Goal: Task Accomplishment & Management: Manage account settings

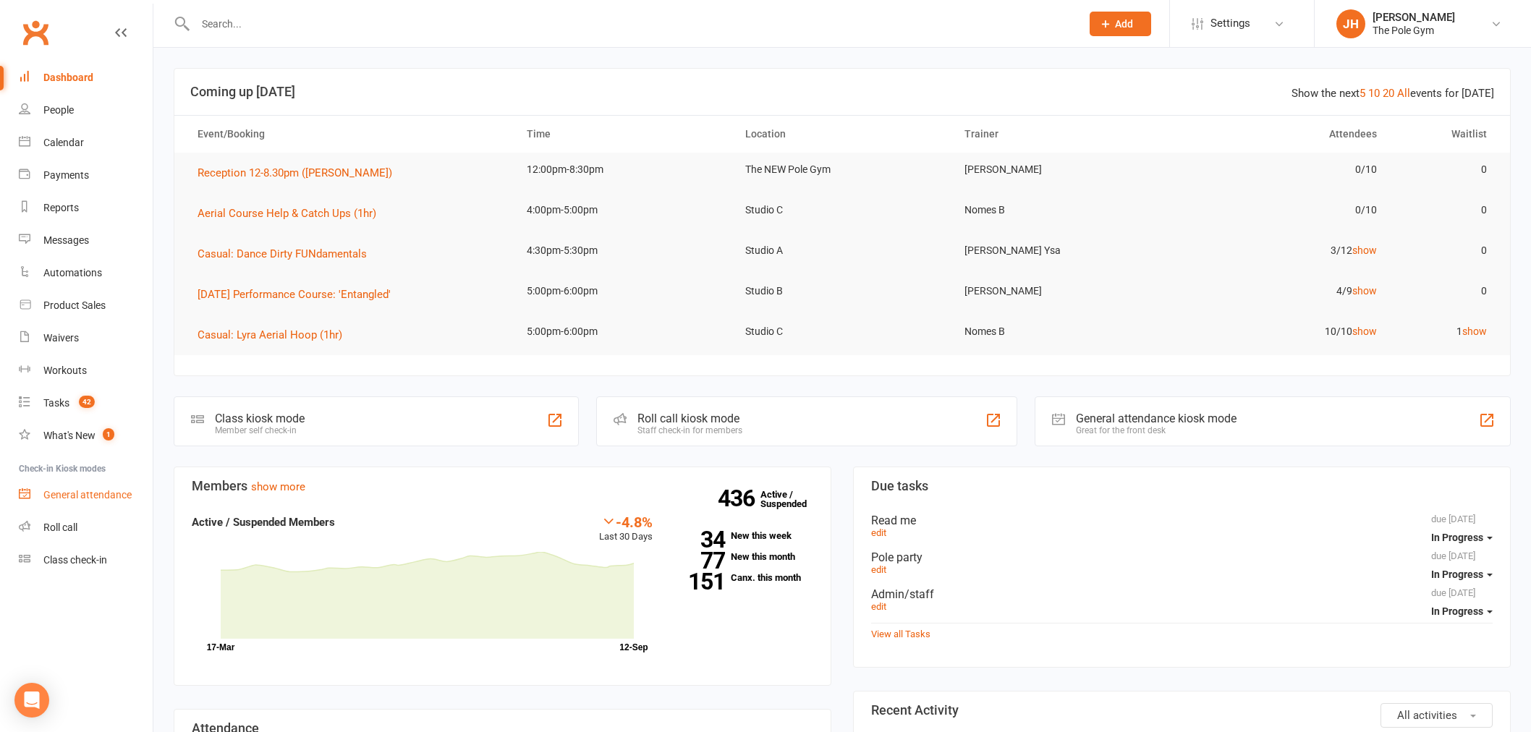
click at [96, 493] on div "General attendance" at bounding box center [87, 495] width 88 height 12
click at [87, 143] on link "Calendar" at bounding box center [86, 143] width 134 height 33
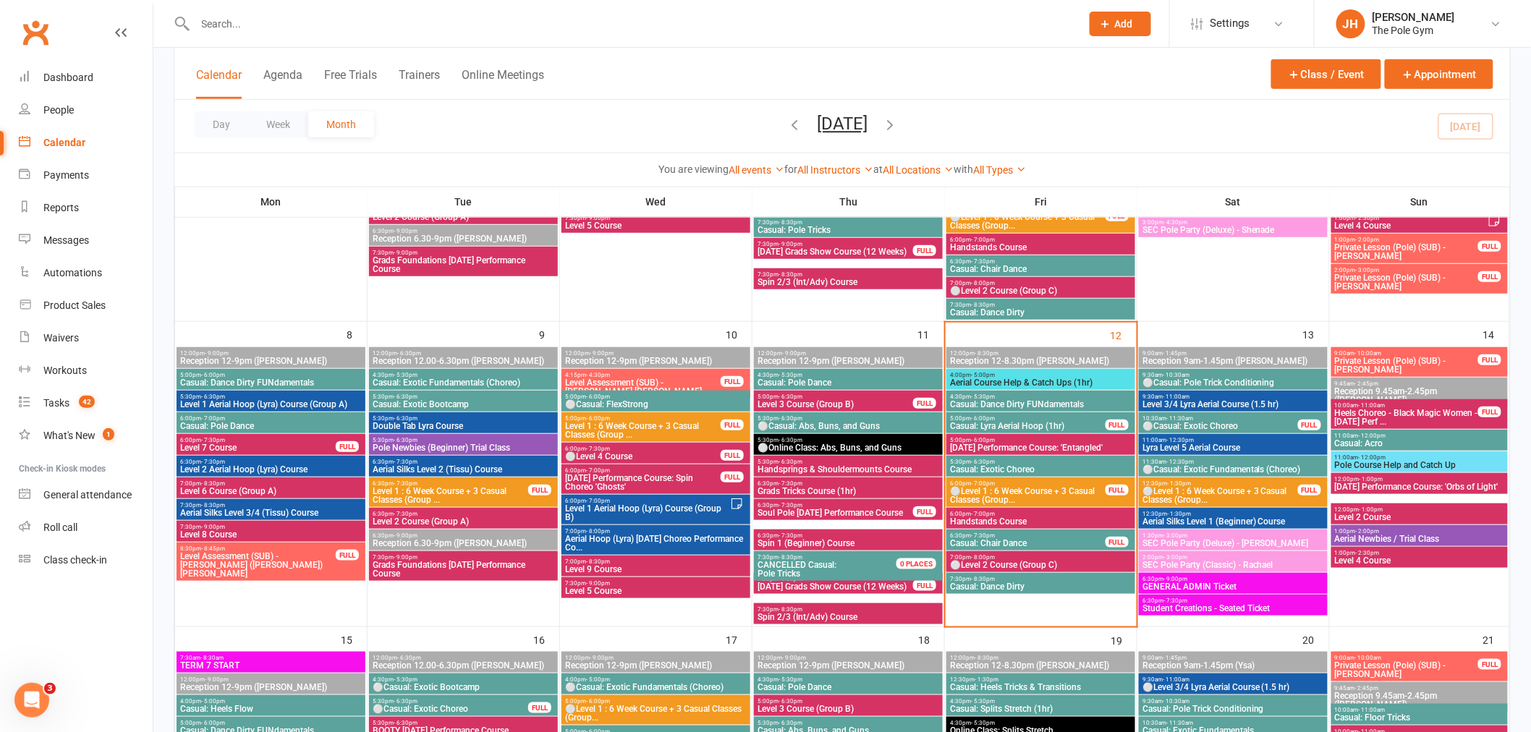
scroll to position [643, 0]
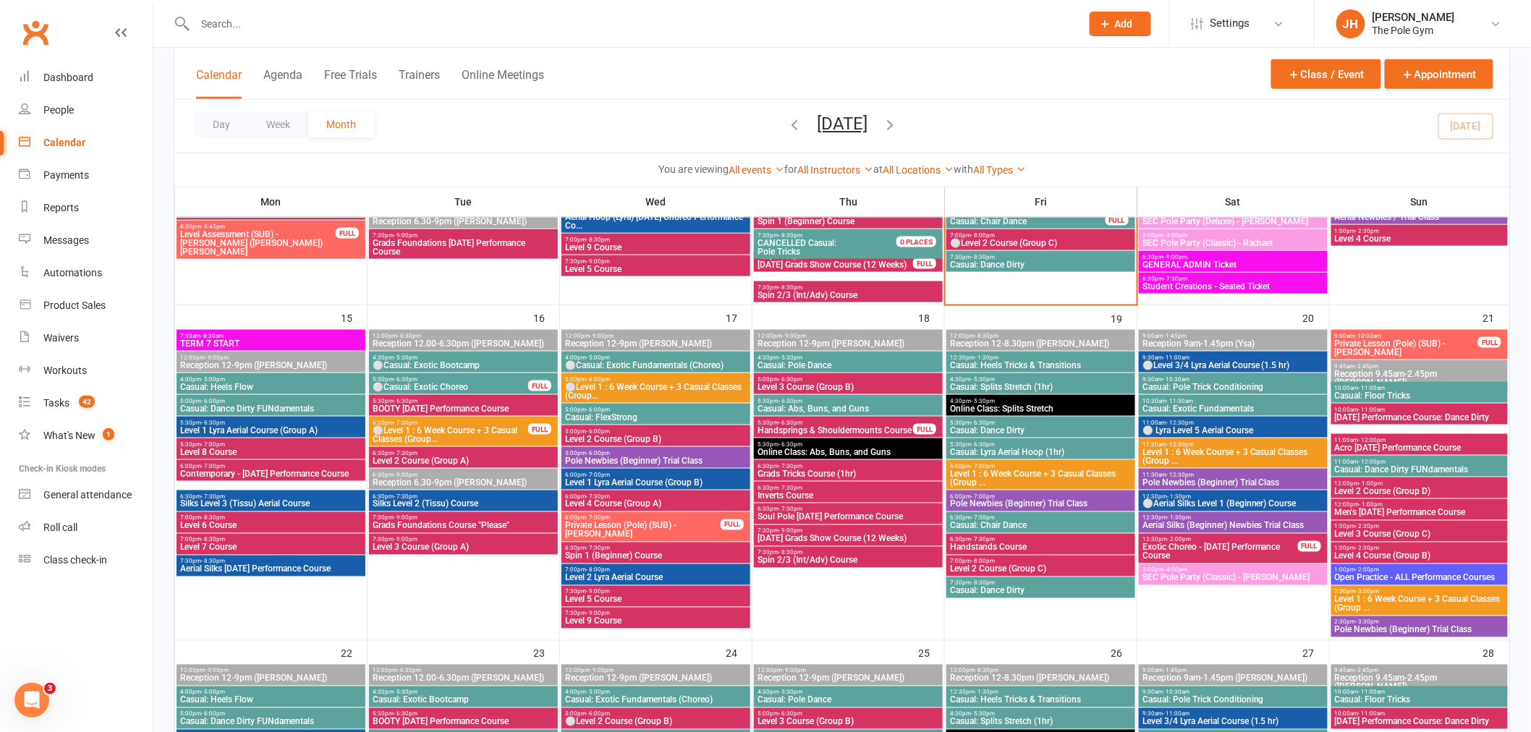
click at [819, 536] on span "[DATE] Grads Show Course (12 Weeks)" at bounding box center [848, 539] width 183 height 9
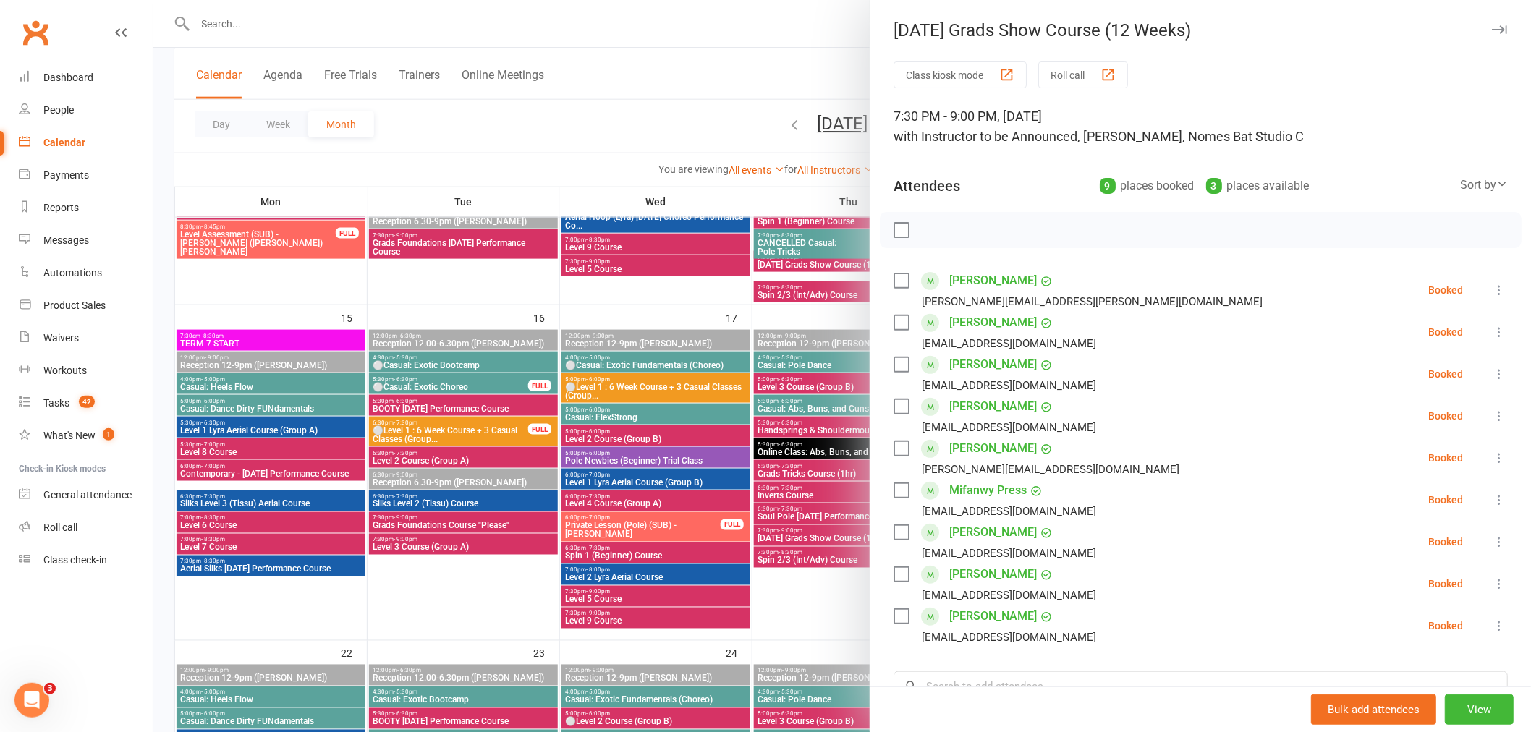
click at [761, 534] on div at bounding box center [842, 366] width 1378 height 732
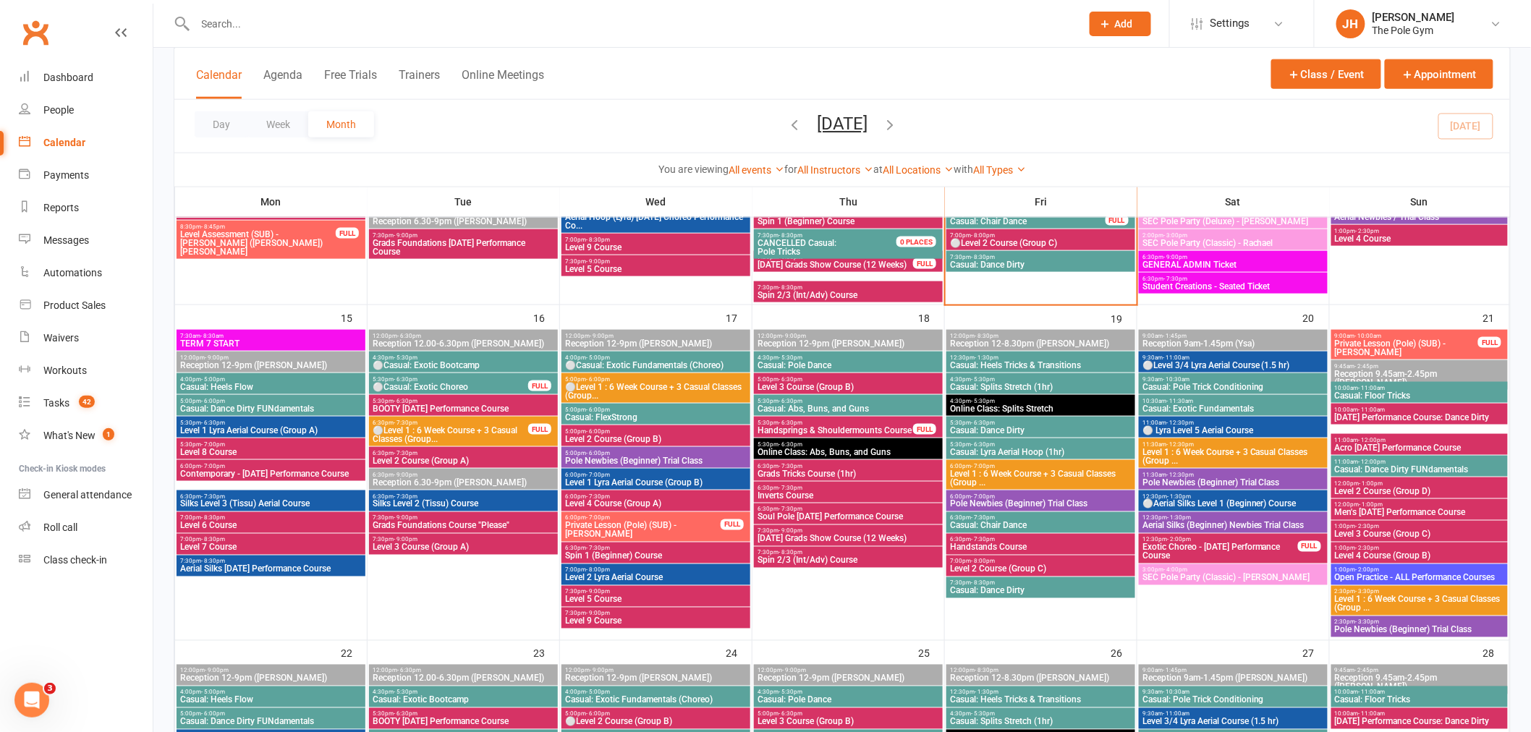
click at [852, 426] on span "Handsprings & Shouldermounts Course" at bounding box center [835, 430] width 157 height 9
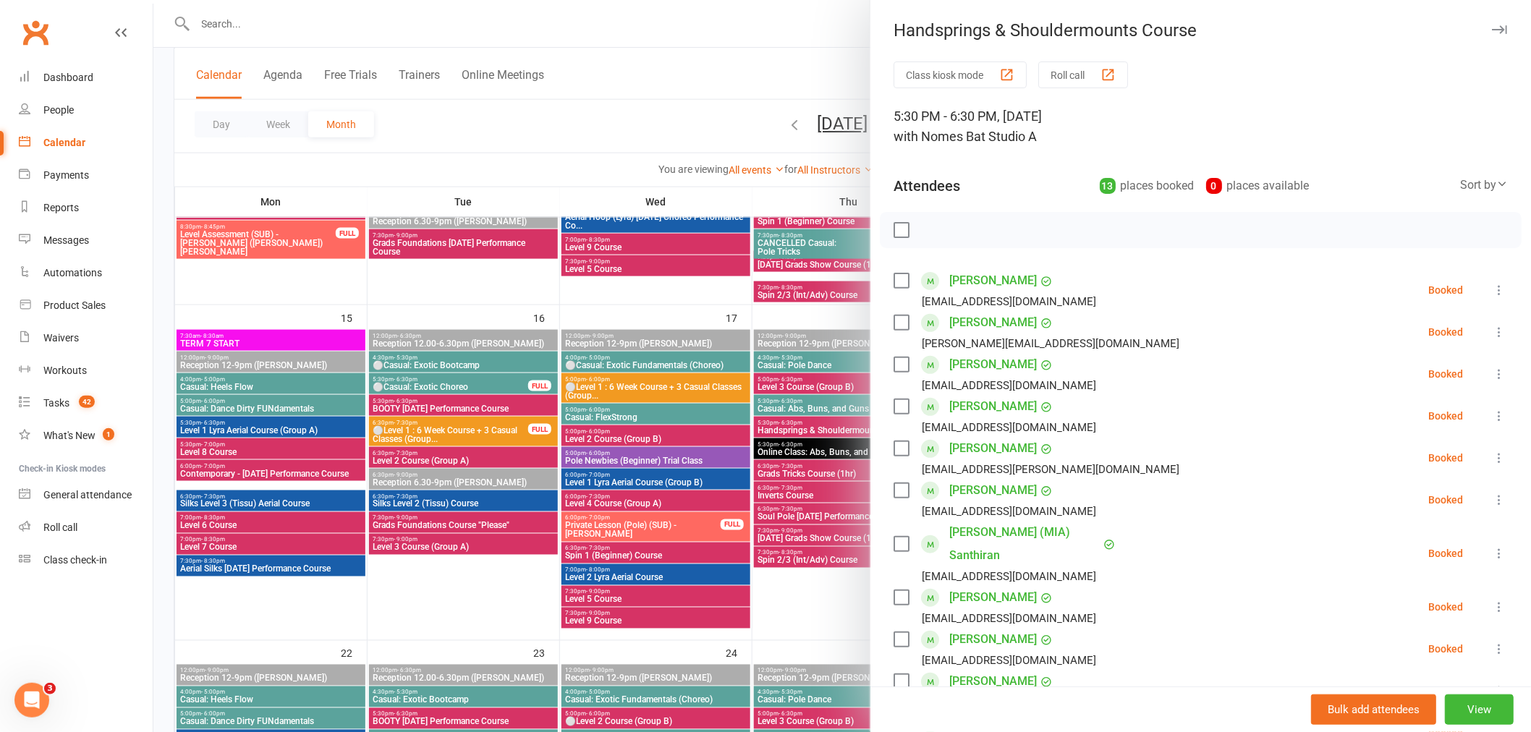
click at [845, 427] on div at bounding box center [842, 366] width 1378 height 732
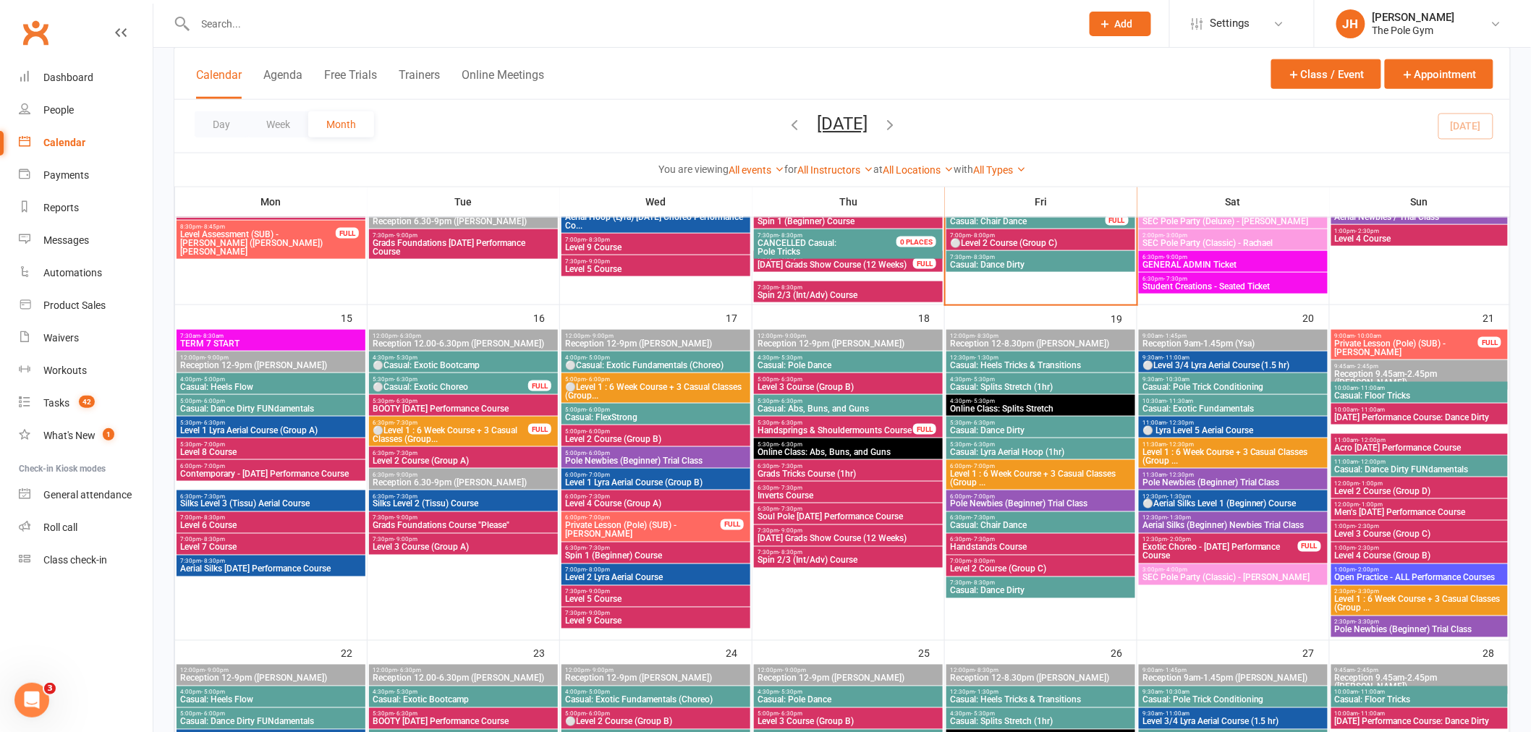
click at [575, 618] on span "Level 9 Course" at bounding box center [655, 621] width 183 height 9
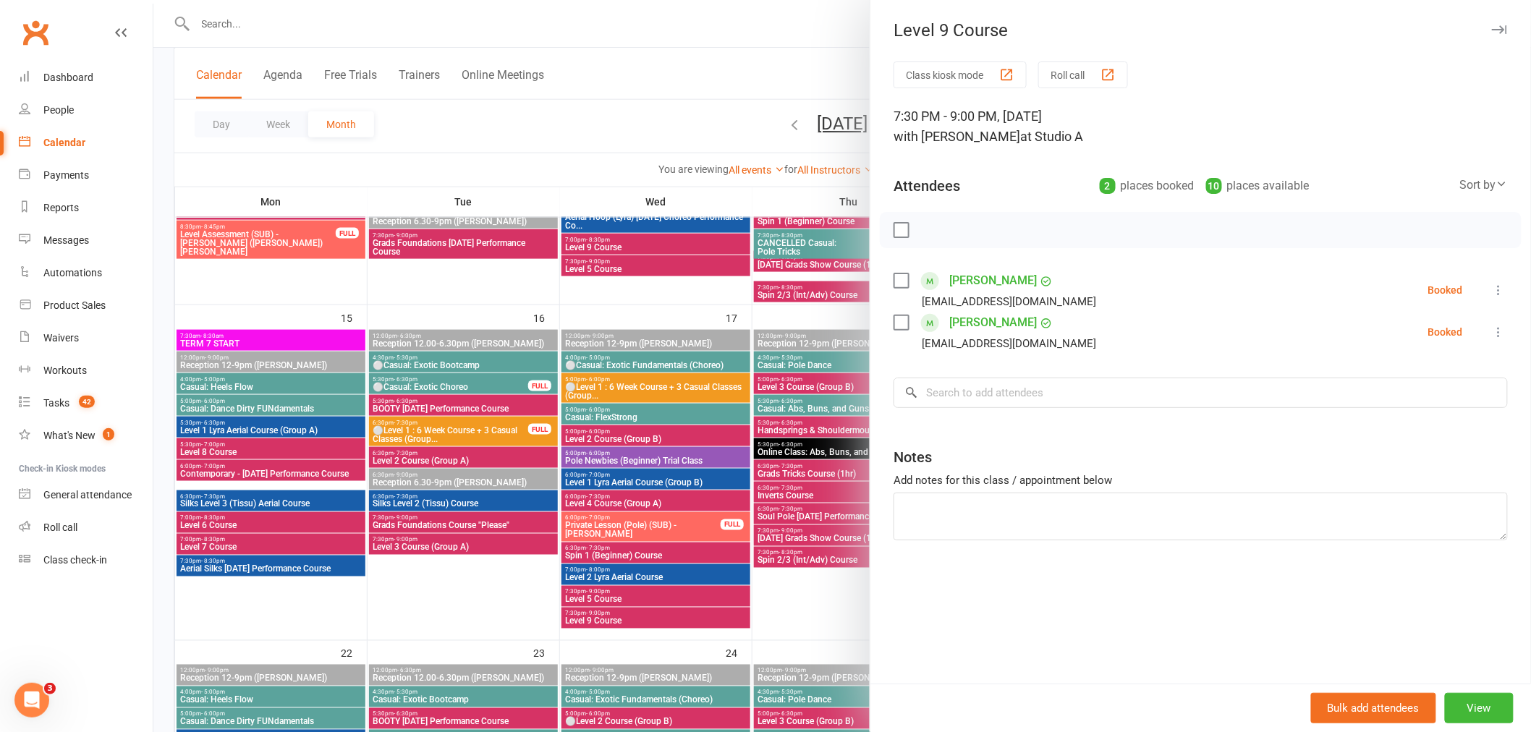
click at [693, 552] on div at bounding box center [842, 366] width 1378 height 732
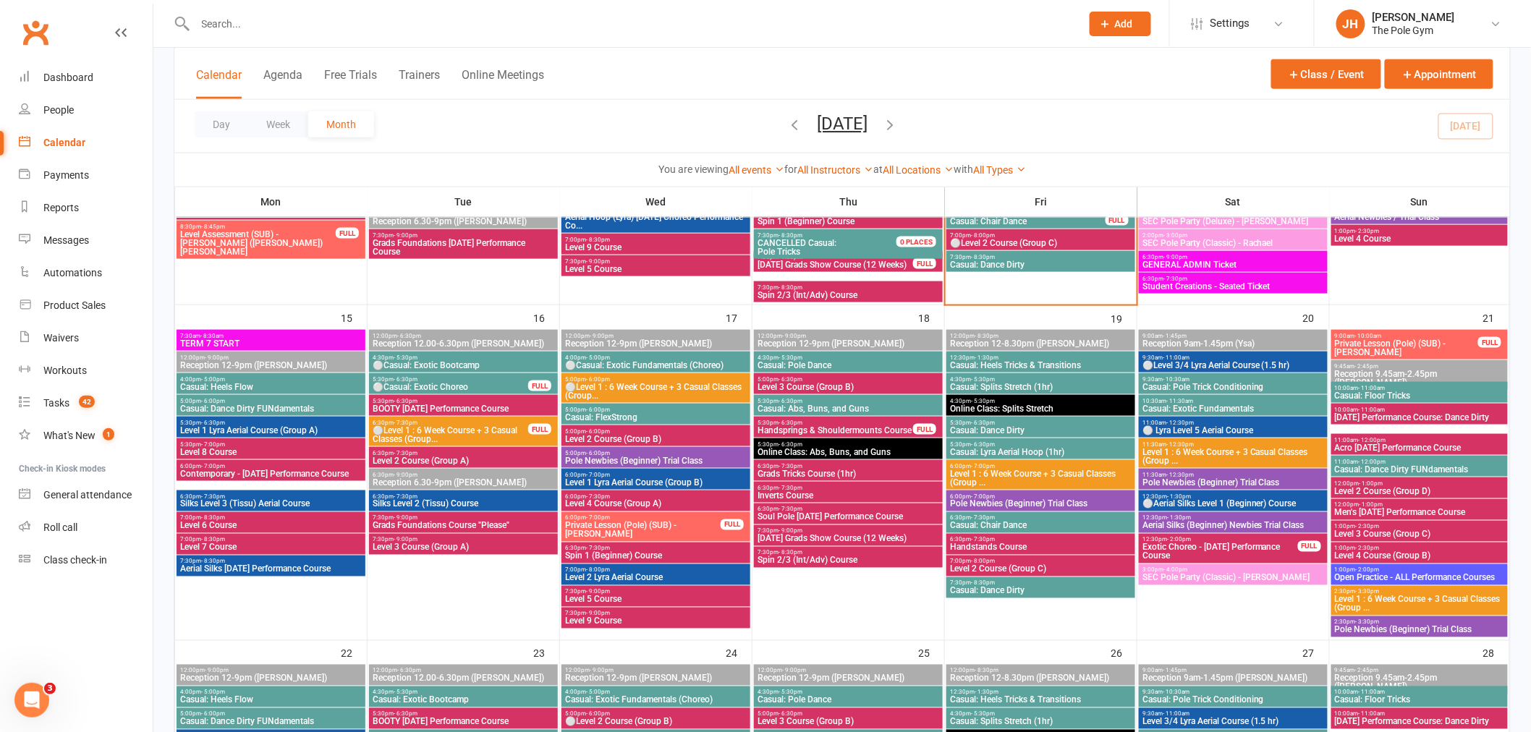
click at [818, 426] on span "Handsprings & Shouldermounts Course" at bounding box center [835, 430] width 157 height 9
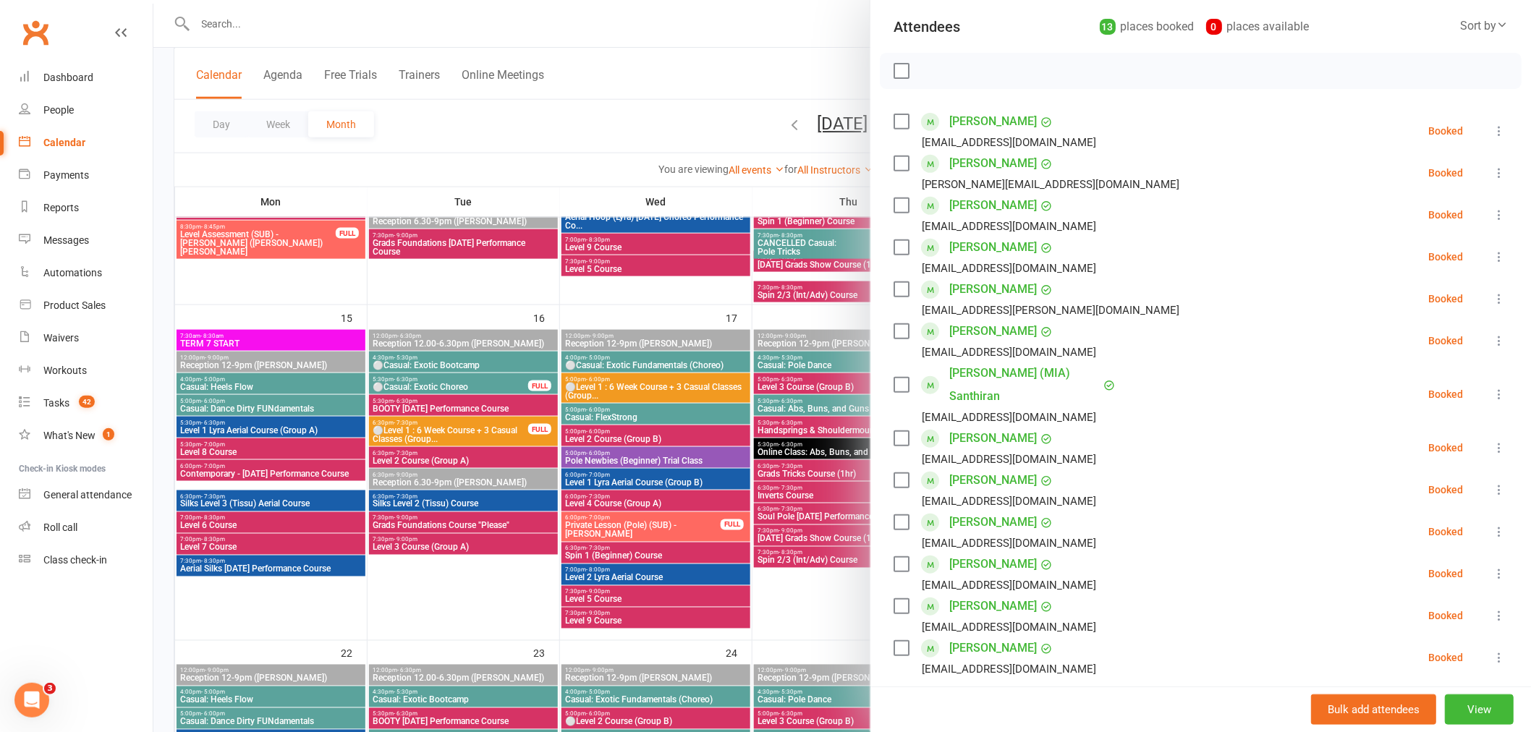
scroll to position [161, 0]
click at [1492, 481] on icon at bounding box center [1499, 488] width 14 height 14
click at [1383, 531] on link "Remove" at bounding box center [1430, 545] width 156 height 29
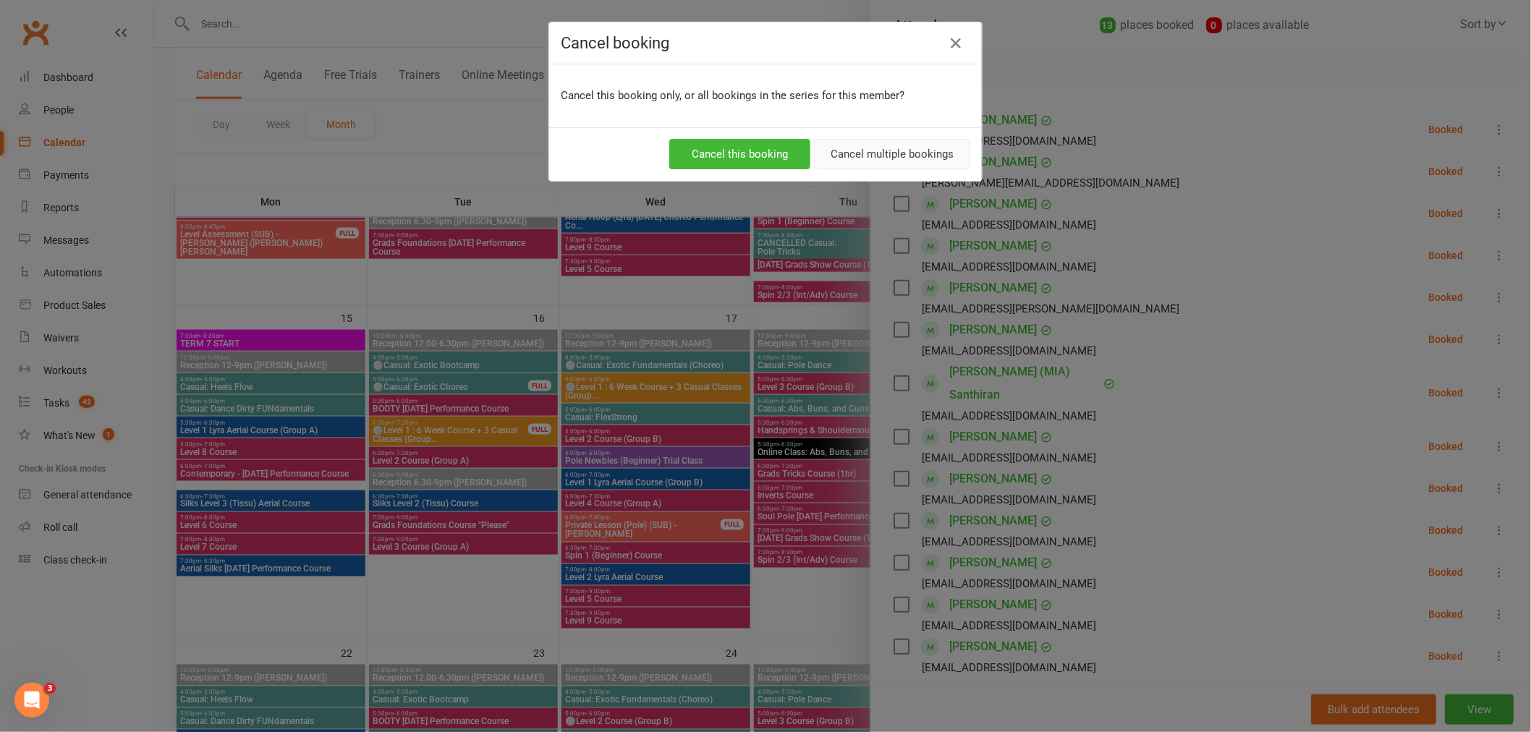
click at [877, 142] on button "Cancel multiple bookings" at bounding box center [892, 154] width 156 height 30
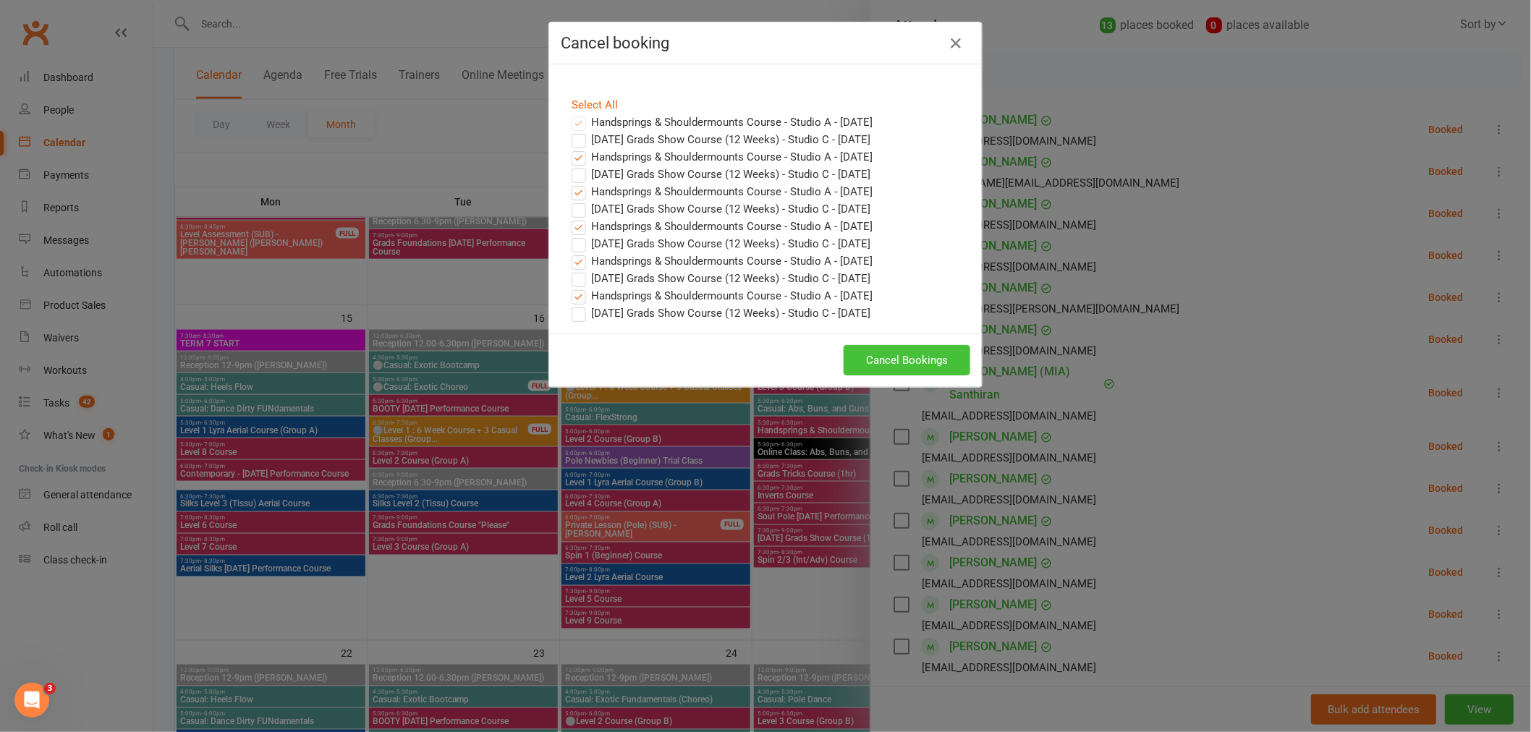
click at [942, 360] on button "Cancel Bookings" at bounding box center [907, 360] width 127 height 30
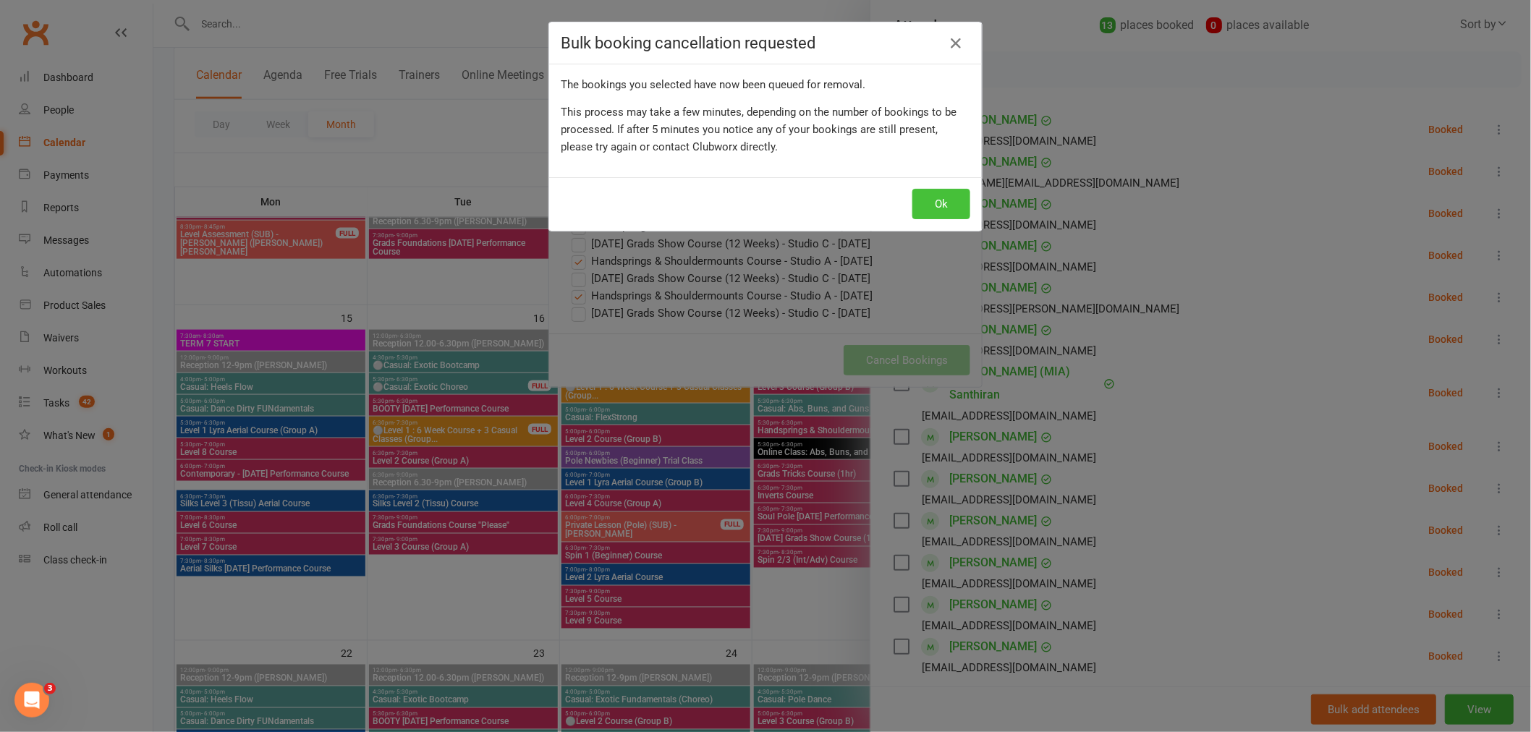
click at [941, 208] on button "Ok" at bounding box center [941, 204] width 58 height 30
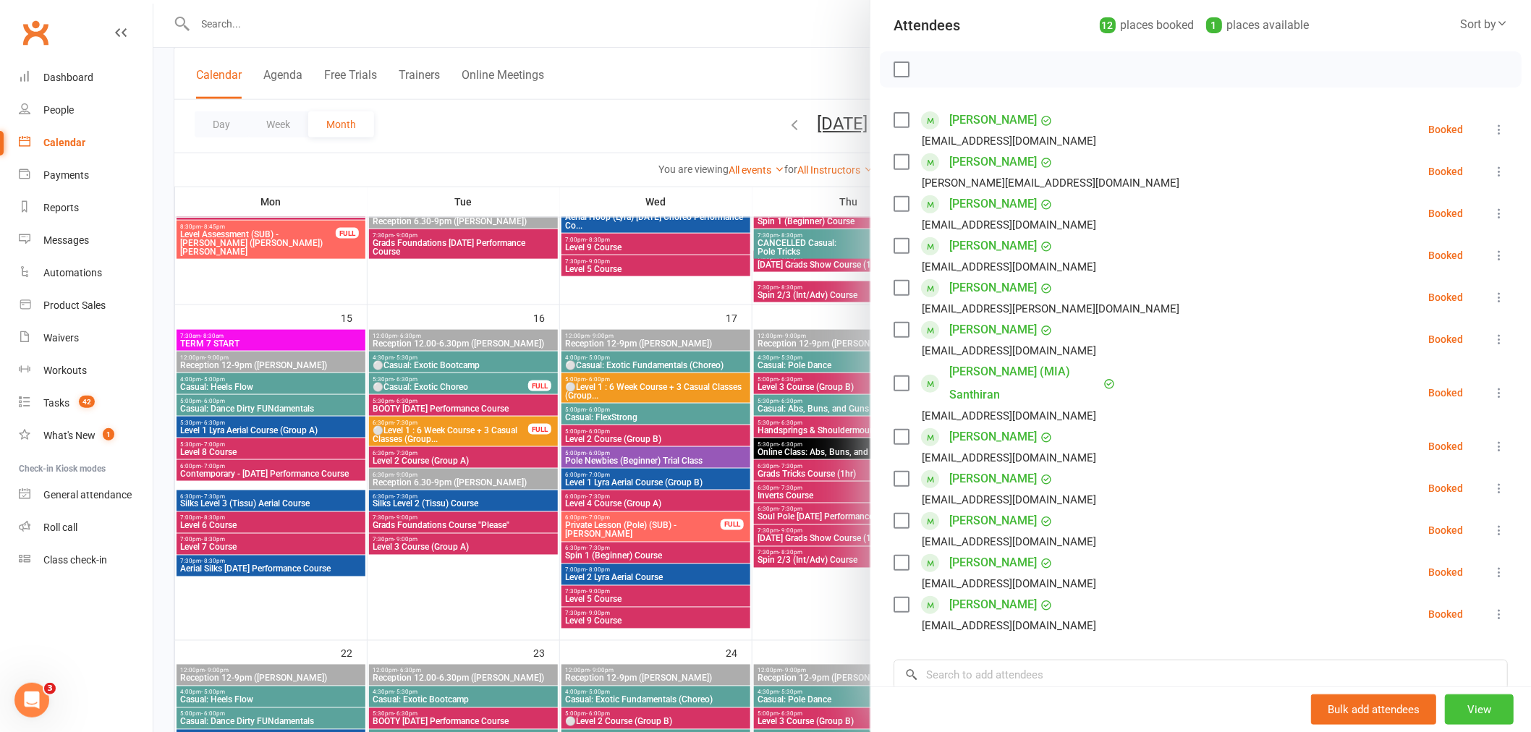
click at [1462, 706] on button "View" at bounding box center [1479, 710] width 69 height 30
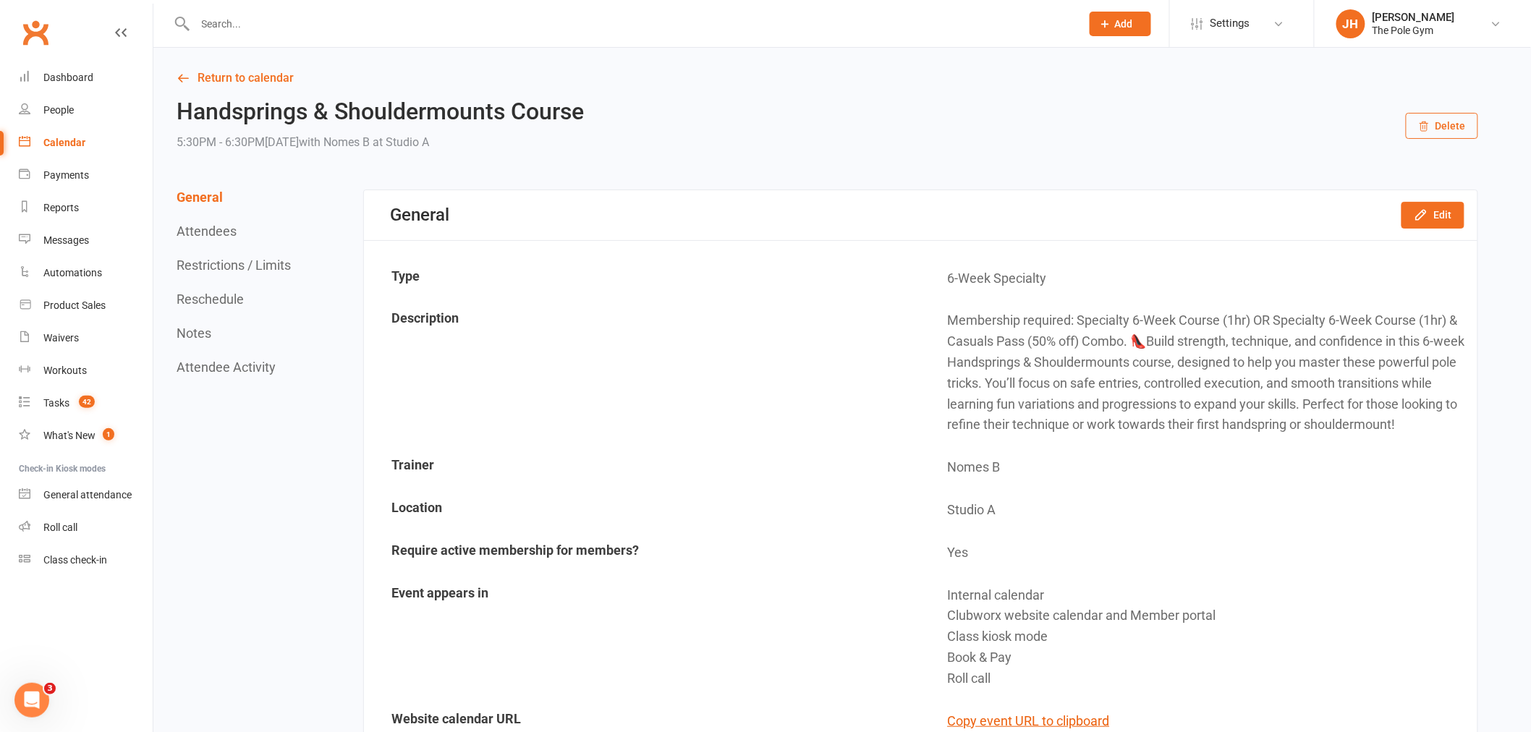
click at [68, 153] on link "Calendar" at bounding box center [86, 143] width 134 height 33
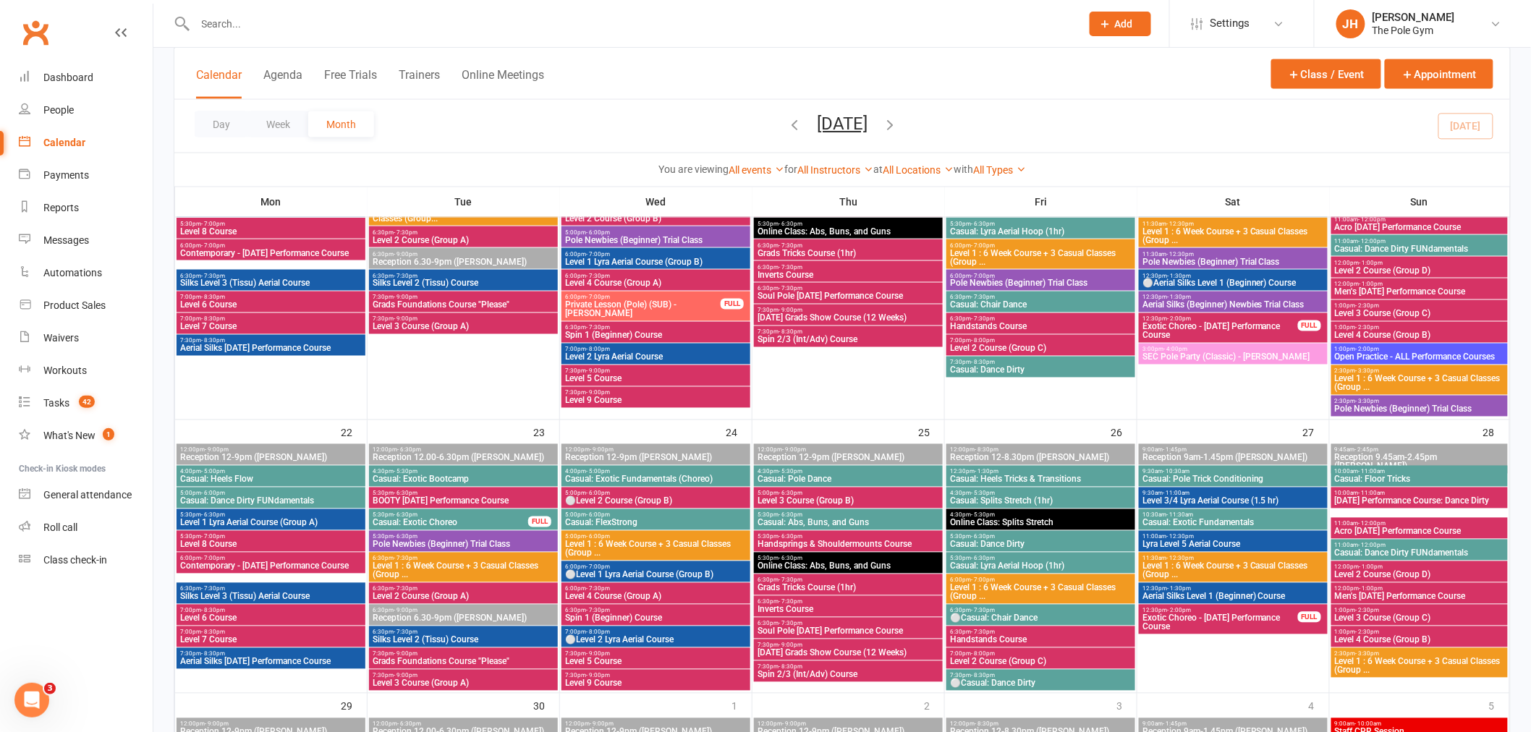
scroll to position [724, 0]
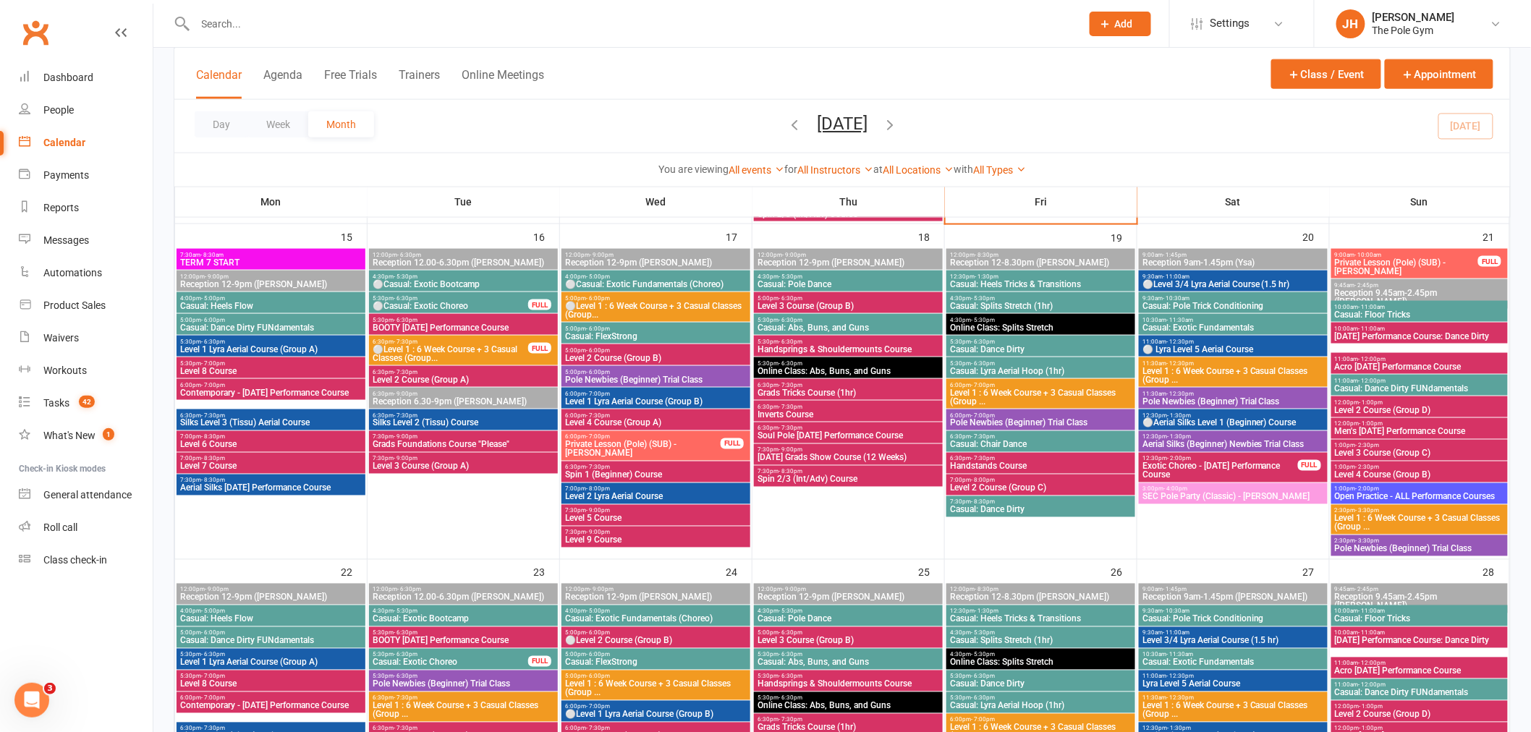
click at [898, 120] on icon "button" at bounding box center [890, 125] width 16 height 16
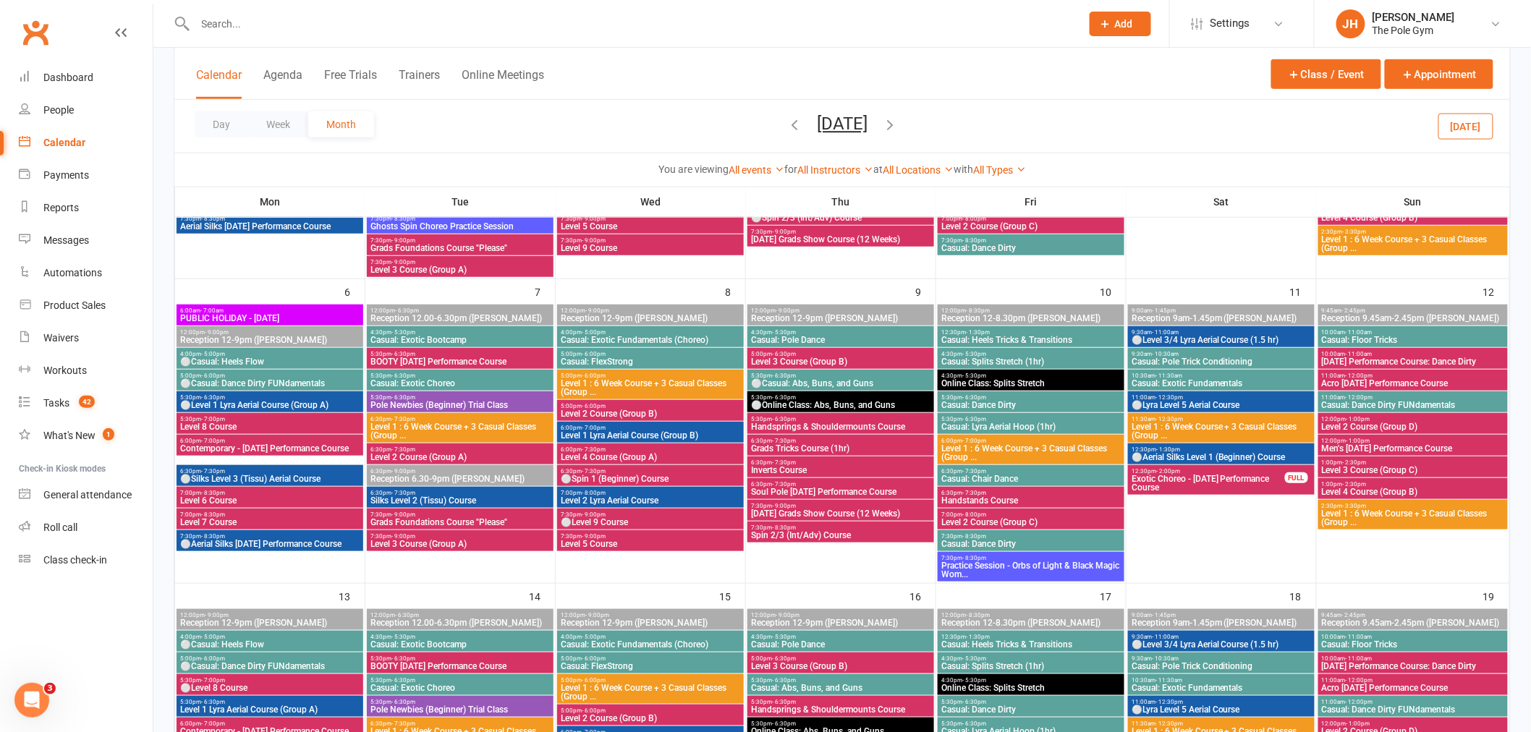
scroll to position [72, 0]
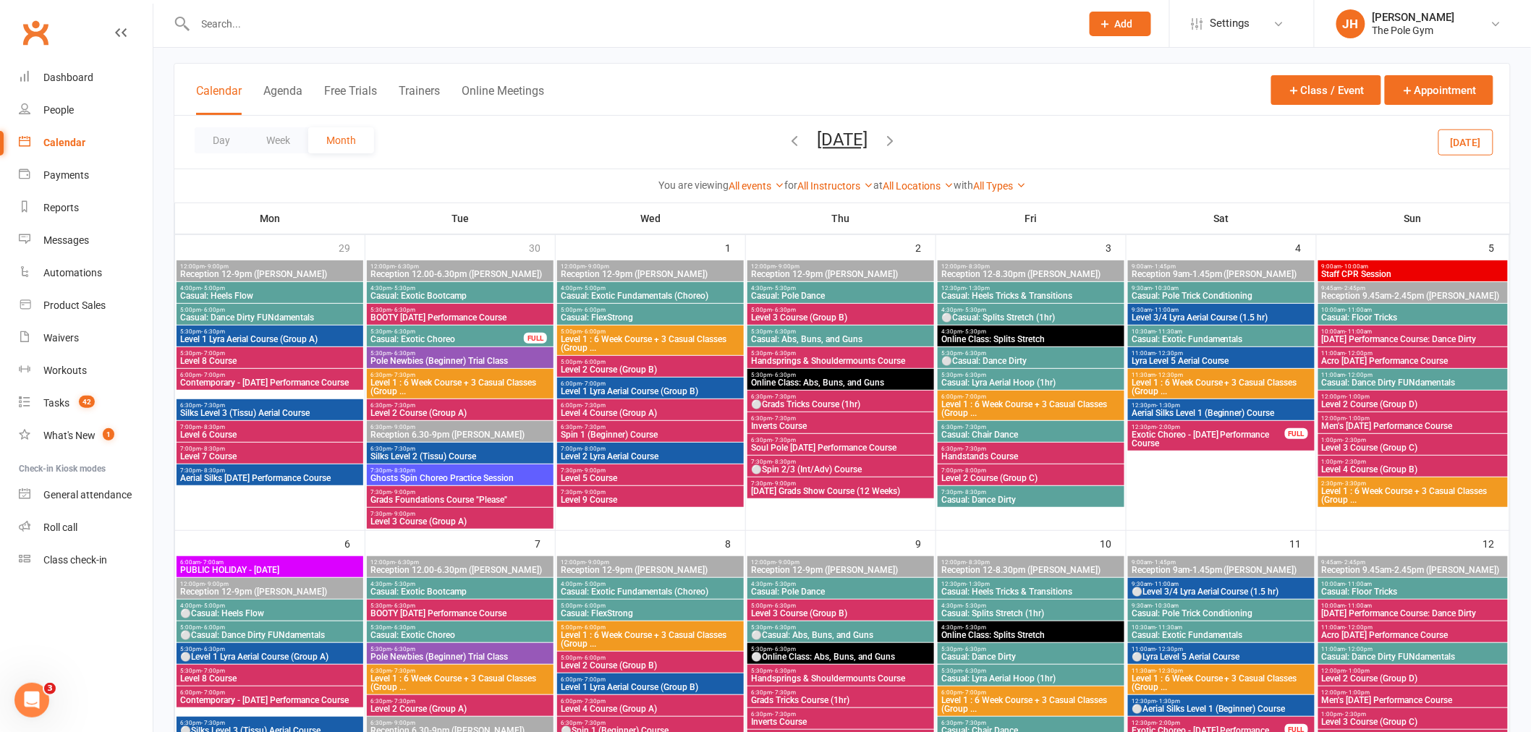
click at [787, 141] on icon "button" at bounding box center [795, 140] width 16 height 16
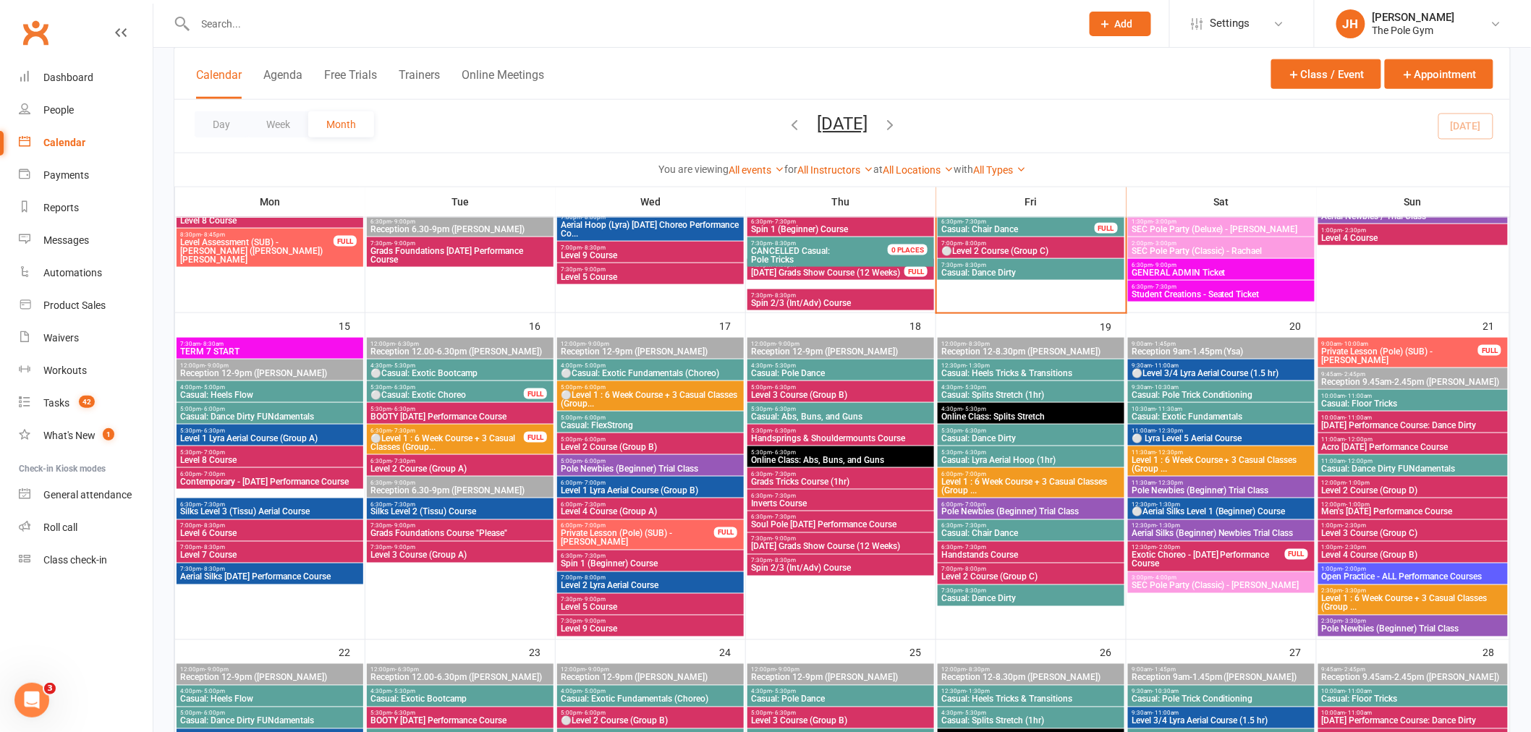
scroll to position [715, 0]
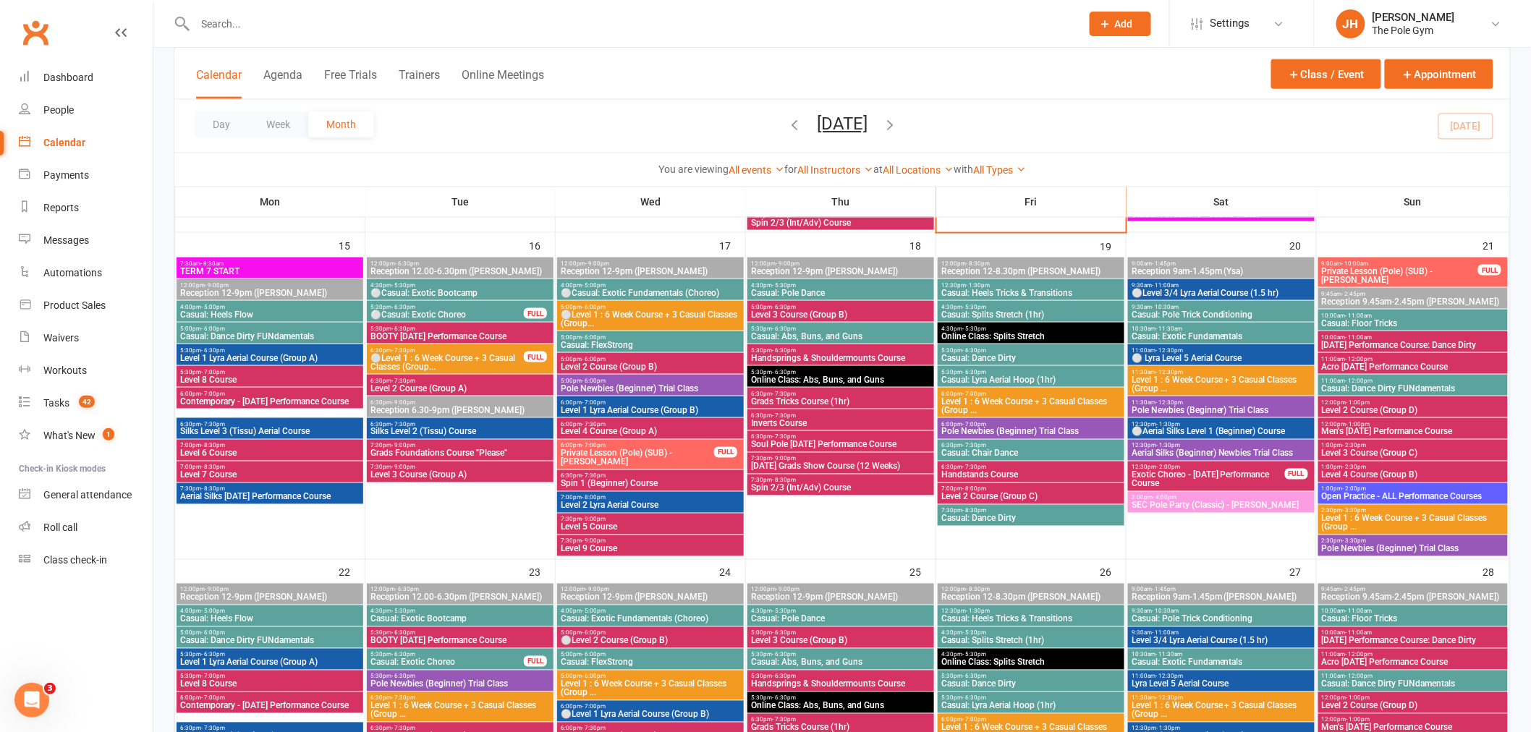
click at [651, 313] on span "⚪Level 1 : 6 Week Course + 3 Casual Classes (Group..." at bounding box center [650, 318] width 181 height 17
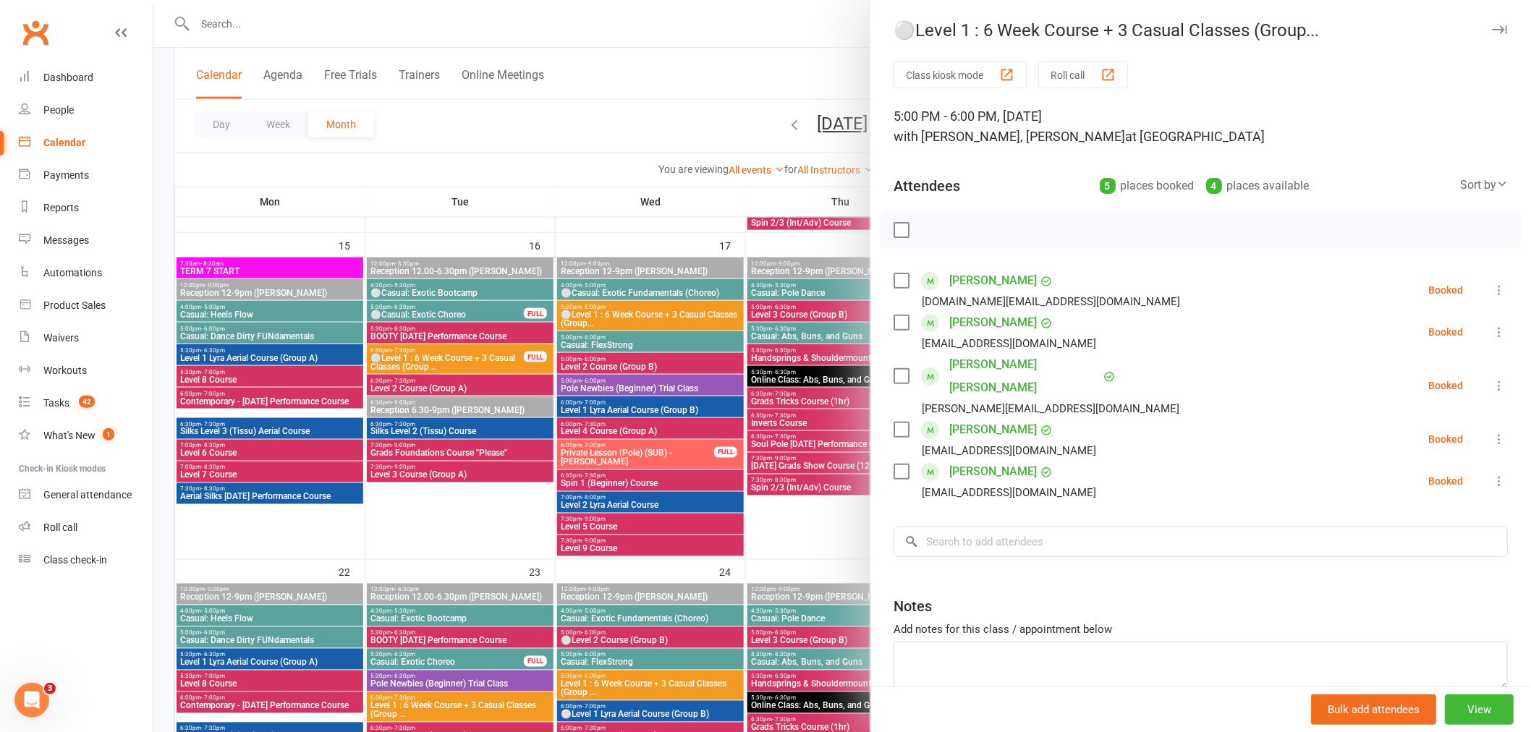
click at [959, 460] on link "Clarissa Pye" at bounding box center [993, 471] width 88 height 23
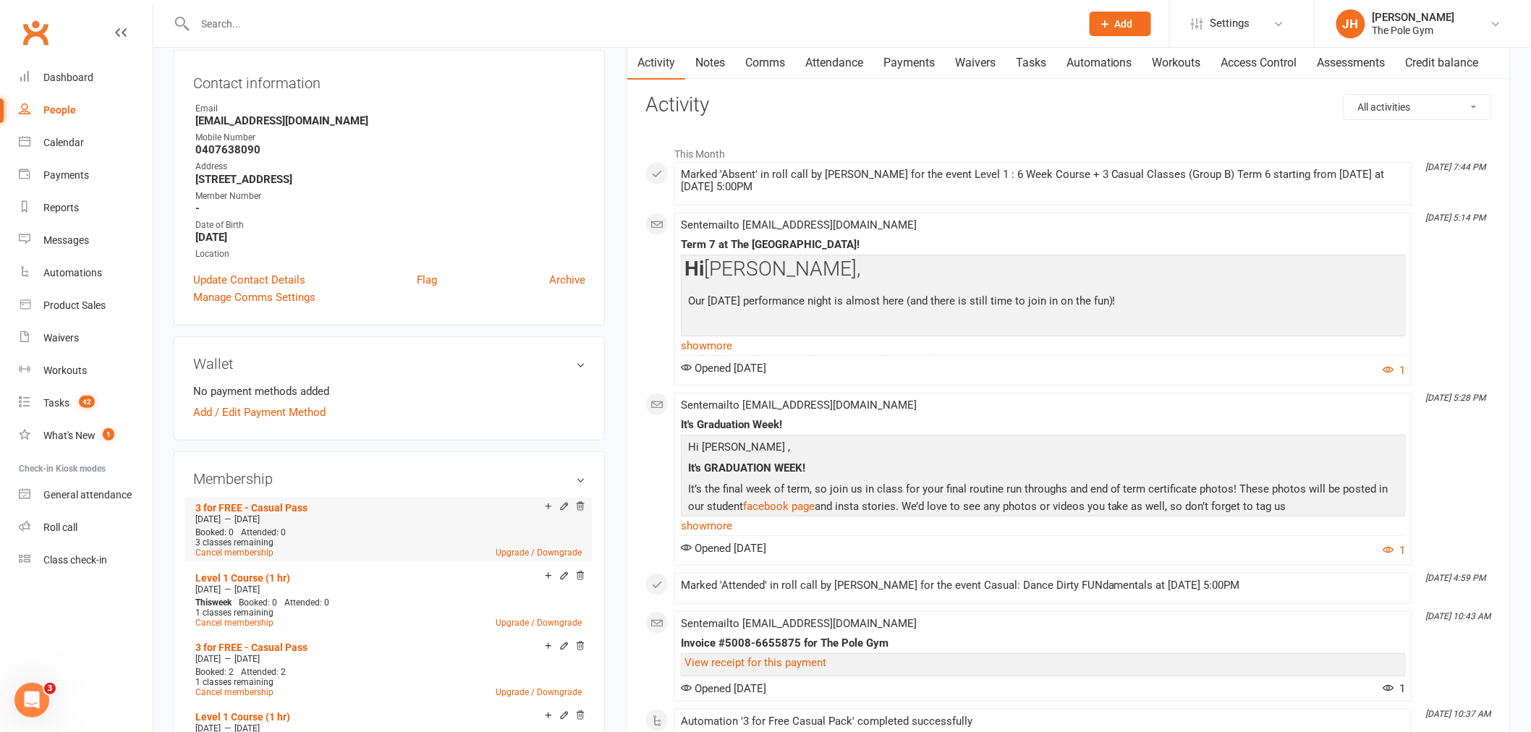
scroll to position [161, 0]
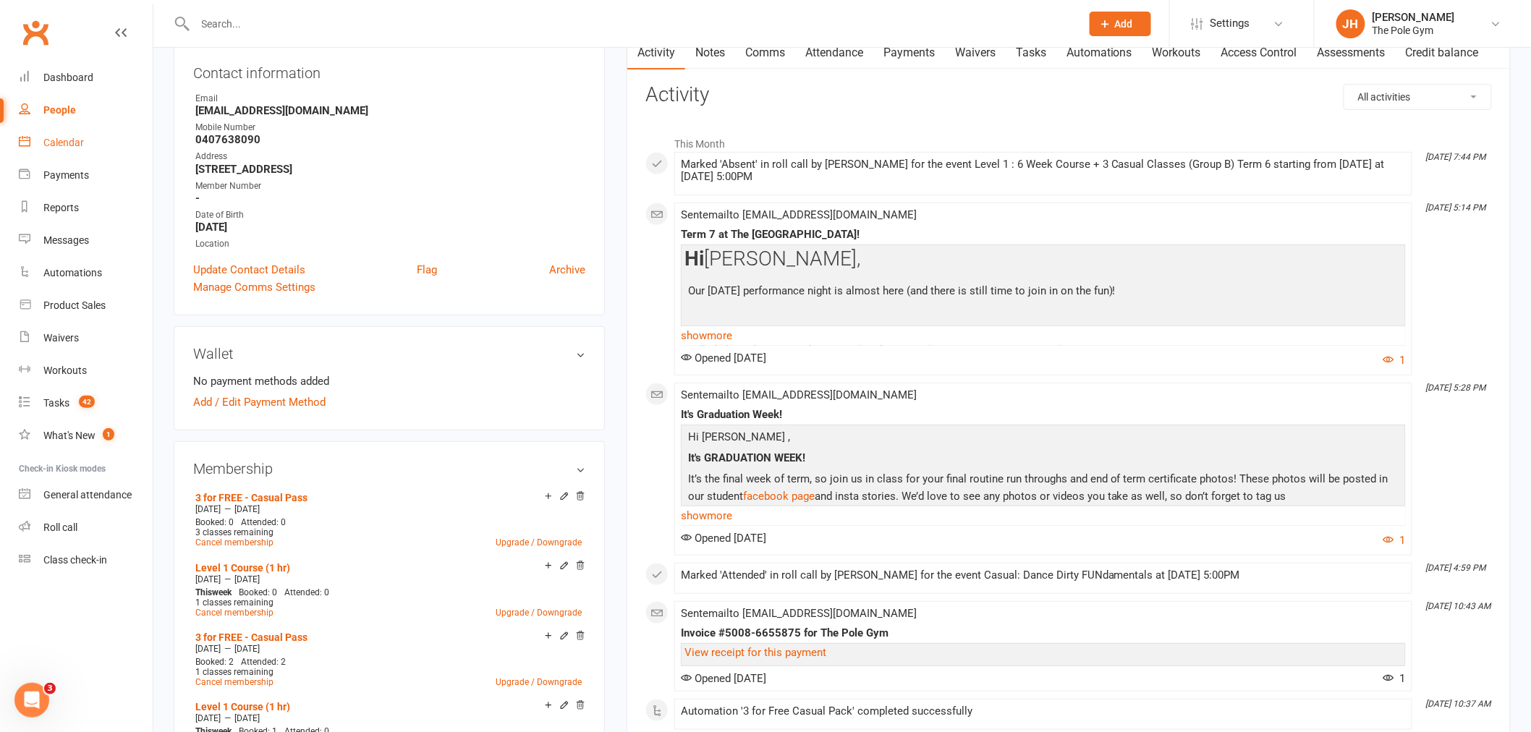
click at [102, 136] on link "Calendar" at bounding box center [86, 143] width 134 height 33
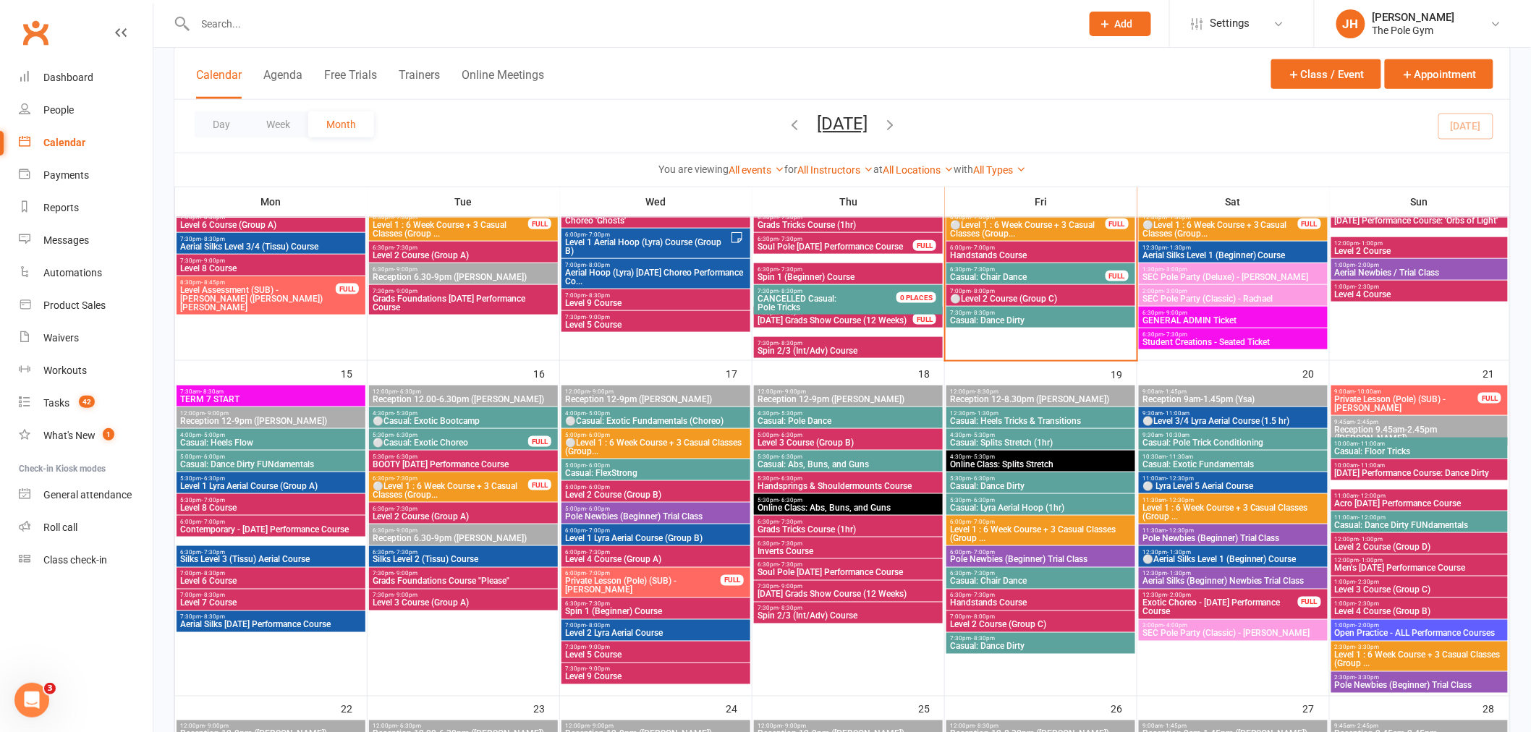
scroll to position [562, 0]
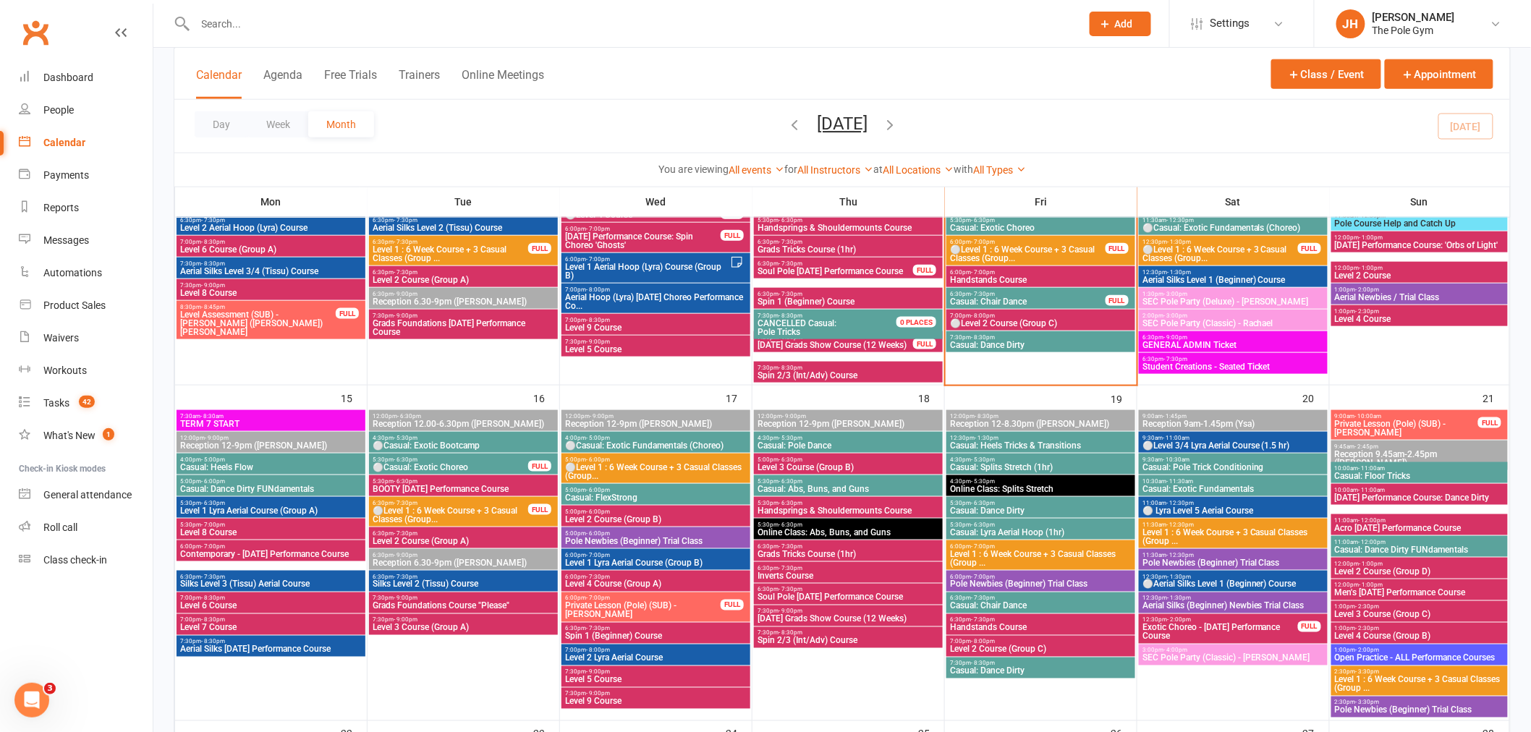
click at [623, 457] on span "5:00pm - 6:00pm" at bounding box center [655, 460] width 183 height 7
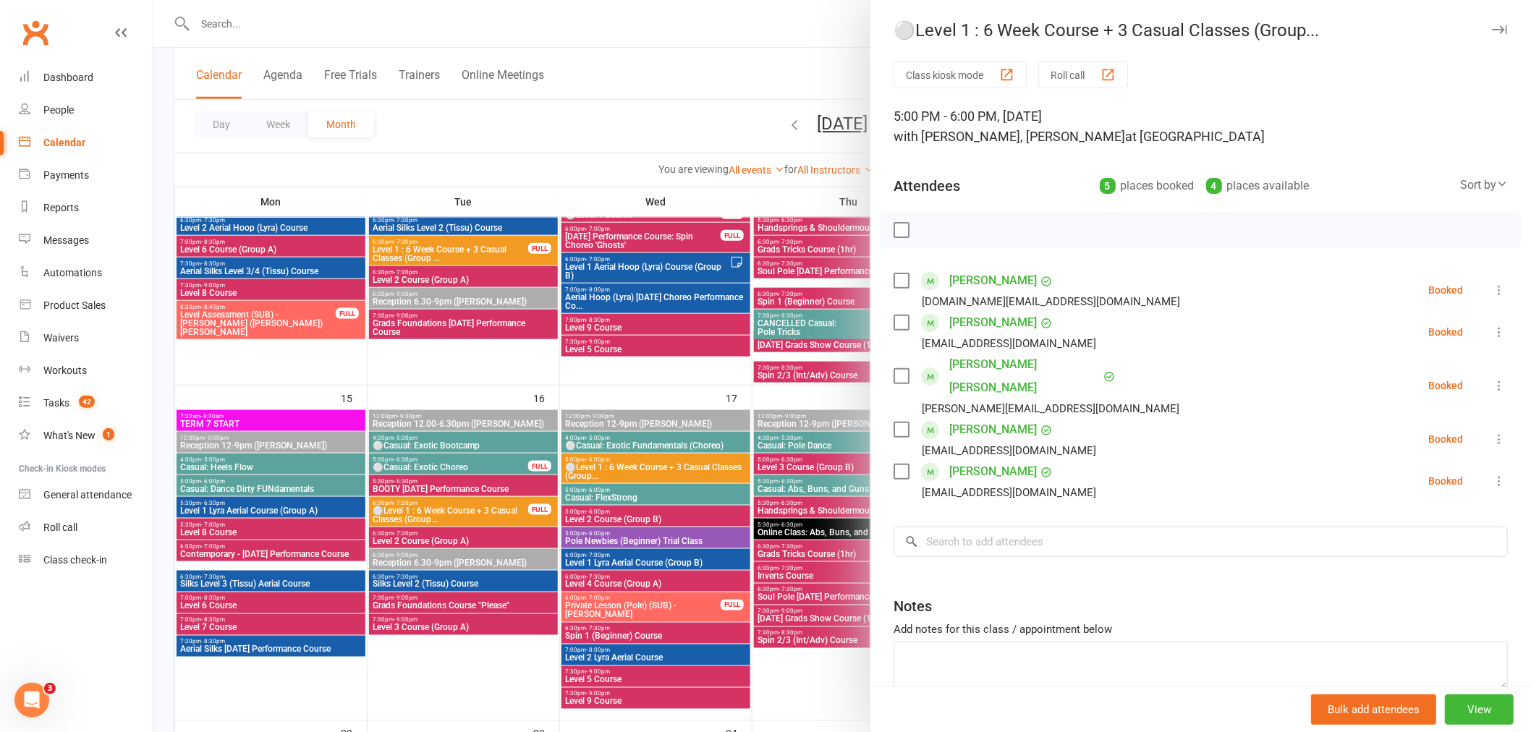
click at [1492, 474] on icon at bounding box center [1499, 481] width 14 height 14
click at [1404, 524] on link "Remove" at bounding box center [1430, 538] width 156 height 29
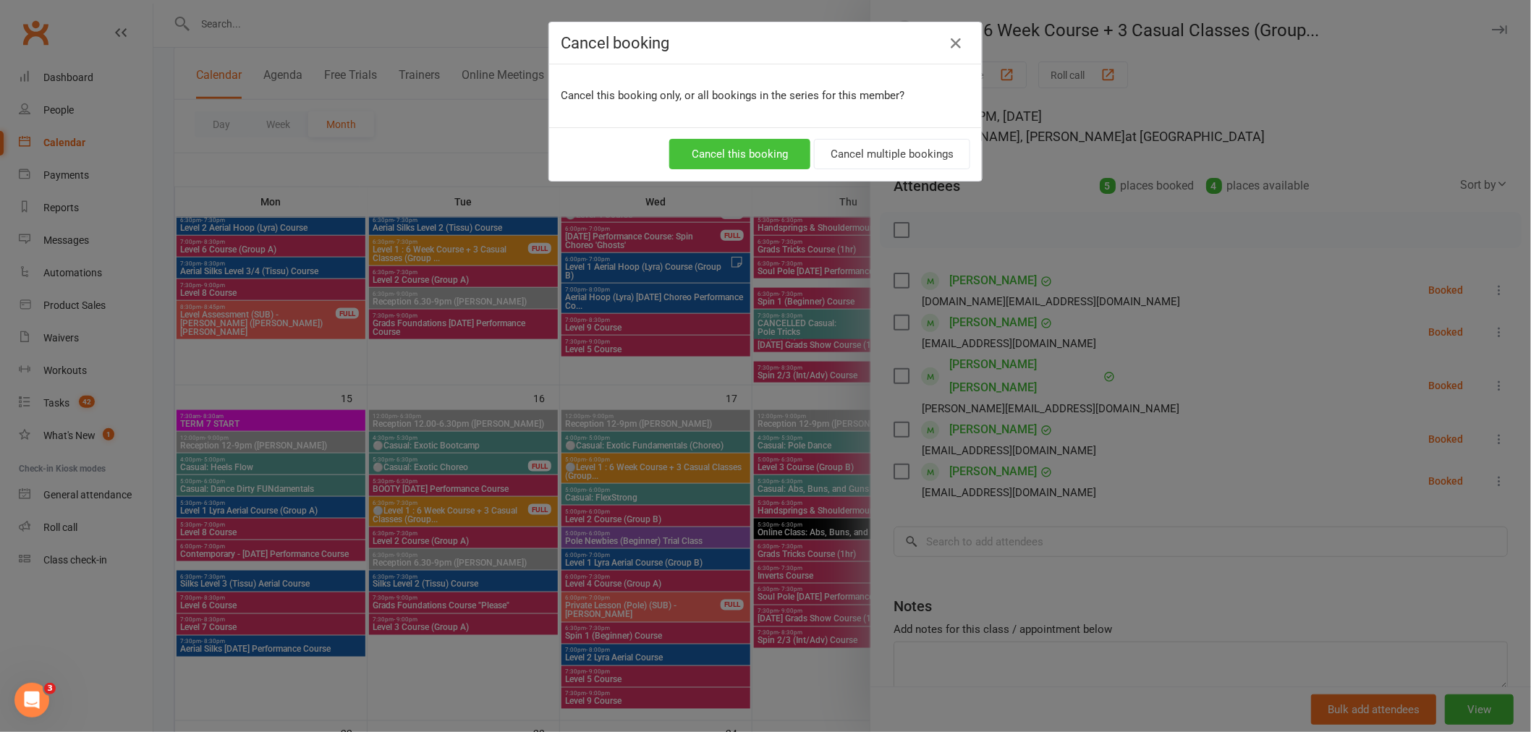
click at [771, 155] on button "Cancel this booking" at bounding box center [739, 154] width 141 height 30
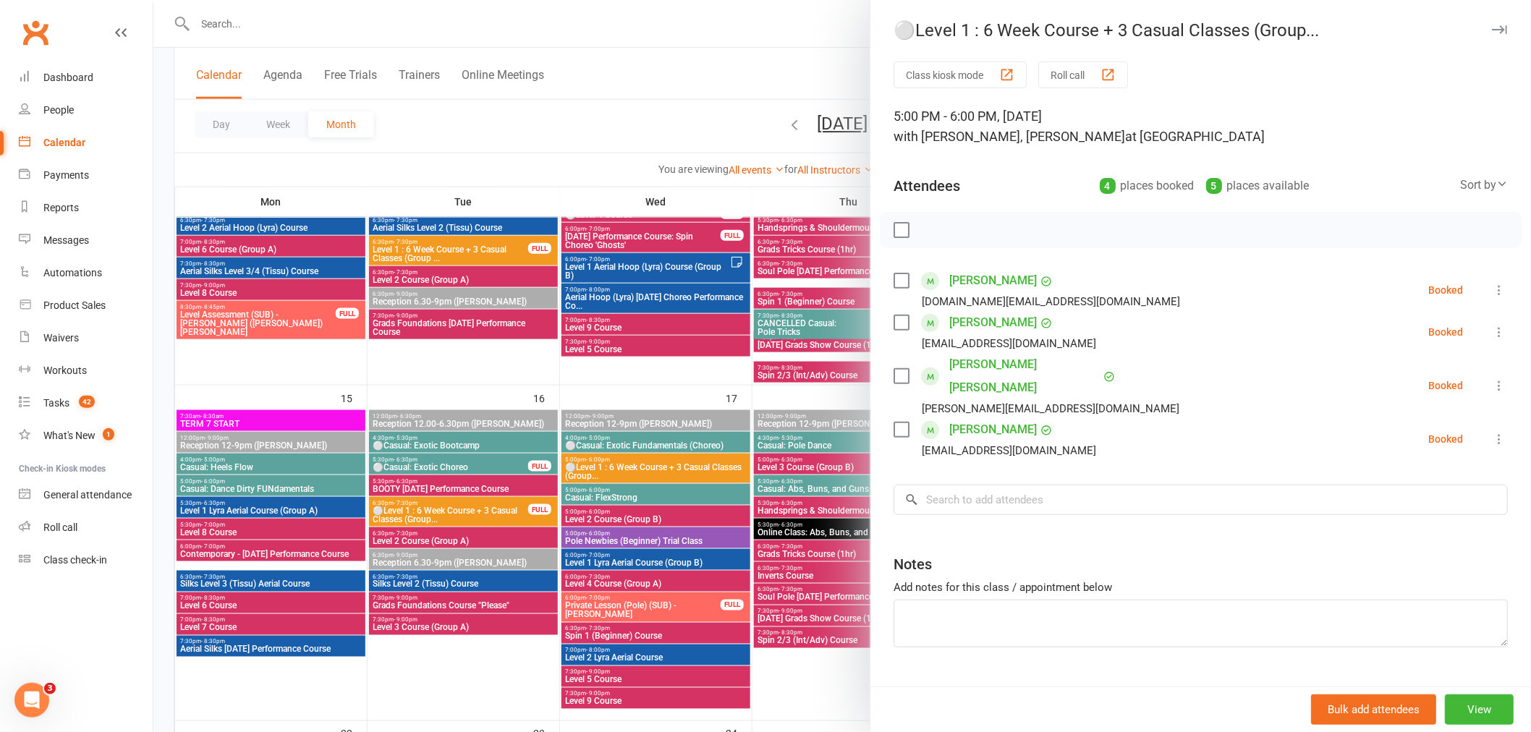
click at [530, 27] on div at bounding box center [842, 366] width 1378 height 732
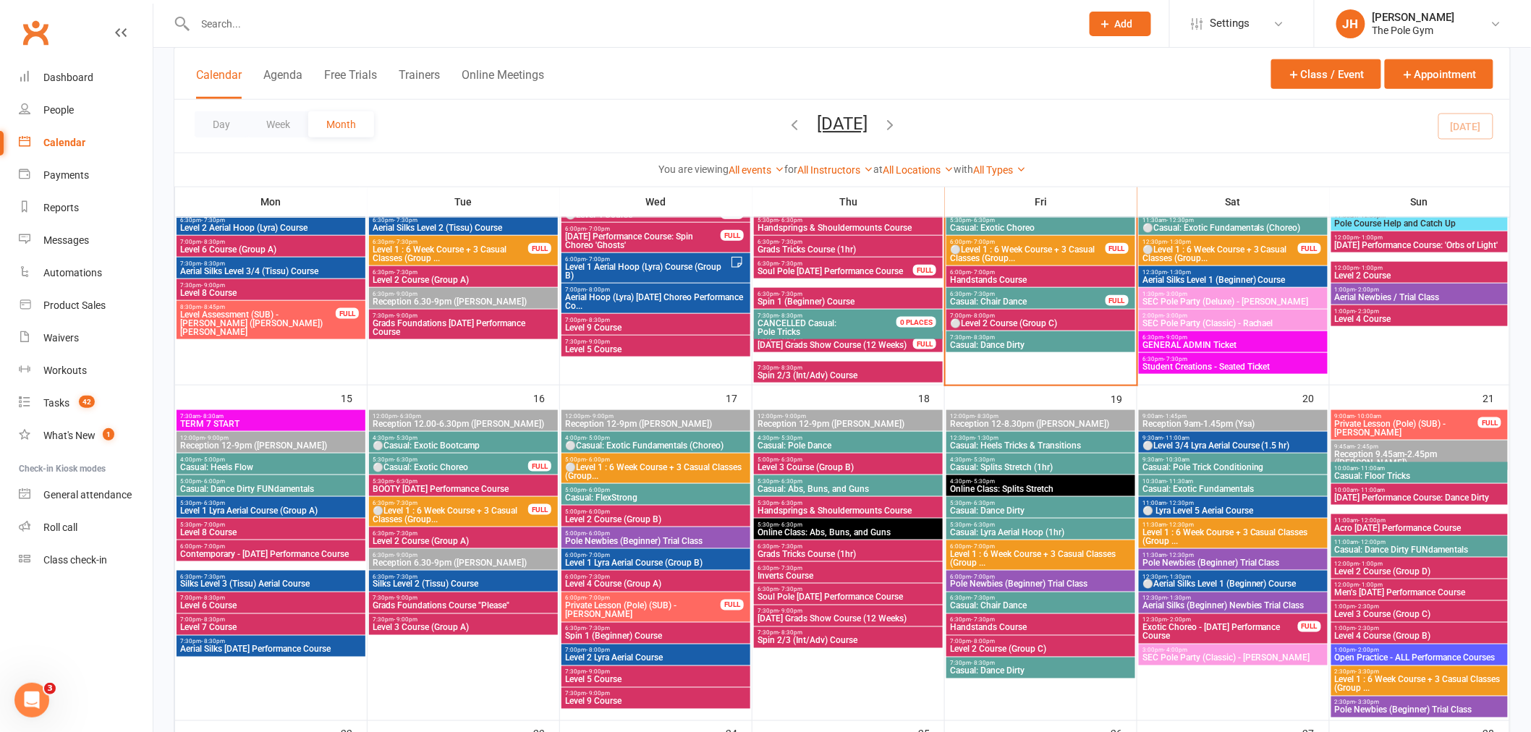
click at [334, 25] on input "text" at bounding box center [631, 24] width 880 height 20
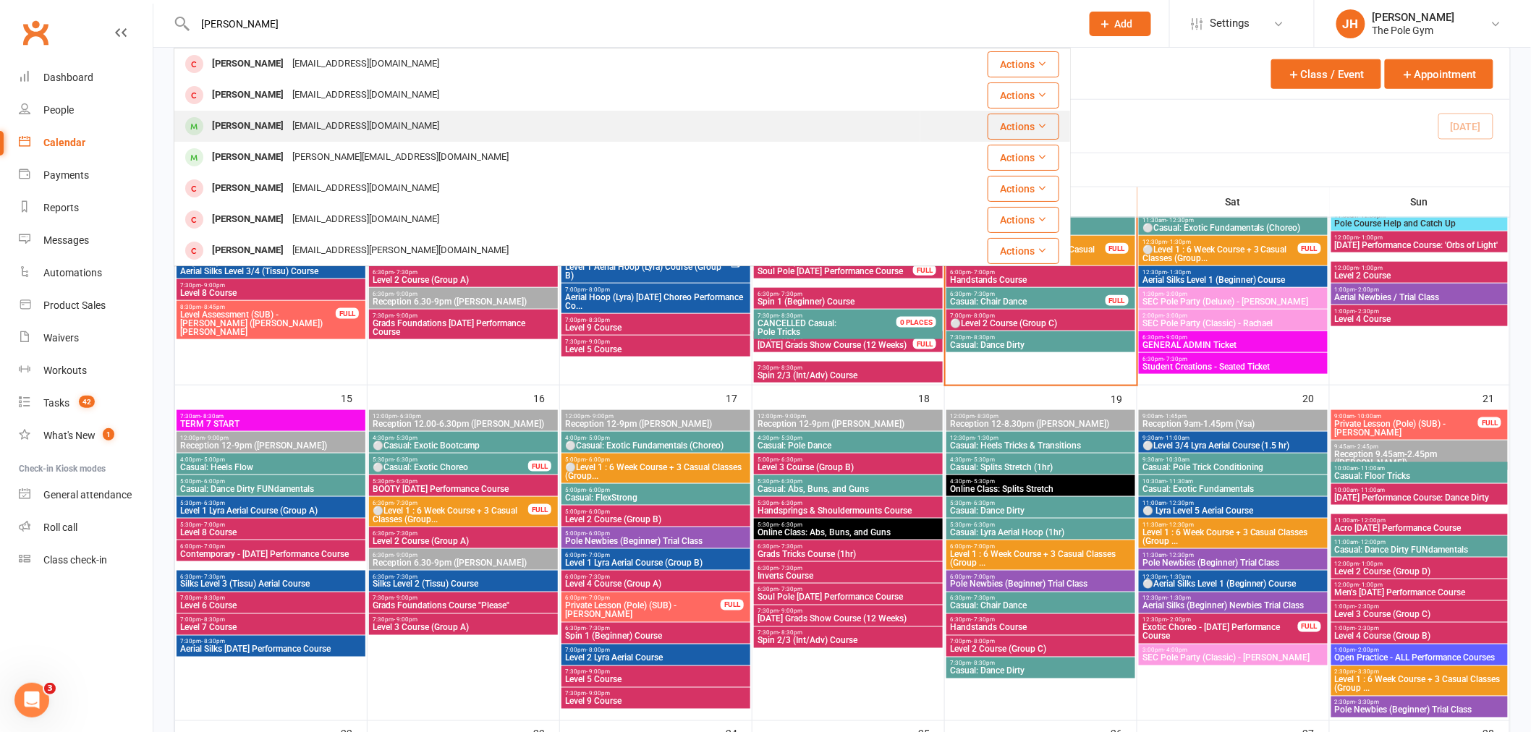
type input "clarissa"
click at [288, 128] on div "clarissapye2001@outlook.com" at bounding box center [366, 126] width 156 height 21
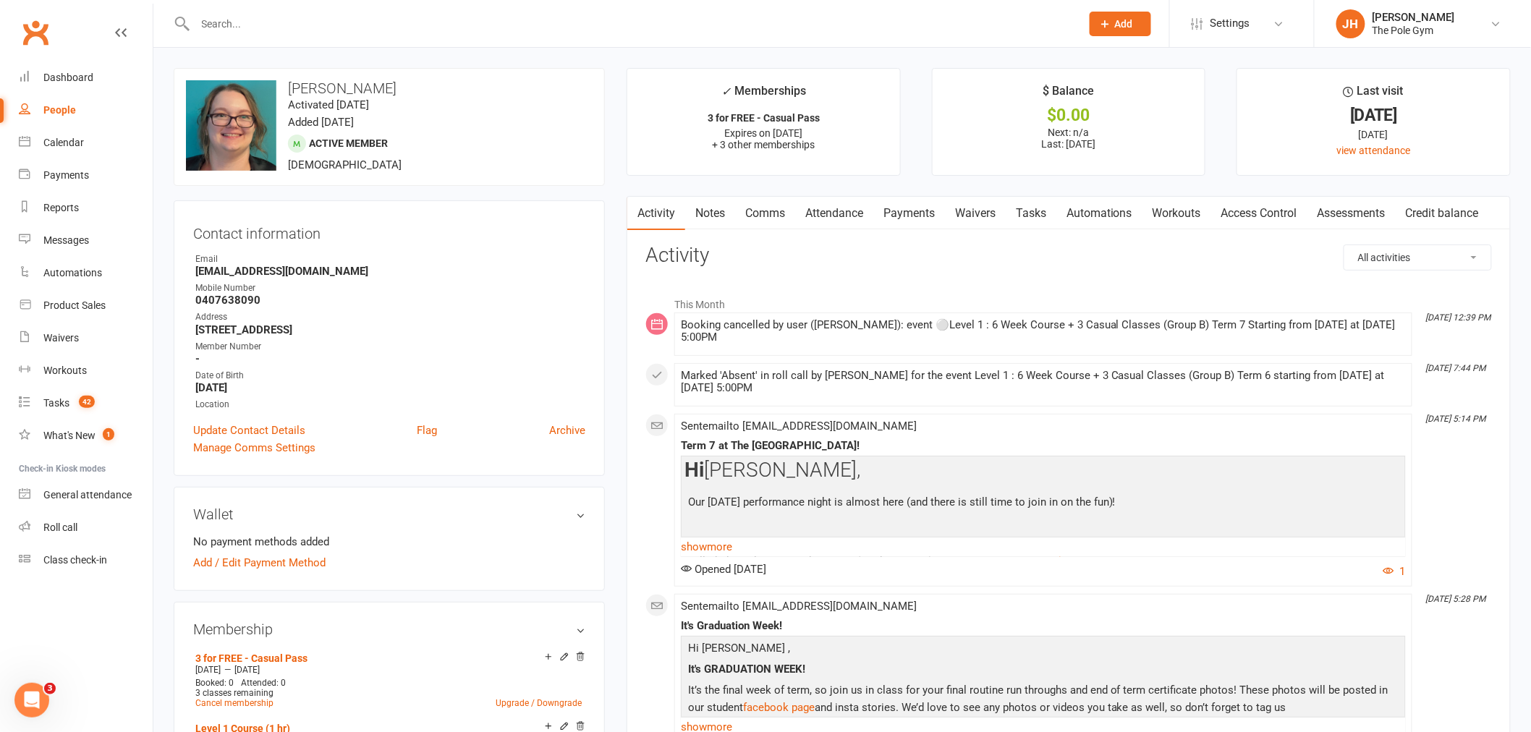
scroll to position [241, 0]
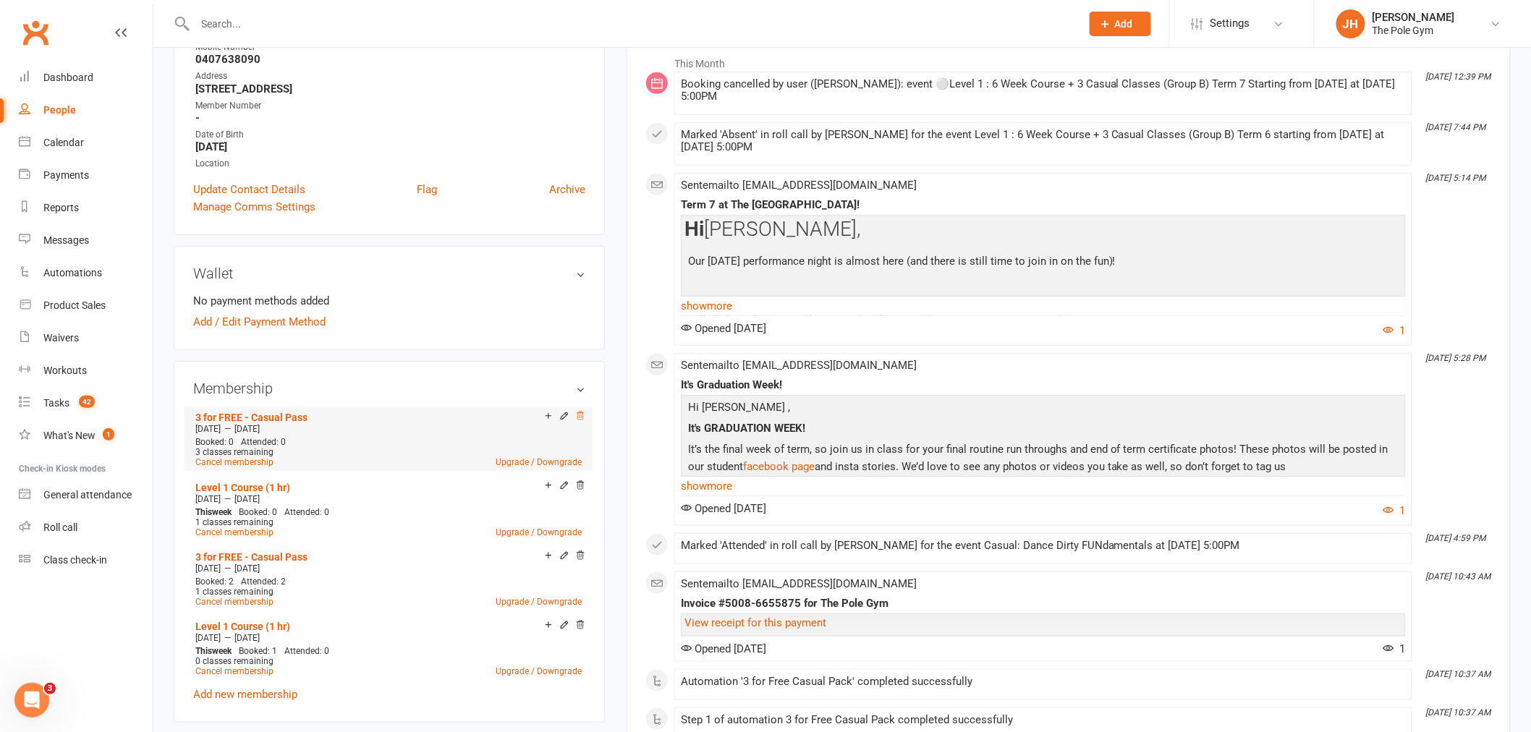
click at [583, 416] on icon at bounding box center [580, 416] width 10 height 10
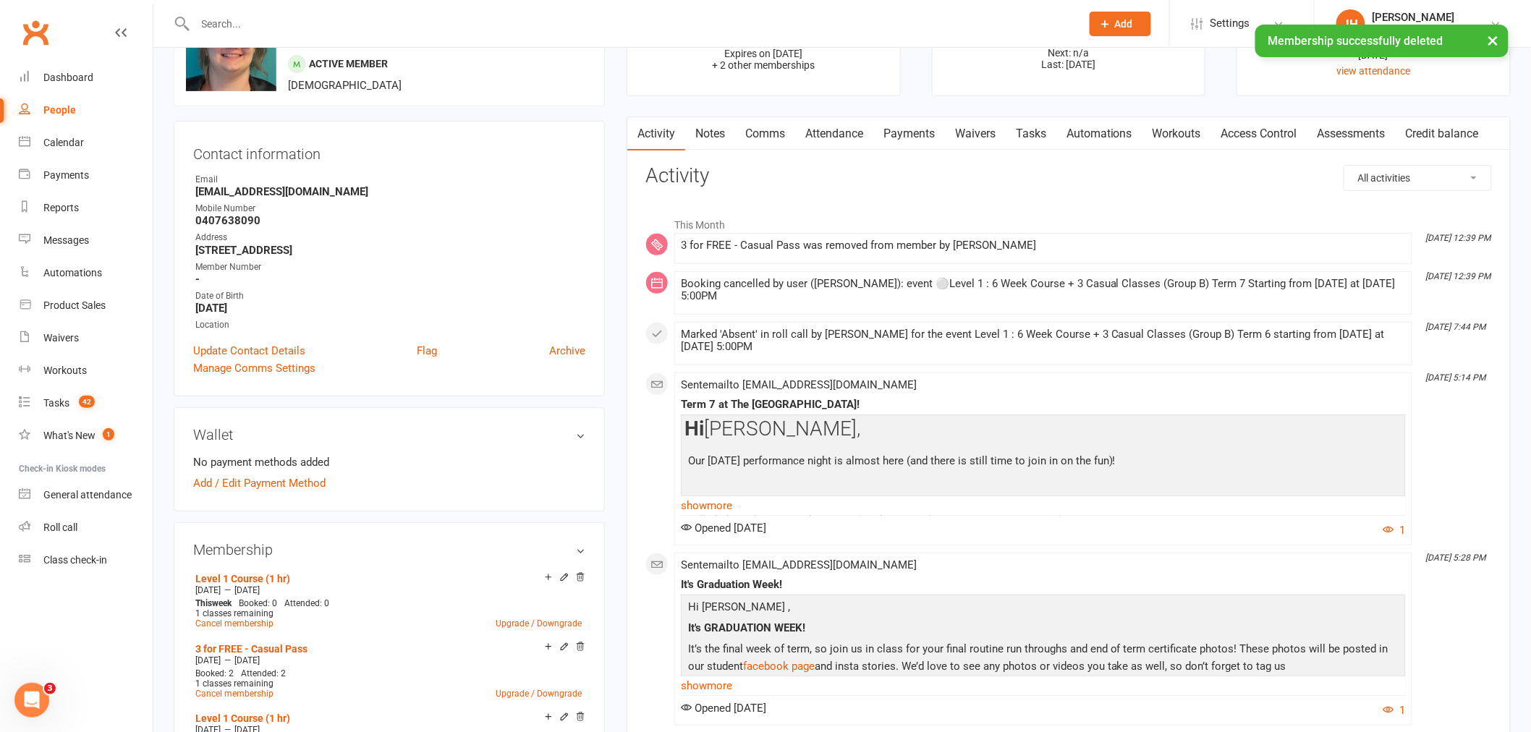
scroll to position [0, 0]
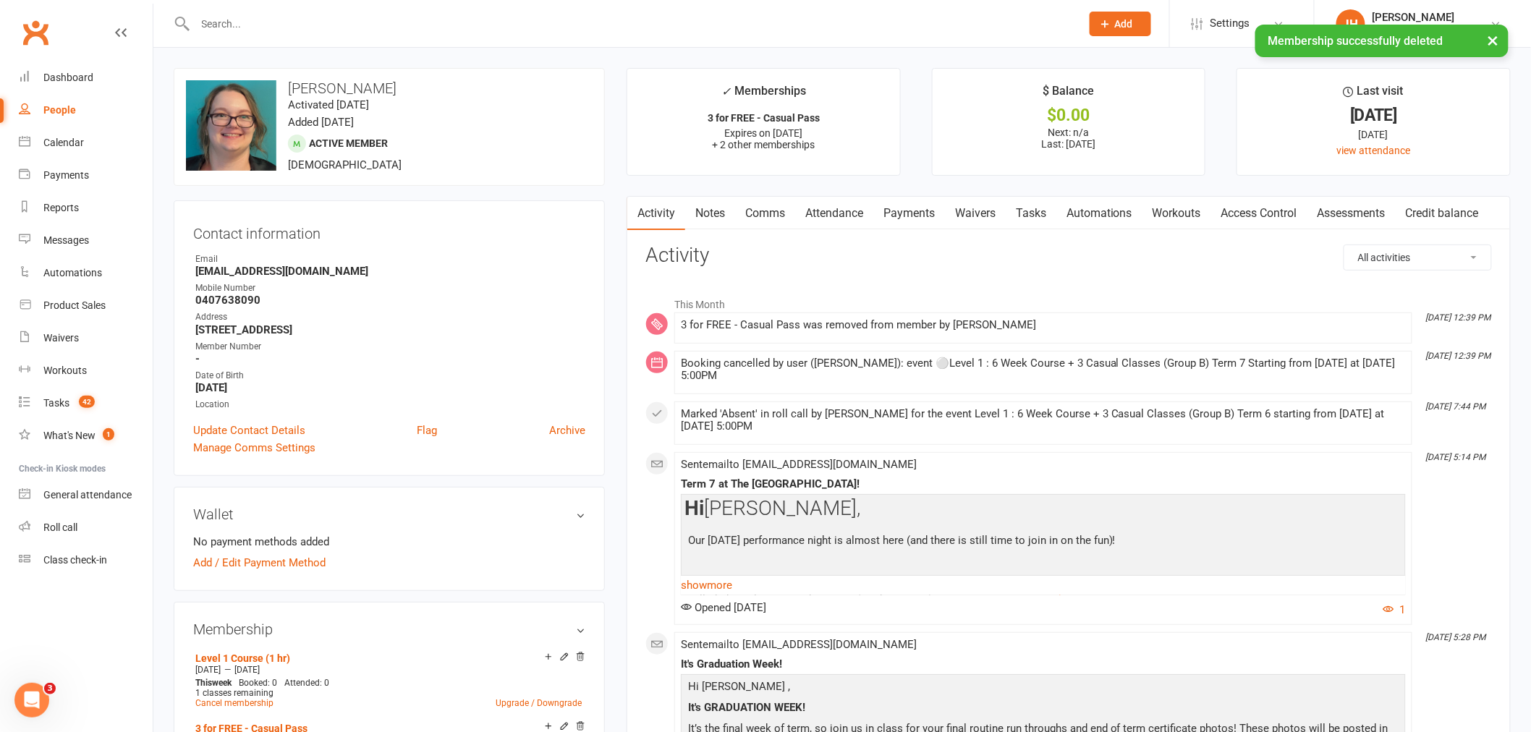
click at [698, 221] on link "Notes" at bounding box center [710, 213] width 50 height 33
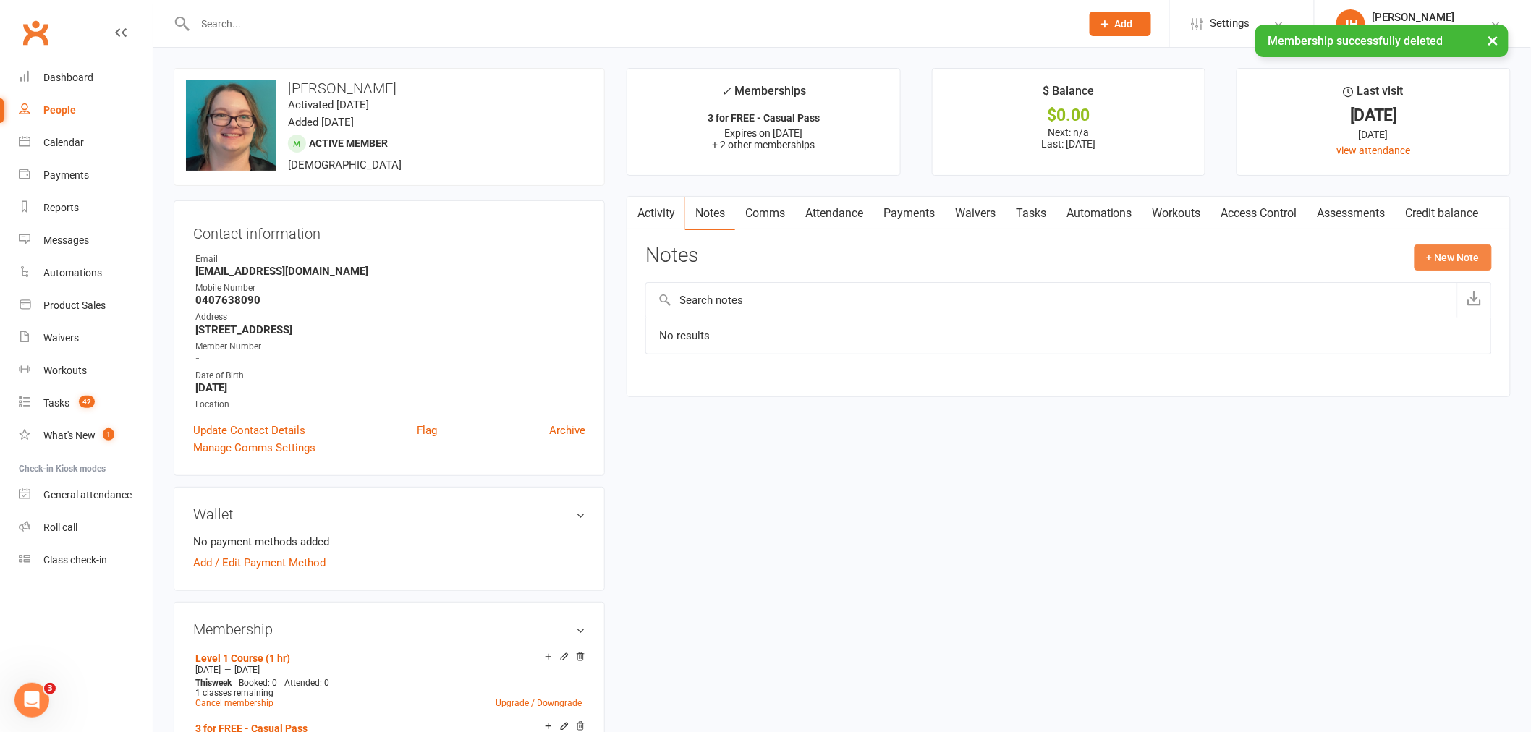
click at [1446, 255] on button "+ New Note" at bounding box center [1453, 258] width 77 height 26
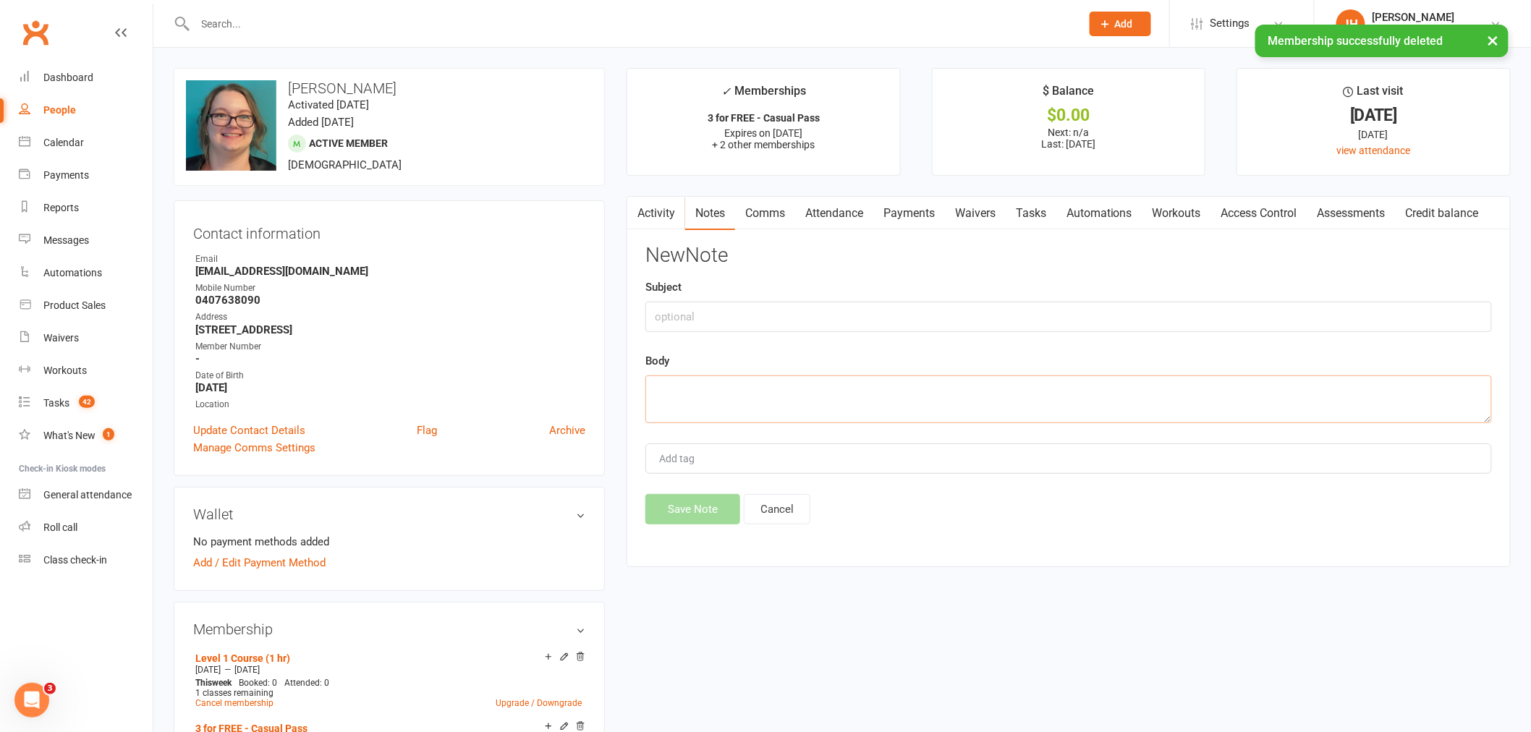
click at [813, 386] on textarea at bounding box center [1068, 400] width 847 height 48
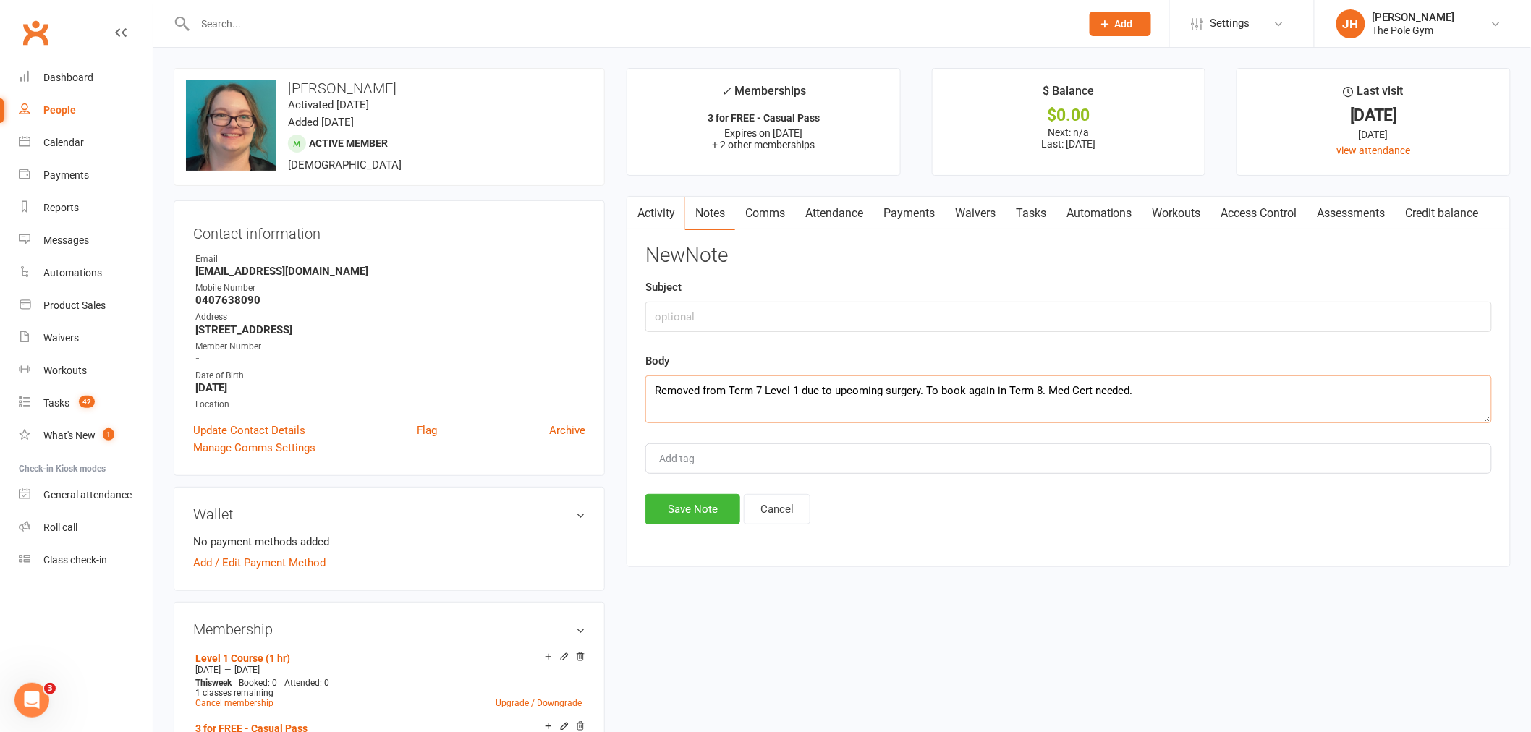
drag, startPoint x: 1096, startPoint y: 387, endPoint x: 1073, endPoint y: 382, distance: 23.0
click at [1073, 382] on textarea "Removed from Term 7 Level 1 due to upcoming surgery. To book again in Term 8. M…" at bounding box center [1068, 400] width 847 height 48
click at [1071, 384] on textarea "Removed from Term 7 Level 1 due to upcoming surgery. To book again in Term 8. M…" at bounding box center [1068, 400] width 847 height 48
type textarea "Removed from Term 7 Level 1 due to upcoming surgery. To book again in Term 8. M…"
click at [703, 503] on button "Save Note" at bounding box center [692, 509] width 95 height 30
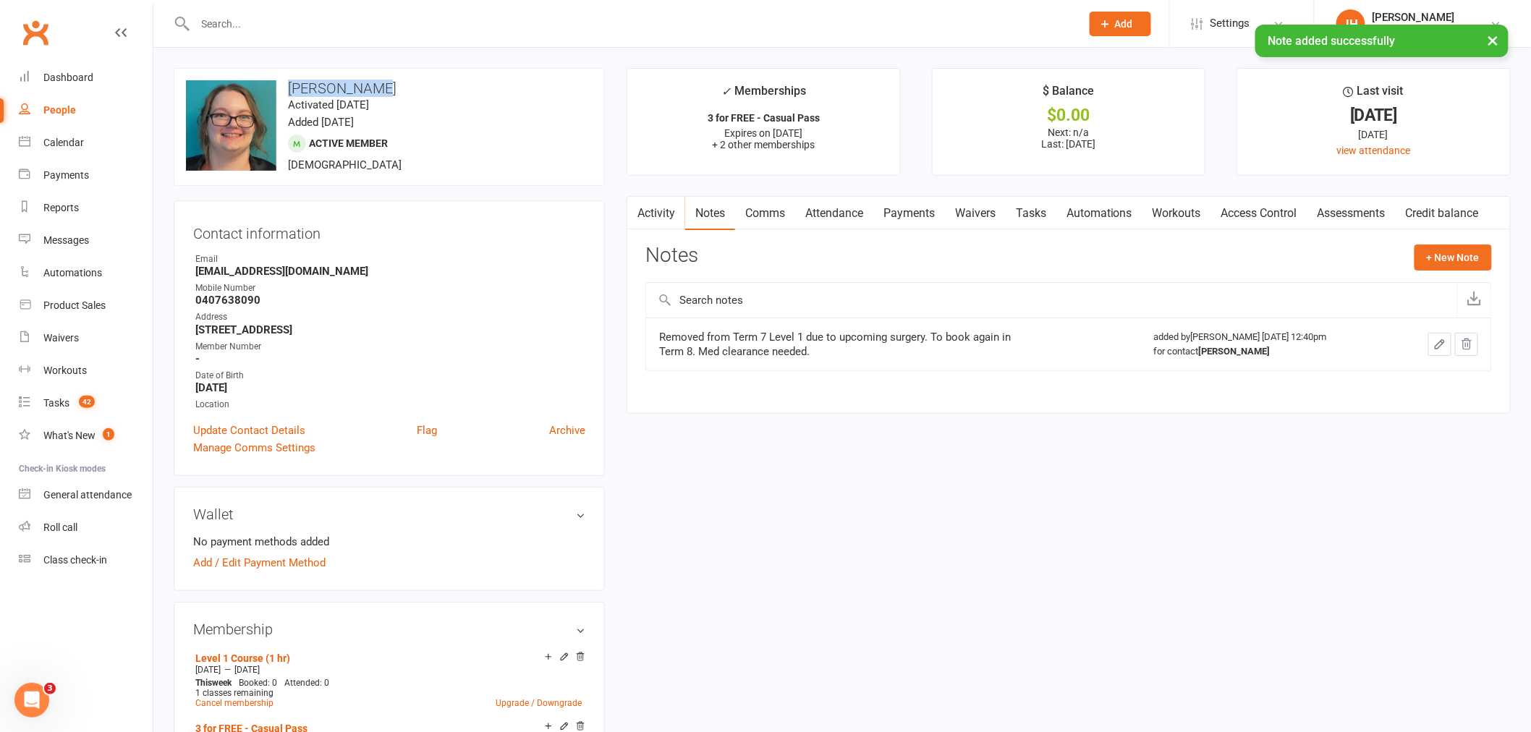
drag, startPoint x: 399, startPoint y: 93, endPoint x: 290, endPoint y: 83, distance: 109.7
click at [290, 83] on h3 "Clarissa Pye" at bounding box center [389, 88] width 407 height 16
copy h3 "Clarissa Pye"
click at [77, 140] on div "Calendar" at bounding box center [63, 143] width 41 height 12
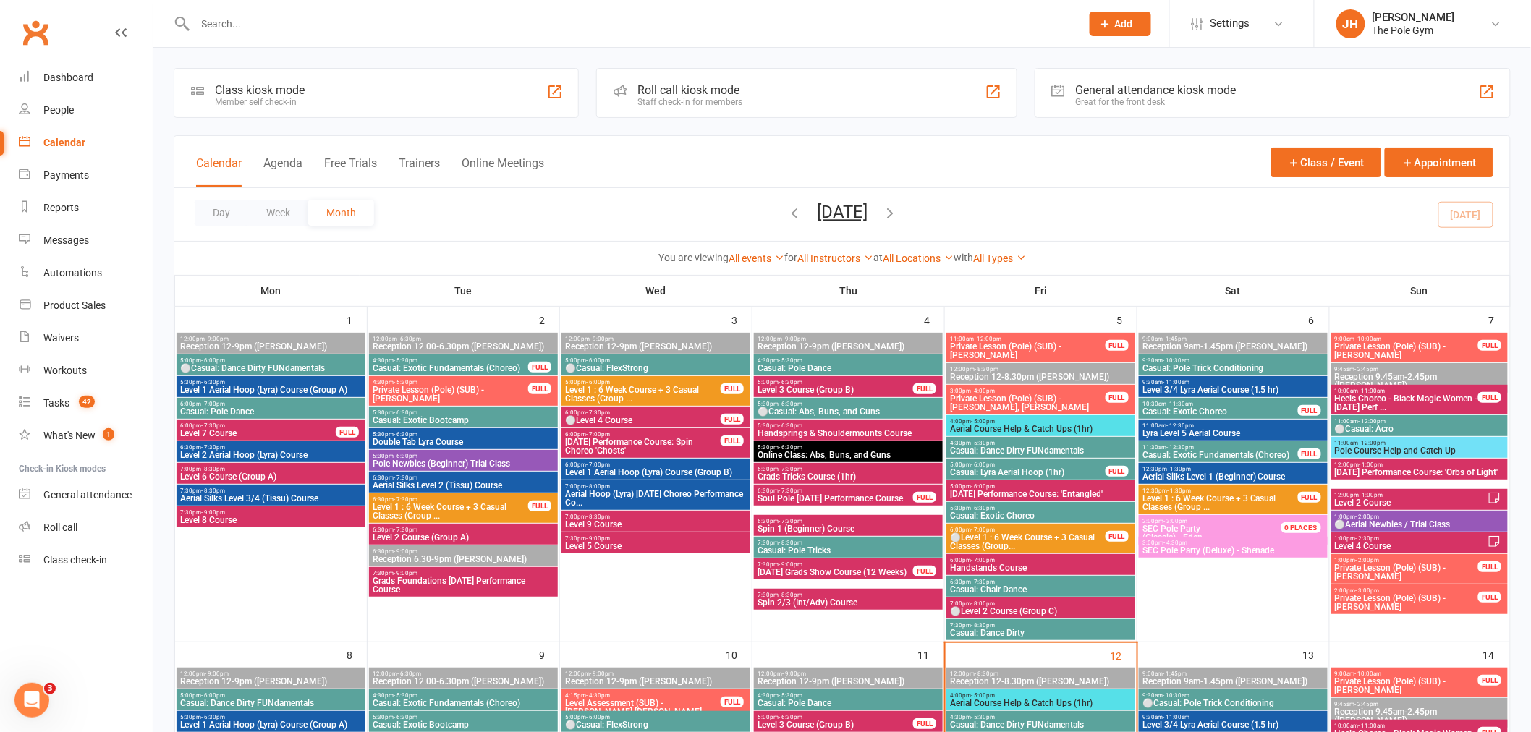
scroll to position [562, 0]
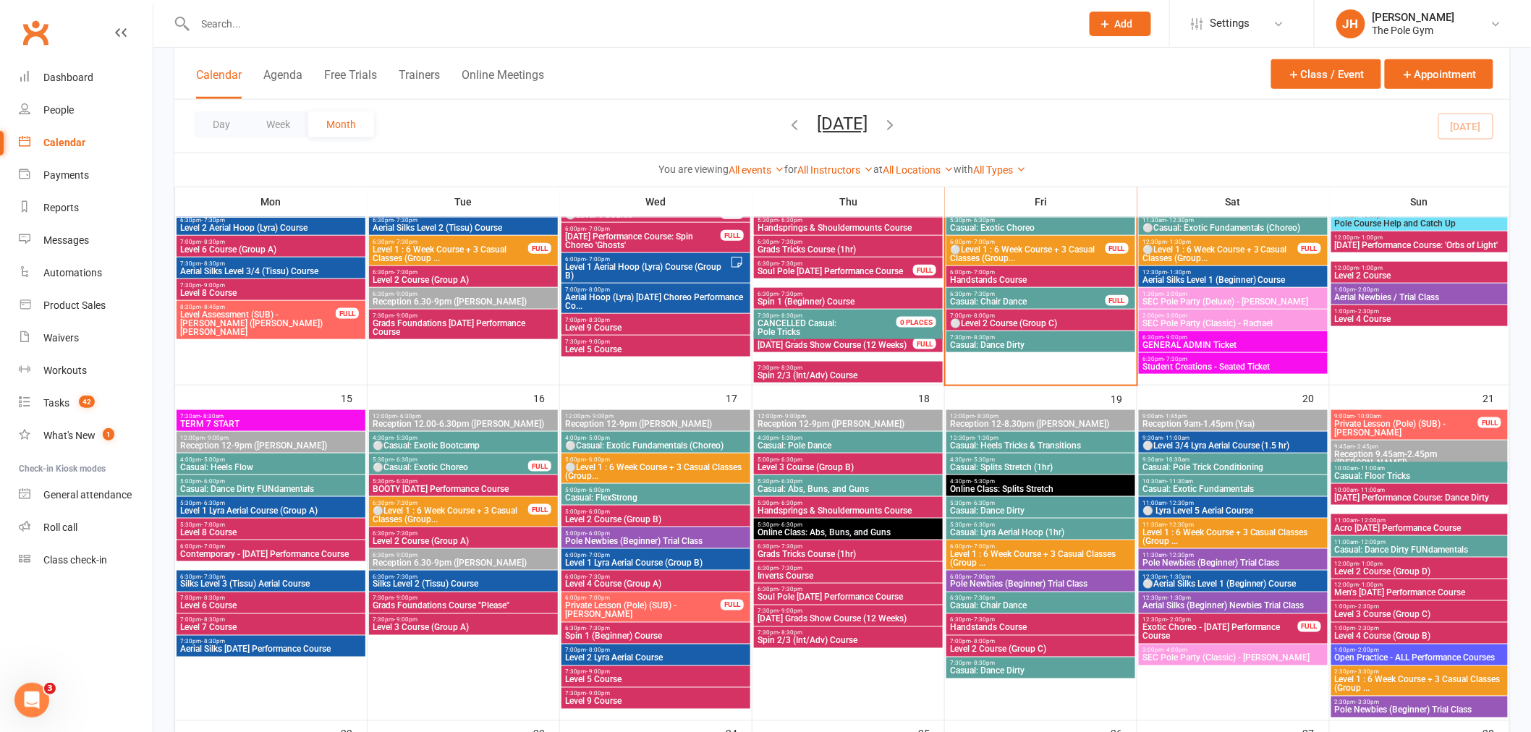
click at [255, 485] on span "Casual: Dance Dirty FUNdamentals" at bounding box center [270, 489] width 183 height 9
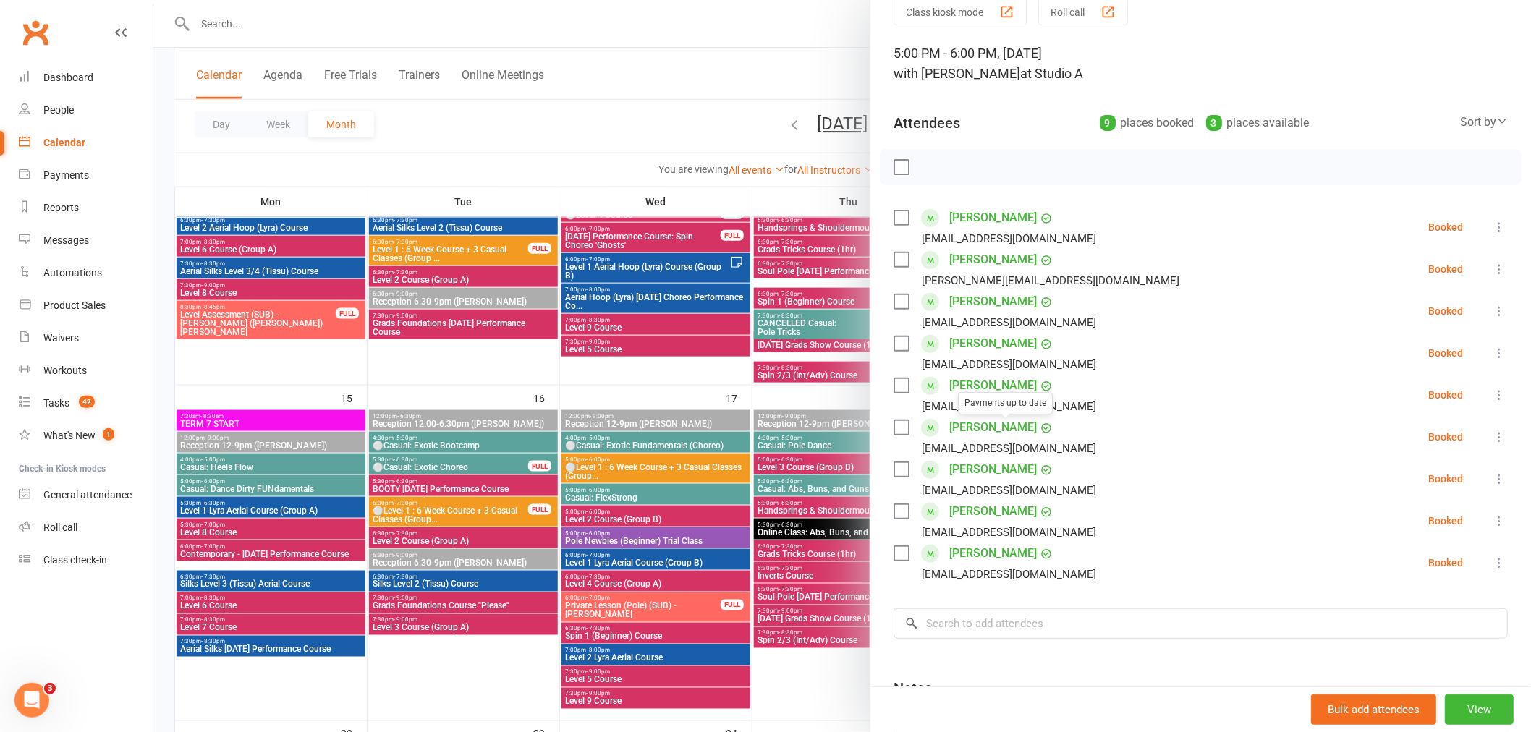
scroll to position [161, 0]
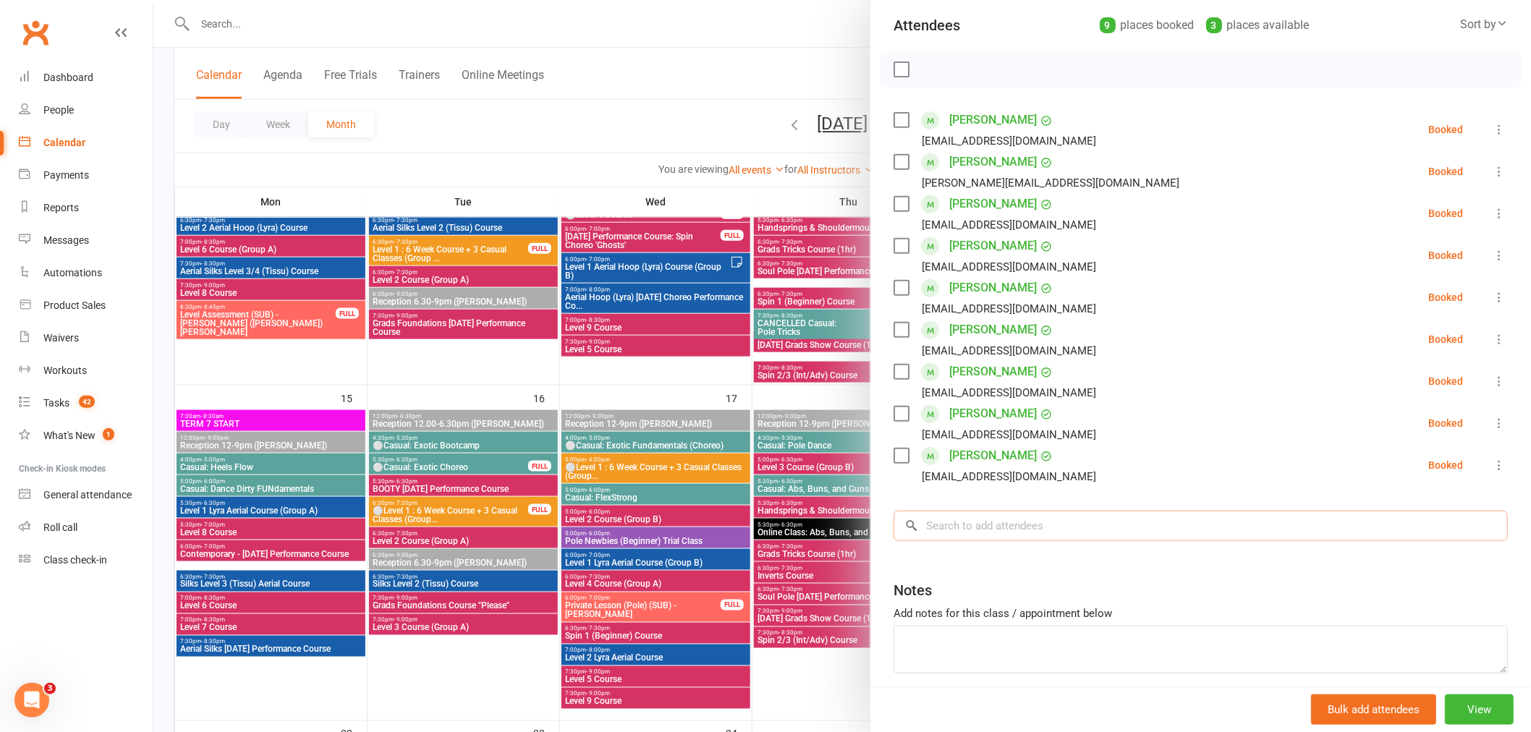
click at [971, 519] on input "search" at bounding box center [1201, 526] width 614 height 30
paste input "Clarissa Pye"
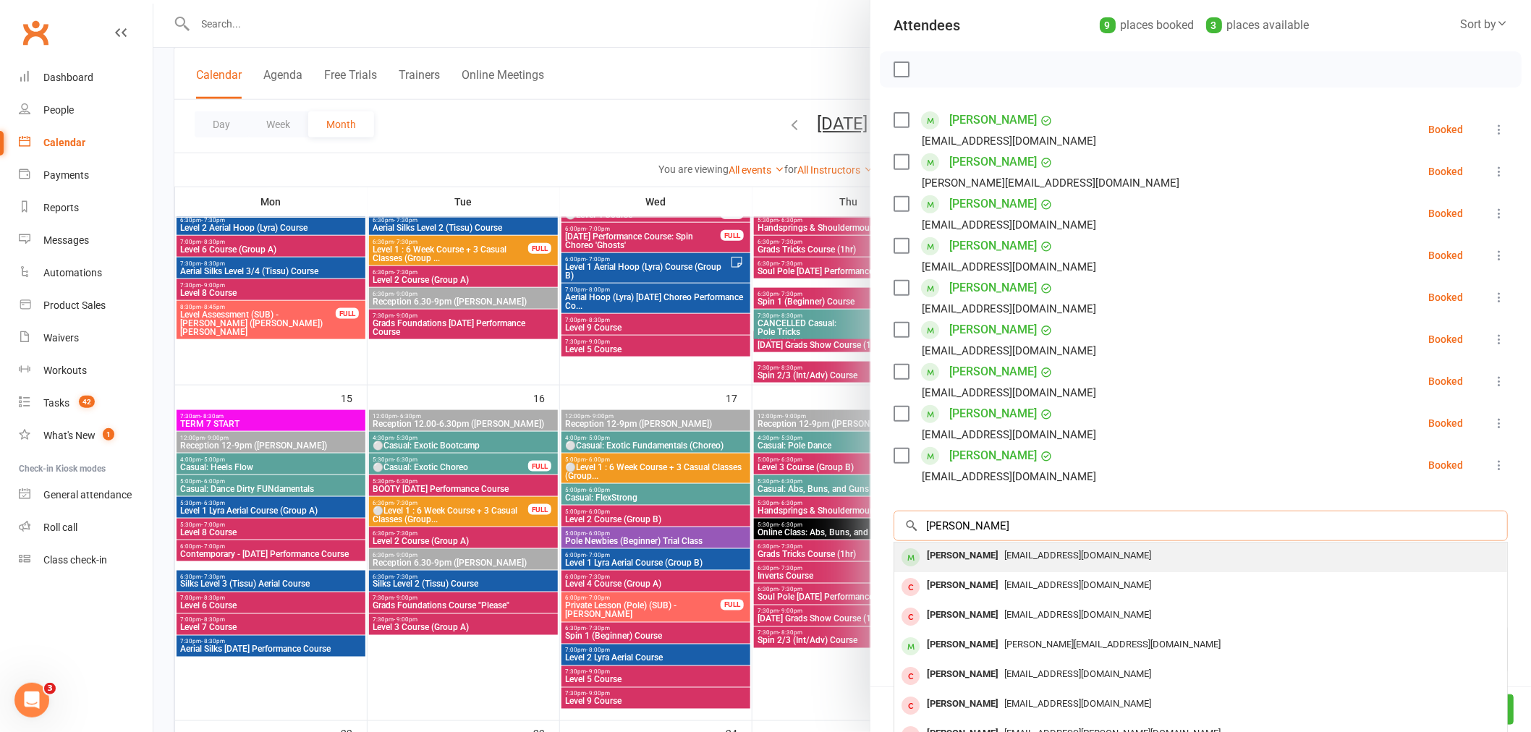
type input "Clarissa Pye"
click at [950, 551] on div "Clarissa Pye" at bounding box center [962, 556] width 83 height 21
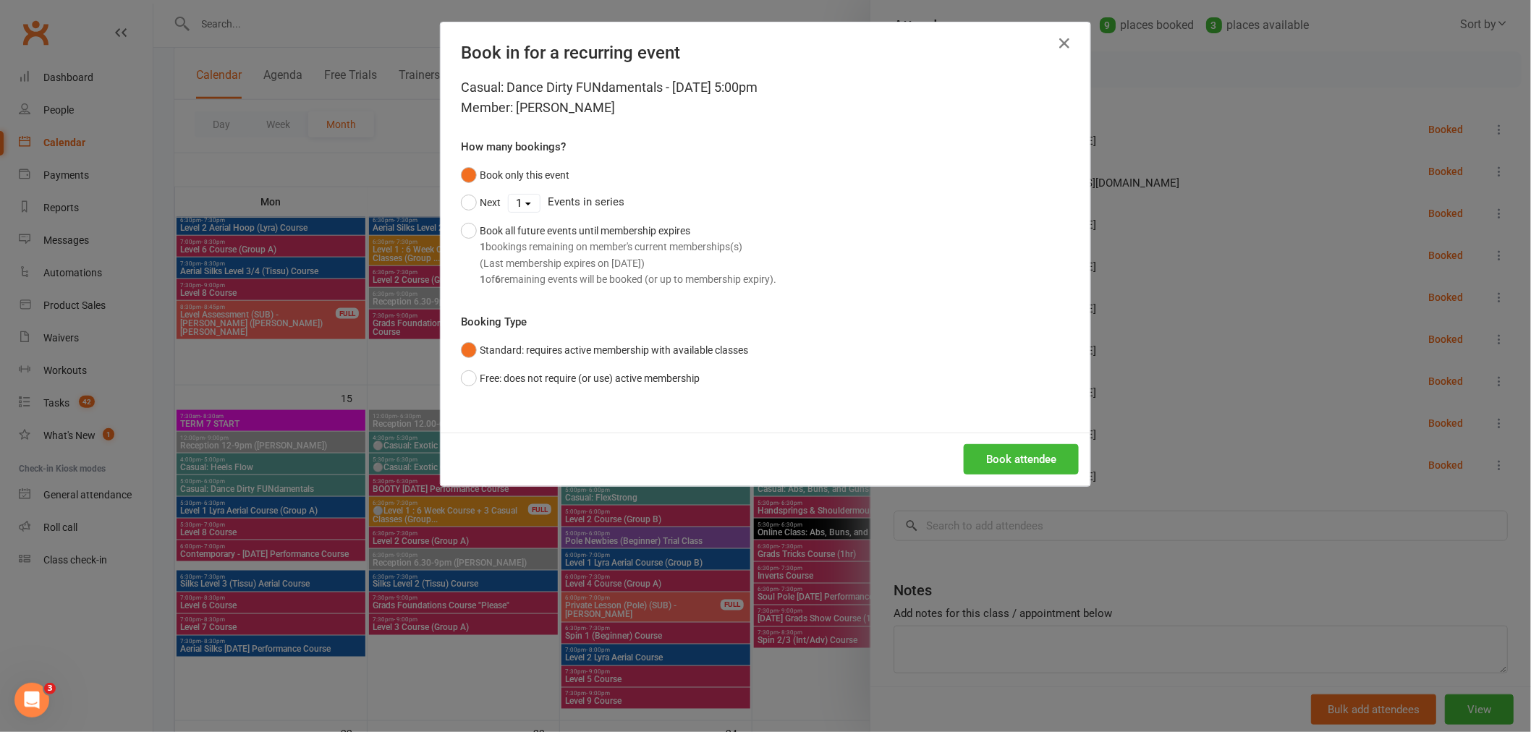
click at [957, 442] on div "Book attendee" at bounding box center [766, 460] width 650 height 54
click at [993, 460] on button "Book attendee" at bounding box center [1021, 459] width 115 height 30
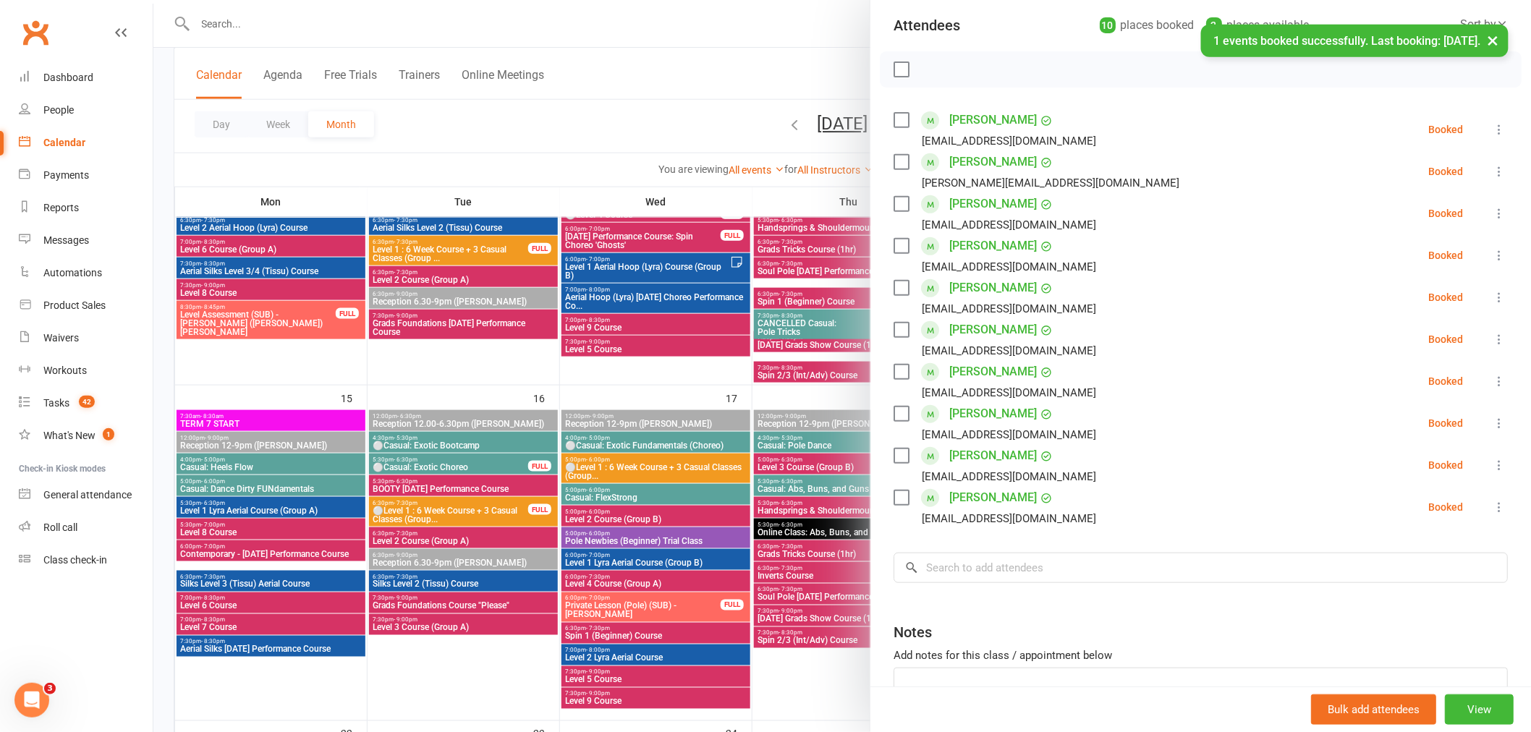
click at [708, 503] on div at bounding box center [842, 366] width 1378 height 732
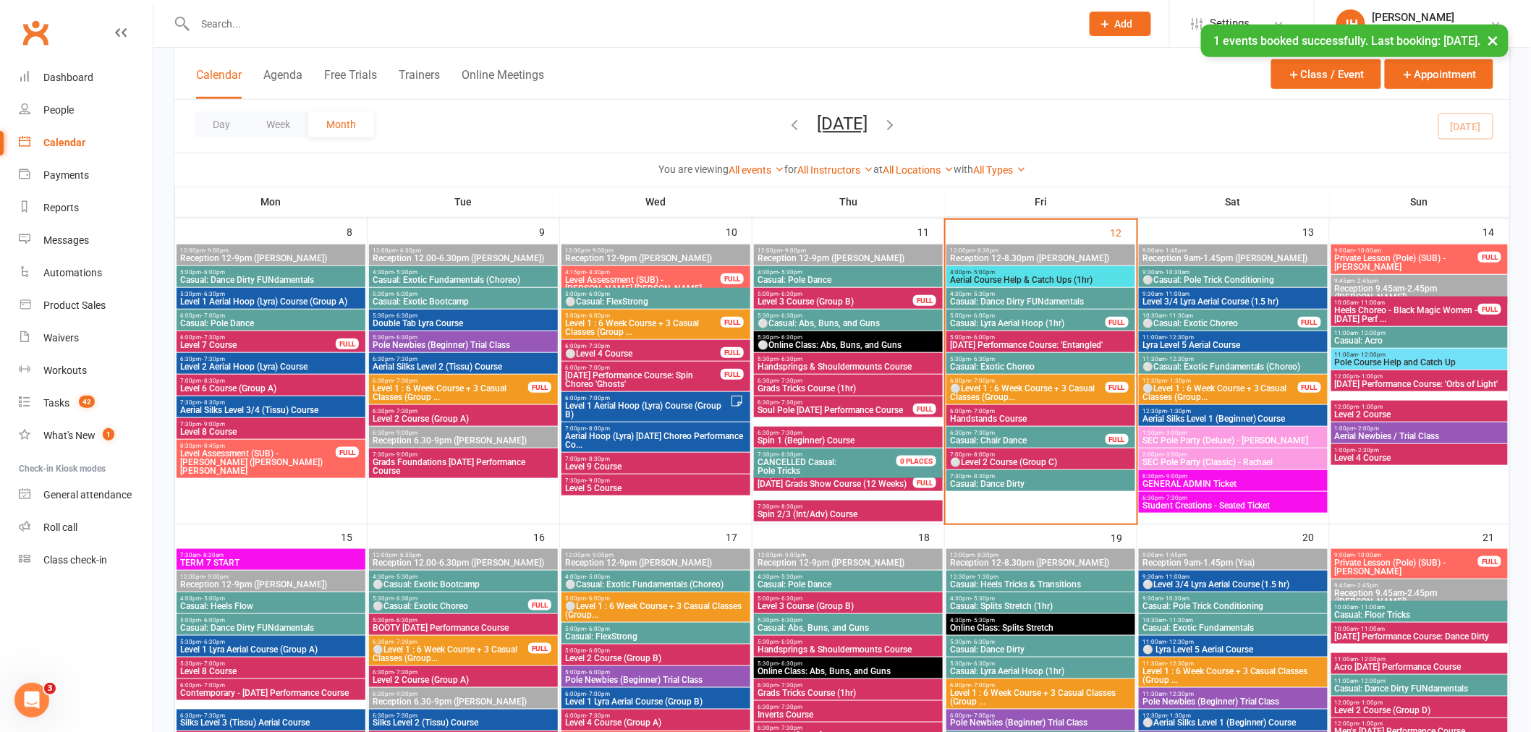
scroll to position [402, 0]
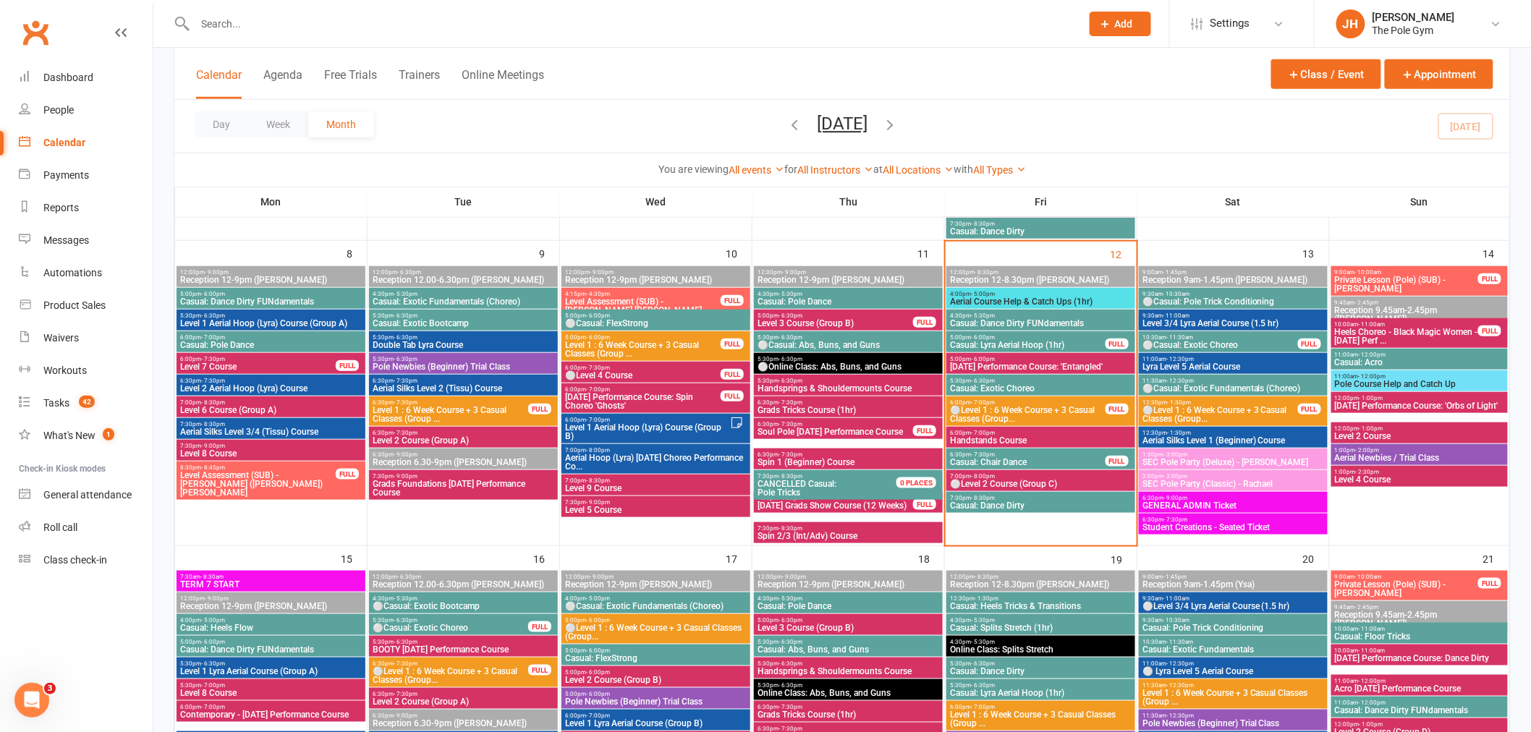
click at [1006, 401] on span "6:00pm - 7:00pm" at bounding box center [1027, 402] width 157 height 7
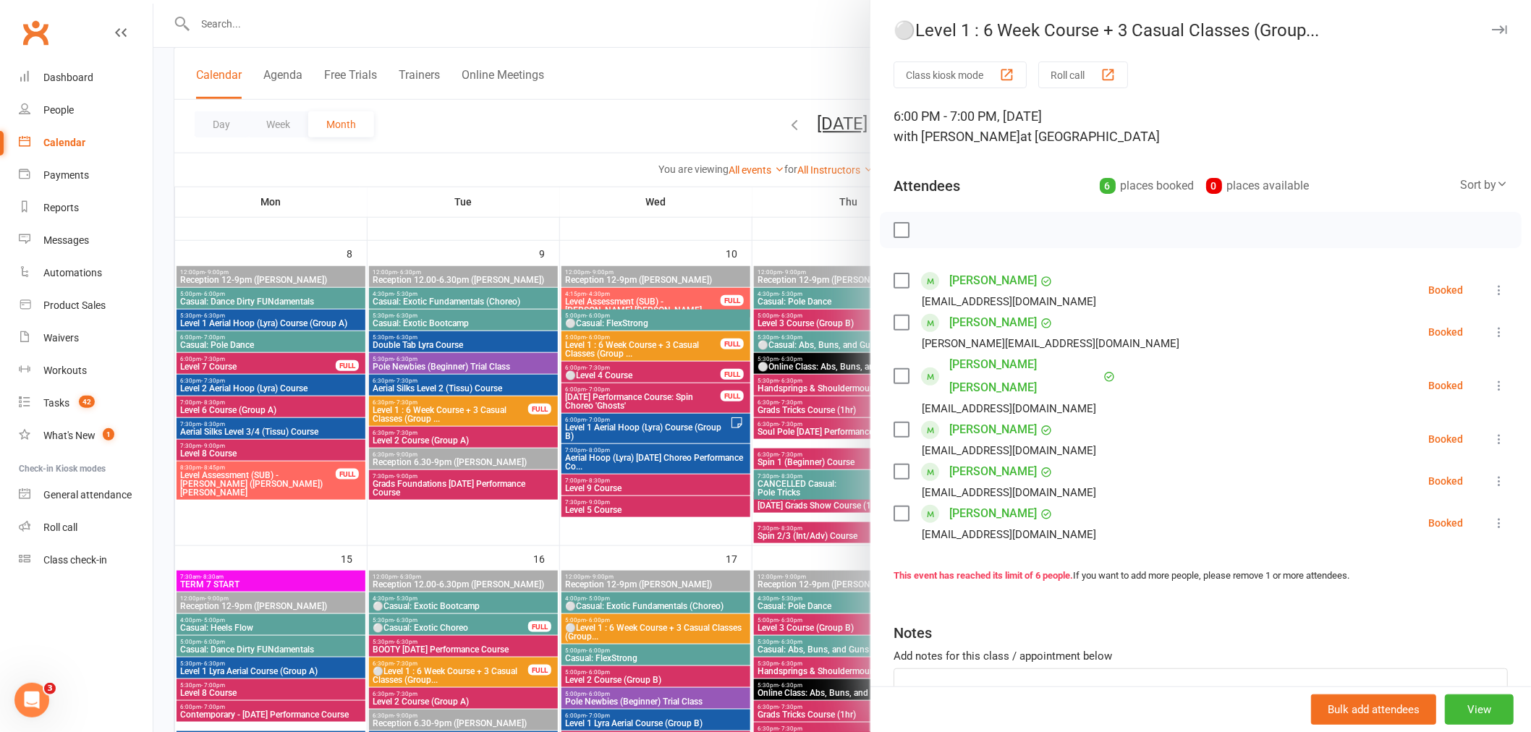
click at [626, 468] on div at bounding box center [842, 366] width 1378 height 732
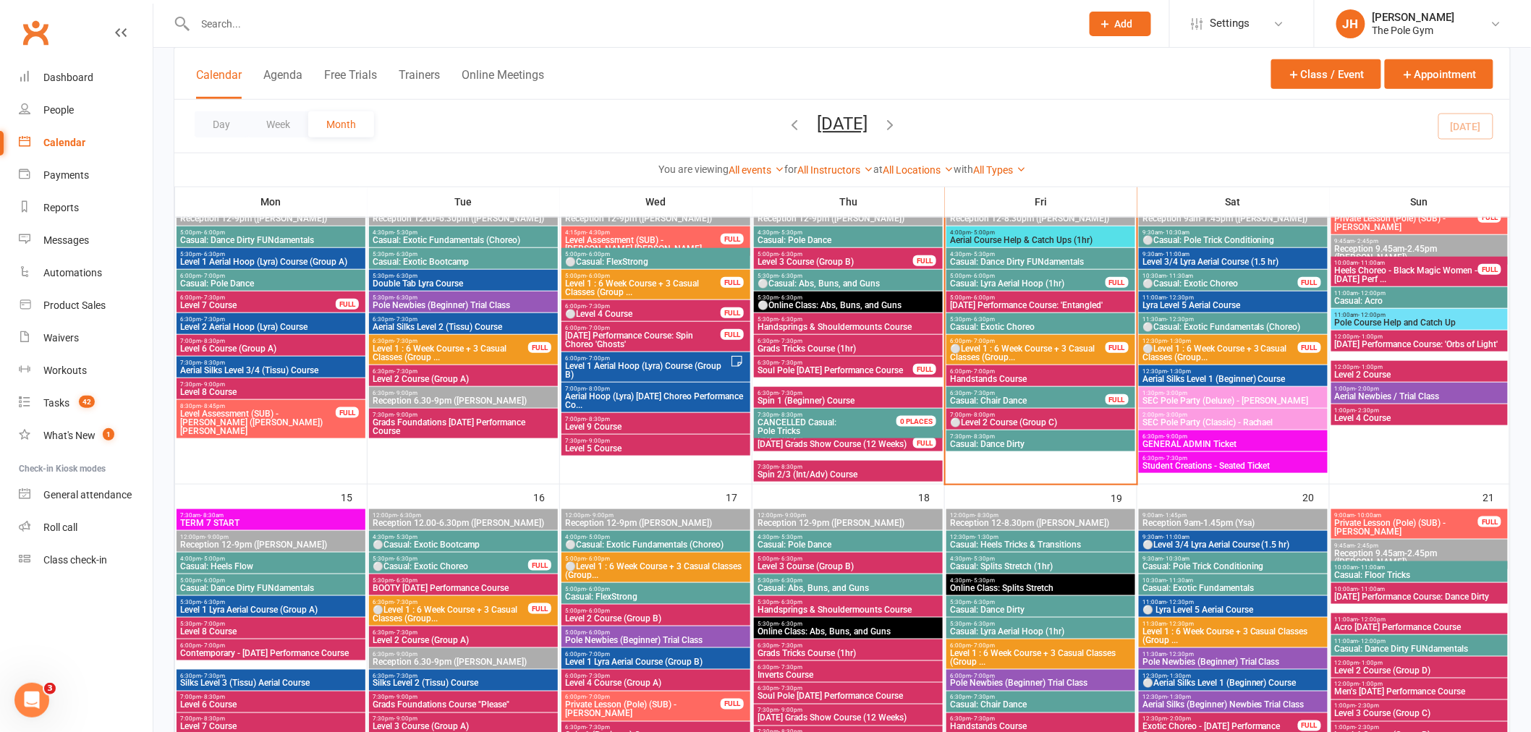
scroll to position [562, 0]
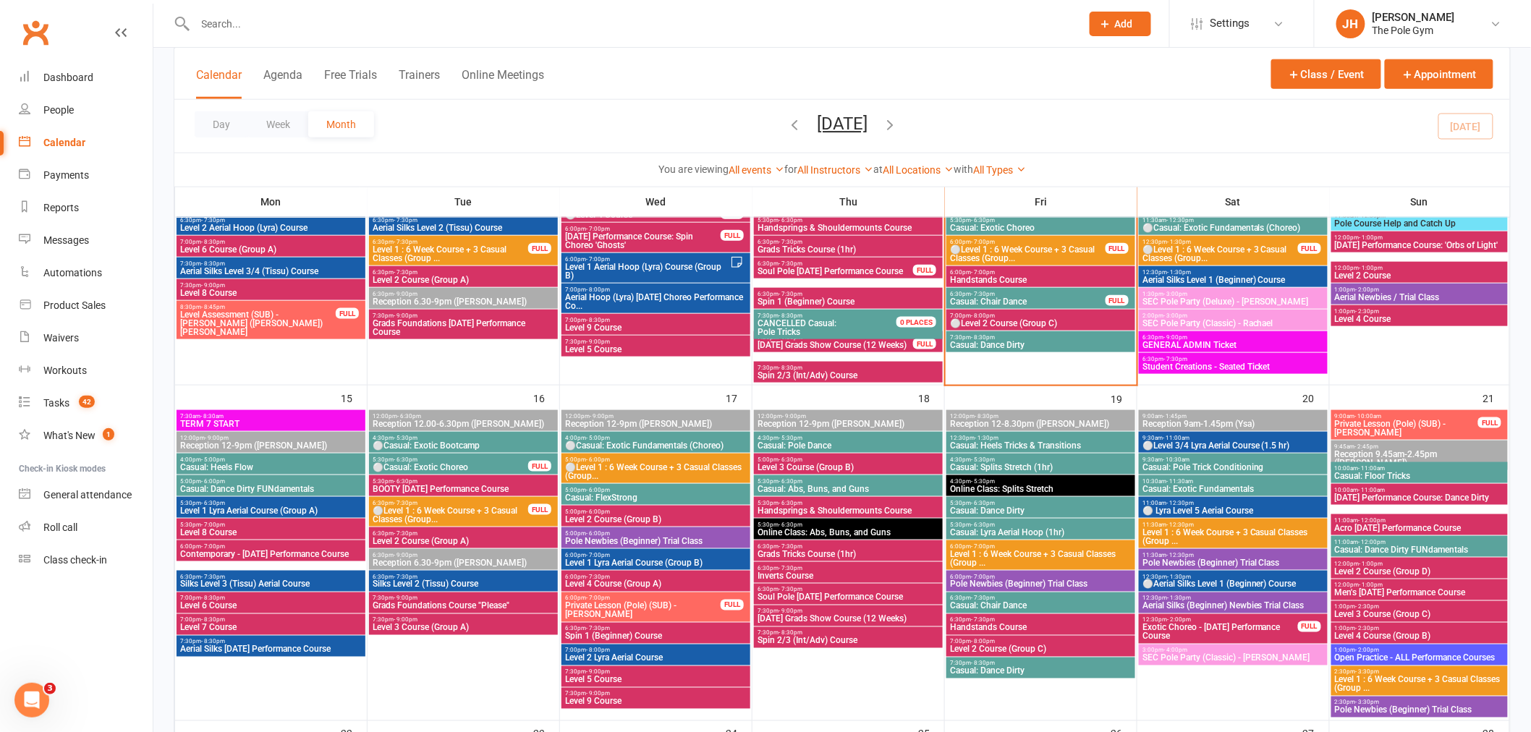
click at [623, 469] on span "⚪Level 1 : 6 Week Course + 3 Casual Classes (Group..." at bounding box center [655, 471] width 183 height 17
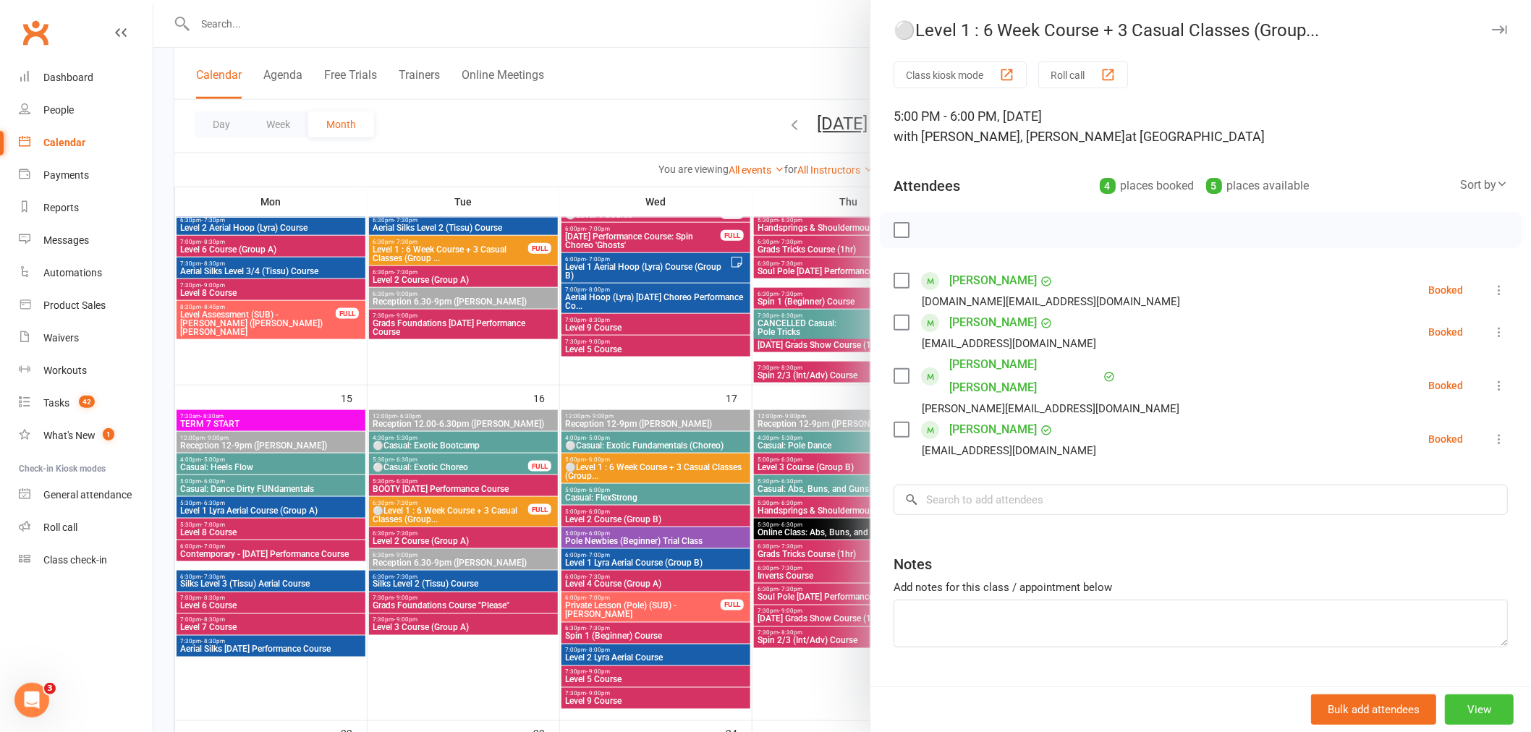
click at [1457, 708] on button "View" at bounding box center [1479, 710] width 69 height 30
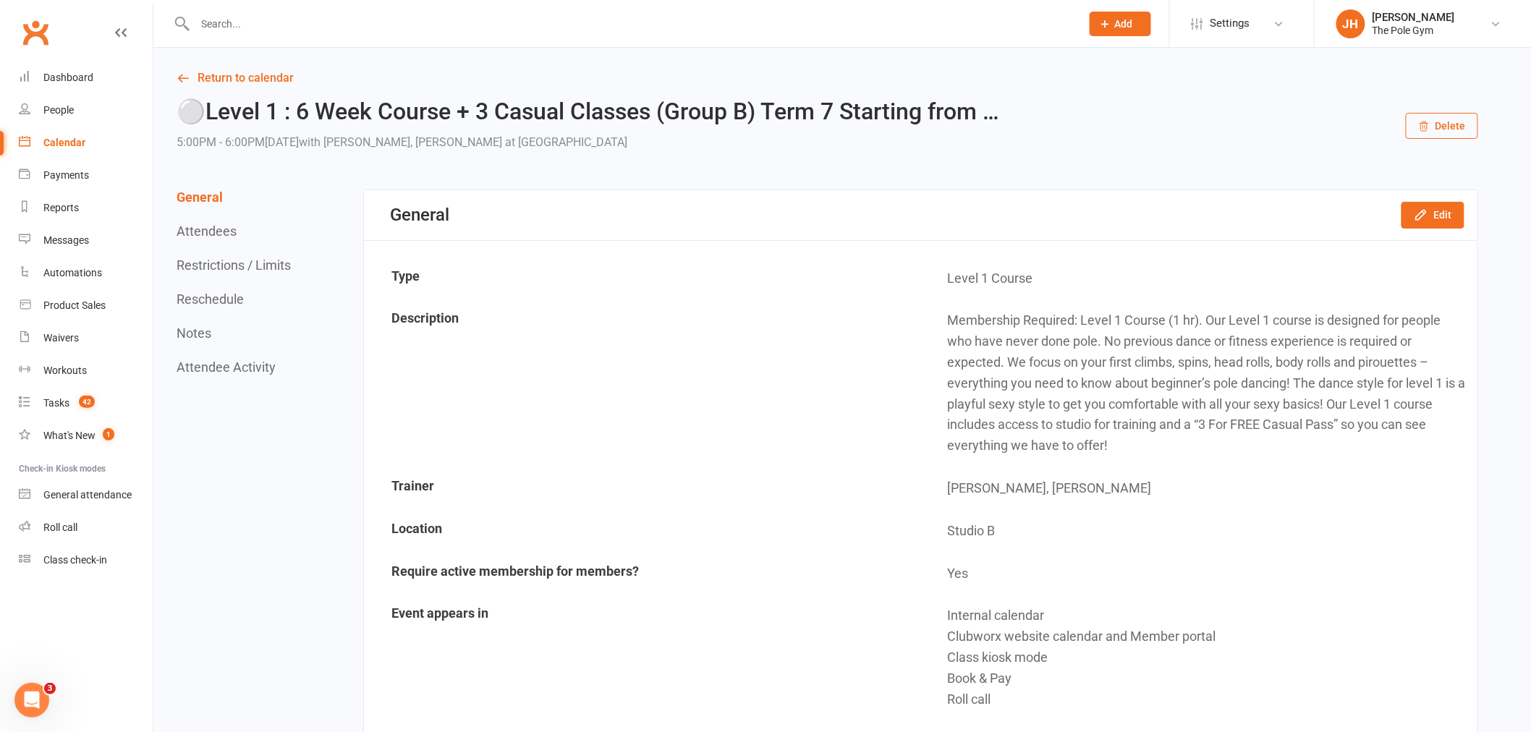
click at [339, 31] on input "text" at bounding box center [631, 24] width 880 height 20
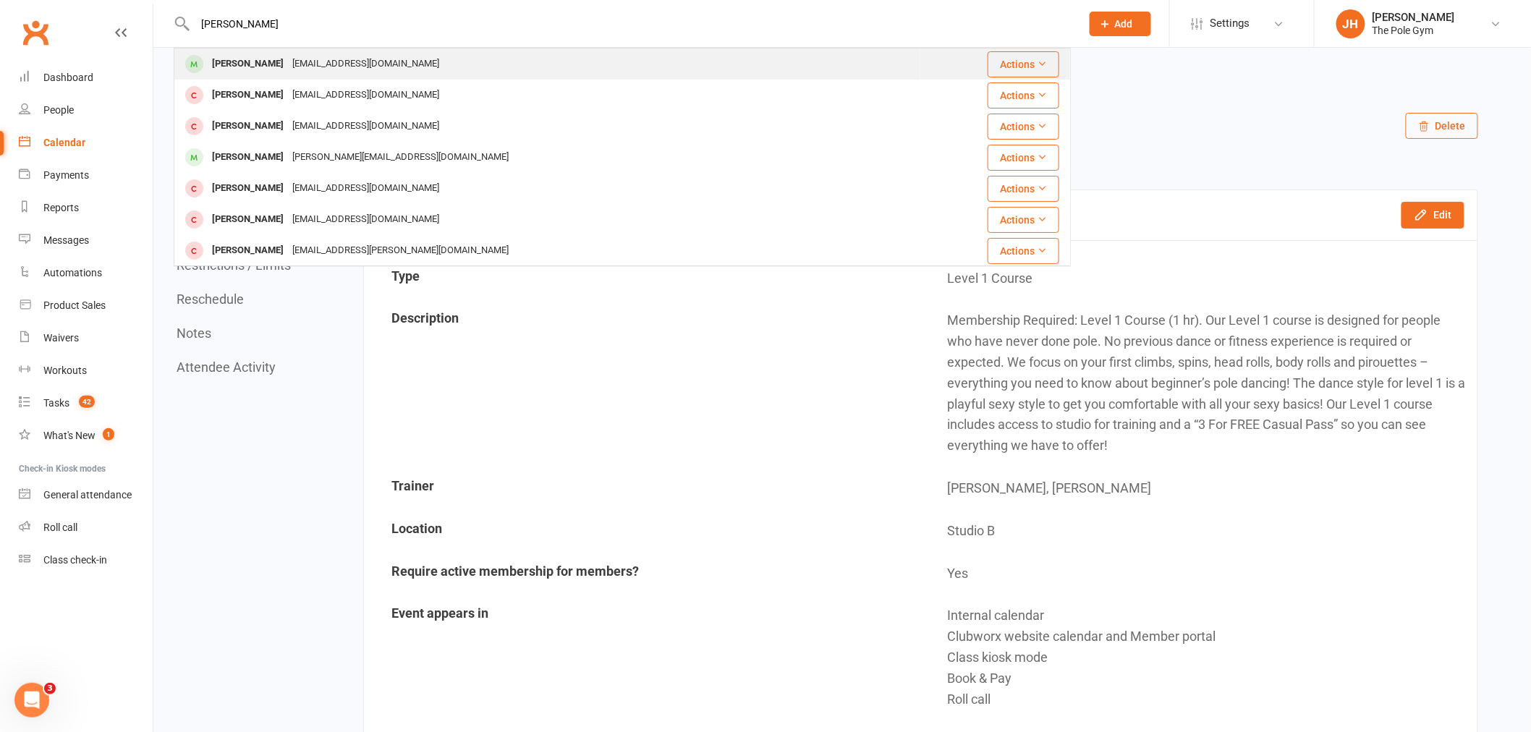
type input "clarissa pye"
click at [288, 70] on div "clarissapye2001@outlook.com" at bounding box center [366, 64] width 156 height 21
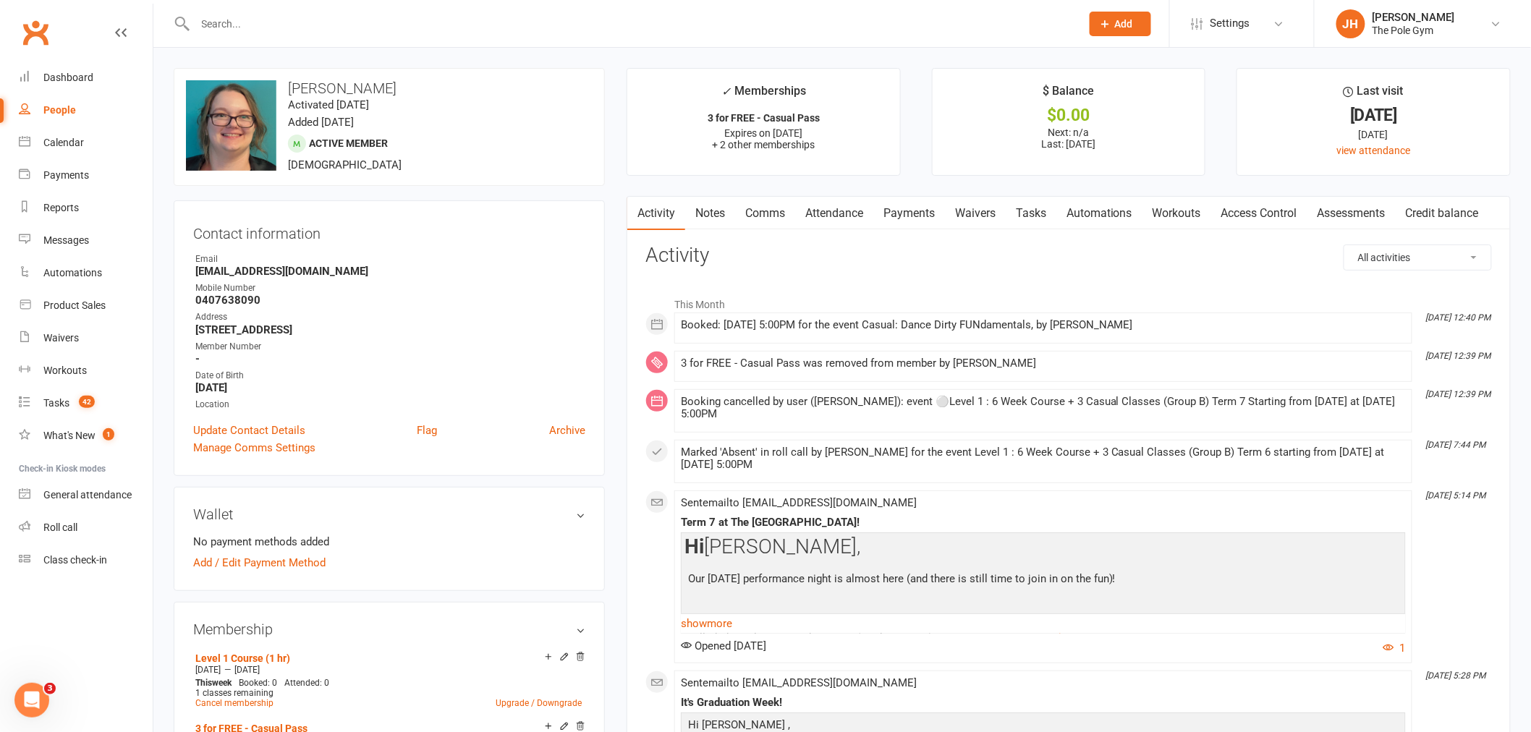
click at [1430, 221] on link "Credit balance" at bounding box center [1442, 213] width 93 height 33
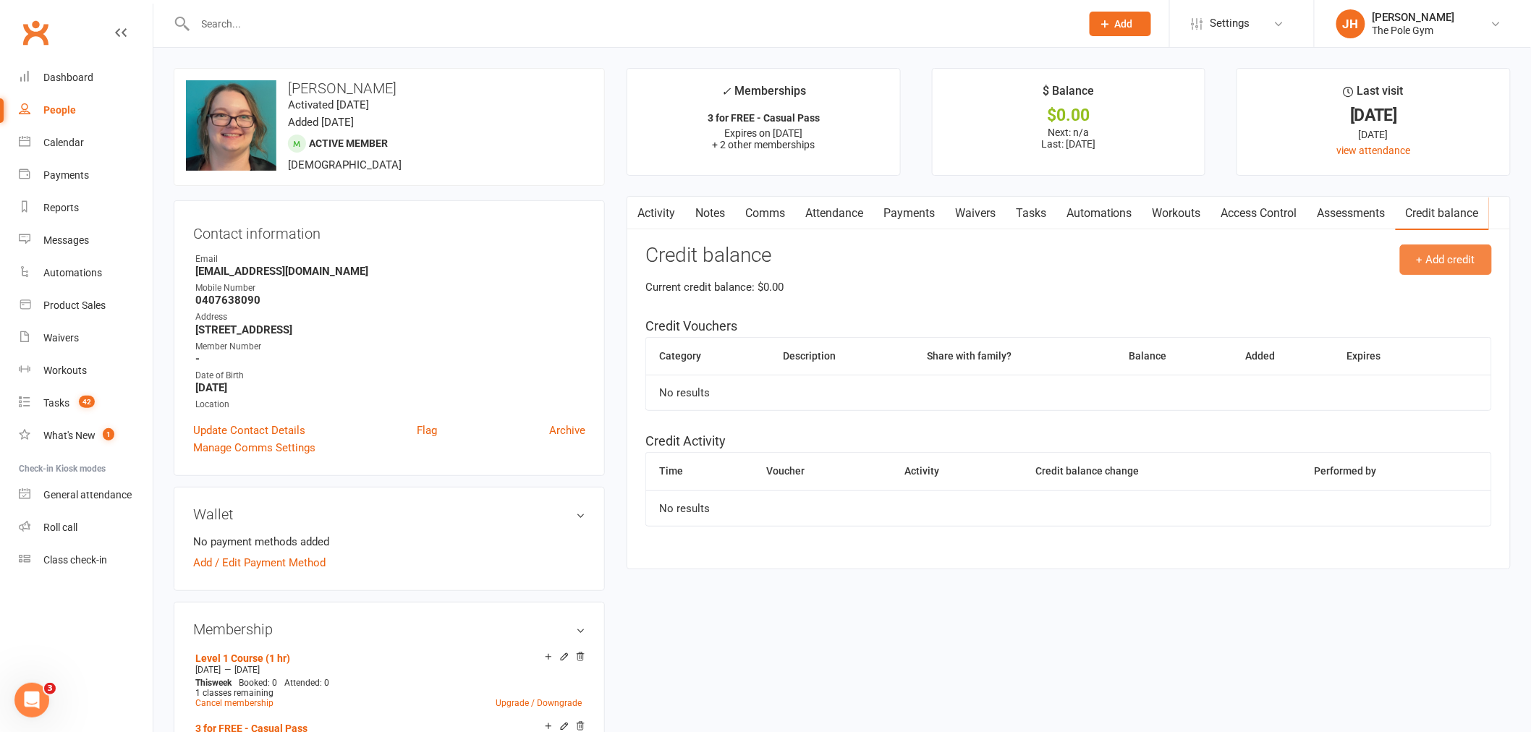
click at [1465, 259] on button "+ Add credit" at bounding box center [1446, 260] width 92 height 30
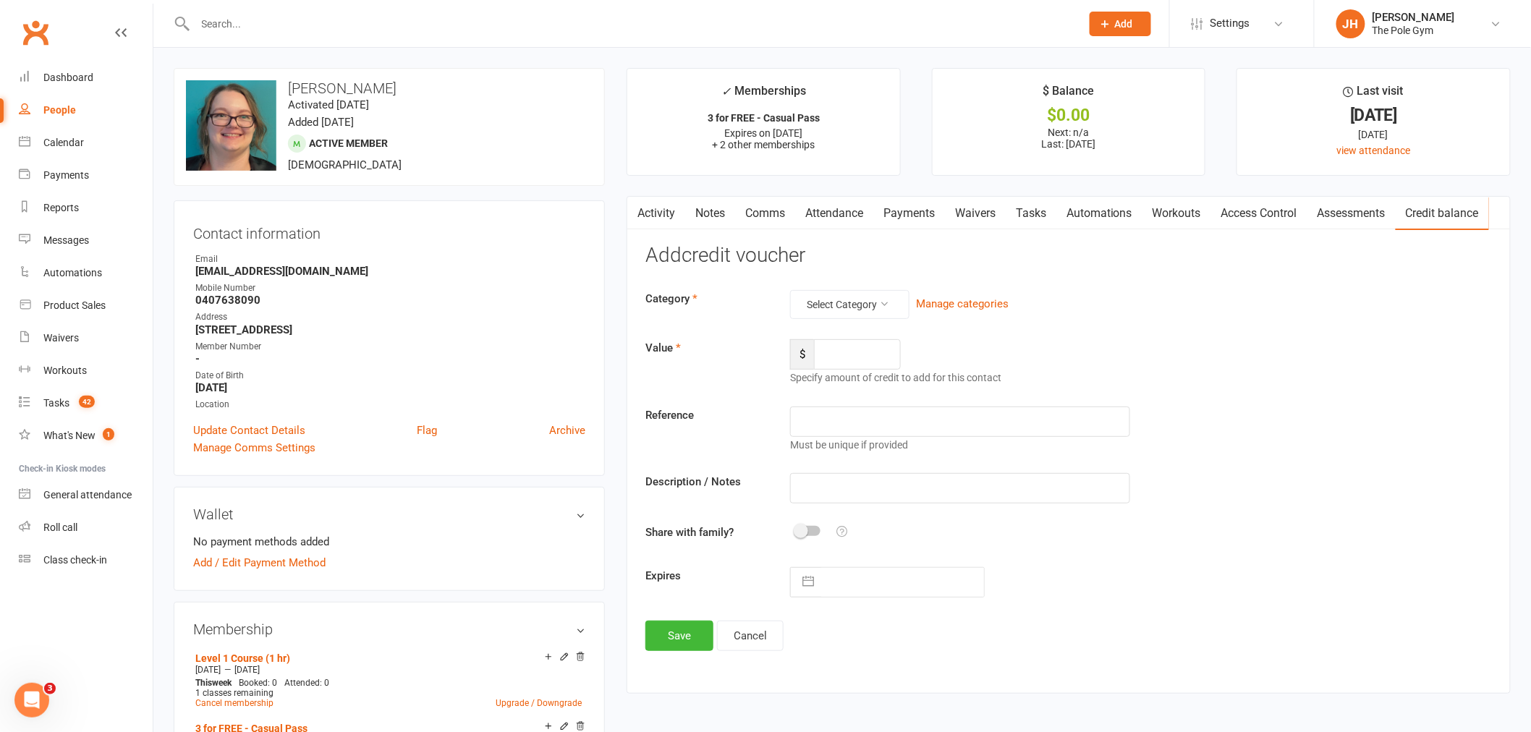
click at [865, 331] on div "Category Select Category Manage categories Value $ Specify amount of credit to …" at bounding box center [1068, 444] width 847 height 308
click at [858, 355] on input "number" at bounding box center [857, 354] width 87 height 30
type input "228"
click at [868, 308] on button "Select Category" at bounding box center [849, 304] width 119 height 29
click at [842, 337] on link "Course Credit" at bounding box center [826, 339] width 143 height 29
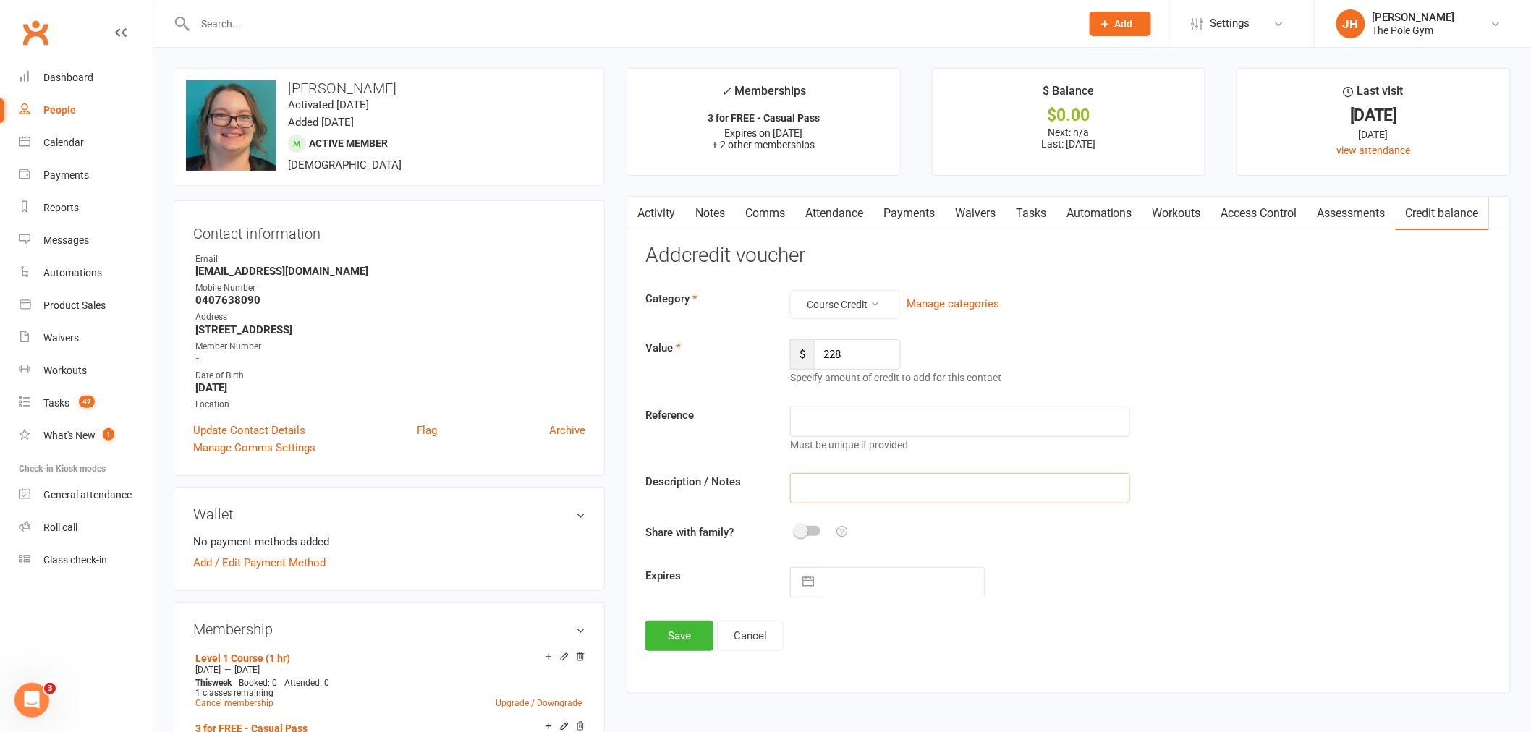
click at [838, 475] on input "text" at bounding box center [960, 488] width 340 height 30
type input "Level 1"
click at [805, 590] on button "button" at bounding box center [808, 582] width 26 height 29
select select "7"
select select "2025"
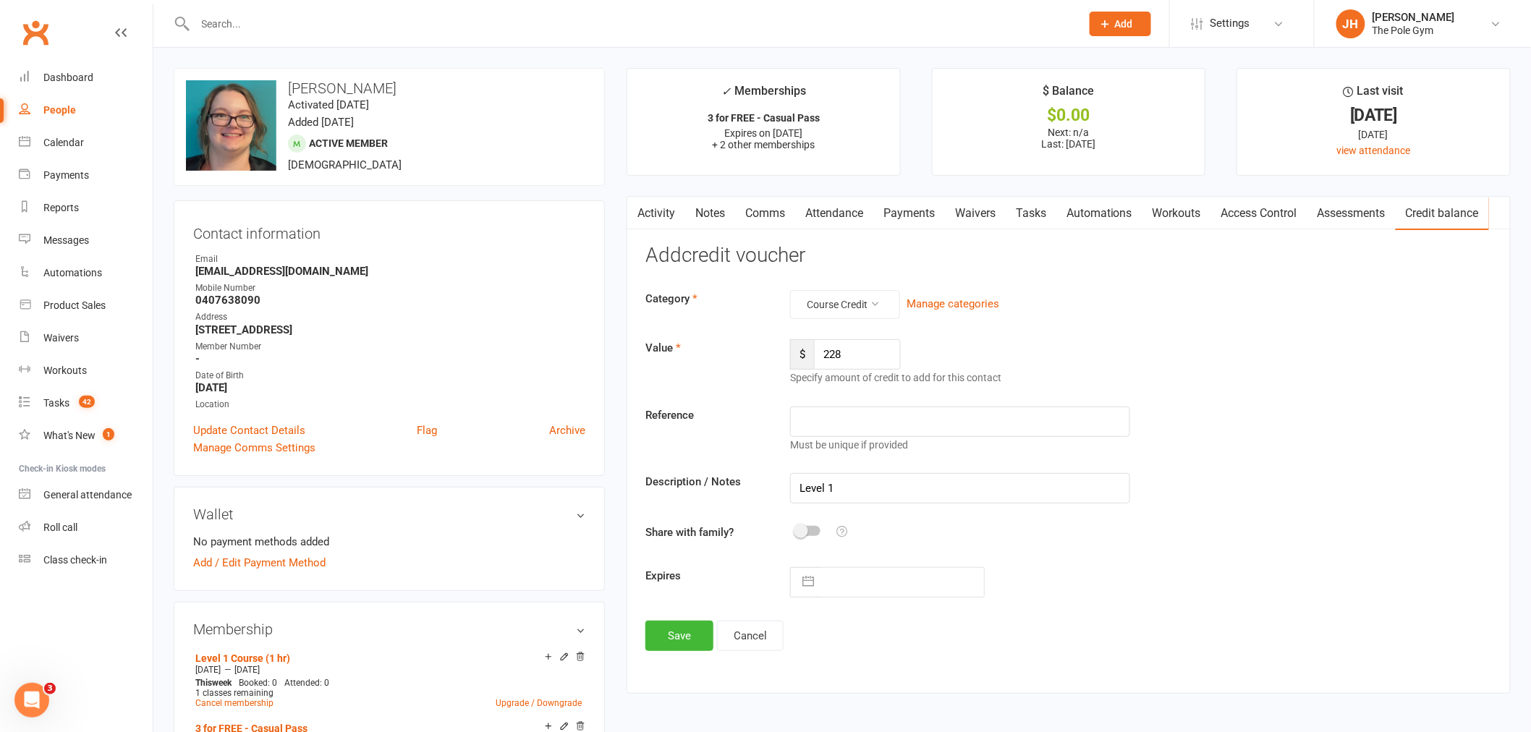
select select "8"
select select "2025"
select select "9"
select select "2025"
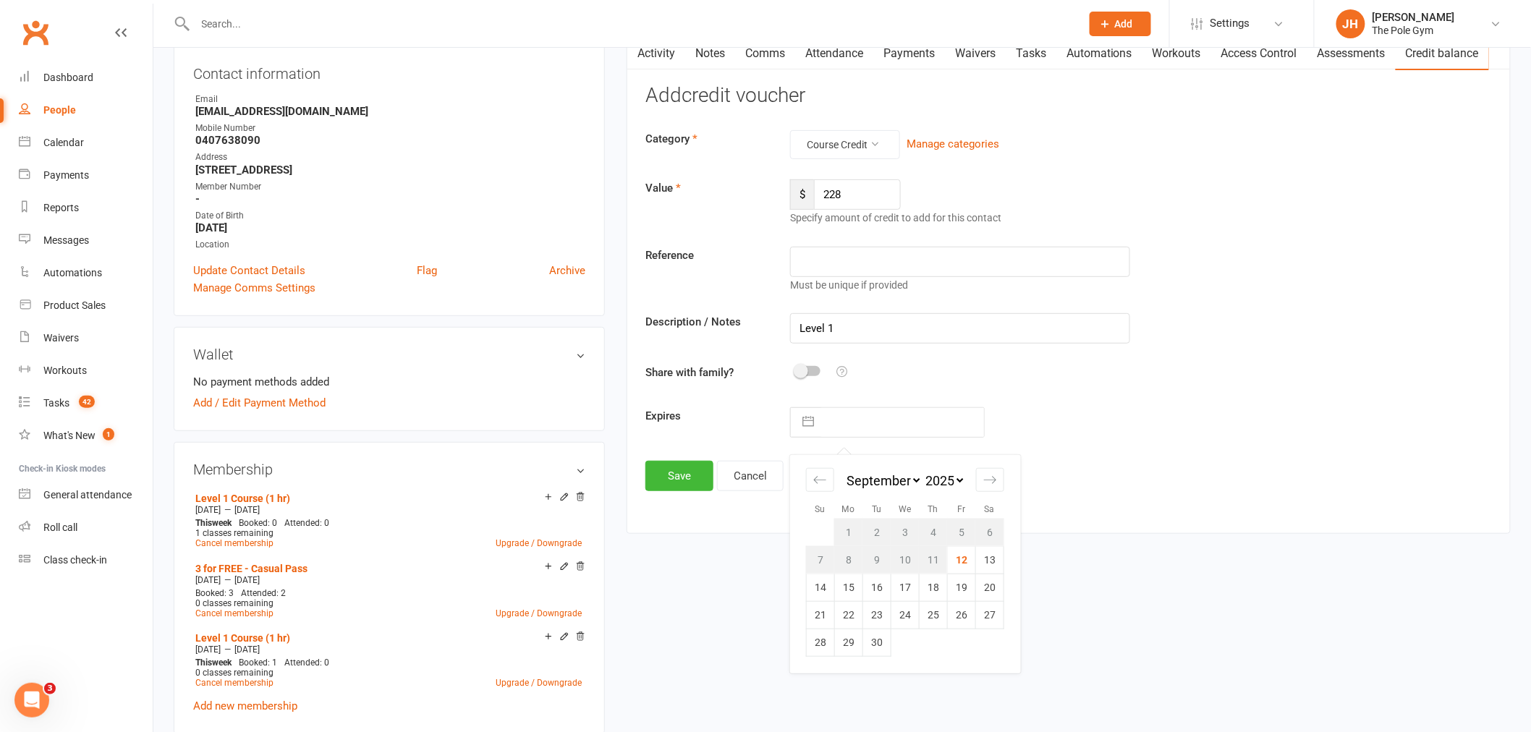
scroll to position [161, 0]
click at [956, 483] on select "2035 2034 2033 2032 2031 2030 2029 2028 2027 2026 2025 2024 2023 2022 2021 2020…" at bounding box center [944, 480] width 43 height 17
select select "7"
select select "2028"
select select "8"
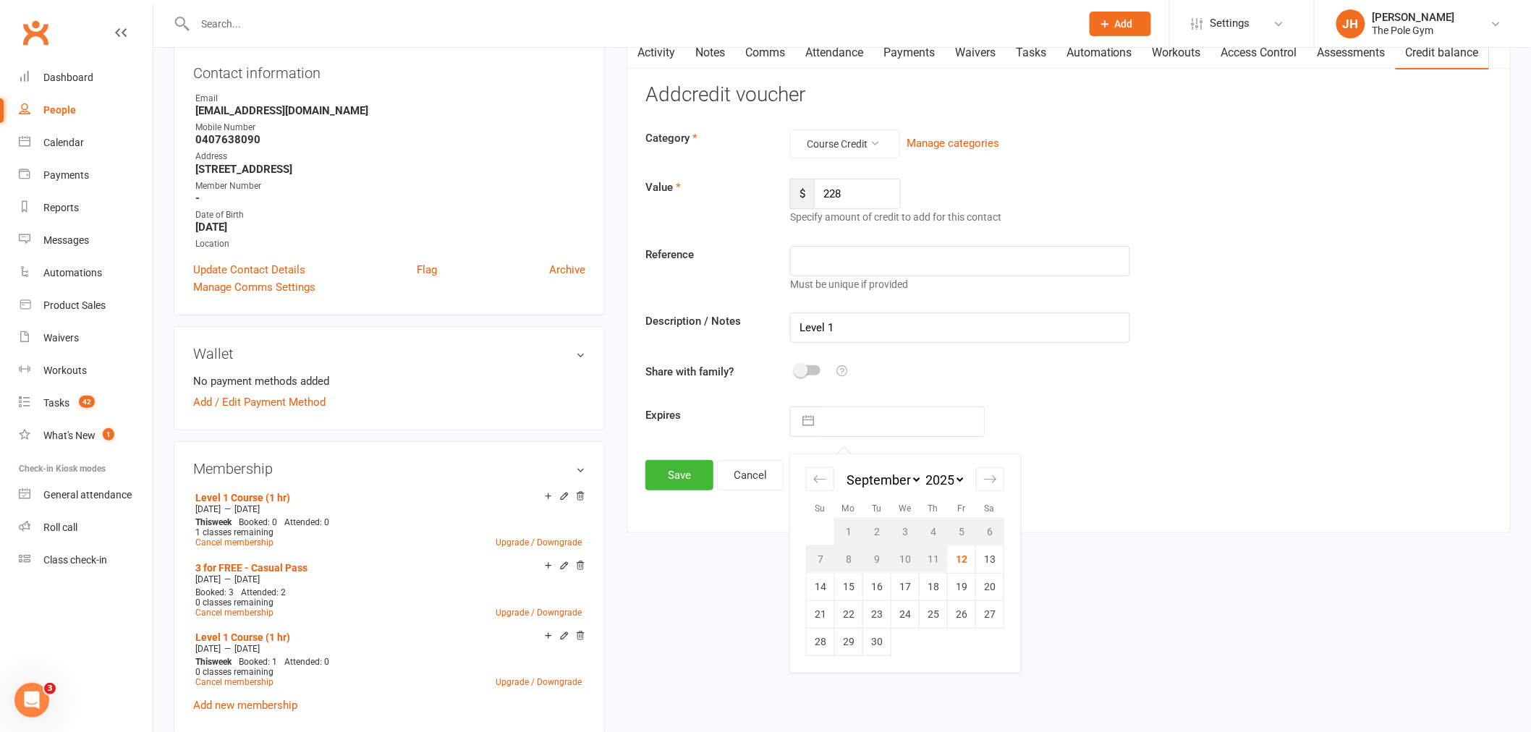
select select "2028"
select select "9"
select select "2028"
click at [881, 584] on td "12" at bounding box center [877, 586] width 28 height 27
type input "12 Sep 2028"
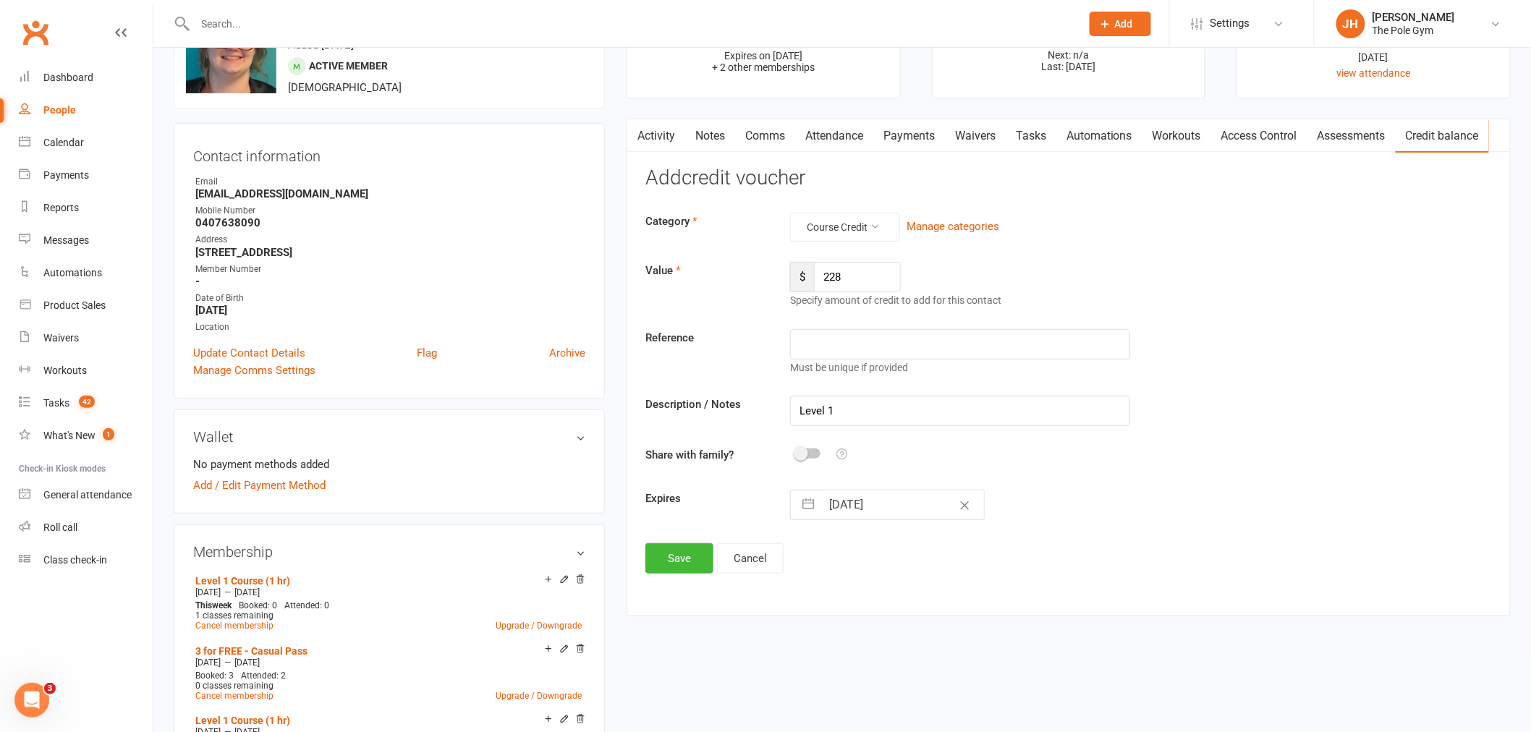
scroll to position [0, 0]
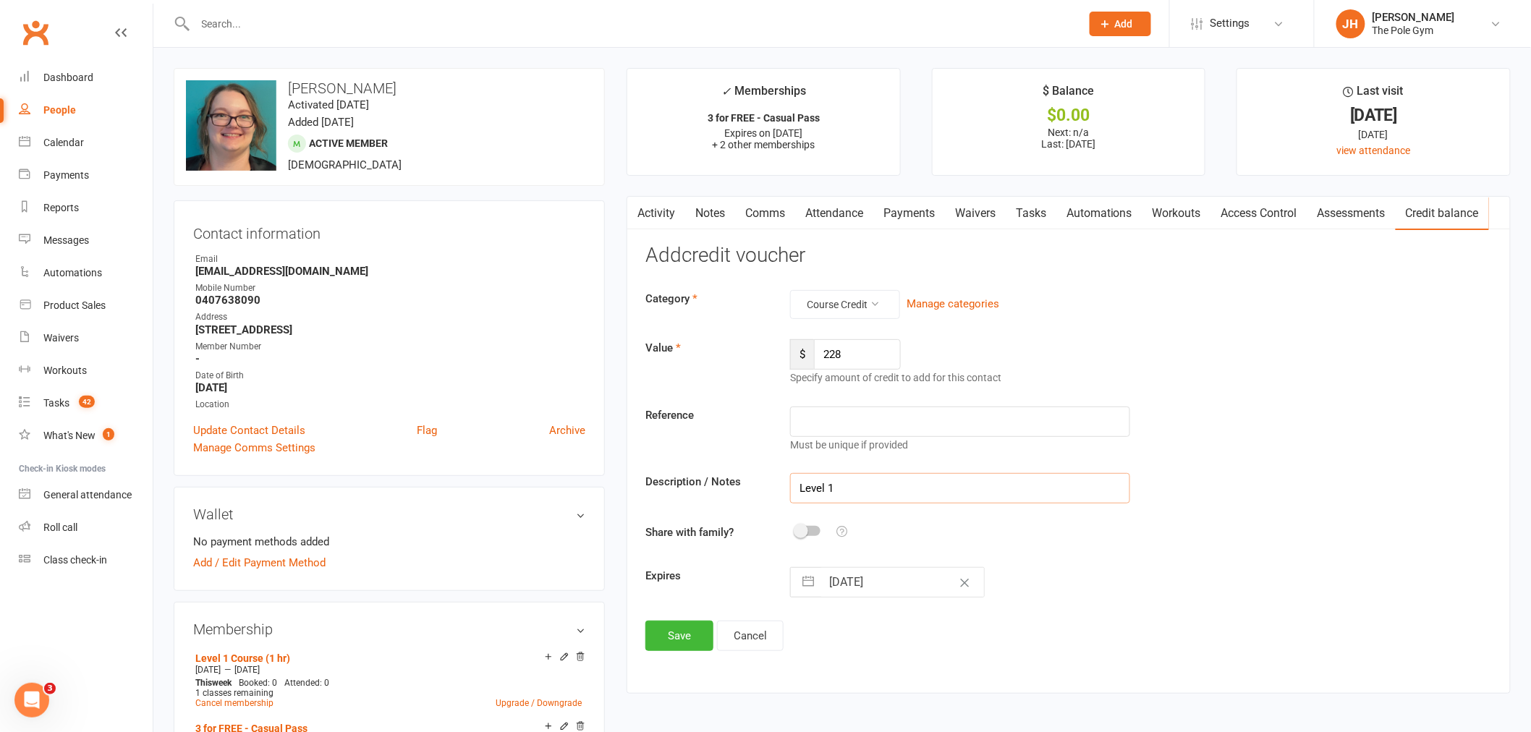
click at [880, 490] on input "Level 1" at bounding box center [960, 488] width 340 height 30
type input "Level 1 Cancelled Term 7 - rebooking Term 8"
click at [695, 628] on button "Save" at bounding box center [679, 636] width 68 height 30
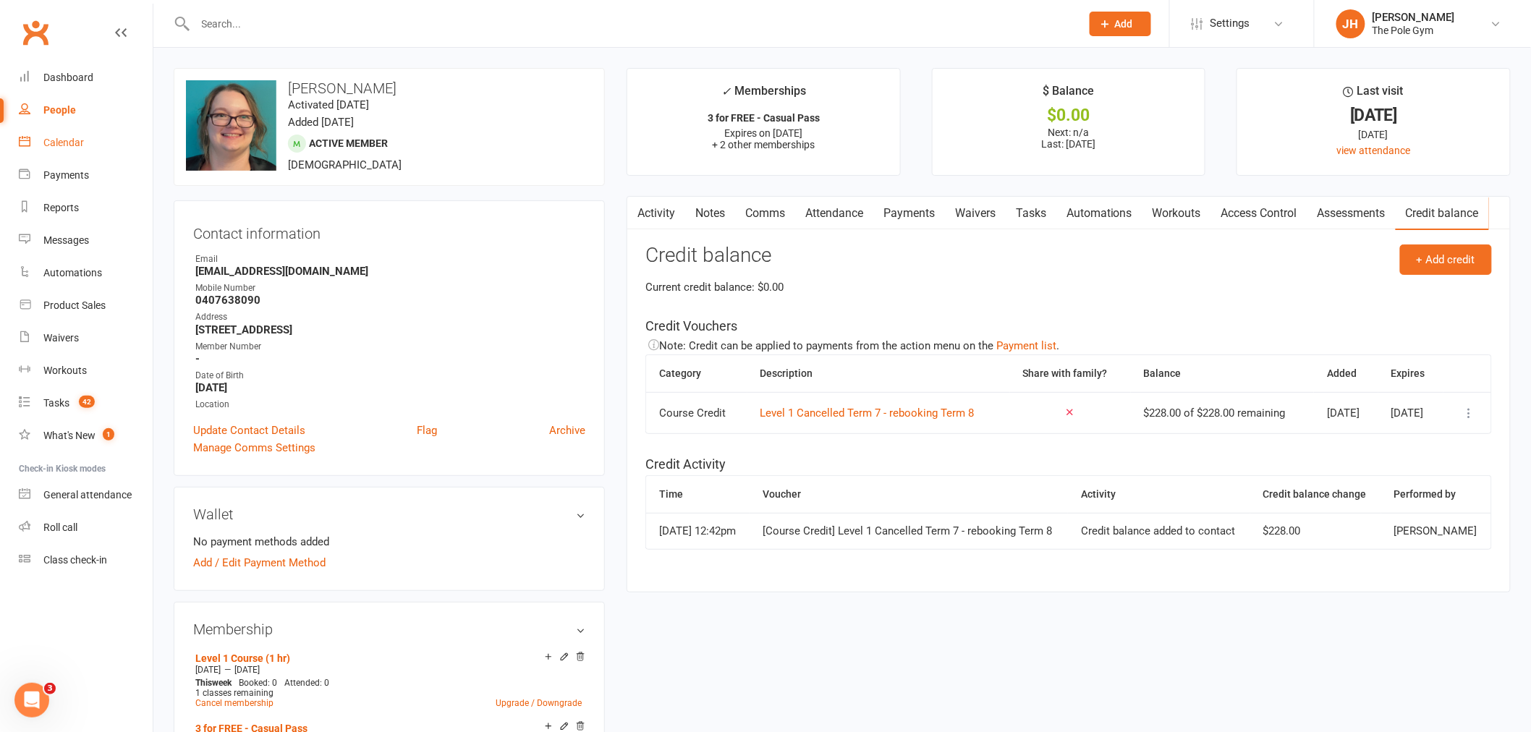
click at [89, 143] on link "Calendar" at bounding box center [86, 143] width 134 height 33
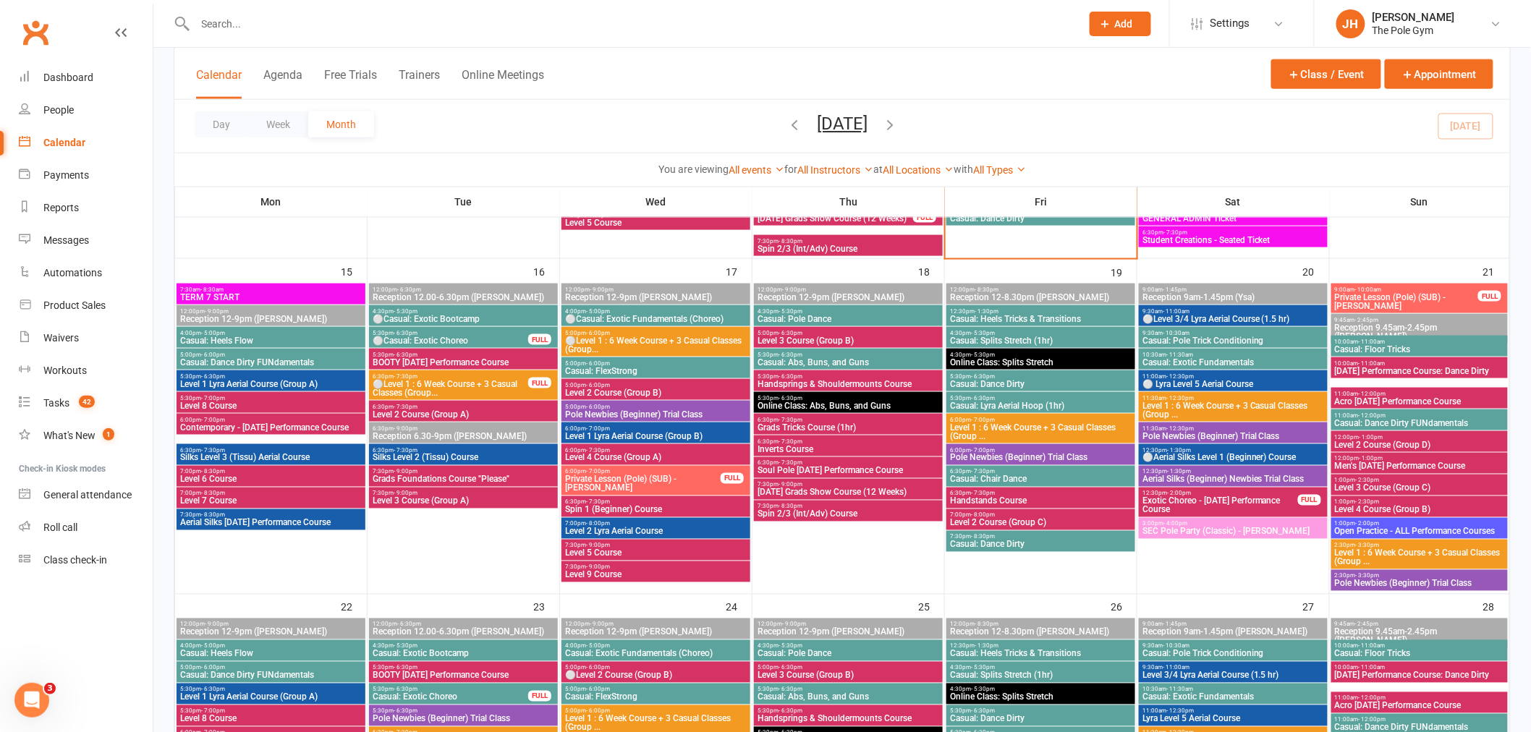
scroll to position [724, 0]
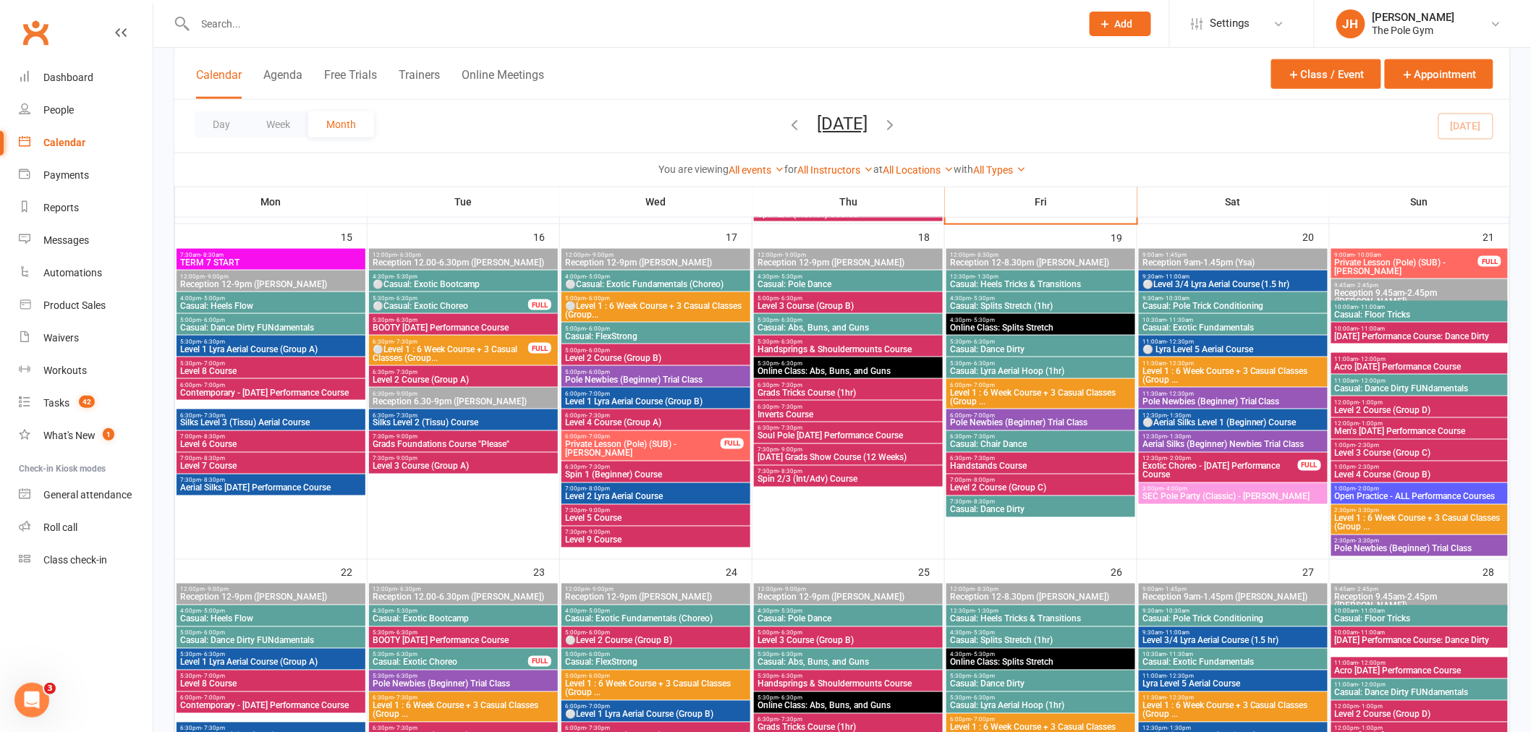
click at [424, 346] on span "⚪Level 1 : 6 Week Course + 3 Casual Classes (Group..." at bounding box center [450, 353] width 157 height 17
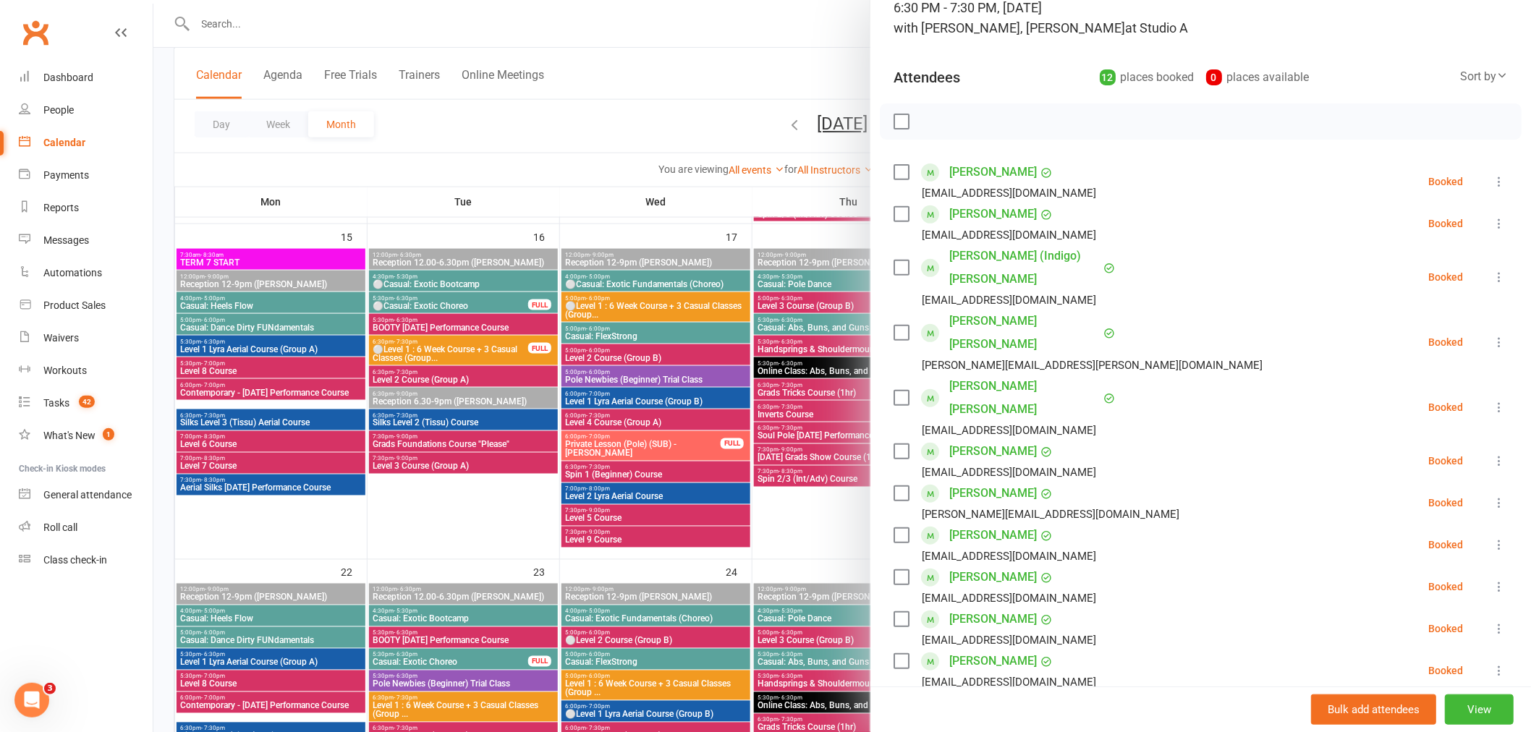
scroll to position [80, 0]
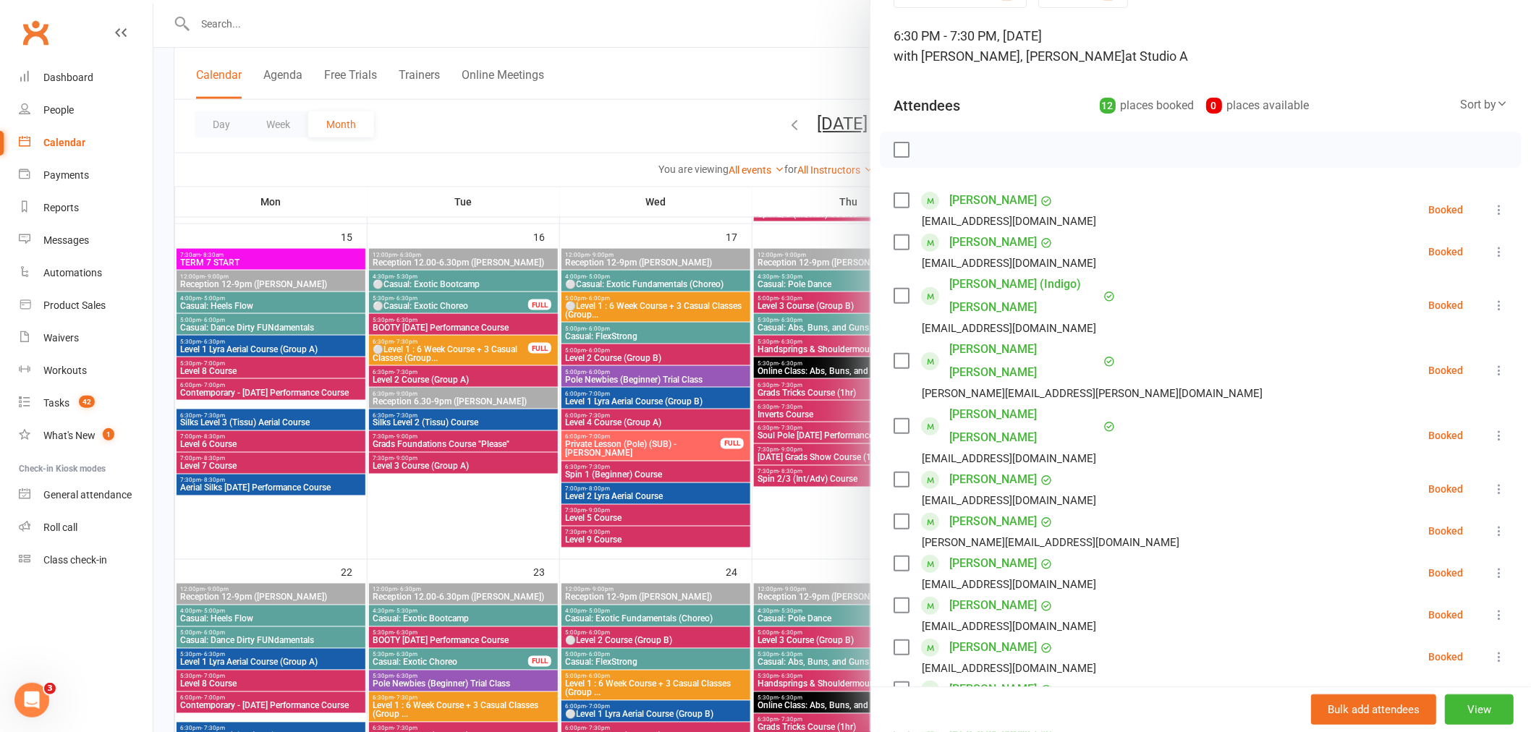
click at [501, 517] on div at bounding box center [842, 366] width 1378 height 732
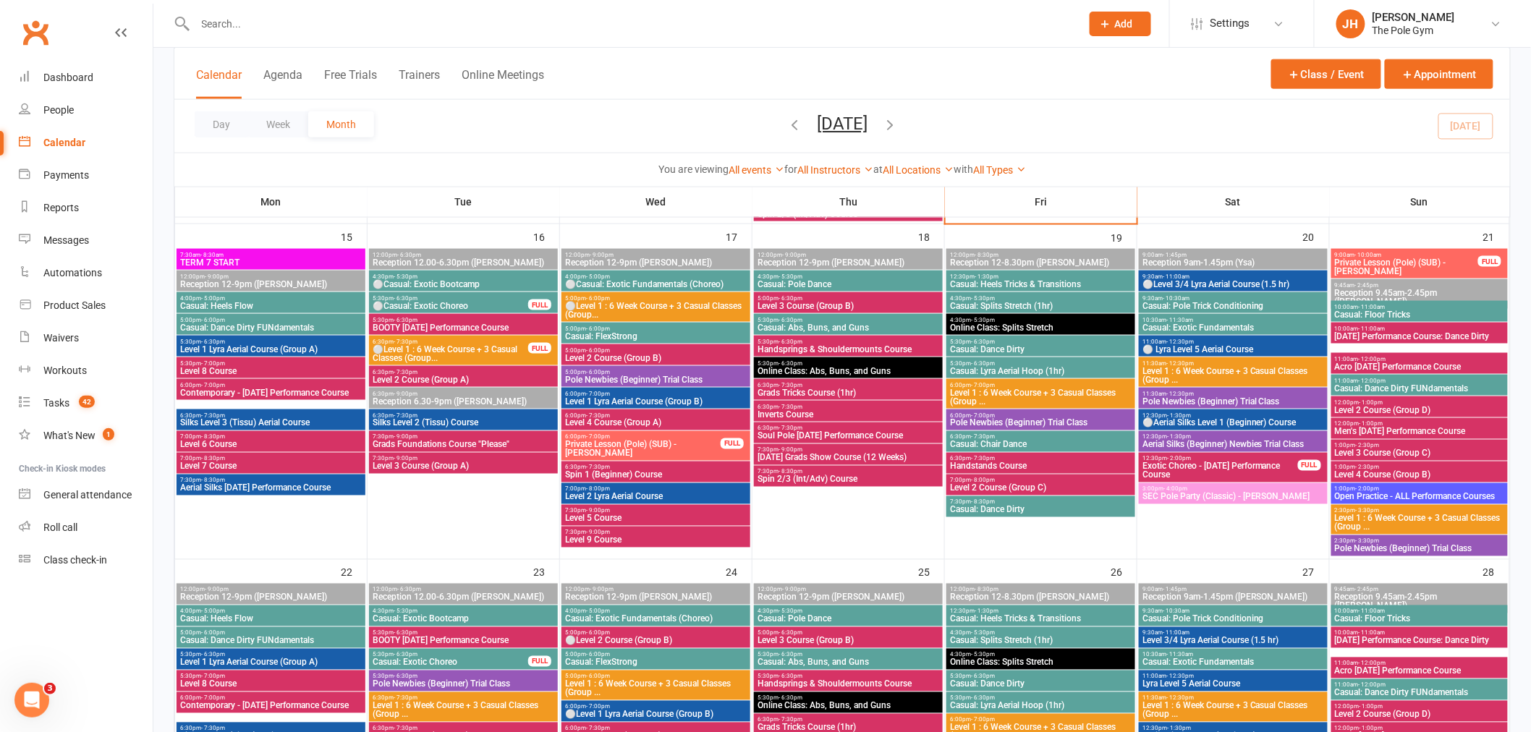
click at [855, 340] on span "5:30pm - 6:30pm" at bounding box center [848, 342] width 183 height 7
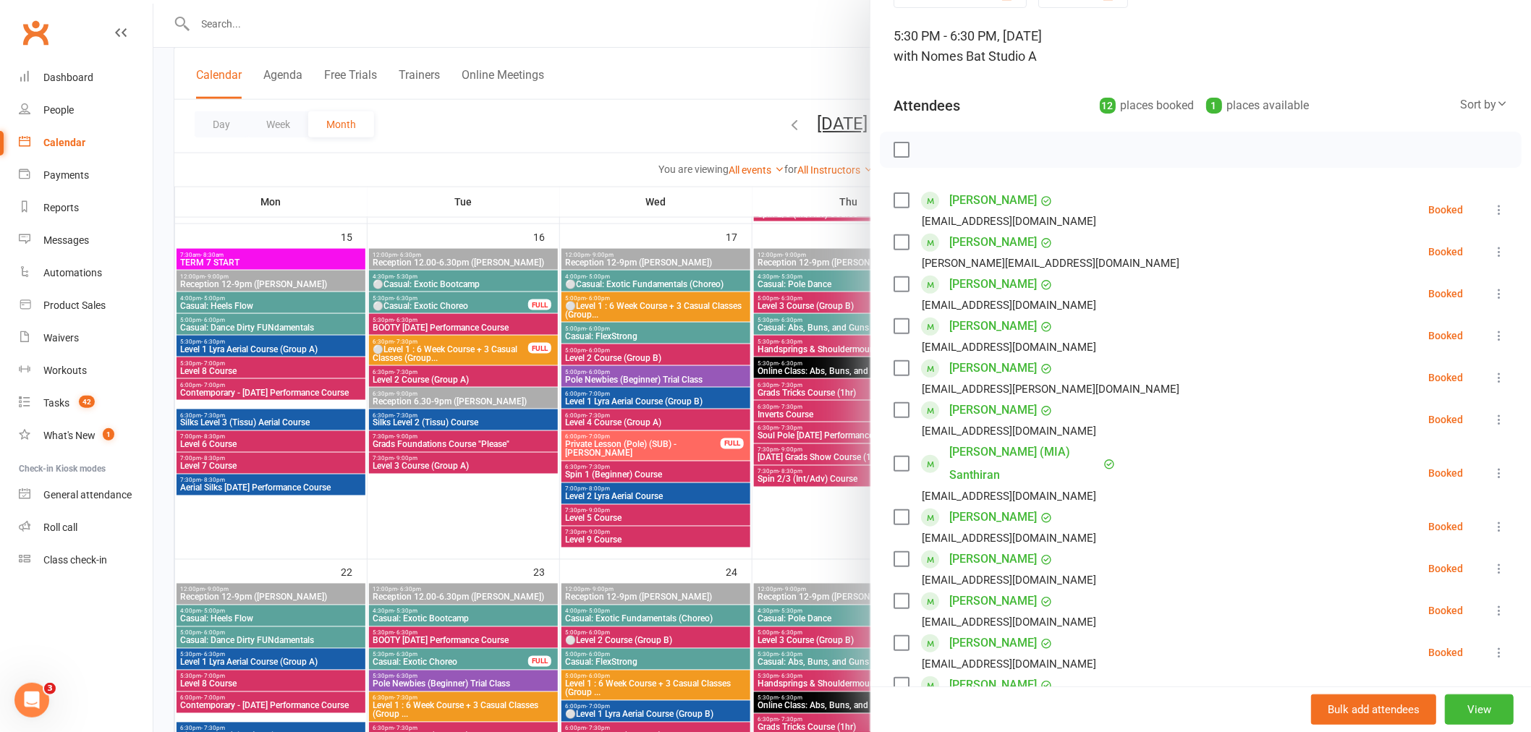
scroll to position [161, 0]
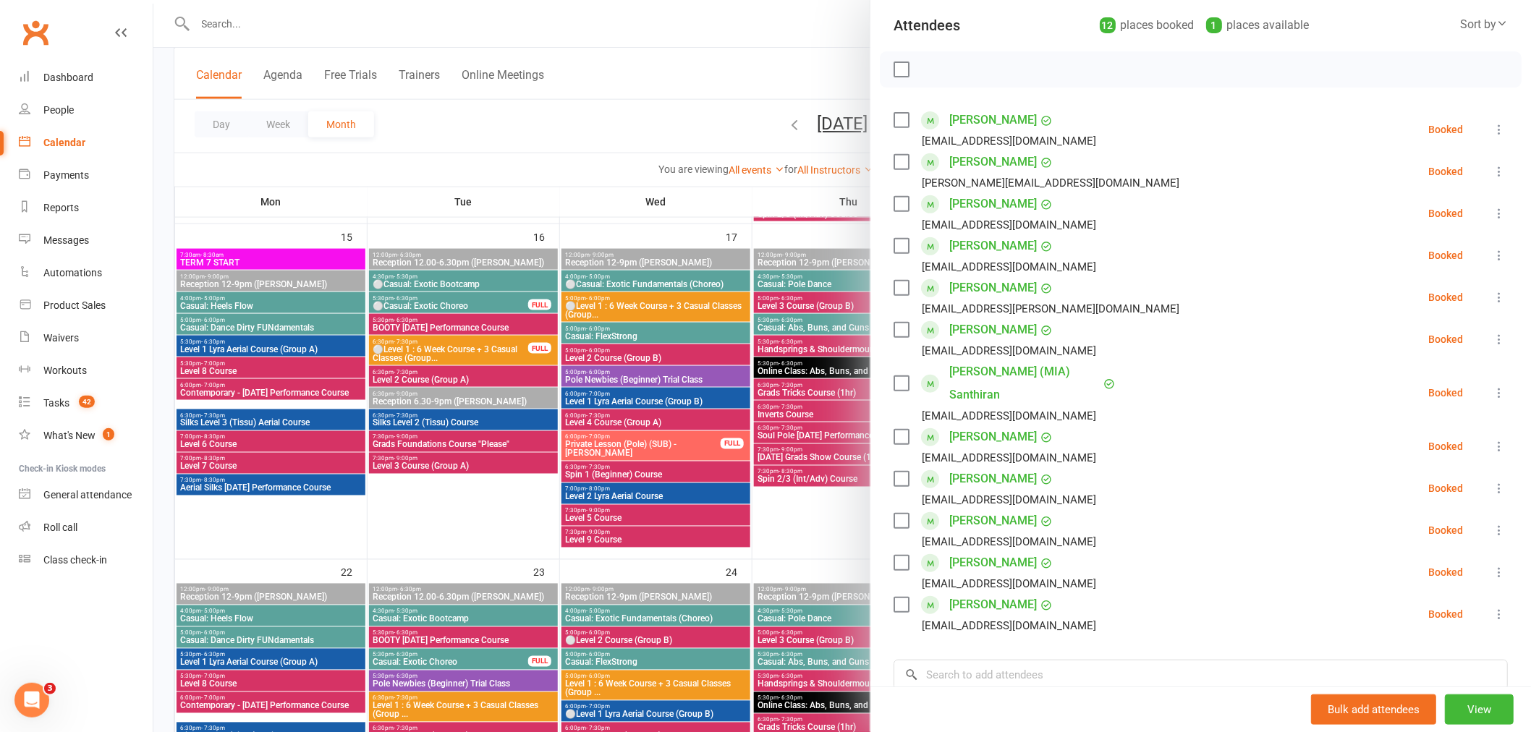
click at [793, 520] on div at bounding box center [842, 366] width 1378 height 732
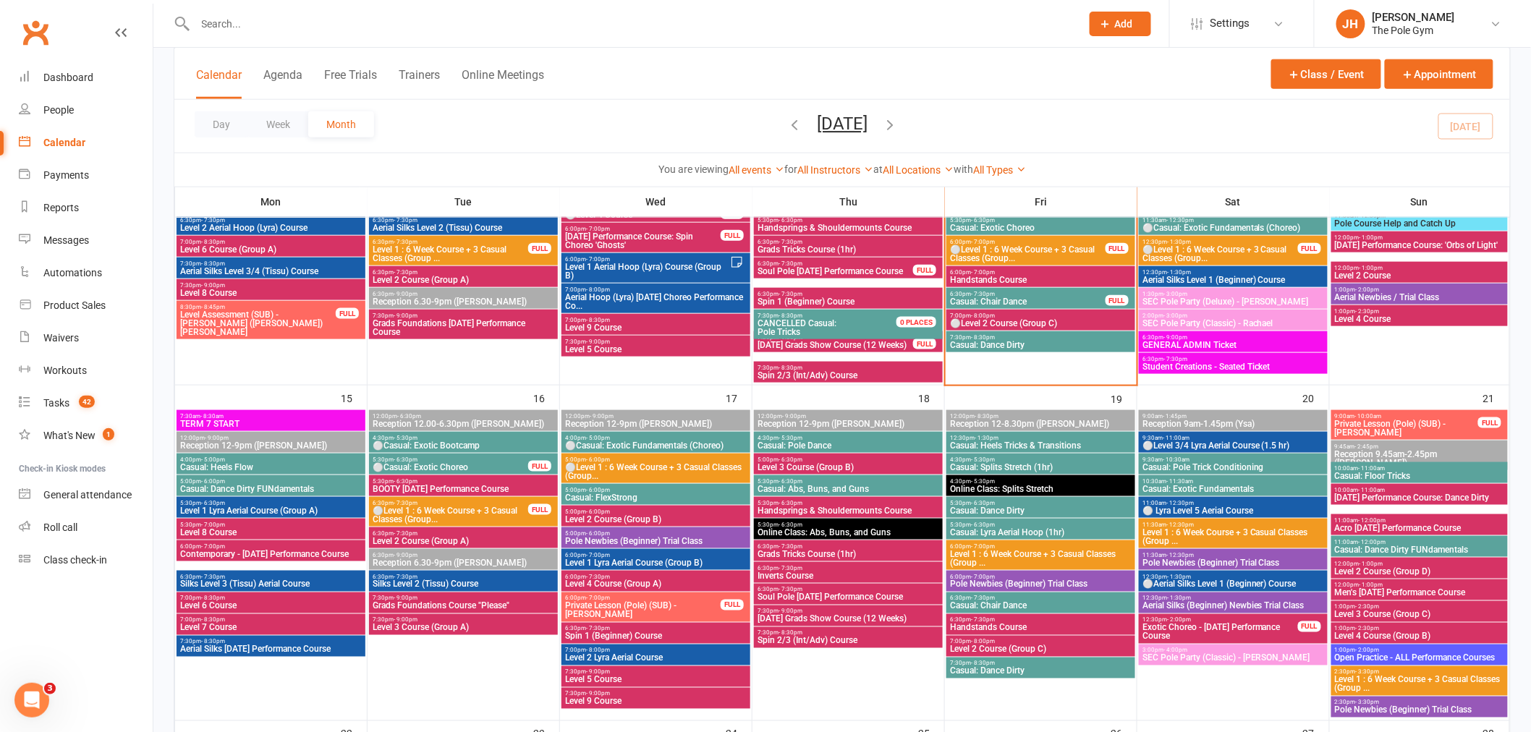
scroll to position [482, 0]
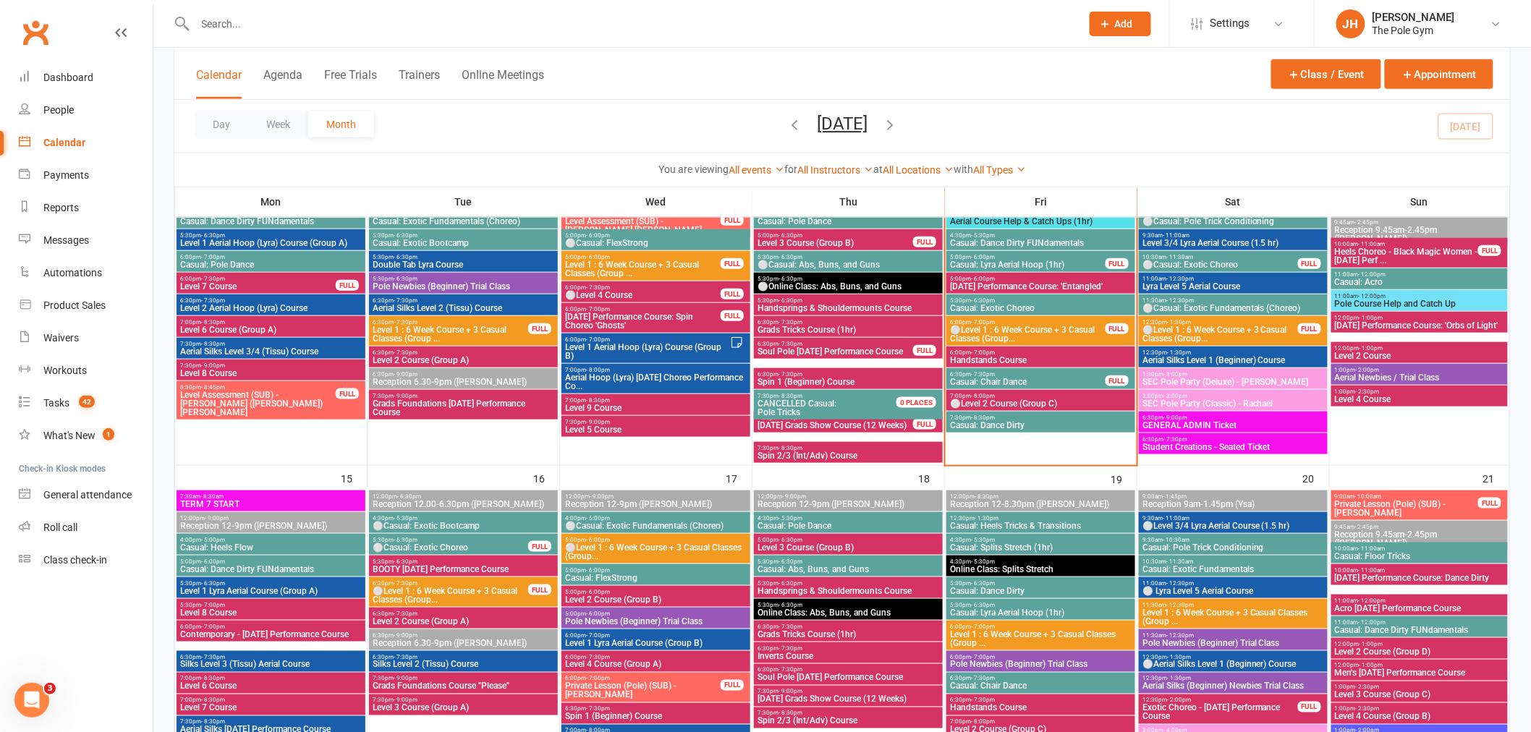
click at [826, 299] on span "5:30pm - 6:30pm" at bounding box center [848, 300] width 183 height 7
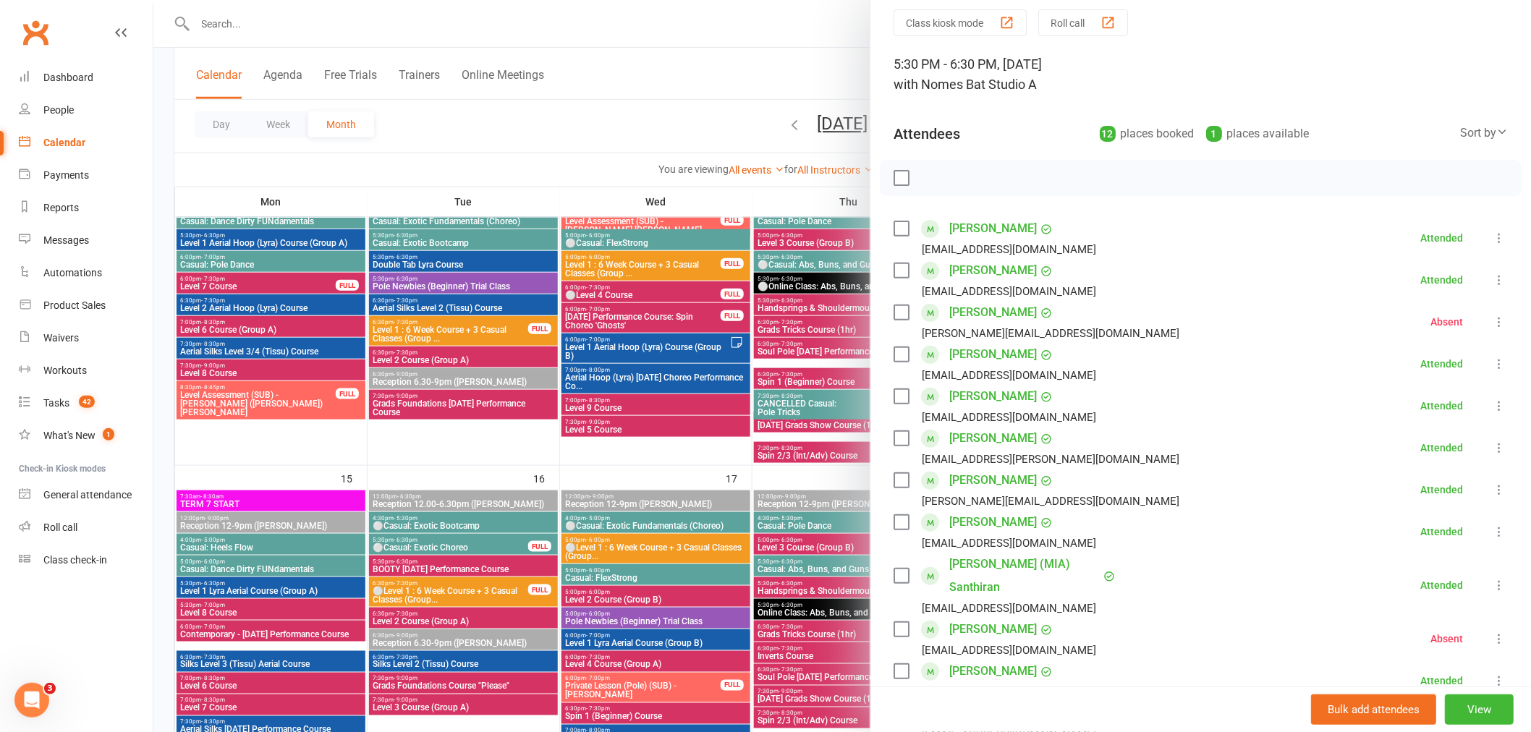
scroll to position [161, 0]
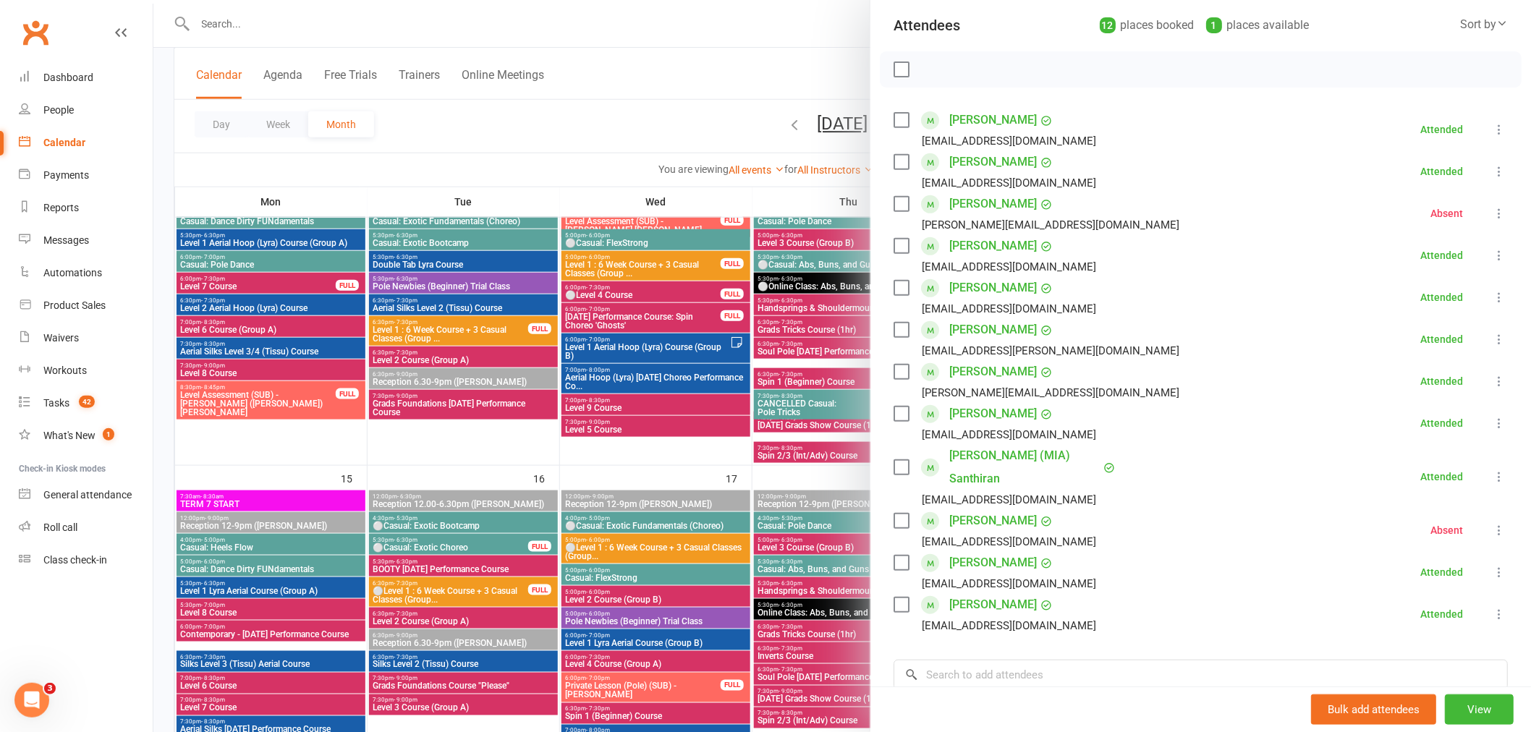
click at [703, 548] on div at bounding box center [842, 366] width 1378 height 732
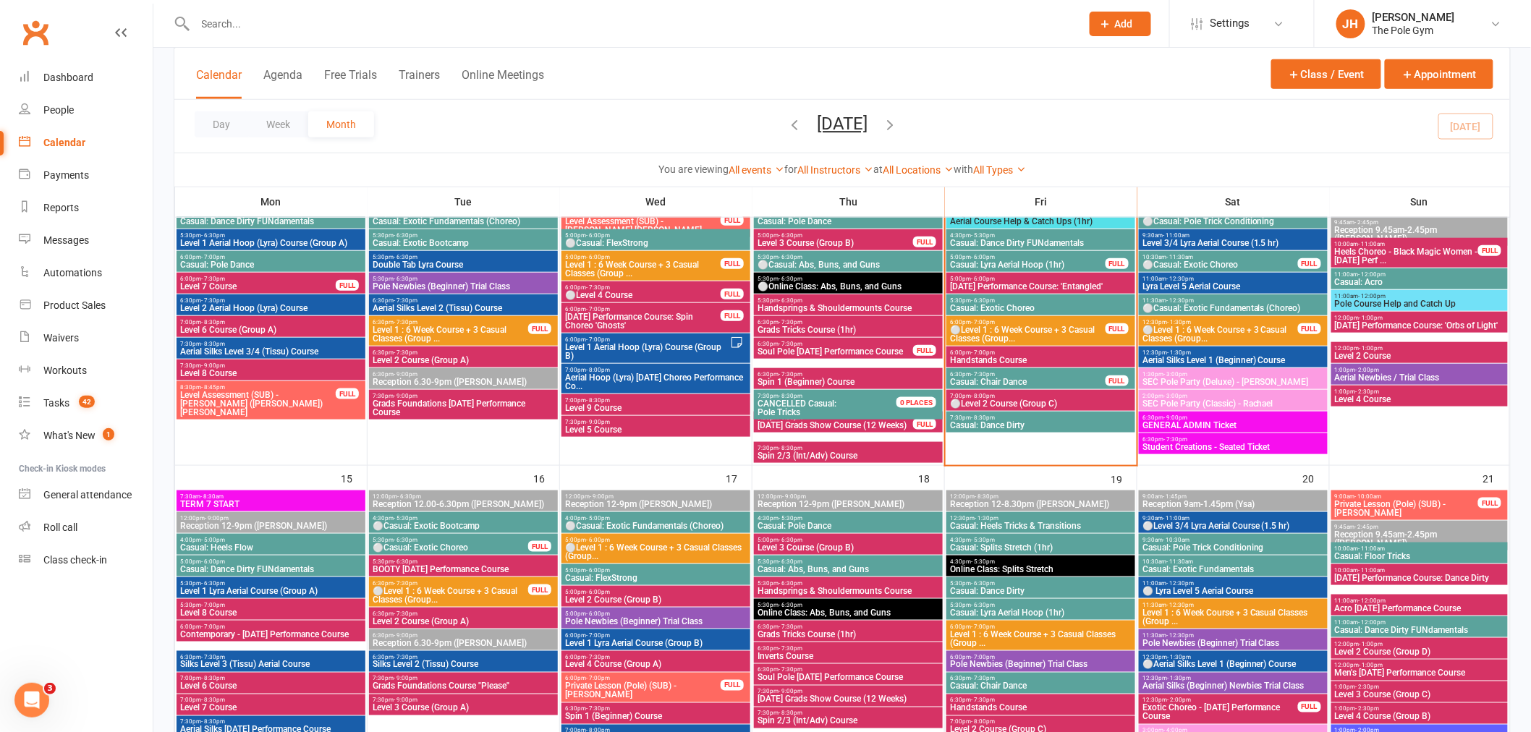
click at [835, 596] on div "5:30pm - 6:30pm Handsprings & Shouldermounts Course" at bounding box center [848, 587] width 189 height 21
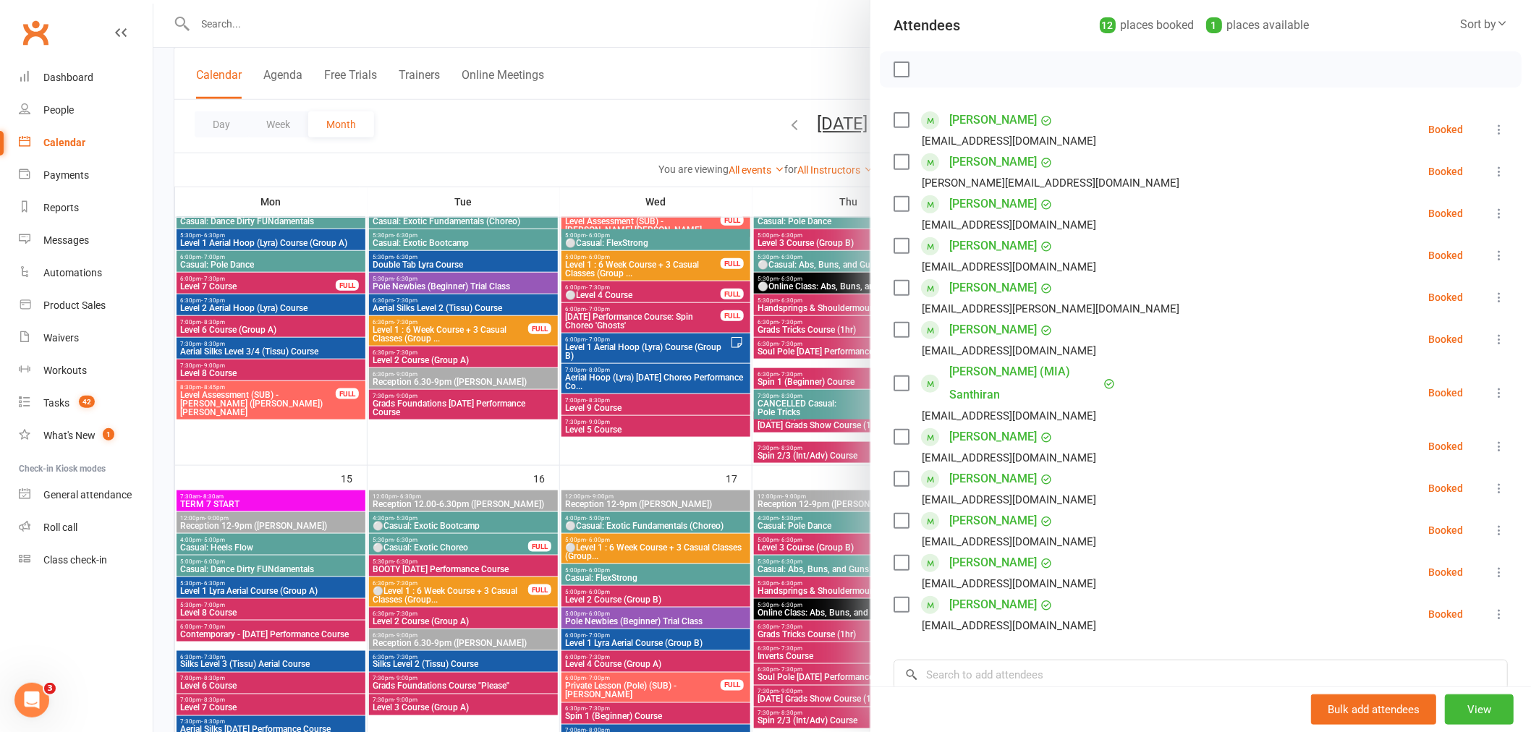
click at [554, 548] on div at bounding box center [842, 366] width 1378 height 732
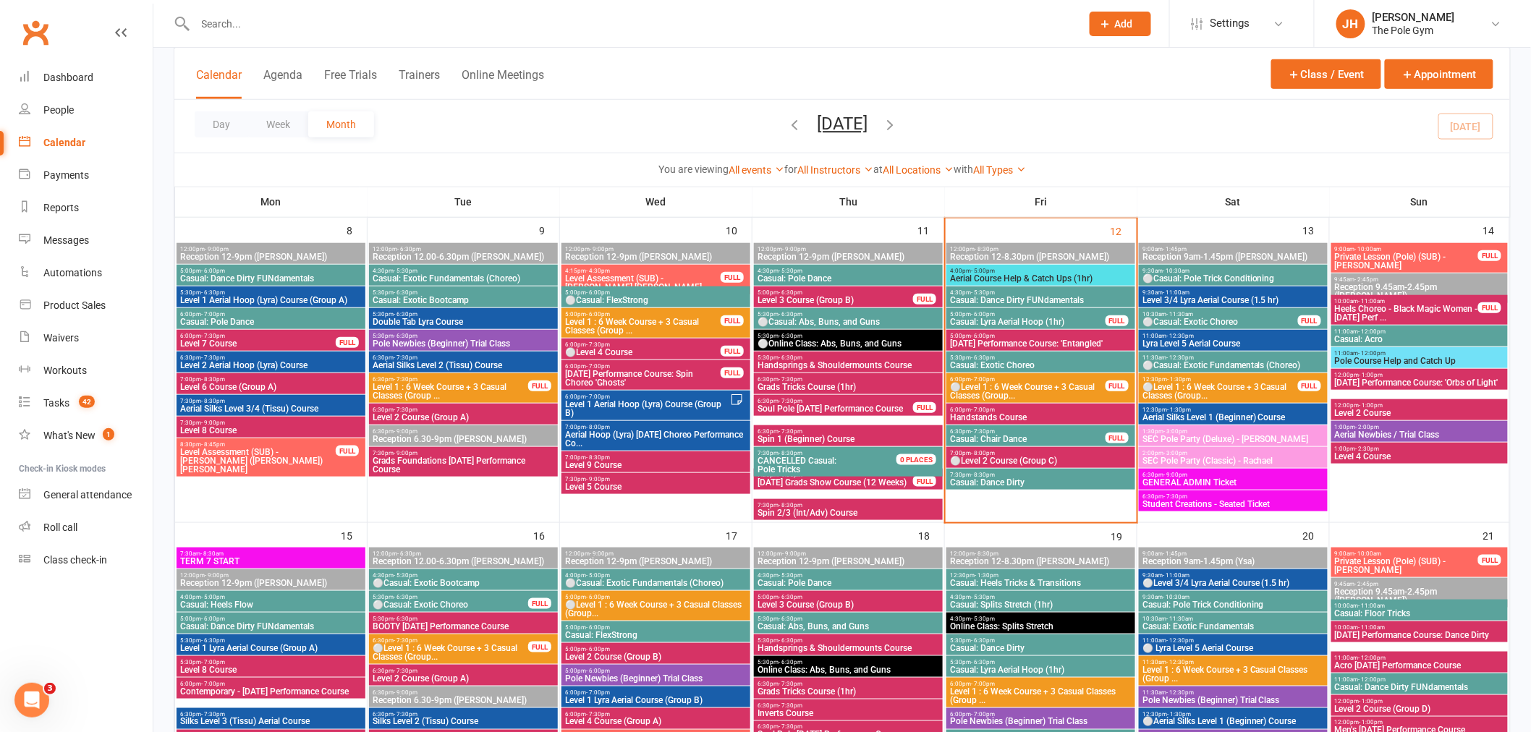
scroll to position [402, 0]
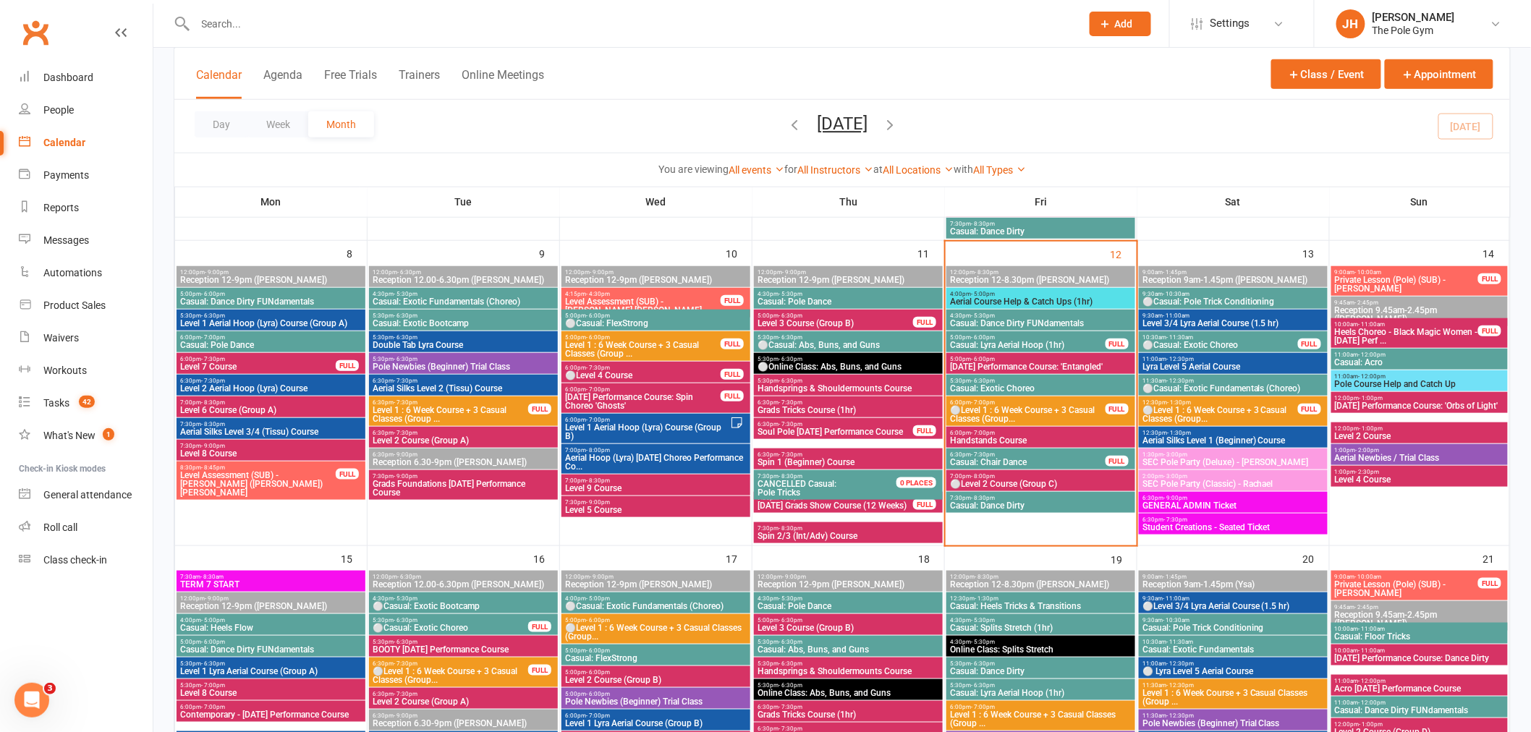
click at [806, 381] on span "5:30pm - 6:30pm" at bounding box center [848, 381] width 183 height 7
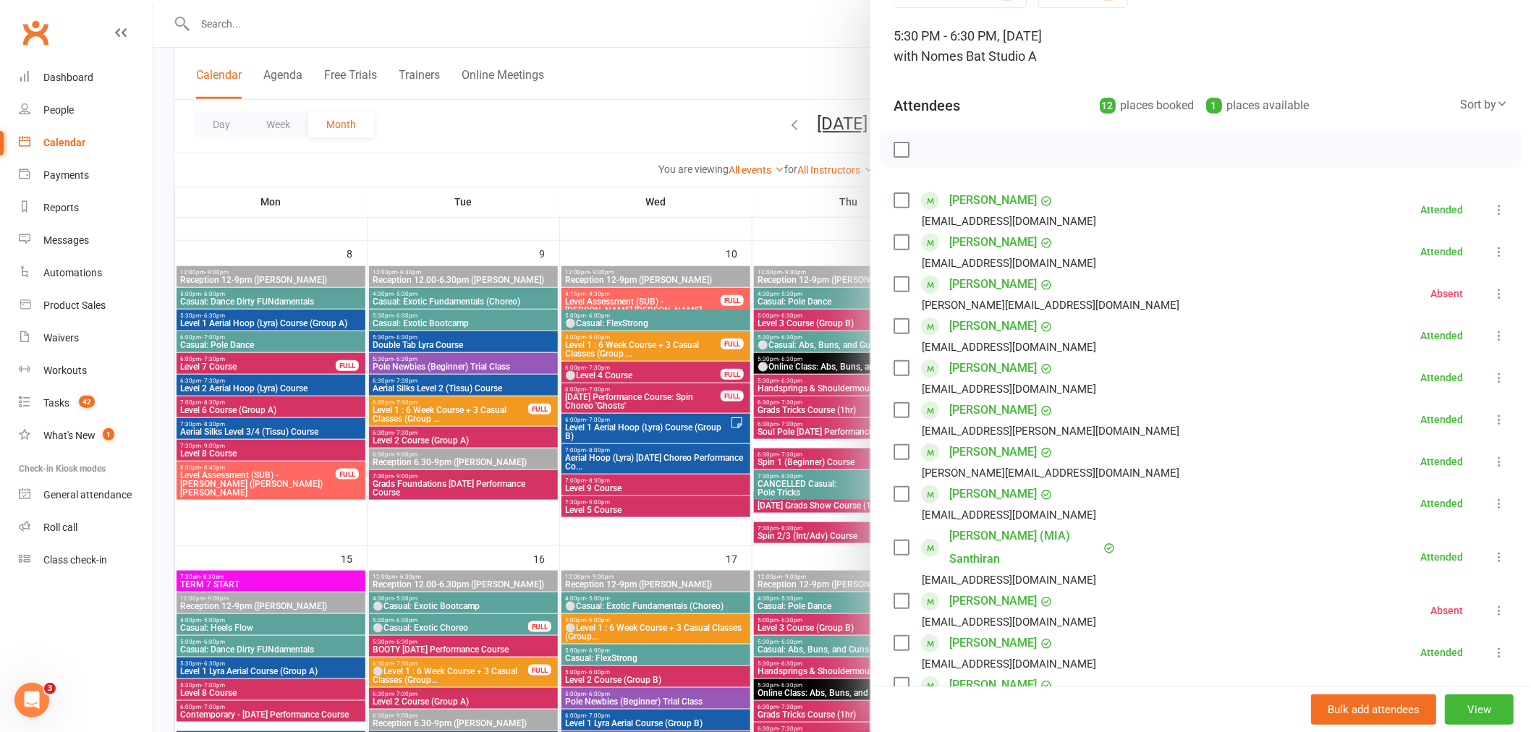
scroll to position [161, 0]
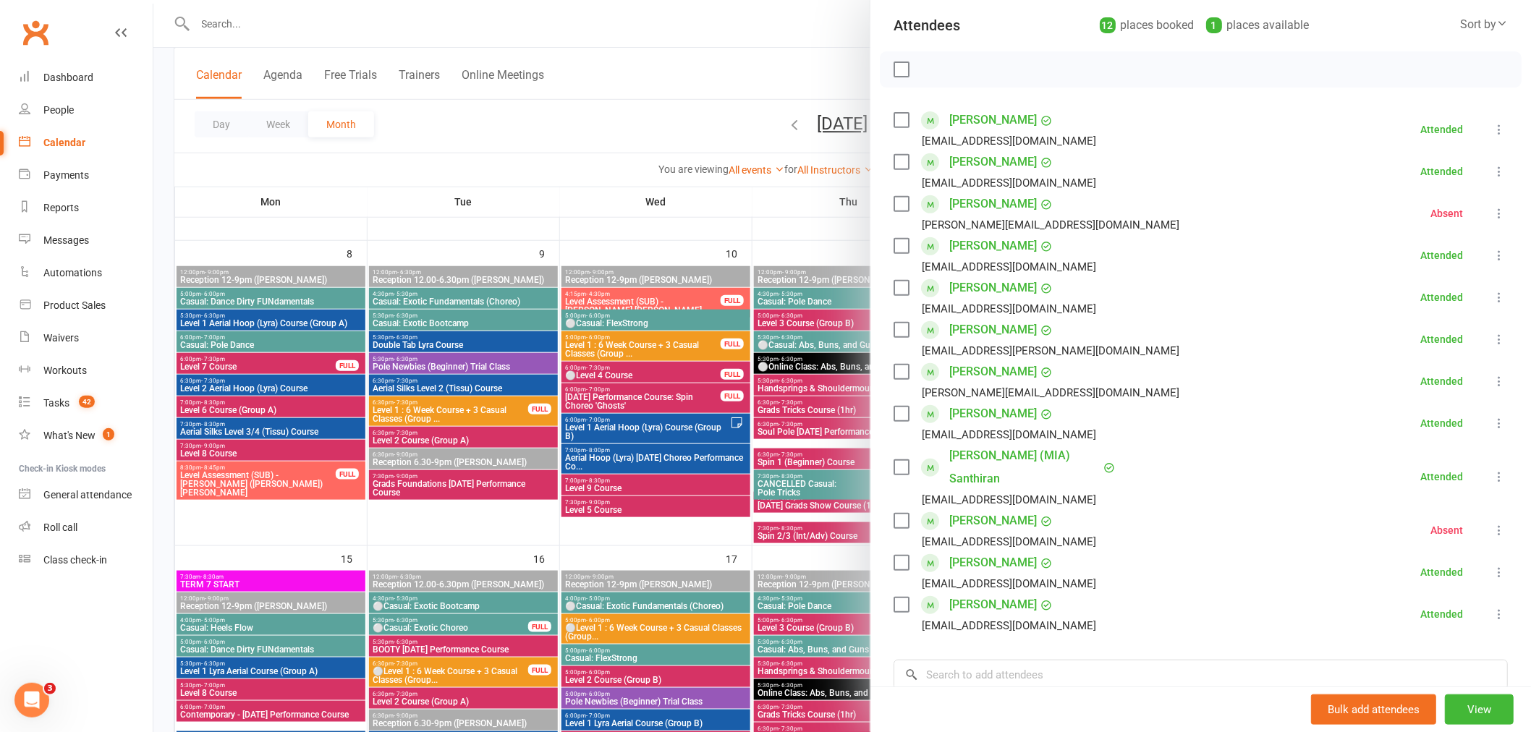
click at [656, 606] on div at bounding box center [842, 366] width 1378 height 732
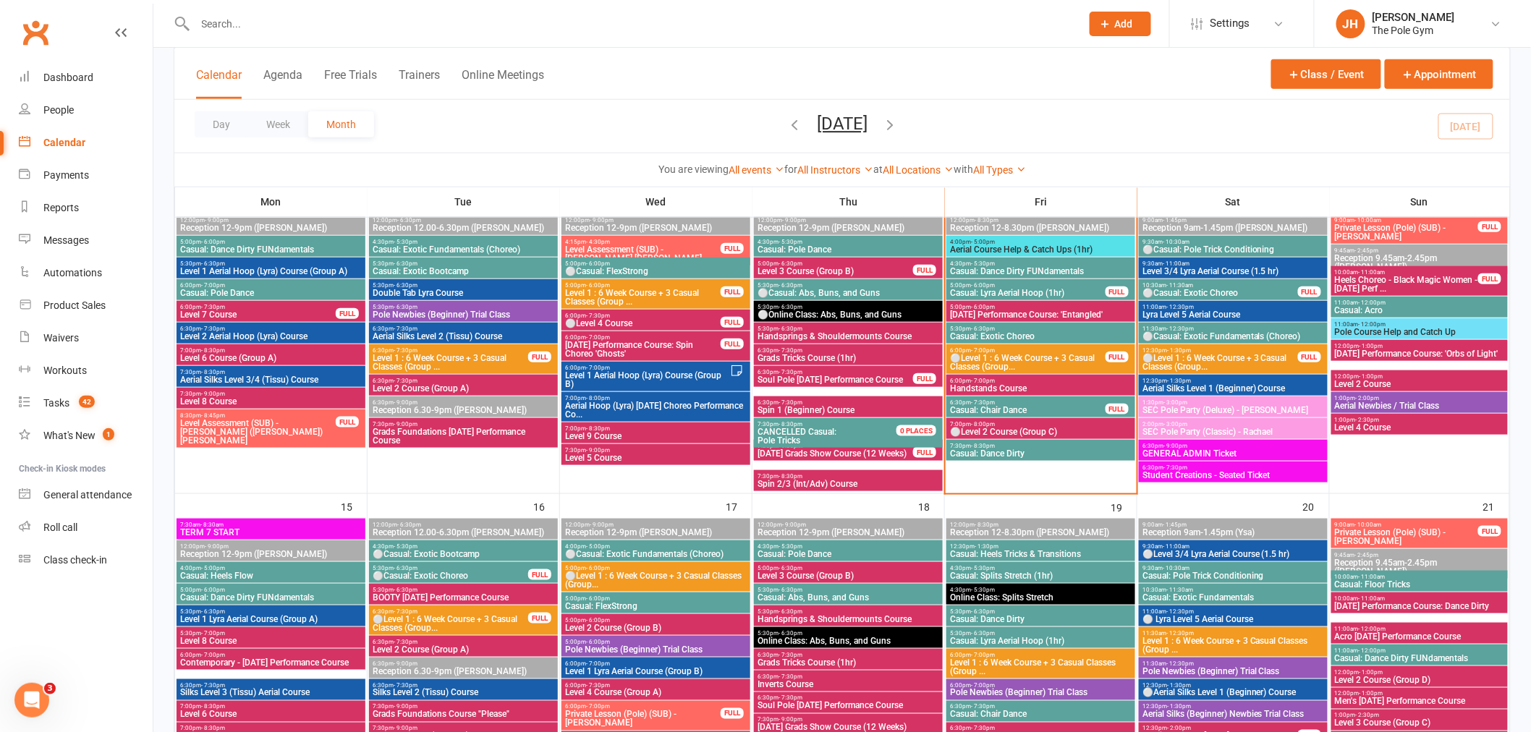
scroll to position [482, 0]
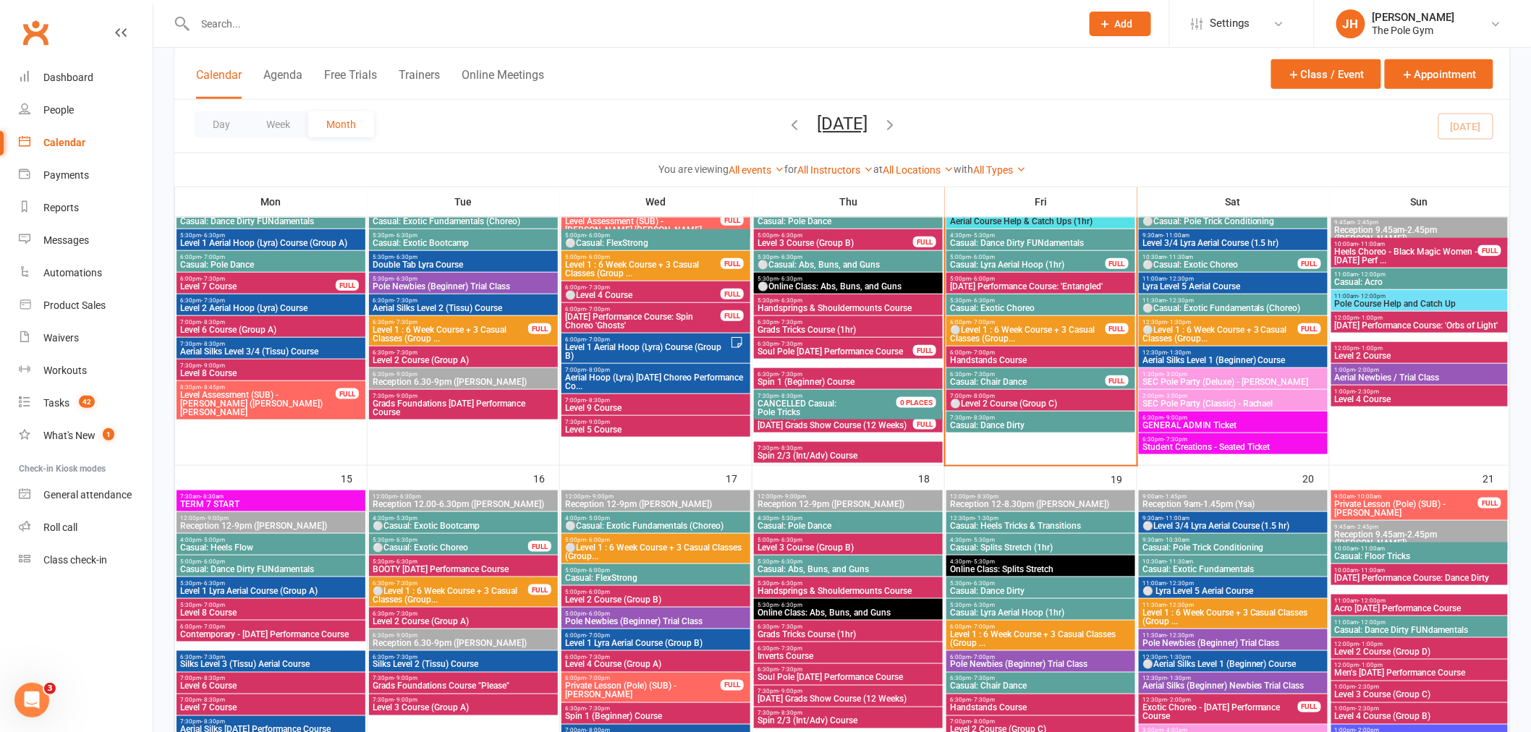
click at [800, 581] on span "- 6:30pm" at bounding box center [791, 583] width 24 height 7
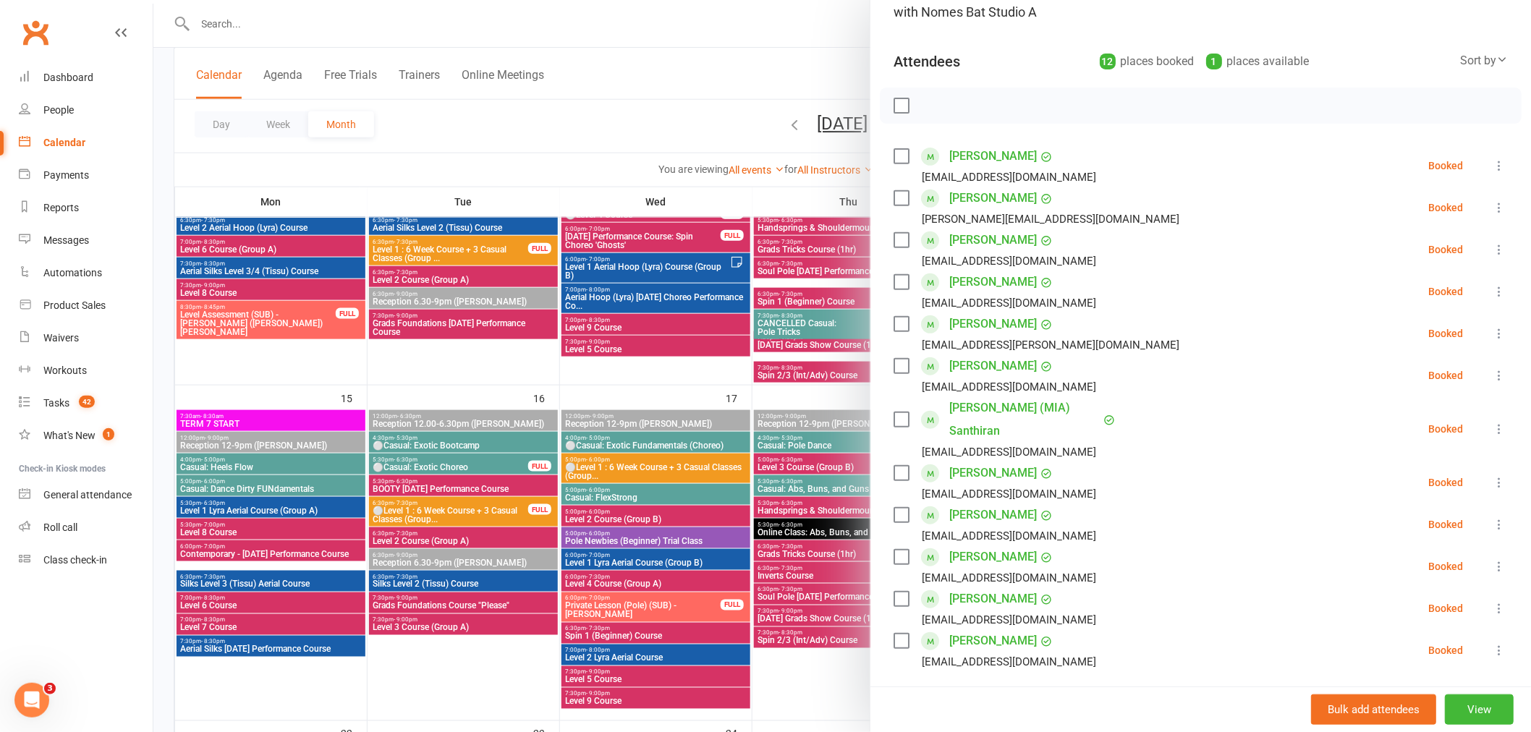
scroll to position [161, 0]
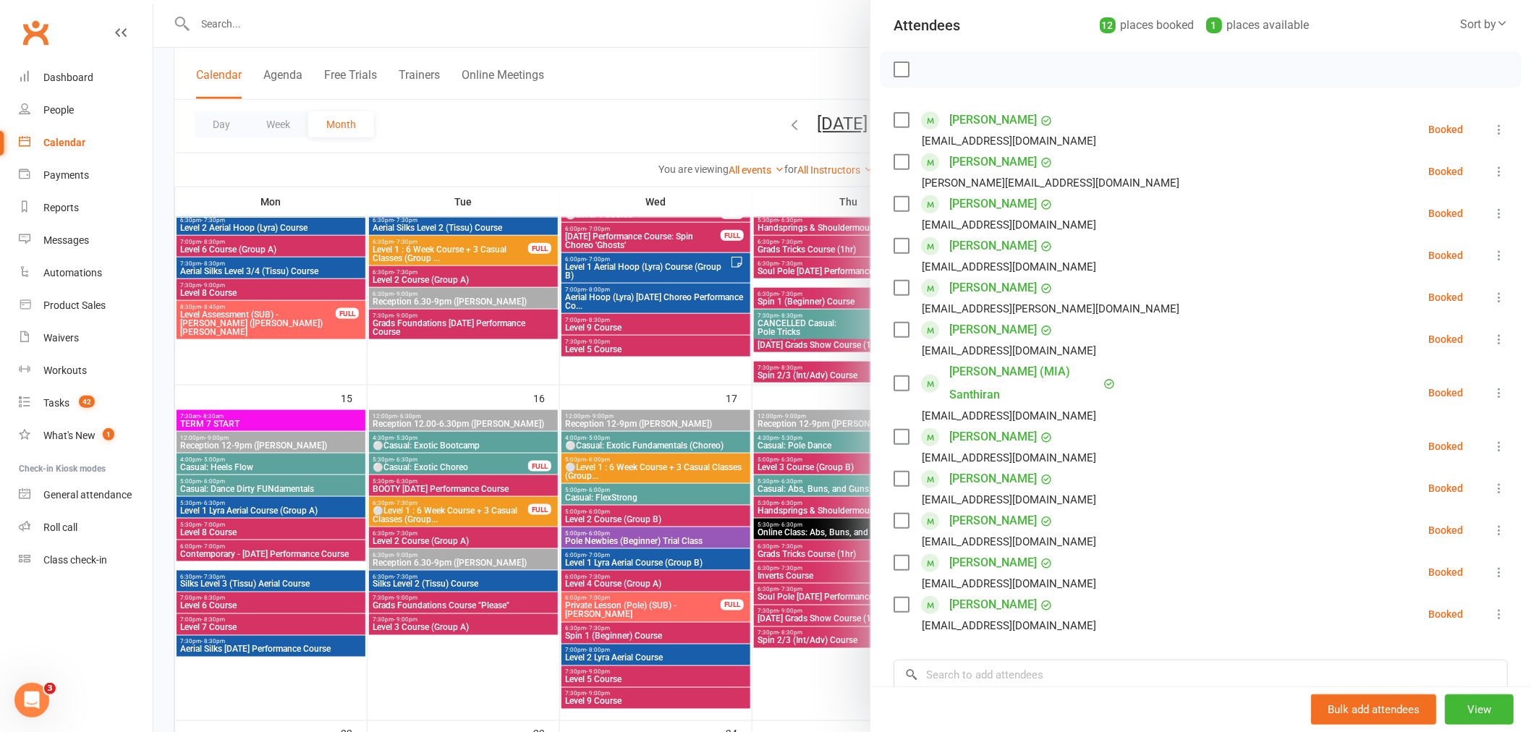
click at [680, 525] on div at bounding box center [842, 366] width 1378 height 732
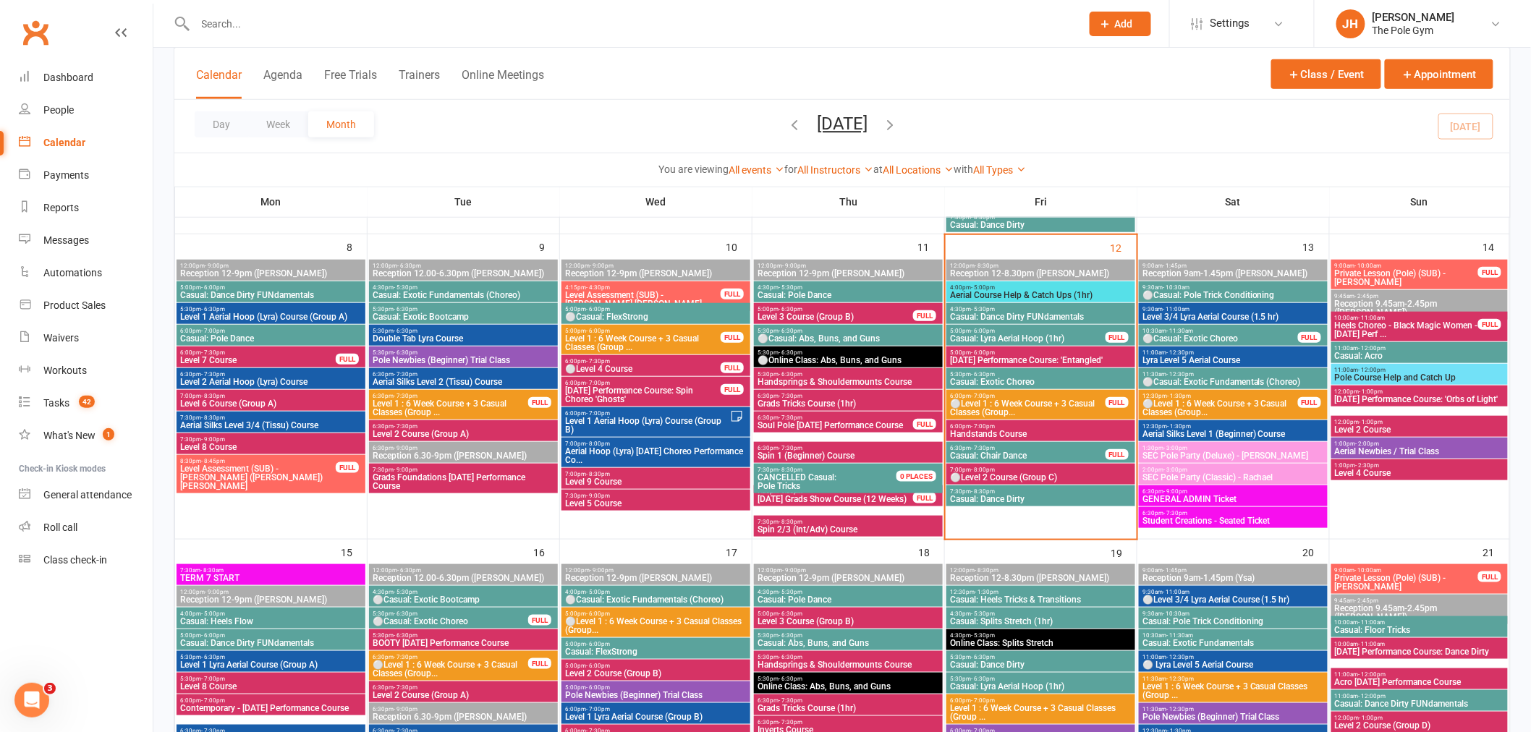
scroll to position [402, 0]
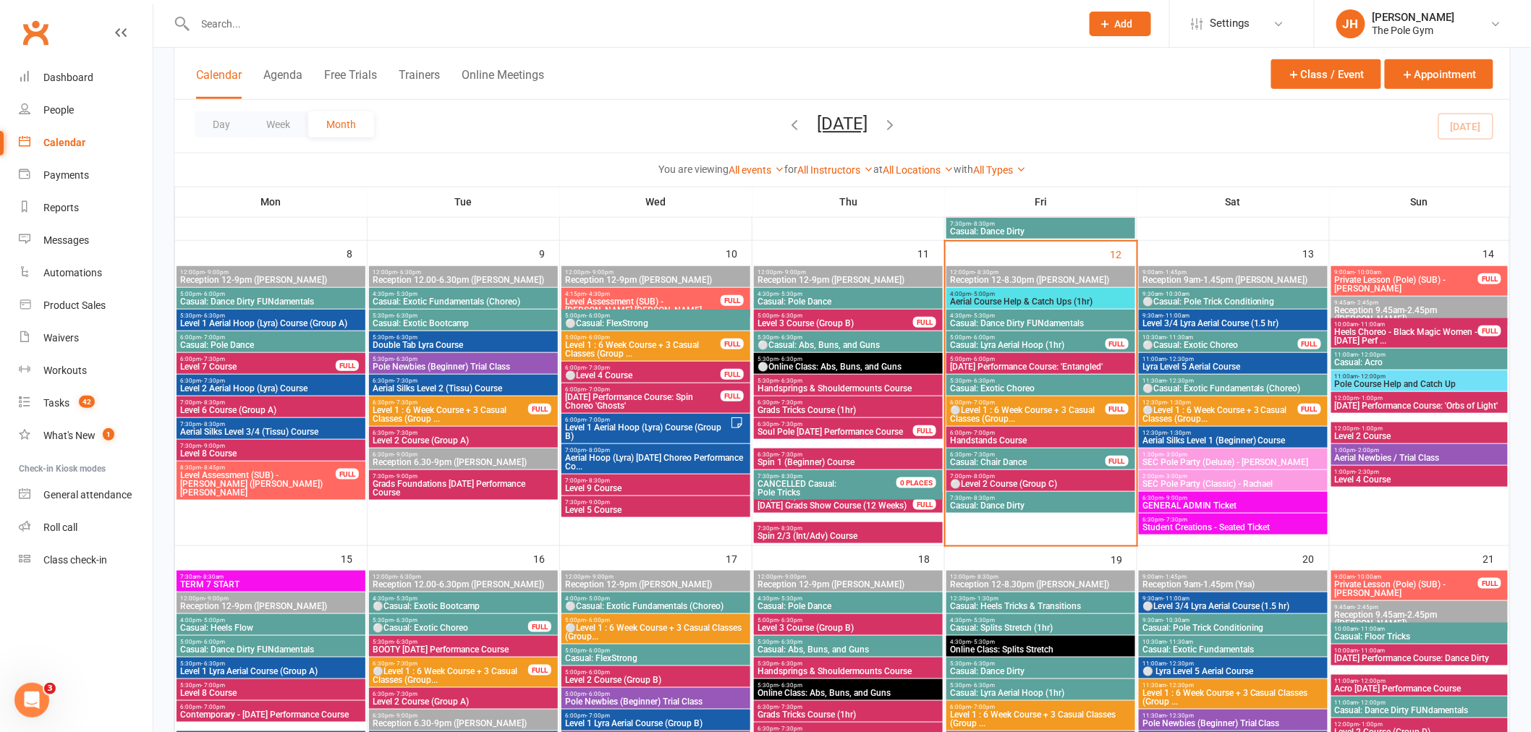
click at [792, 384] on span "Handsprings & Shouldermounts Course" at bounding box center [848, 388] width 183 height 9
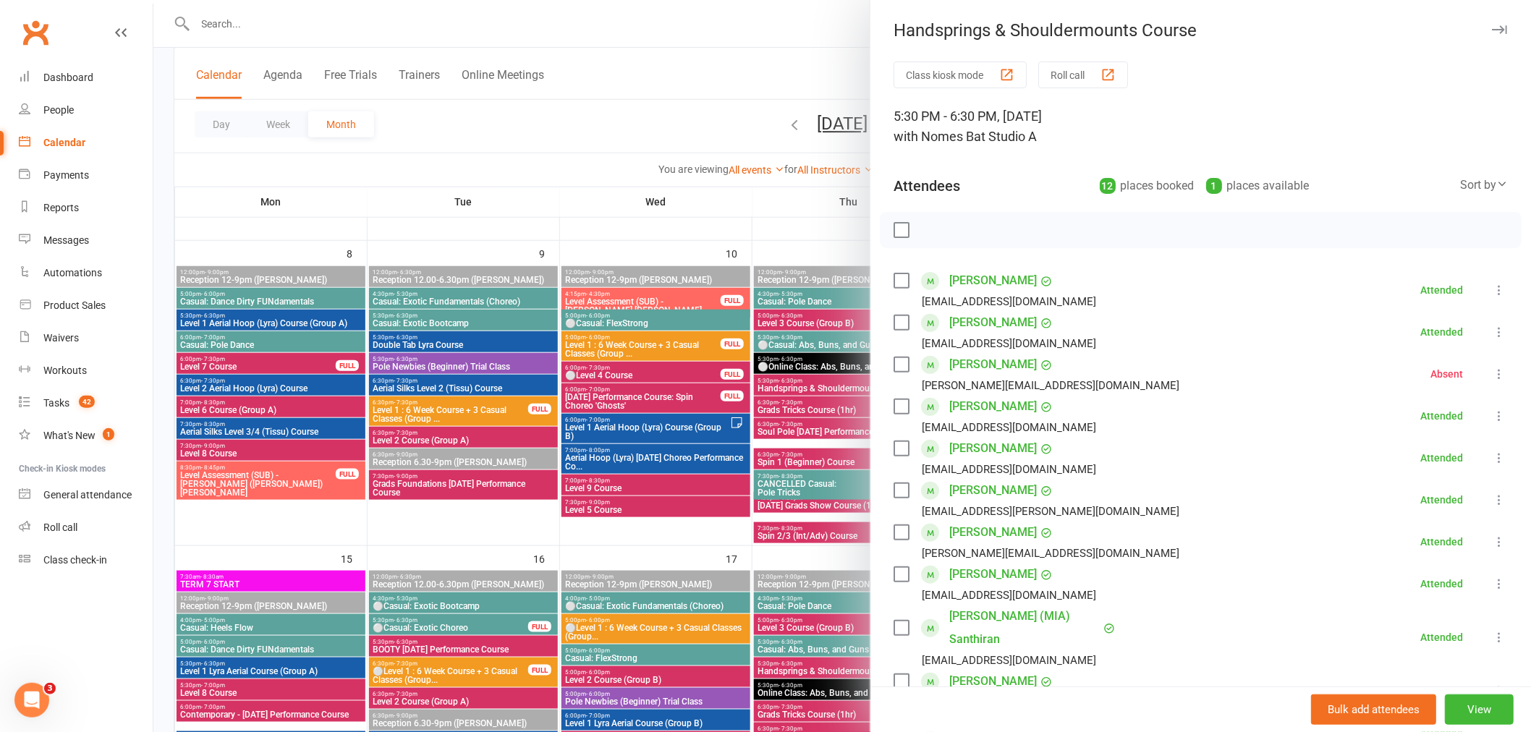
click at [960, 277] on link "Rita Chen" at bounding box center [993, 280] width 88 height 23
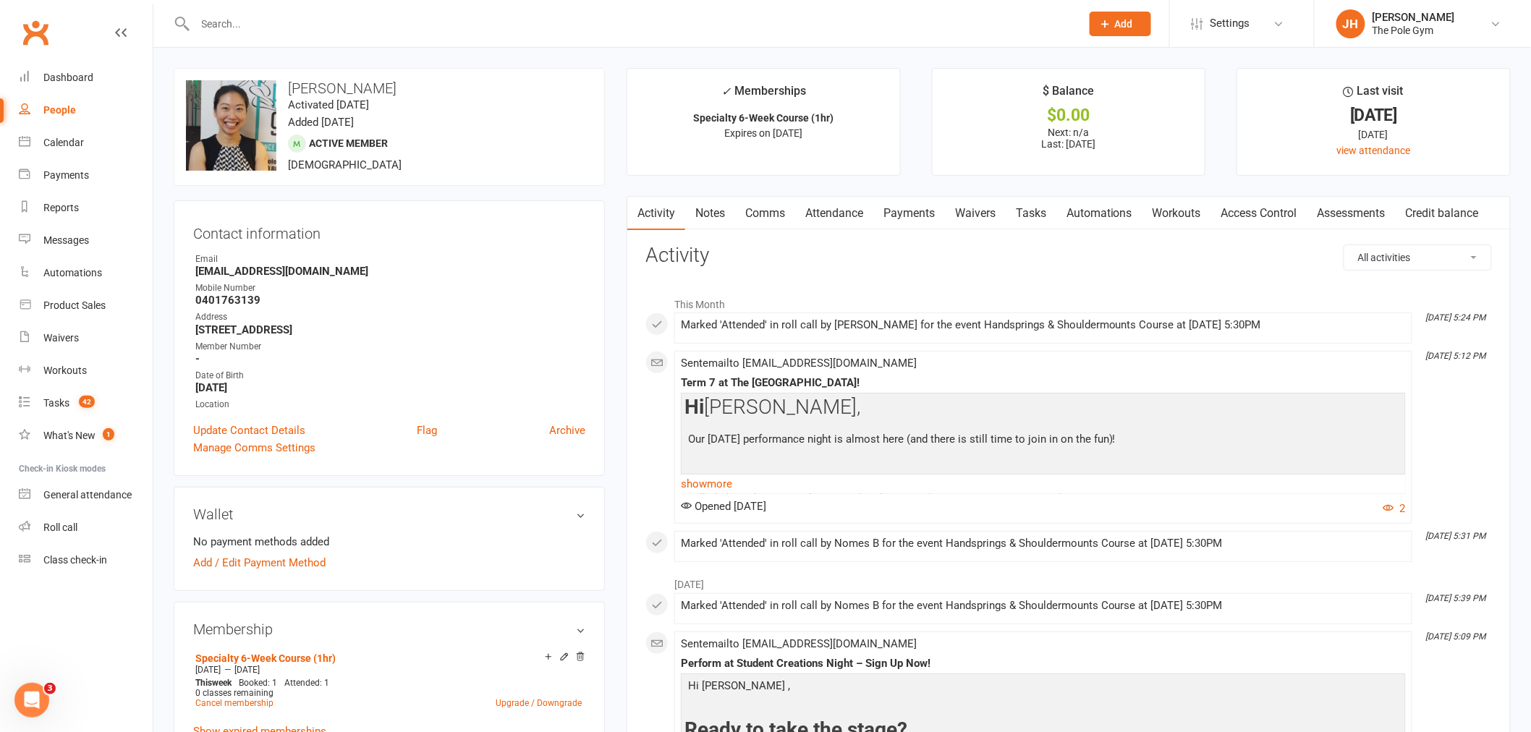
click at [769, 220] on link "Comms" at bounding box center [765, 213] width 60 height 33
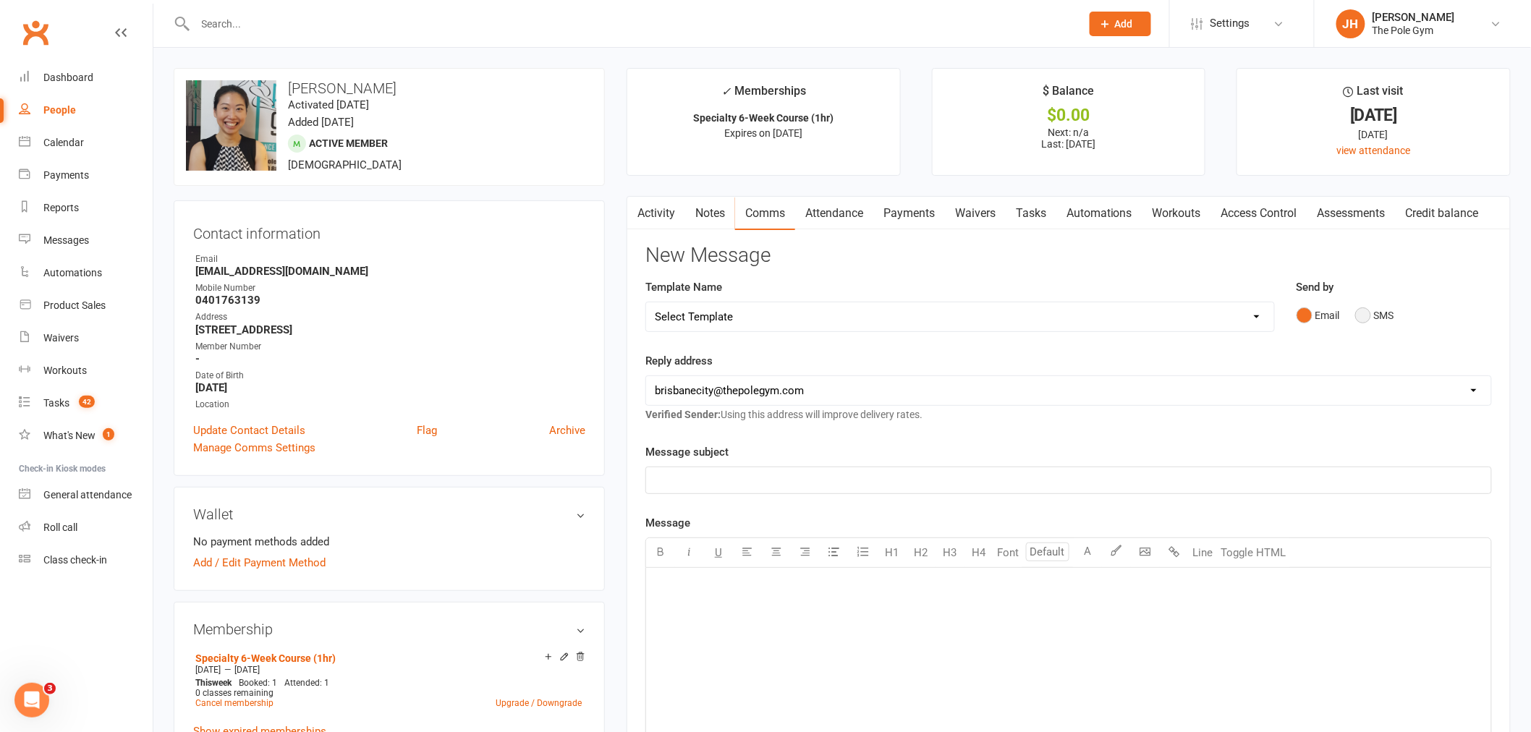
click at [1366, 320] on button "SMS" at bounding box center [1374, 315] width 39 height 27
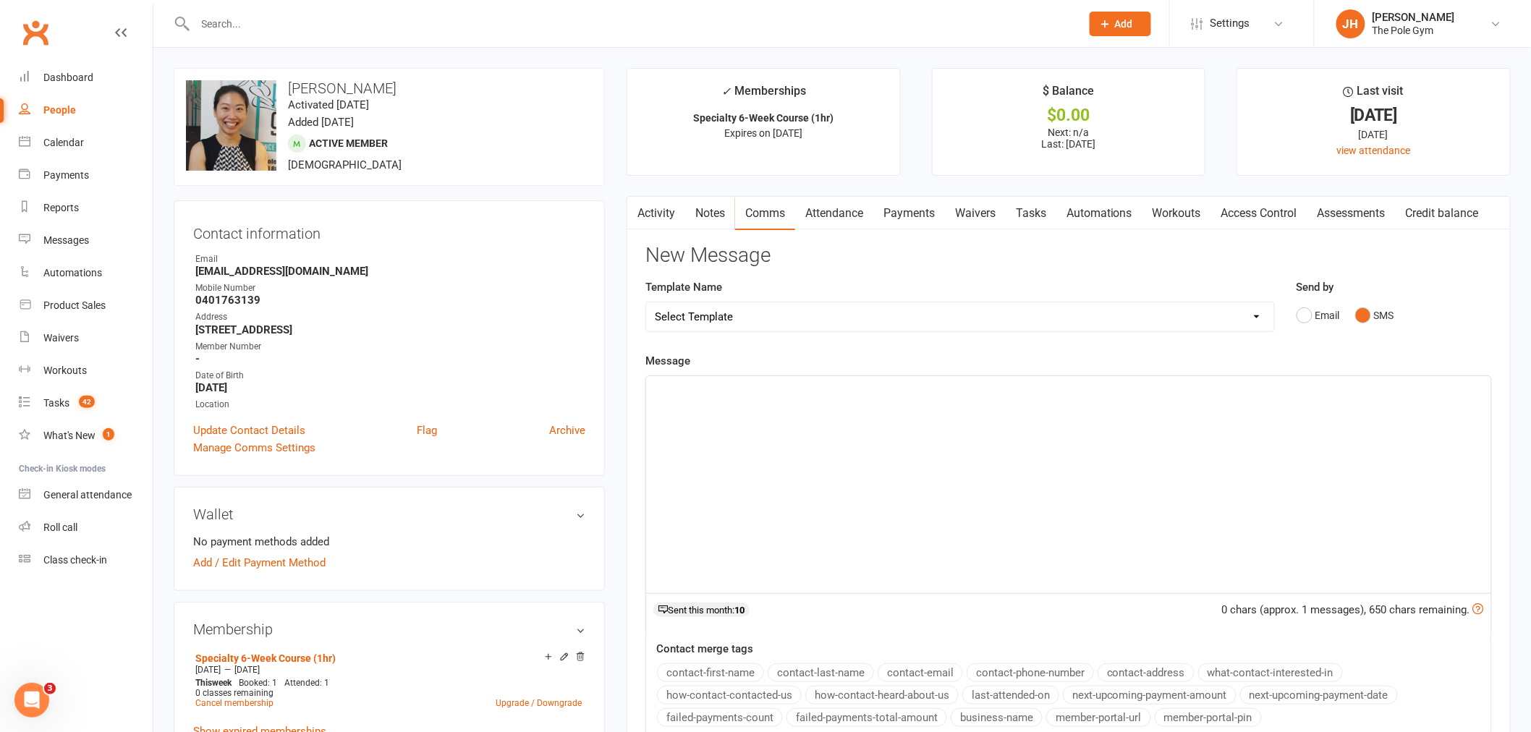
click at [1382, 436] on div "﻿" at bounding box center [1068, 484] width 845 height 217
click at [740, 383] on span "Hi Rita, A spot has become available in Handsprings & Shouldermounts if you wan…" at bounding box center [974, 389] width 639 height 13
click at [746, 387] on span "Hi Rita, A spot has become available in Handsprings & Shouldermounts if you wan…" at bounding box center [974, 389] width 639 height 13
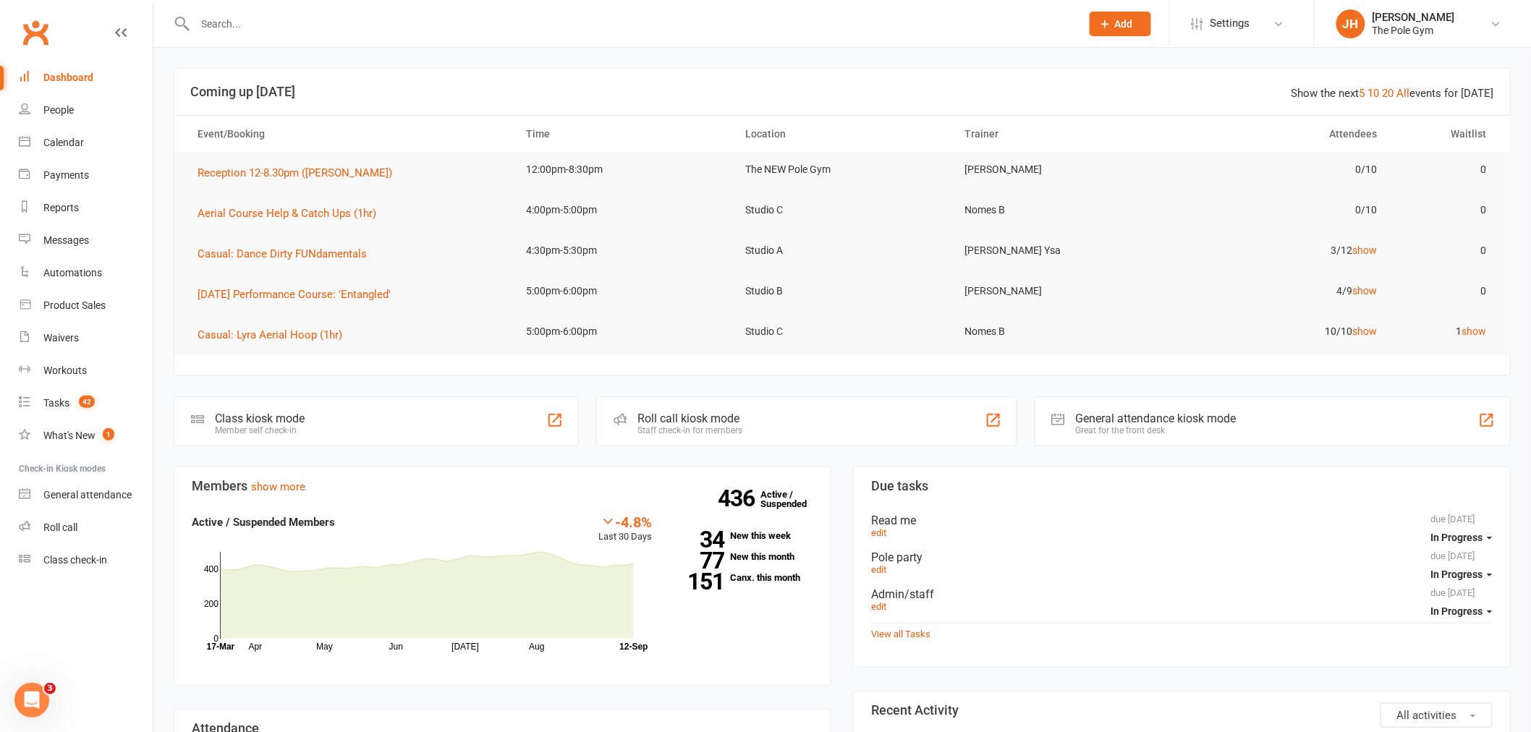
click at [758, 30] on input "text" at bounding box center [631, 24] width 880 height 20
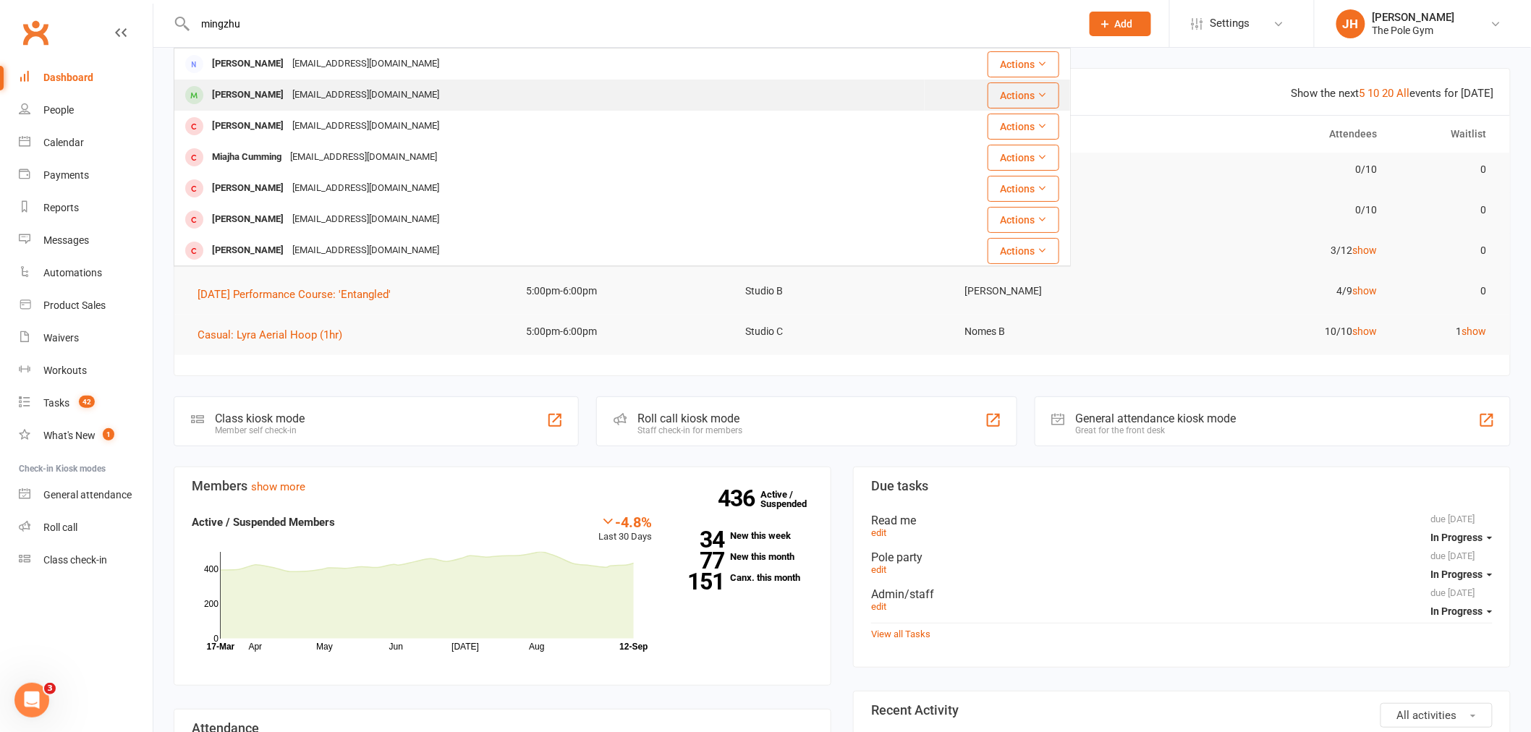
type input "mingzhu"
click at [266, 98] on div "[PERSON_NAME]" at bounding box center [248, 95] width 80 height 21
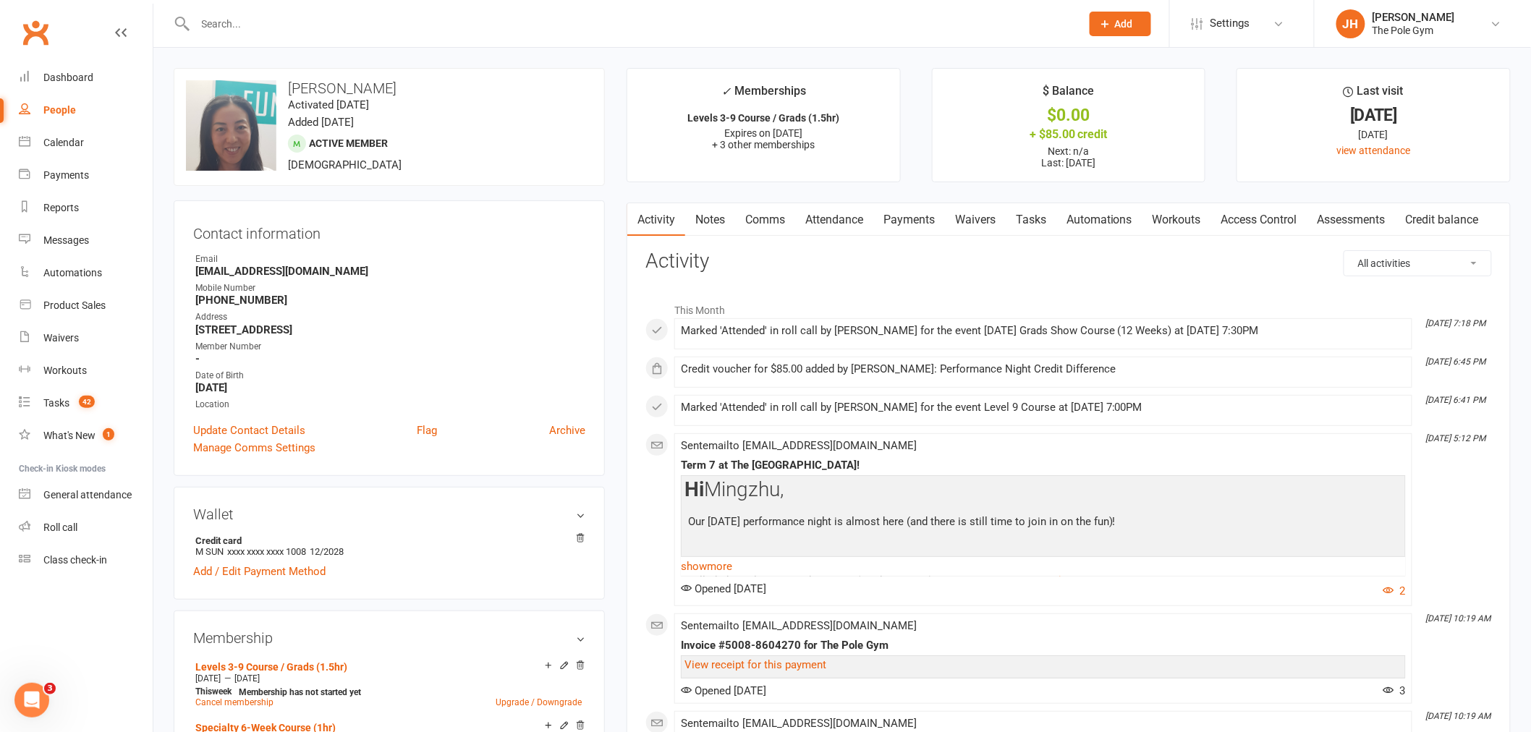
click at [1378, 219] on link "Credit balance" at bounding box center [1442, 219] width 93 height 33
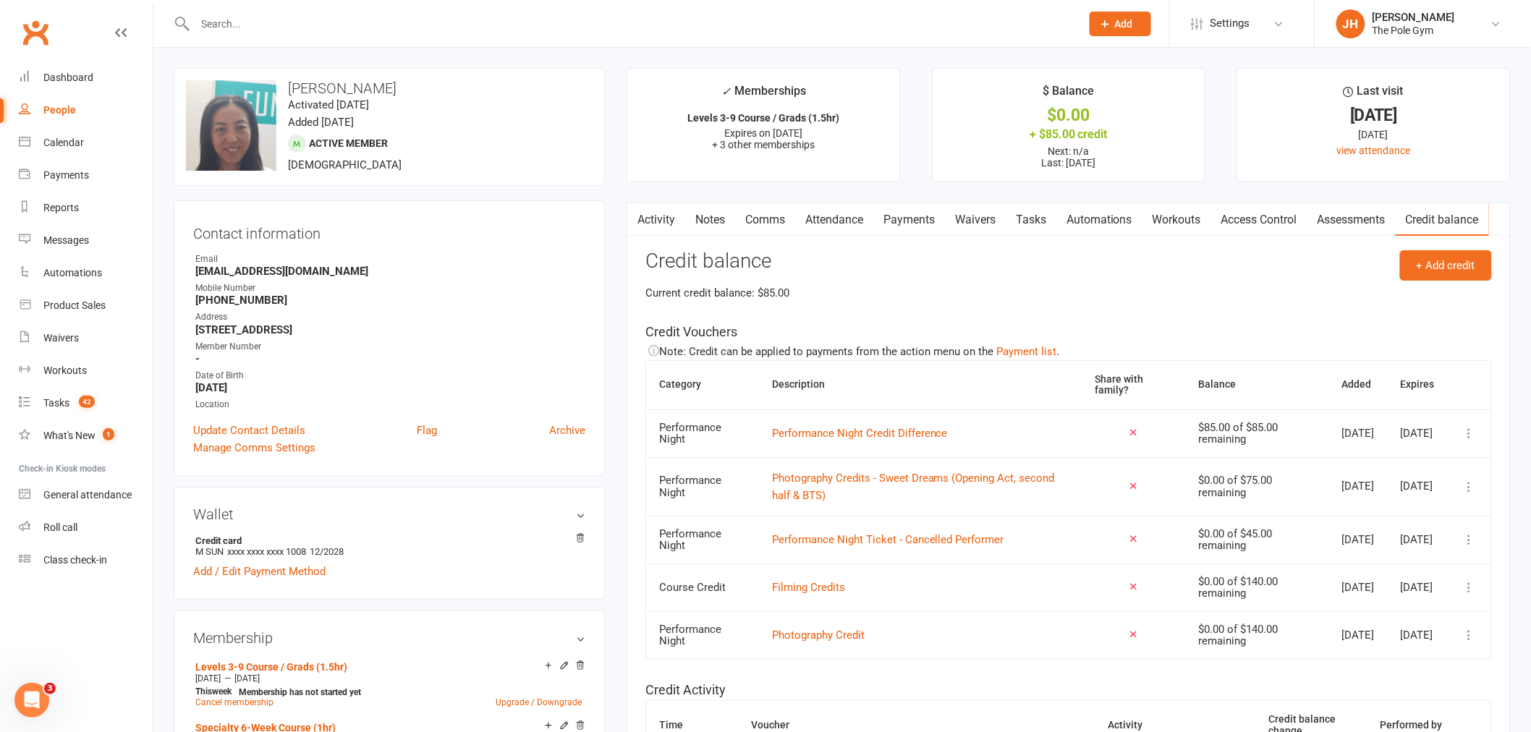
drag, startPoint x: 651, startPoint y: 207, endPoint x: 674, endPoint y: 226, distance: 29.3
click at [651, 208] on link "Activity" at bounding box center [656, 219] width 58 height 33
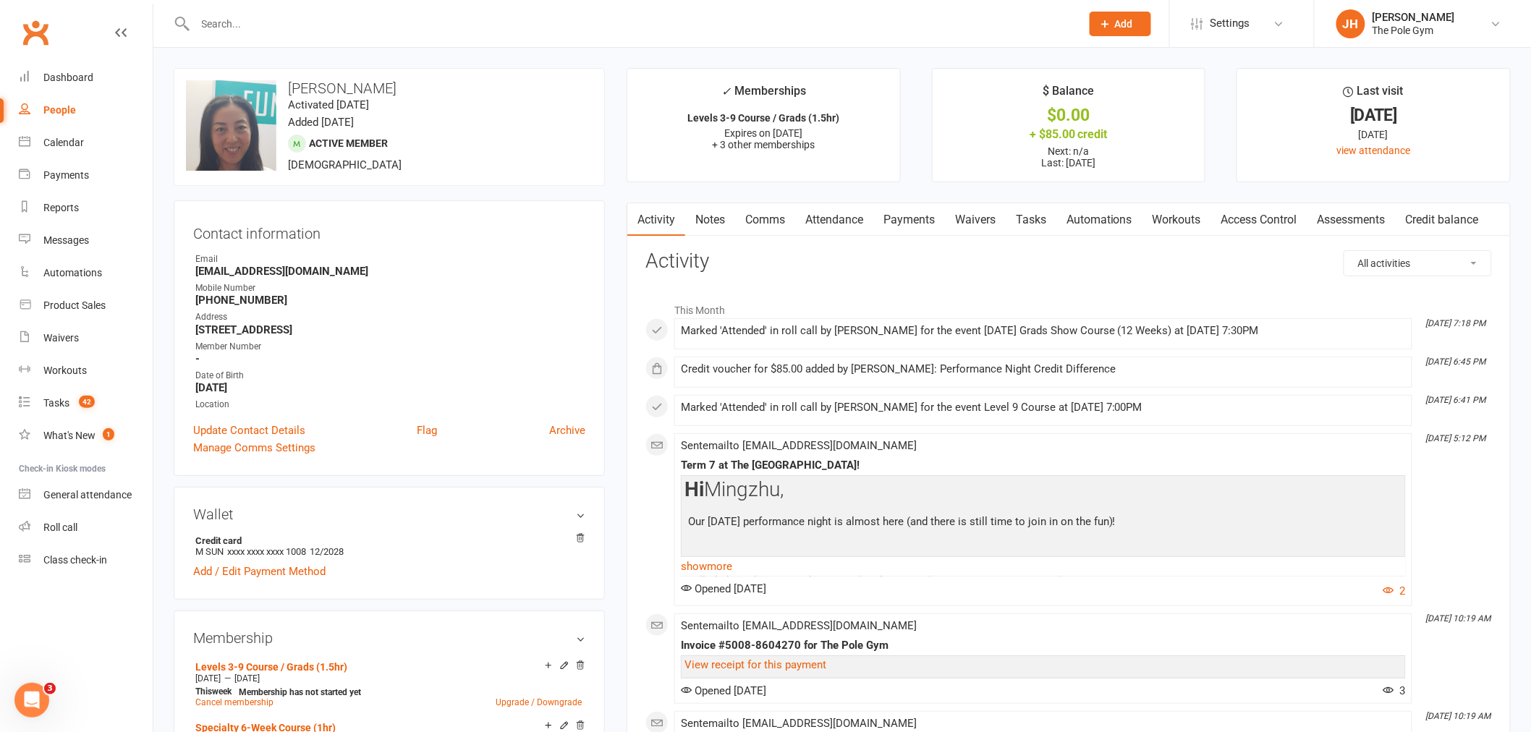
click at [1378, 221] on link "Credit balance" at bounding box center [1442, 219] width 93 height 33
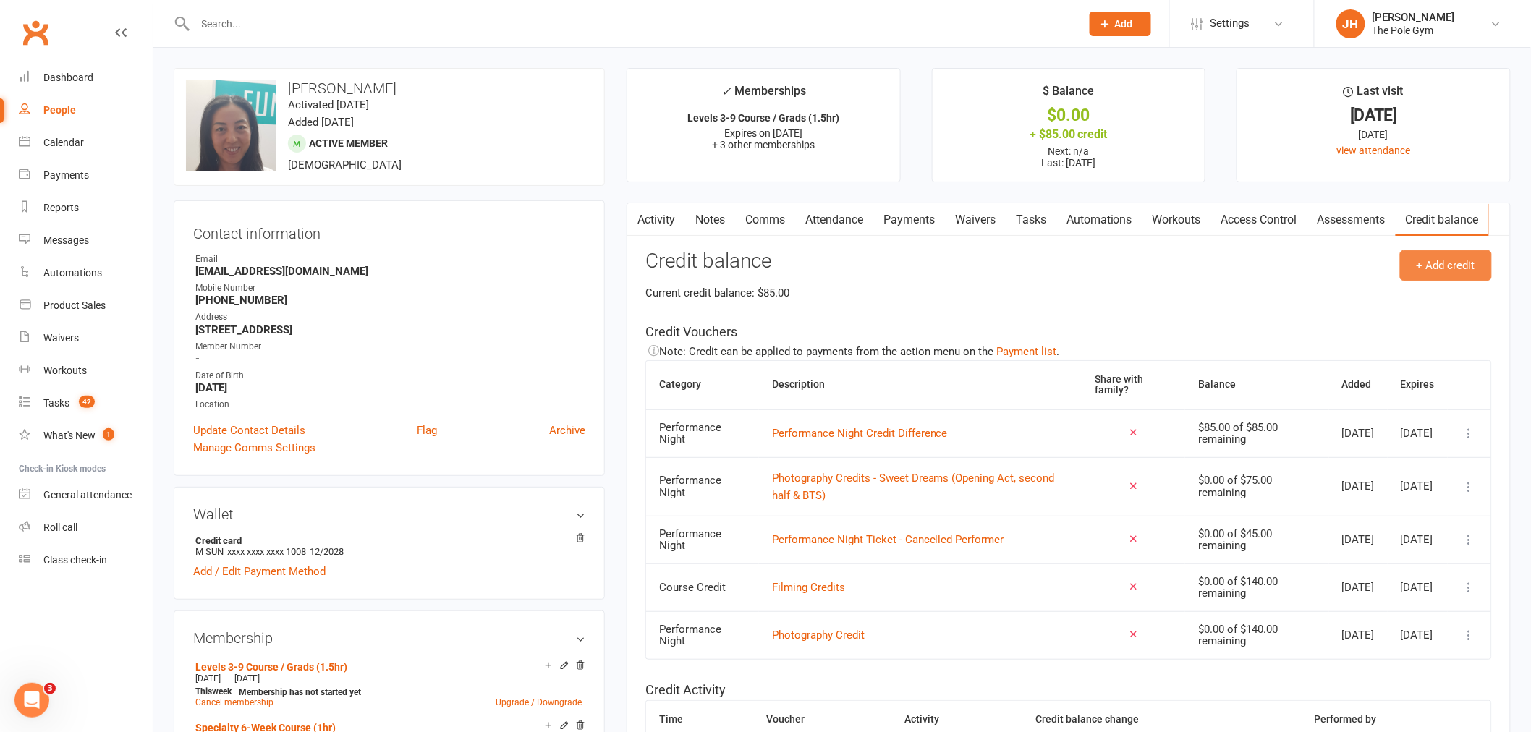
click at [1378, 268] on button "+ Add credit" at bounding box center [1446, 265] width 92 height 30
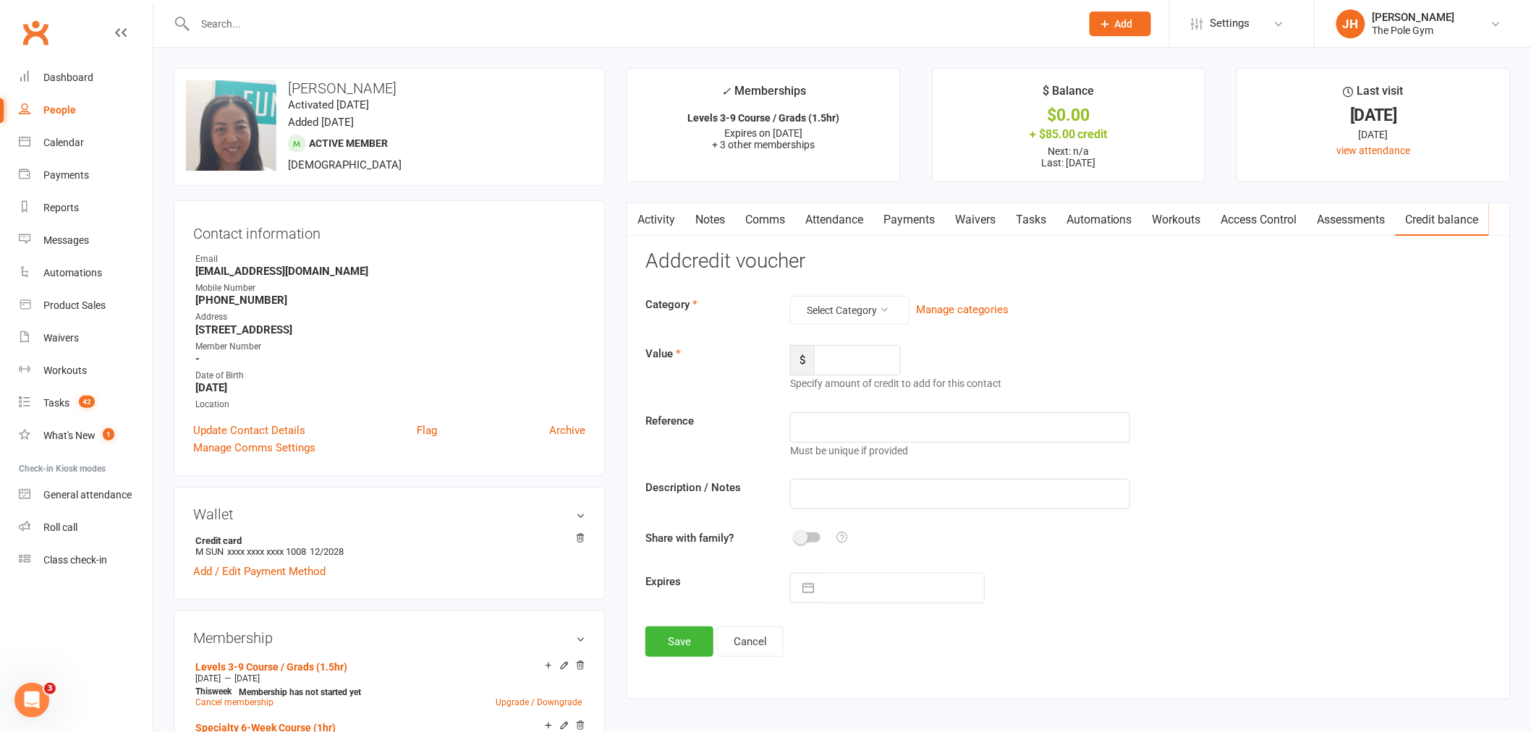
click at [849, 334] on div "Category Select Category Manage categories Value $ Specify amount of credit to …" at bounding box center [1068, 450] width 847 height 308
click at [844, 306] on button "Select Category" at bounding box center [849, 310] width 119 height 29
click at [850, 341] on link "Course Credit" at bounding box center [826, 345] width 143 height 29
click at [870, 368] on input "number" at bounding box center [857, 360] width 87 height 30
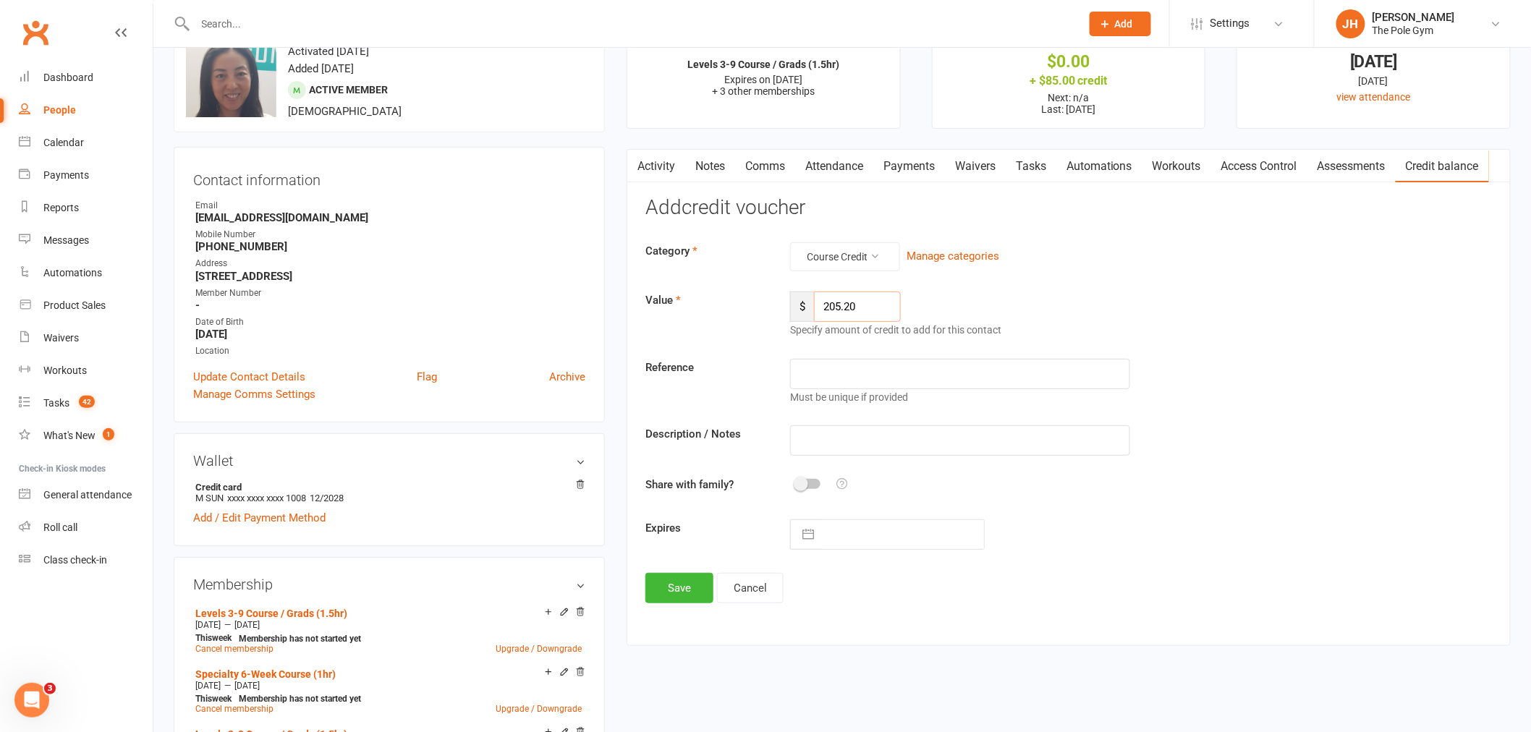
scroll to position [80, 0]
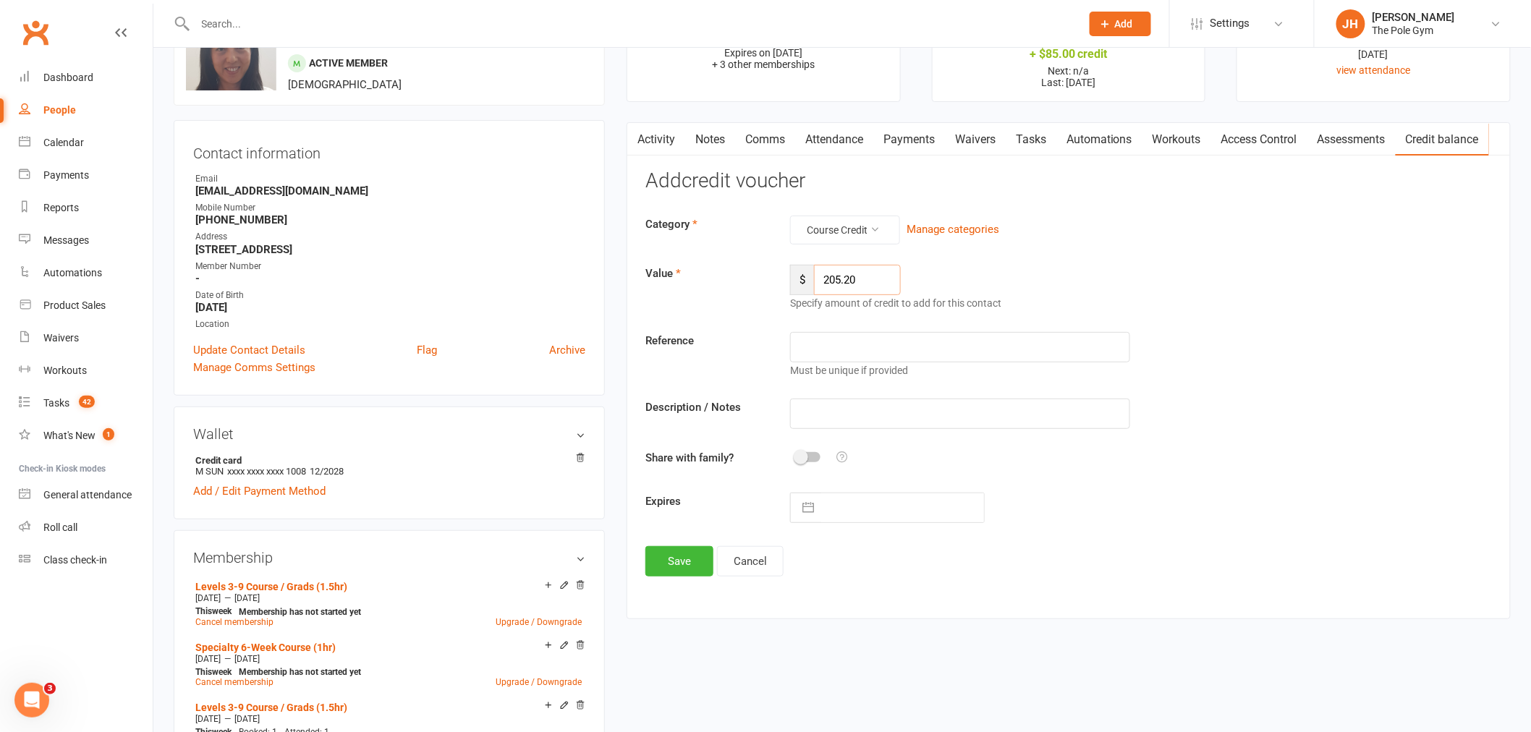
type input "205.20"
click at [874, 423] on input "text" at bounding box center [960, 414] width 340 height 30
type input "HSSM Course Credit"
click at [813, 517] on button "button" at bounding box center [808, 508] width 26 height 29
select select "7"
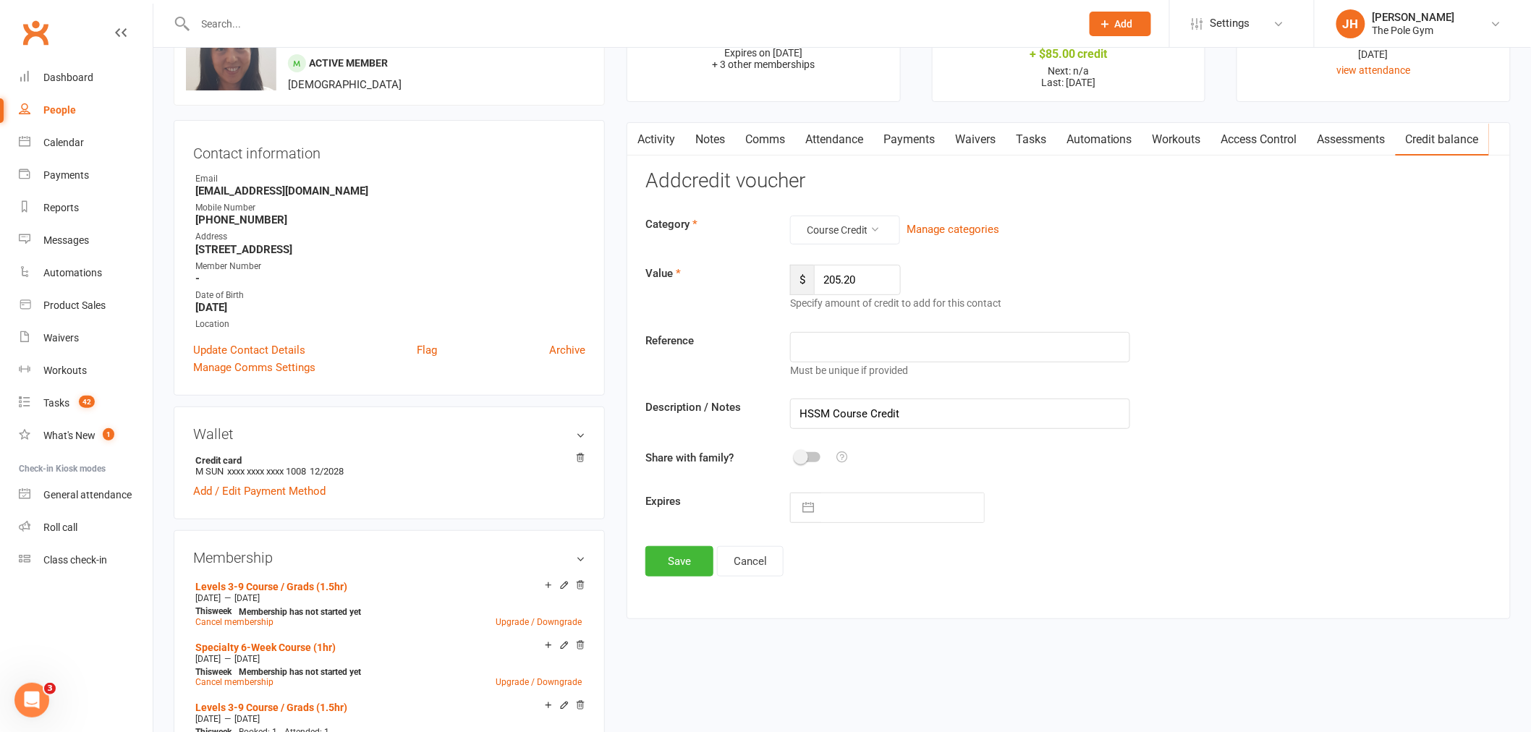
select select "2025"
select select "8"
select select "2025"
select select "9"
select select "2025"
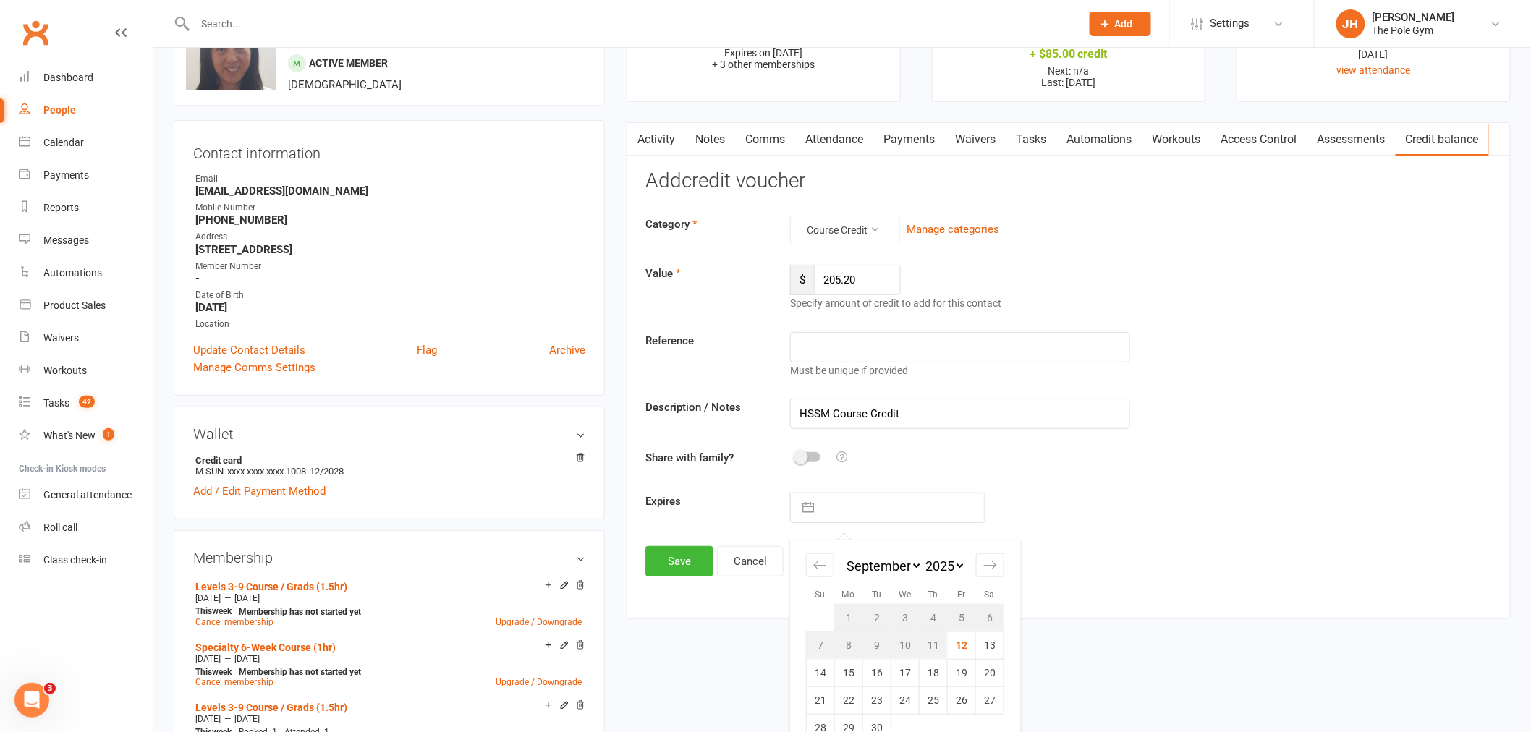
click at [935, 569] on select "2035 2034 2033 2032 2031 2030 2029 2028 2027 2026 2025 2024 2023 2022 2021 2020…" at bounding box center [944, 566] width 43 height 17
select select "7"
select select "2028"
select select "8"
select select "2028"
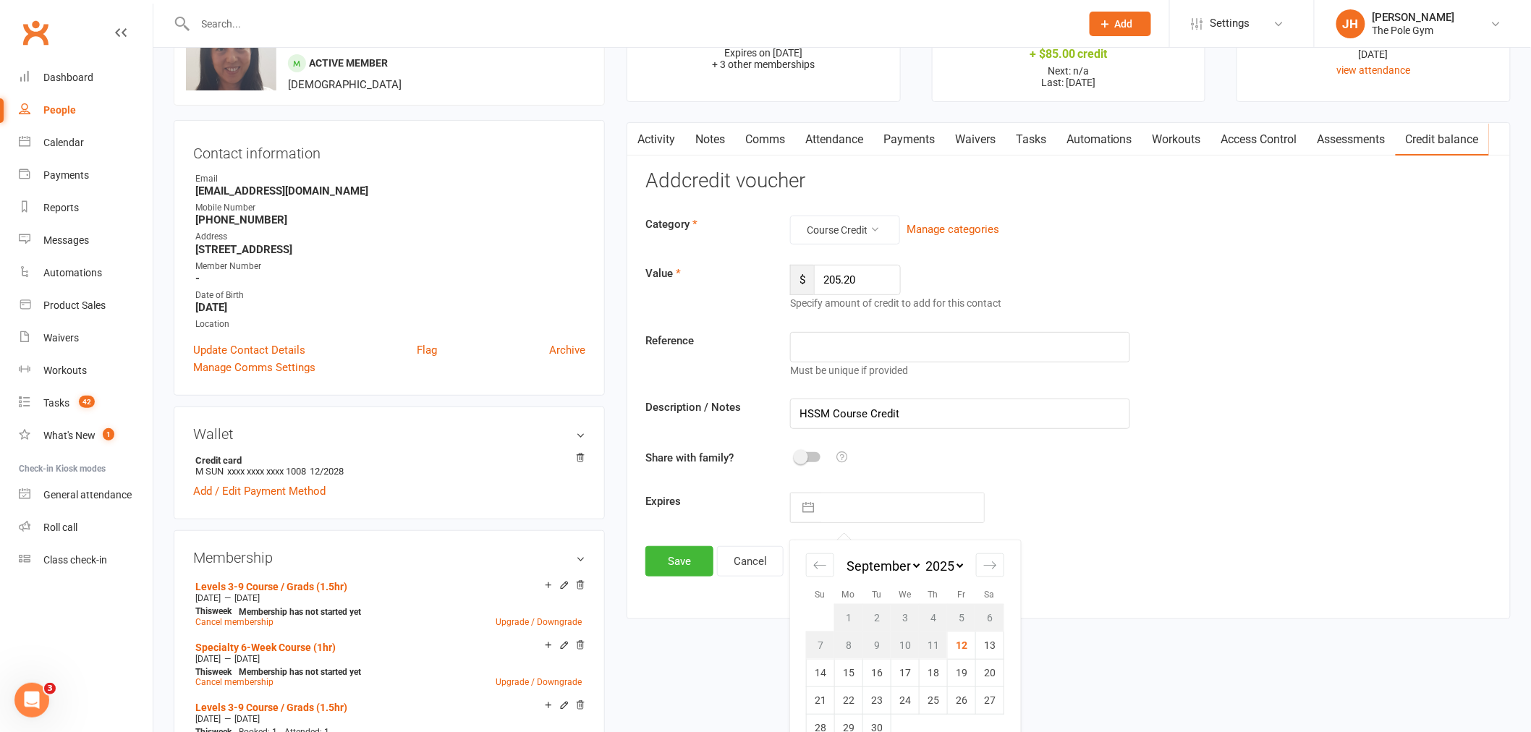
select select "9"
select select "2028"
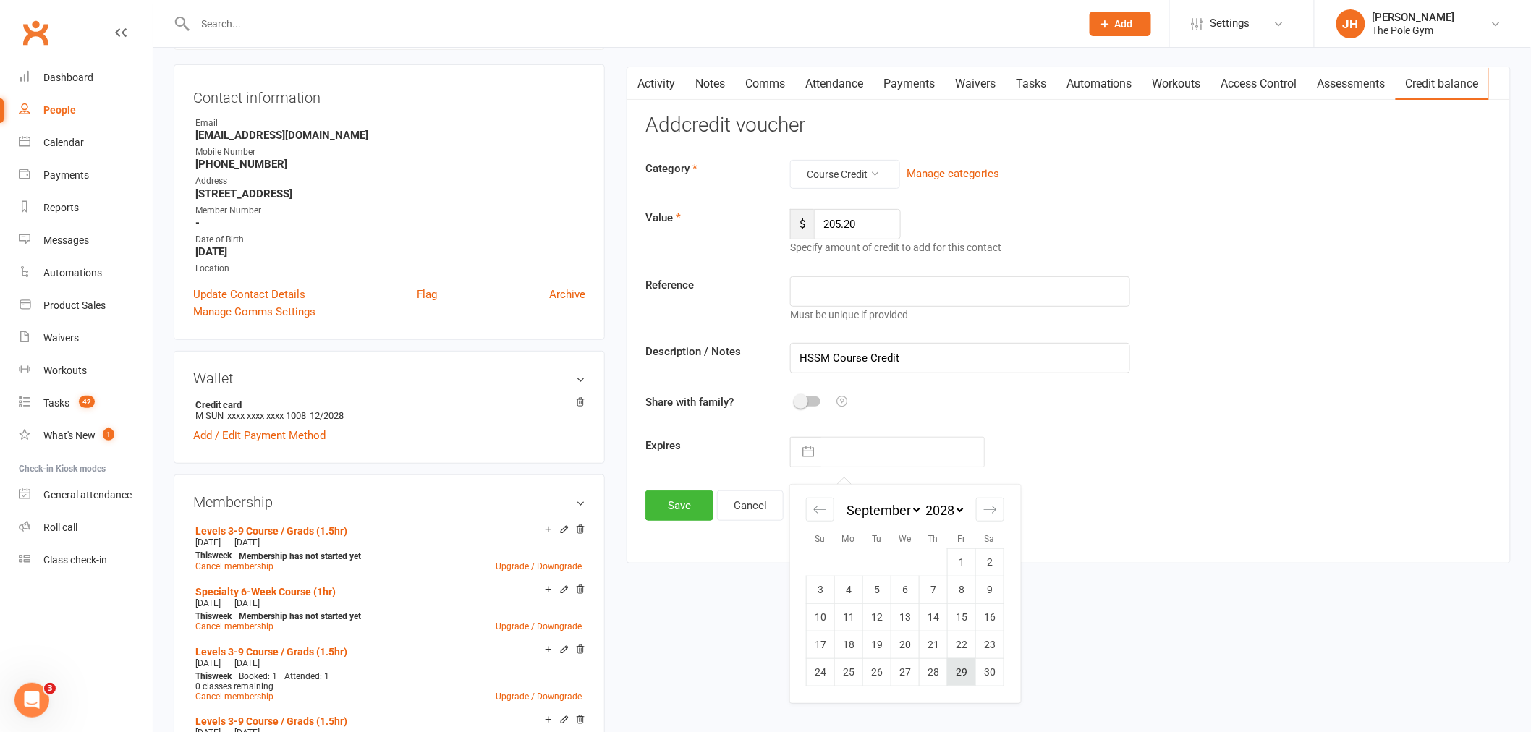
scroll to position [161, 0]
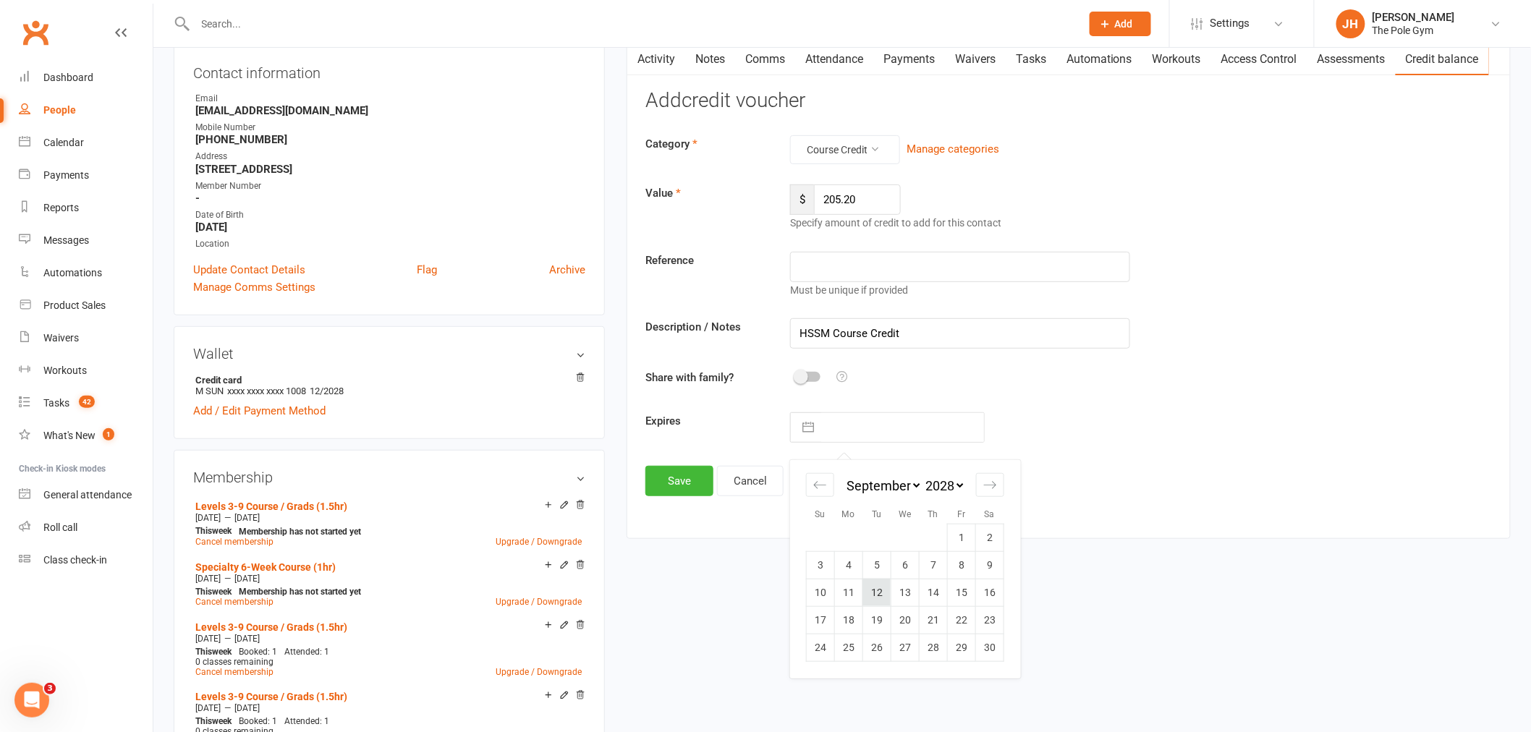
click at [879, 593] on td "12" at bounding box center [877, 592] width 28 height 27
type input "12 Sep 2028"
click at [673, 491] on button "Save" at bounding box center [679, 481] width 68 height 30
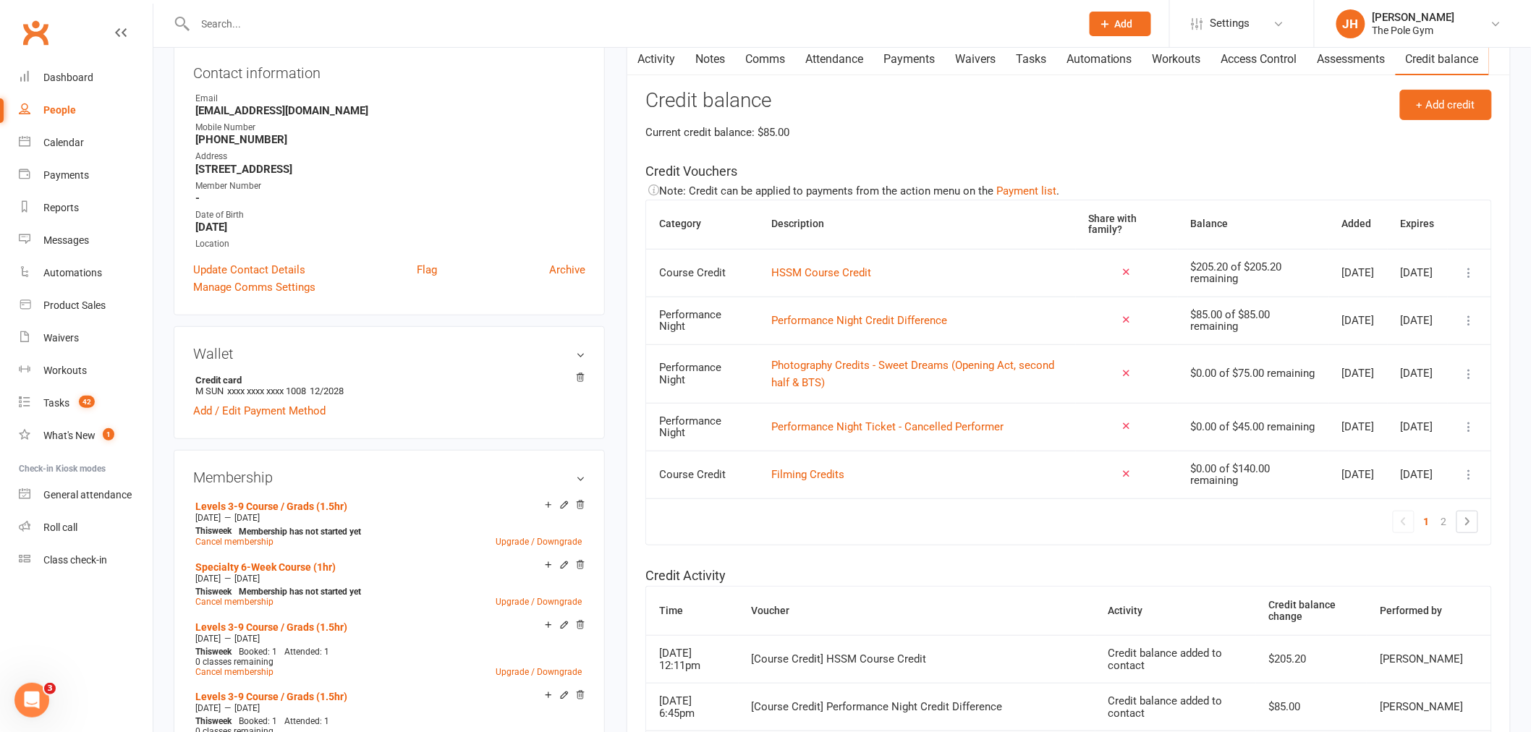
scroll to position [0, 0]
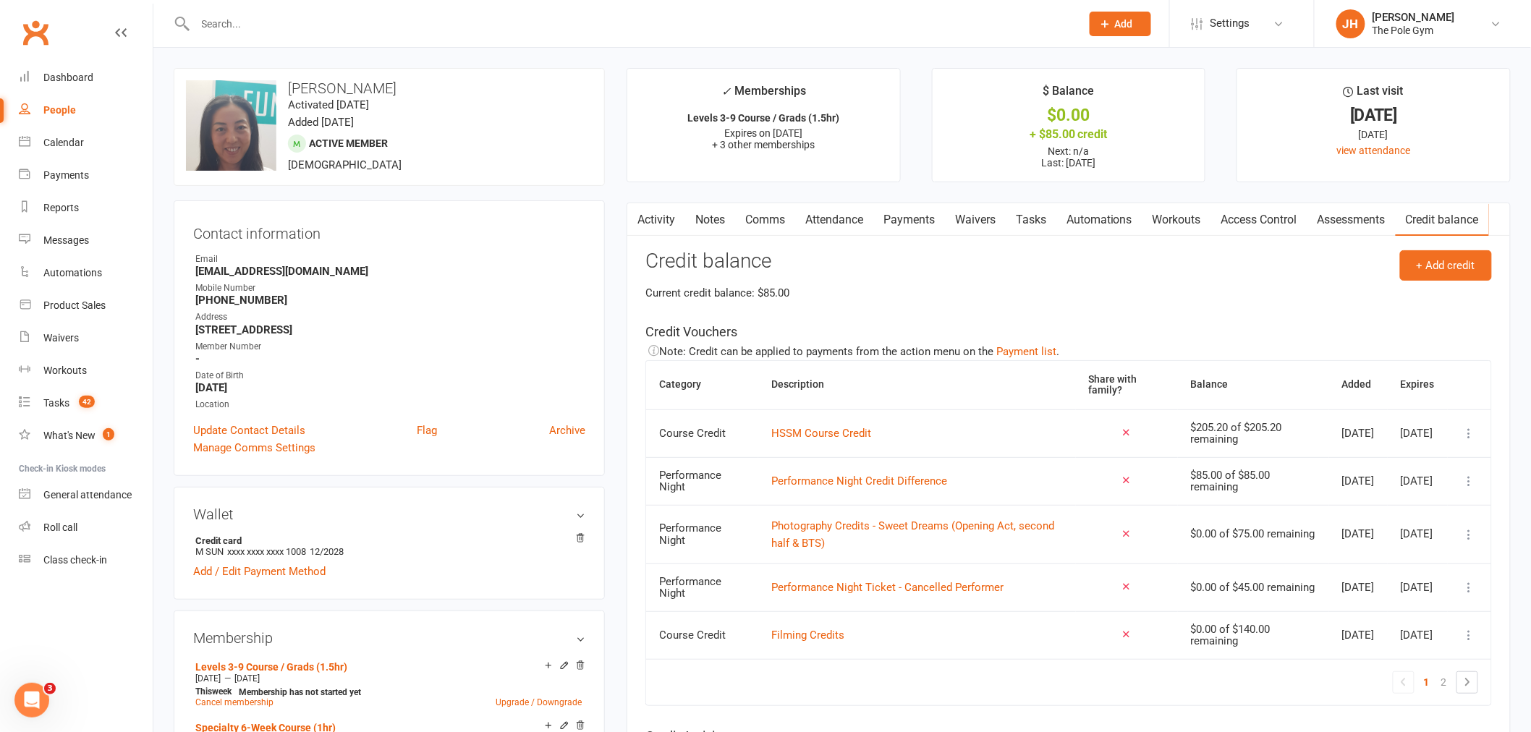
click at [910, 225] on link "Payments" at bounding box center [909, 219] width 72 height 33
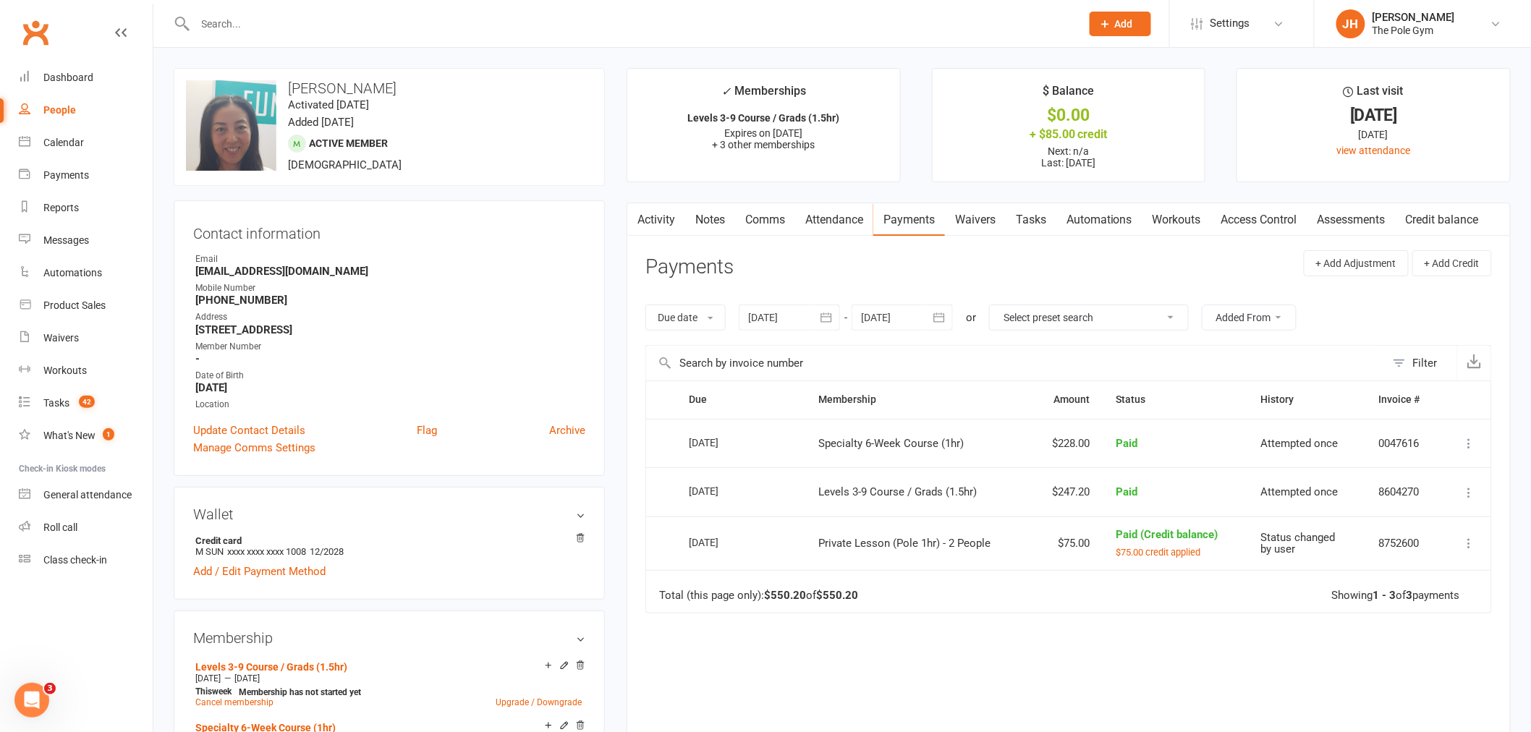
click at [674, 219] on link "Activity" at bounding box center [656, 219] width 58 height 33
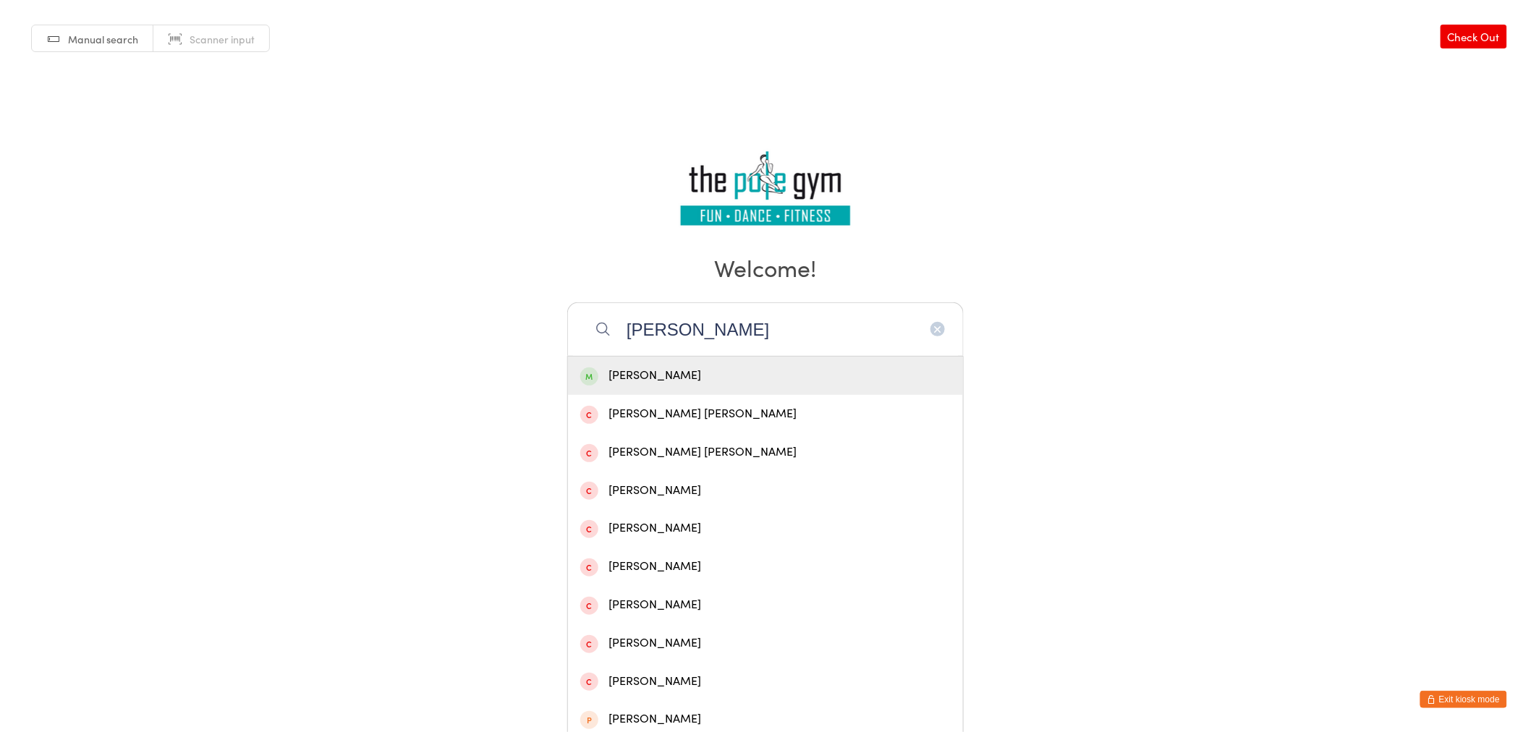
type input "robert"
click at [708, 367] on div "[PERSON_NAME]" at bounding box center [765, 376] width 370 height 20
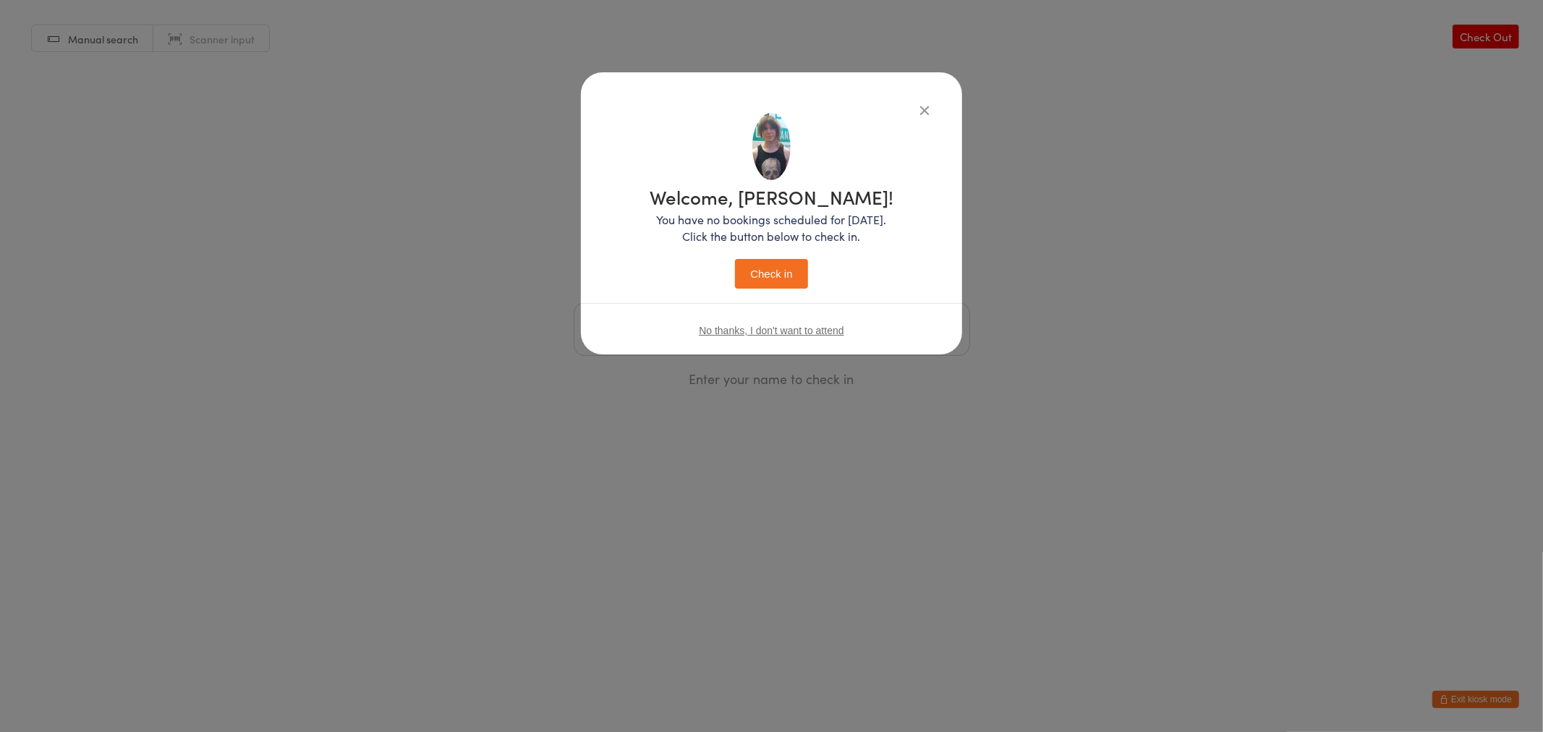
click at [789, 266] on button "Check in" at bounding box center [771, 274] width 72 height 30
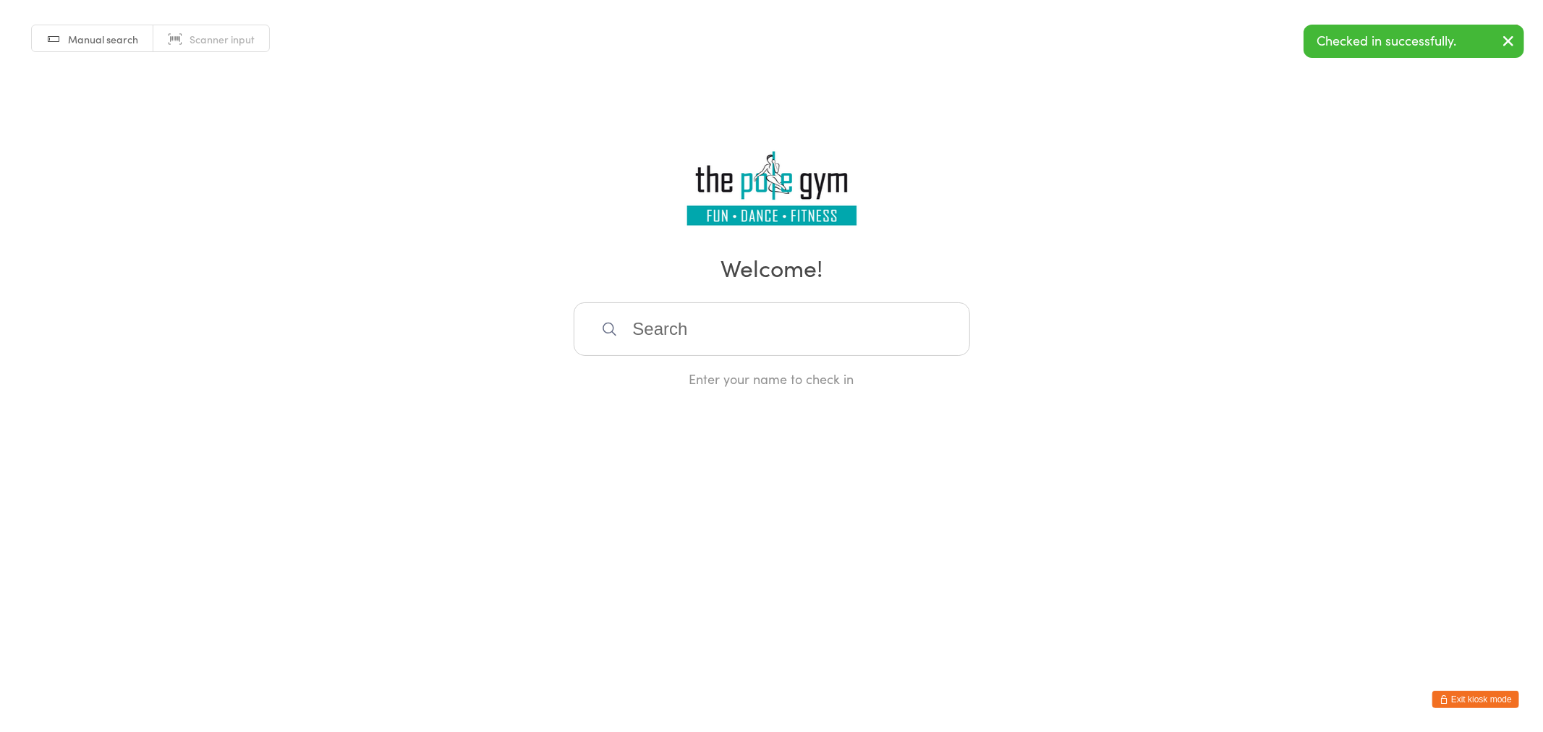
click at [1485, 690] on html "You have now entered Kiosk Mode. Members will be able to check themselves in us…" at bounding box center [771, 366] width 1543 height 732
click at [1488, 700] on button "Exit kiosk mode" at bounding box center [1476, 699] width 87 height 17
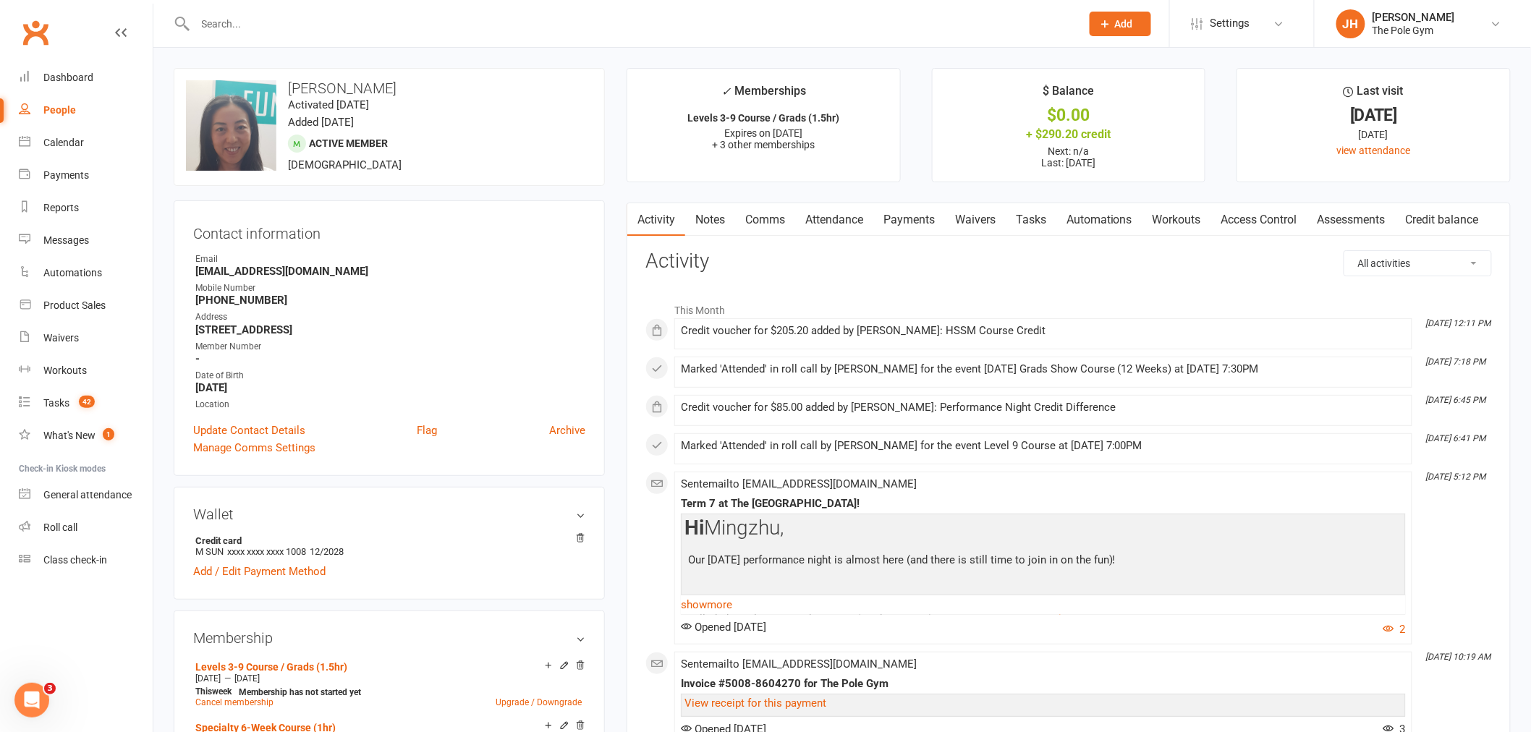
click at [923, 234] on link "Payments" at bounding box center [909, 219] width 72 height 33
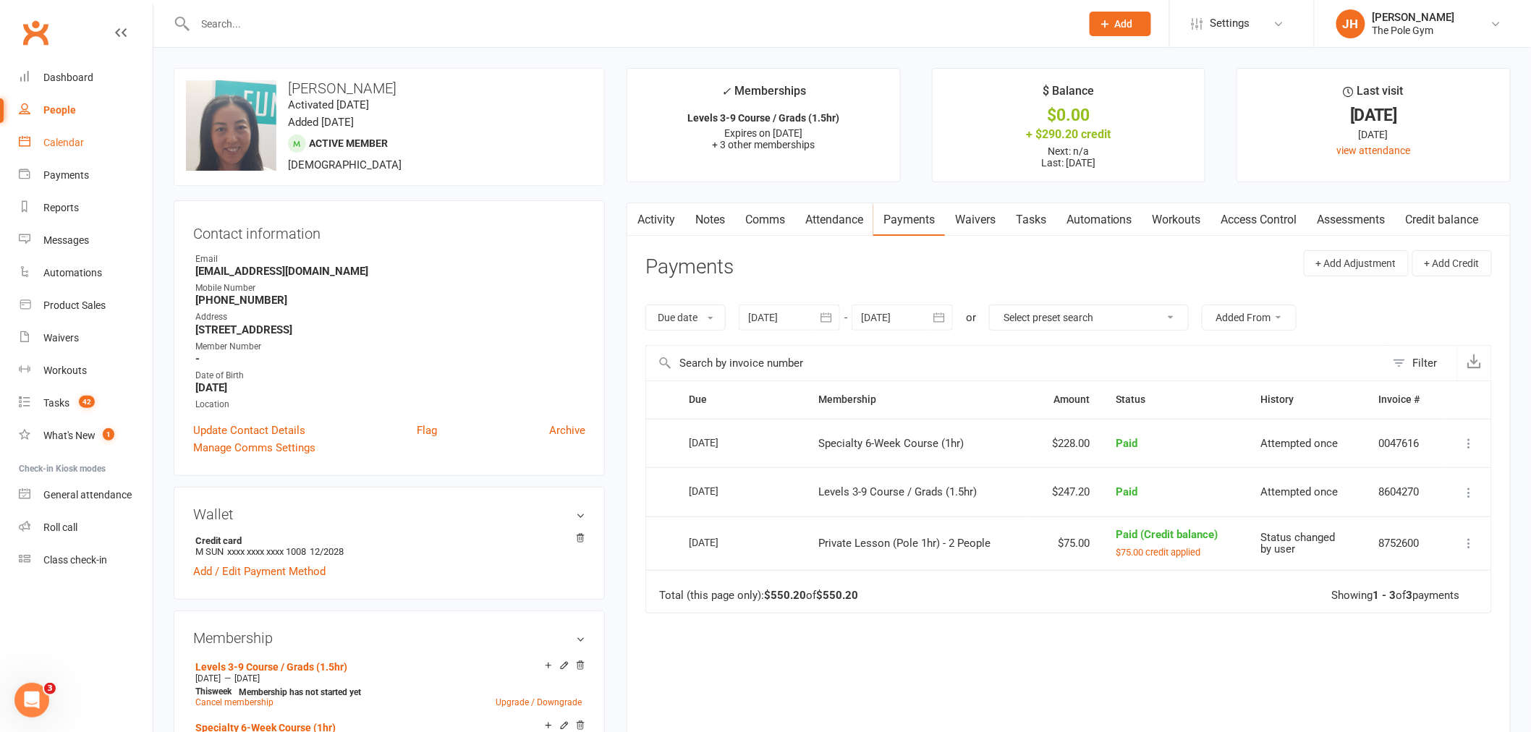
click at [59, 137] on div "Calendar" at bounding box center [63, 143] width 41 height 12
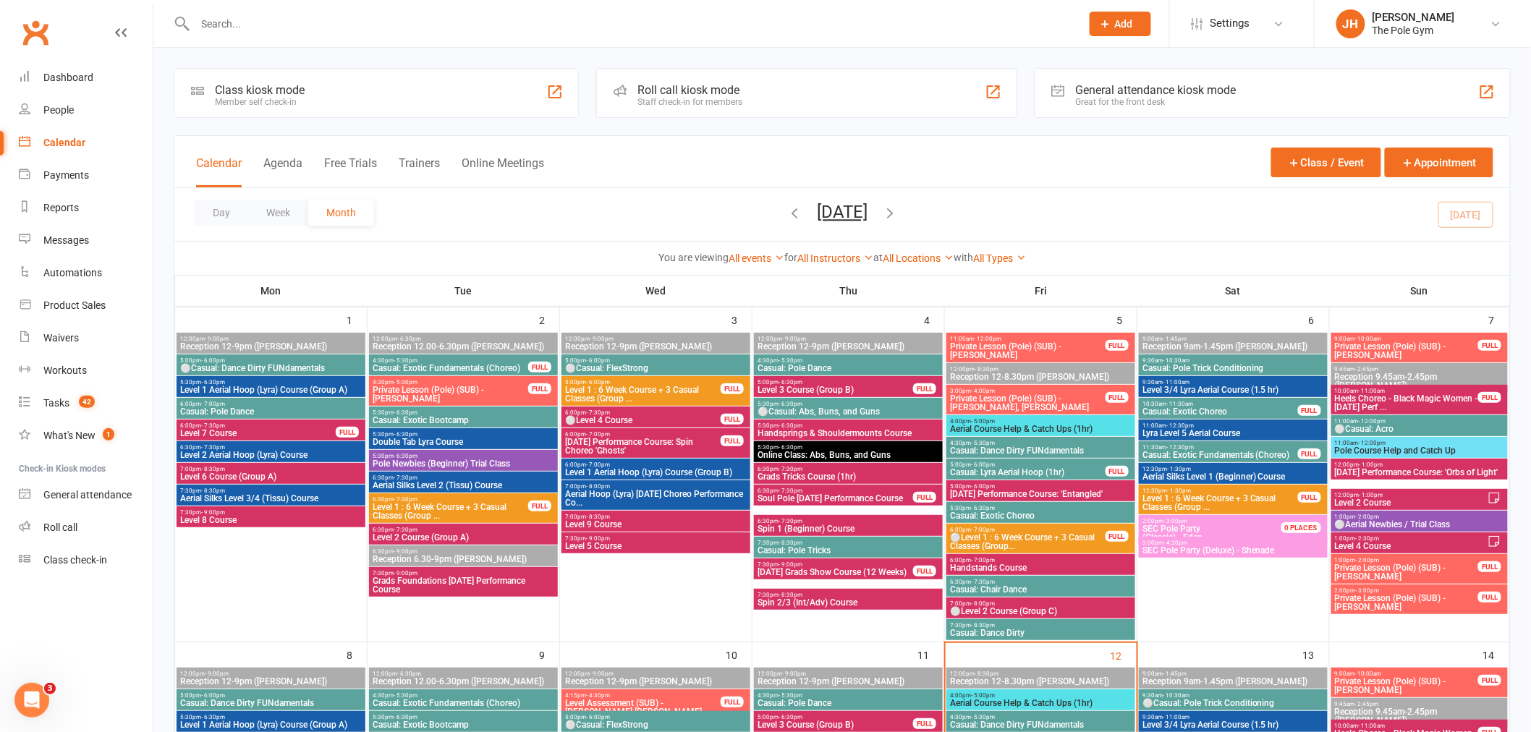
click at [702, 22] on input "text" at bounding box center [631, 24] width 880 height 20
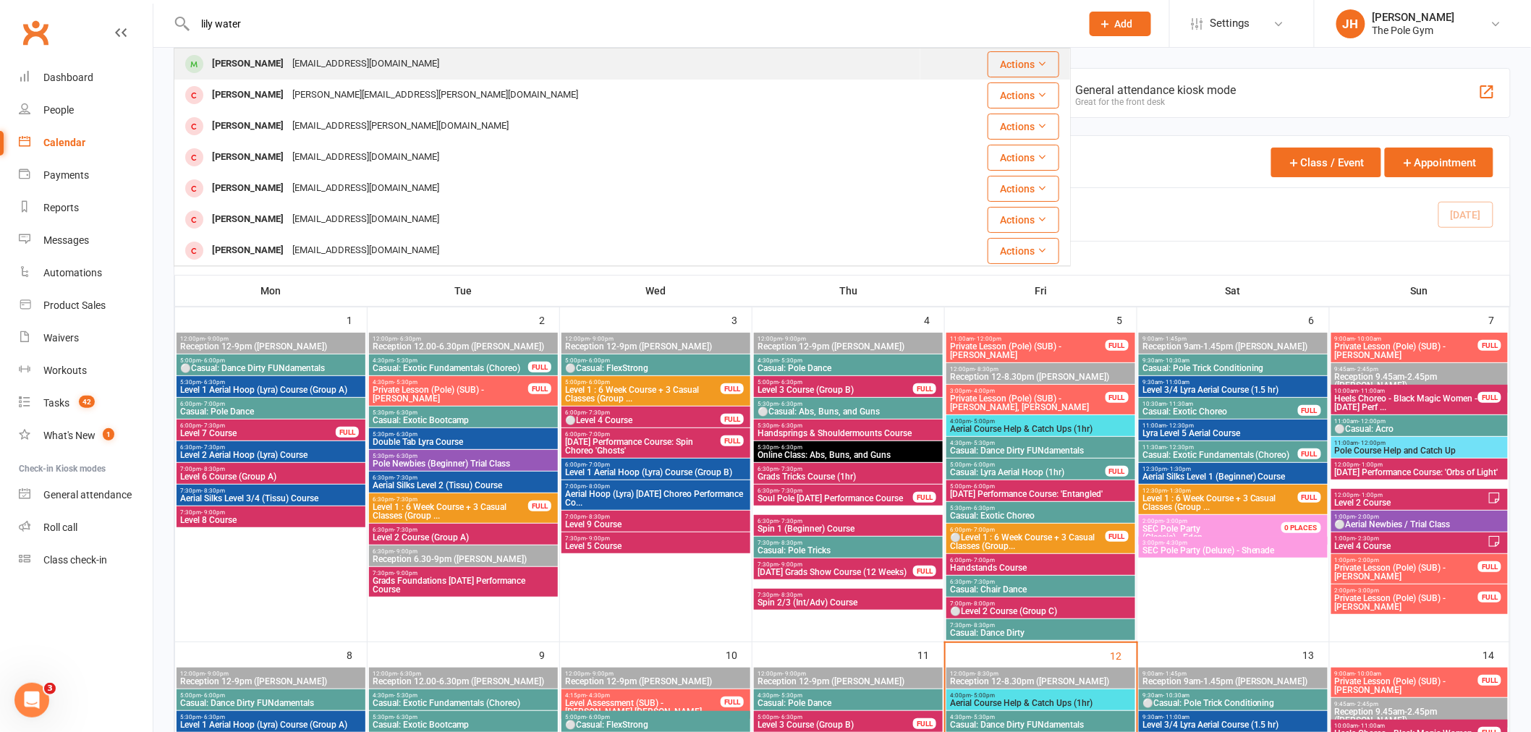
type input "lily water"
click at [283, 64] on div "Lilly Waterhouse" at bounding box center [248, 64] width 80 height 21
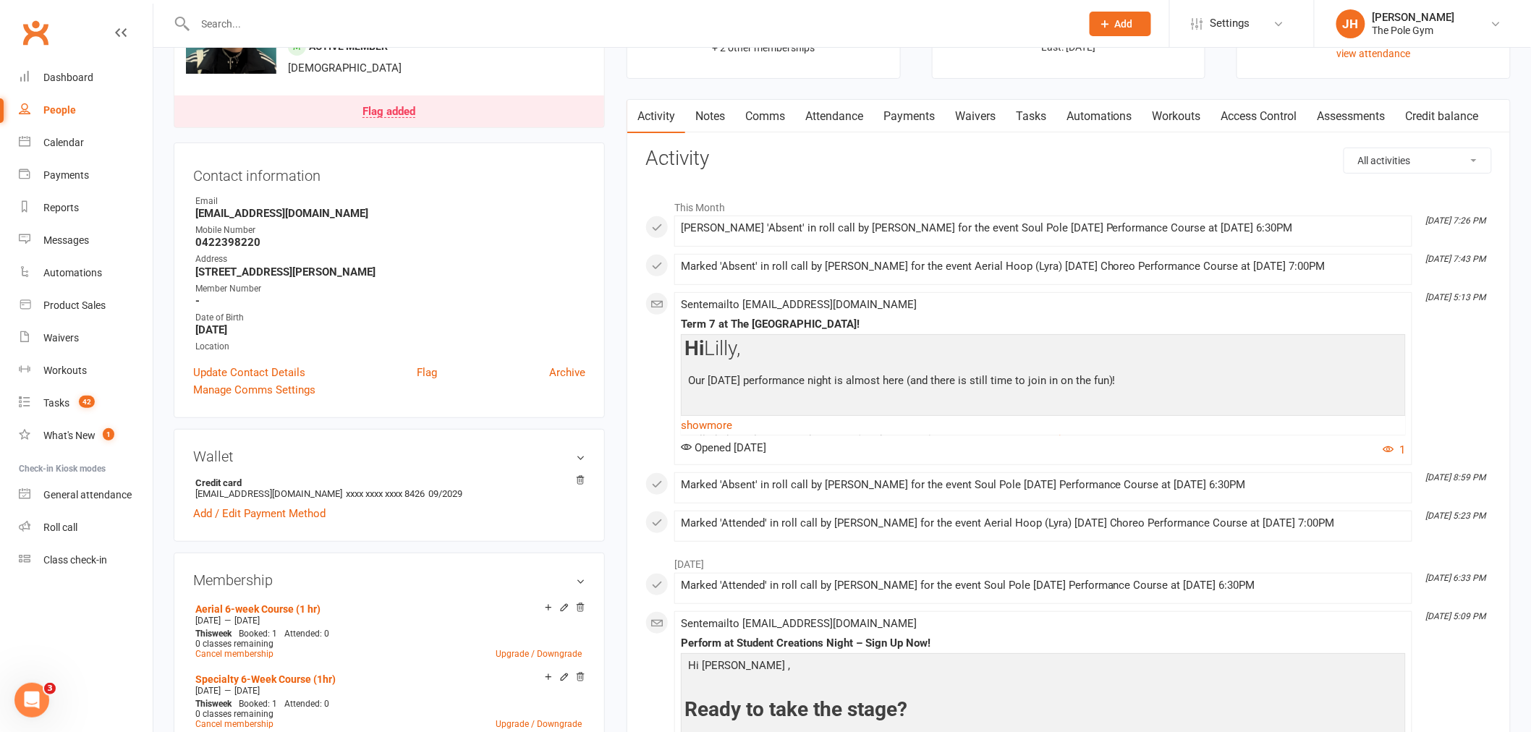
scroll to position [321, 0]
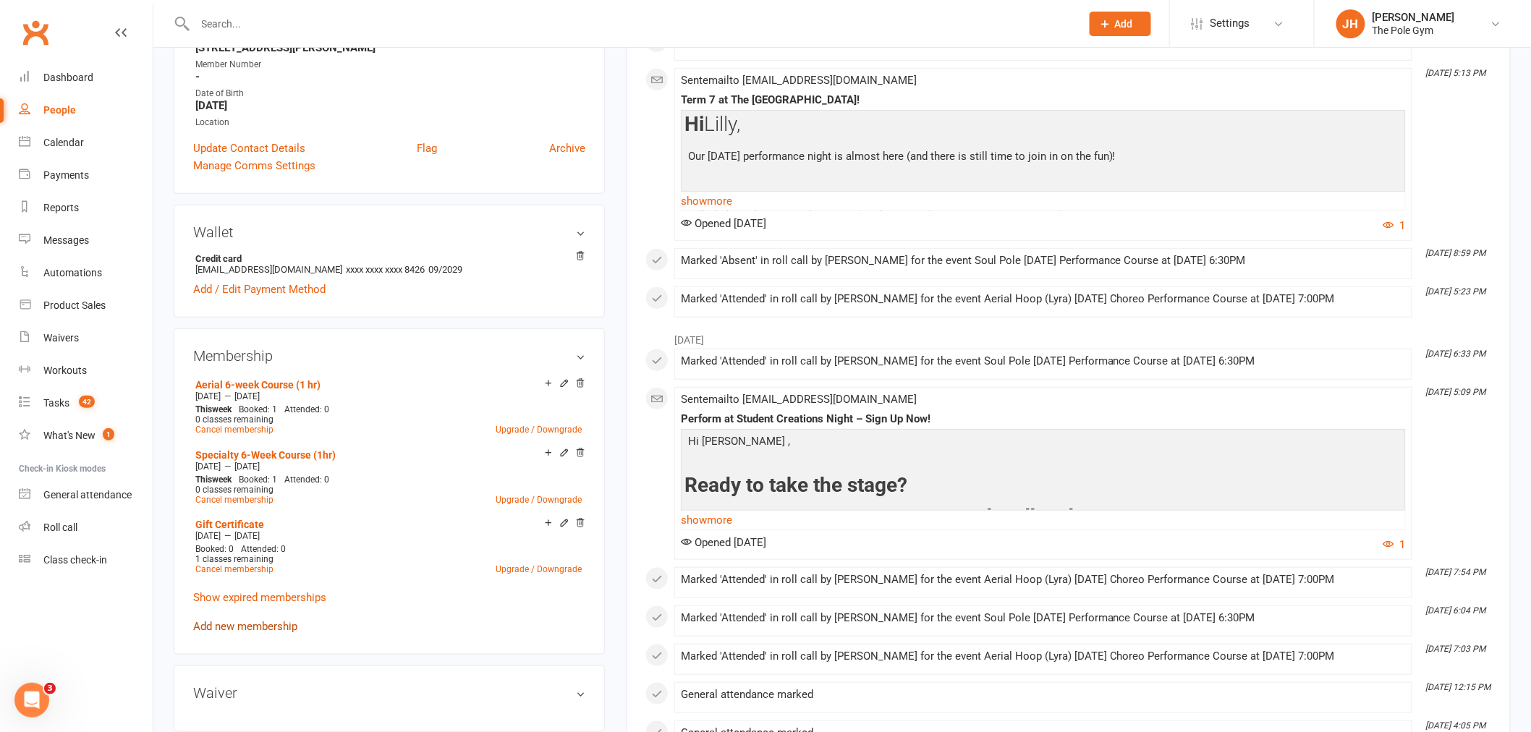
click at [250, 623] on link "Add new membership" at bounding box center [245, 626] width 104 height 13
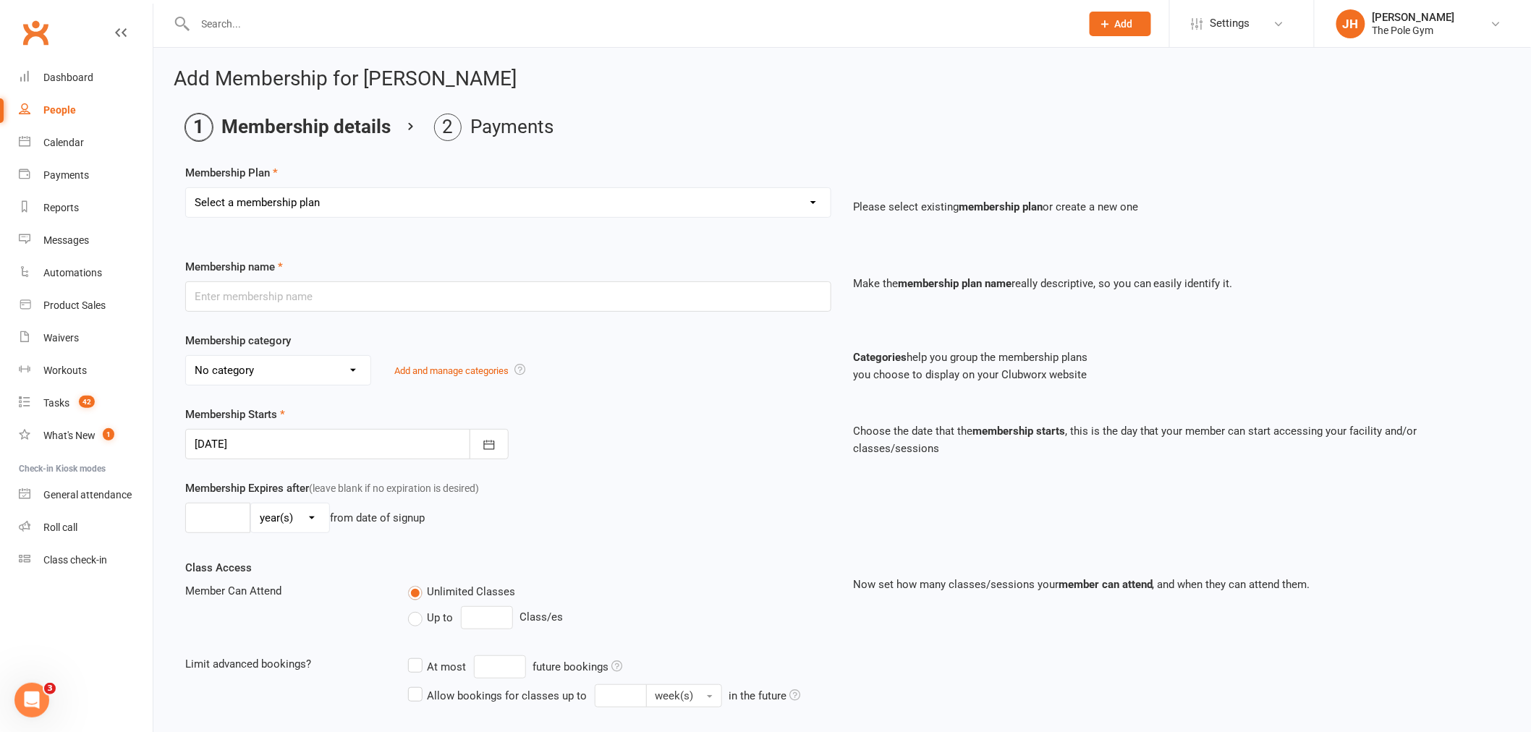
click at [315, 205] on select "Select a membership plan Create new Membership Plan Pay As You Go (45 min) Casu…" at bounding box center [508, 202] width 645 height 29
select select "20"
click at [186, 188] on select "Select a membership plan Create new Membership Plan Pay As You Go (45 min) Casu…" at bounding box center [508, 202] width 645 height 29
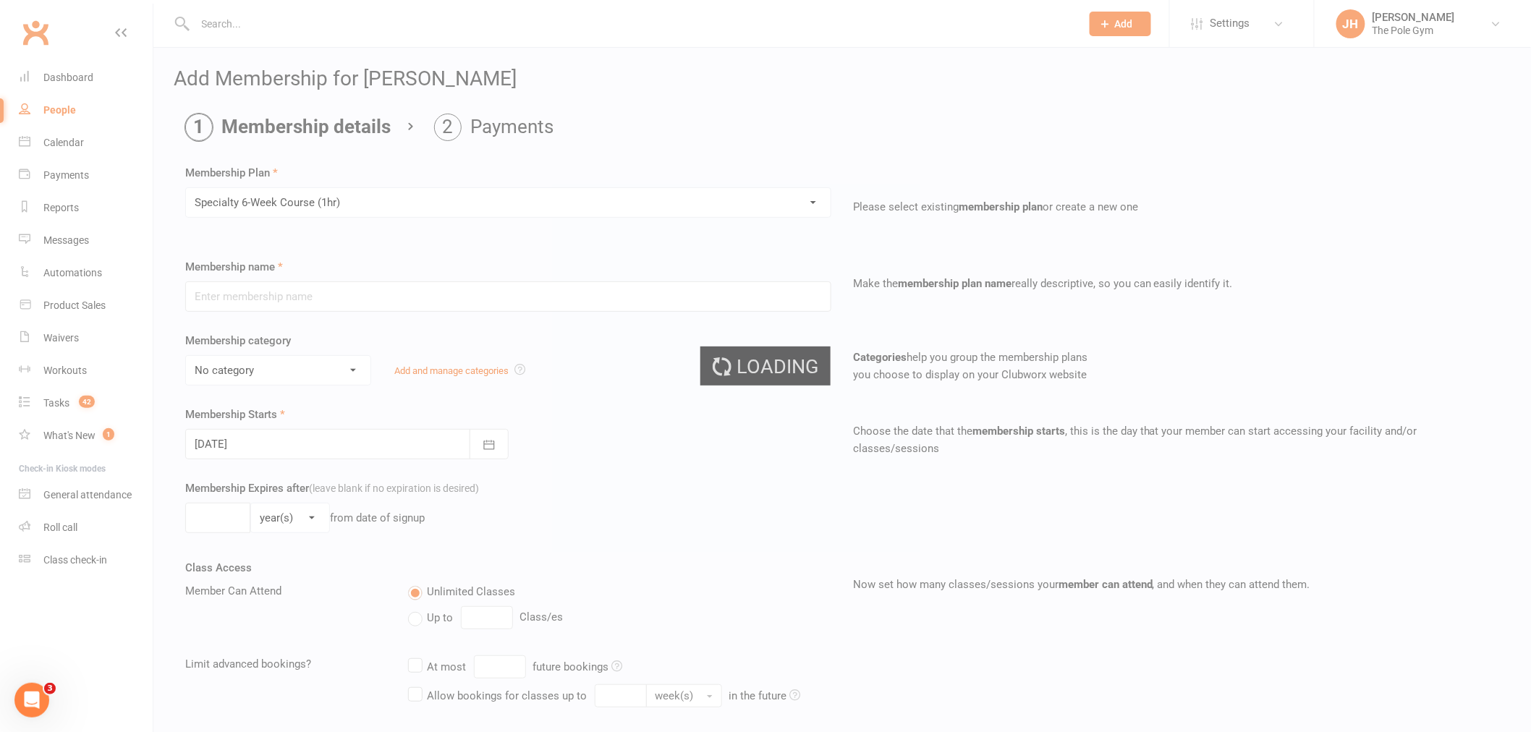
type input "Specialty 6-Week Course (1hr)"
select select "19"
type input "15 Sep 2025"
type input "6"
select select "1"
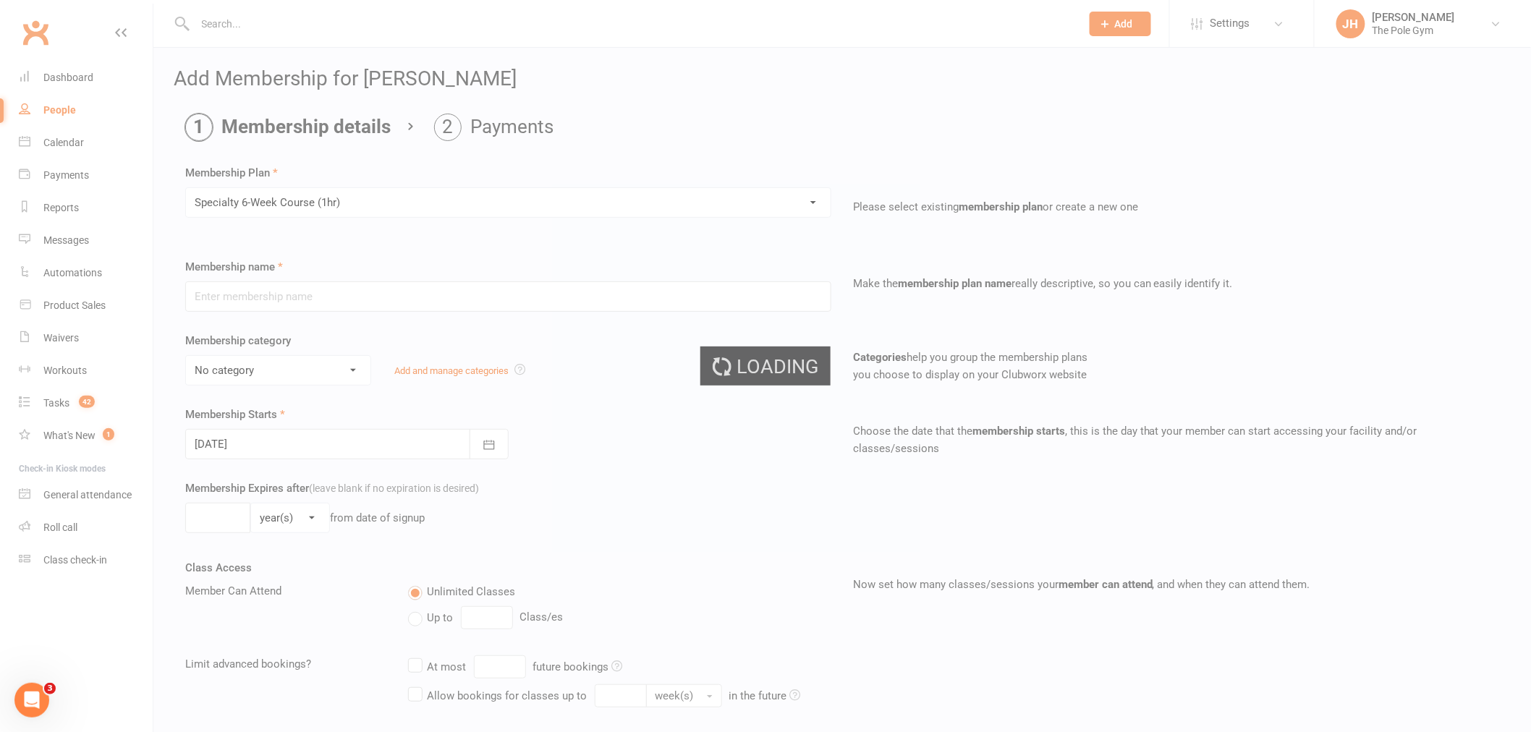
type input "1"
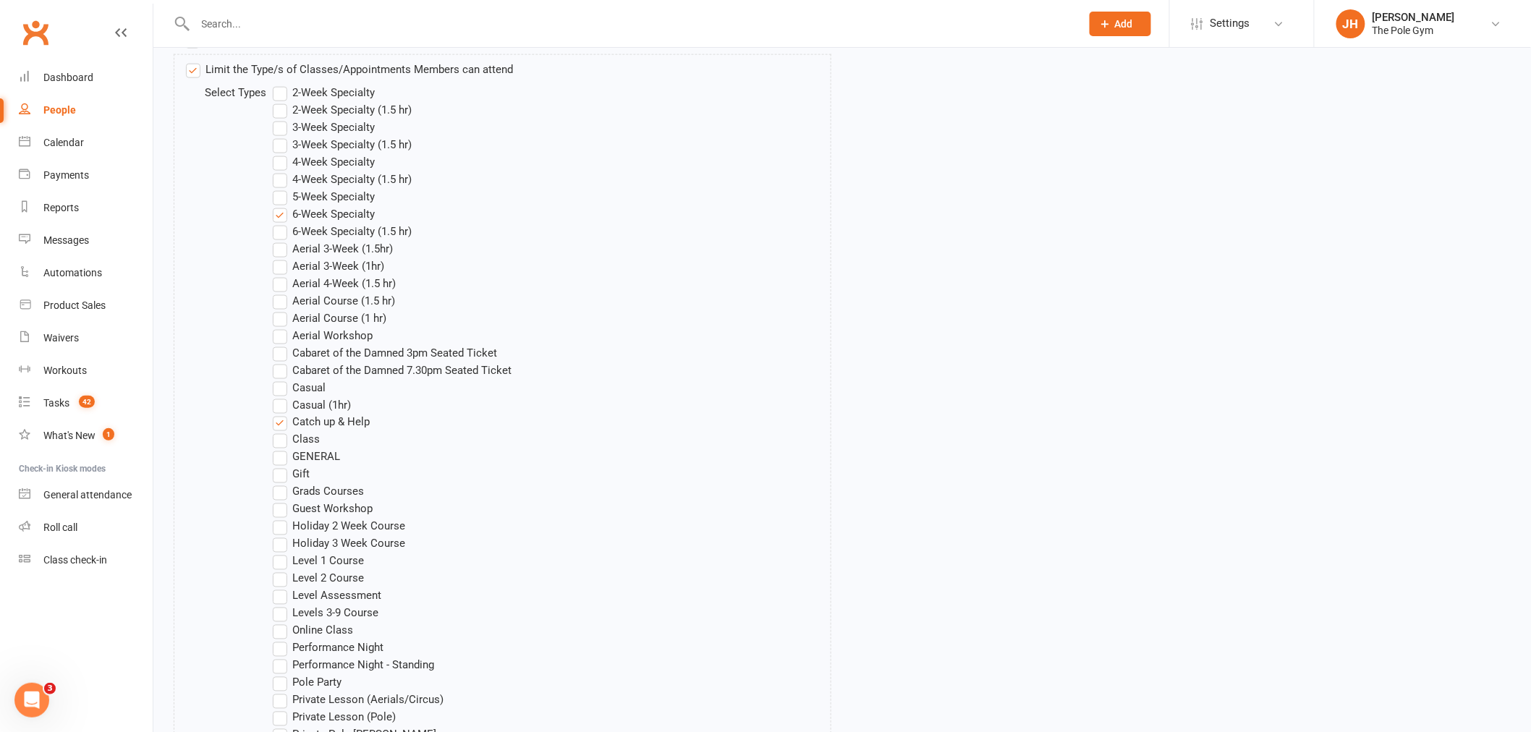
scroll to position [1123, 0]
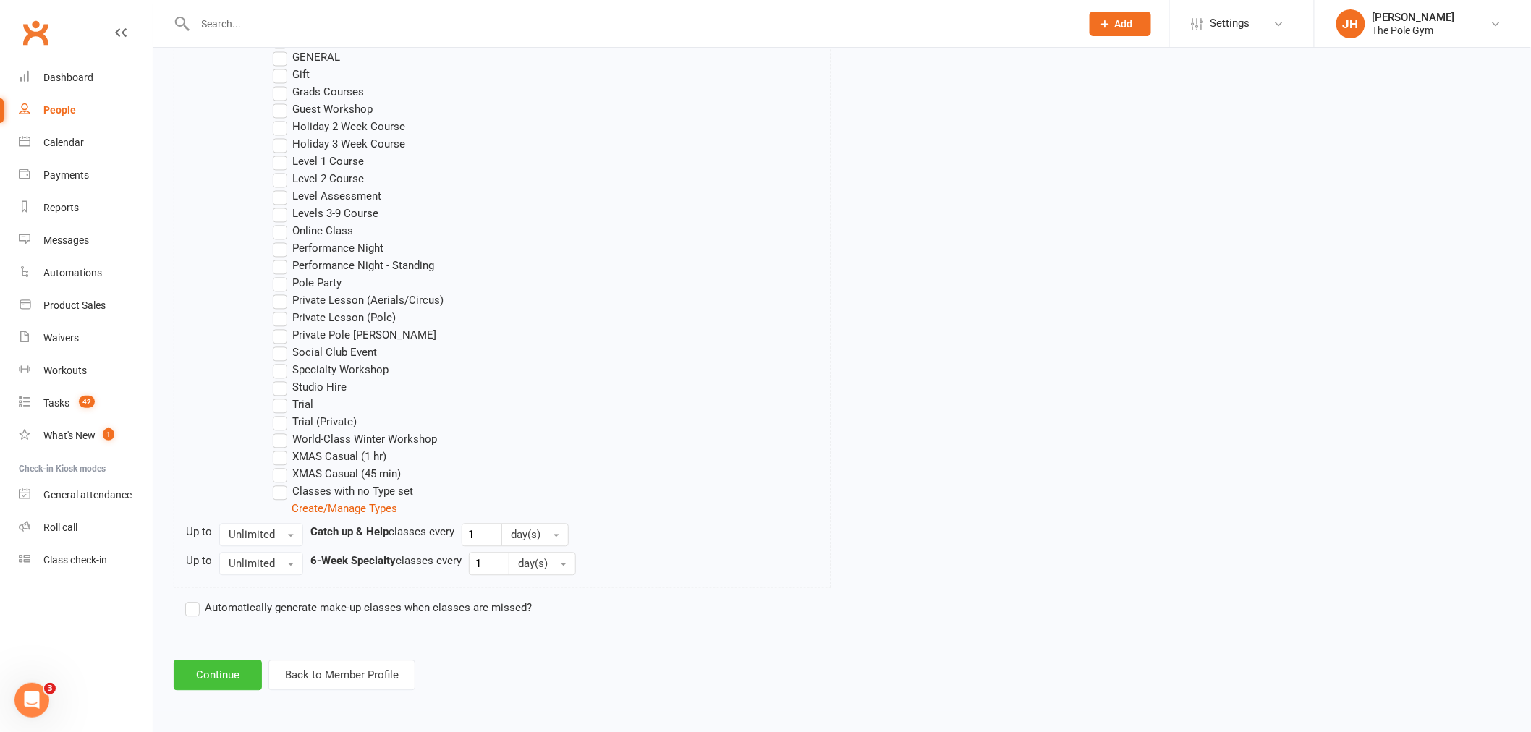
click at [240, 669] on button "Continue" at bounding box center [218, 676] width 88 height 30
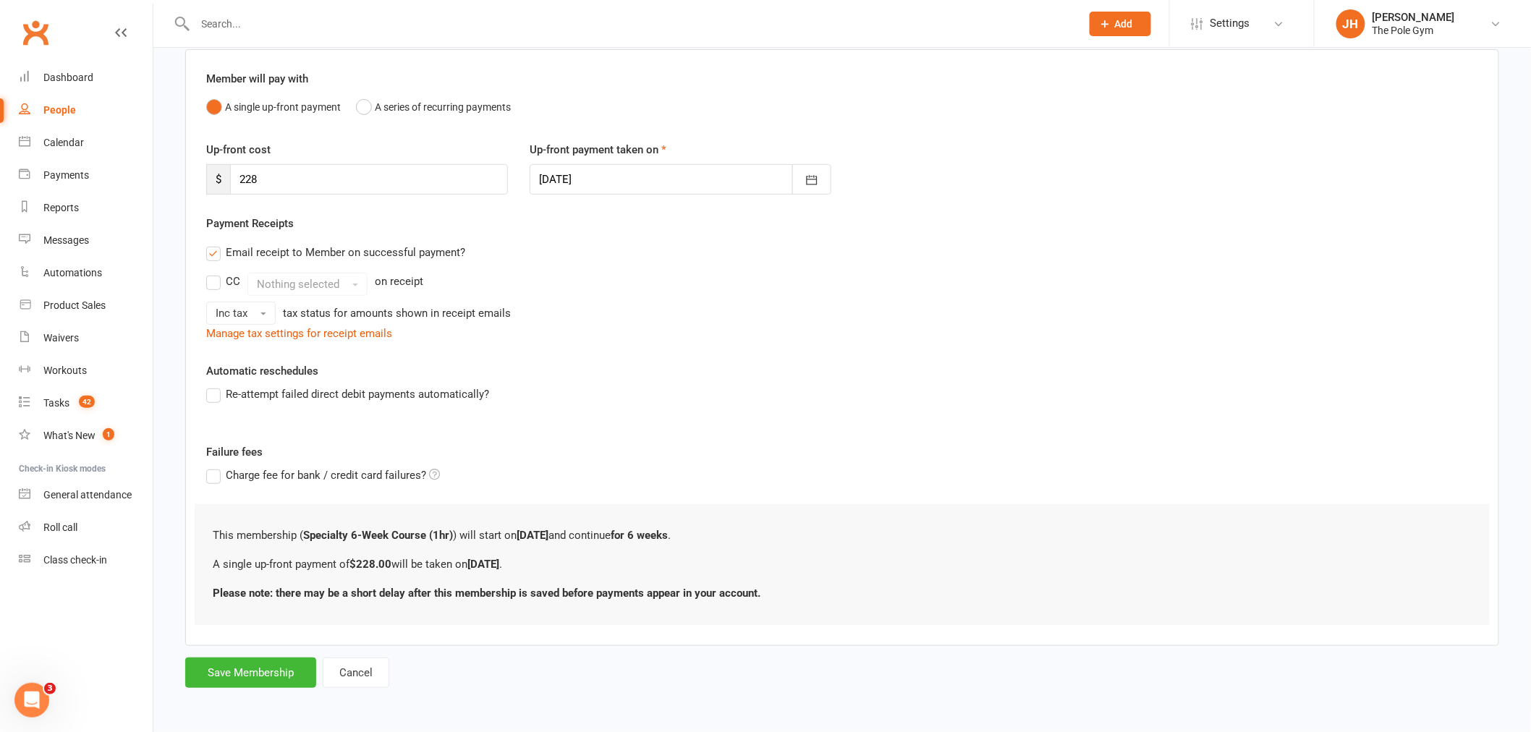
scroll to position [0, 0]
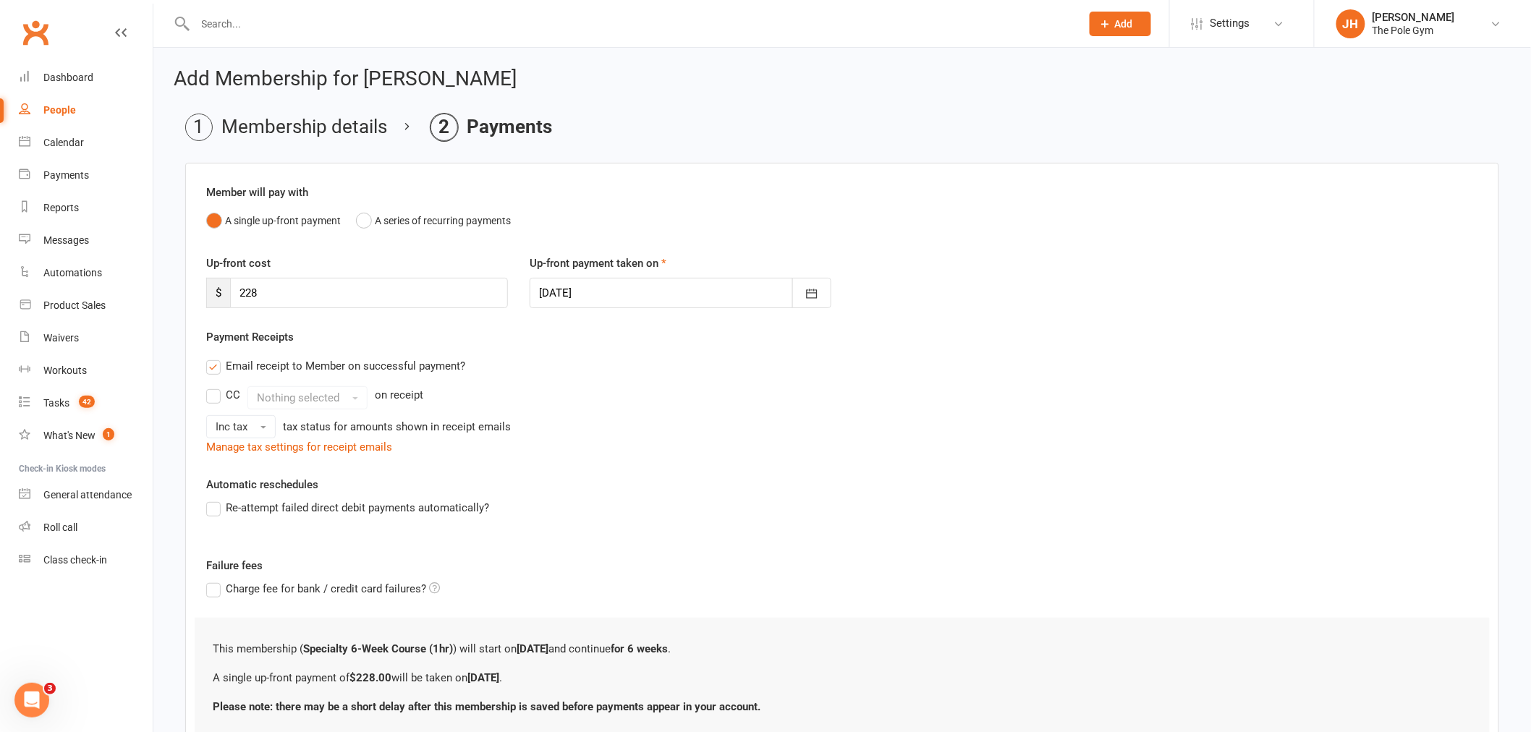
click at [671, 295] on div at bounding box center [681, 293] width 302 height 30
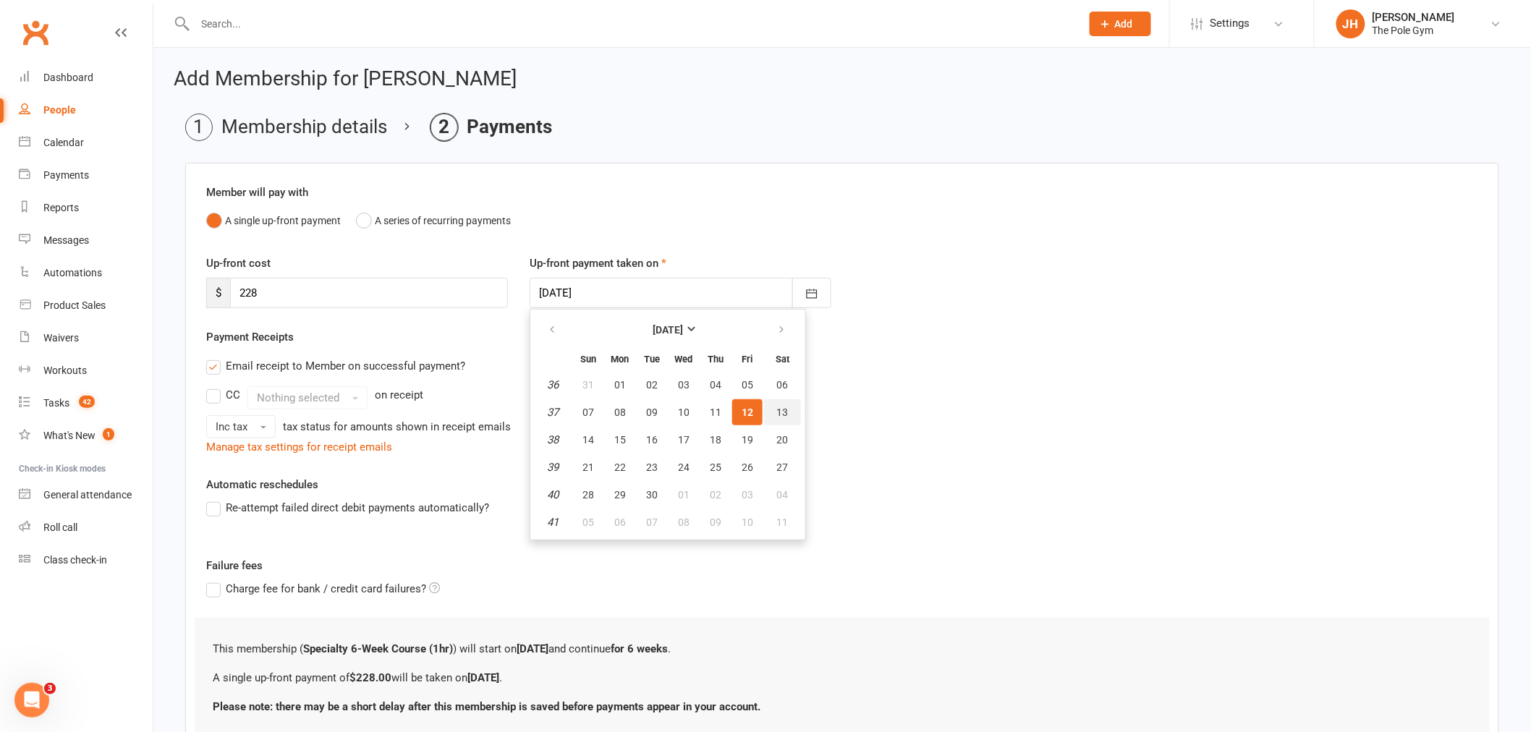
click at [777, 407] on span "13" at bounding box center [783, 413] width 12 height 12
type input "13 Sep 2025"
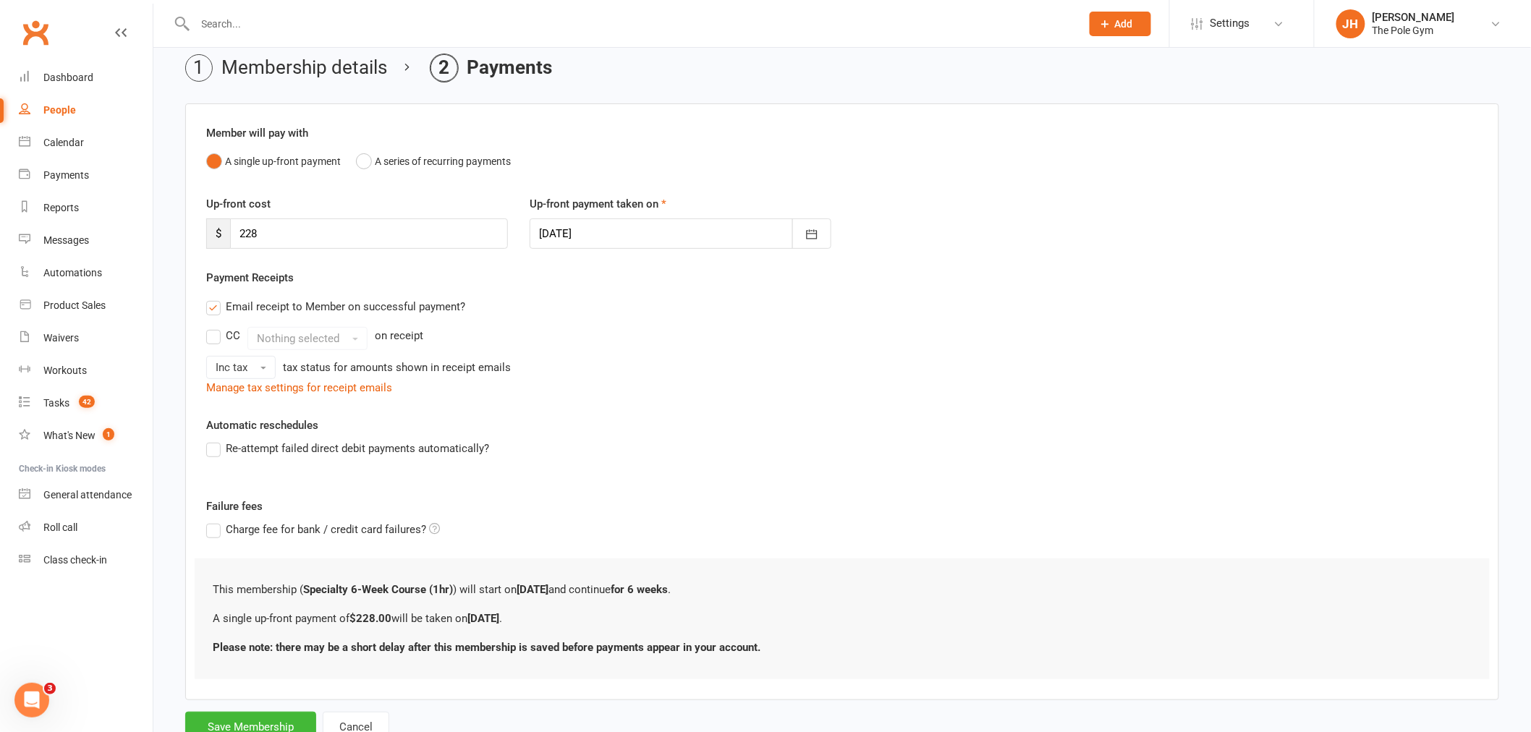
scroll to position [114, 0]
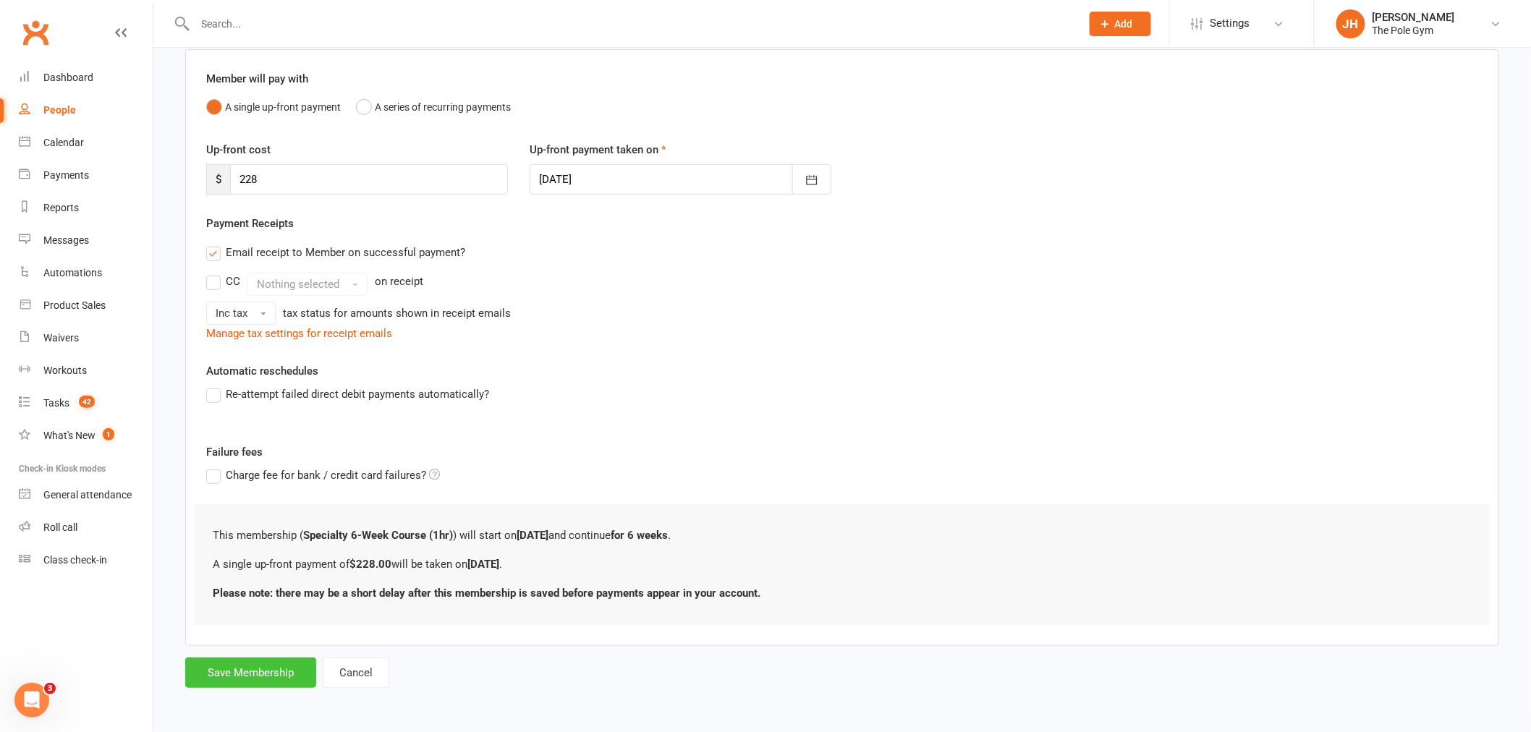
click at [258, 681] on button "Save Membership" at bounding box center [250, 673] width 131 height 30
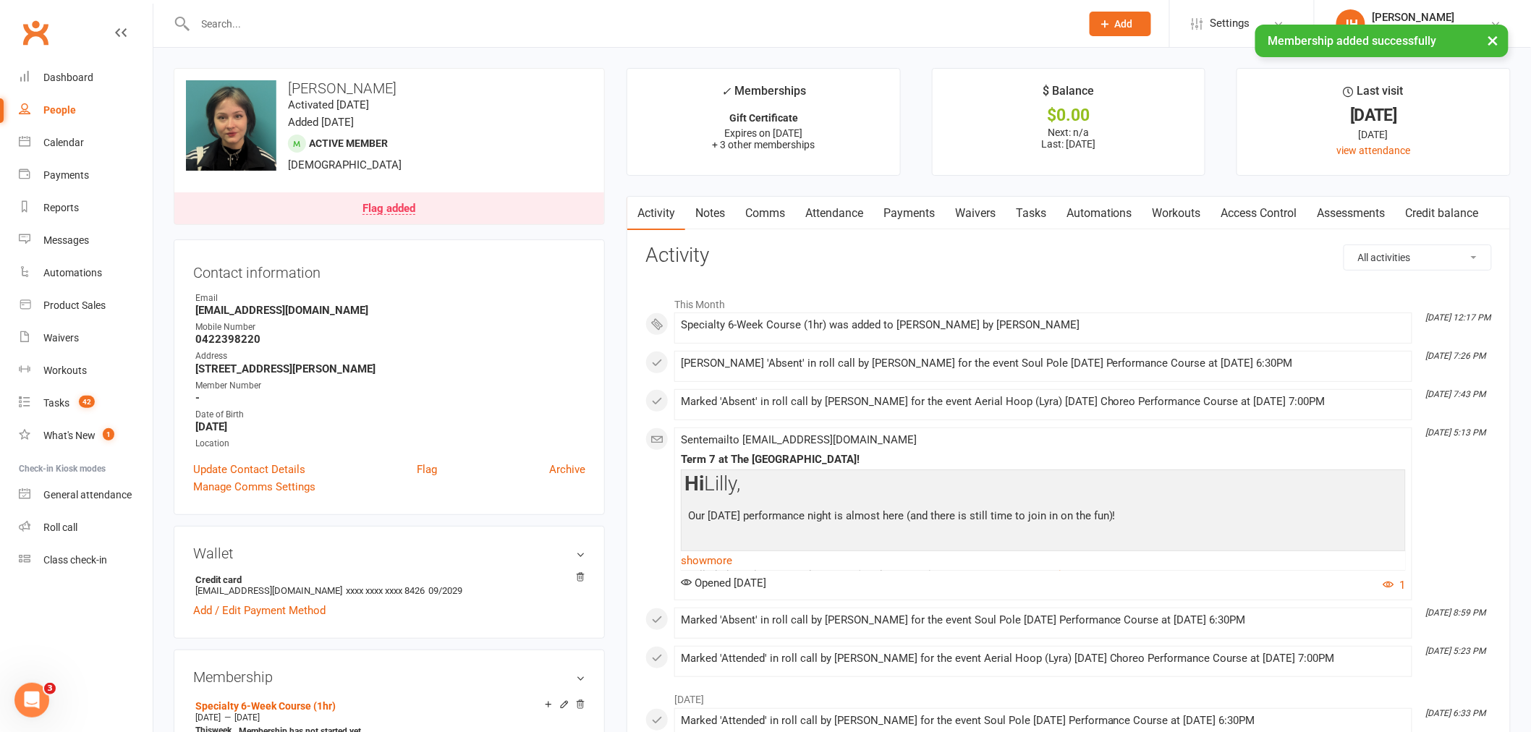
click at [892, 222] on link "Payments" at bounding box center [909, 213] width 72 height 33
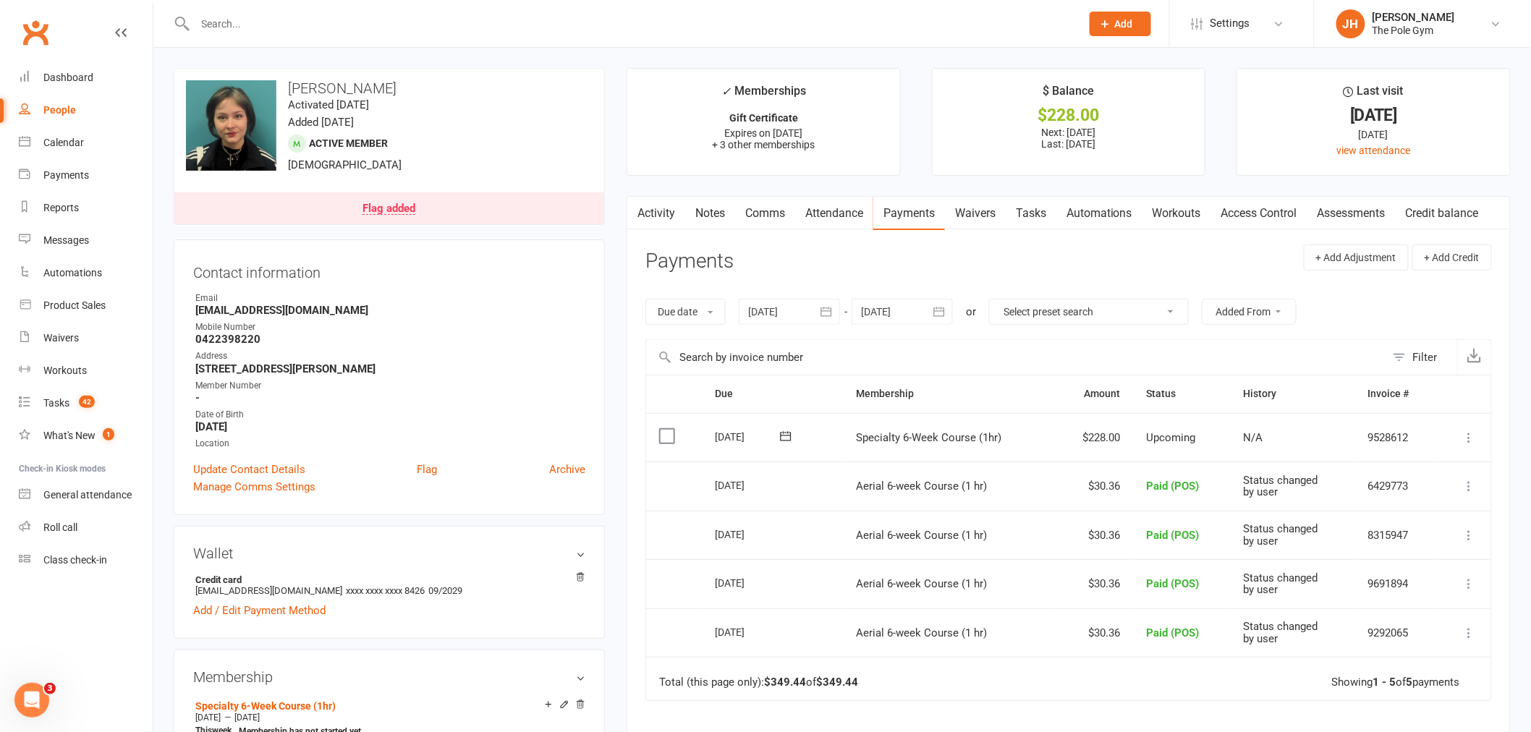
click at [1471, 439] on icon at bounding box center [1469, 438] width 14 height 14
click at [1437, 497] on link "Mark as Paid (POS)" at bounding box center [1405, 494] width 143 height 29
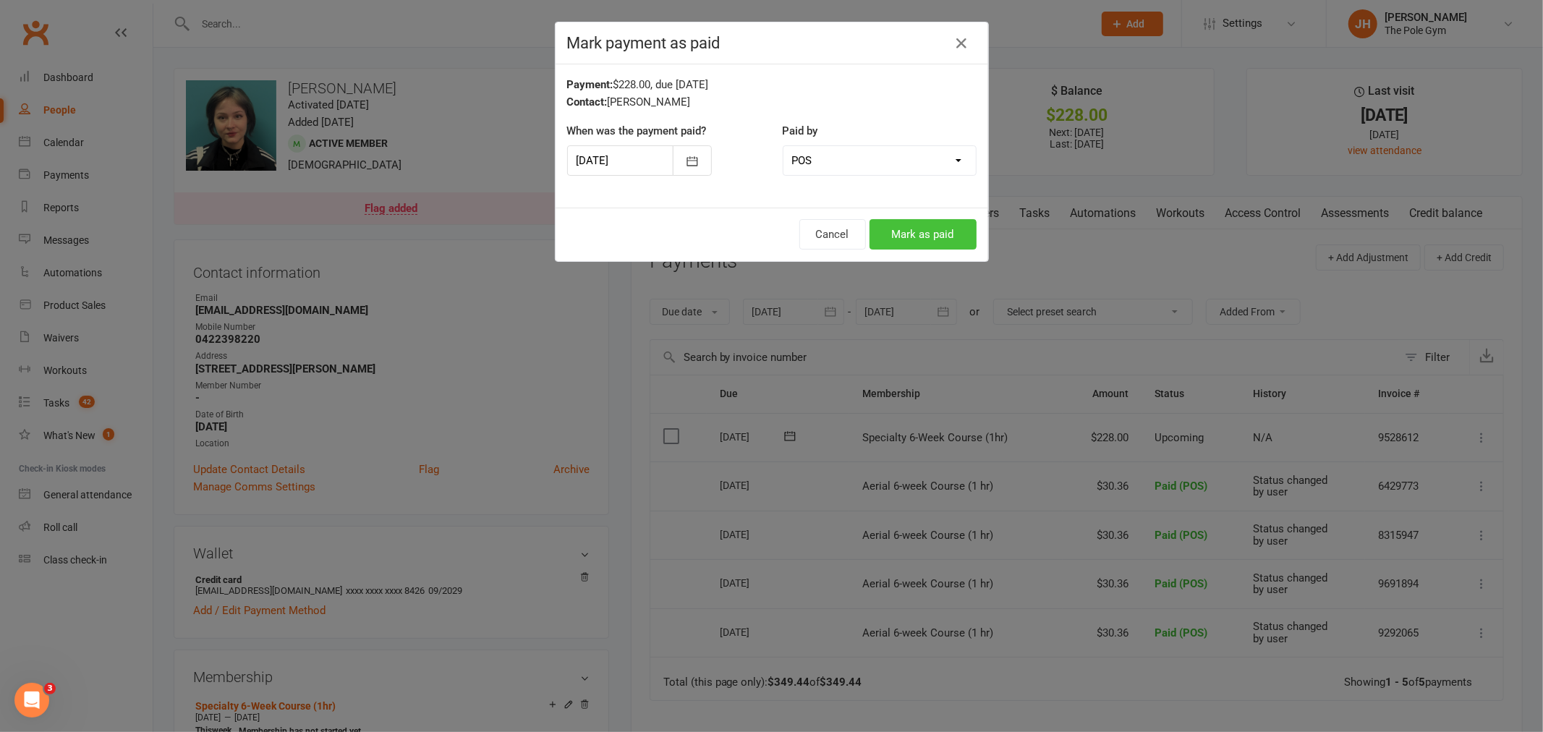
click at [939, 224] on button "Mark as paid" at bounding box center [923, 234] width 107 height 30
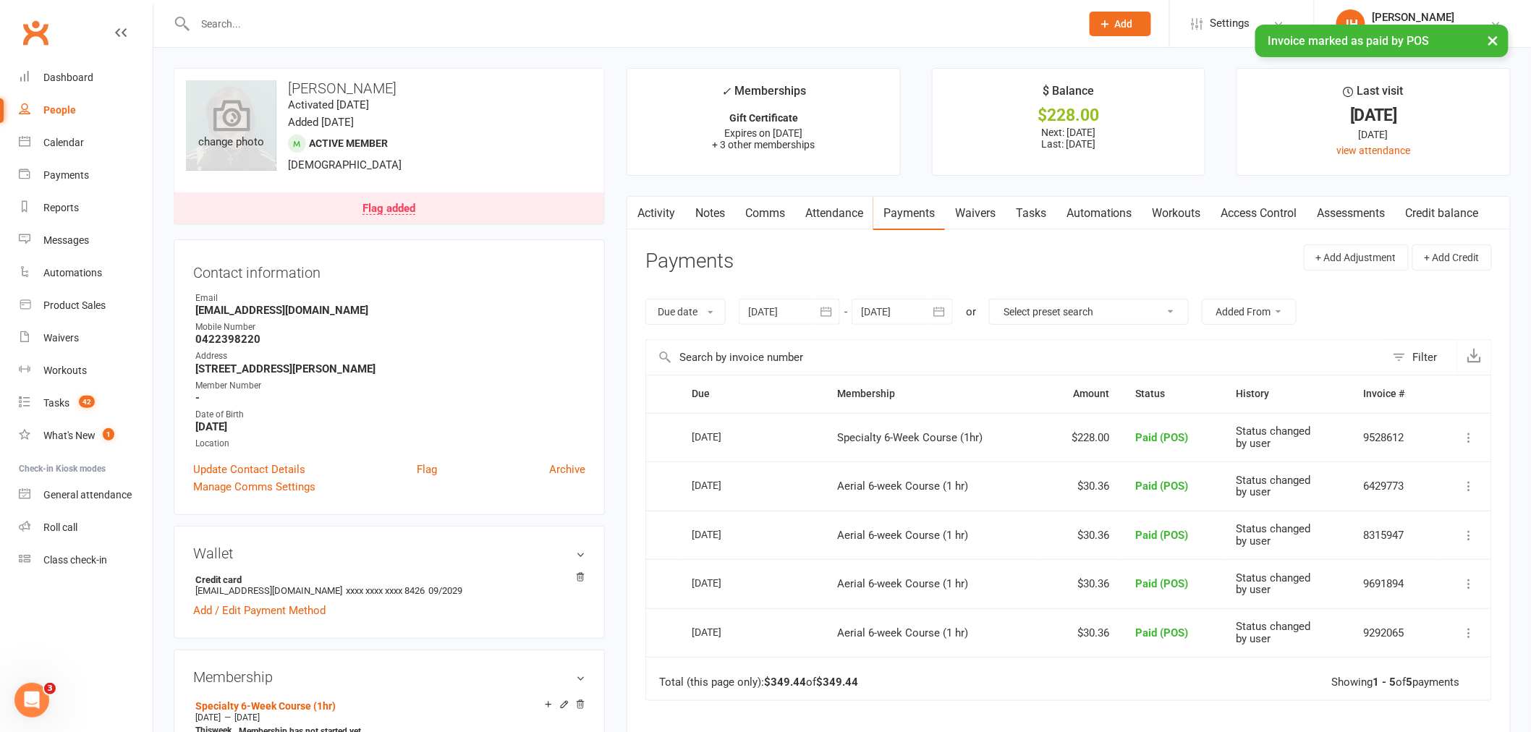
drag, startPoint x: 442, startPoint y: 80, endPoint x: 266, endPoint y: 90, distance: 176.8
click at [266, 90] on div "upload photo change photo Lilly Waterhouse Activated 31 May, 2024 Added 31 May,…" at bounding box center [389, 146] width 431 height 157
copy div "change photo Lilly Waterhouse"
click at [54, 153] on link "Calendar" at bounding box center [86, 143] width 134 height 33
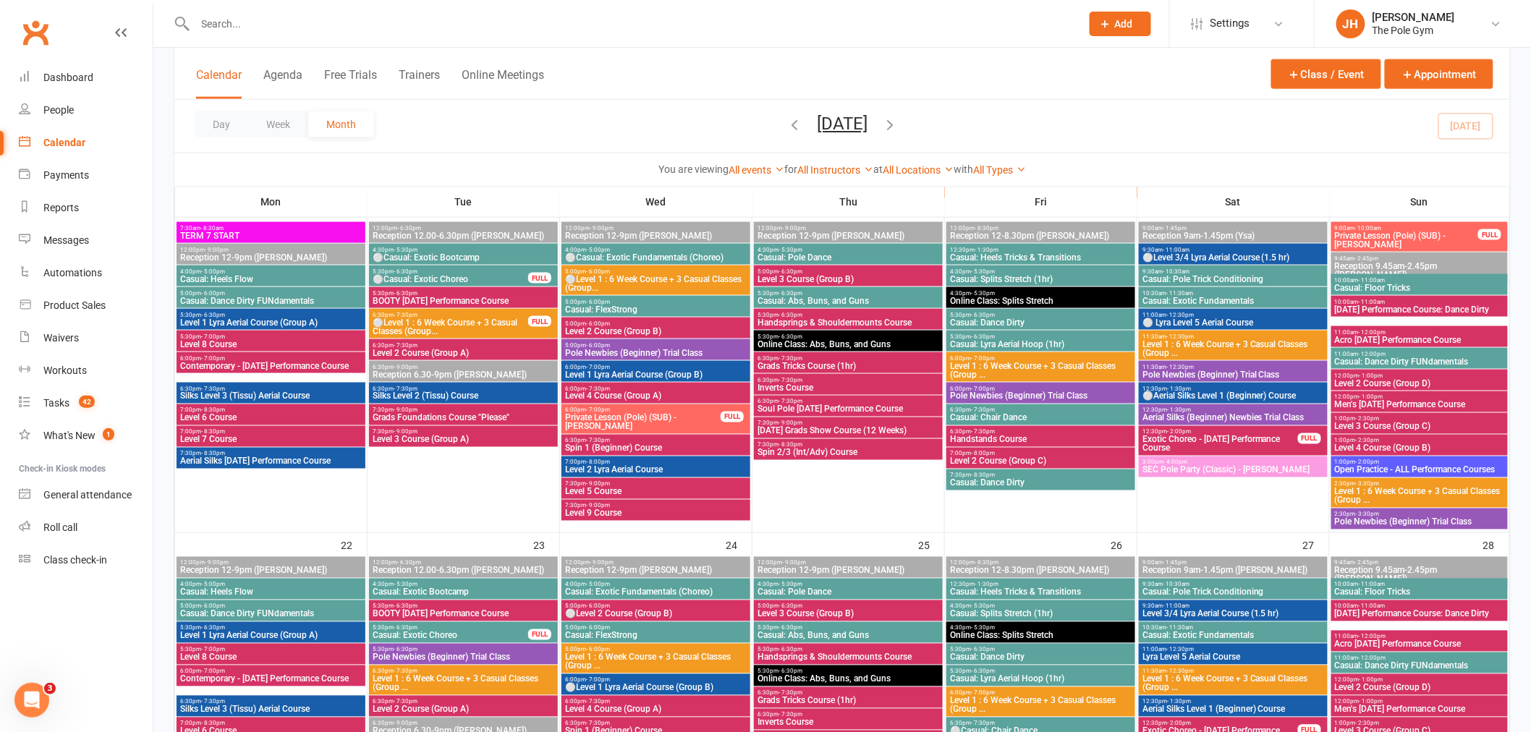
scroll to position [724, 0]
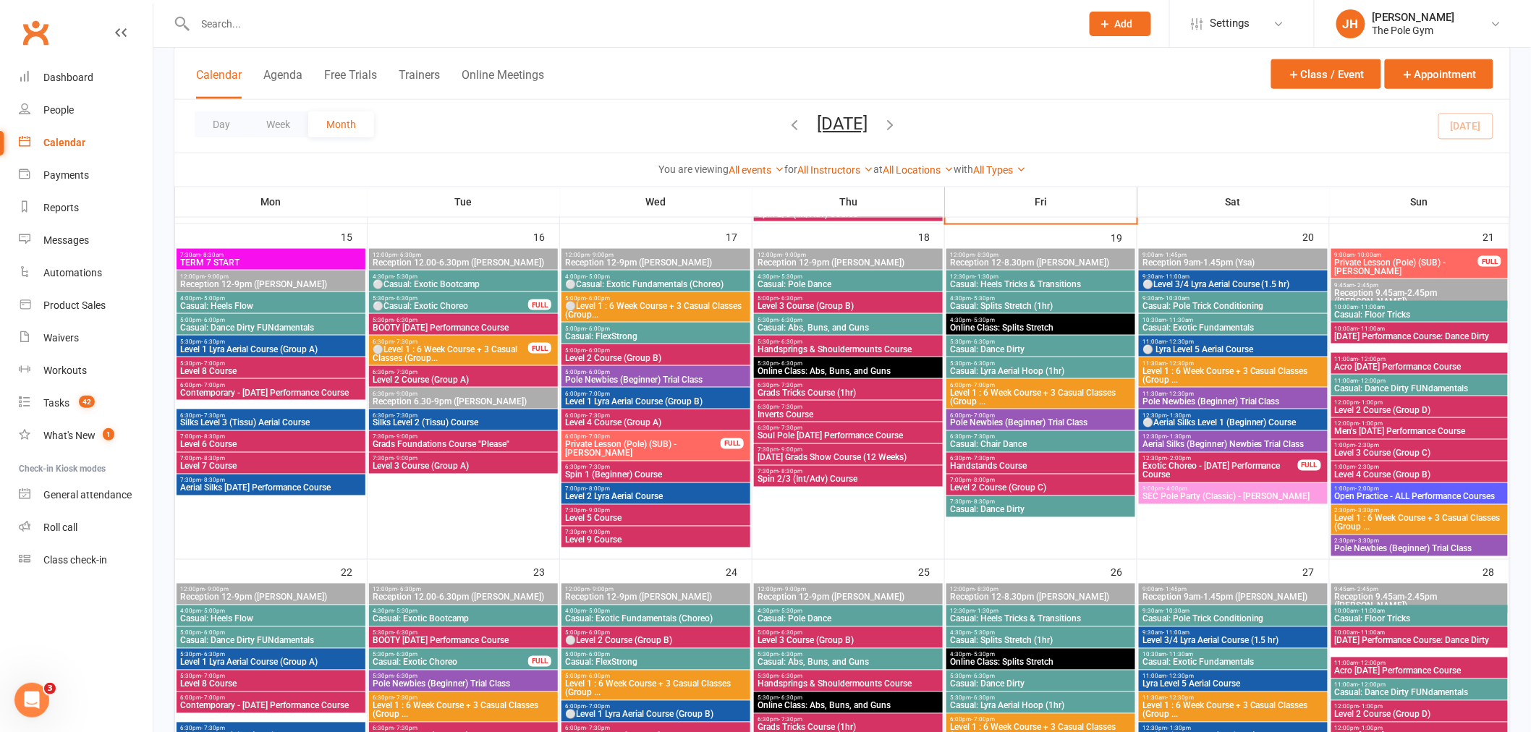
click at [865, 432] on span "Soul Pole Halloween Performance Course" at bounding box center [848, 436] width 183 height 9
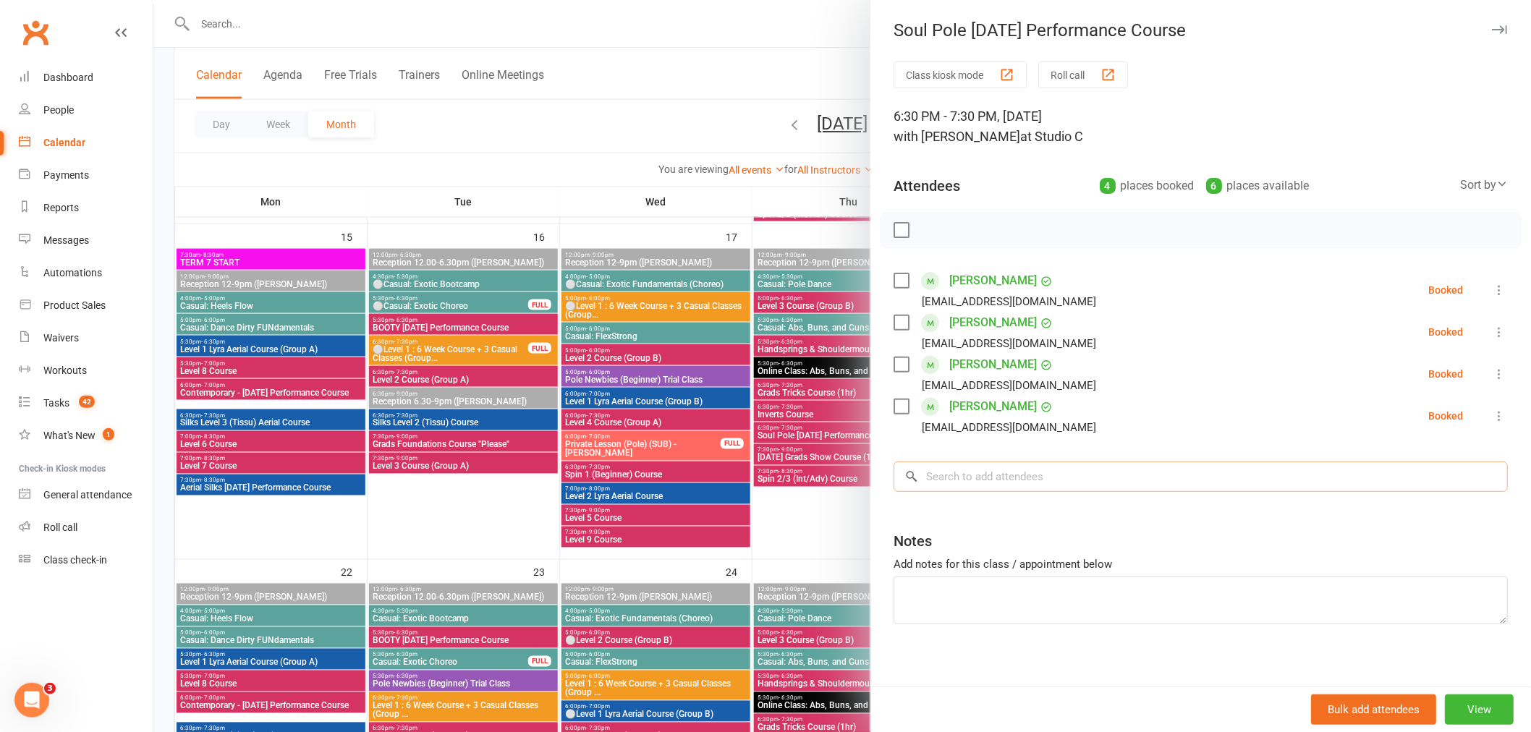
click at [996, 485] on input "search" at bounding box center [1201, 477] width 614 height 30
paste input "[PERSON_NAME]"
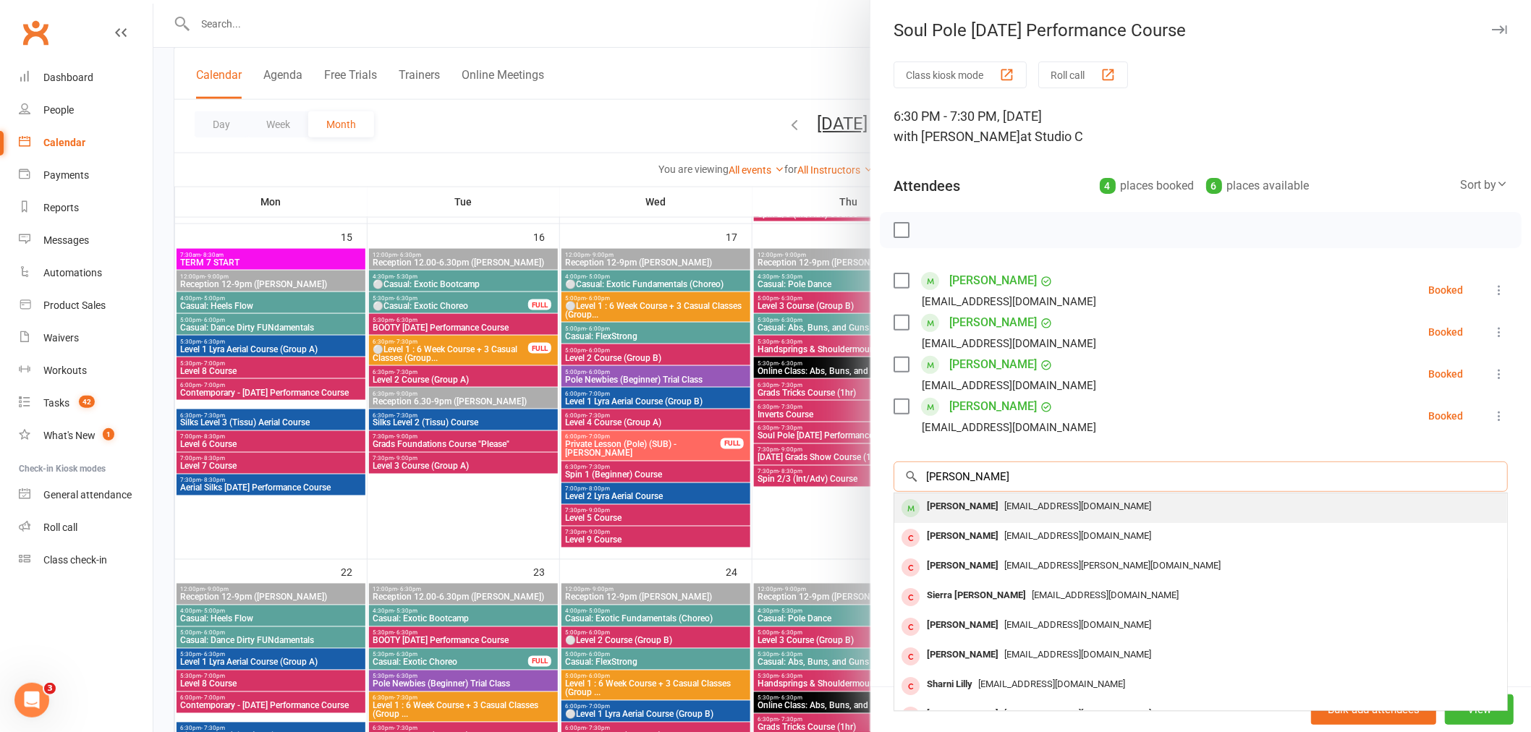
type input "[PERSON_NAME]"
click at [941, 509] on div "[PERSON_NAME]" at bounding box center [962, 506] width 83 height 21
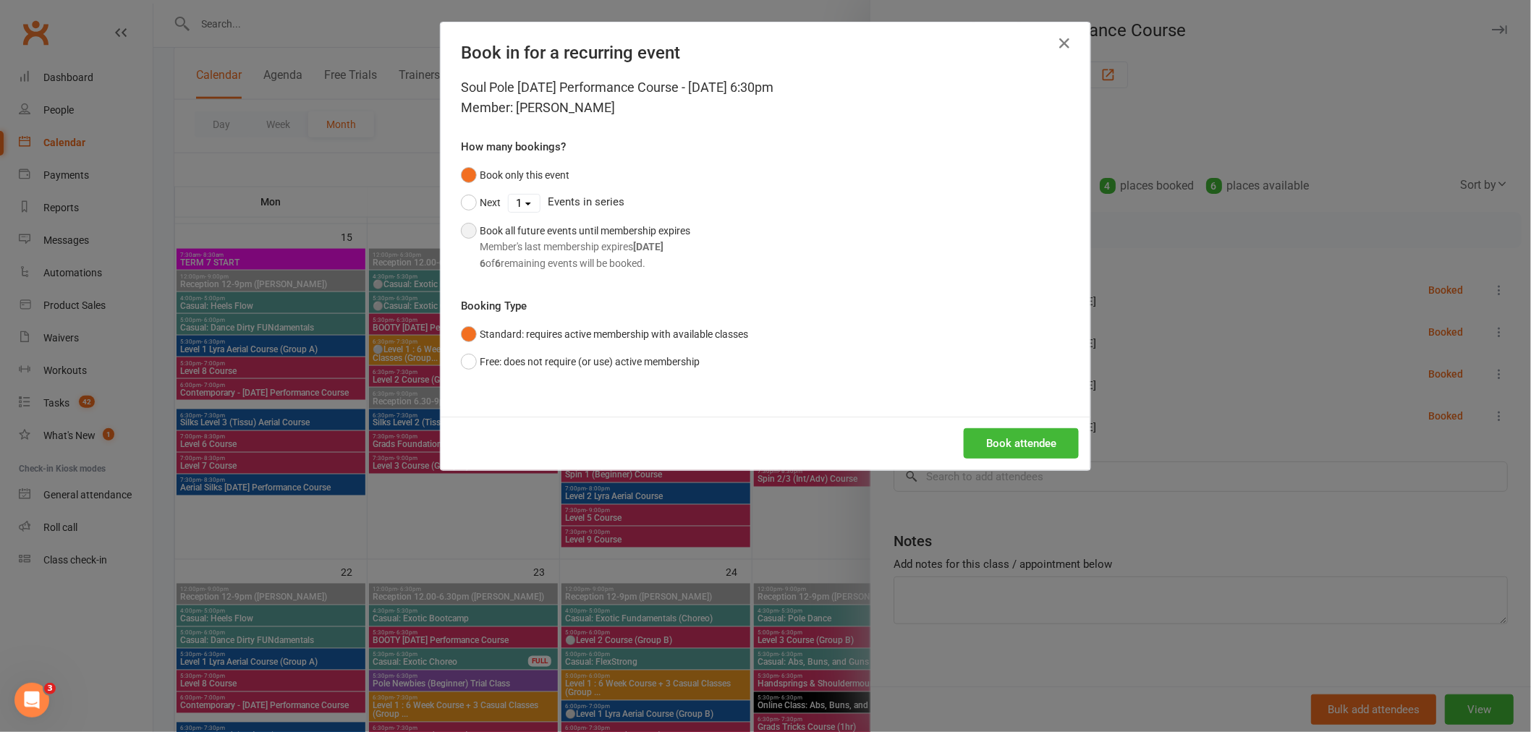
click at [569, 250] on div "Member's last membership expires Oct 26, 2025" at bounding box center [585, 247] width 211 height 16
click at [1025, 436] on button "Book attendee" at bounding box center [1021, 443] width 115 height 30
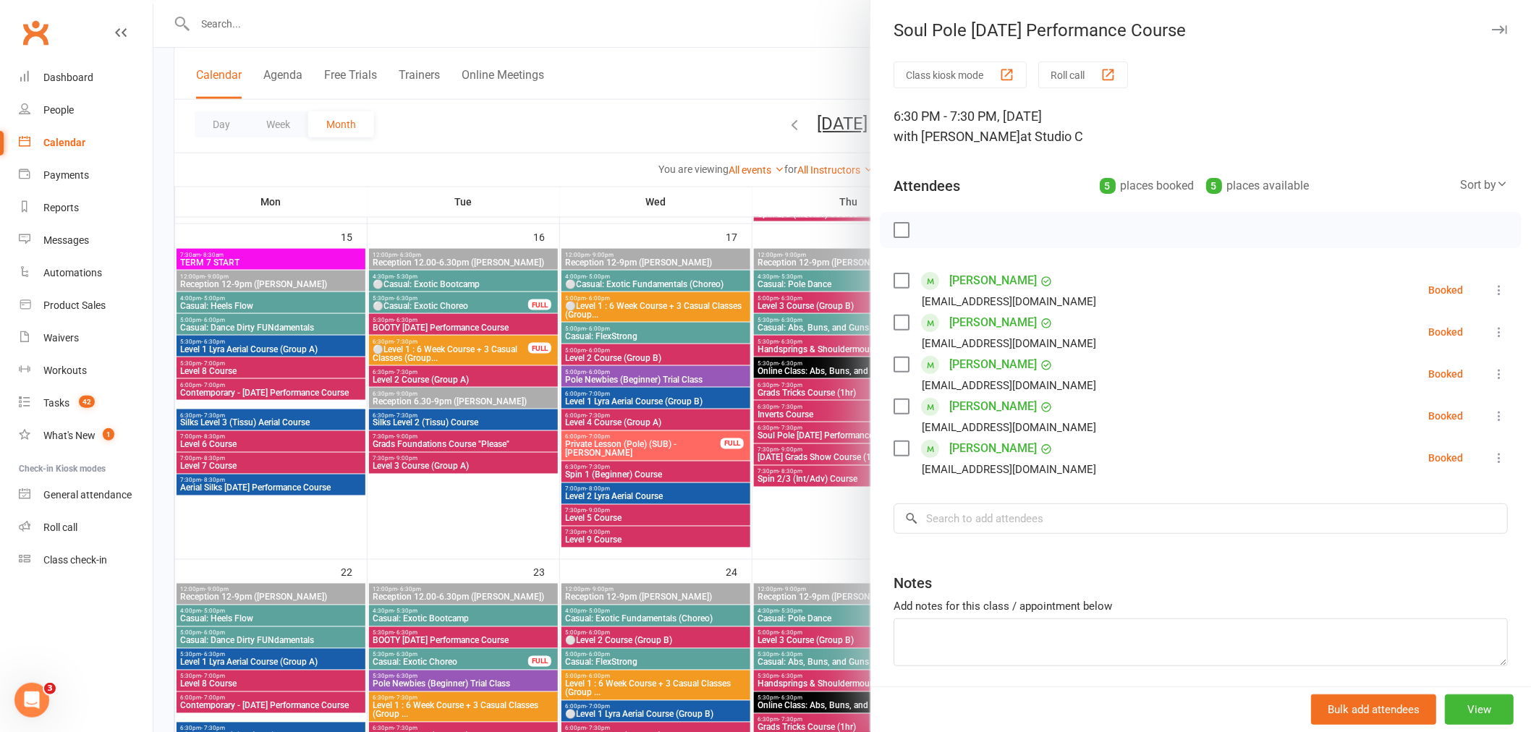
click at [960, 458] on link "Lilly Waterhouse" at bounding box center [993, 448] width 88 height 23
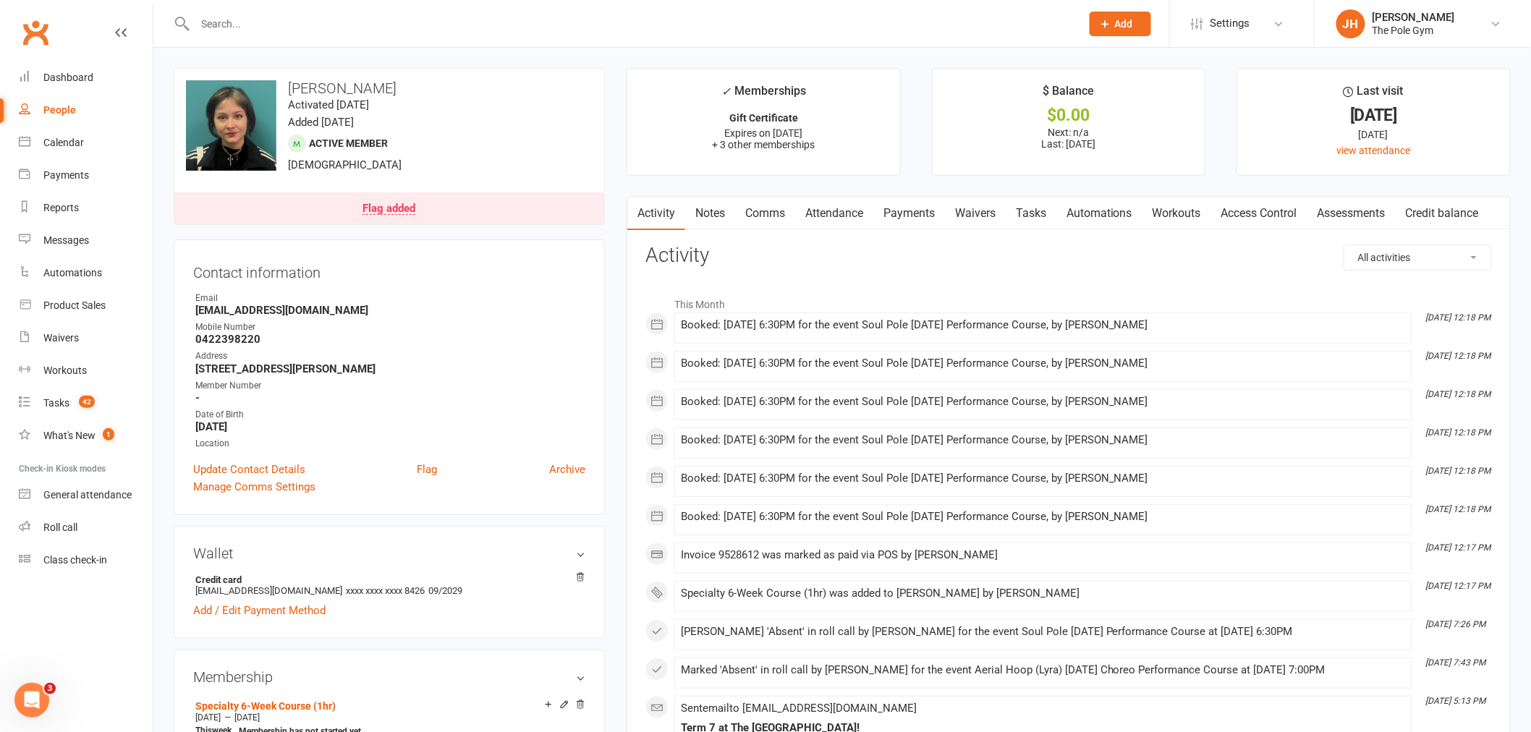
click at [919, 211] on link "Payments" at bounding box center [909, 213] width 72 height 33
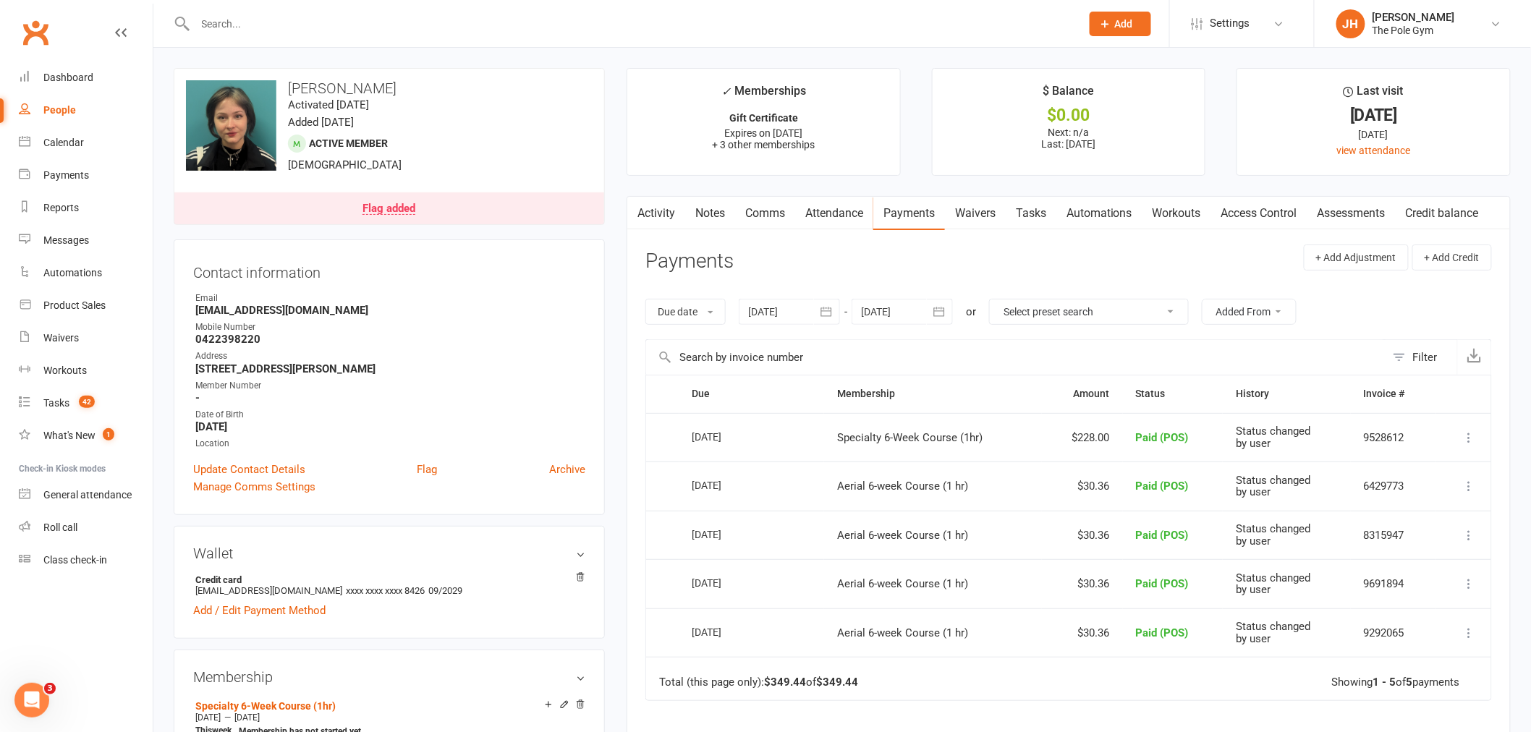
click at [659, 206] on link "Activity" at bounding box center [656, 213] width 58 height 33
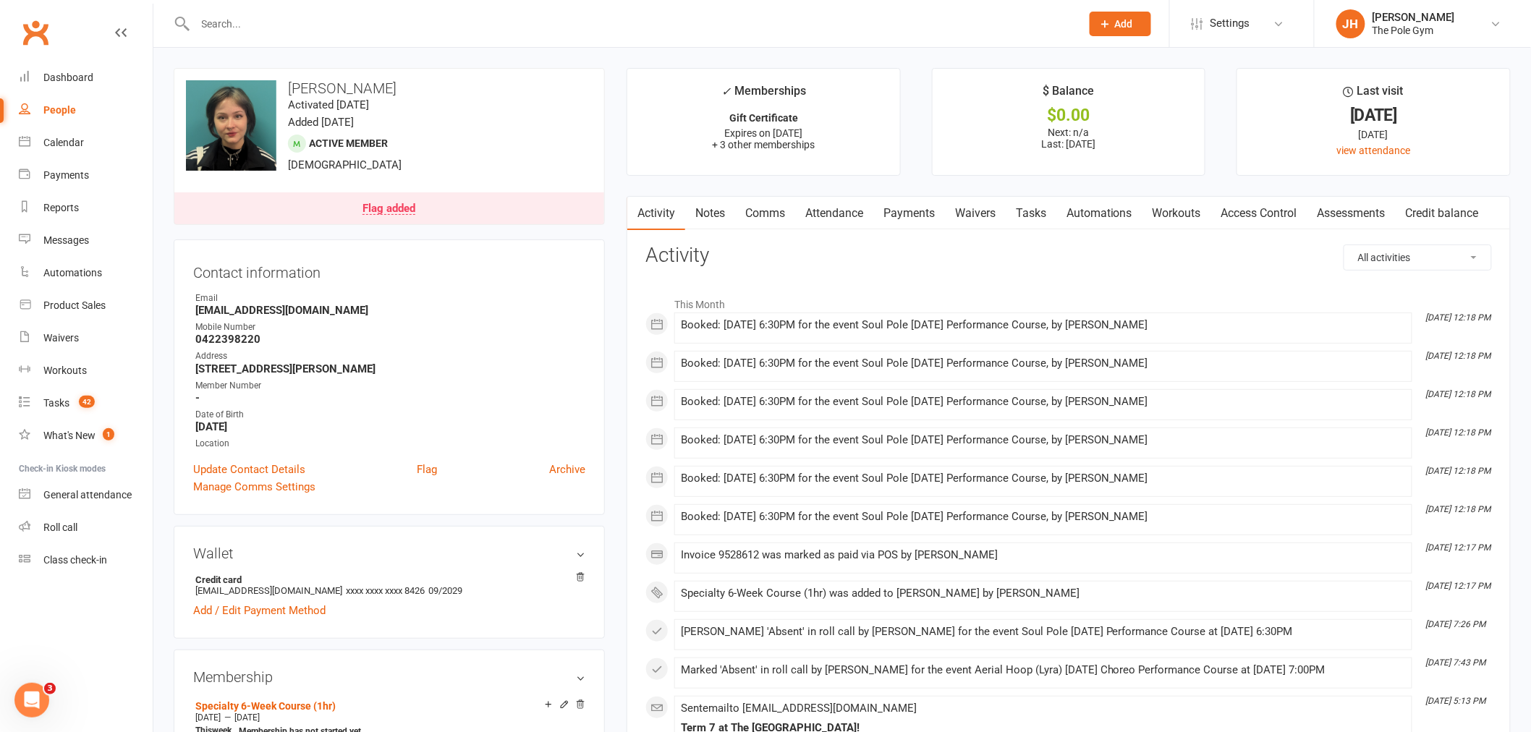
drag, startPoint x: 949, startPoint y: 229, endPoint x: 905, endPoint y: 212, distance: 47.4
click at [915, 219] on div "Activity Notes Comms Attendance Payments Waivers Tasks Automations Workouts Acc…" at bounding box center [1058, 213] width 862 height 33
click at [905, 212] on link "Payments" at bounding box center [909, 213] width 72 height 33
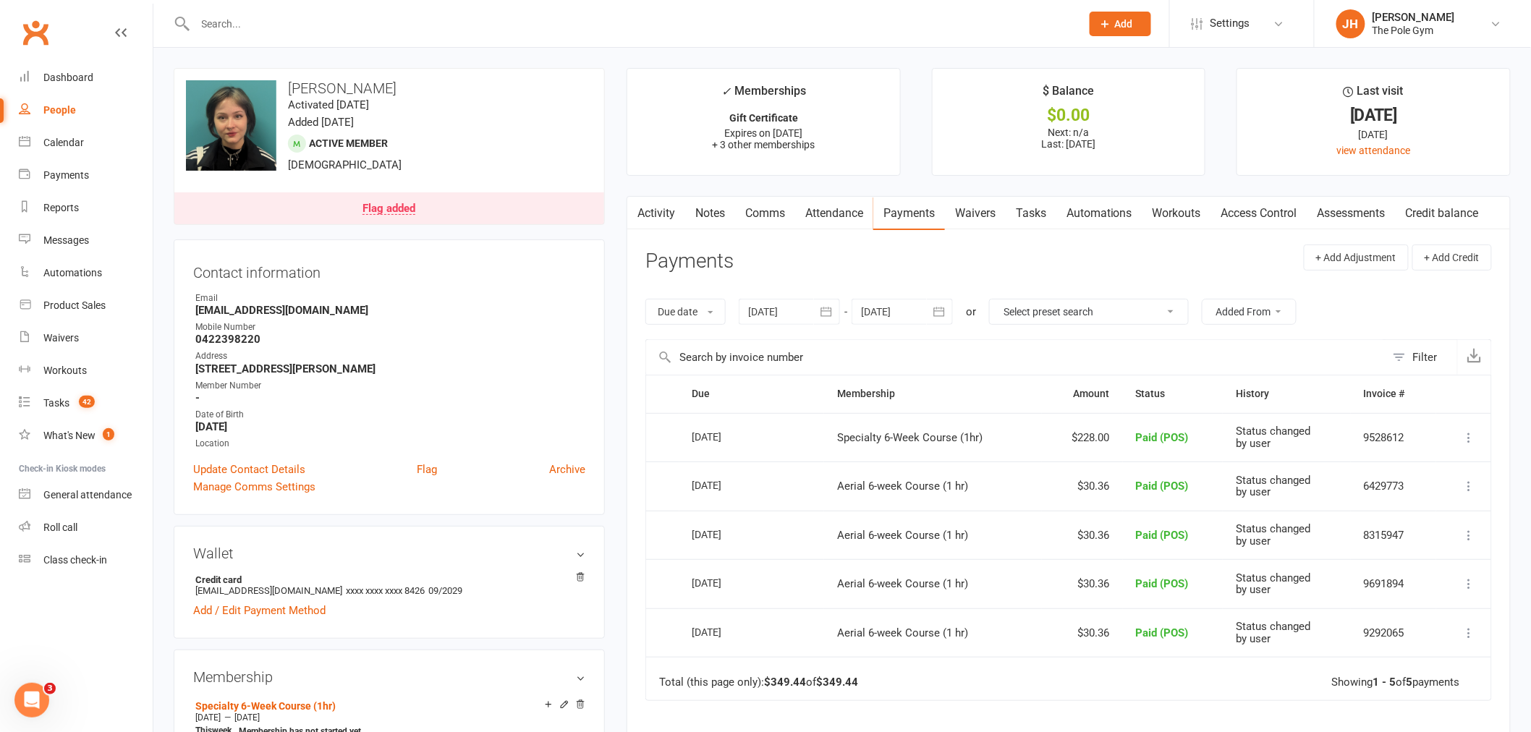
click at [677, 210] on link "Activity" at bounding box center [656, 213] width 58 height 33
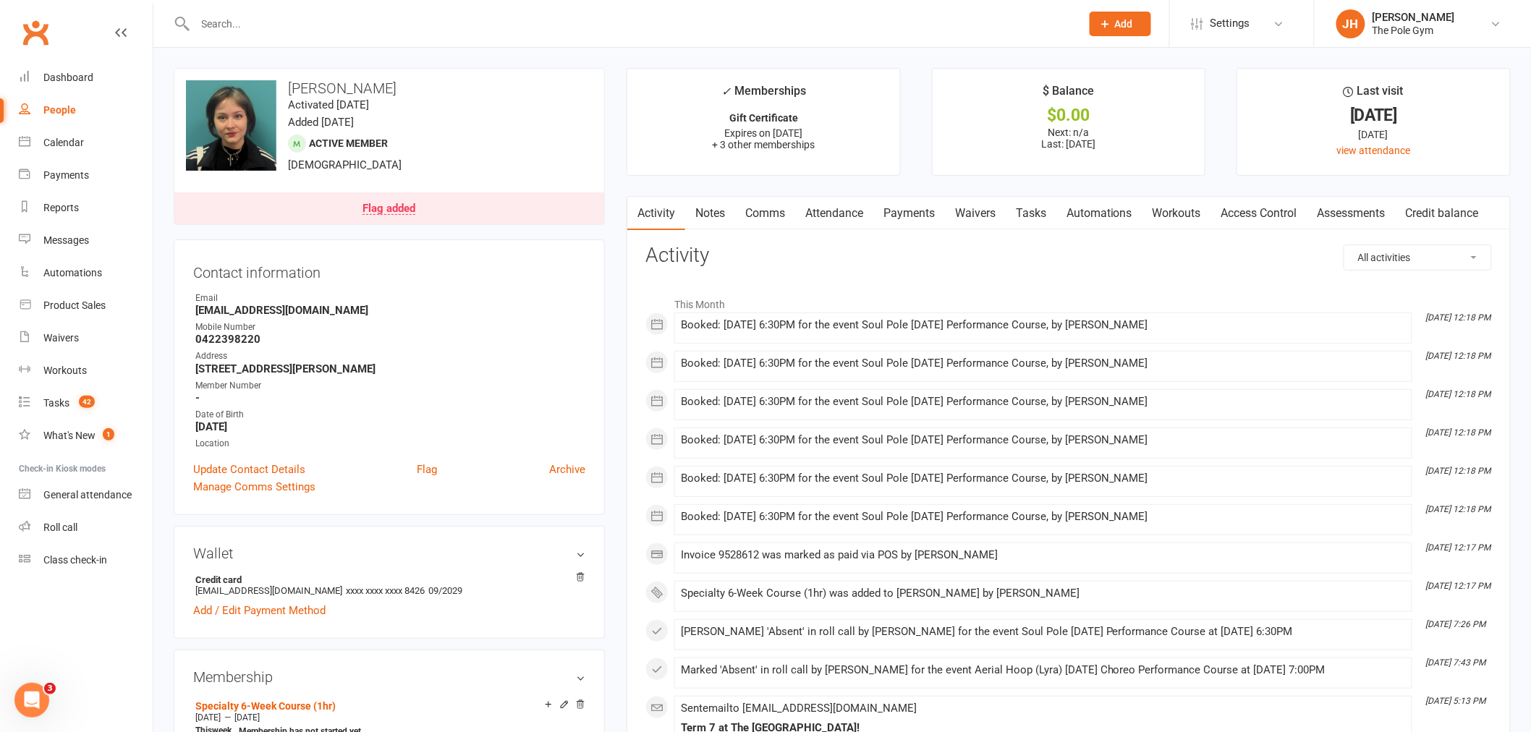
click at [929, 228] on link "Payments" at bounding box center [909, 213] width 72 height 33
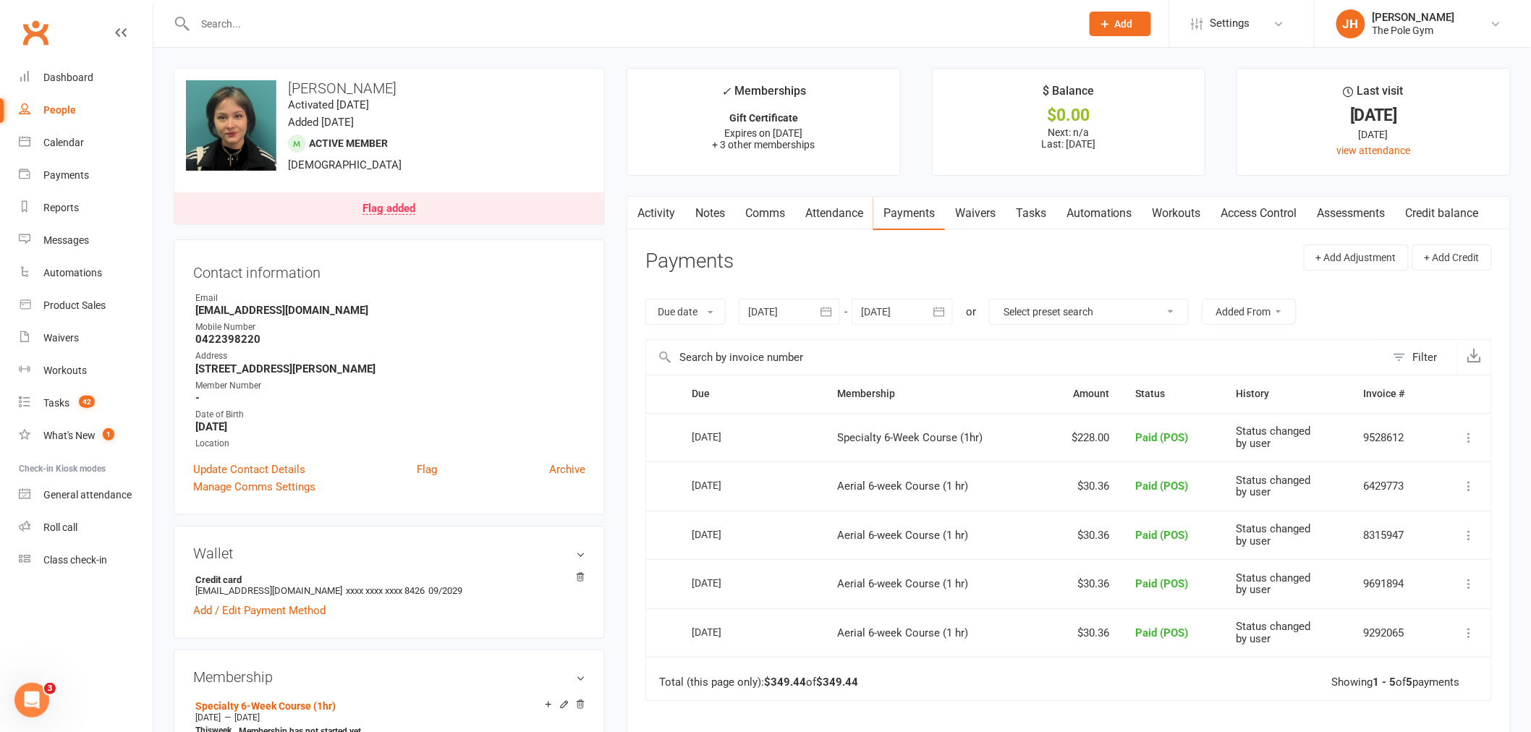
click at [683, 215] on link "Activity" at bounding box center [656, 213] width 58 height 33
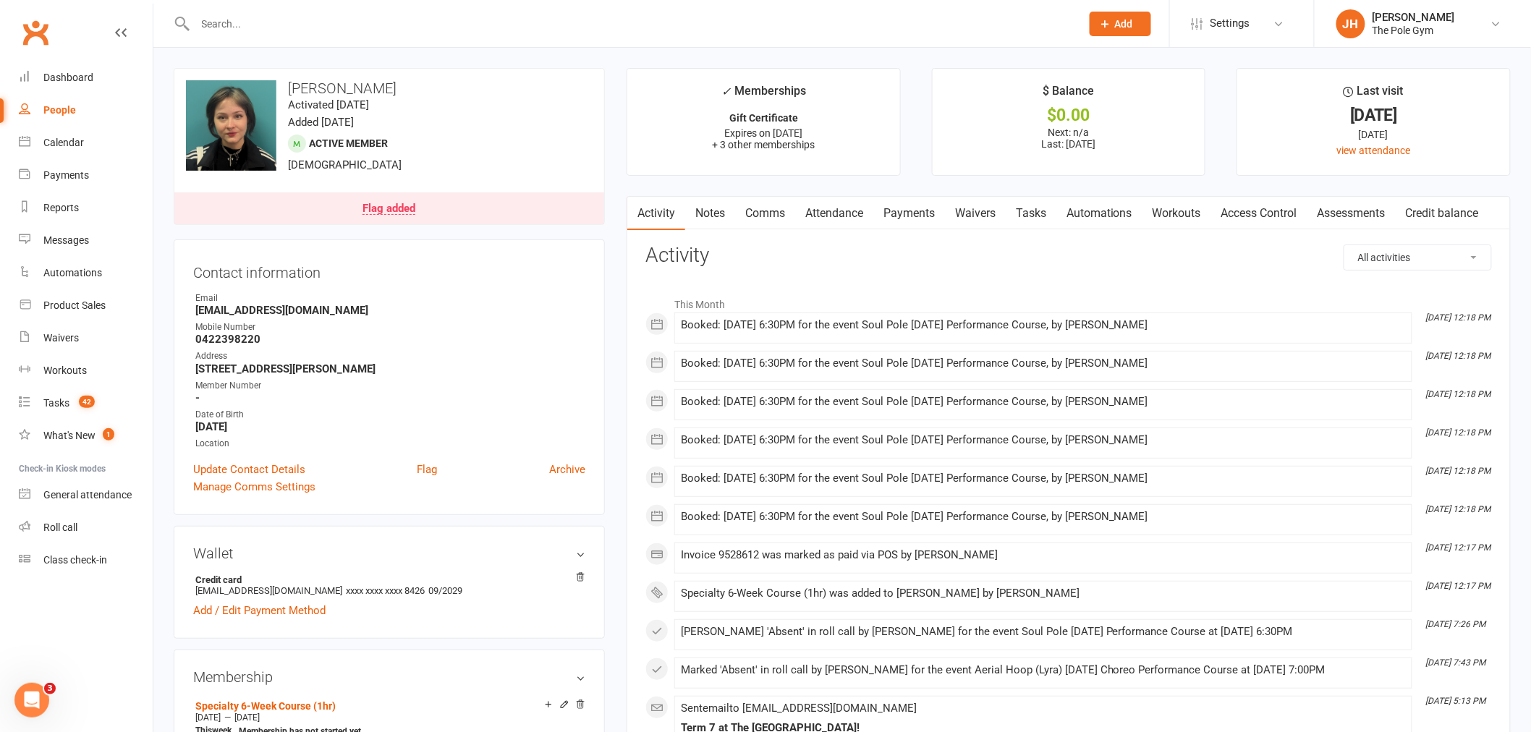
click at [920, 213] on link "Payments" at bounding box center [909, 213] width 72 height 33
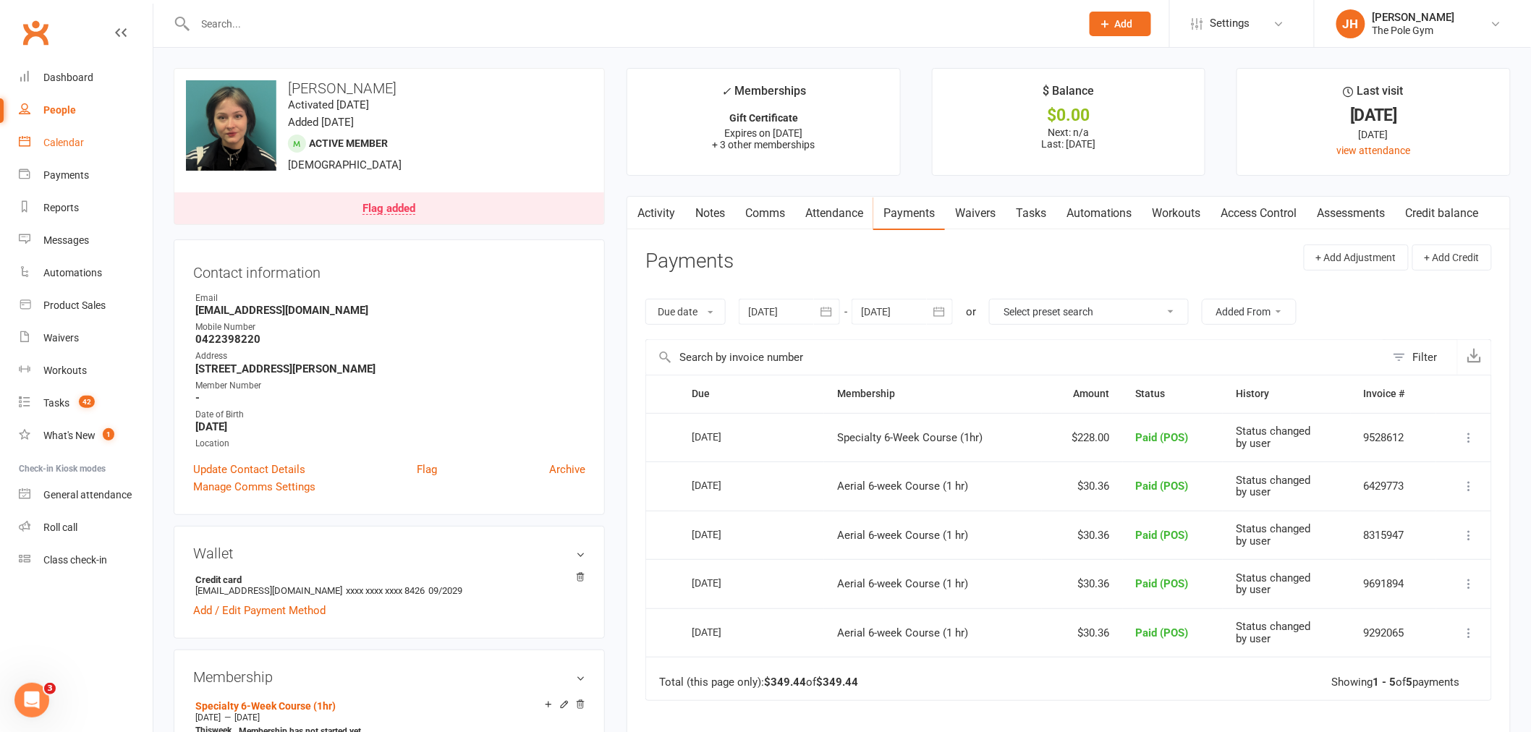
click at [71, 137] on div "Calendar" at bounding box center [63, 143] width 41 height 12
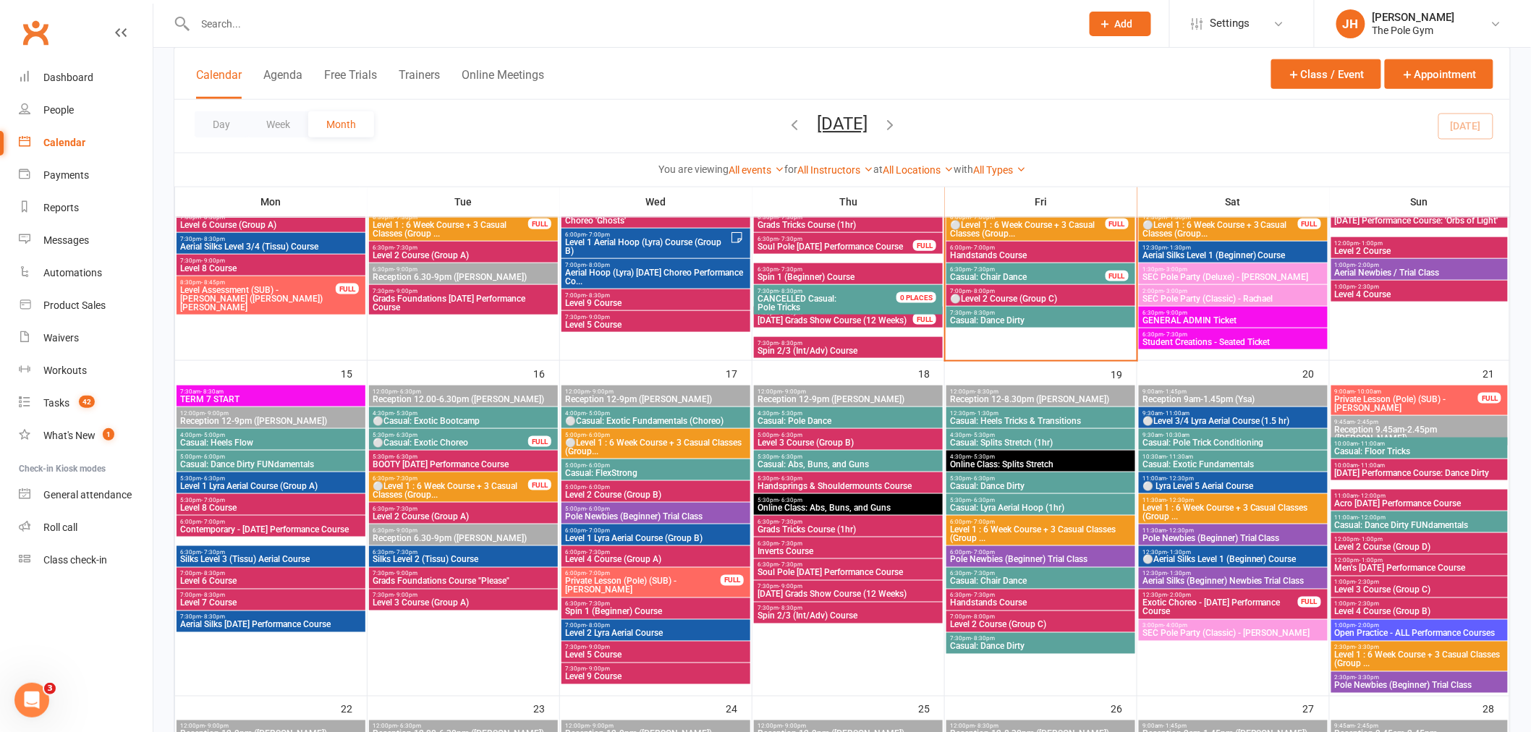
scroll to position [724, 0]
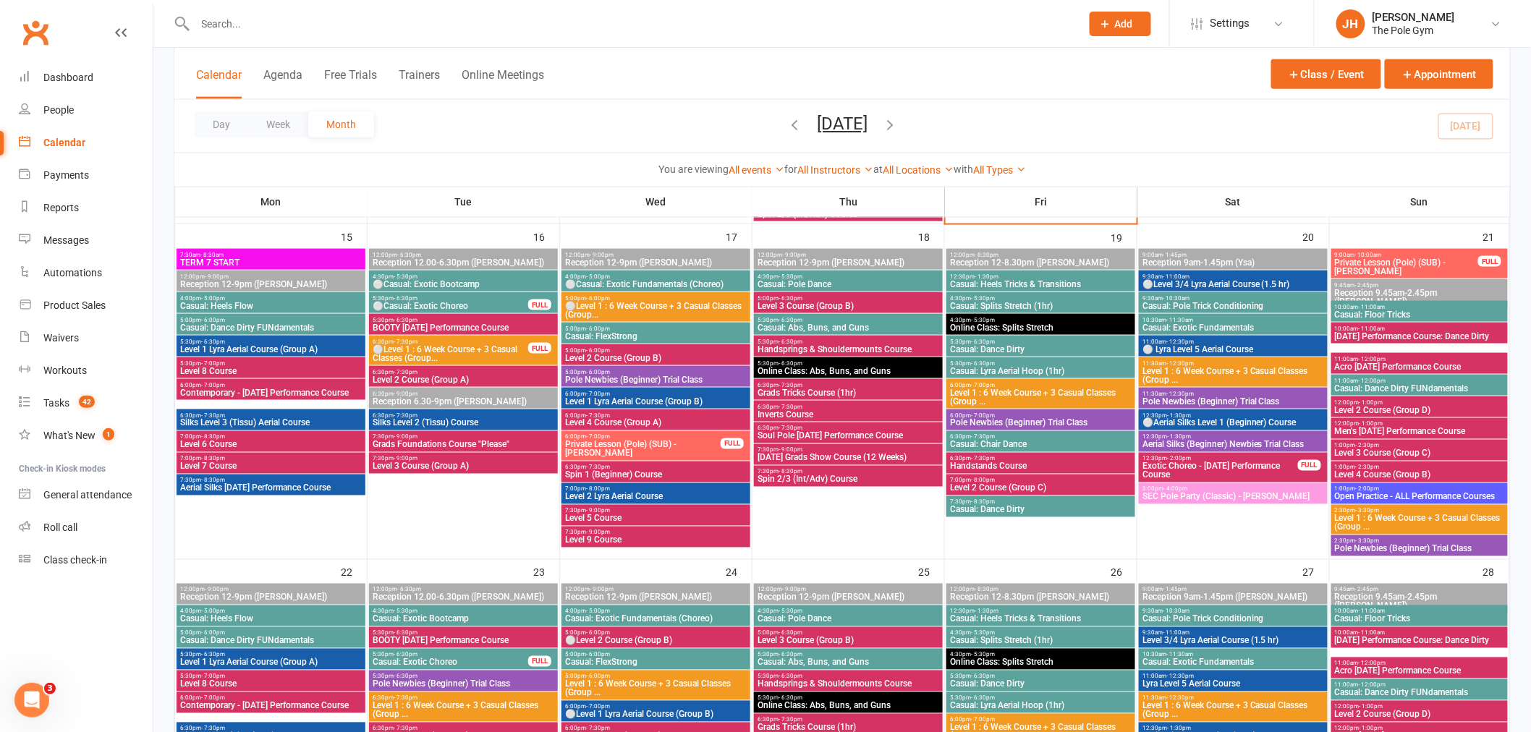
click at [829, 346] on span "Handsprings & Shouldermounts Course" at bounding box center [848, 349] width 183 height 9
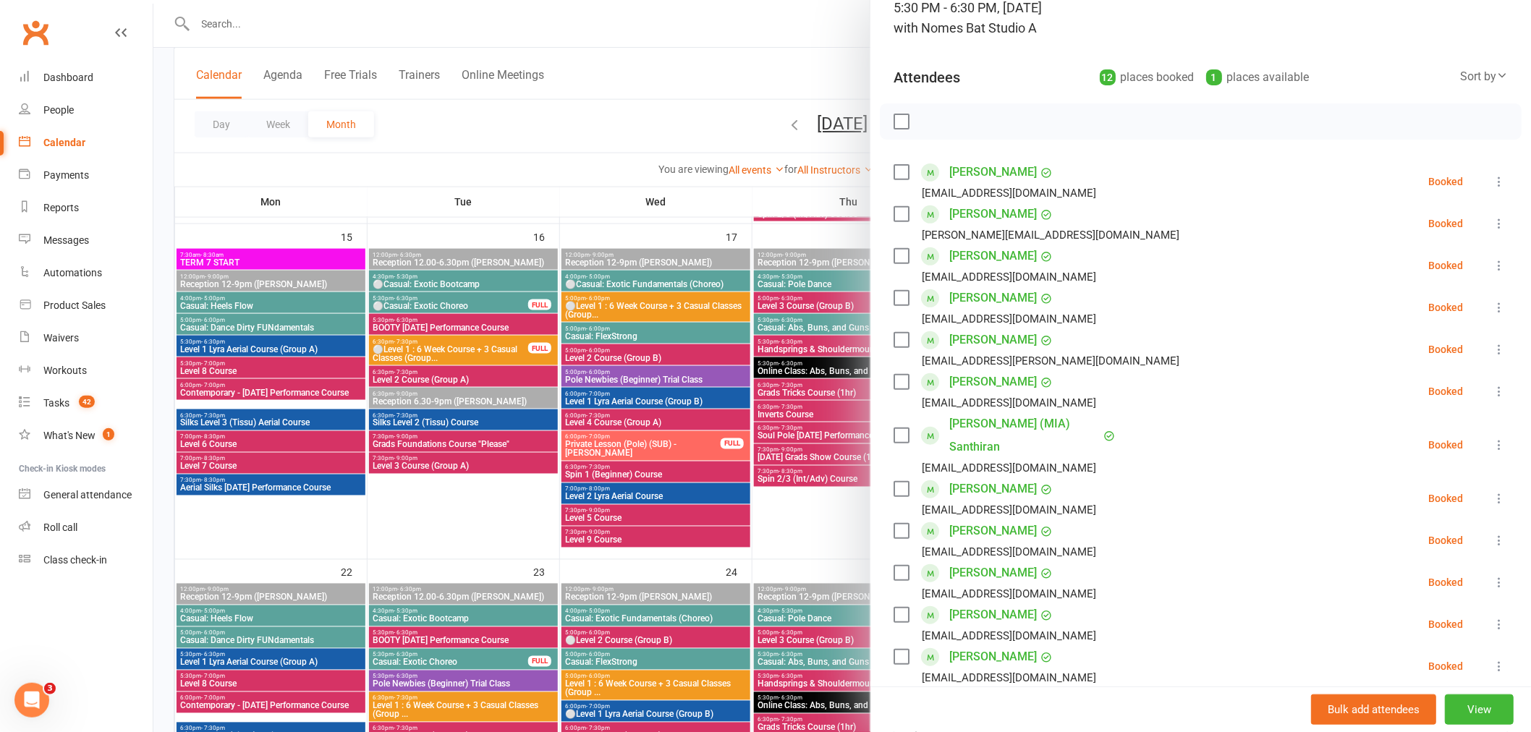
scroll to position [80, 0]
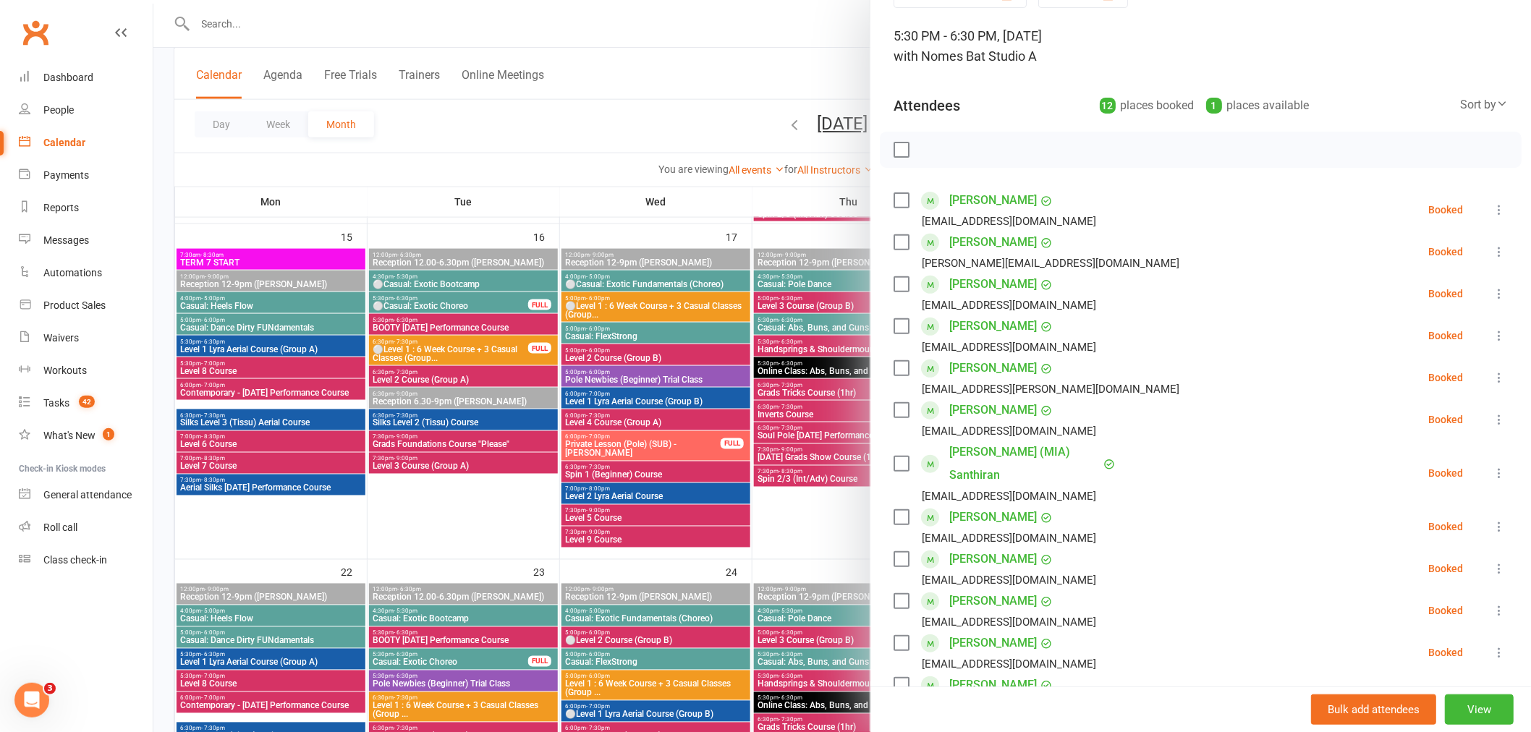
click at [782, 493] on div at bounding box center [842, 366] width 1378 height 732
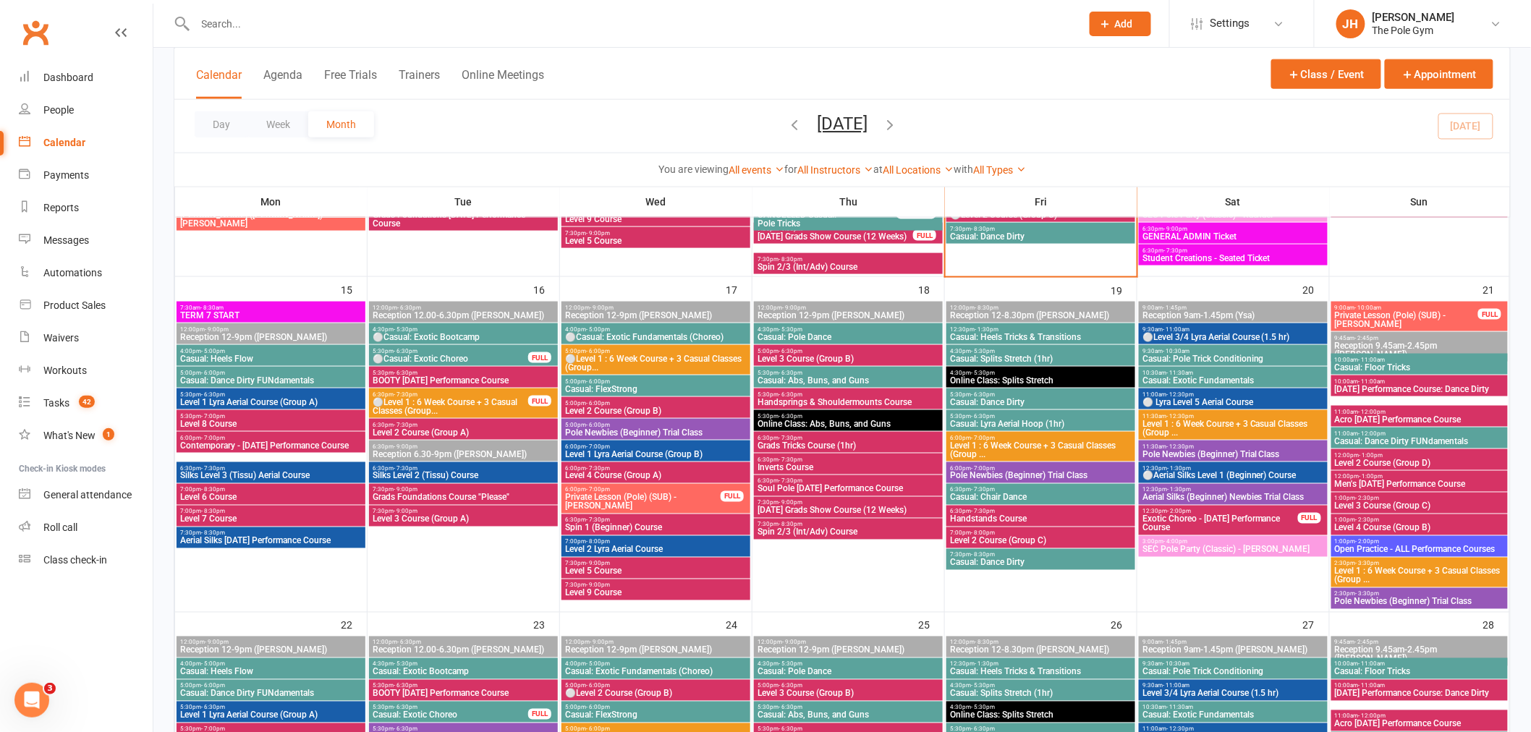
scroll to position [643, 0]
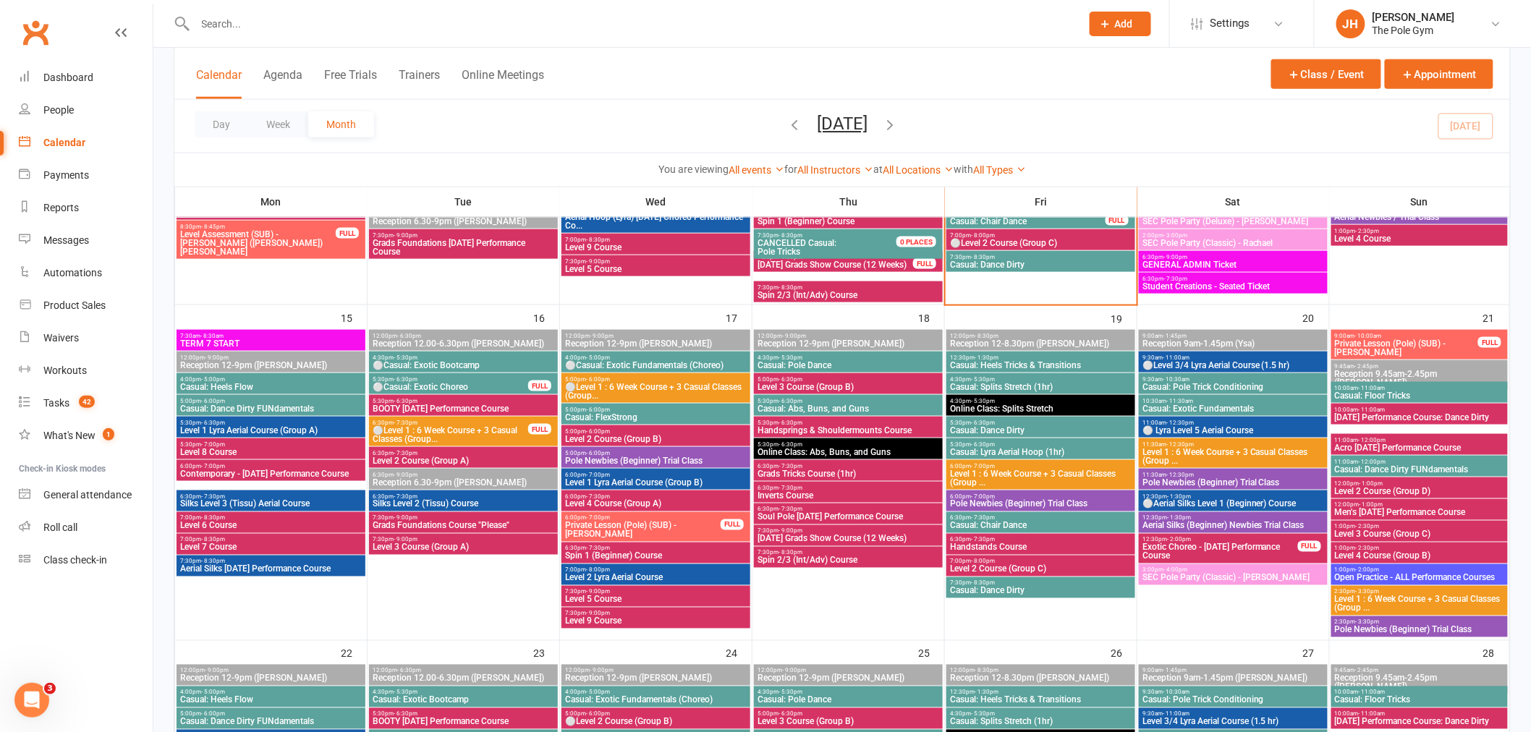
click at [749, 30] on input "text" at bounding box center [631, 24] width 880 height 20
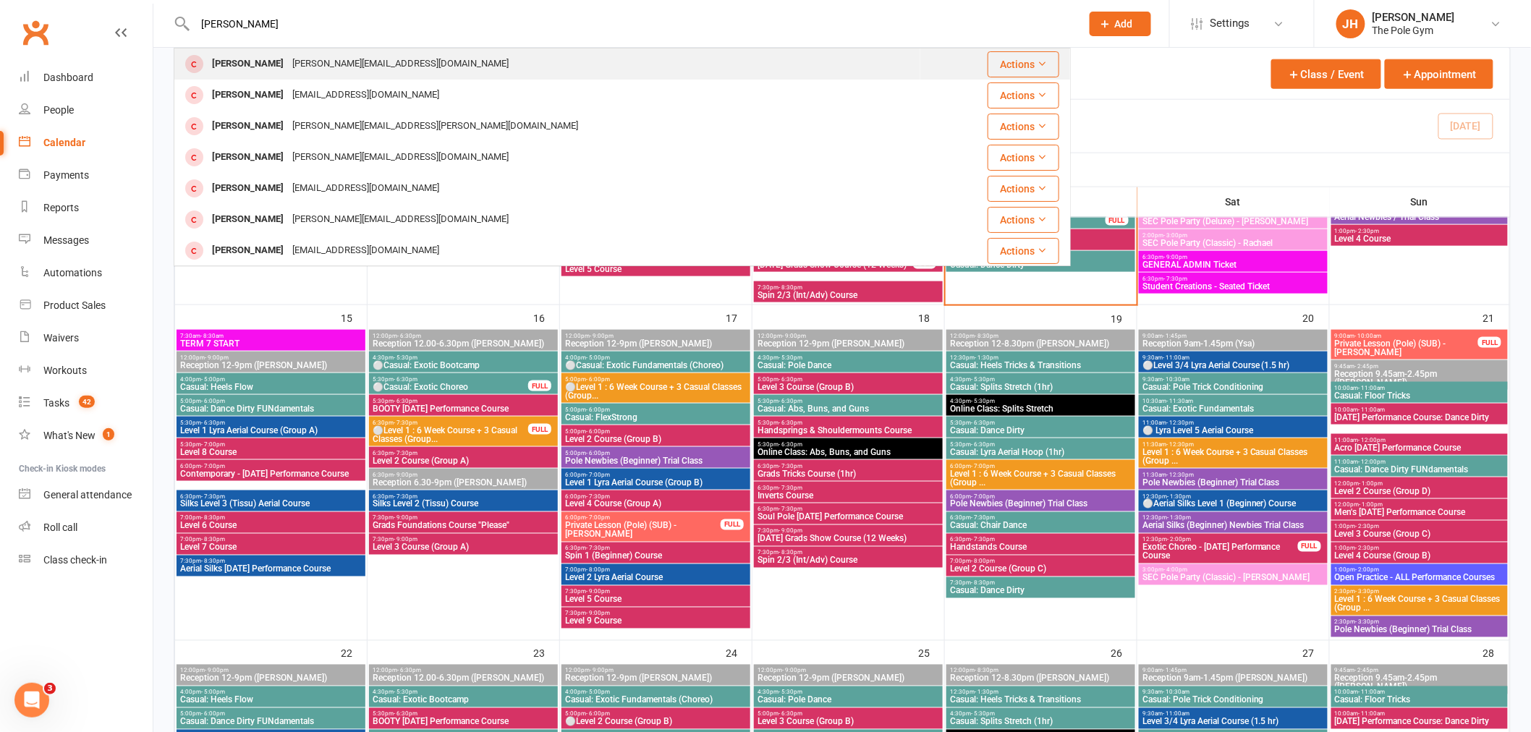
type input "ophelia"
click at [243, 67] on div "Ophelia O'Neill" at bounding box center [248, 64] width 80 height 21
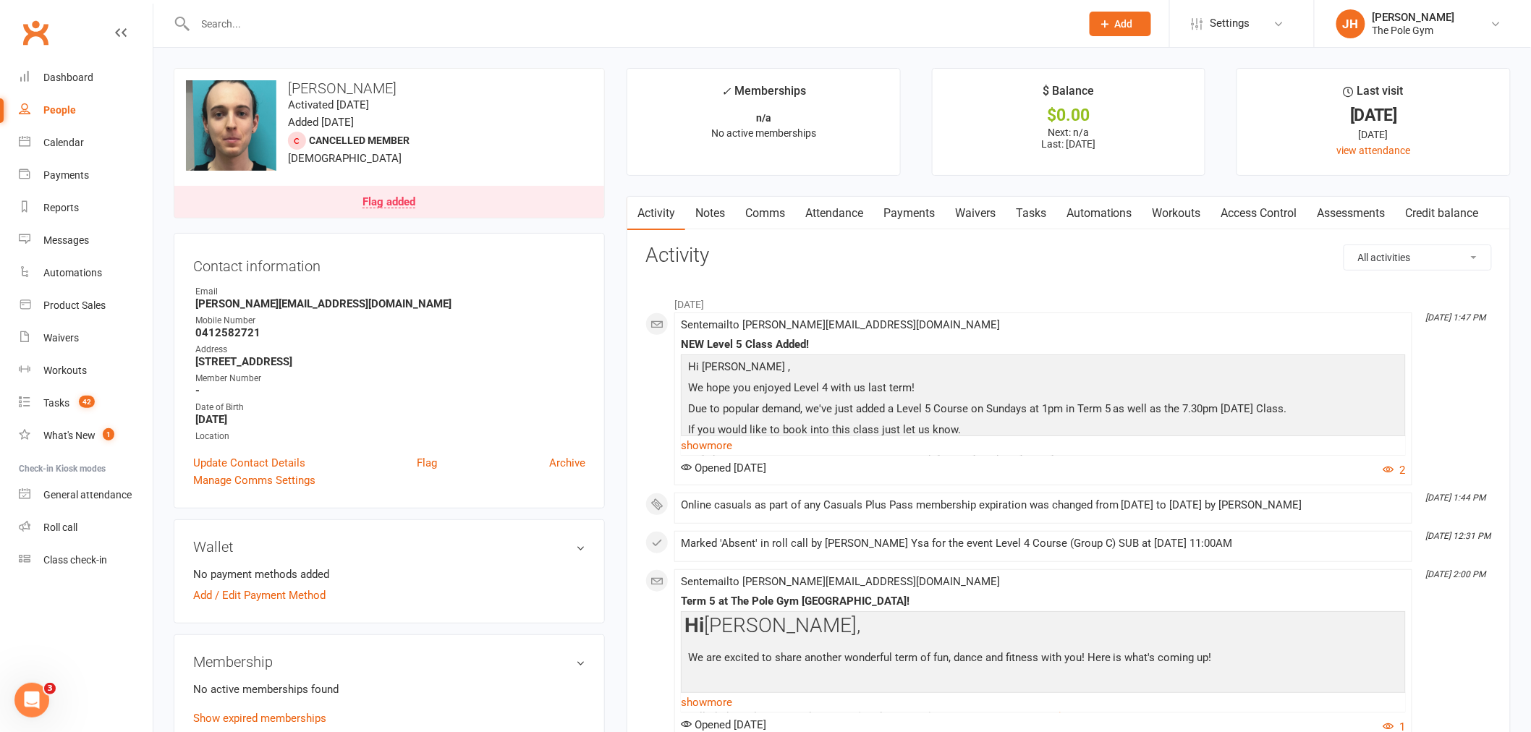
click at [487, 184] on div "upload photo change photo Ophelia O'Neill Activated 21 January, 2024 Added 21 J…" at bounding box center [389, 143] width 431 height 151
click at [487, 193] on link "Flag added" at bounding box center [389, 202] width 430 height 32
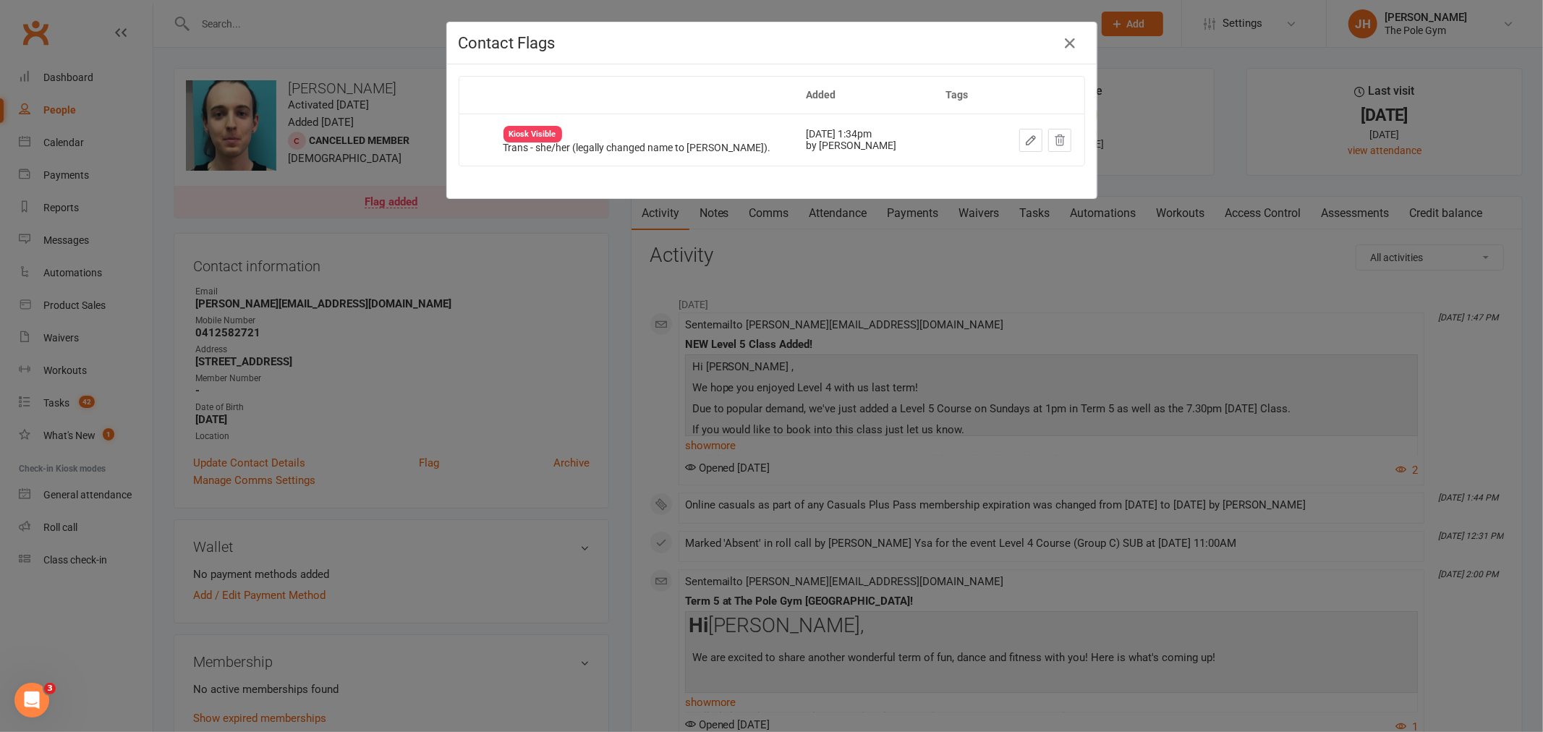
click at [535, 287] on div "Contact Flags Added Tags Kiosk Visible Trans - she/her (legally changed name to…" at bounding box center [771, 366] width 1543 height 732
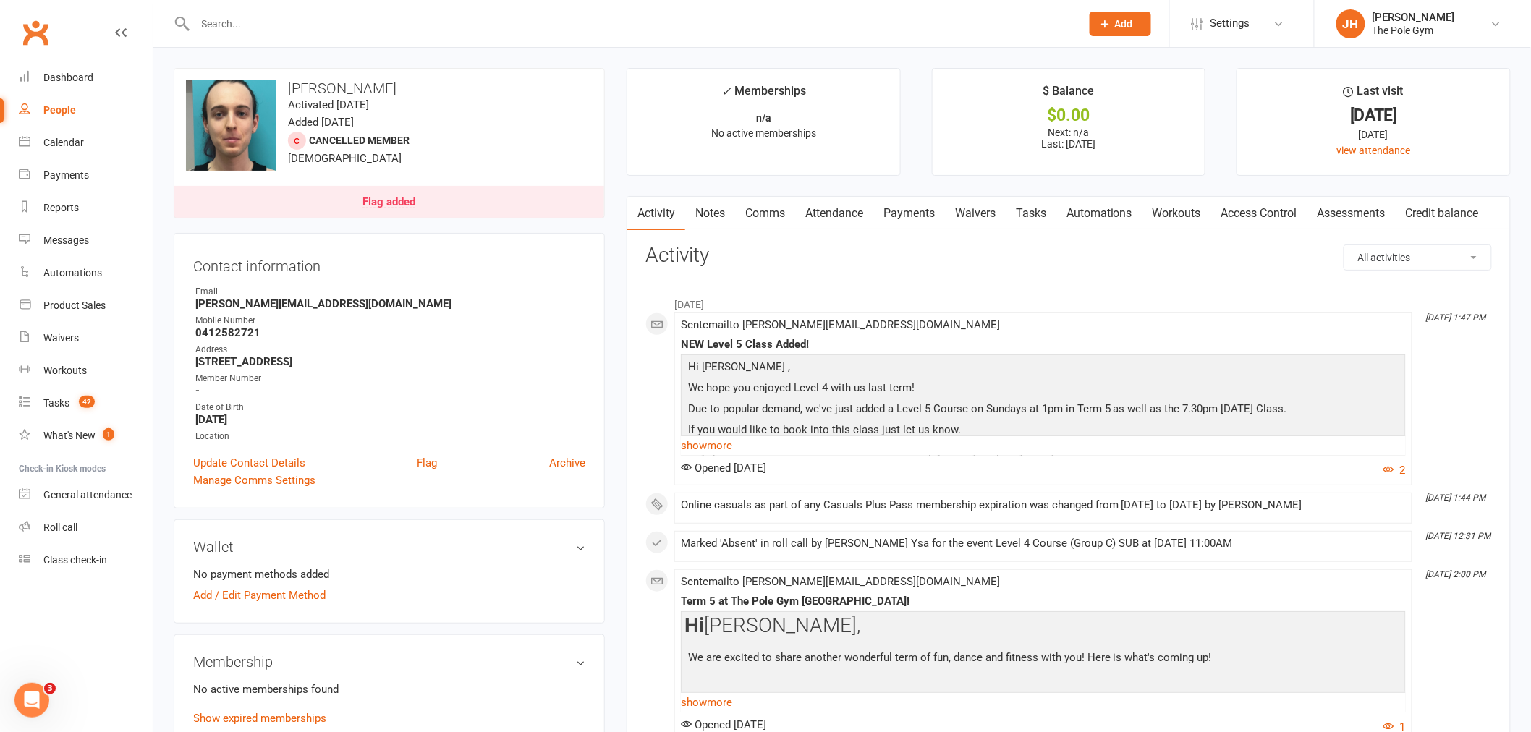
click at [760, 218] on link "Comms" at bounding box center [765, 213] width 60 height 33
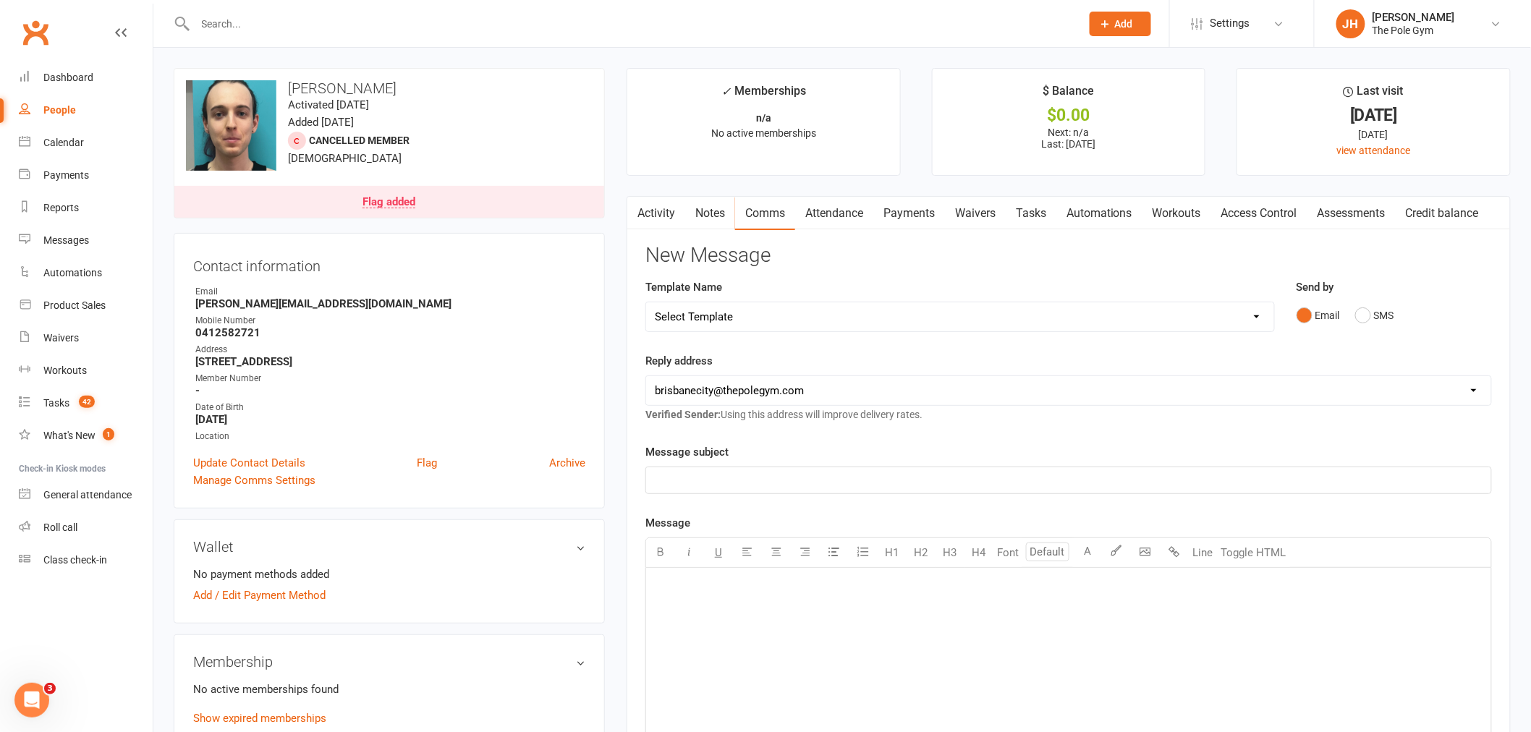
drag, startPoint x: 774, startPoint y: 306, endPoint x: 783, endPoint y: 313, distance: 10.9
click at [774, 306] on select "Select Template [Email] Aerials are Coming Home [Email] Aerials On Albert Stree…" at bounding box center [960, 316] width 628 height 29
click at [750, 317] on select "Select Template [Email] Aerials are Coming Home [Email] Aerials On Albert Stree…" at bounding box center [960, 316] width 628 height 29
select select "57"
click at [646, 302] on select "Select Template [Email] Aerials are Coming Home [Email] Aerials On Albert Stree…" at bounding box center [960, 316] width 628 height 29
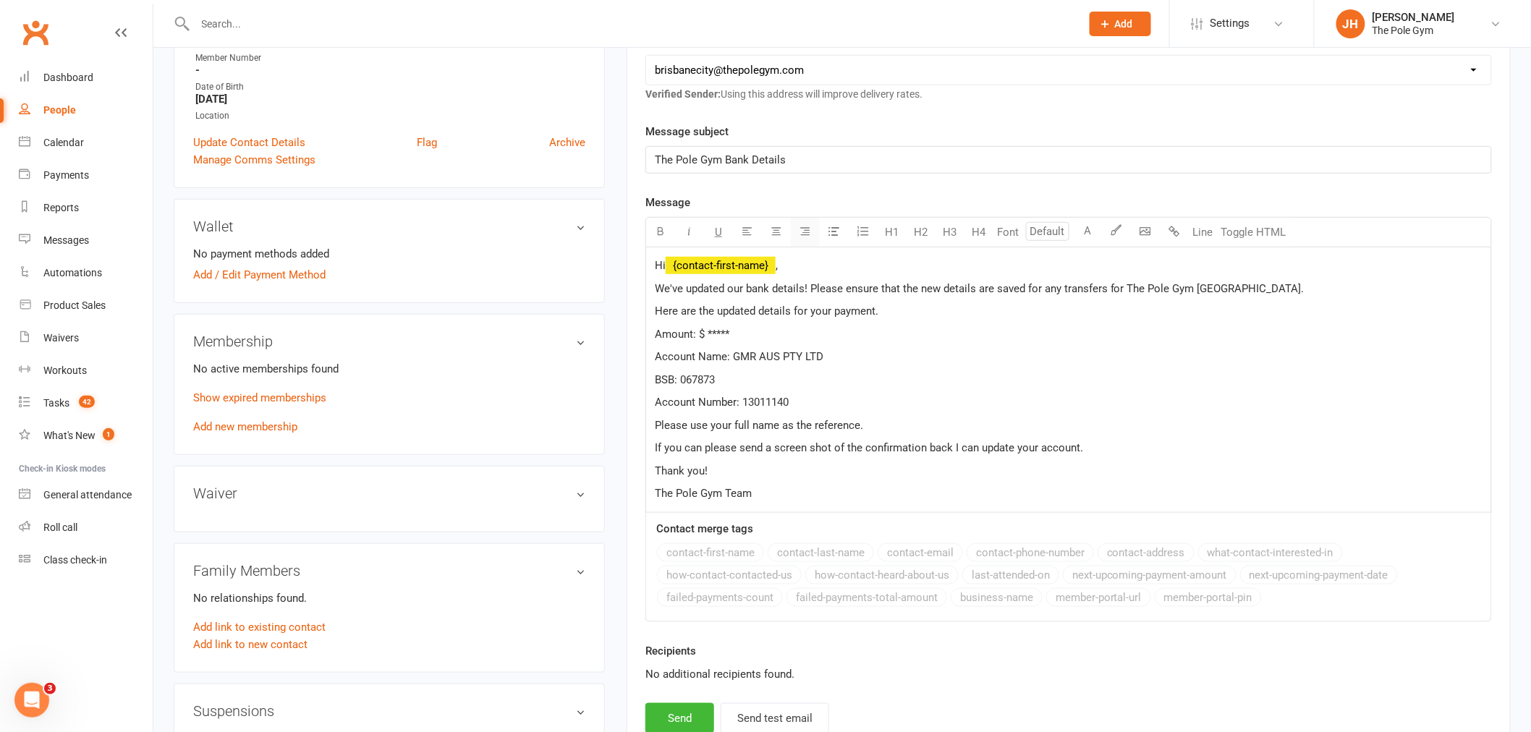
scroll to position [321, 0]
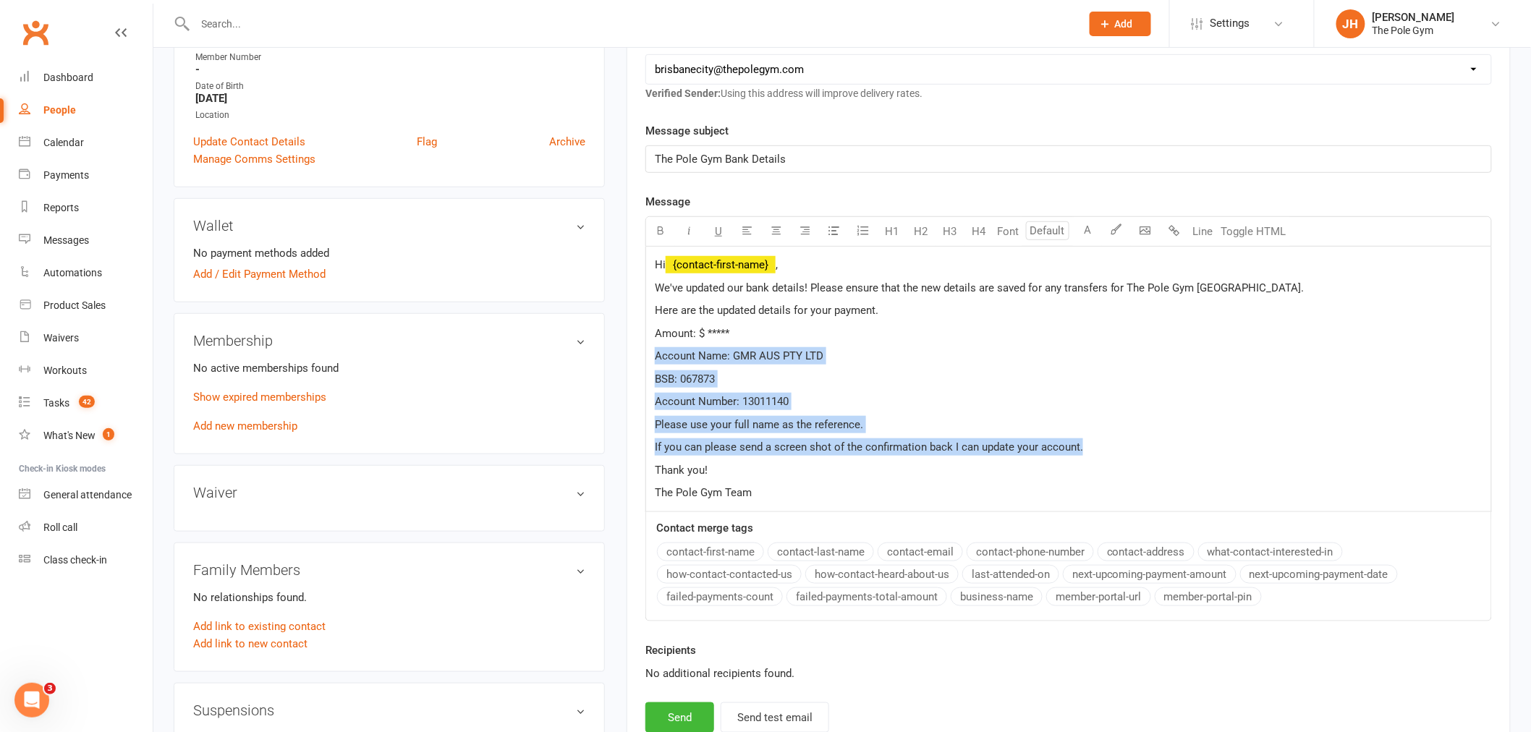
drag, startPoint x: 1058, startPoint y: 449, endPoint x: 608, endPoint y: 360, distance: 458.8
click at [608, 360] on div "upload photo change photo Ophelia O'Neill Activated 21 January, 2024 Added 21 J…" at bounding box center [842, 557] width 1359 height 1621
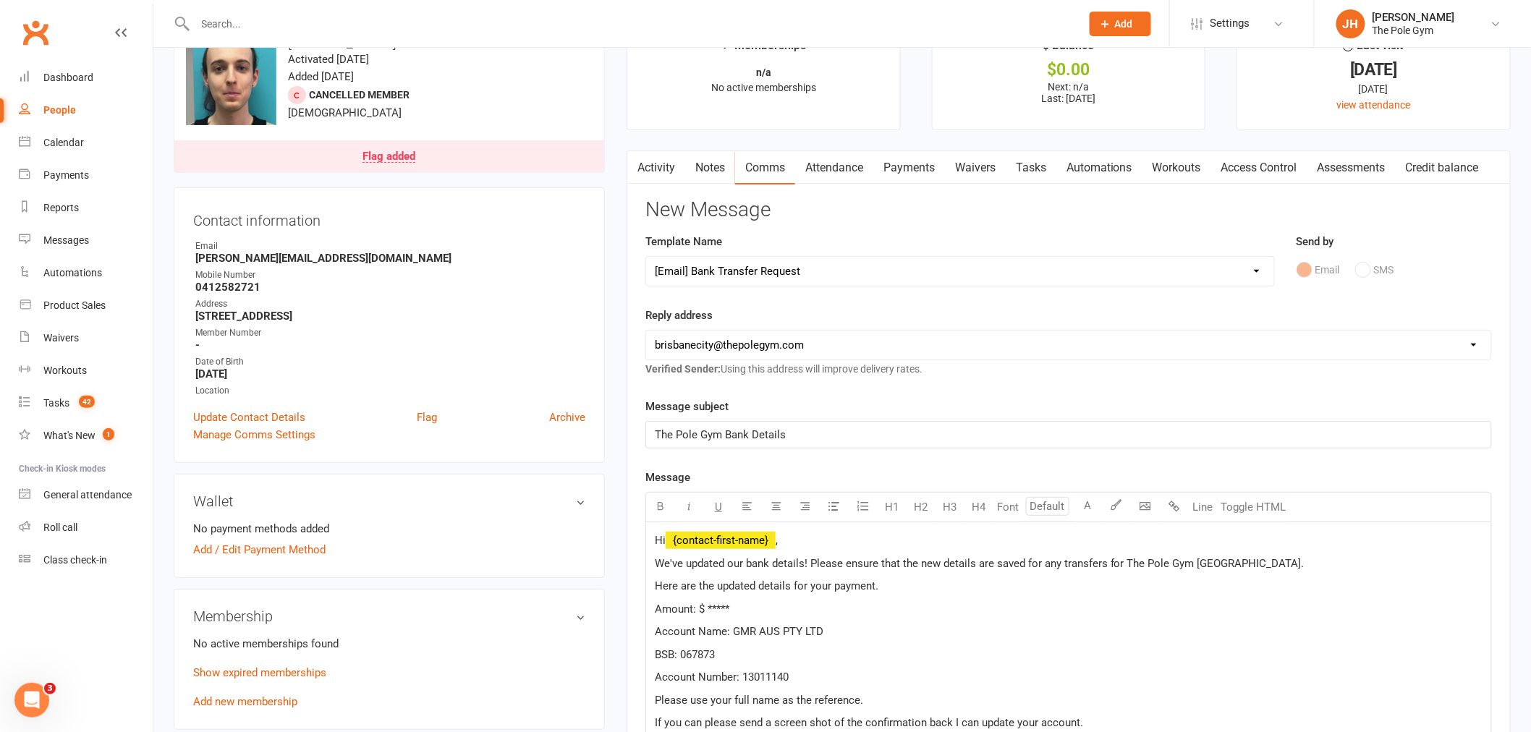
scroll to position [0, 0]
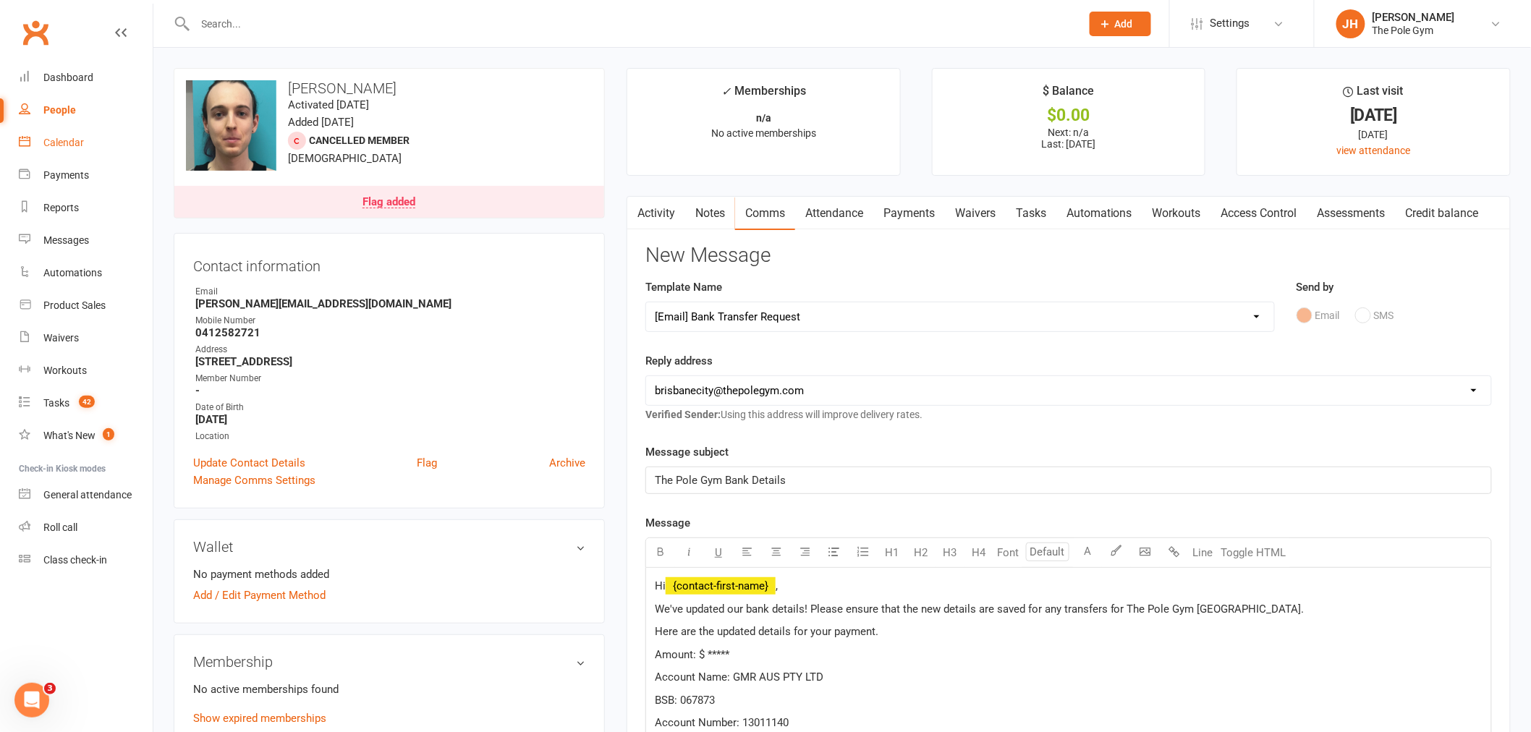
click at [60, 137] on div "Calendar" at bounding box center [63, 143] width 41 height 12
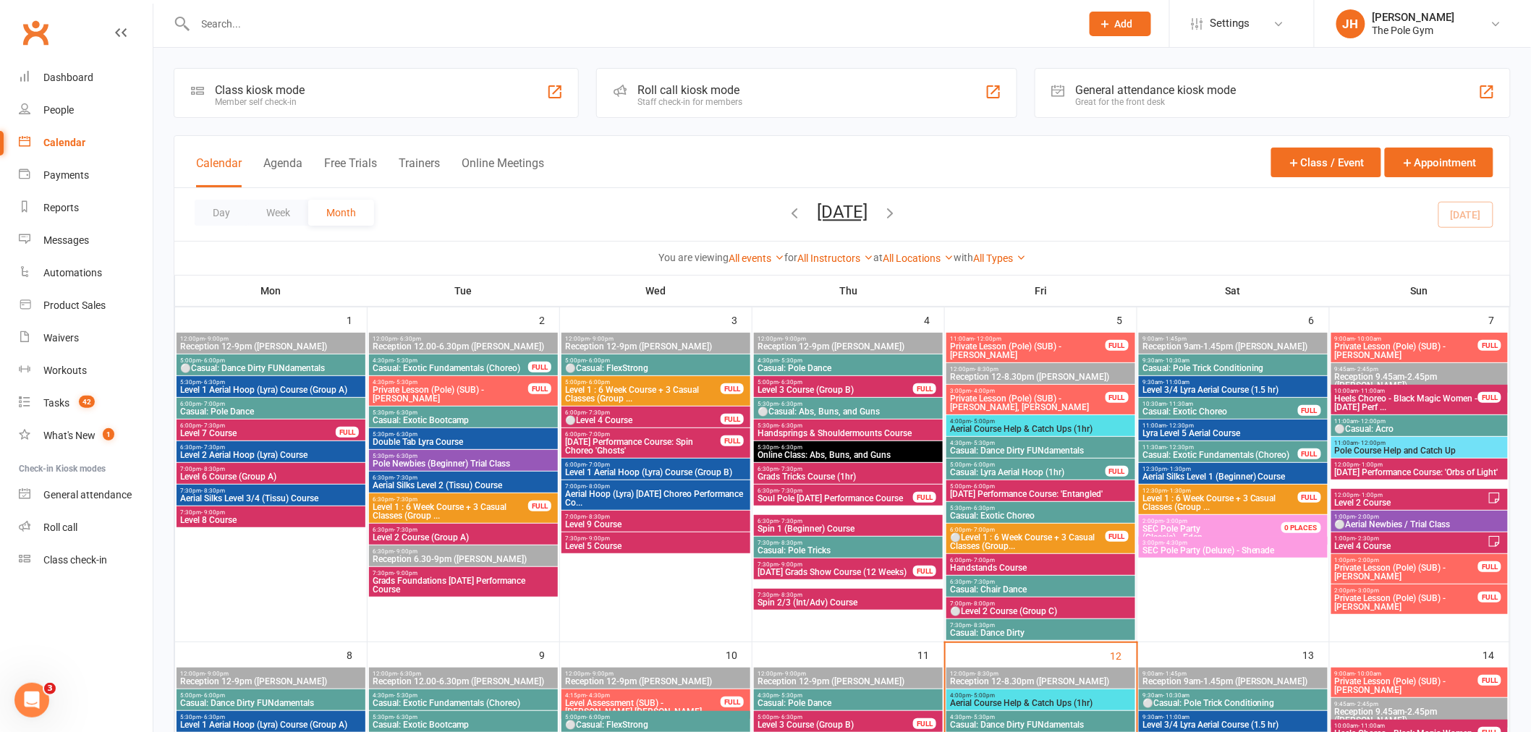
scroll to position [402, 0]
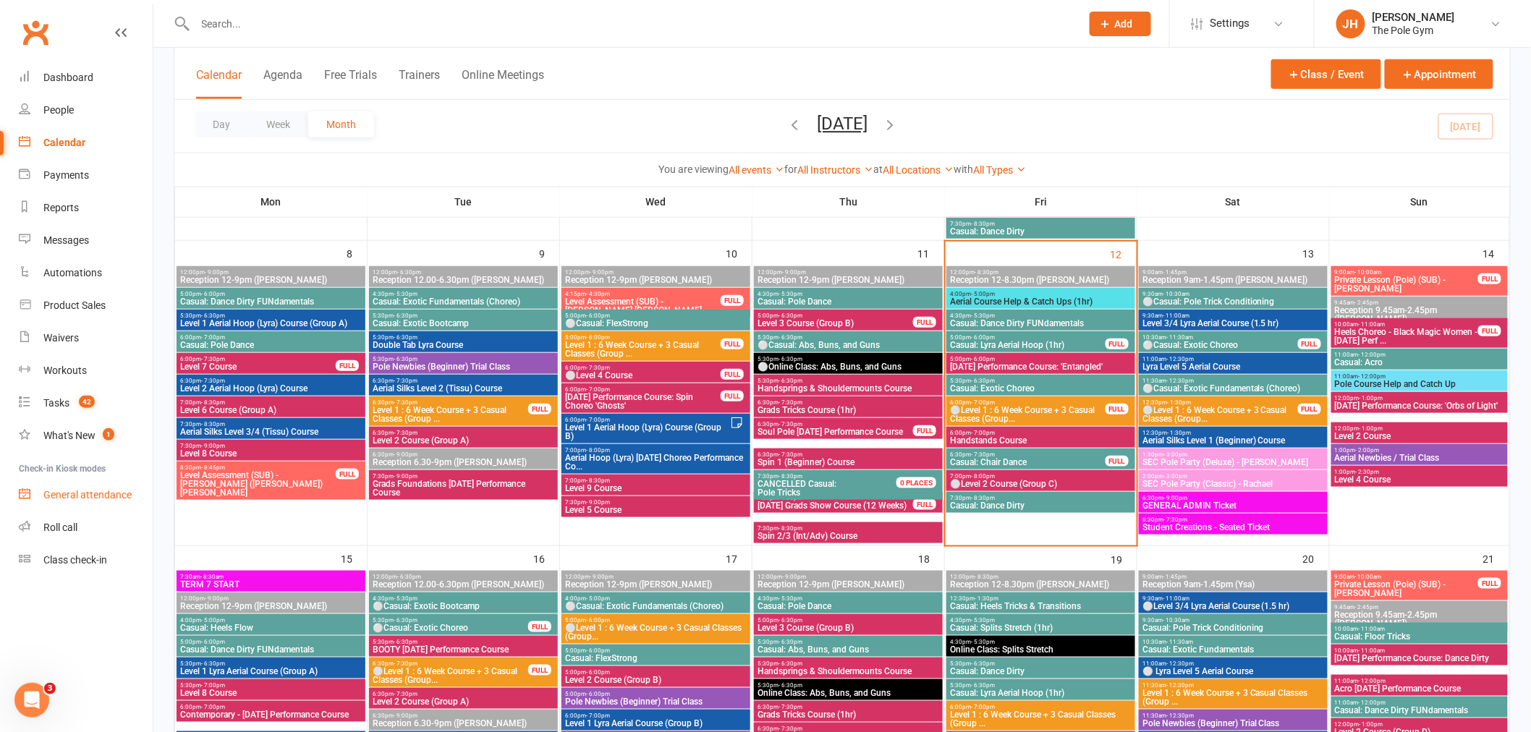
click at [120, 489] on div "General attendance" at bounding box center [87, 495] width 88 height 12
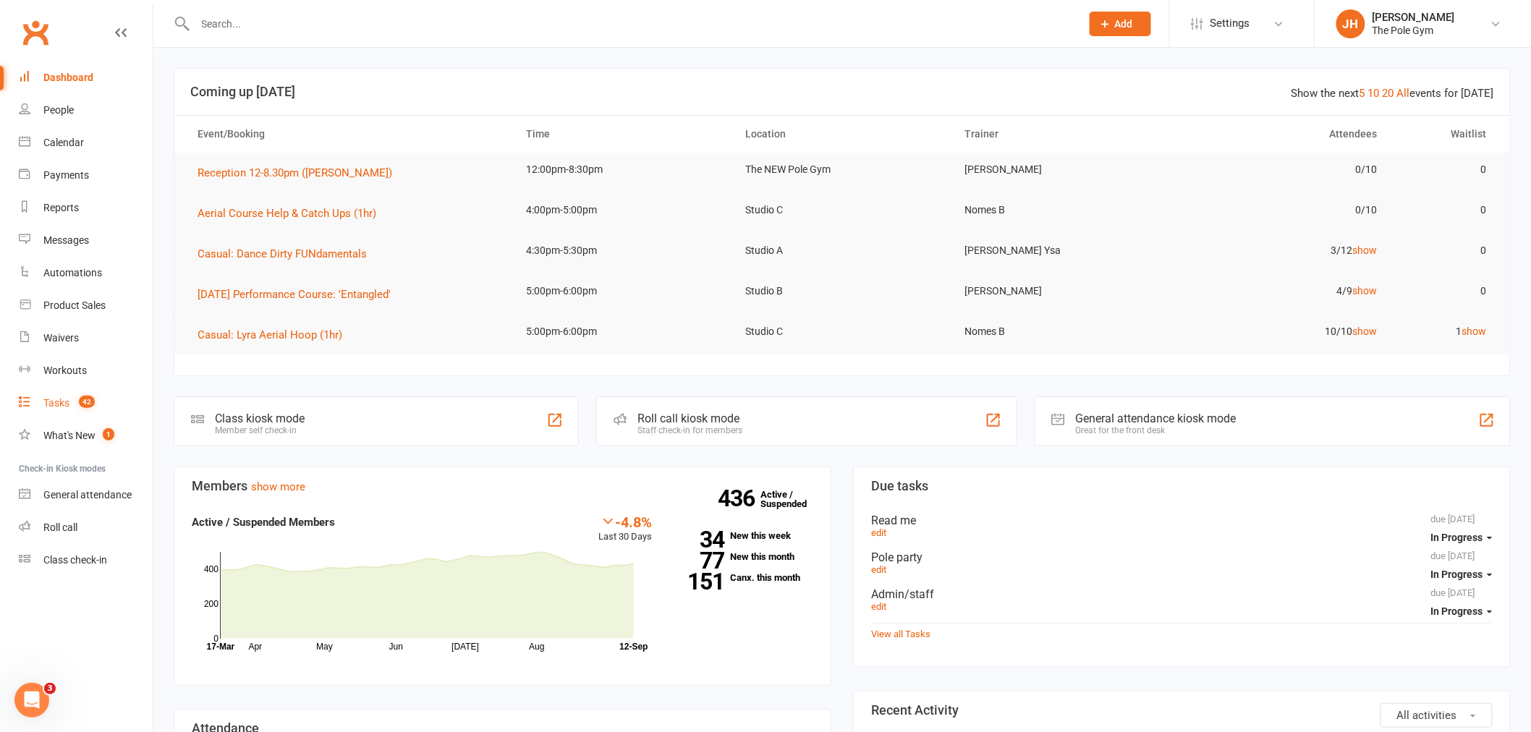
click at [72, 403] on count-badge "42" at bounding box center [83, 403] width 23 height 12
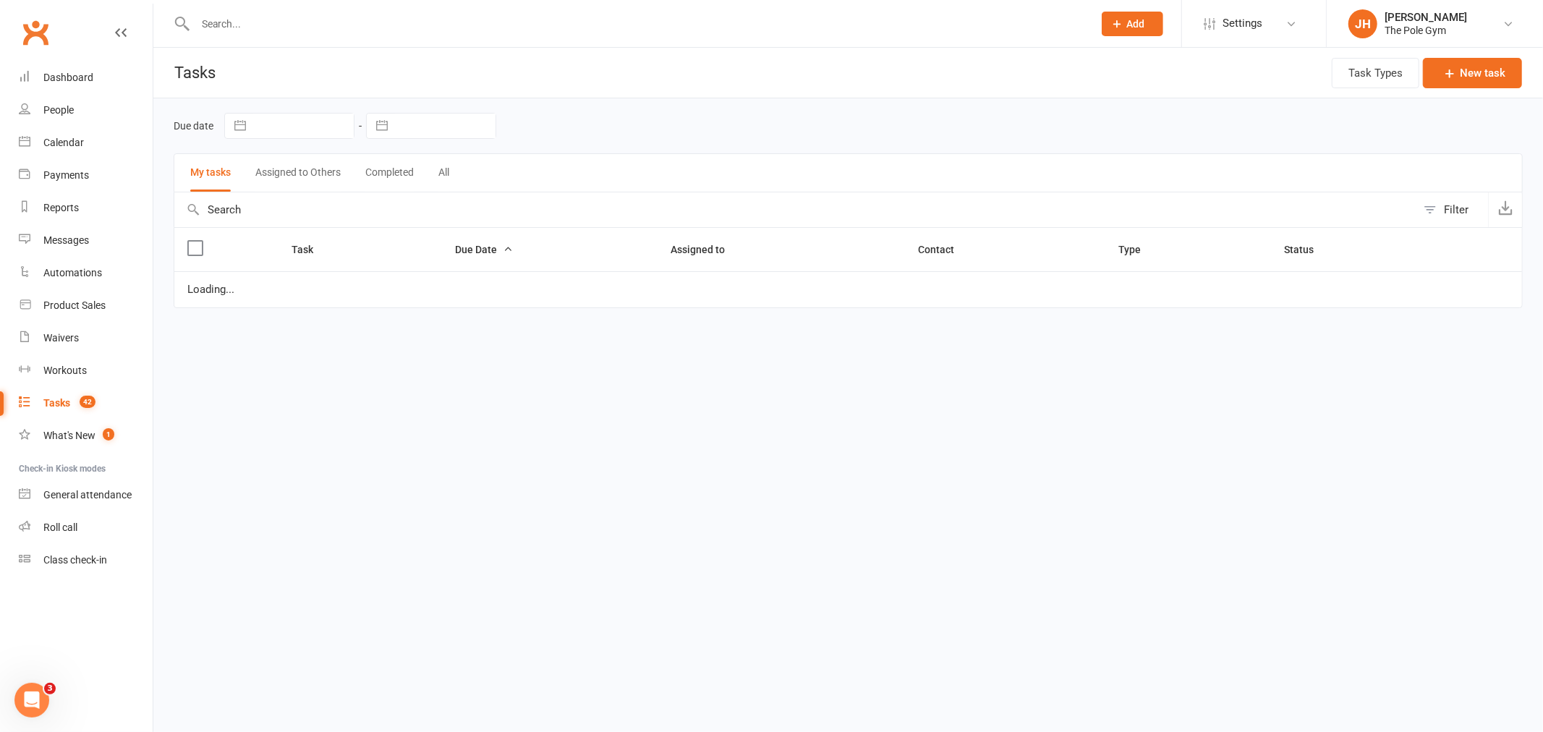
select select "started"
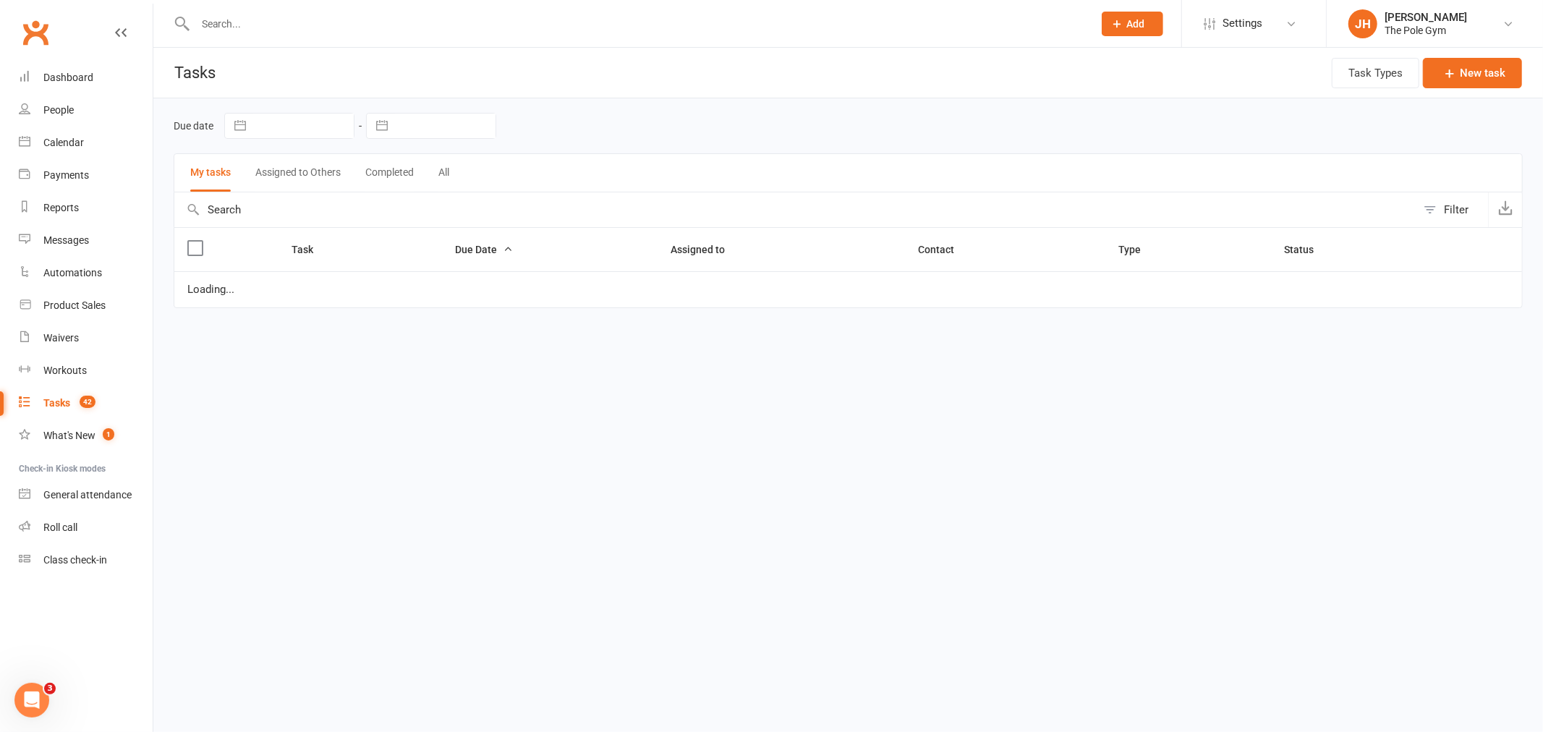
select select "waiting"
select select "started"
select select "waiting"
select select "started"
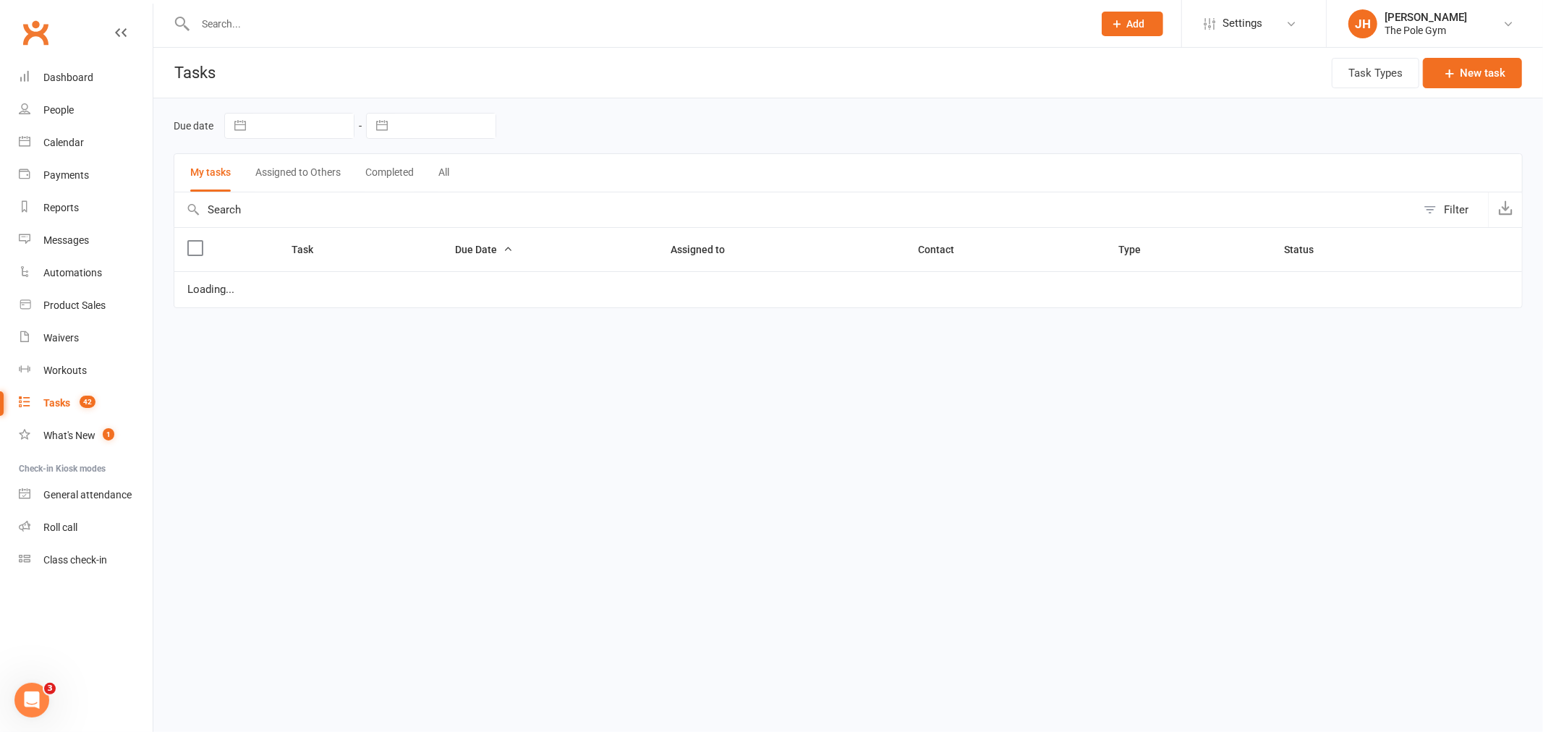
select select "waiting"
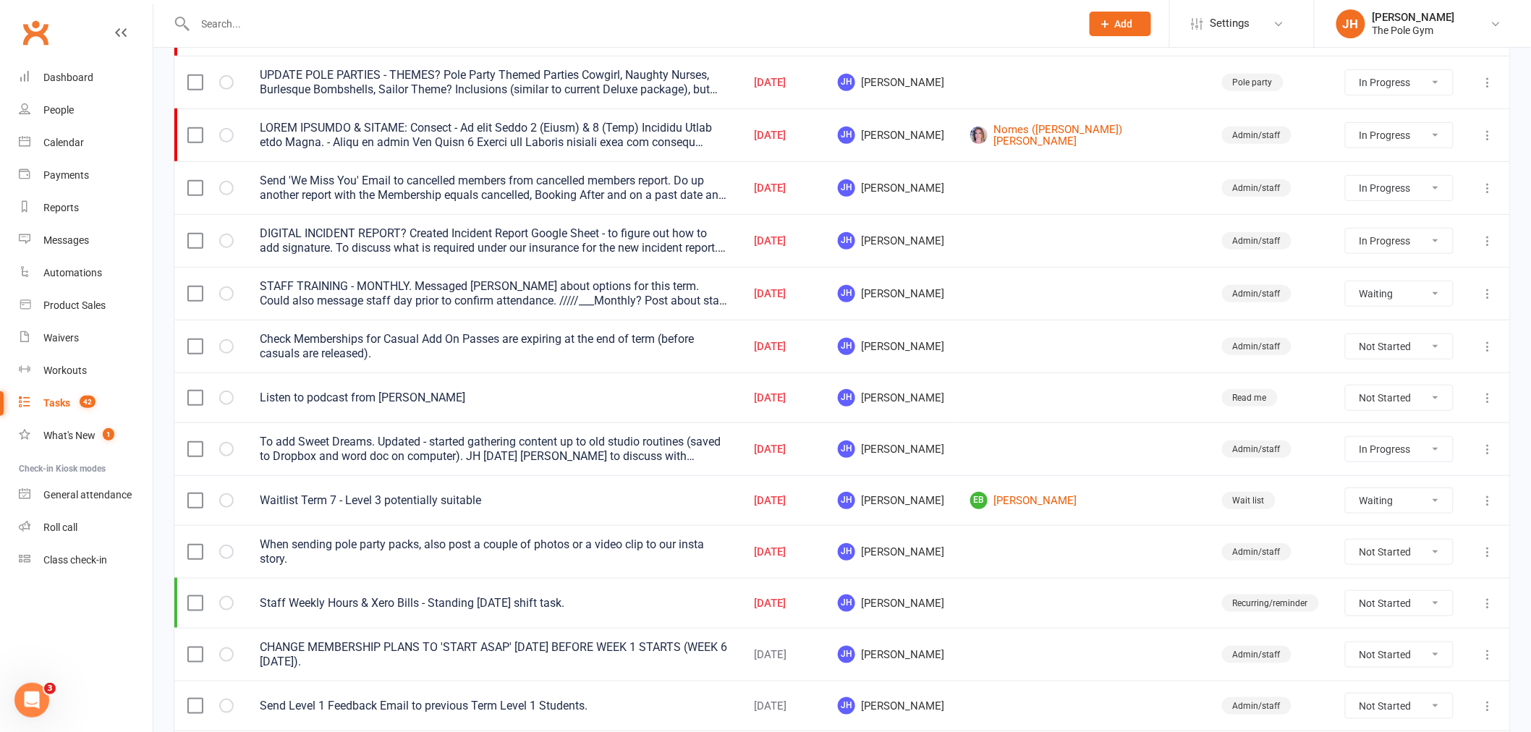
scroll to position [241, 0]
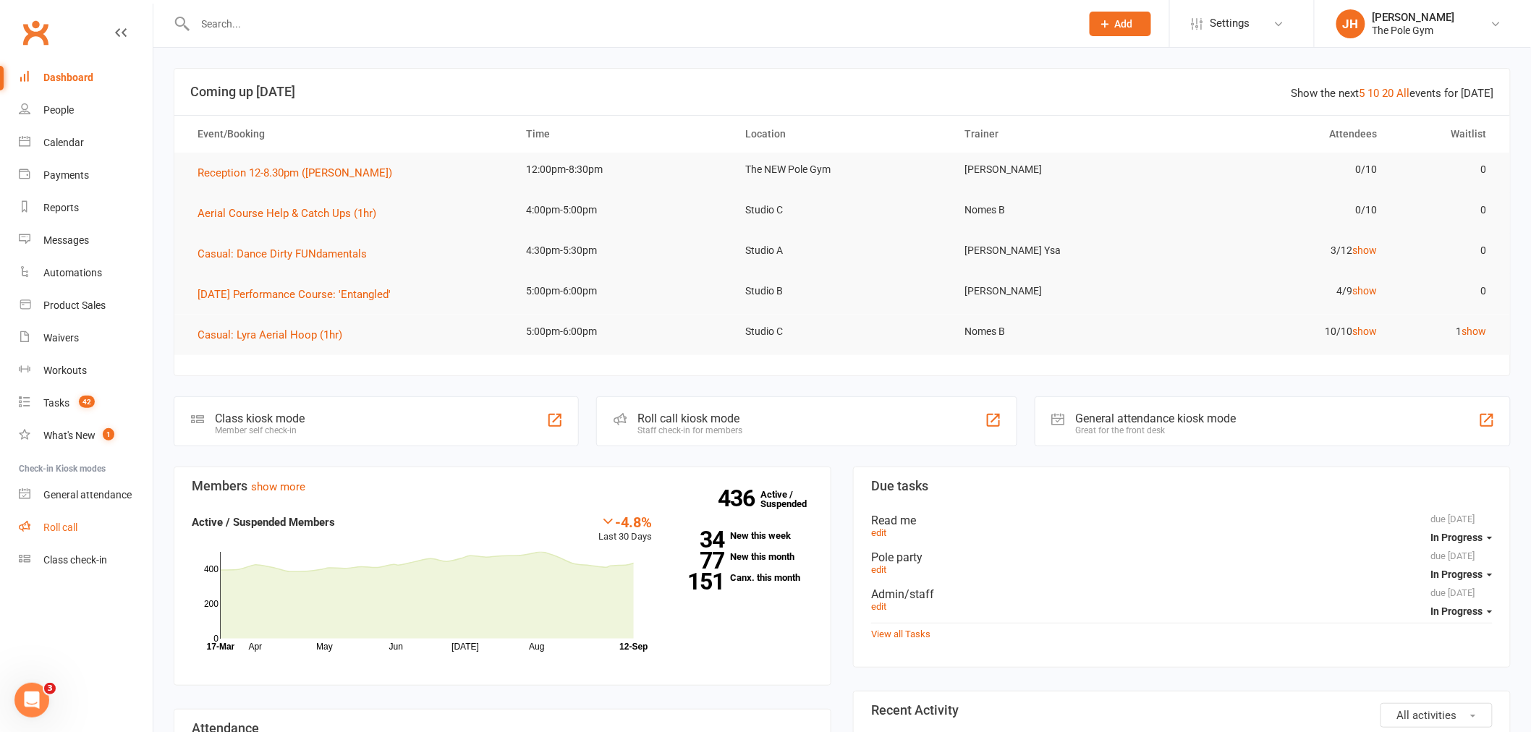
drag, startPoint x: 67, startPoint y: 522, endPoint x: 75, endPoint y: 511, distance: 13.7
click at [67, 522] on div "Roll call" at bounding box center [60, 528] width 34 height 12
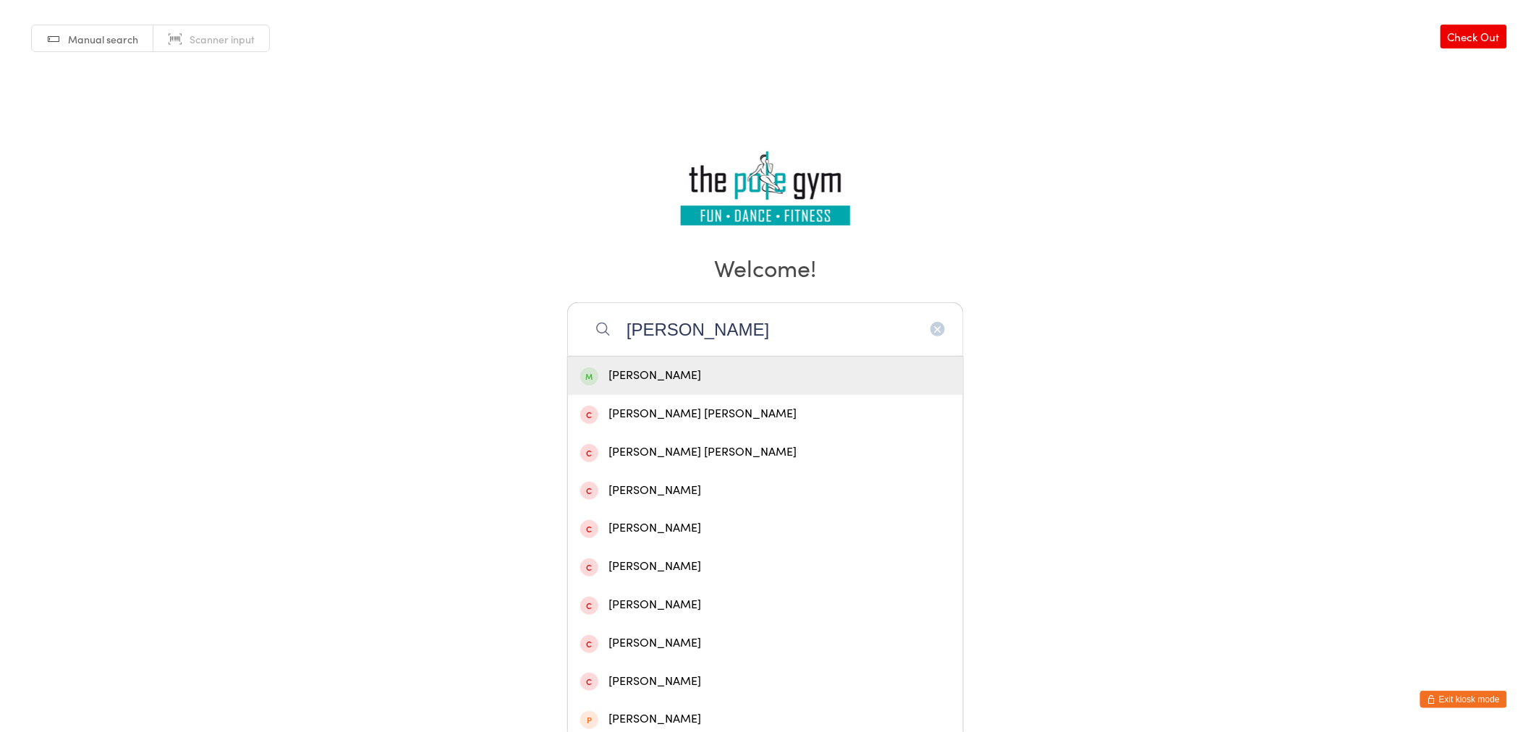
type input "robert"
click at [726, 381] on div "[PERSON_NAME]" at bounding box center [765, 376] width 370 height 20
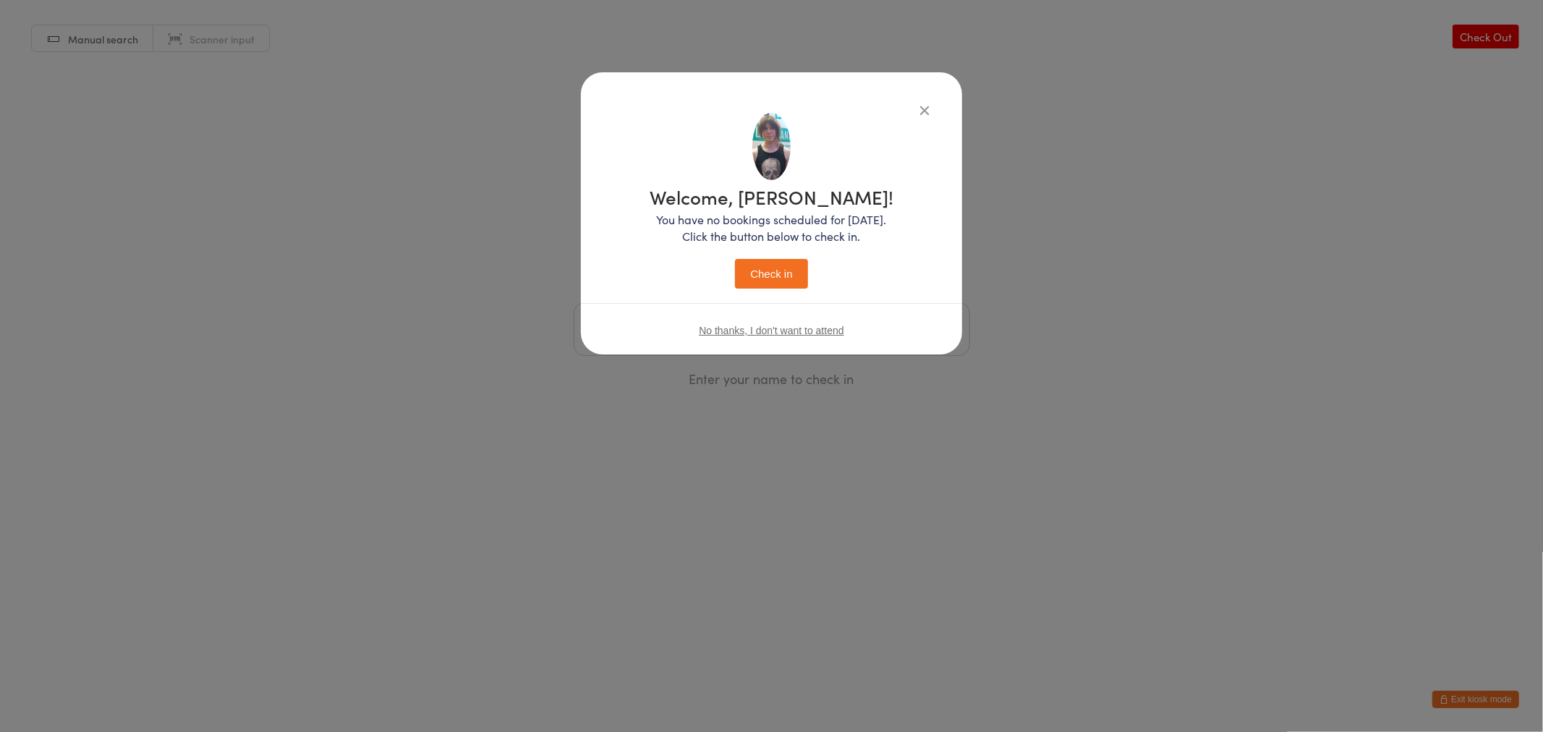
click at [784, 256] on div "Welcome, Robert! You have no bookings scheduled for today. Click the button bel…" at bounding box center [772, 237] width 244 height 101
click at [786, 269] on button "Check in" at bounding box center [771, 274] width 72 height 30
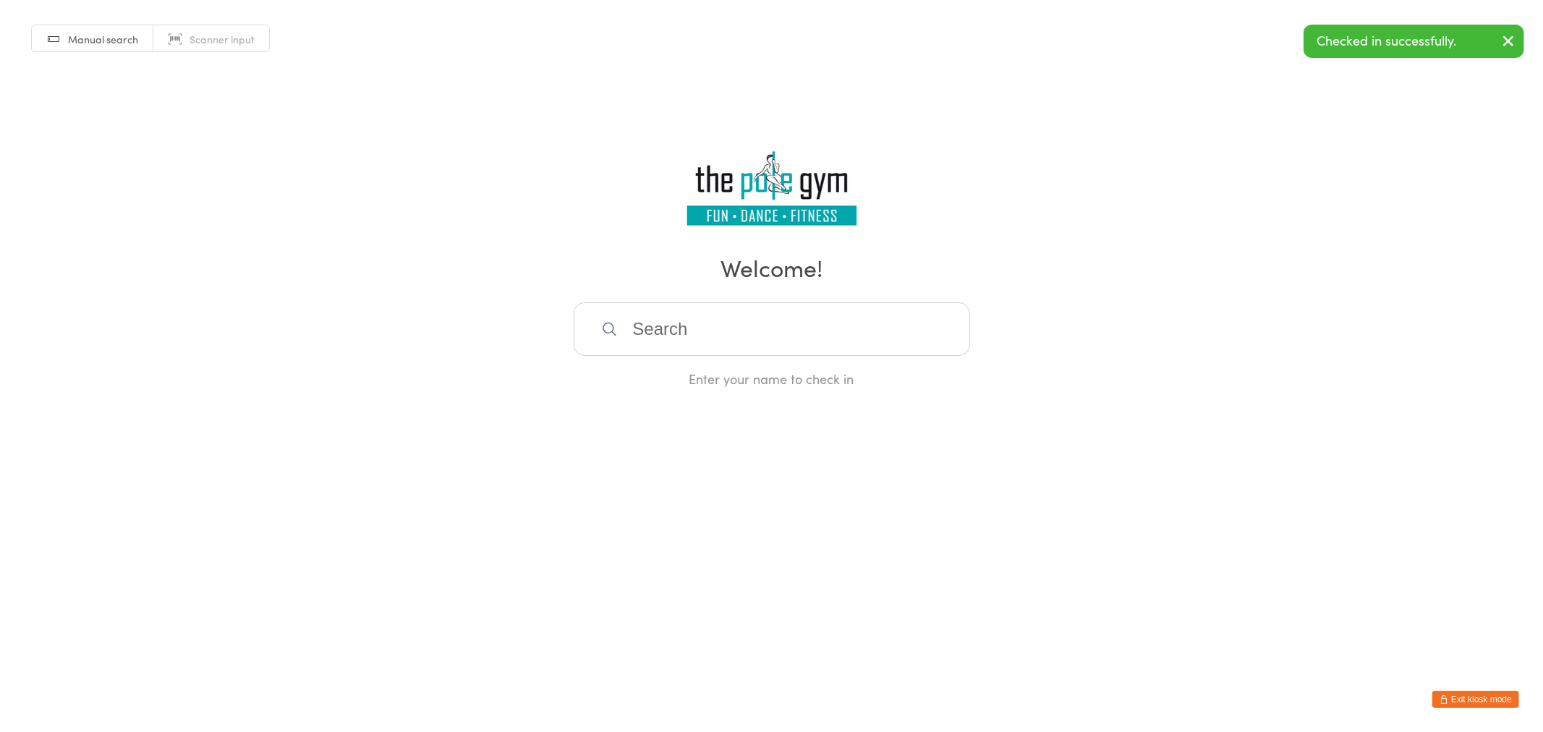
click at [692, 334] on input "search" at bounding box center [772, 329] width 397 height 54
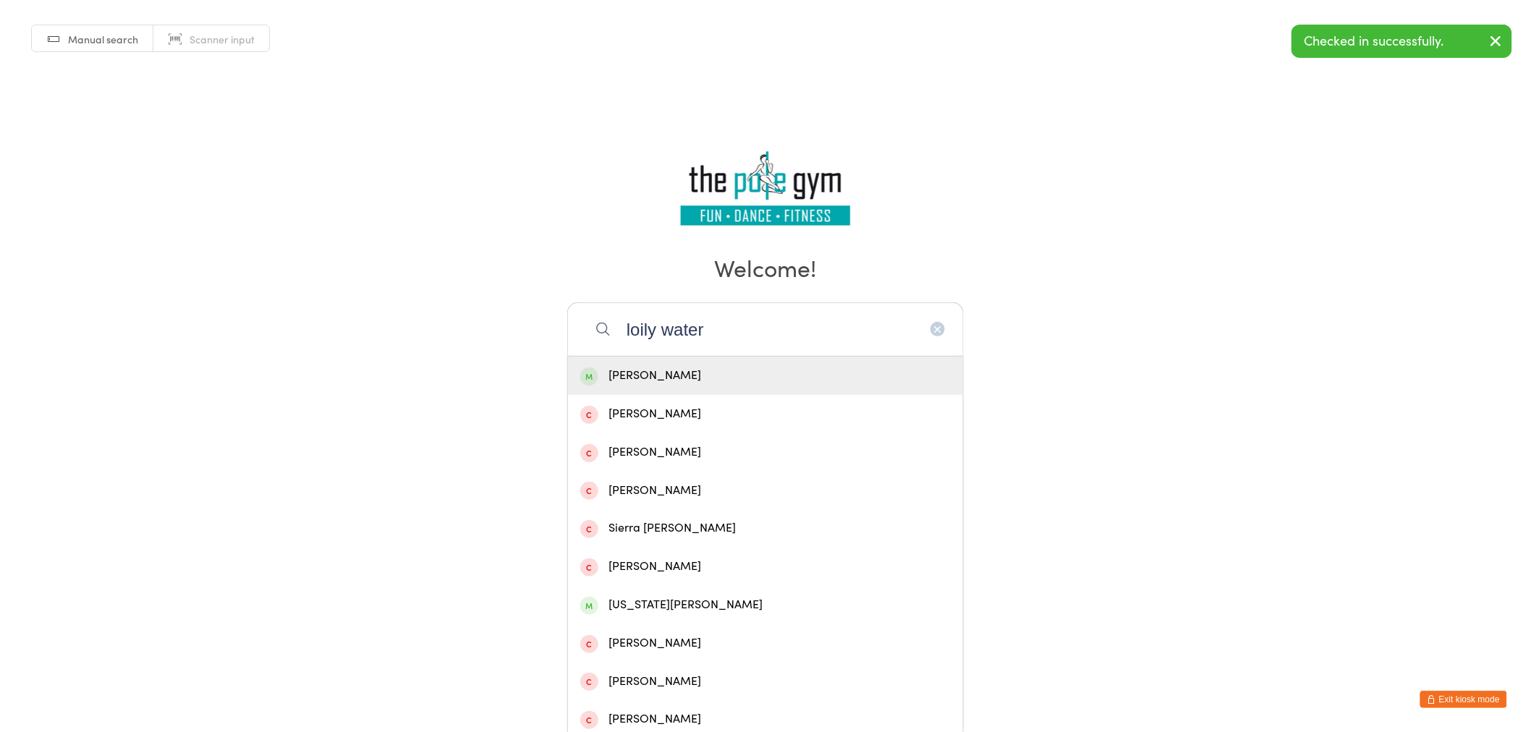
type input "loily water"
click at [716, 369] on div "[PERSON_NAME]" at bounding box center [765, 376] width 370 height 20
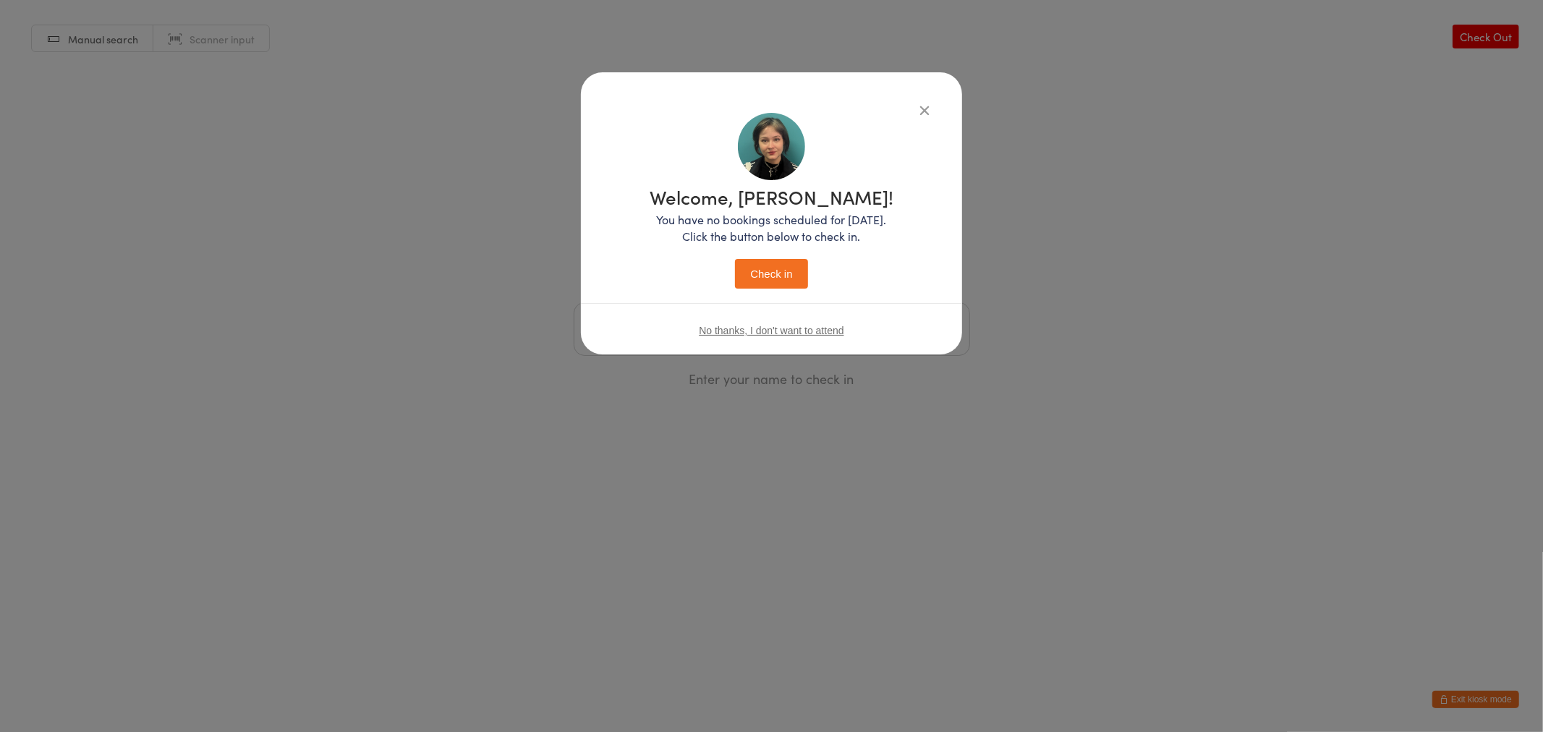
click at [773, 270] on button "Check in" at bounding box center [771, 274] width 72 height 30
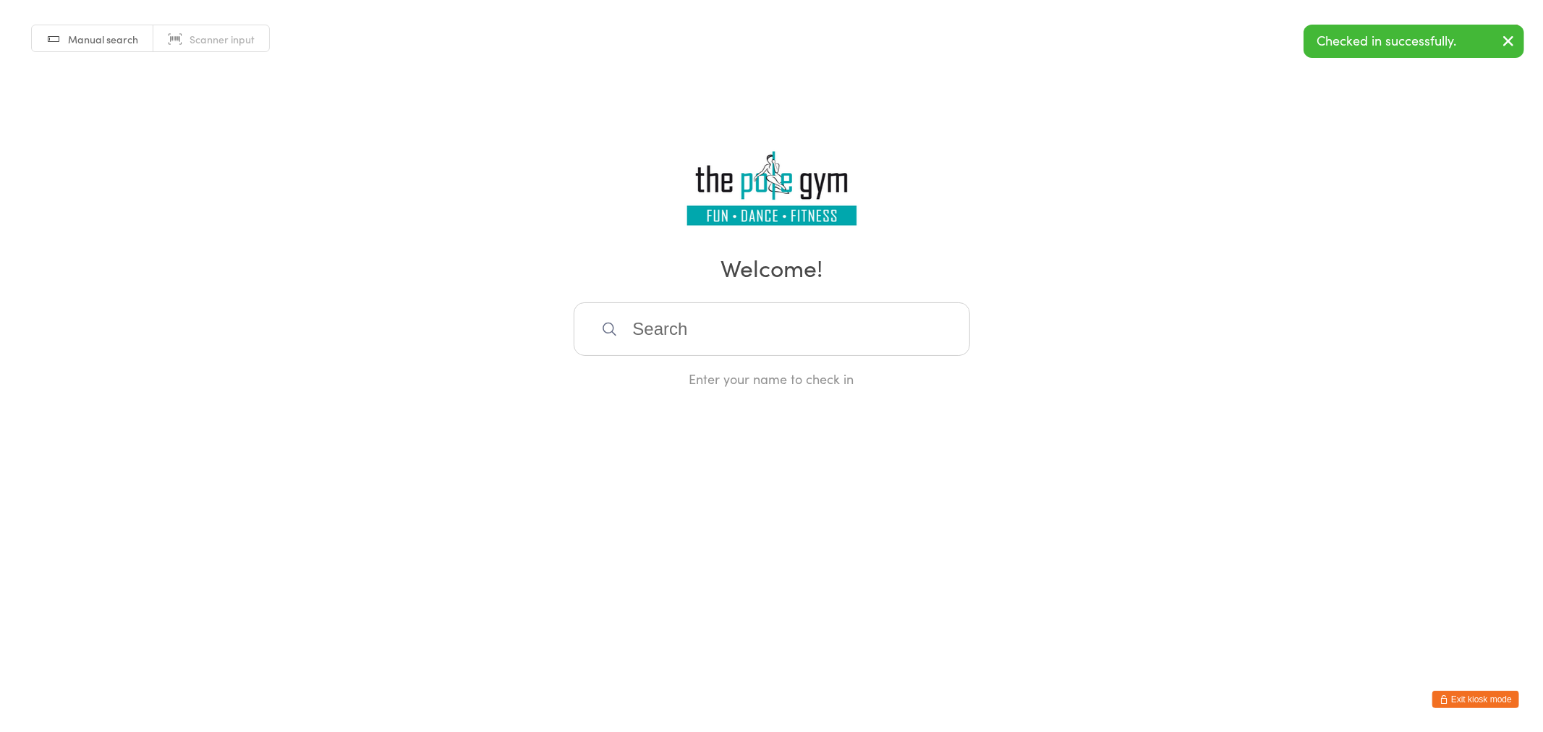
click at [1467, 702] on button "Exit kiosk mode" at bounding box center [1476, 699] width 87 height 17
click at [1465, 698] on button "Exit kiosk mode" at bounding box center [1476, 699] width 87 height 17
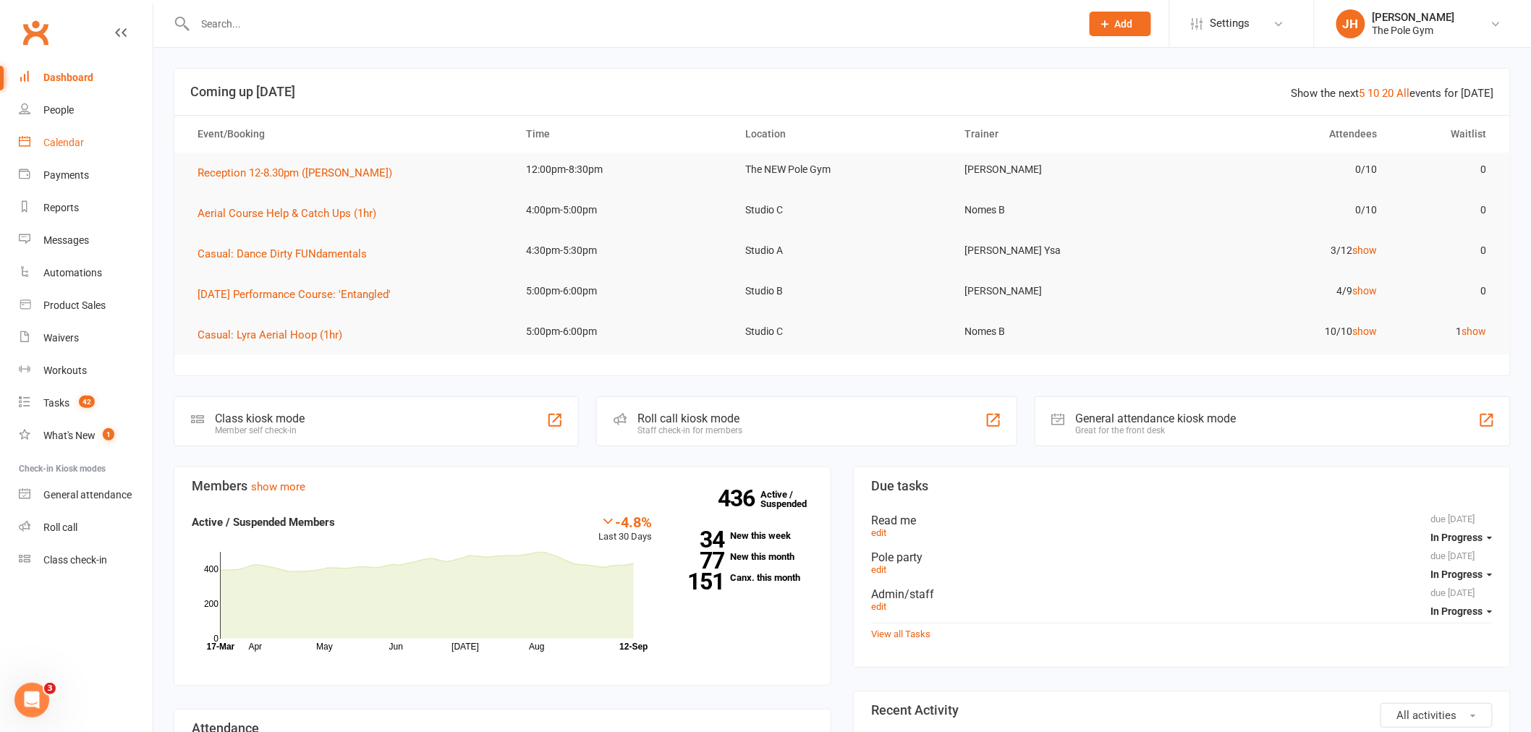
click at [67, 137] on div "Calendar" at bounding box center [63, 143] width 41 height 12
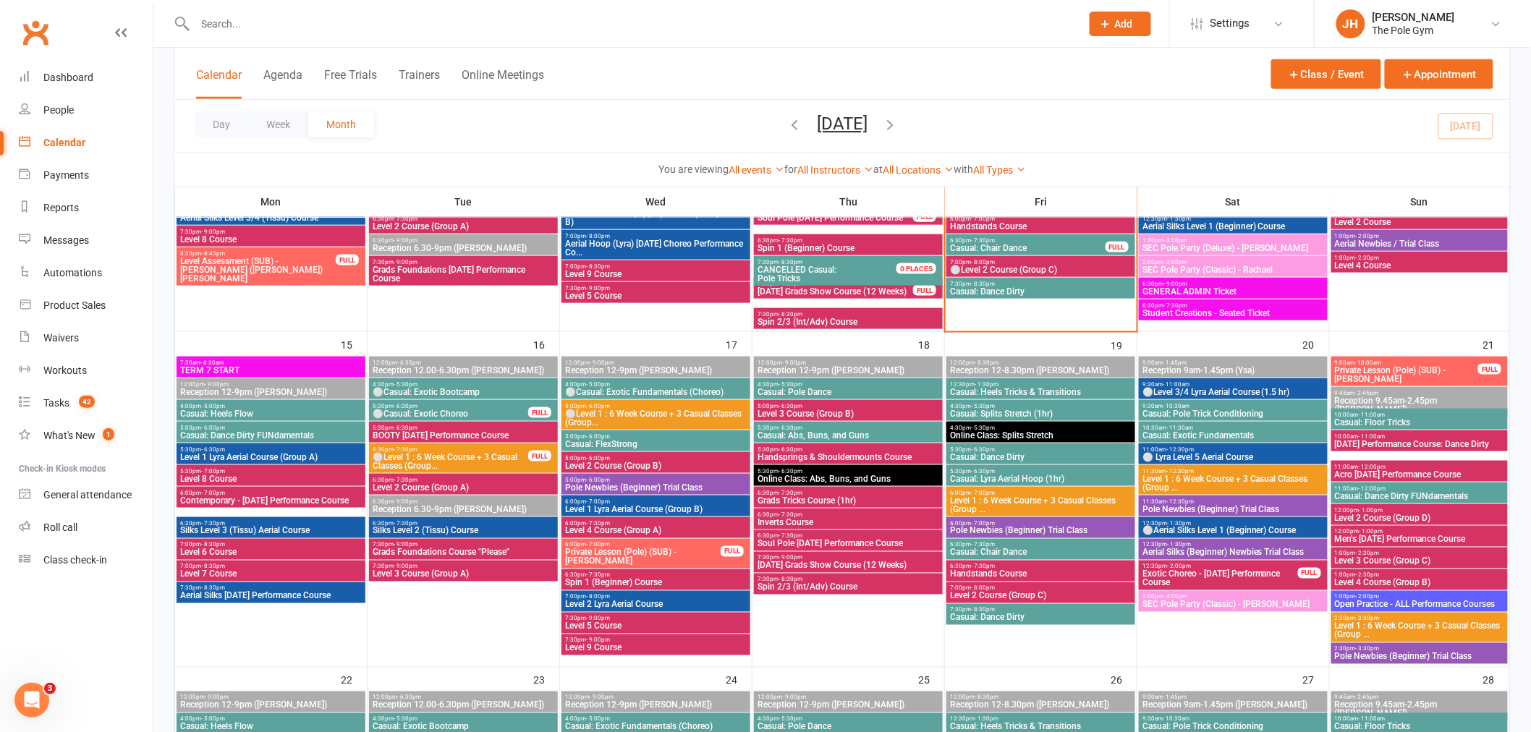
scroll to position [643, 0]
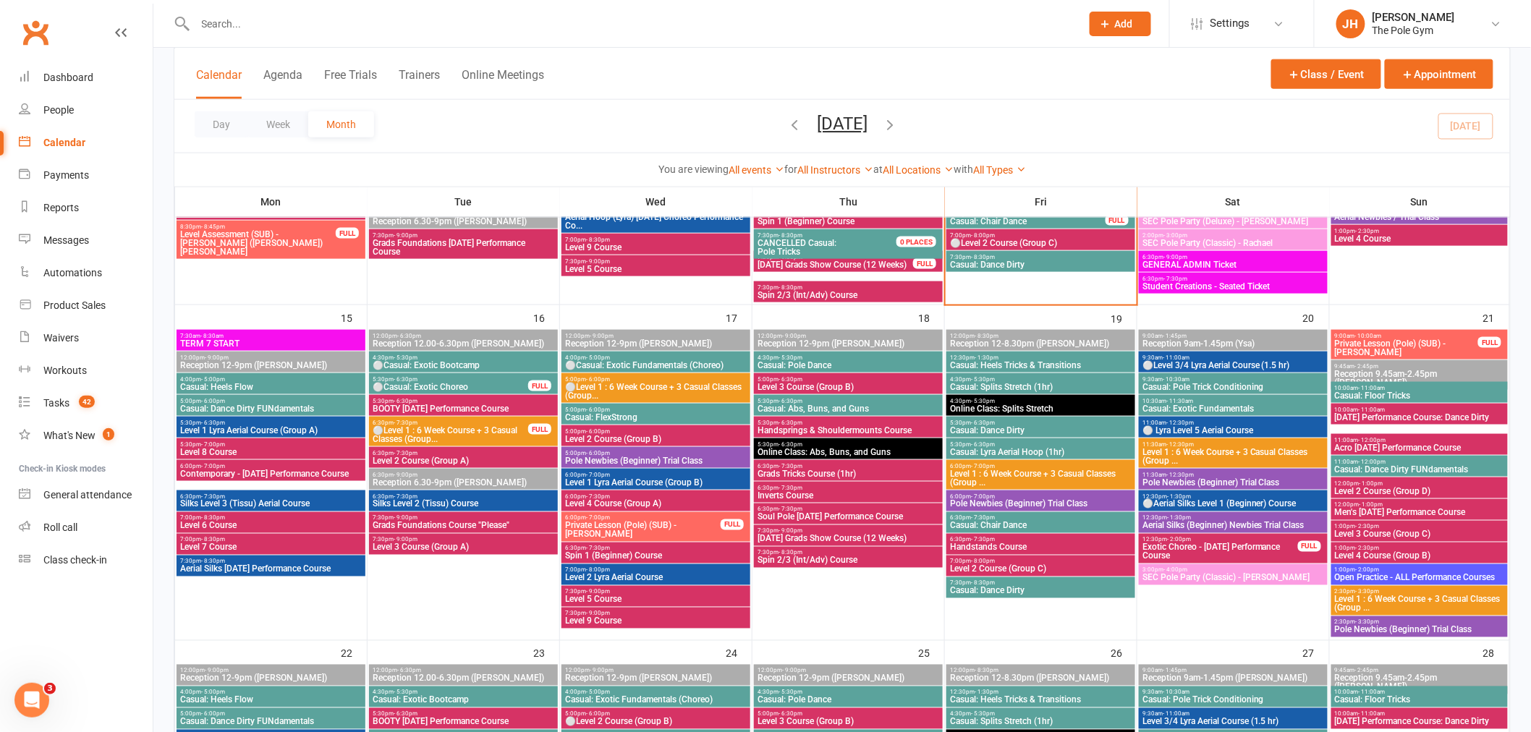
click at [462, 431] on span "⚪Level 1 : 6 Week Course + 3 Casual Classes (Group..." at bounding box center [450, 434] width 157 height 17
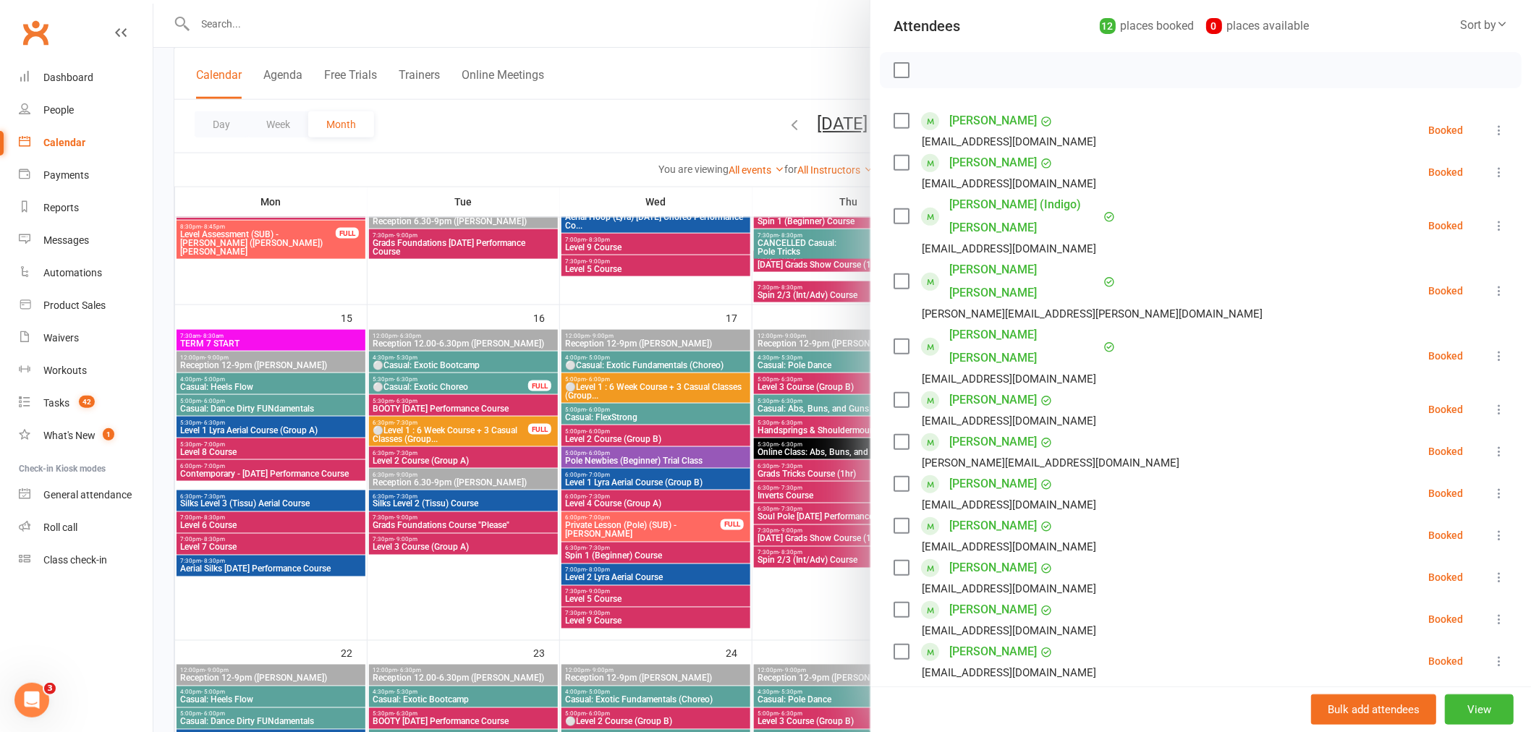
scroll to position [161, 0]
click at [975, 598] on link "[PERSON_NAME]" at bounding box center [993, 609] width 88 height 23
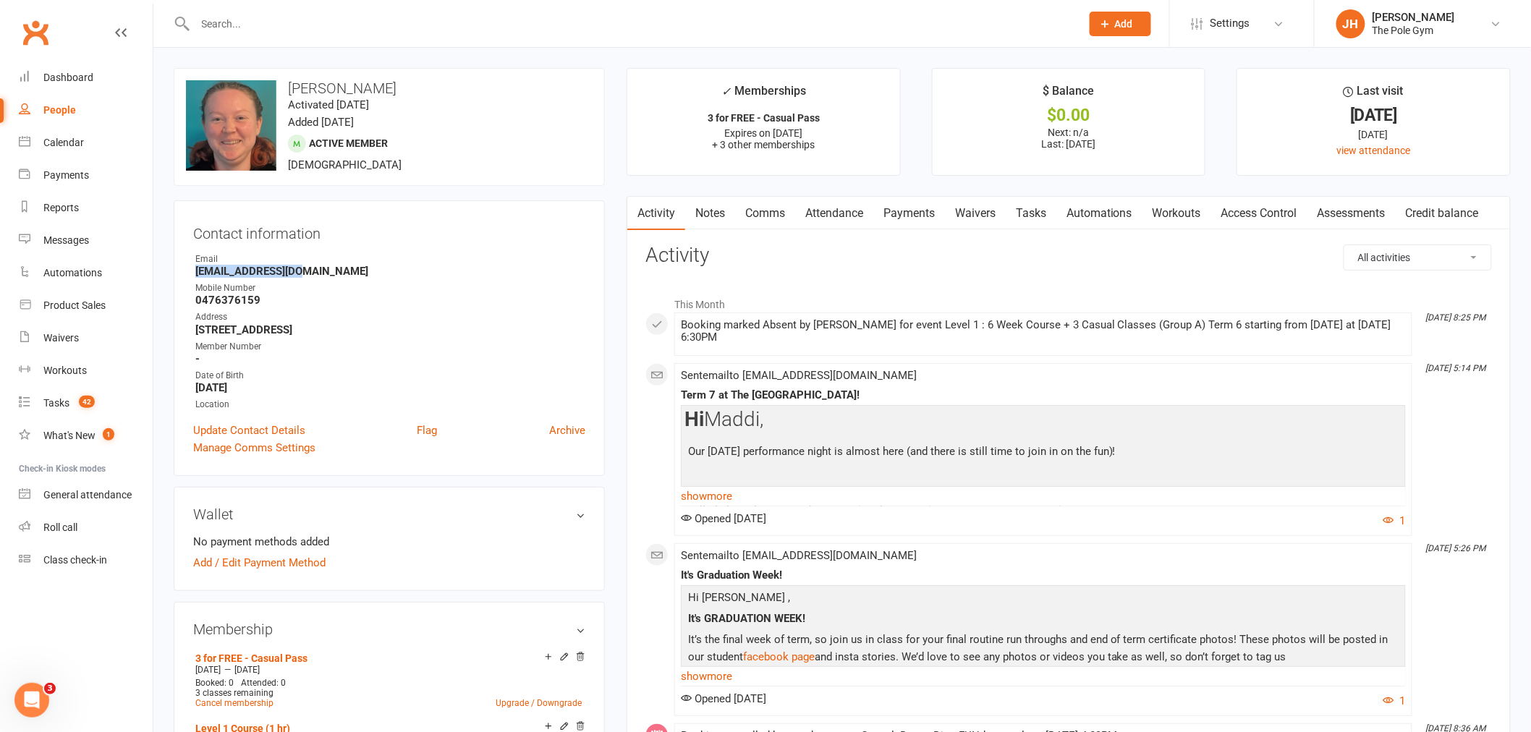
drag, startPoint x: 350, startPoint y: 271, endPoint x: 194, endPoint y: 266, distance: 155.6
click at [194, 266] on li "Email [EMAIL_ADDRESS][DOMAIN_NAME]" at bounding box center [389, 265] width 392 height 25
copy strong "[EMAIL_ADDRESS][DOMAIN_NAME]"
click at [492, 315] on div "Address" at bounding box center [390, 317] width 390 height 14
click at [72, 151] on link "Calendar" at bounding box center [86, 143] width 134 height 33
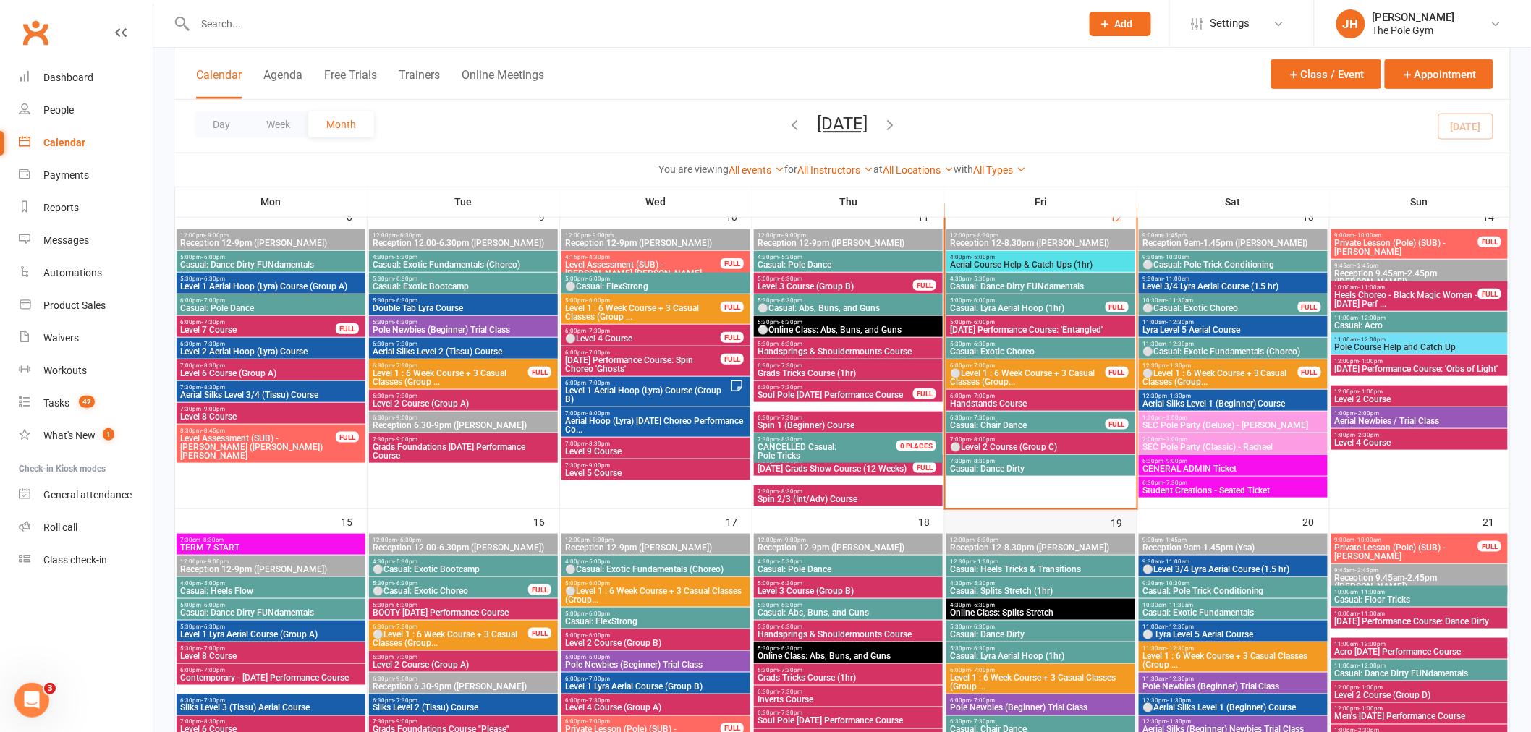
scroll to position [402, 0]
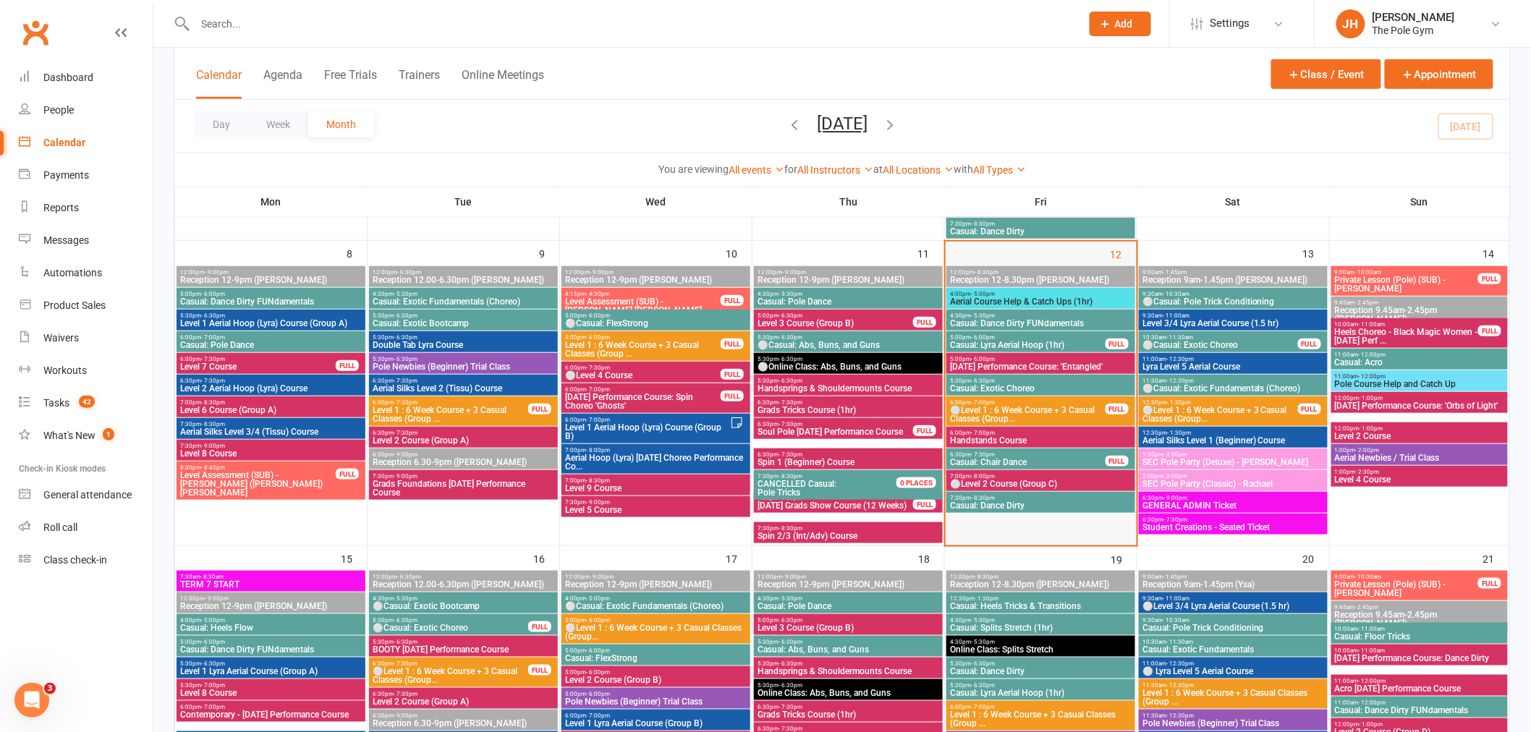
click at [1017, 242] on div "12" at bounding box center [1041, 394] width 191 height 304
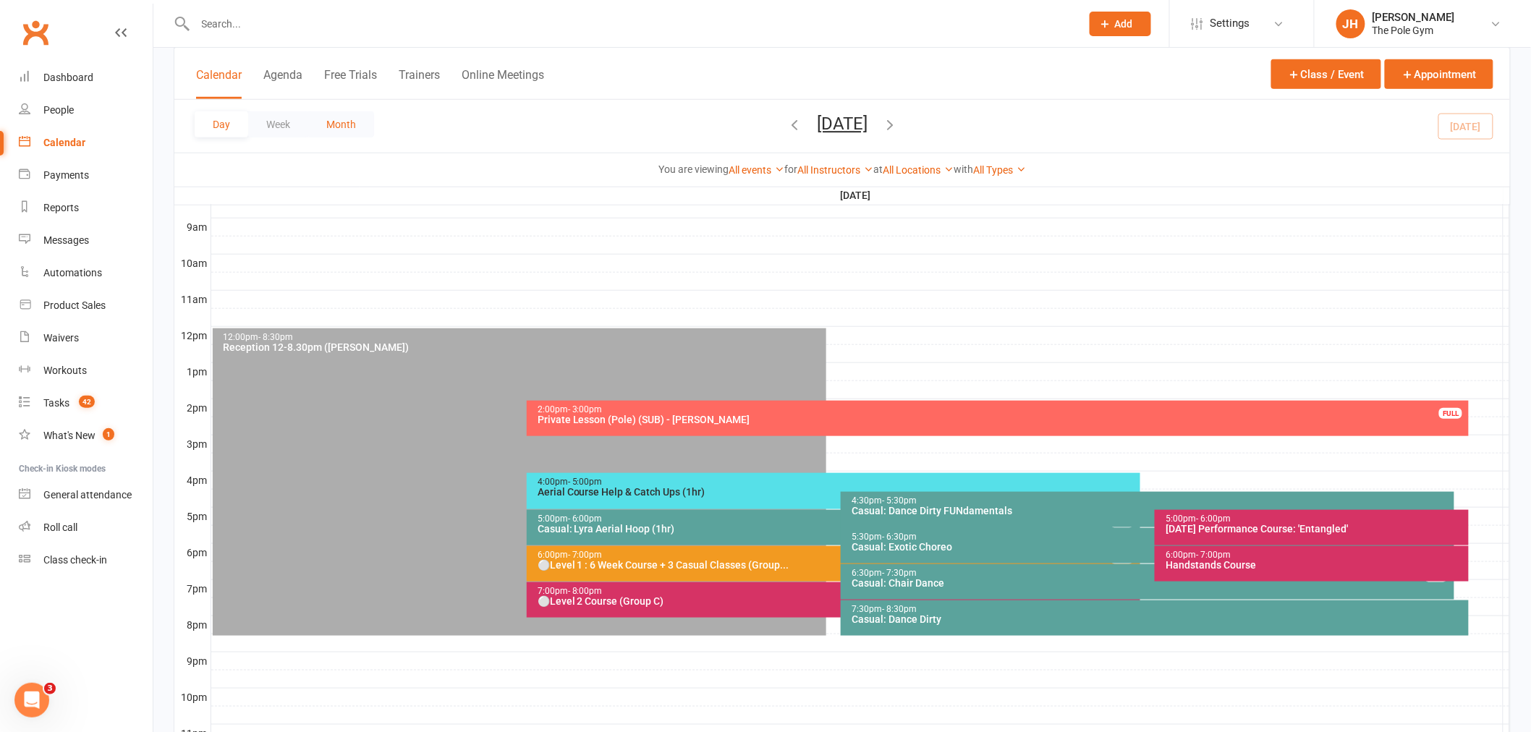
click at [341, 119] on button "Month" at bounding box center [341, 124] width 66 height 26
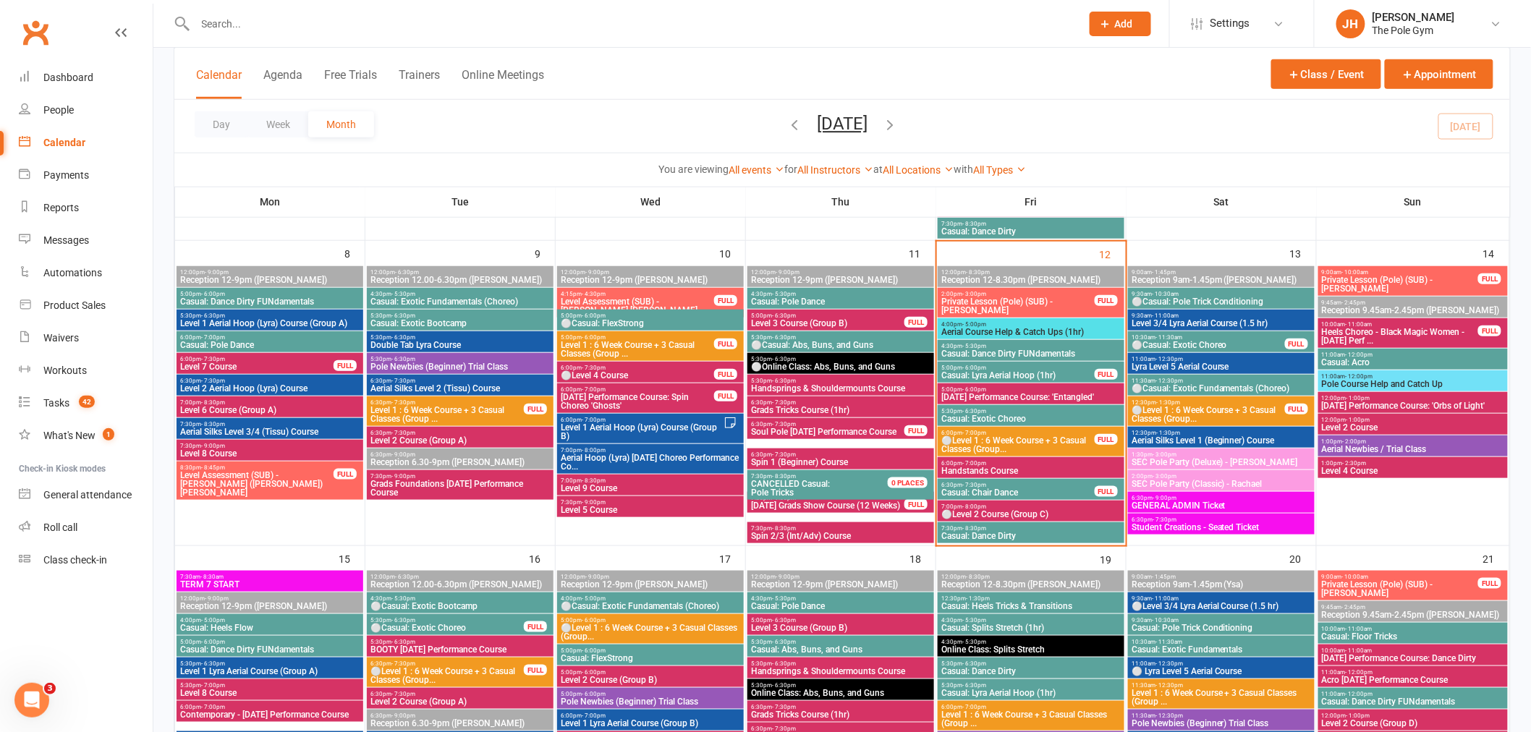
click at [603, 27] on input "text" at bounding box center [631, 24] width 880 height 20
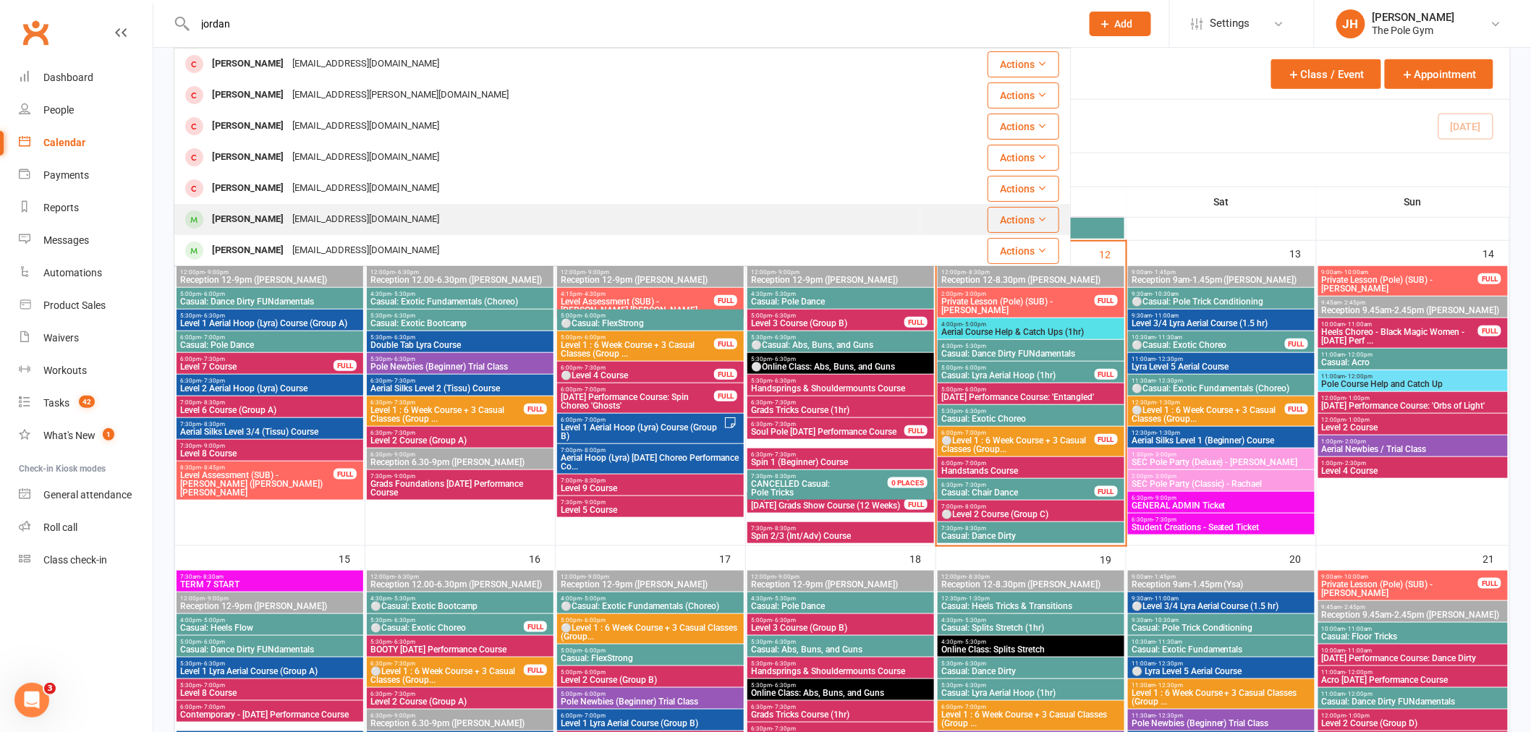
type input "jordan"
click at [308, 227] on div "[EMAIL_ADDRESS][DOMAIN_NAME]" at bounding box center [366, 219] width 156 height 21
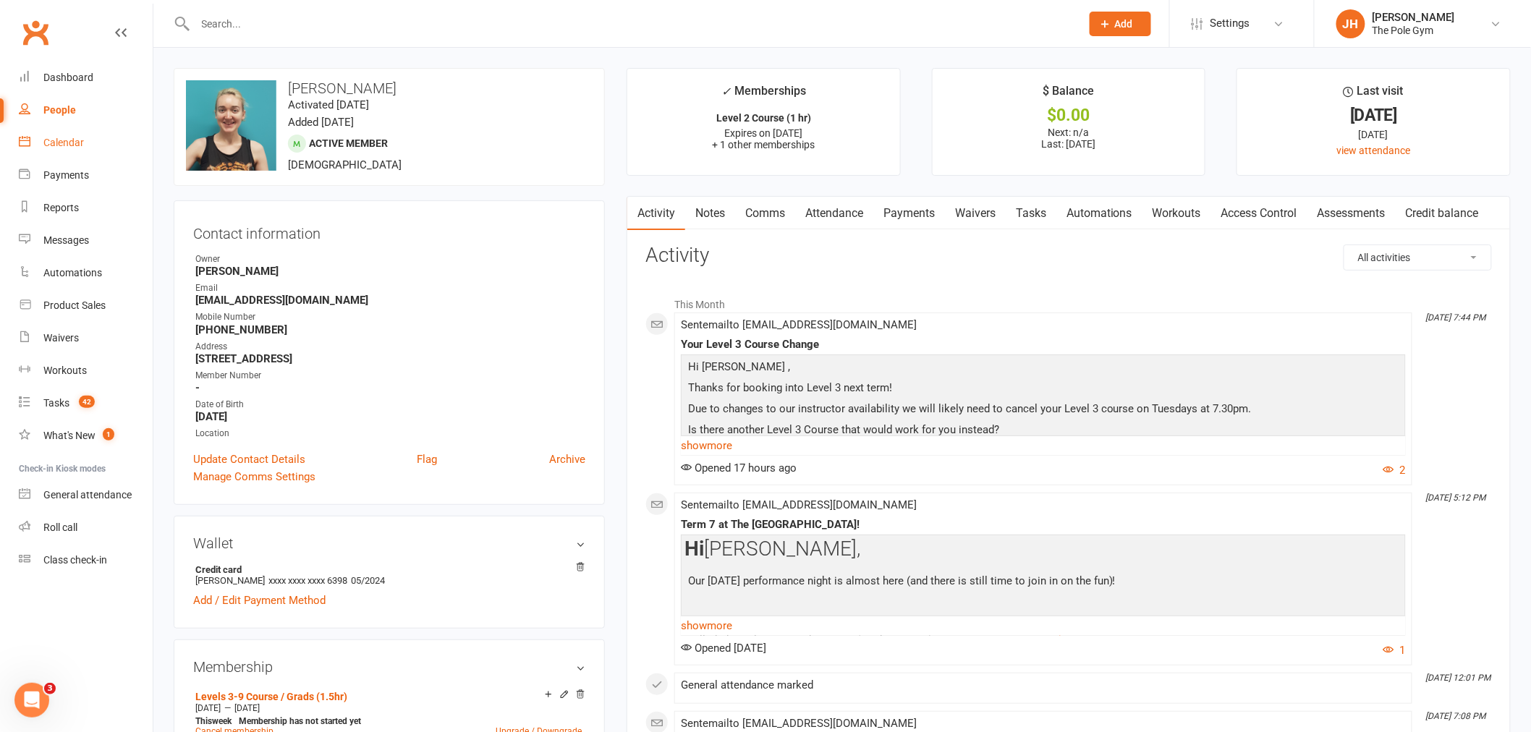
click at [85, 132] on link "Calendar" at bounding box center [86, 143] width 134 height 33
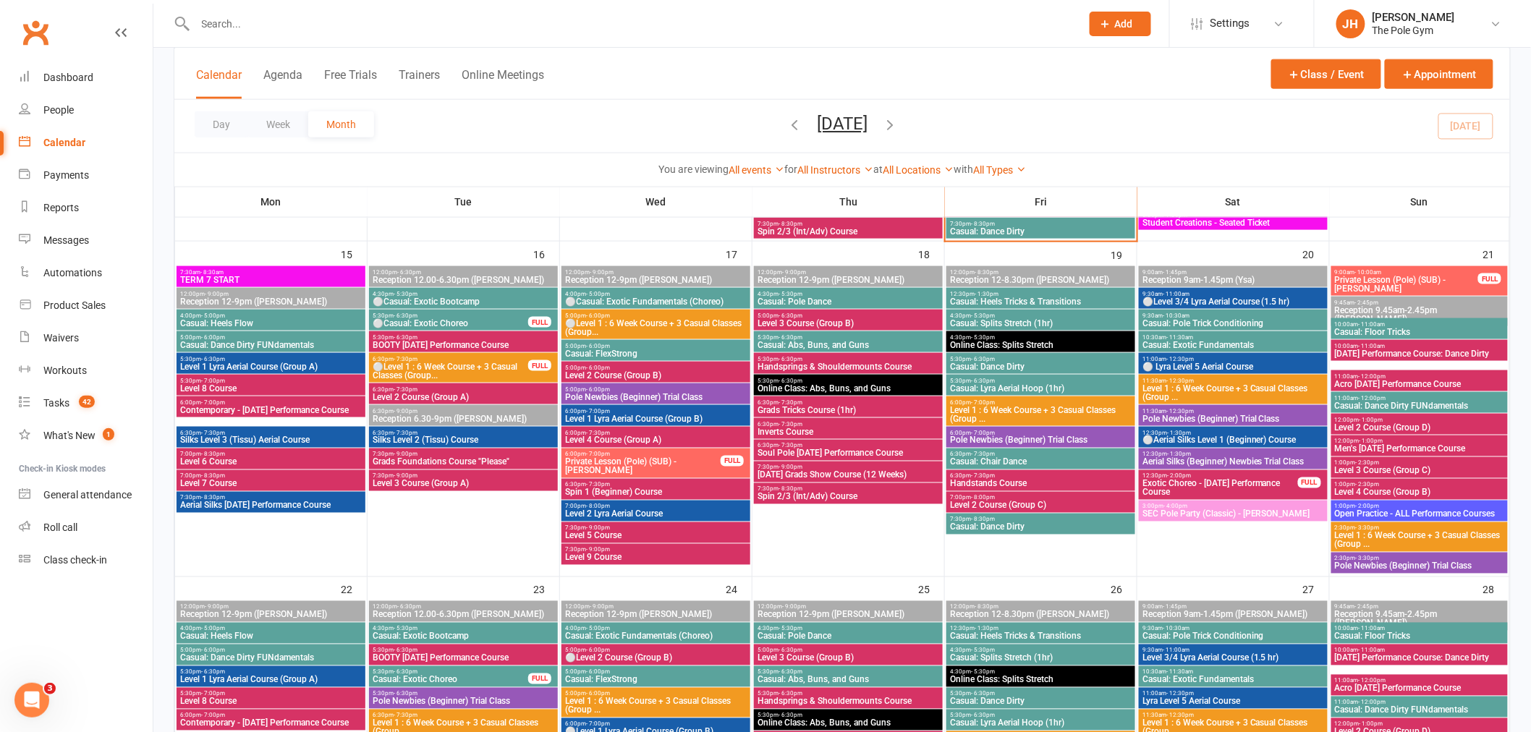
scroll to position [724, 0]
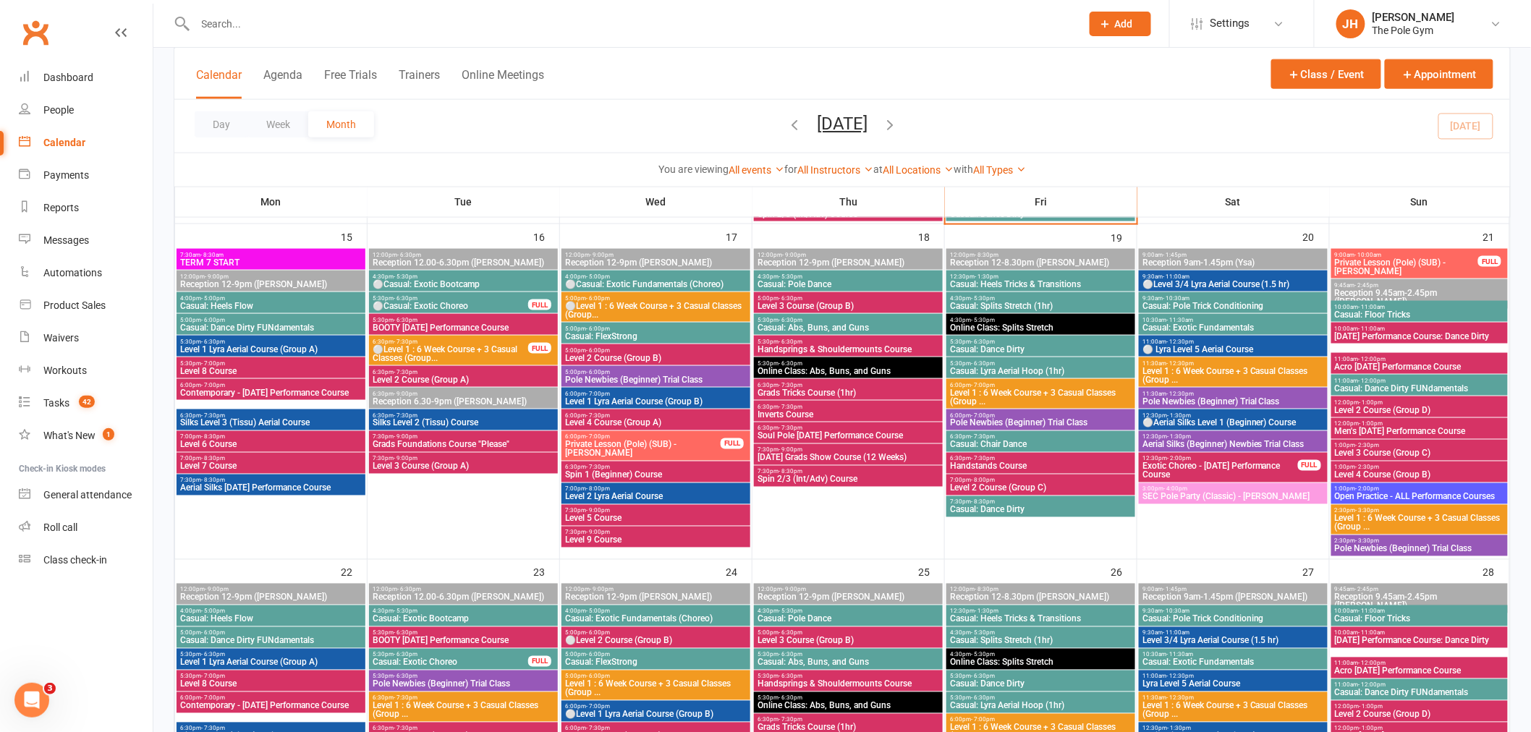
click at [225, 419] on span "Silks Level 3 (Tissu) Aerial Course" at bounding box center [270, 423] width 183 height 9
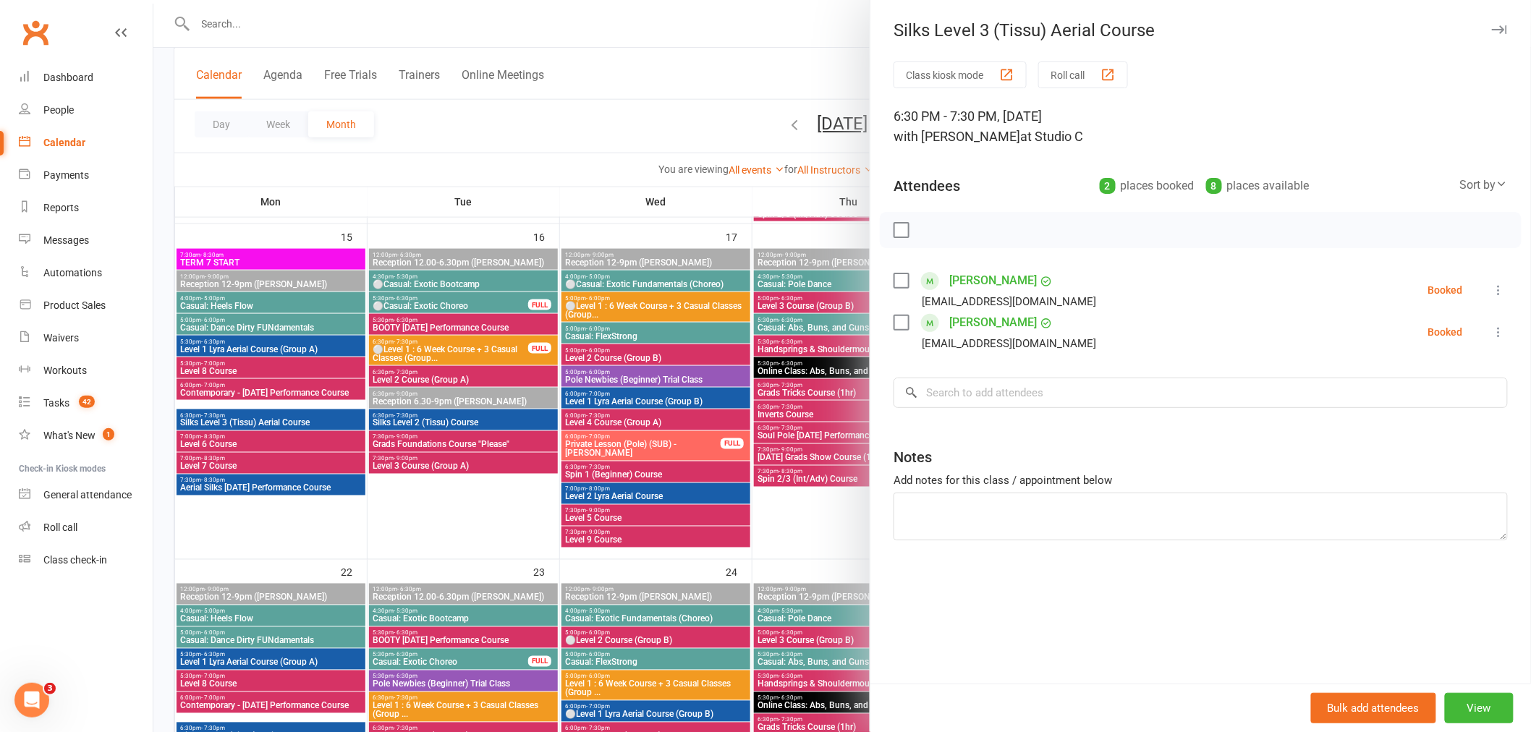
click at [333, 428] on div at bounding box center [842, 366] width 1378 height 732
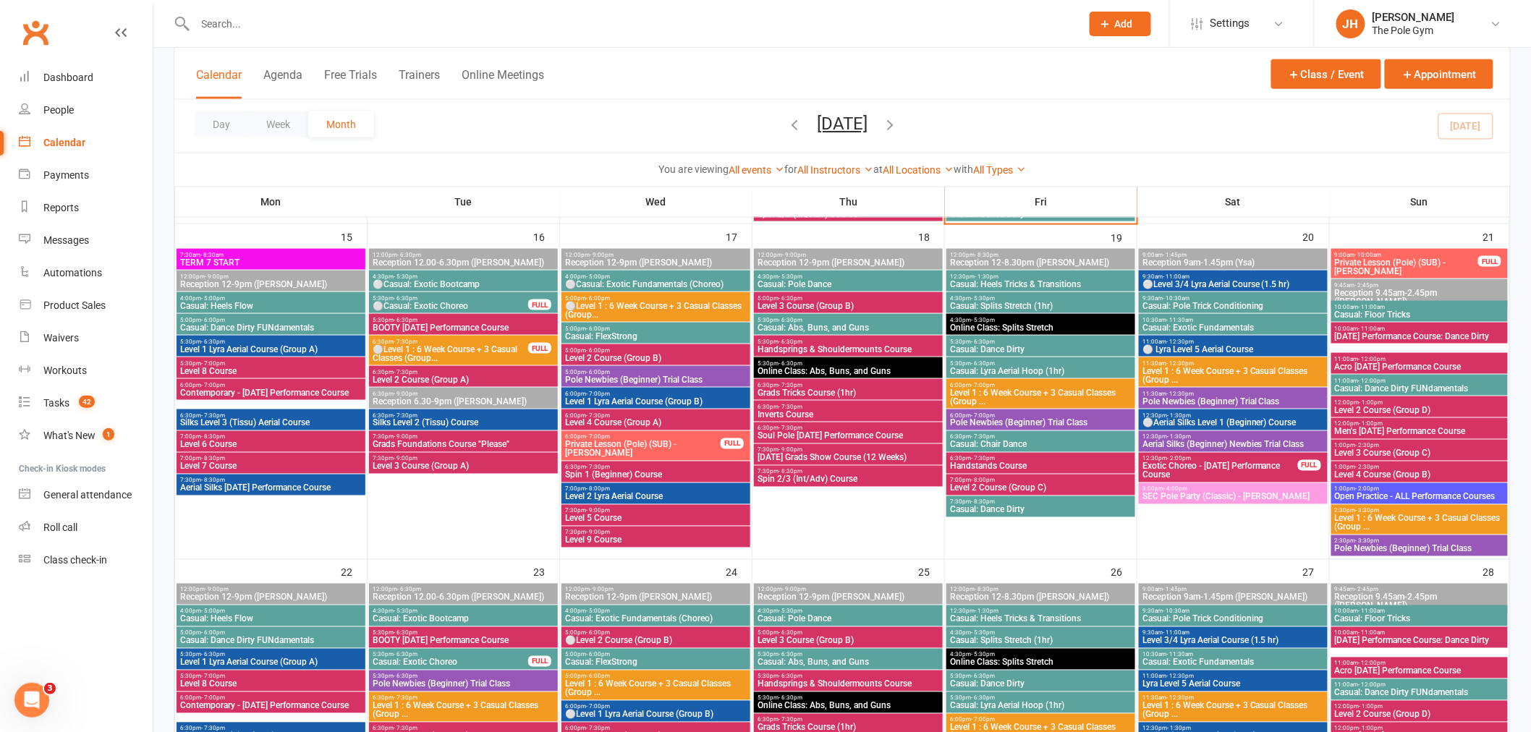
click at [304, 419] on span "Silks Level 3 (Tissu) Aerial Course" at bounding box center [270, 423] width 183 height 9
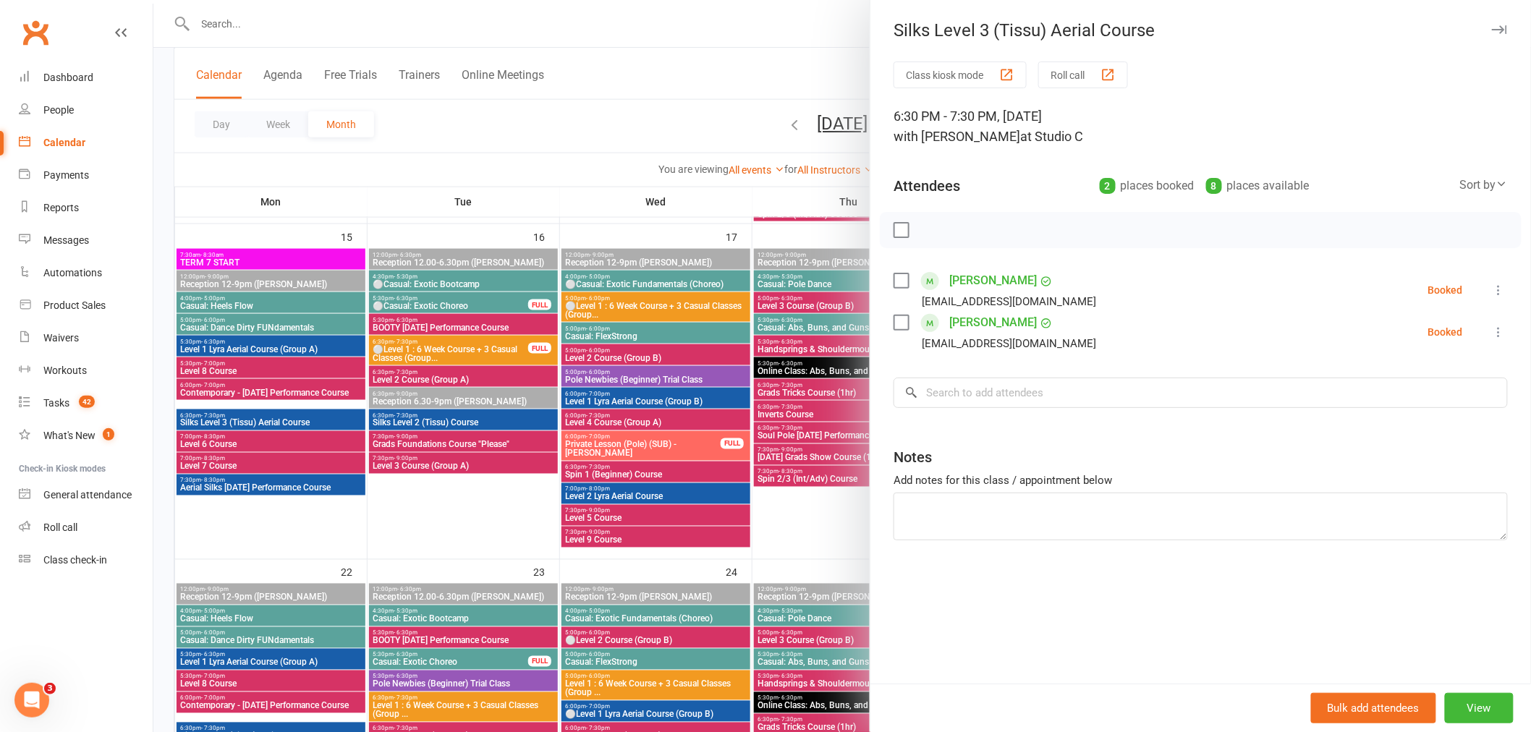
click at [305, 18] on div at bounding box center [842, 366] width 1378 height 732
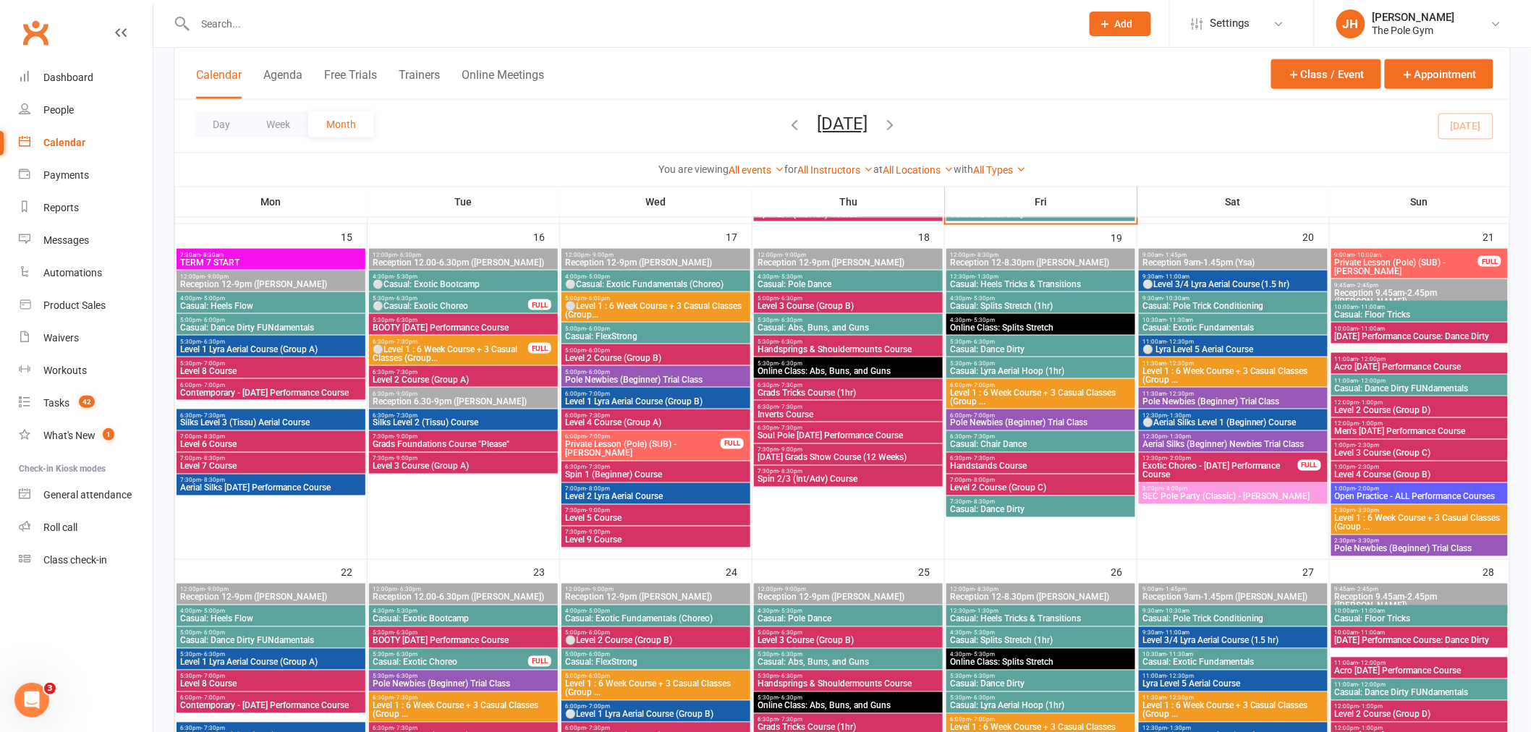
click at [262, 17] on input "text" at bounding box center [631, 24] width 880 height 20
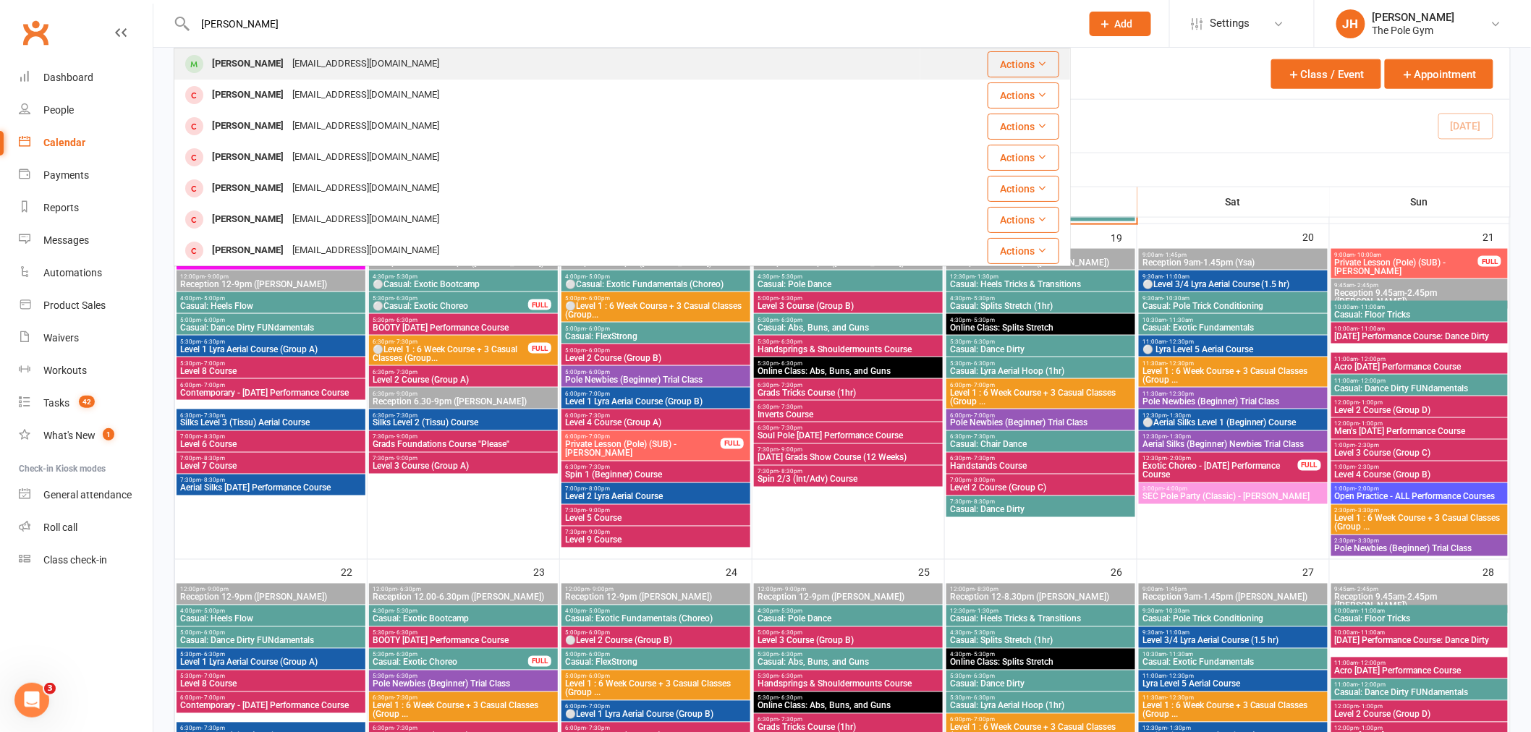
type input "keelan"
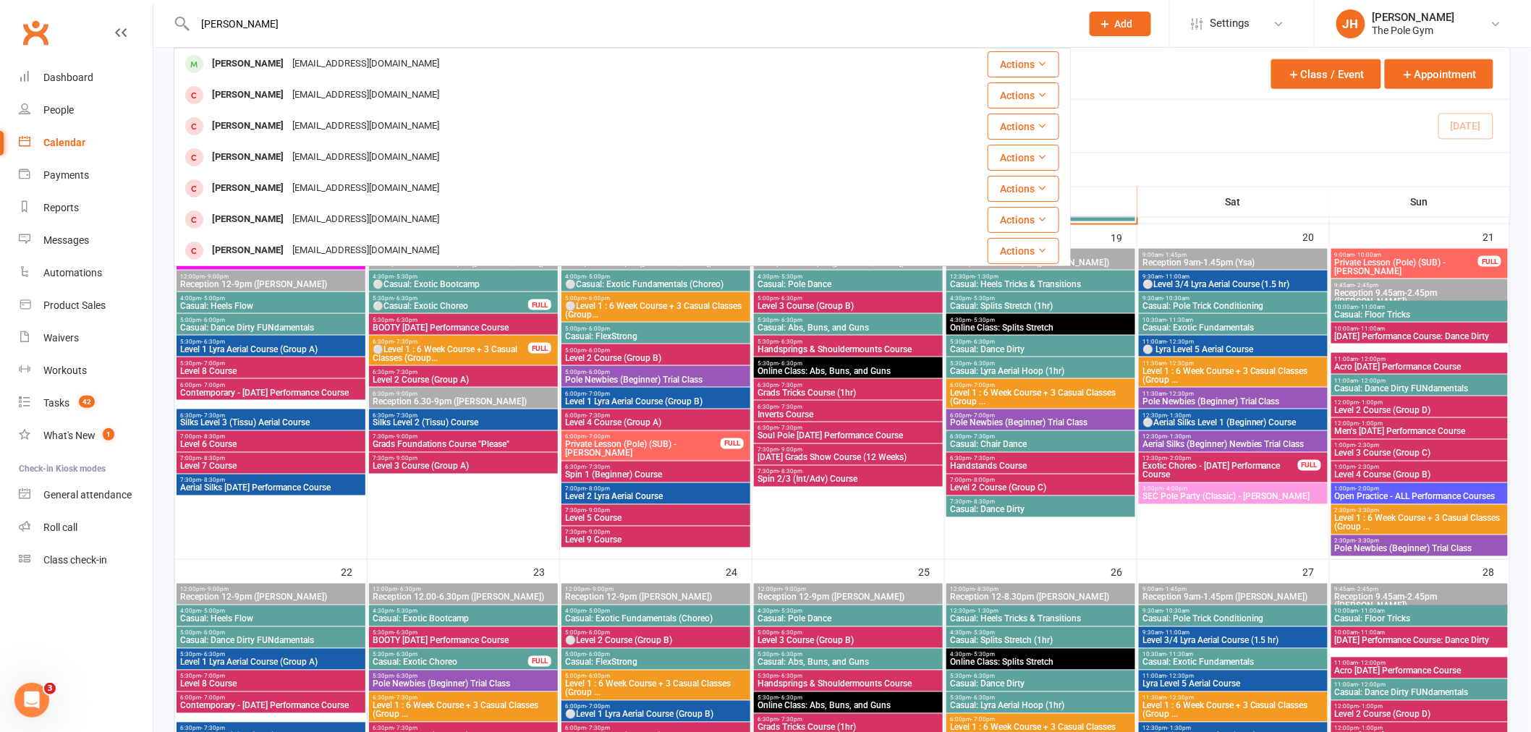
click at [261, 54] on div "Keelan Stack stack.keelan0@gmail.com" at bounding box center [547, 64] width 745 height 30
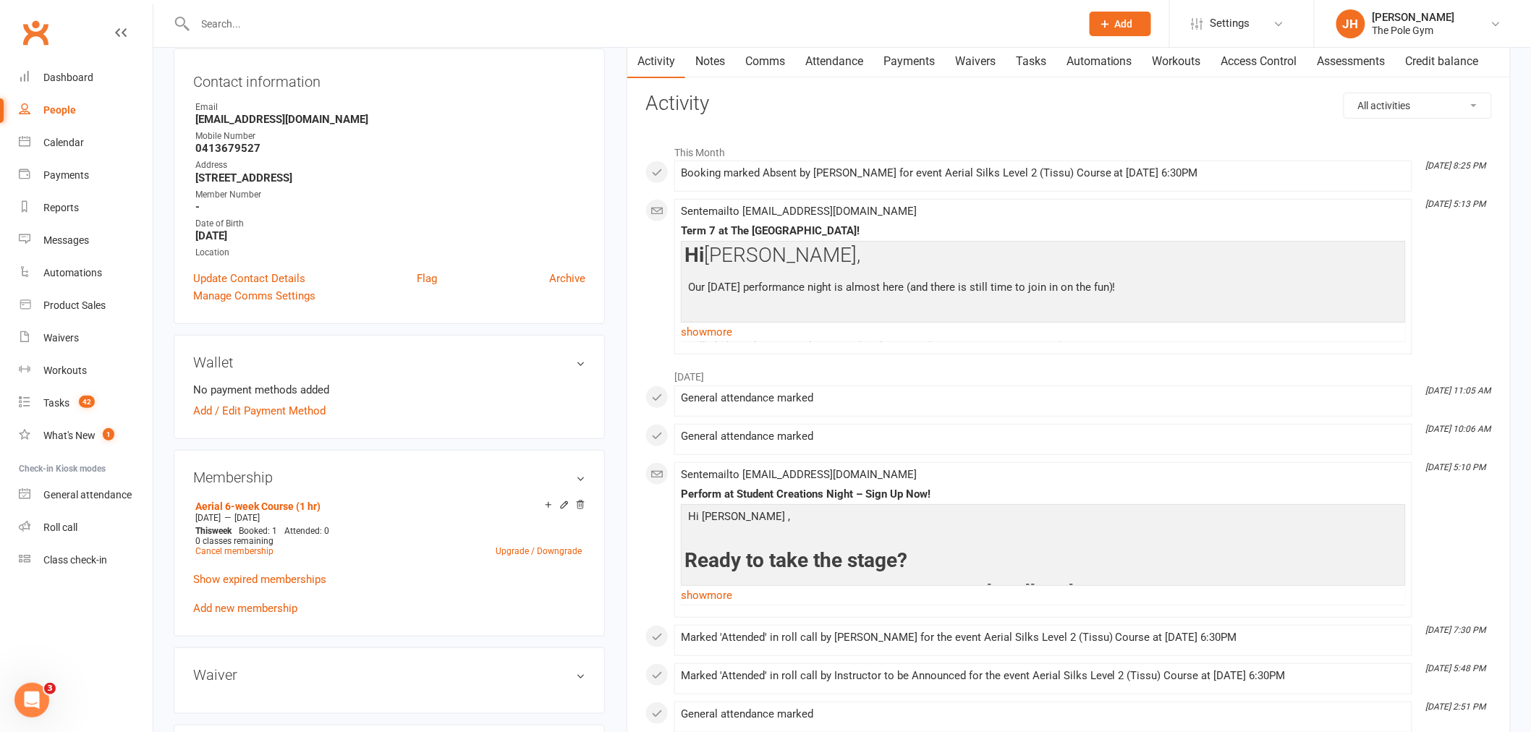
scroll to position [321, 0]
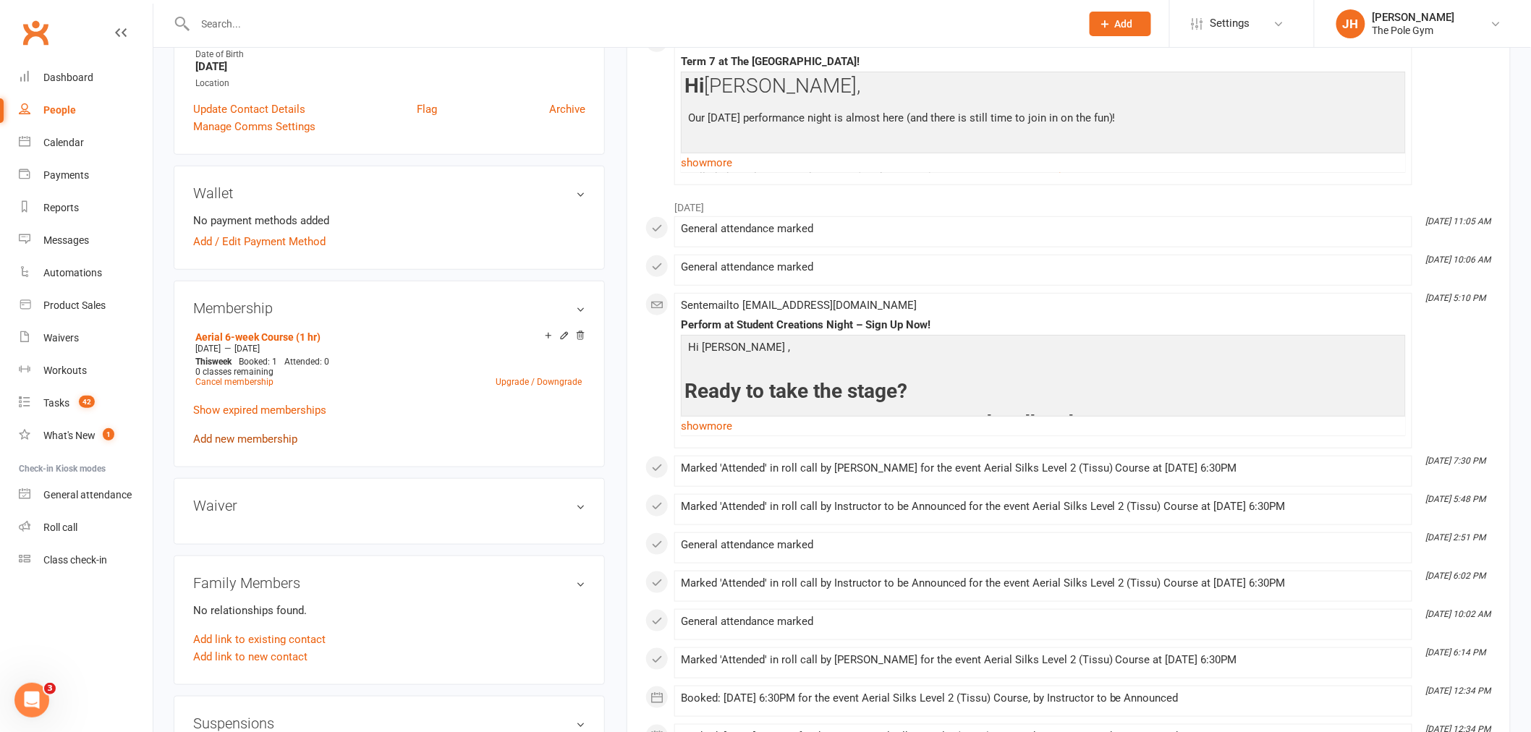
click at [261, 433] on link "Add new membership" at bounding box center [245, 439] width 104 height 13
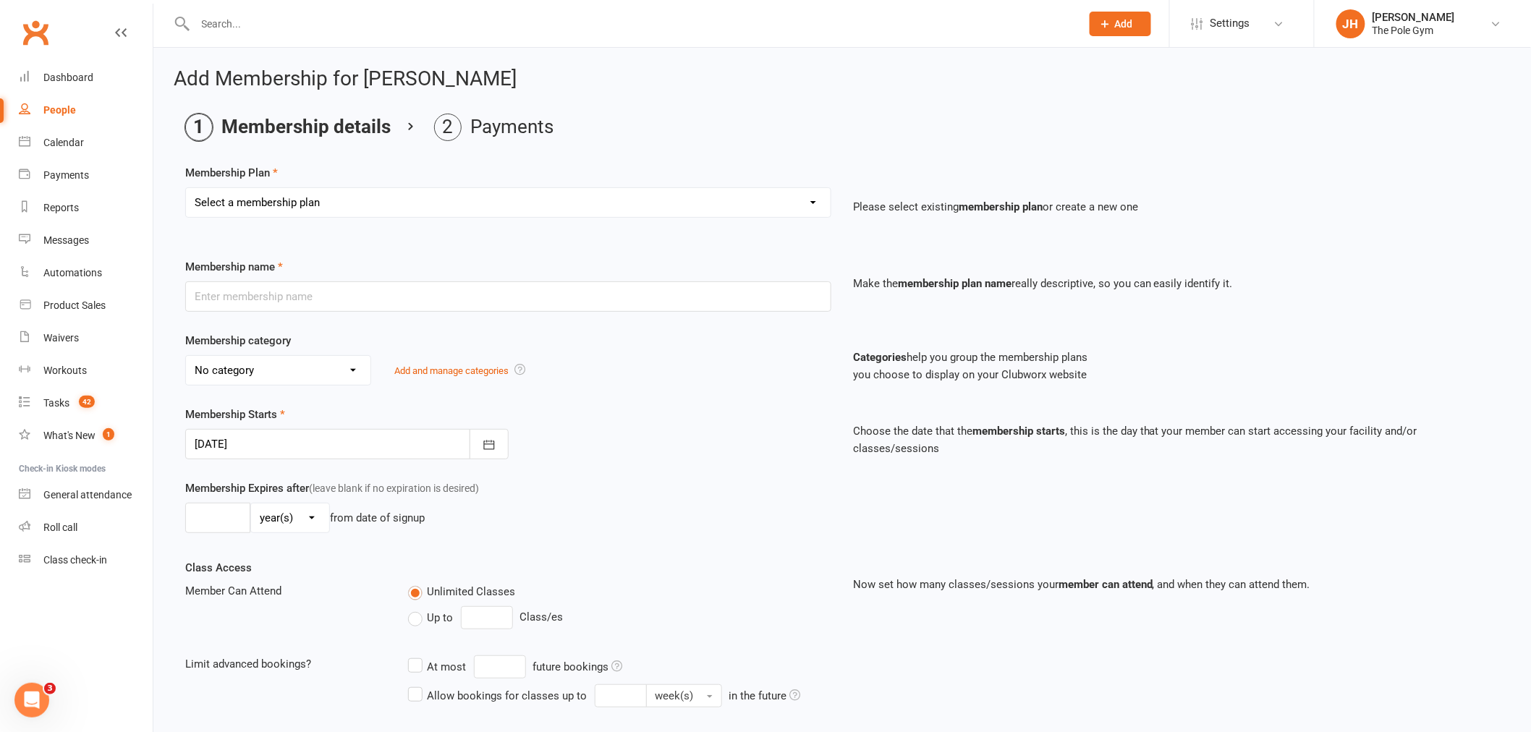
drag, startPoint x: 352, startPoint y: 216, endPoint x: 365, endPoint y: 216, distance: 12.3
click at [352, 216] on select "Select a membership plan Create new Membership Plan Pay As You Go (45 min) Casu…" at bounding box center [508, 202] width 645 height 29
select select "10"
click at [186, 188] on select "Select a membership plan Create new Membership Plan Pay As You Go (45 min) Casu…" at bounding box center [508, 202] width 645 height 29
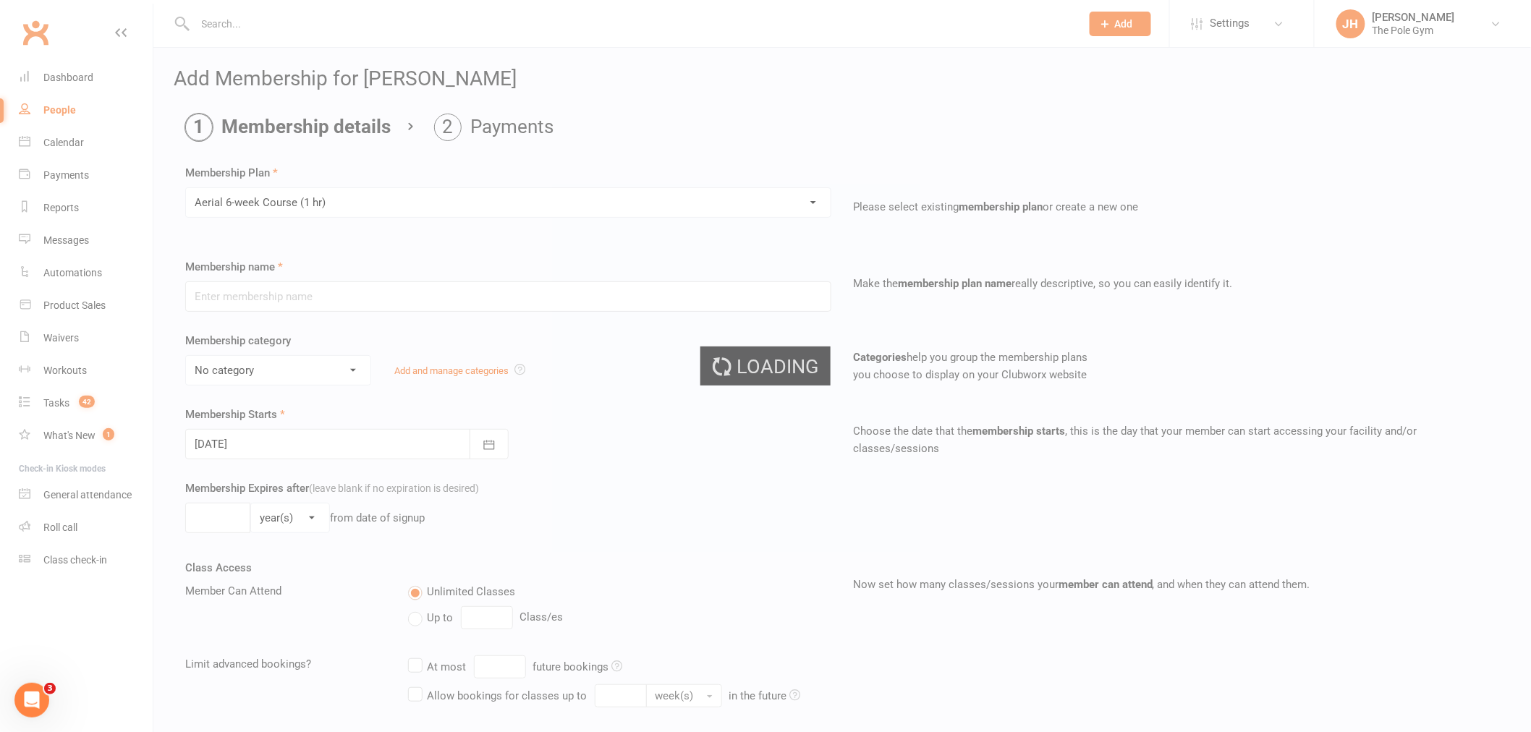
type input "Aerial 6-week Course (1 hr)"
select select "3"
type input "15 Sep 2025"
type input "6"
select select "1"
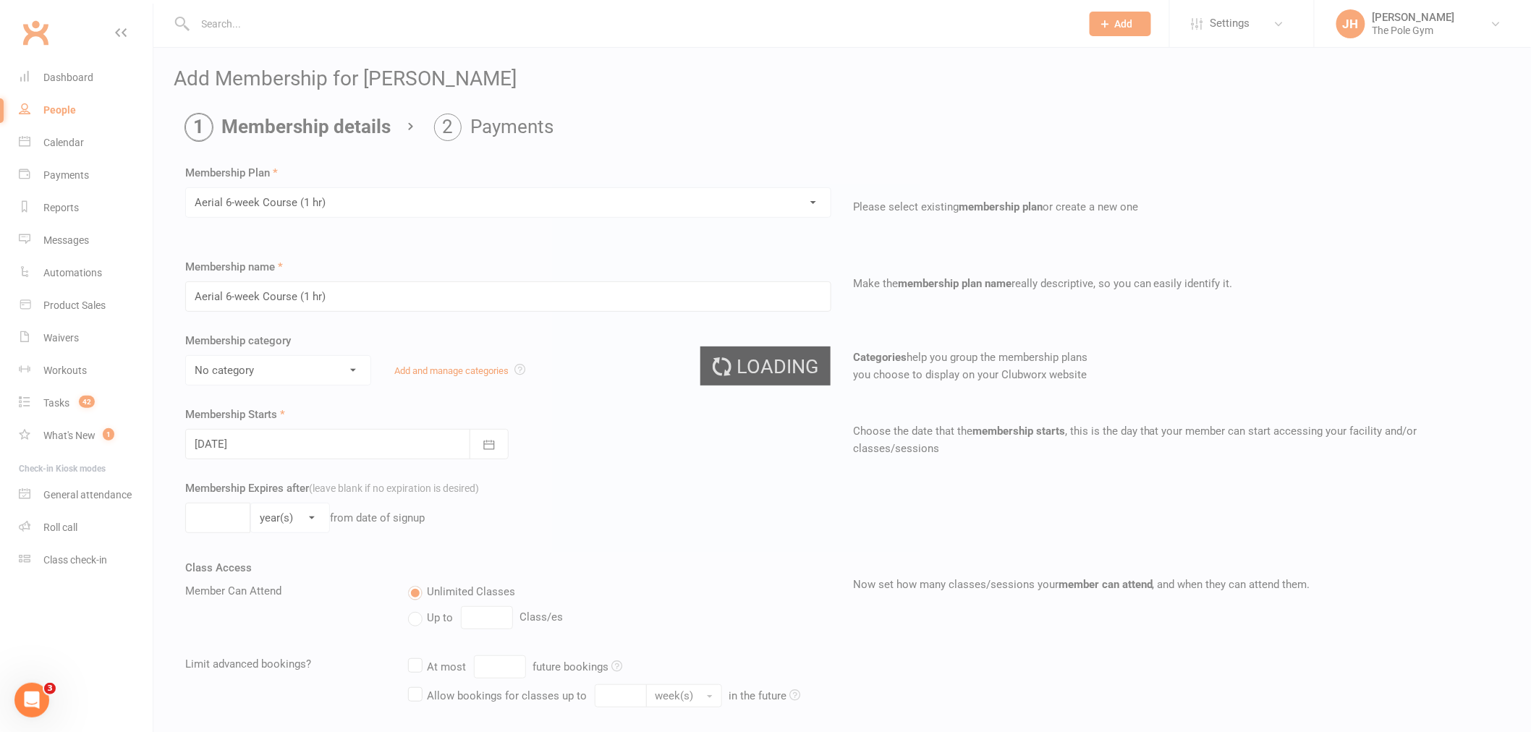
type input "1"
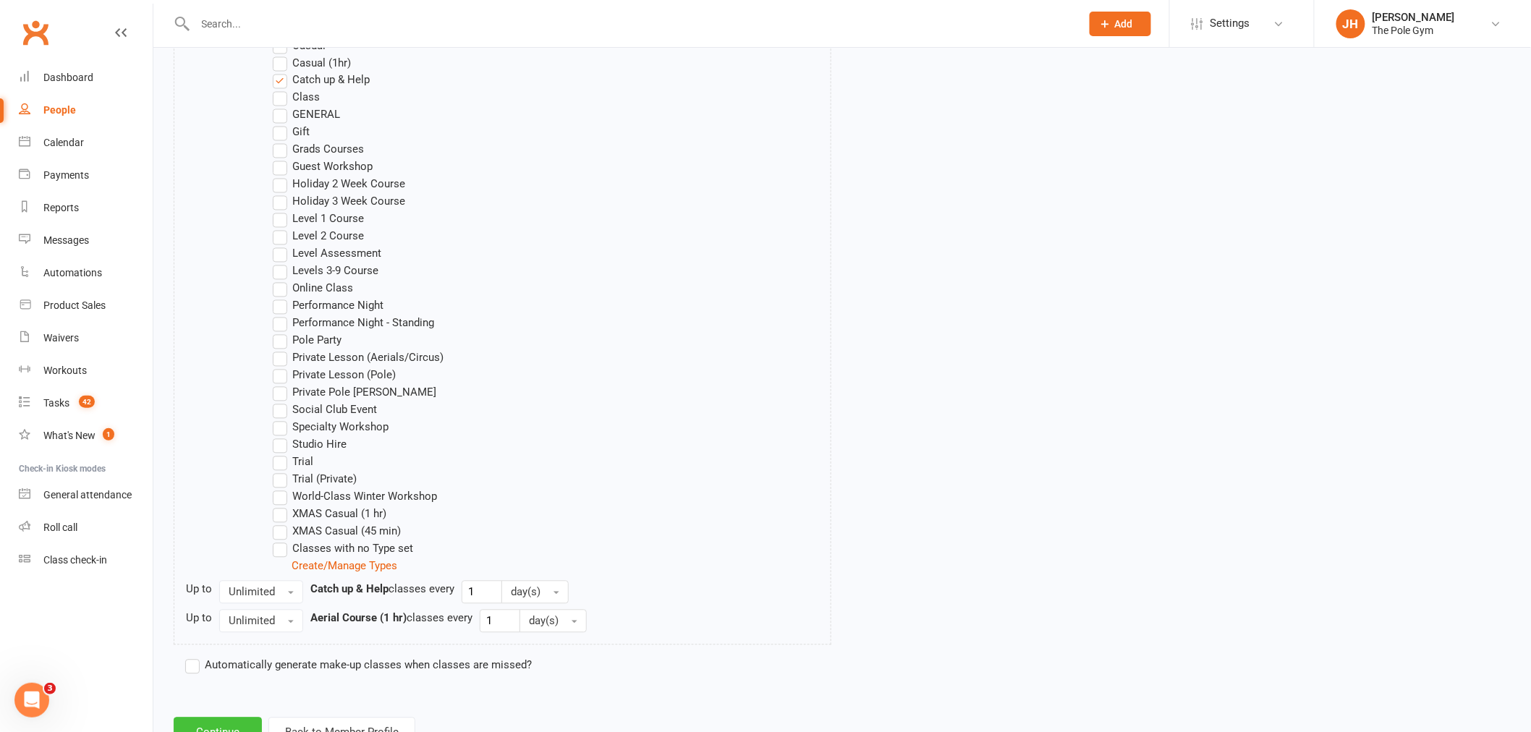
scroll to position [1123, 0]
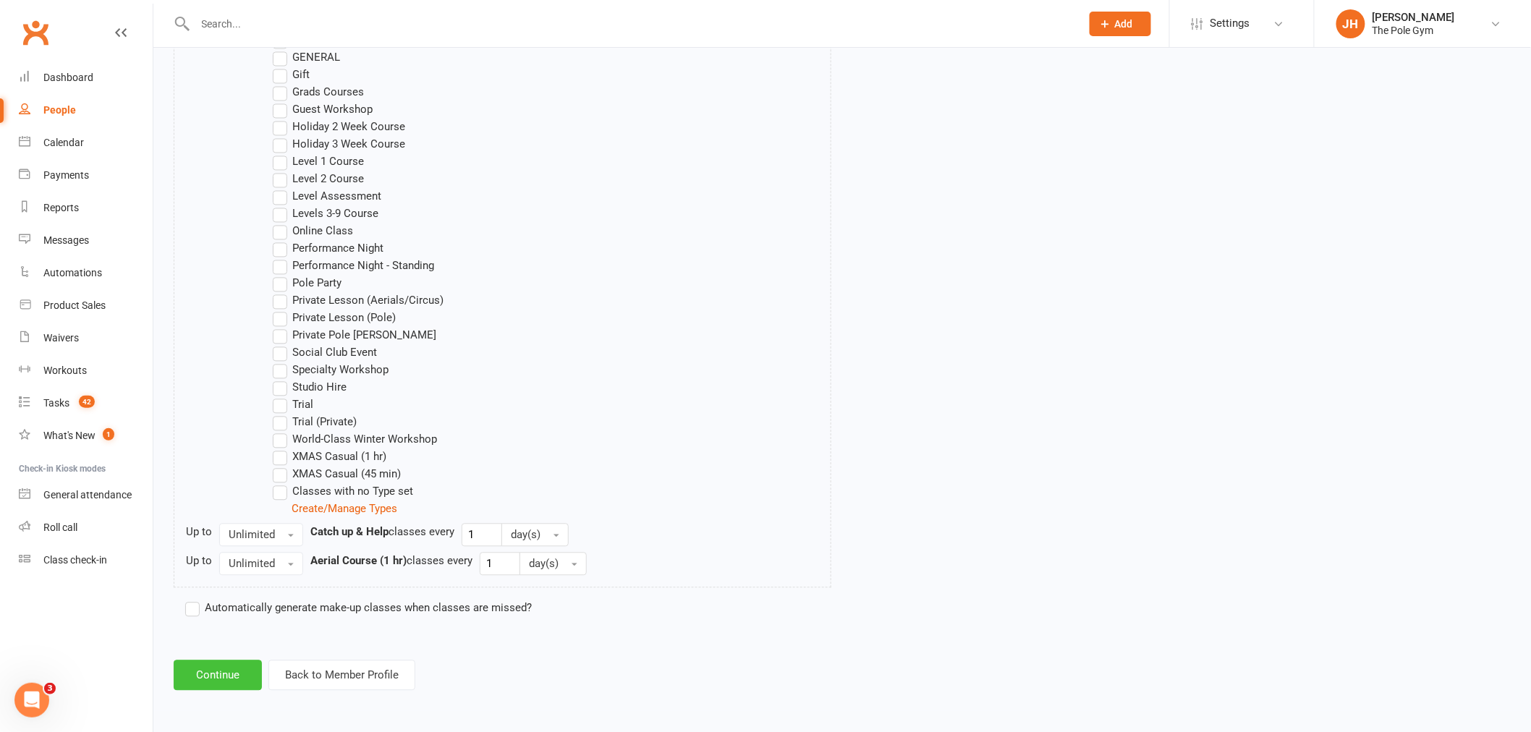
click at [244, 677] on button "Continue" at bounding box center [218, 676] width 88 height 30
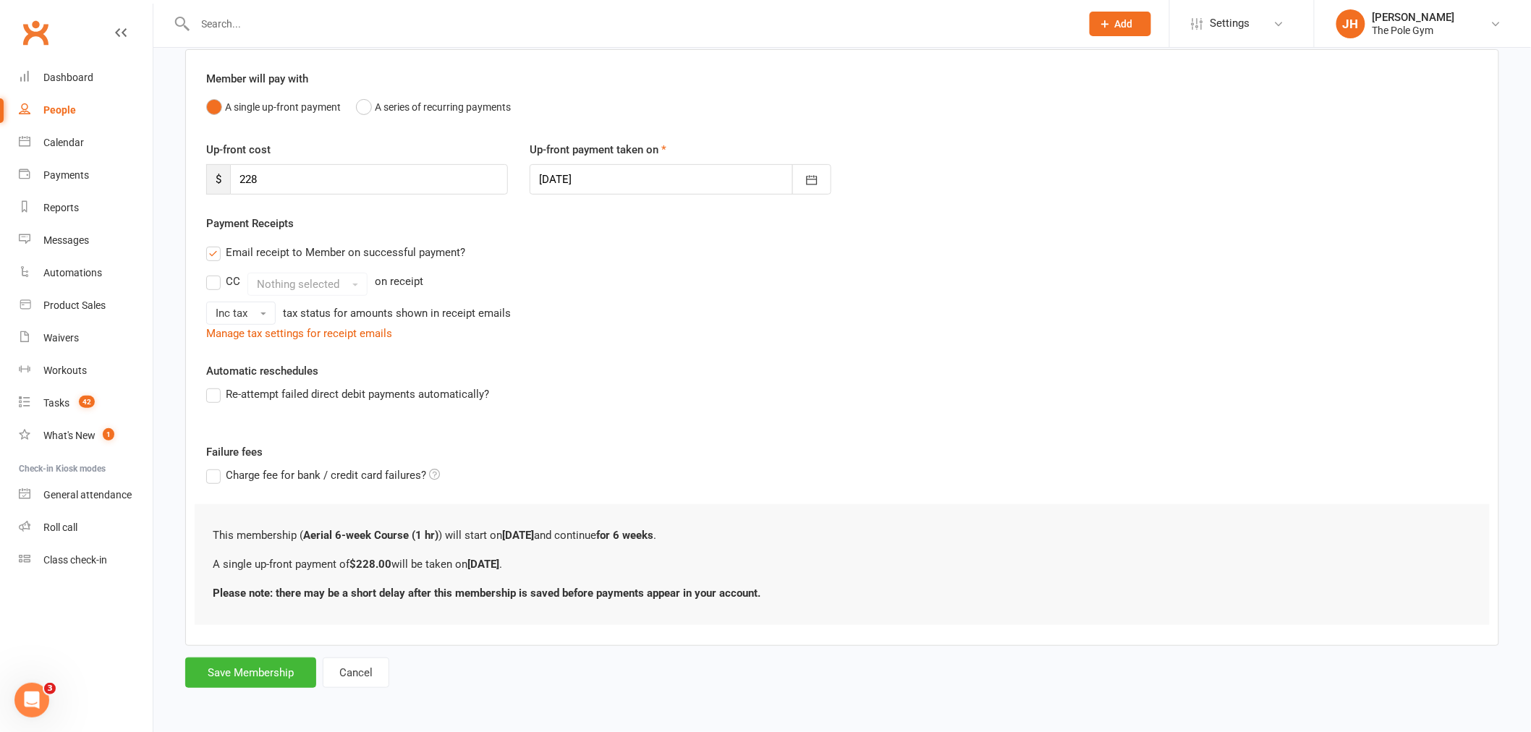
scroll to position [0, 0]
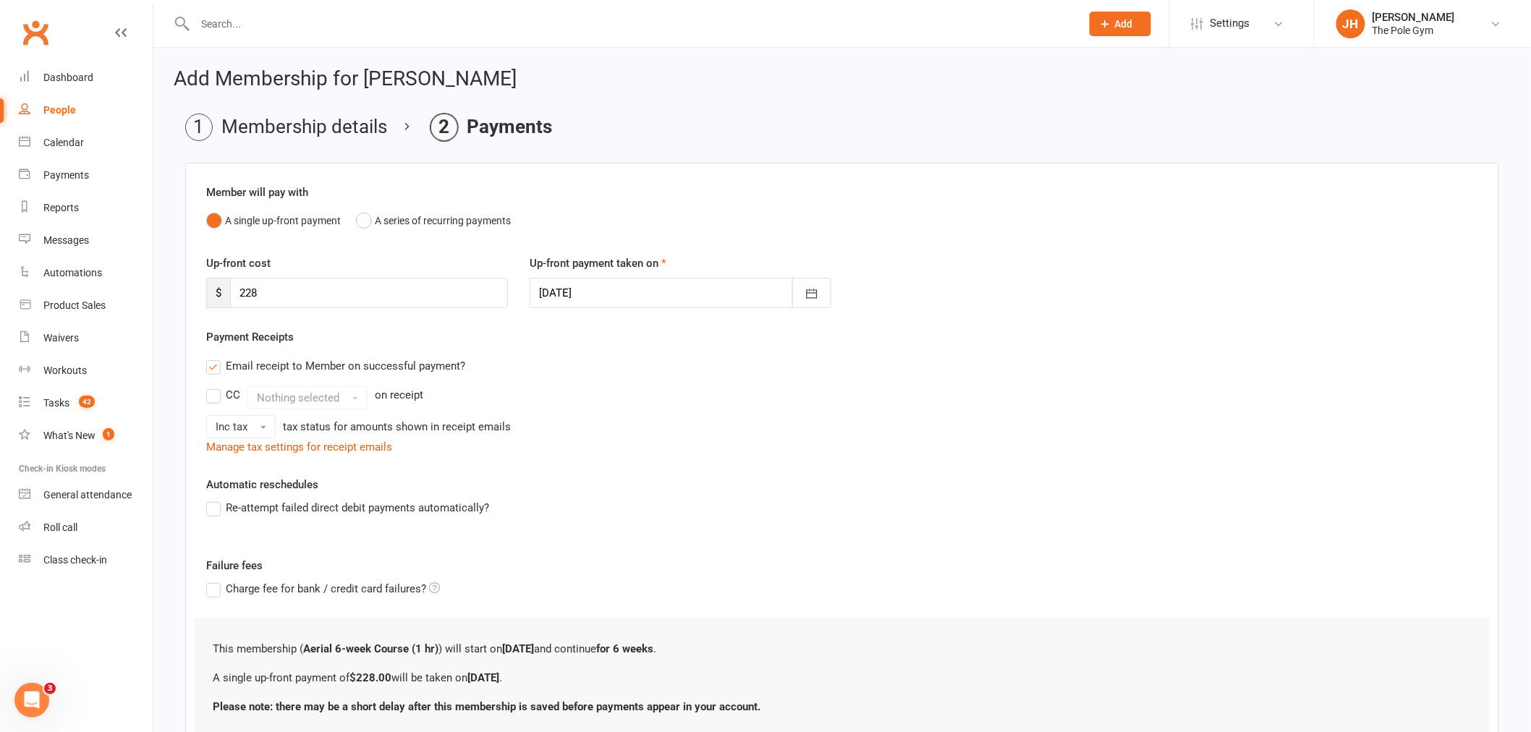
click at [606, 276] on div "Up-front payment taken on 12 Sep 2025 September 2025 Sun Mon Tue Wed Thu Fri Sa…" at bounding box center [680, 282] width 323 height 54
click at [604, 294] on div at bounding box center [681, 293] width 302 height 30
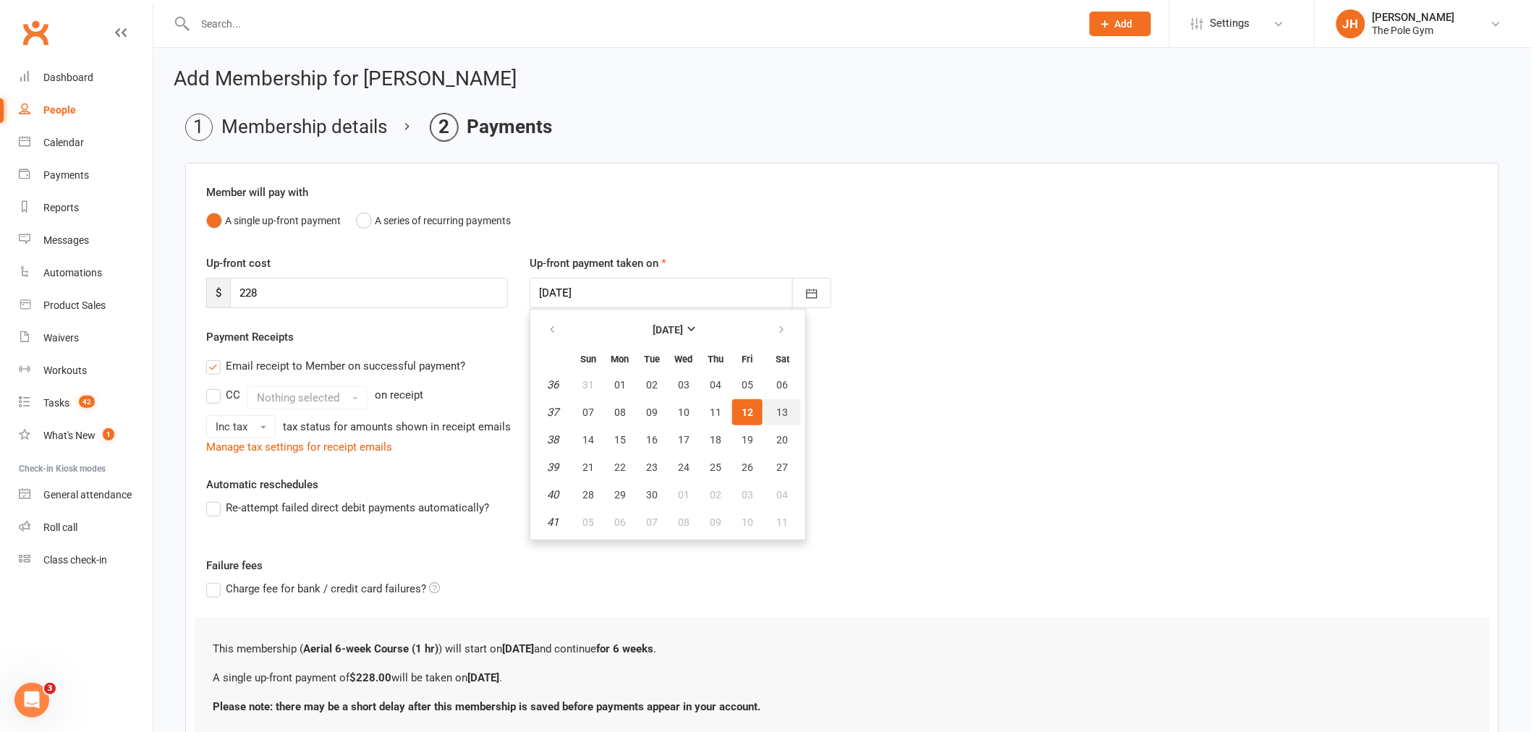
click at [784, 420] on button "13" at bounding box center [782, 412] width 37 height 26
type input "13 Sep 2025"
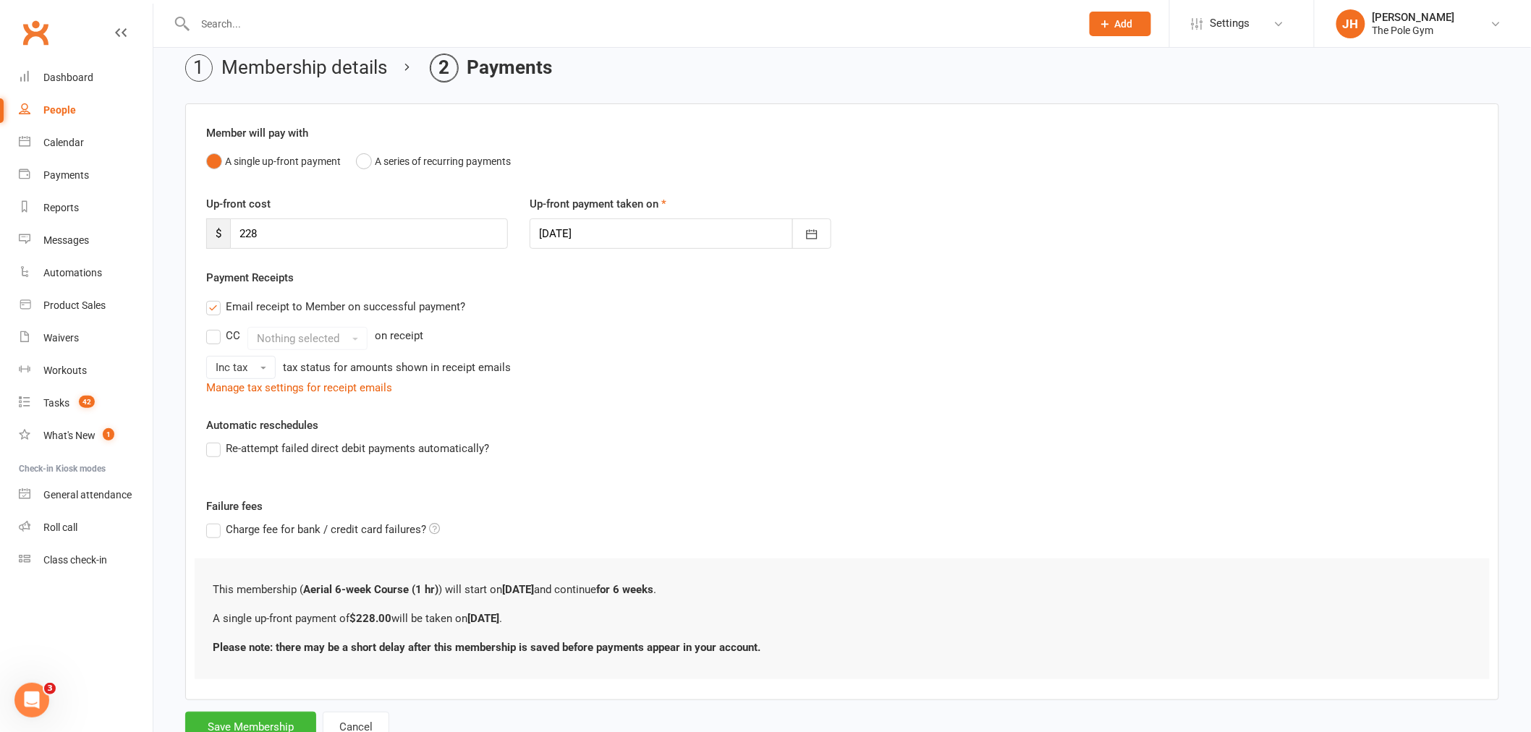
scroll to position [114, 0]
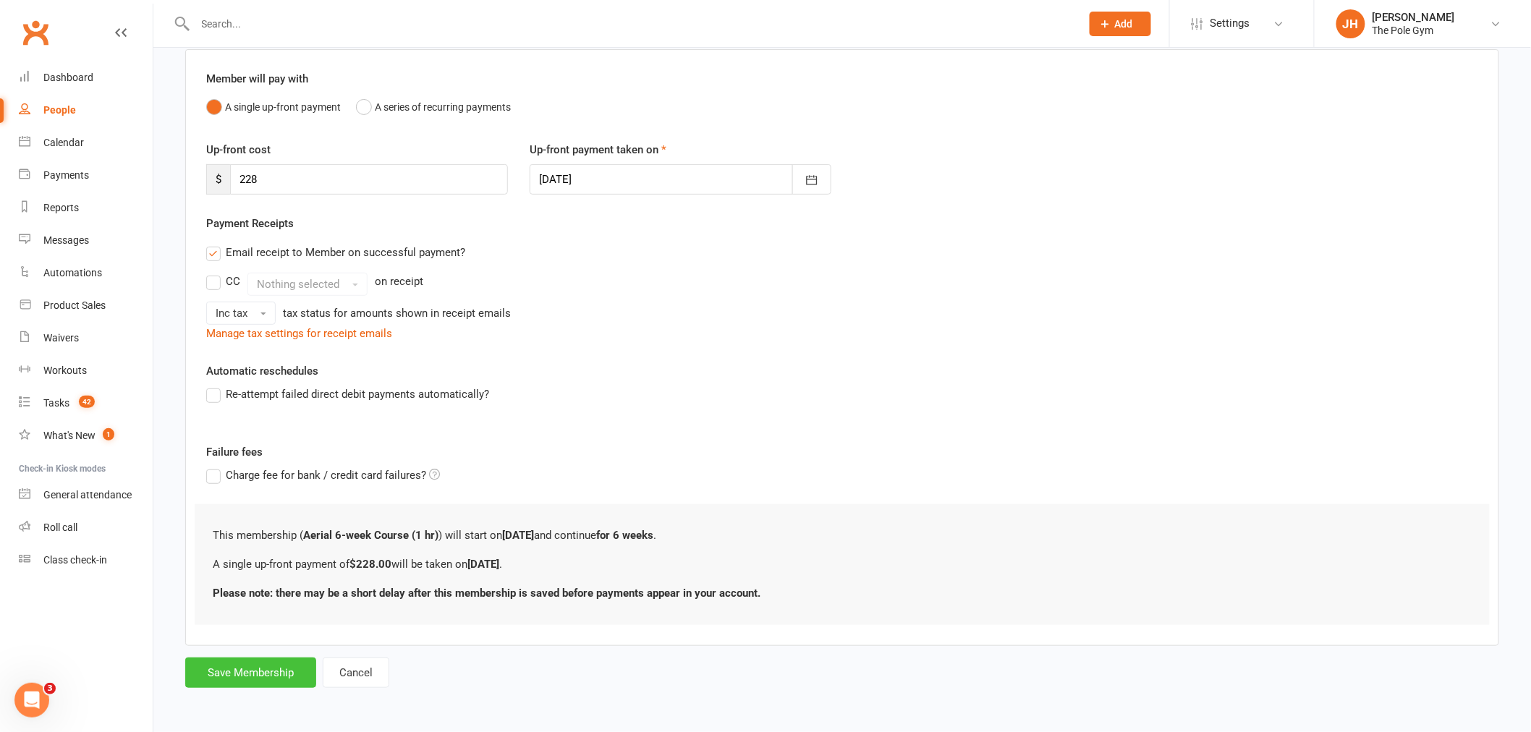
click at [272, 671] on button "Save Membership" at bounding box center [250, 673] width 131 height 30
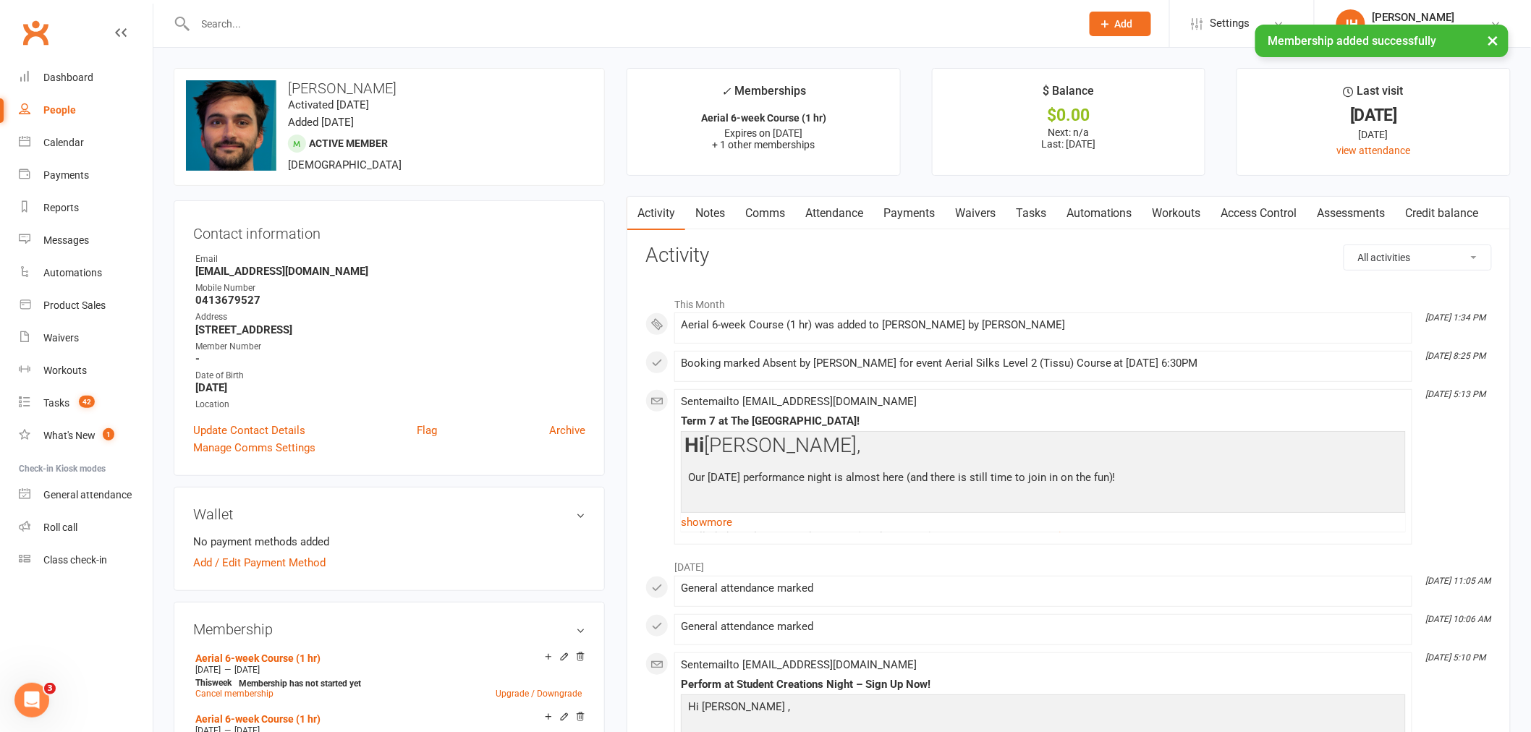
click at [898, 216] on link "Payments" at bounding box center [909, 213] width 72 height 33
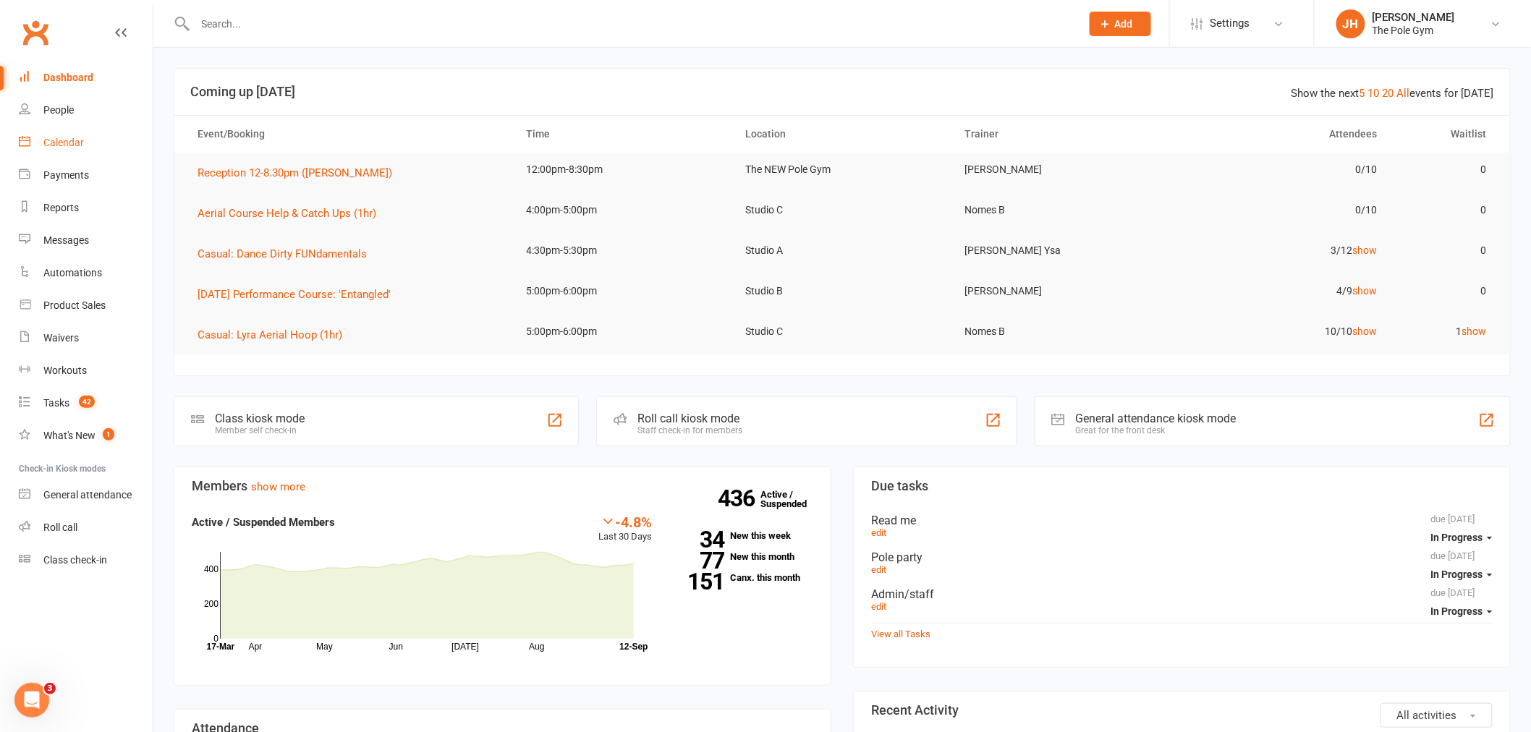
click at [31, 151] on link "Calendar" at bounding box center [86, 143] width 134 height 33
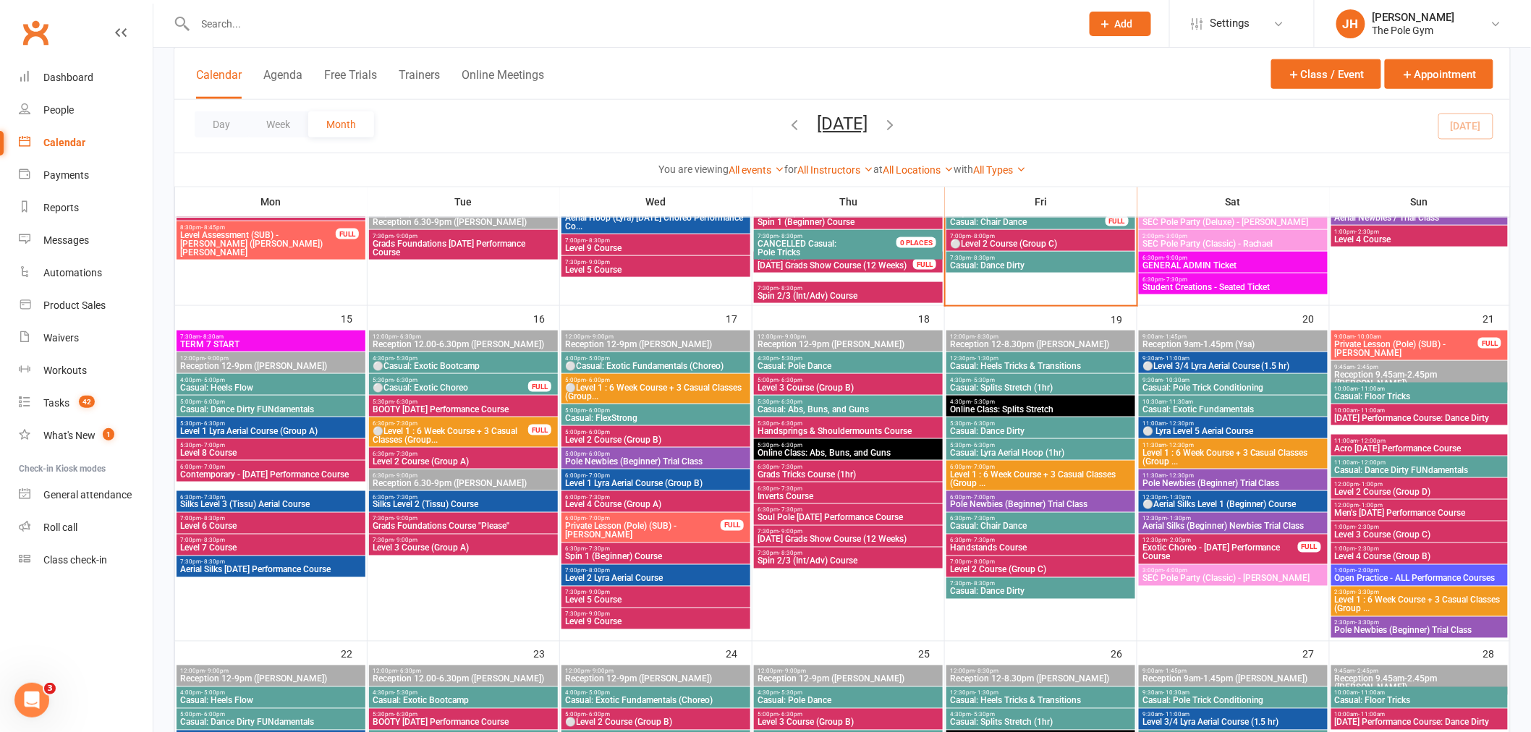
scroll to position [643, 0]
click at [1007, 470] on span "Level 1 : 6 Week Course + 3 Casual Classes (Group ..." at bounding box center [1040, 478] width 183 height 17
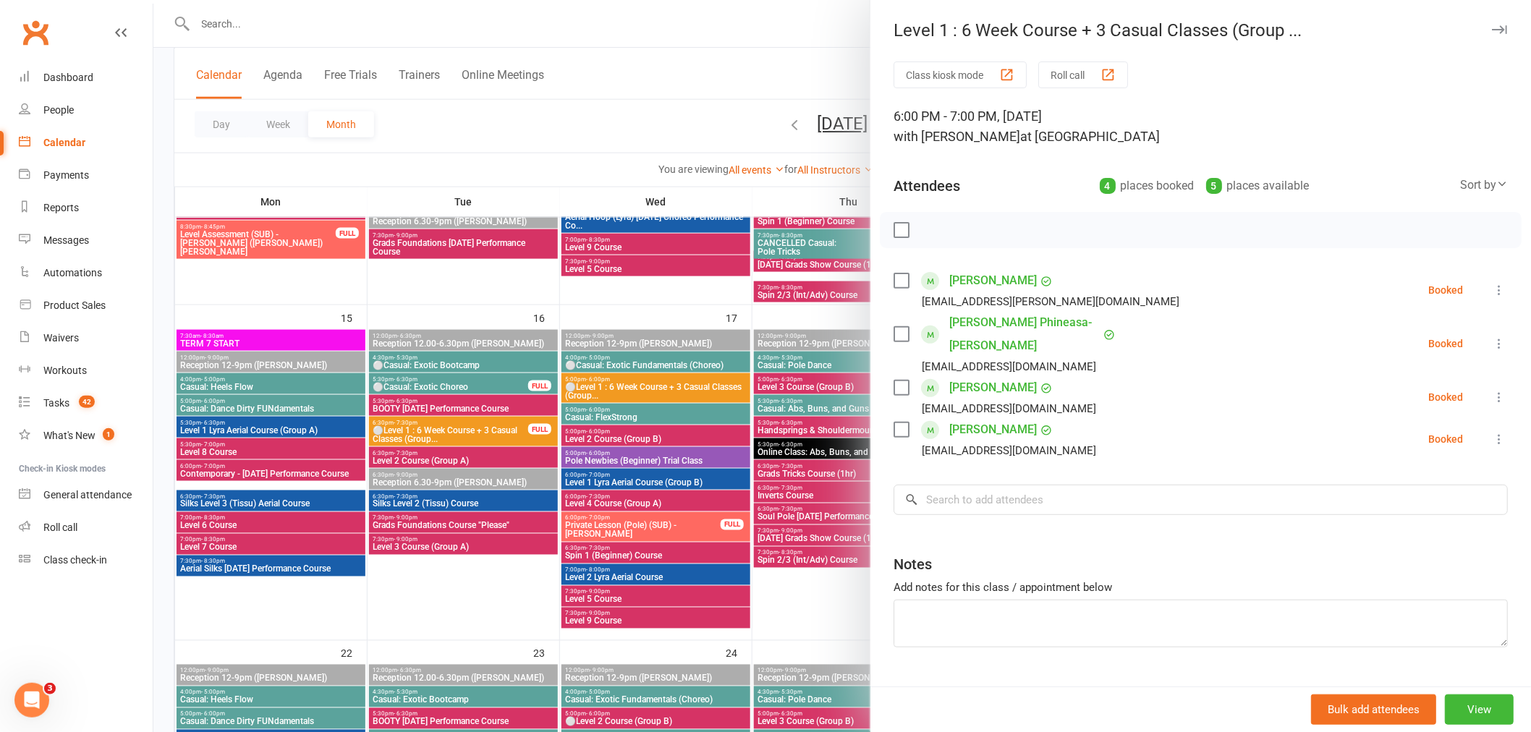
click at [637, 480] on div at bounding box center [842, 366] width 1378 height 732
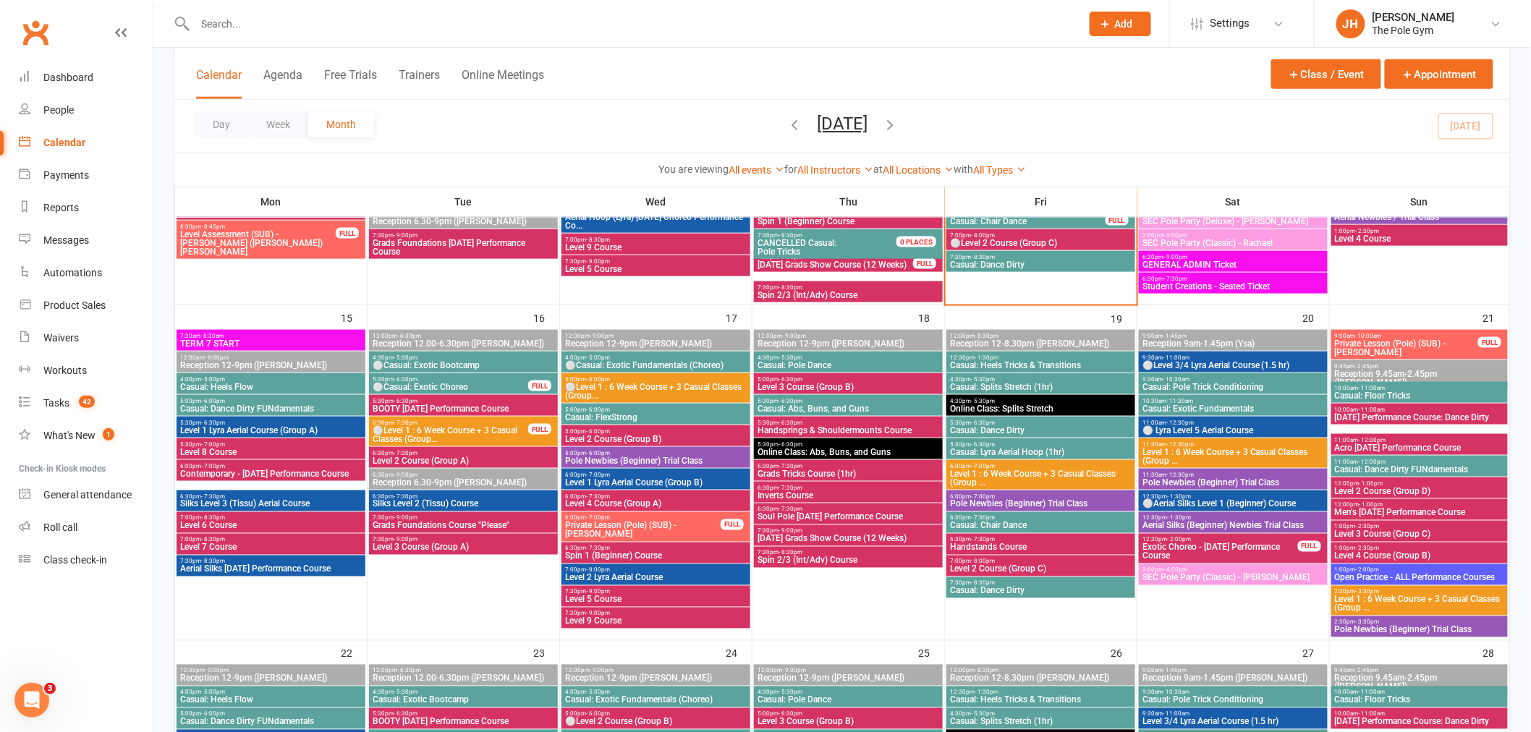
click at [1219, 450] on span "Level 1 : 6 Week Course + 3 Casual Classes (Group ..." at bounding box center [1233, 456] width 183 height 17
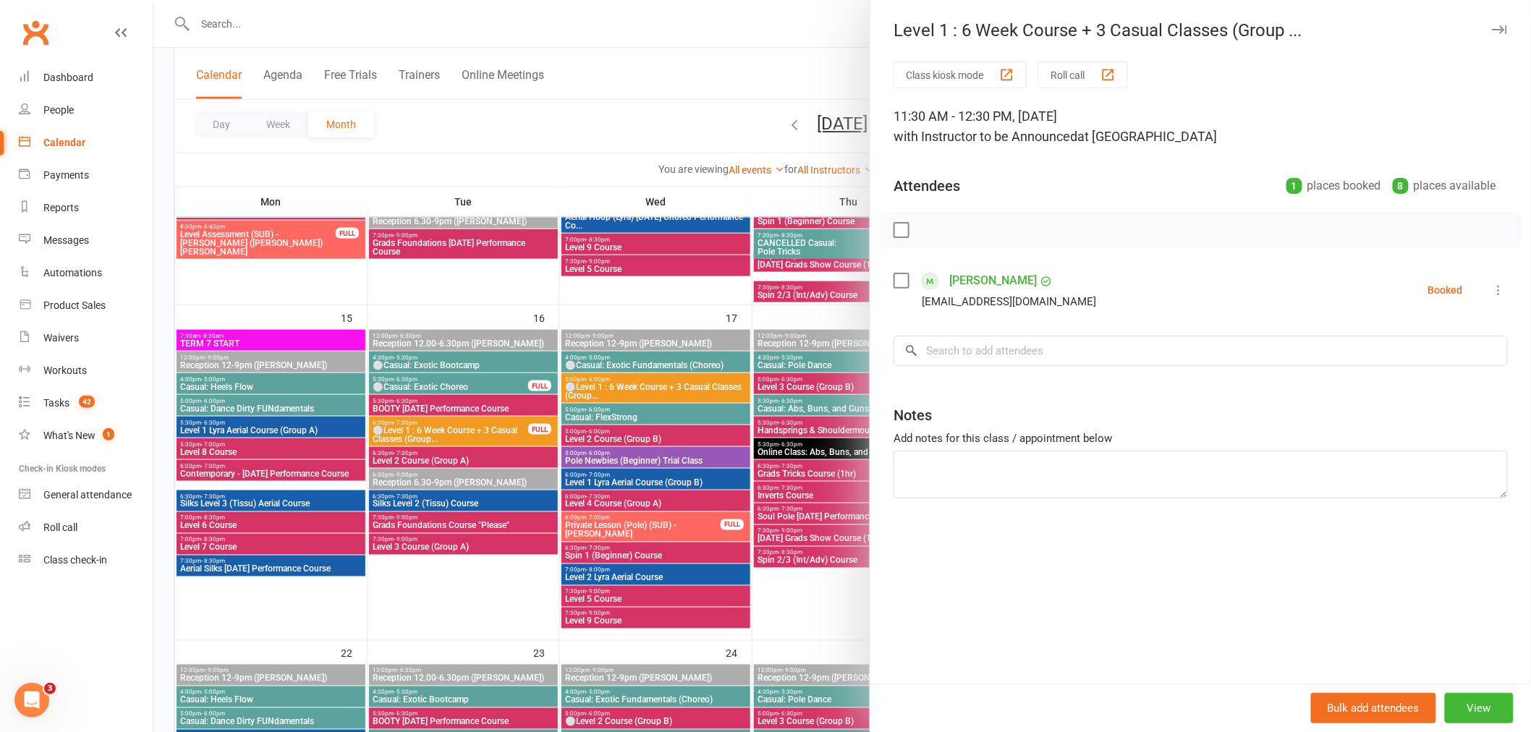
drag, startPoint x: 692, startPoint y: 483, endPoint x: 1303, endPoint y: 552, distance: 614.7
click at [693, 483] on div at bounding box center [842, 366] width 1378 height 732
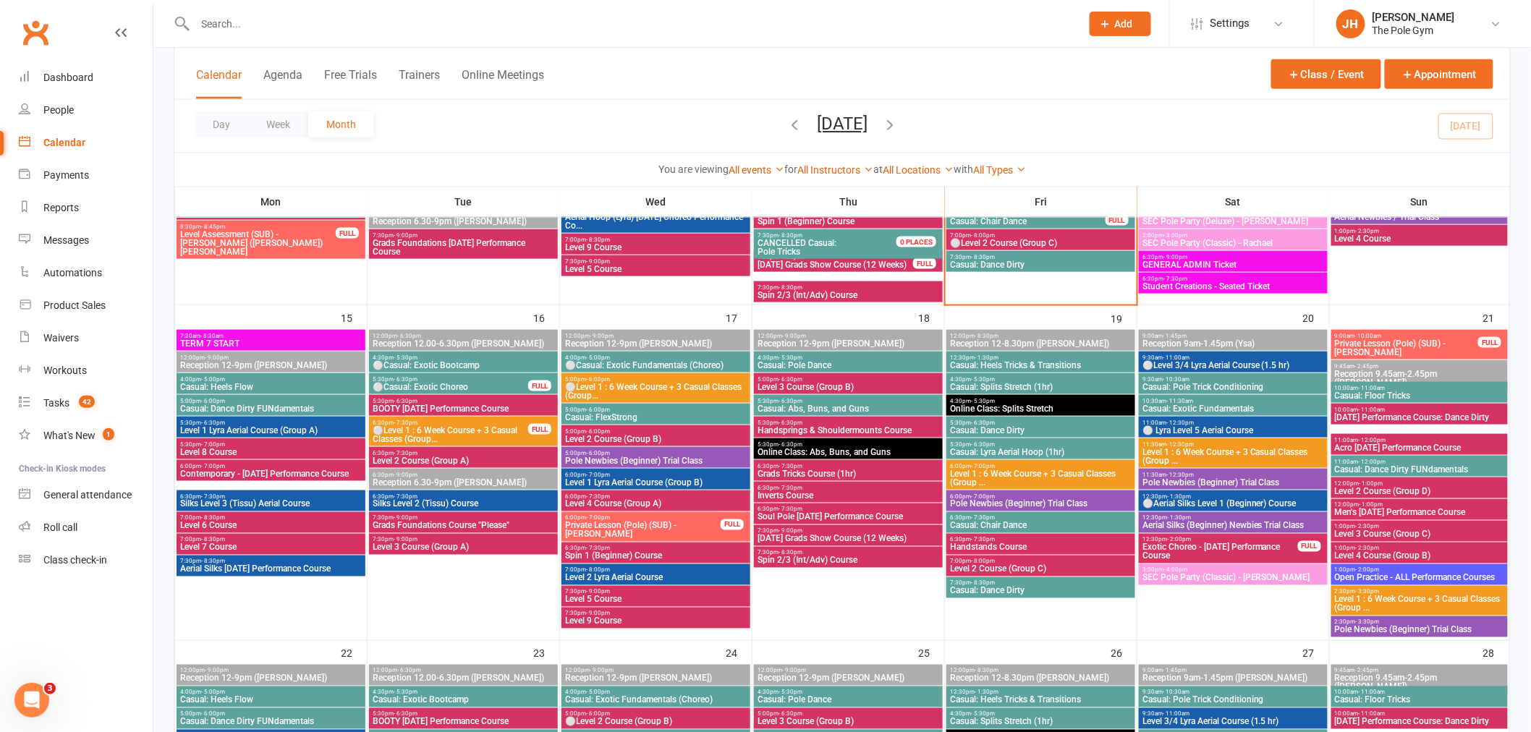
click at [1420, 598] on span "Level 1 : 6 Week Course + 3 Casual Classes (Group ..." at bounding box center [1419, 604] width 171 height 17
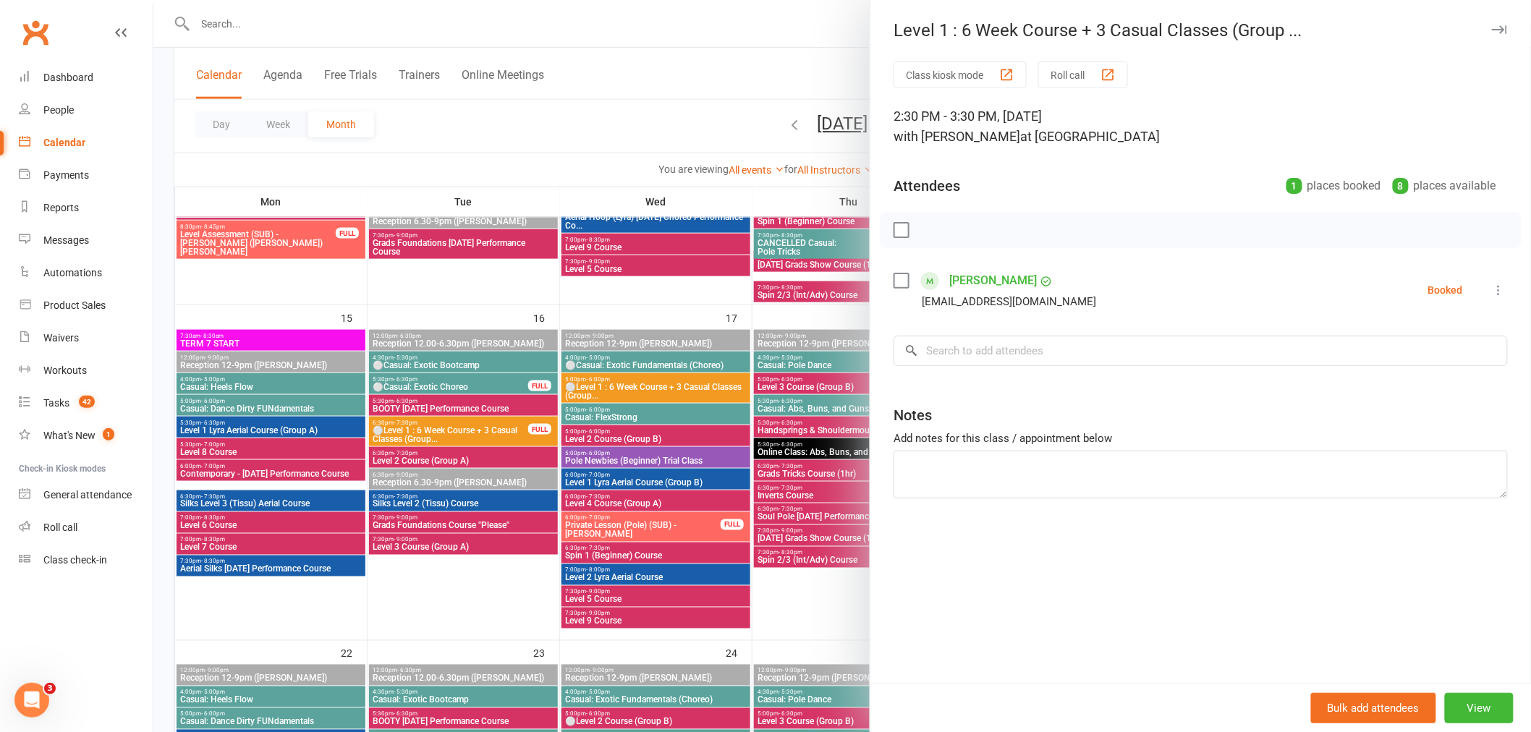
click at [588, 381] on div at bounding box center [842, 366] width 1378 height 732
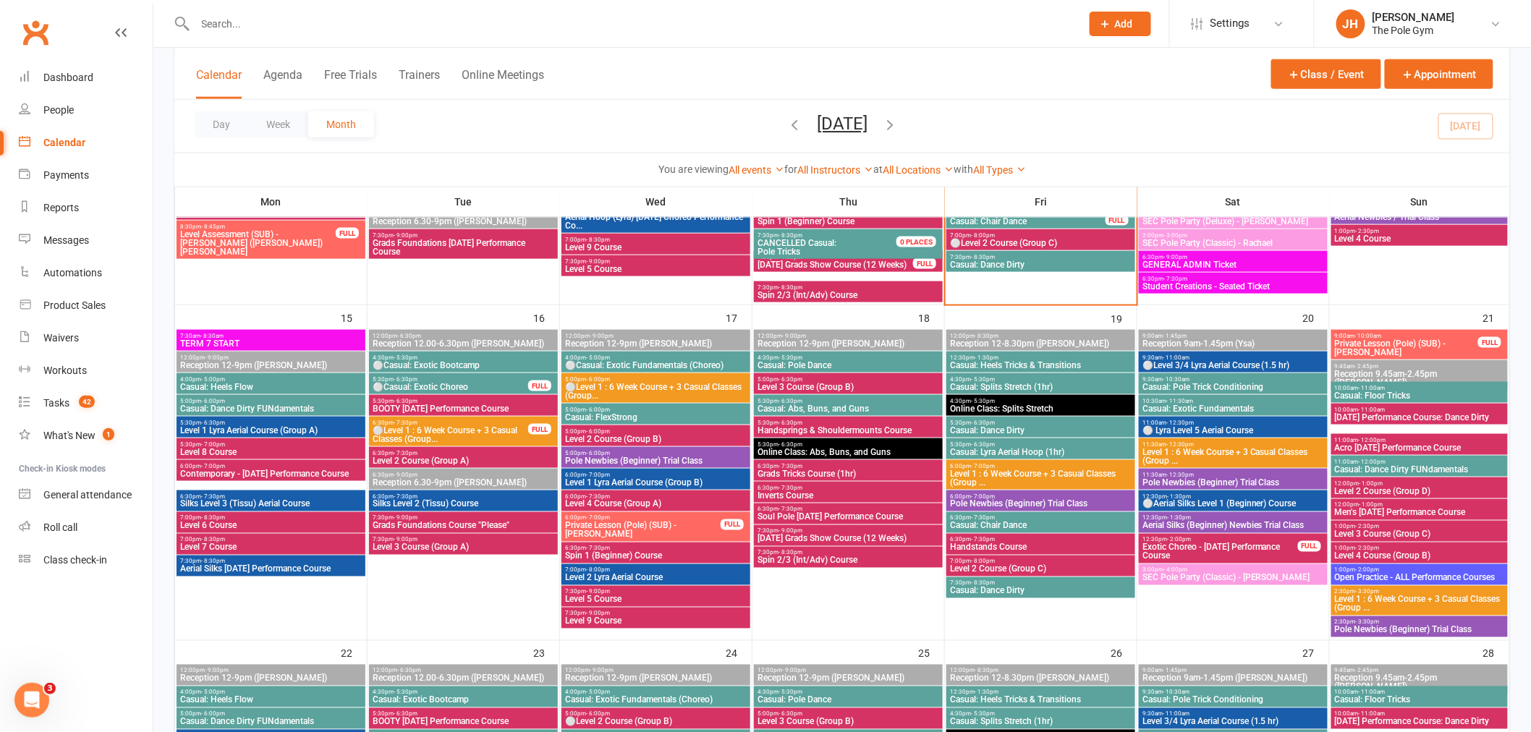
click at [617, 384] on span "⚪Level 1 : 6 Week Course + 3 Casual Classes (Group..." at bounding box center [655, 391] width 183 height 17
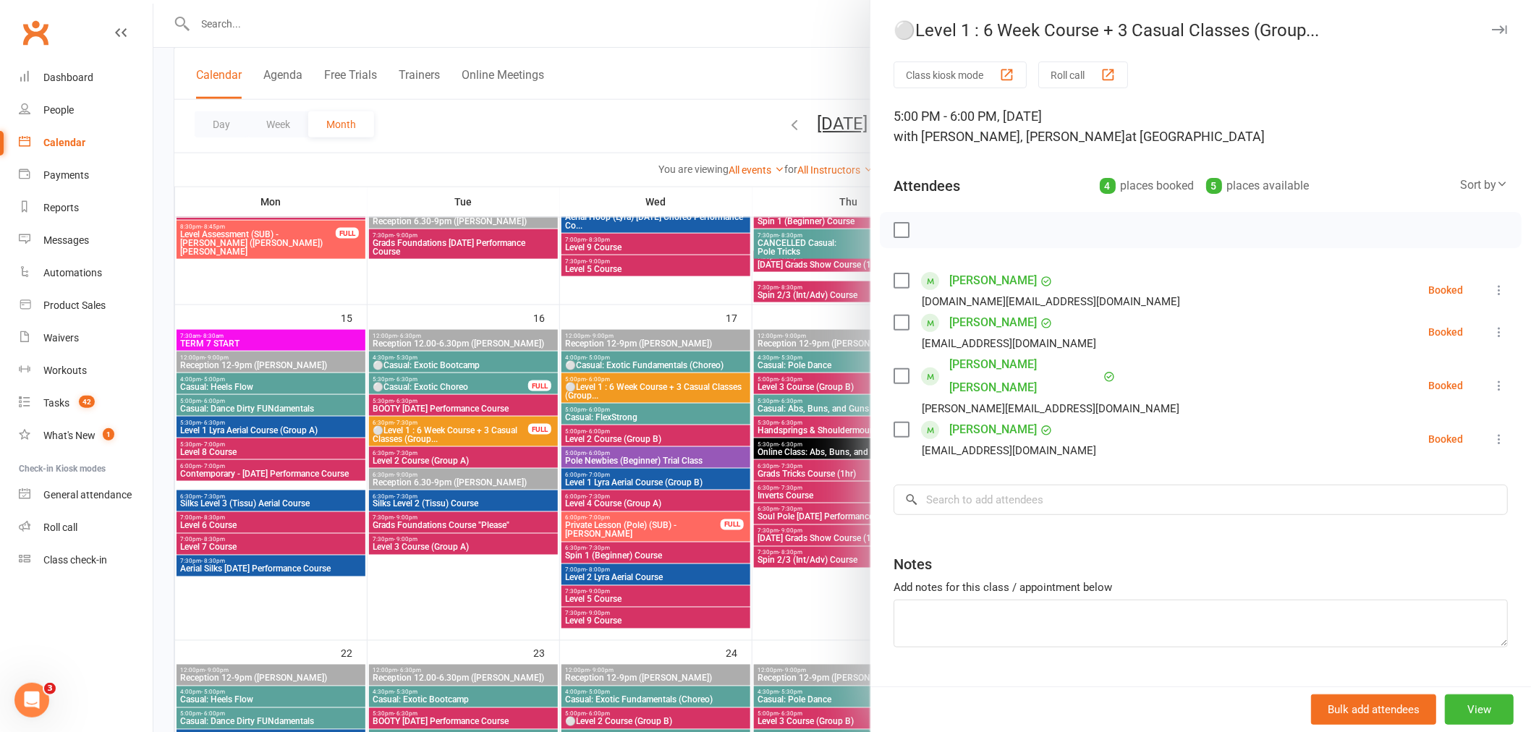
click at [643, 453] on div at bounding box center [842, 366] width 1378 height 732
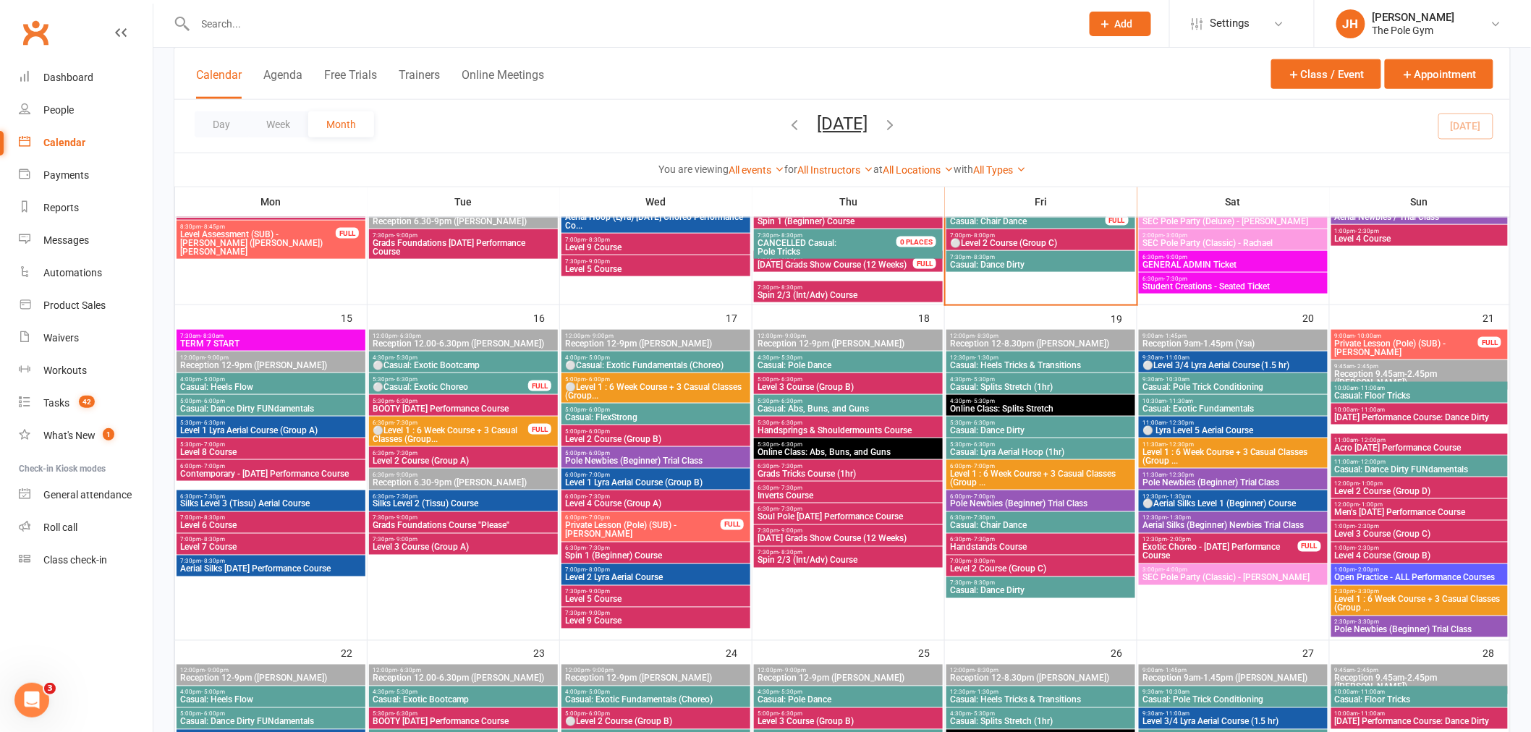
click at [480, 434] on span "⚪Level 1 : 6 Week Course + 3 Casual Classes (Group..." at bounding box center [450, 434] width 157 height 17
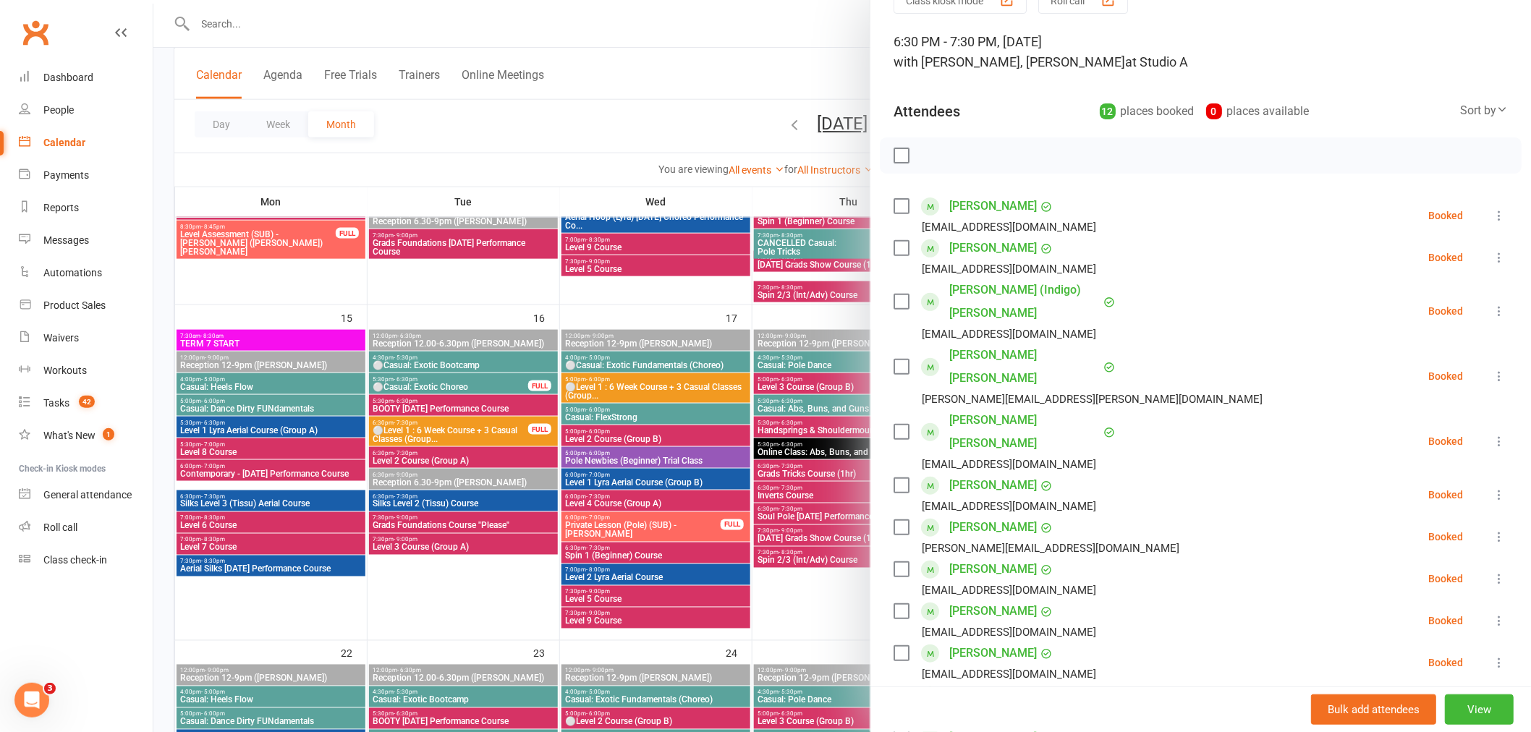
scroll to position [0, 0]
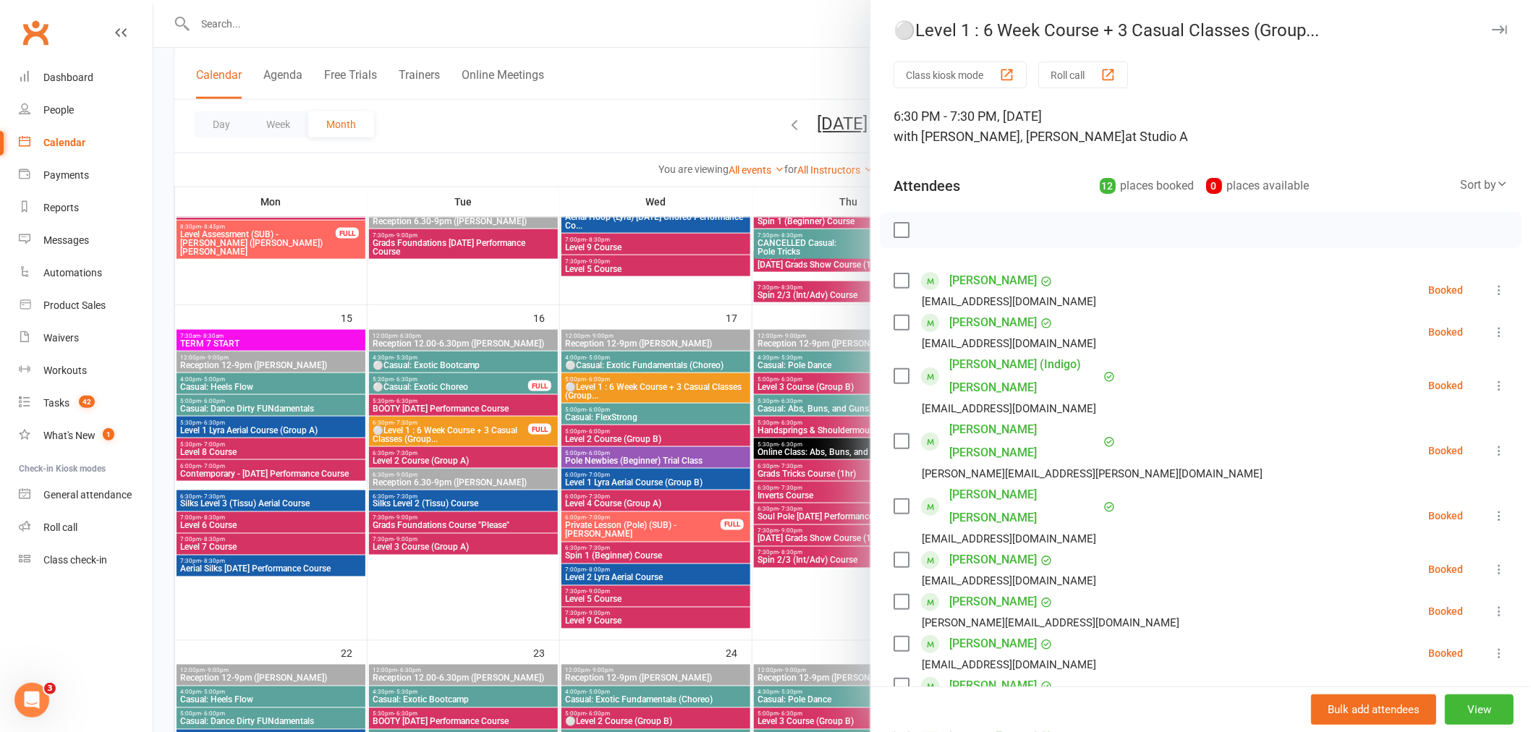
click at [550, 465] on div at bounding box center [842, 366] width 1378 height 732
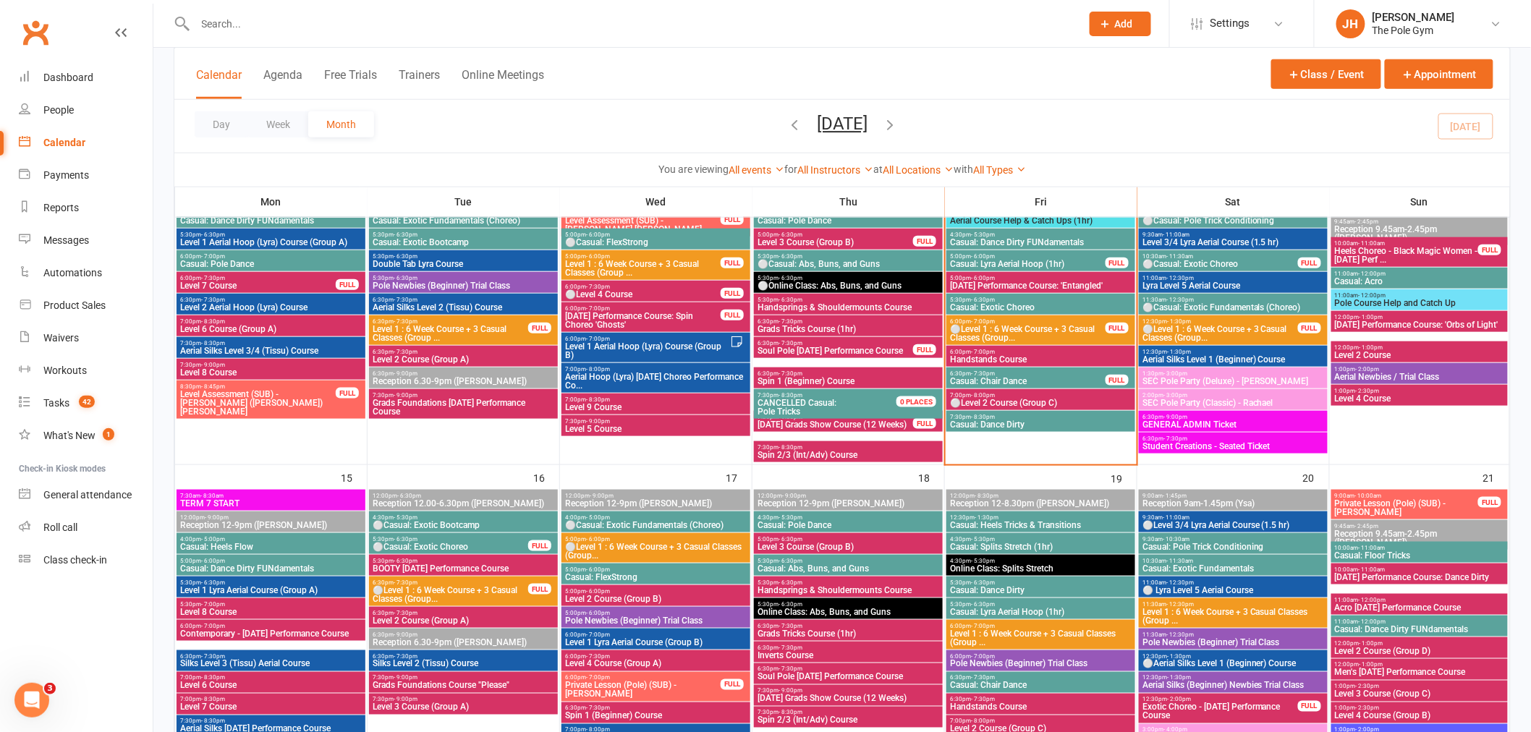
scroll to position [402, 0]
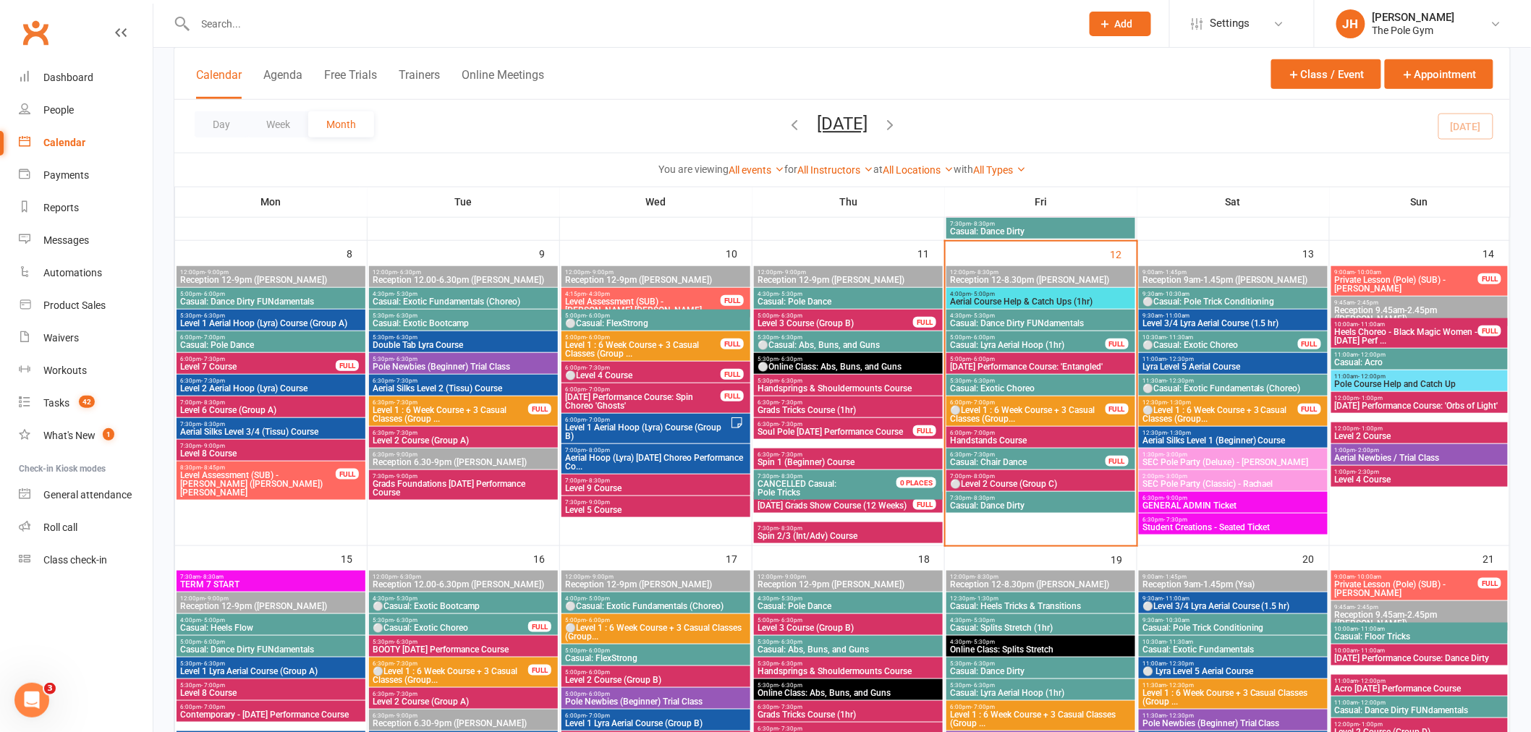
click at [1012, 407] on span "⚪Level 1 : 6 Week Course + 3 Casual Classes (Group..." at bounding box center [1027, 414] width 157 height 17
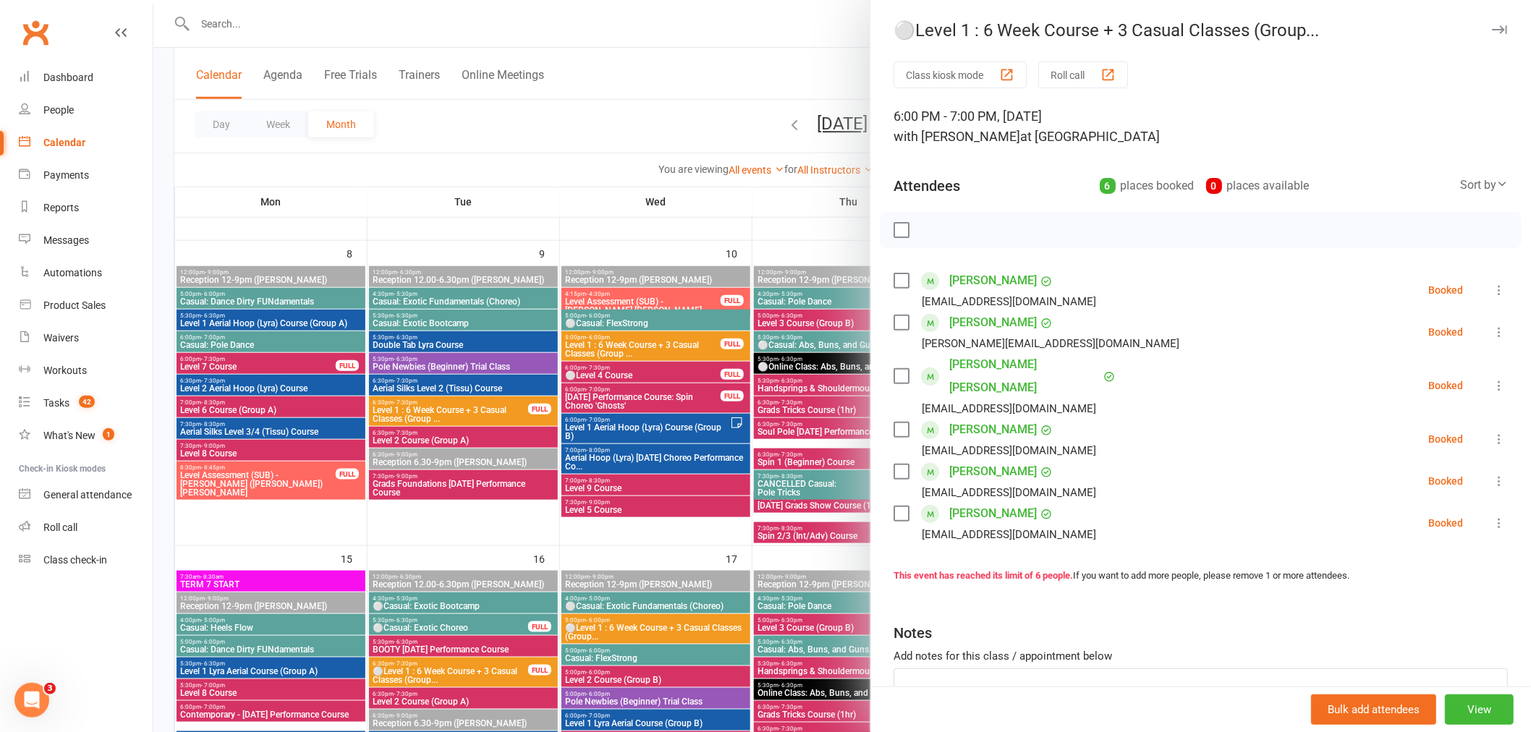
click at [646, 533] on div at bounding box center [842, 366] width 1378 height 732
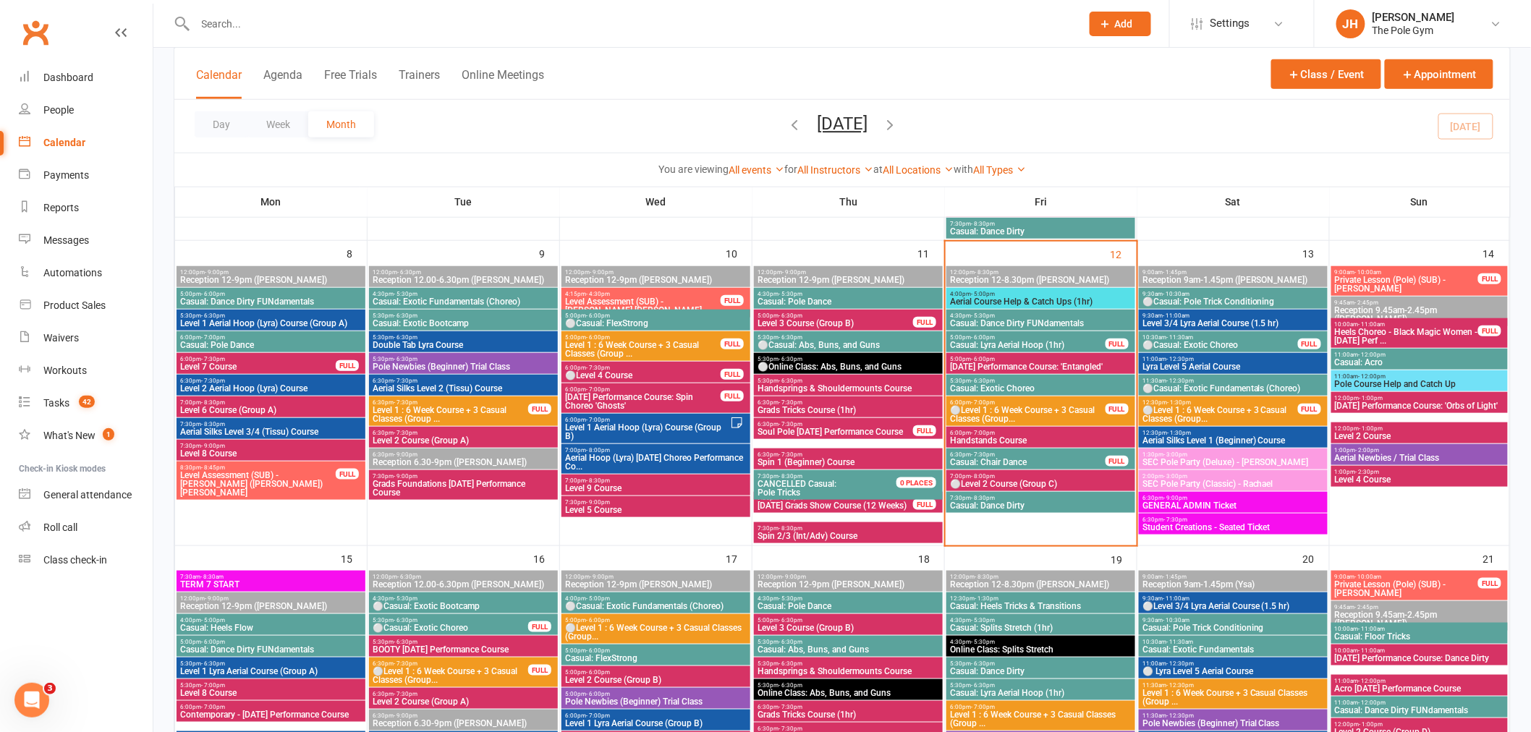
click at [981, 480] on span "⚪Level 2 Course (Group C)" at bounding box center [1040, 484] width 183 height 9
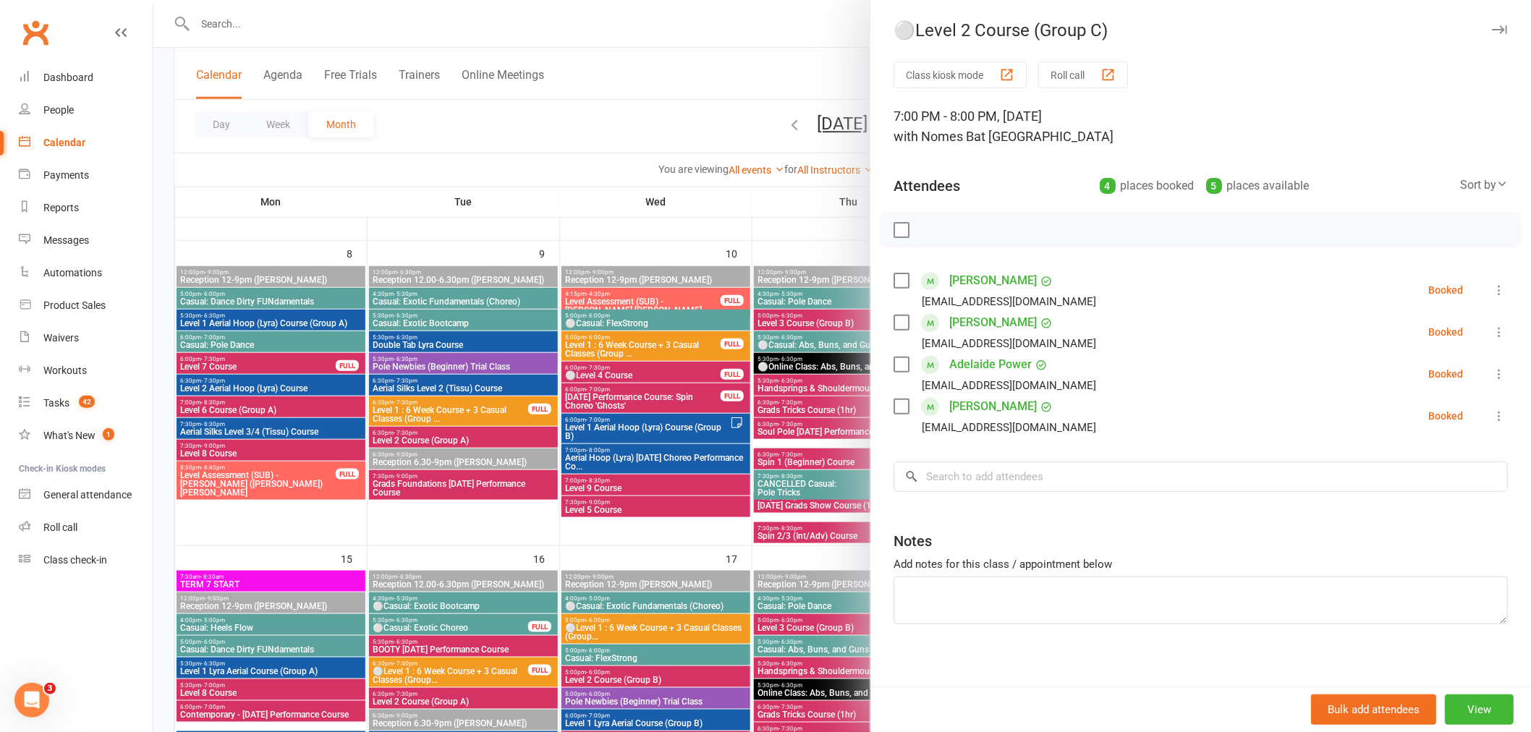
click at [596, 465] on div at bounding box center [842, 366] width 1378 height 732
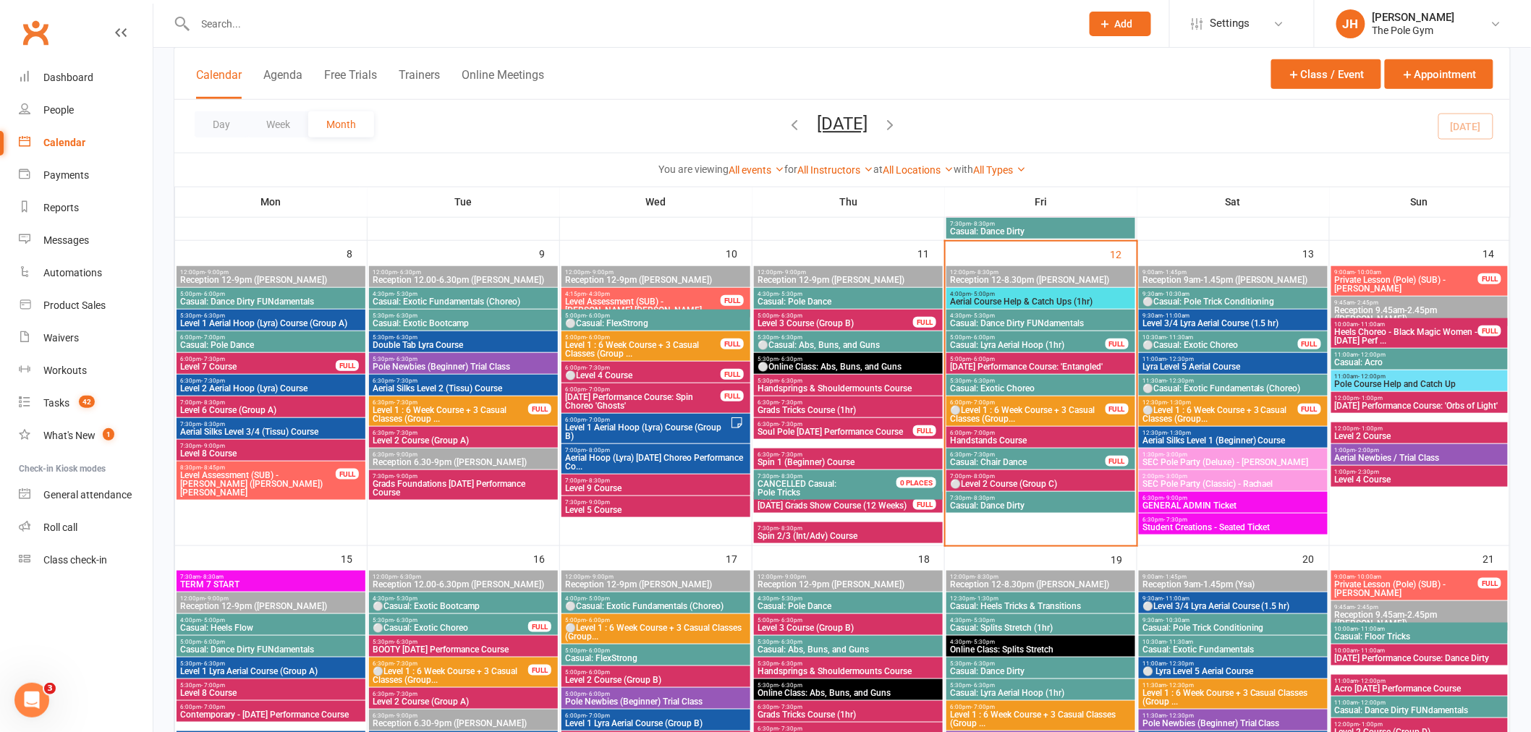
click at [1020, 462] on span "Casual: Chair Dance" at bounding box center [1027, 462] width 157 height 9
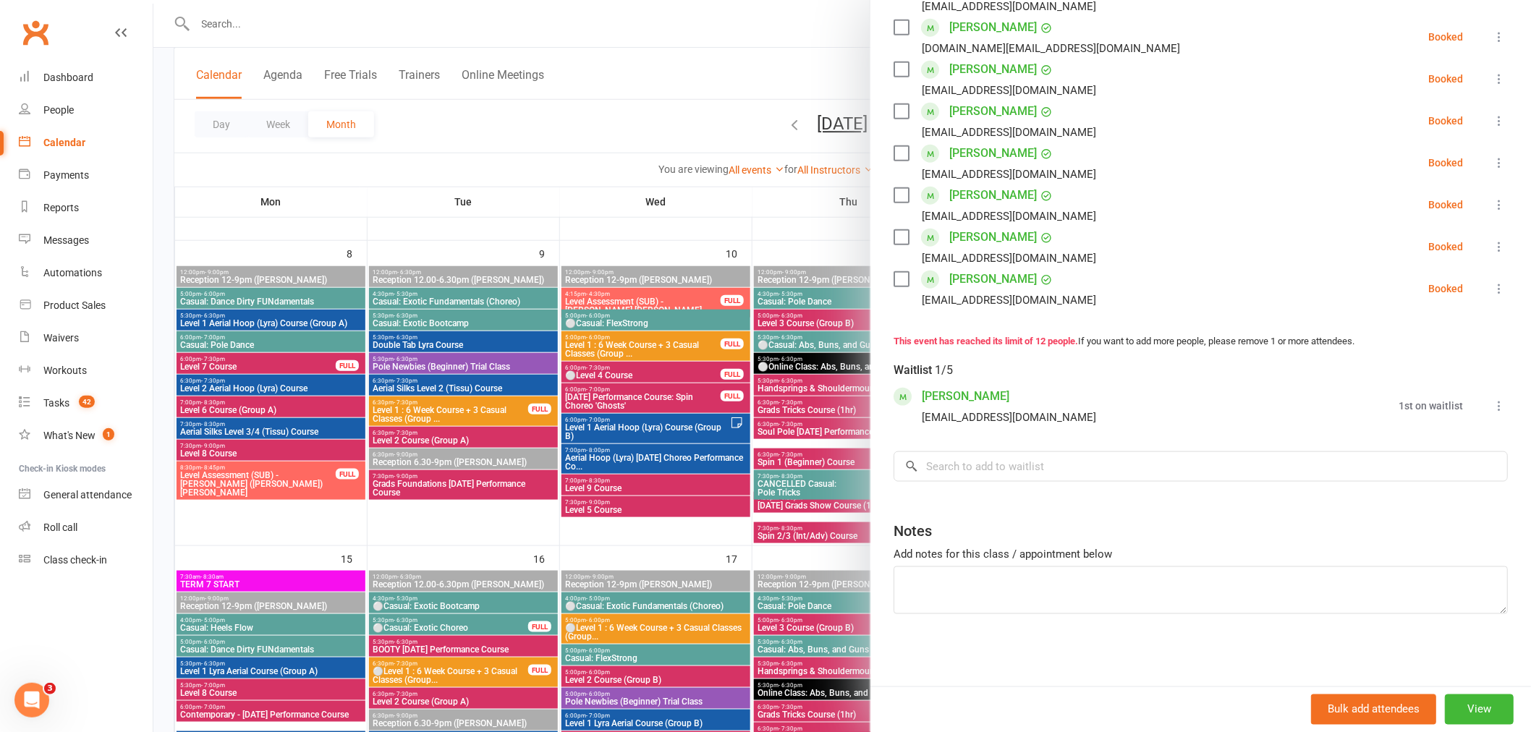
scroll to position [0, 0]
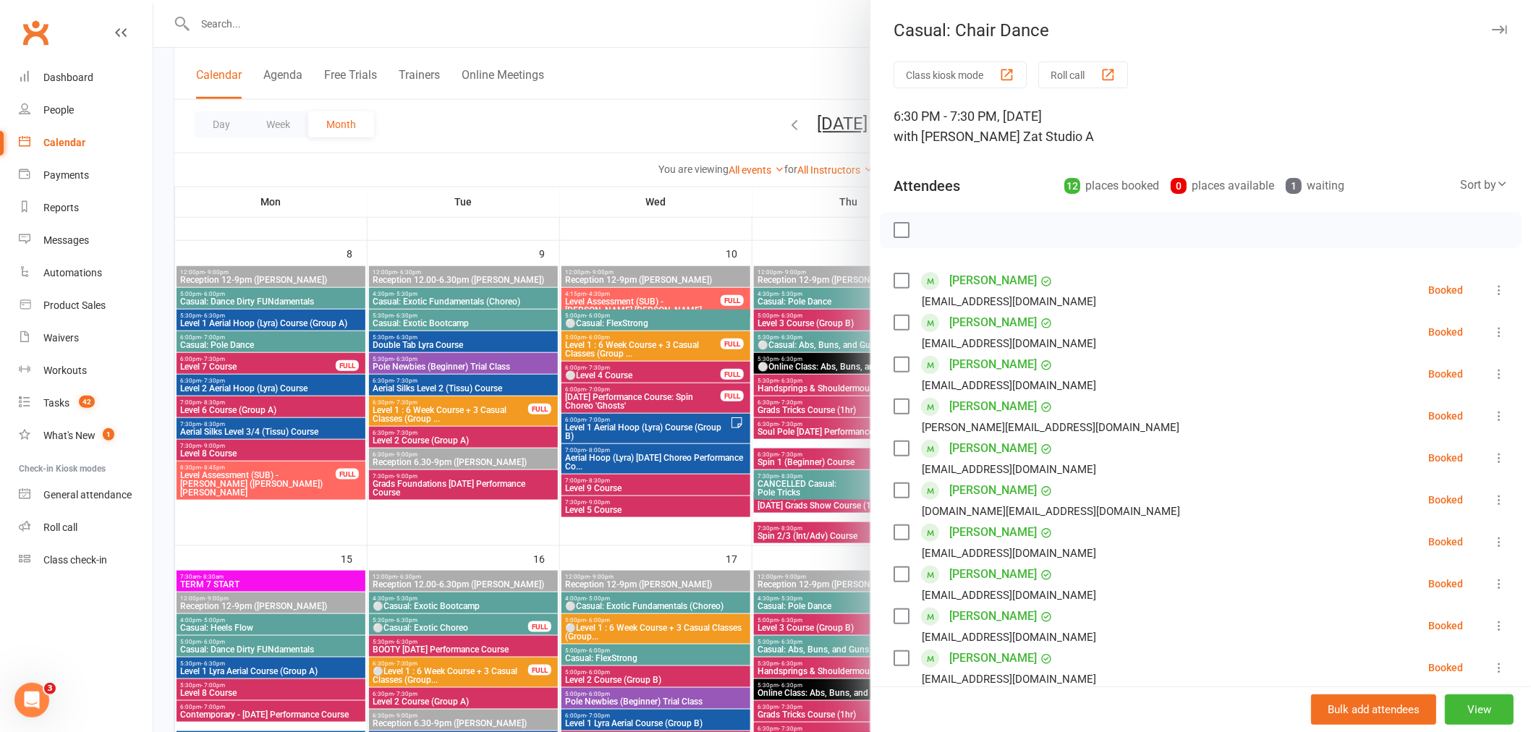
click at [716, 456] on div at bounding box center [842, 366] width 1378 height 732
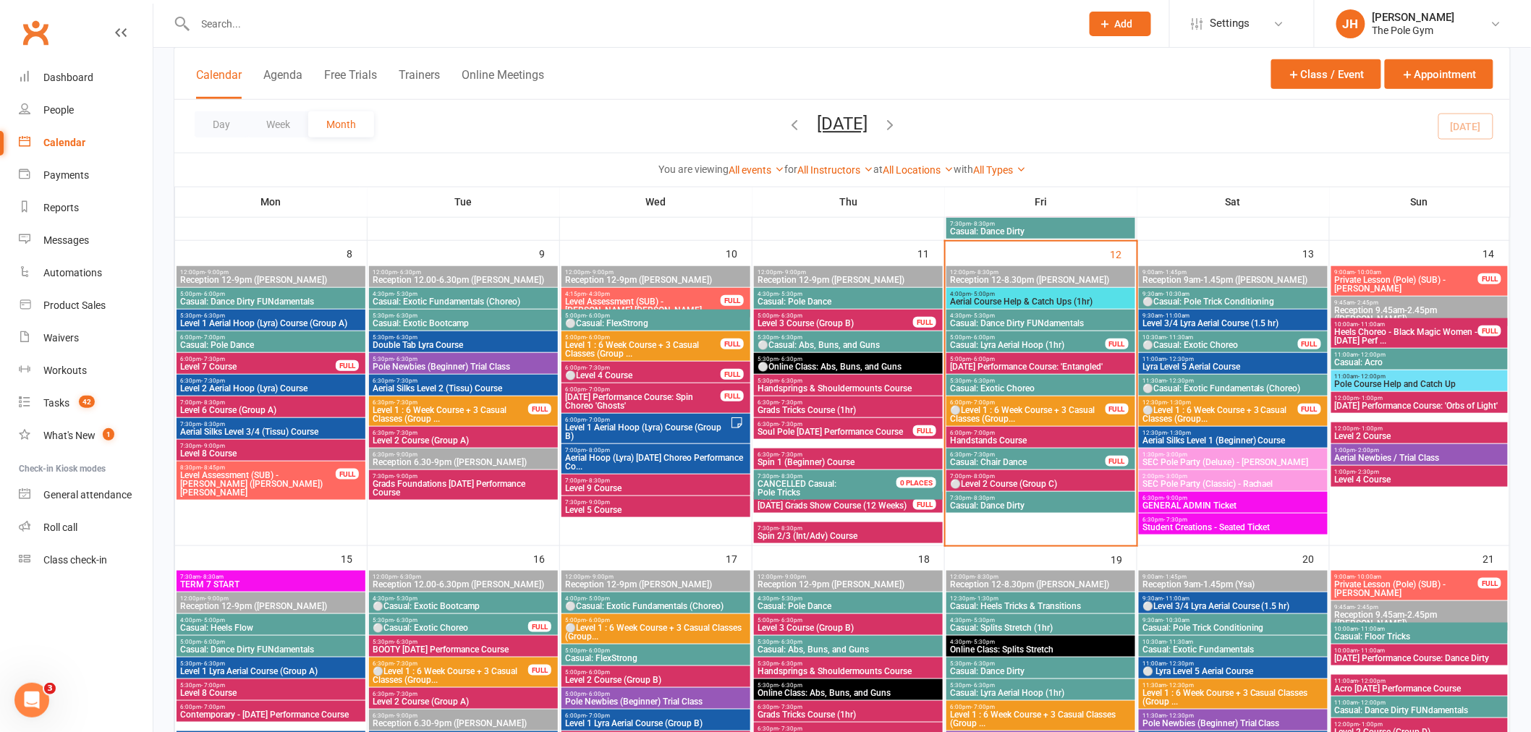
click at [530, 23] on input "text" at bounding box center [631, 24] width 880 height 20
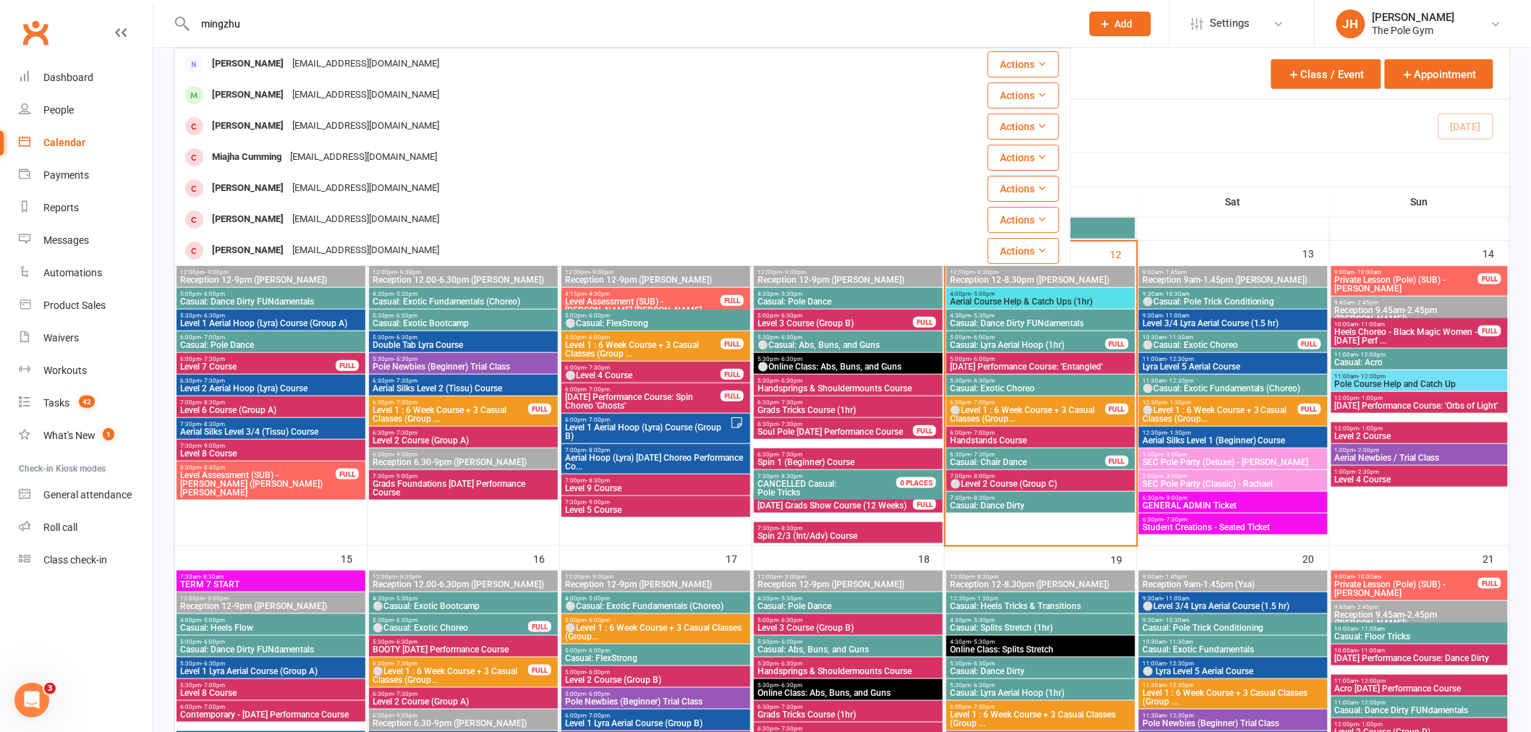
drag, startPoint x: 254, startPoint y: 19, endPoint x: 197, endPoint y: 20, distance: 57.2
click at [197, 20] on input "mingzhu" at bounding box center [631, 24] width 880 height 20
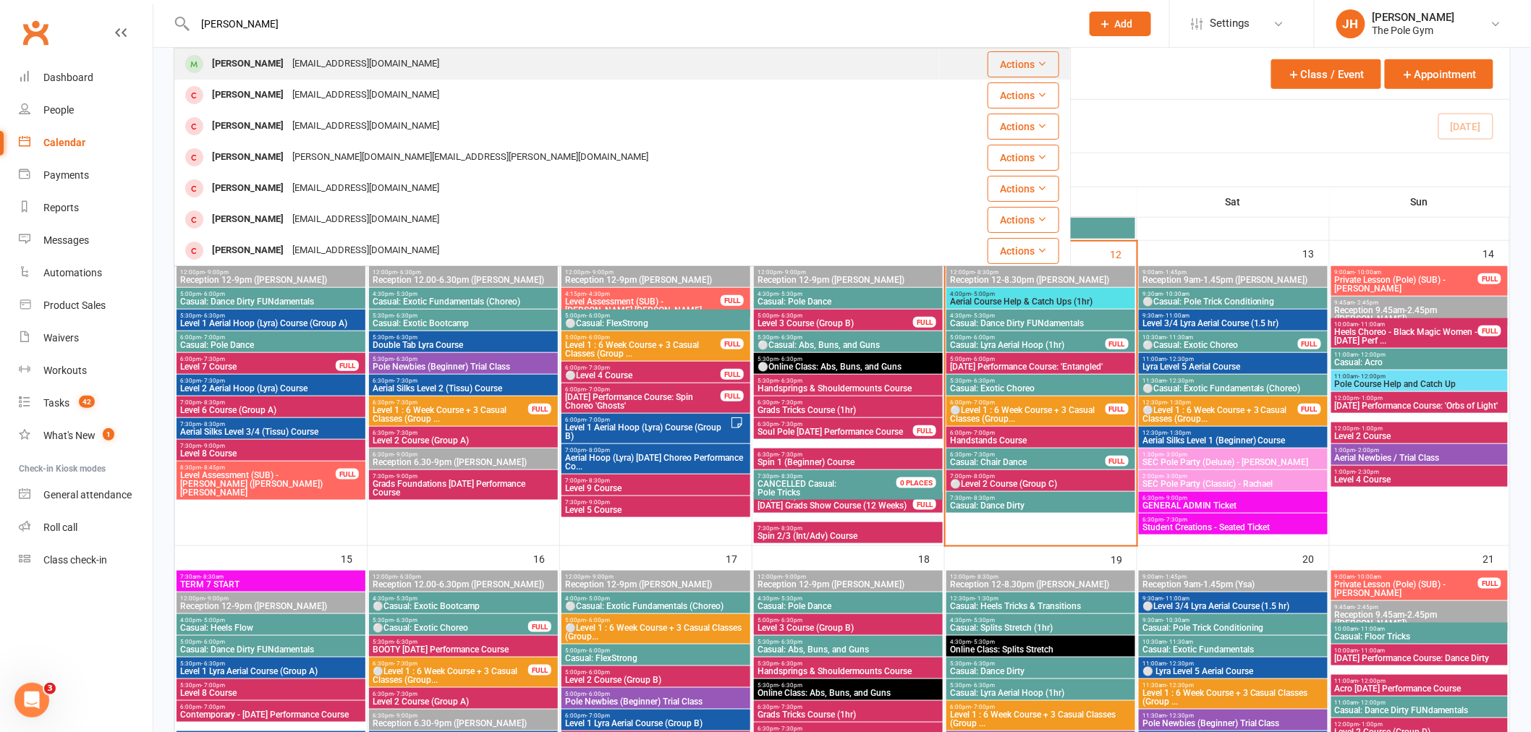
type input "melissa hart"
click at [295, 67] on div "mahartwig7@gmail.com" at bounding box center [366, 64] width 156 height 21
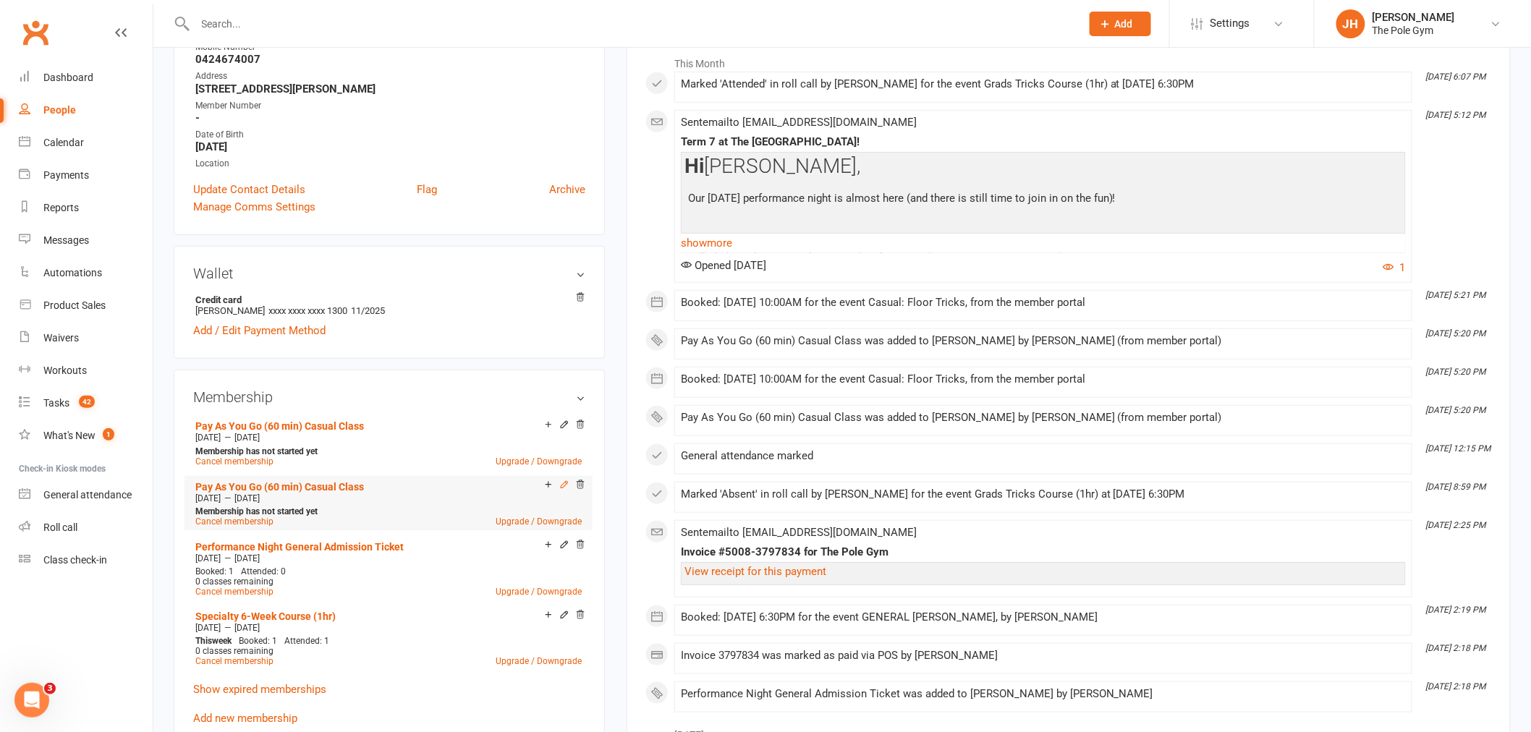
scroll to position [321, 0]
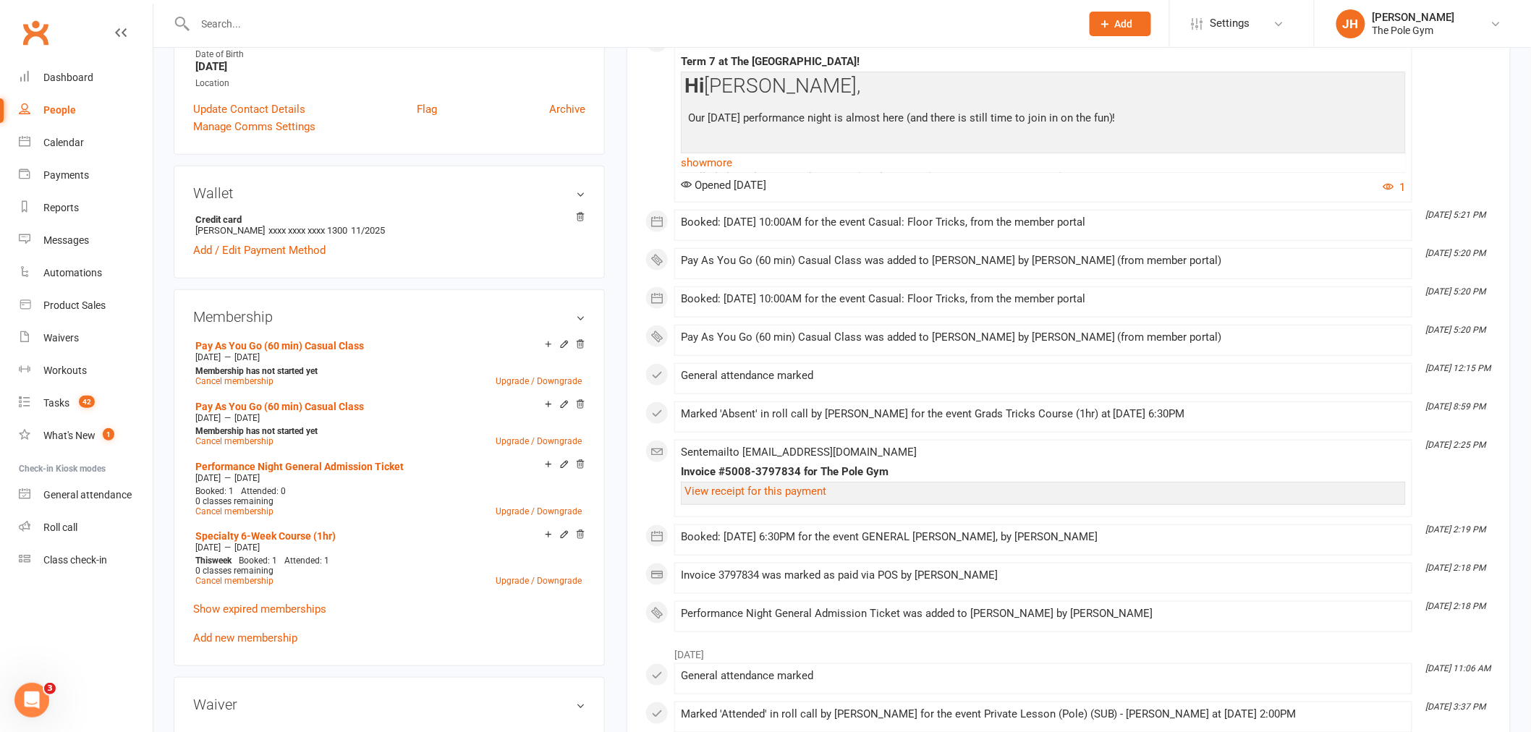
click at [240, 640] on div "Pay As You Go (60 min) Casual Class Oct 4 2025 — Nov 14 2025 Membership has not…" at bounding box center [389, 491] width 392 height 311
click at [240, 635] on link "Add new membership" at bounding box center [245, 638] width 104 height 13
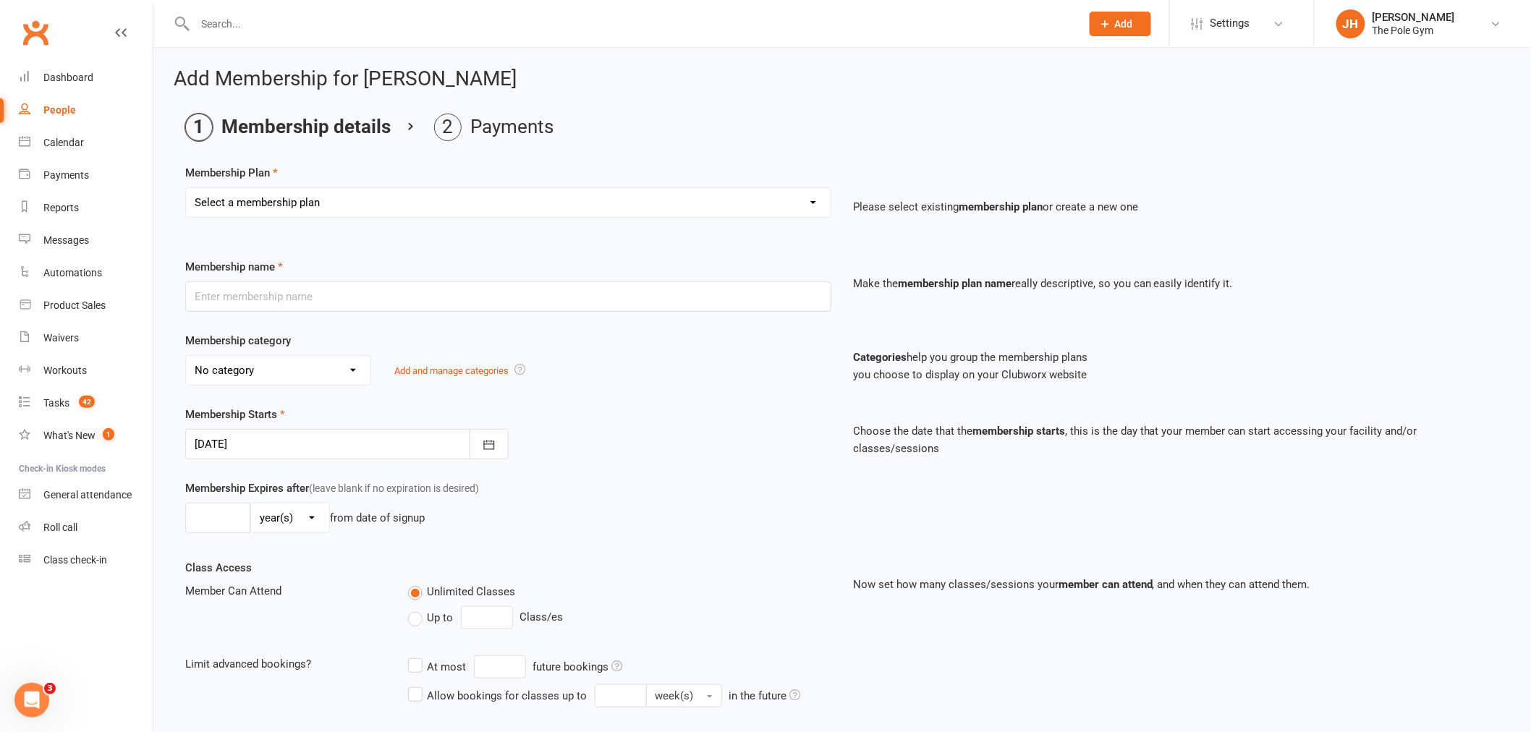
click at [334, 198] on select "Select a membership plan Create new Membership Plan Pay As You Go (45 min) Casu…" at bounding box center [508, 202] width 645 height 29
select select "32"
click at [186, 188] on select "Select a membership plan Create new Membership Plan Pay As You Go (45 min) Casu…" at bounding box center [508, 202] width 645 height 29
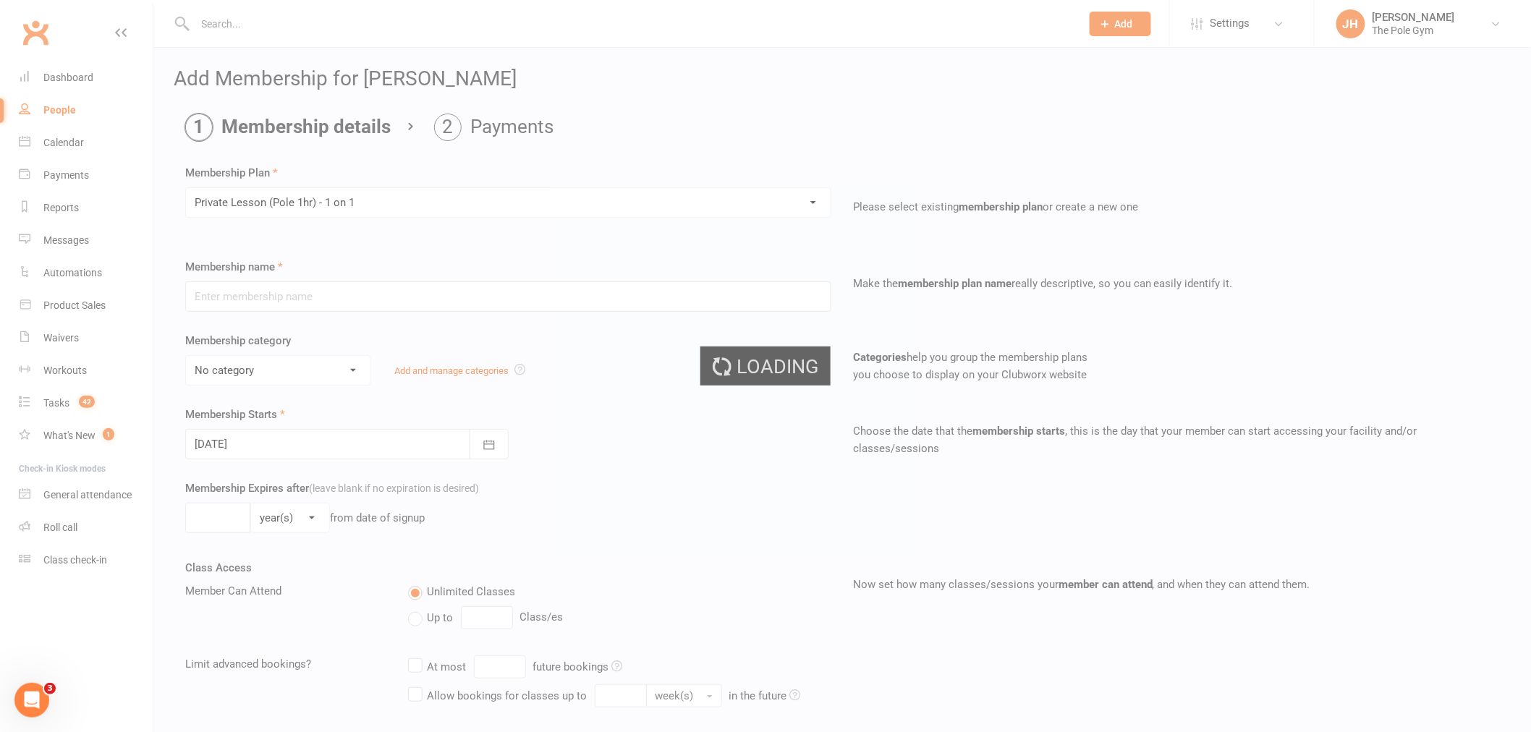
type input "Private Lesson (Pole 1hr) - 1 on 1"
select select "16"
type input "1"
select select "0"
type input "1"
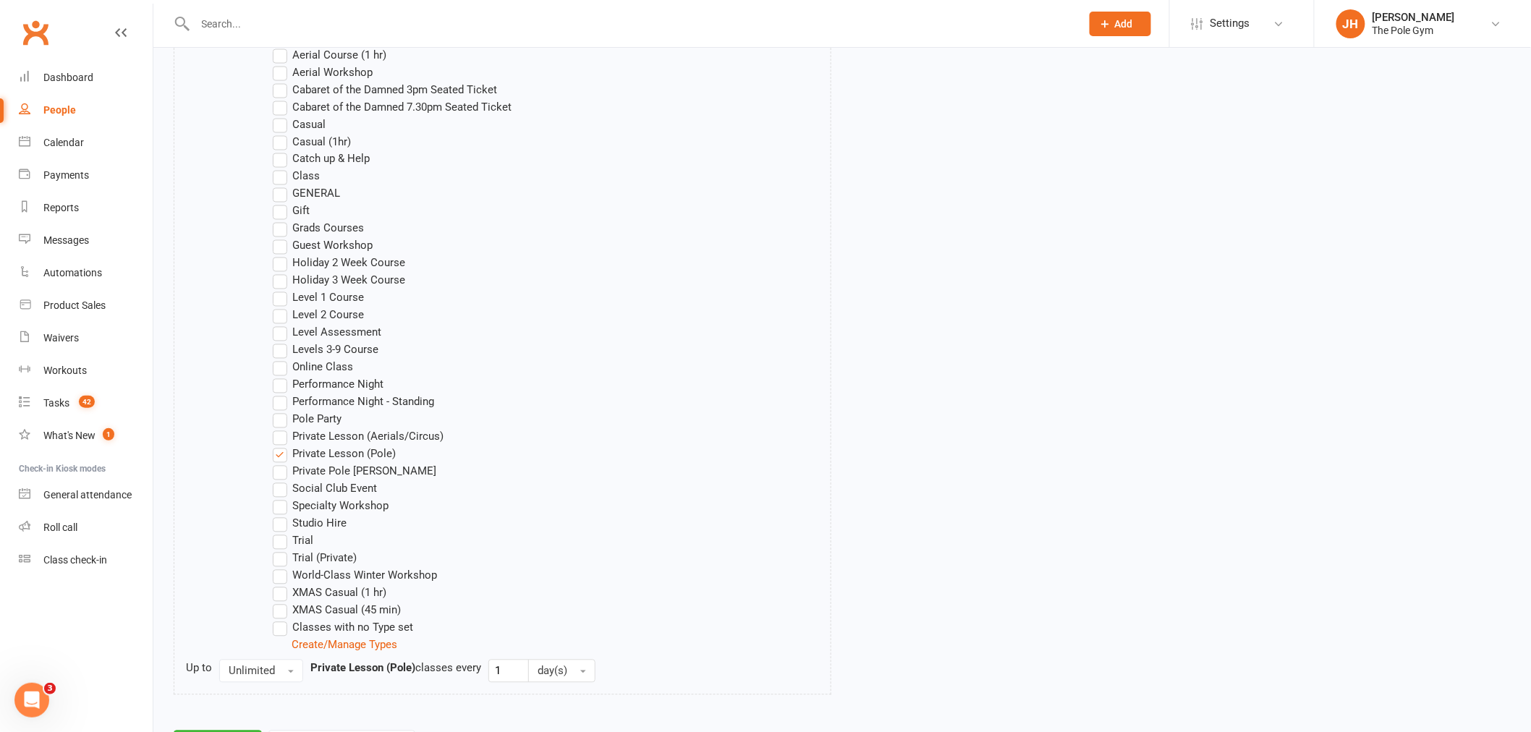
scroll to position [1057, 0]
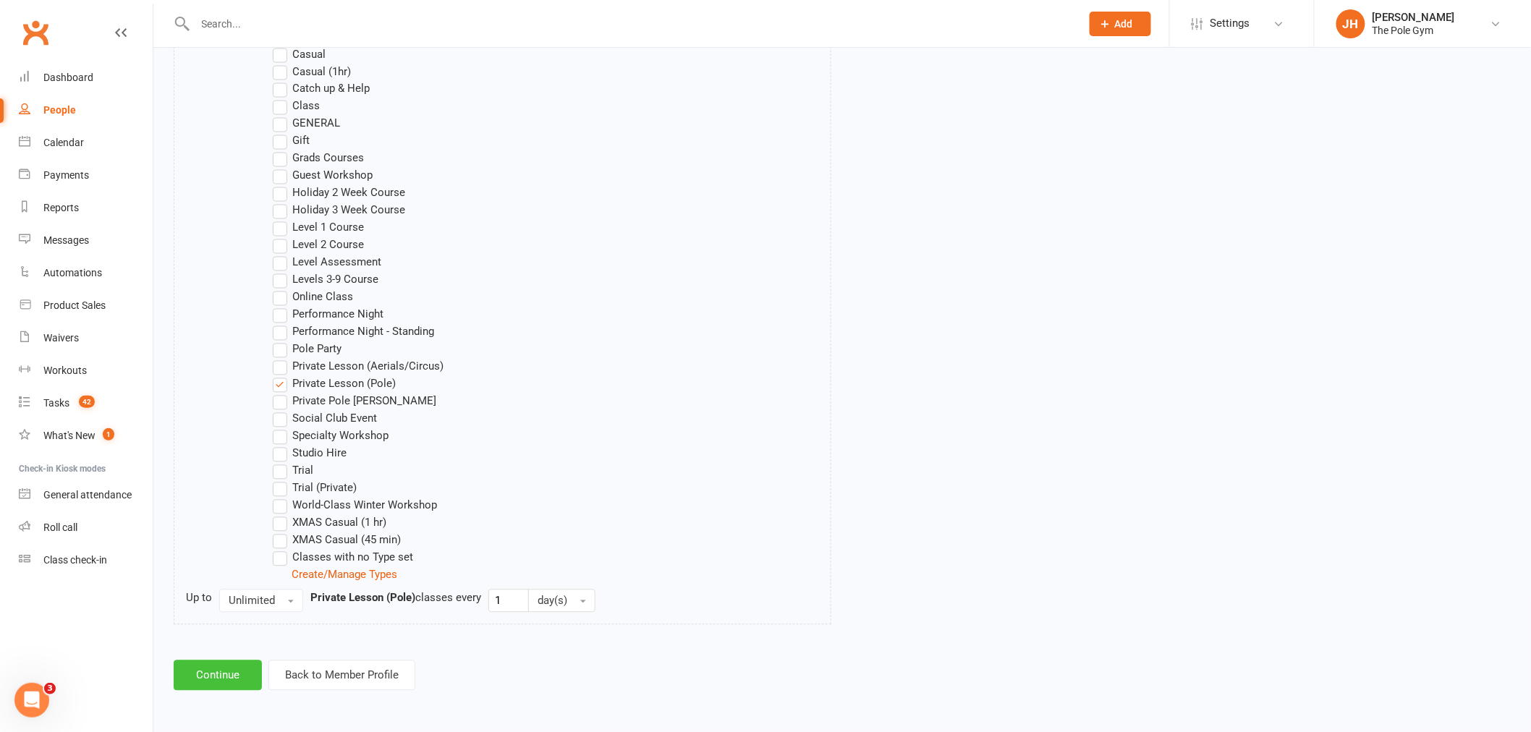
click at [215, 664] on button "Continue" at bounding box center [218, 676] width 88 height 30
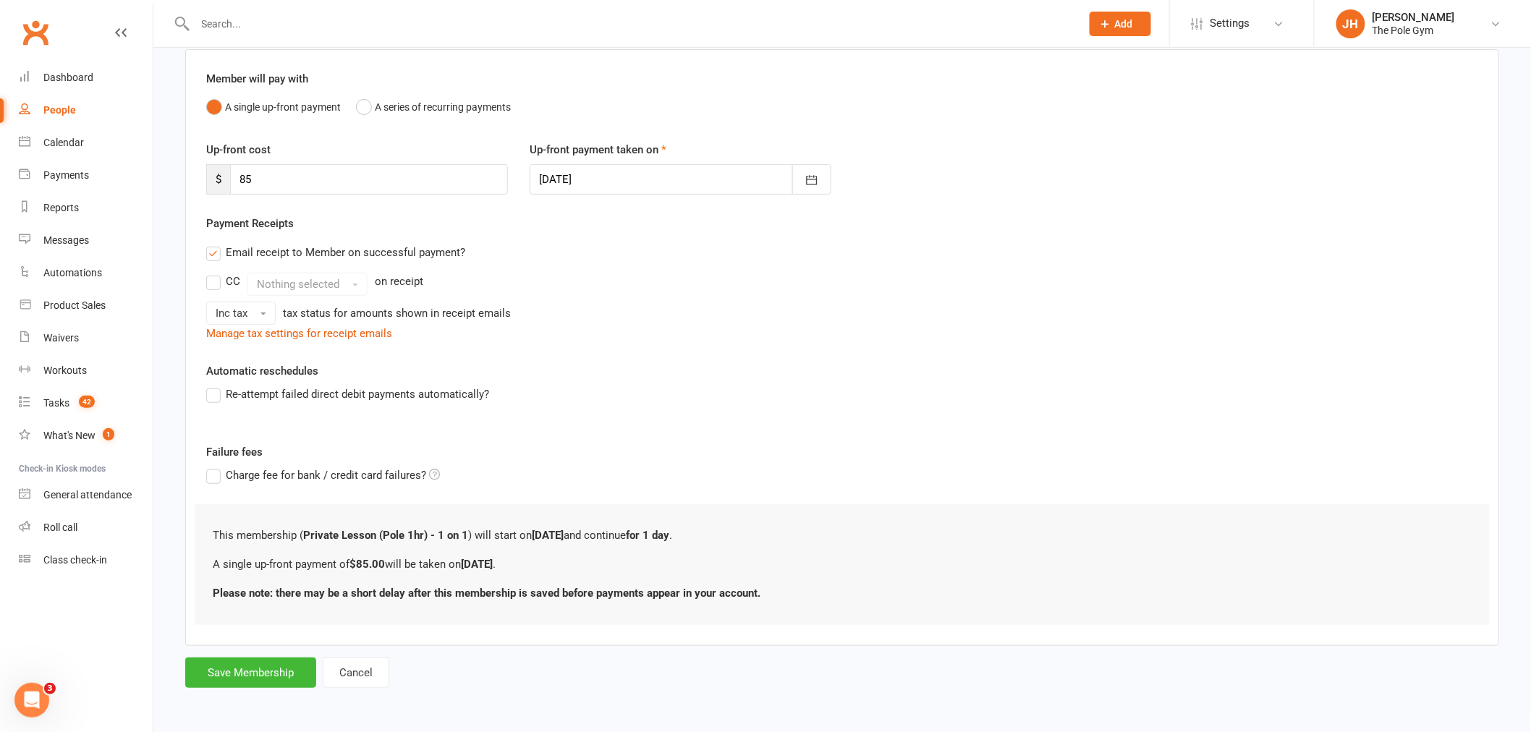
scroll to position [0, 0]
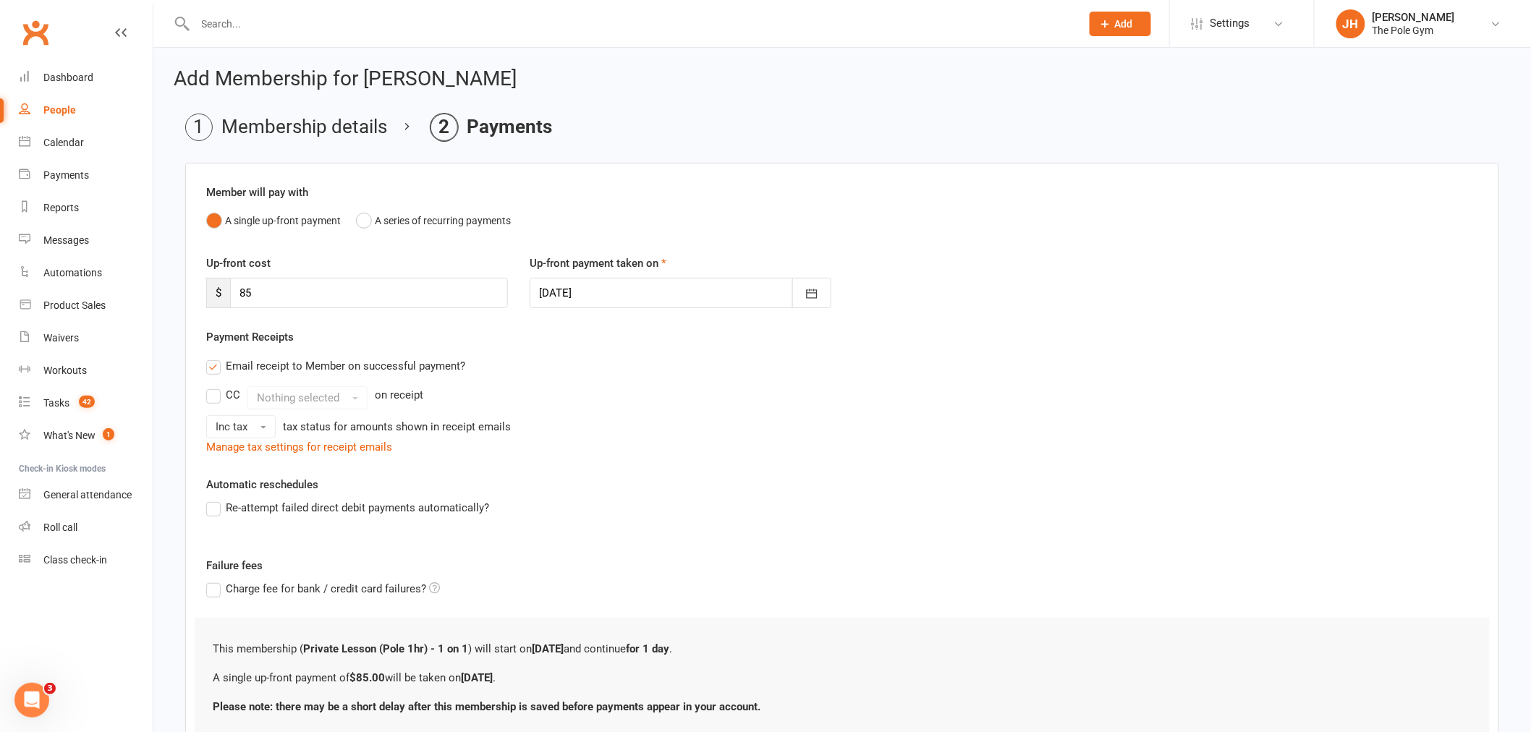
click at [597, 289] on div at bounding box center [681, 293] width 302 height 30
drag, startPoint x: 330, startPoint y: 302, endPoint x: 177, endPoint y: 298, distance: 152.7
click at [177, 298] on main "Membership details Payments Member will pay with A single up-front payment A se…" at bounding box center [842, 458] width 1337 height 688
type input "110"
click at [543, 280] on div at bounding box center [681, 293] width 302 height 30
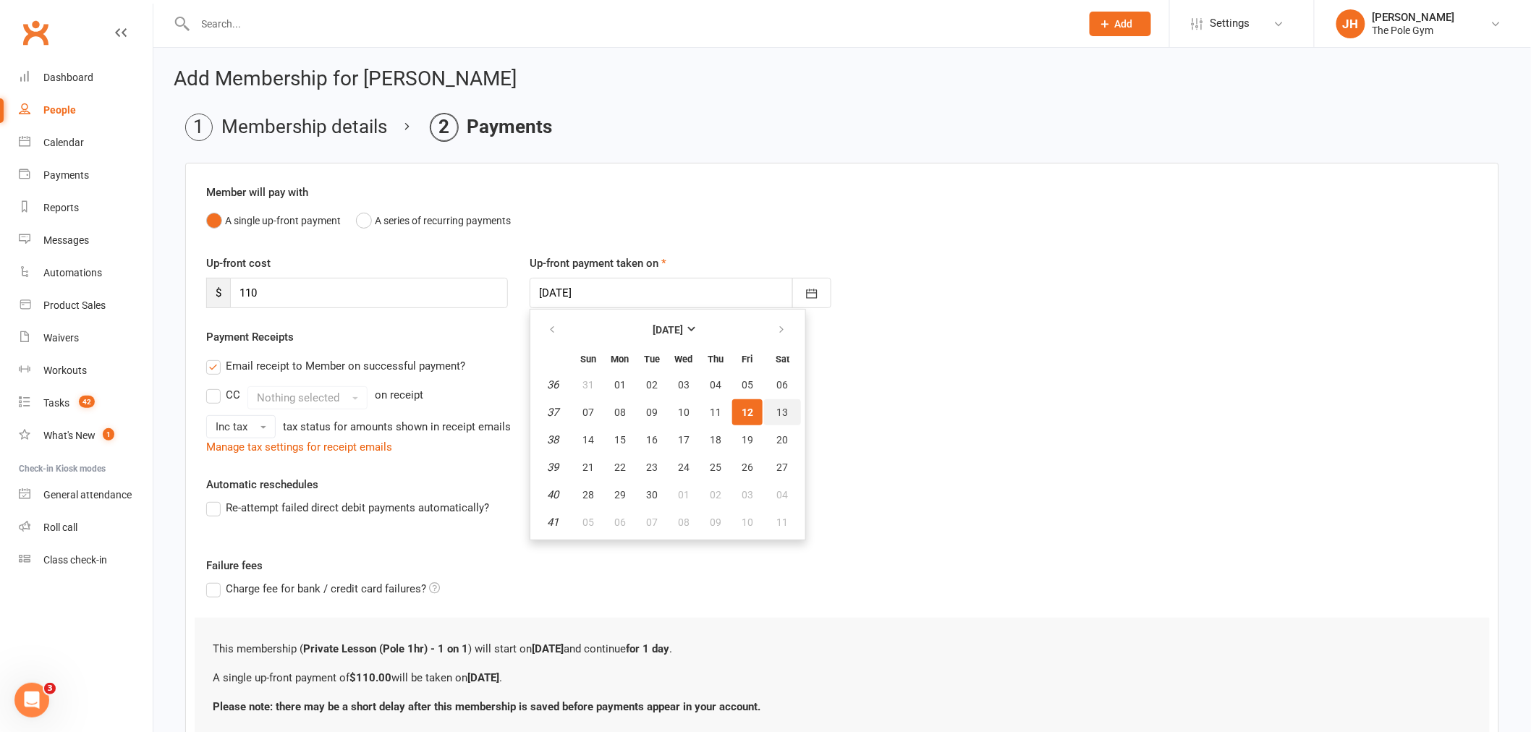
click at [777, 412] on span "13" at bounding box center [783, 413] width 12 height 12
type input "13 Sep 2025"
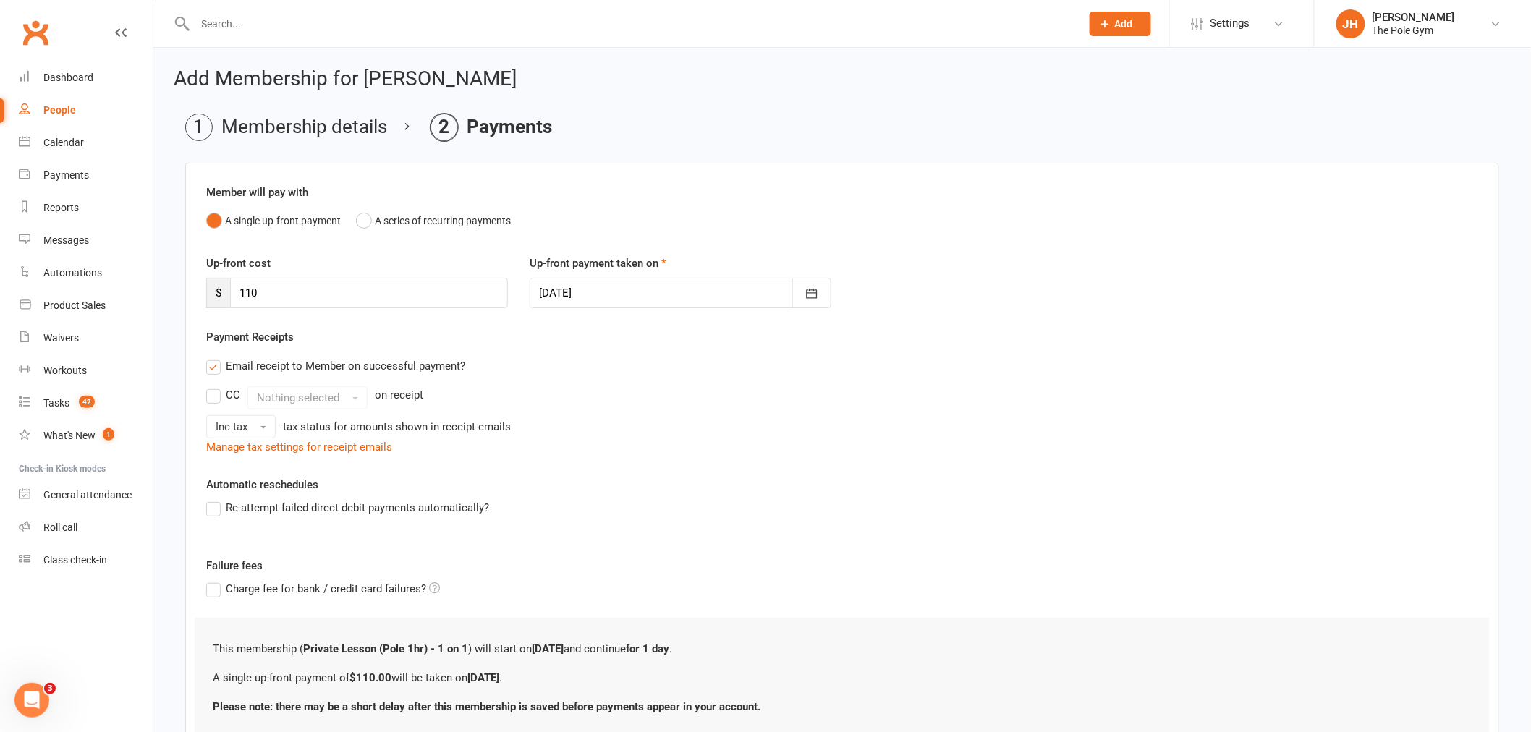
click at [573, 276] on div "Up-front payment taken on 13 Sep 2025 September 2025 Sun Mon Tue Wed Thu Fri Sa…" at bounding box center [680, 282] width 323 height 54
click at [632, 284] on div at bounding box center [681, 293] width 302 height 30
click at [777, 408] on span "13" at bounding box center [783, 413] width 12 height 12
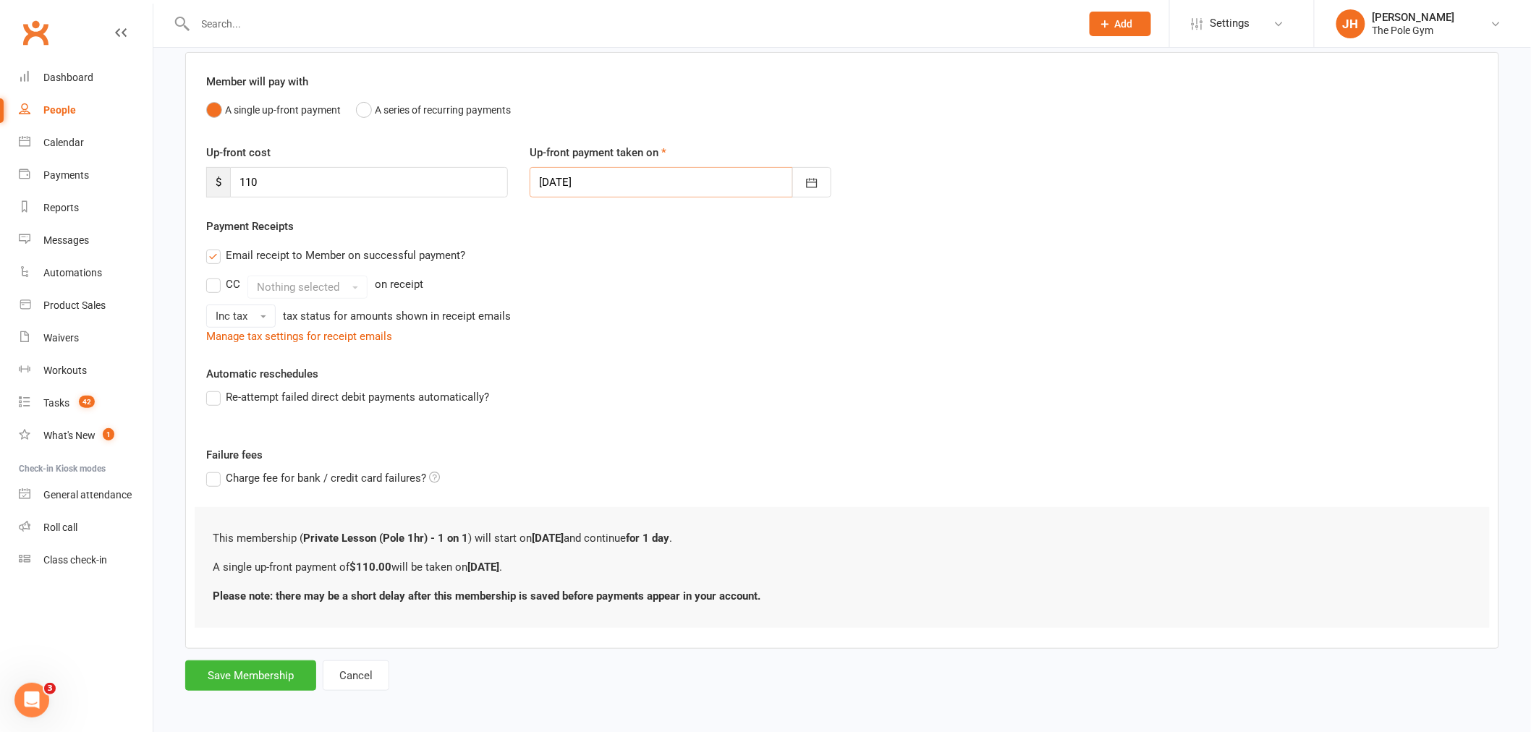
scroll to position [114, 0]
click at [271, 666] on button "Save Membership" at bounding box center [250, 673] width 131 height 30
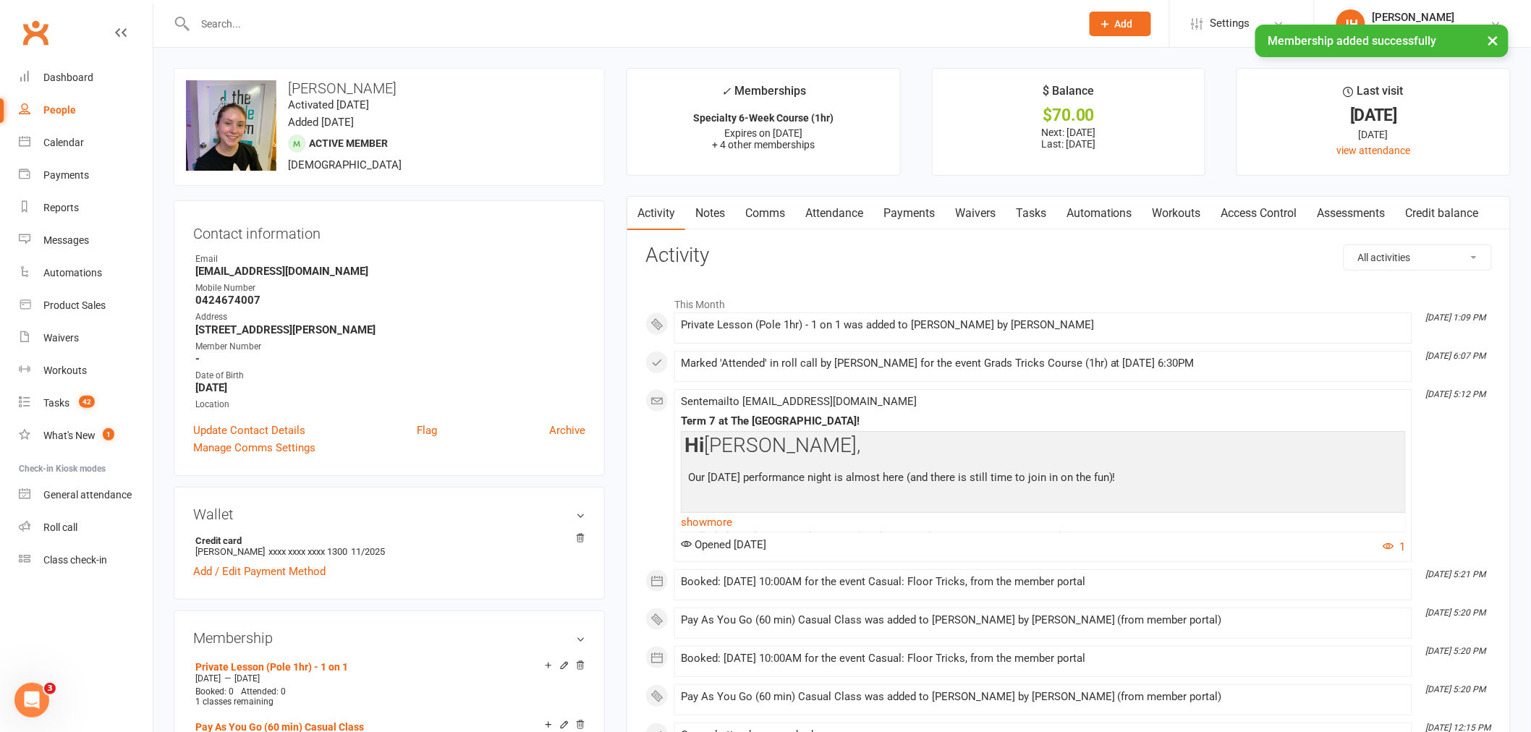
click at [910, 214] on link "Payments" at bounding box center [909, 213] width 72 height 33
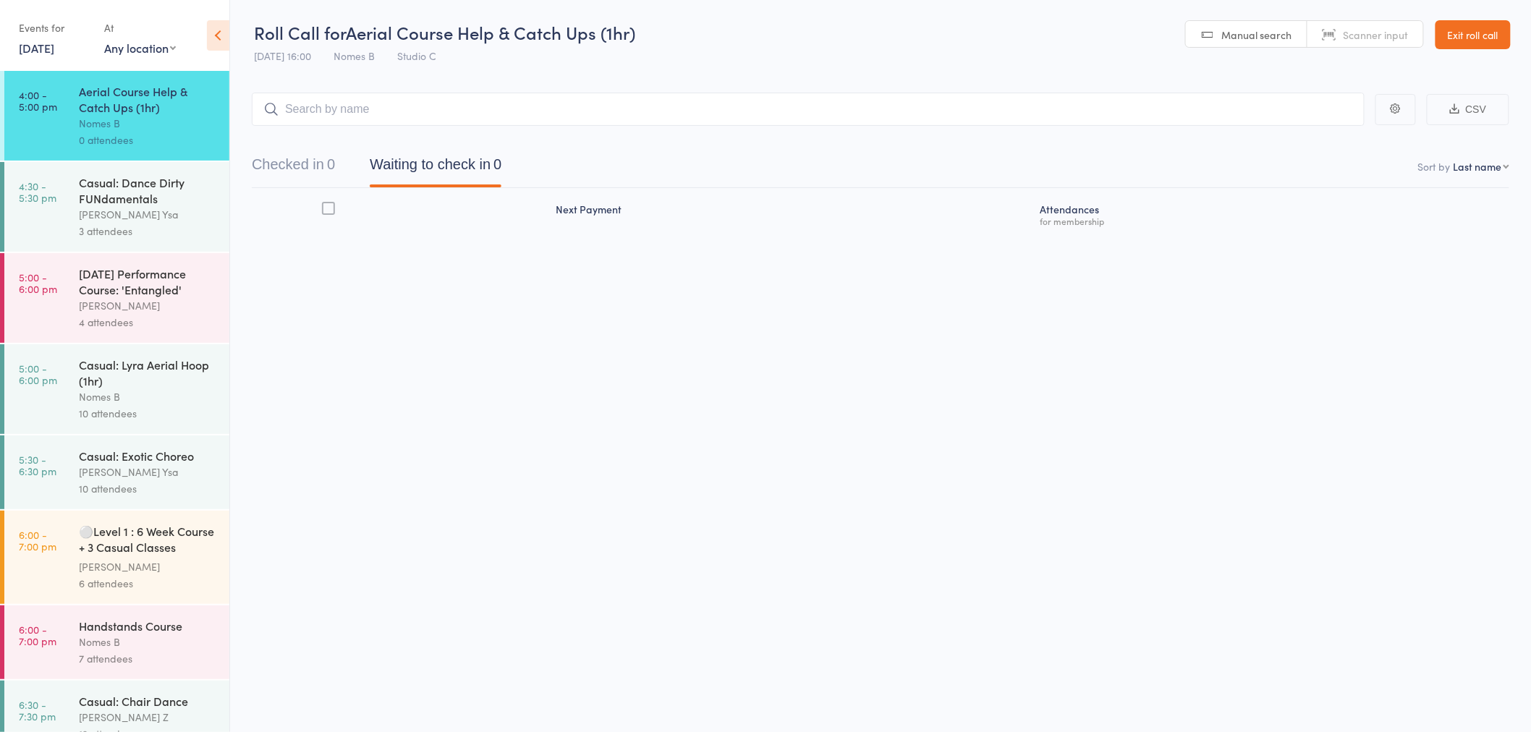
click at [114, 201] on div "Casual: Dance Dirty FUNdamentals" at bounding box center [148, 190] width 138 height 32
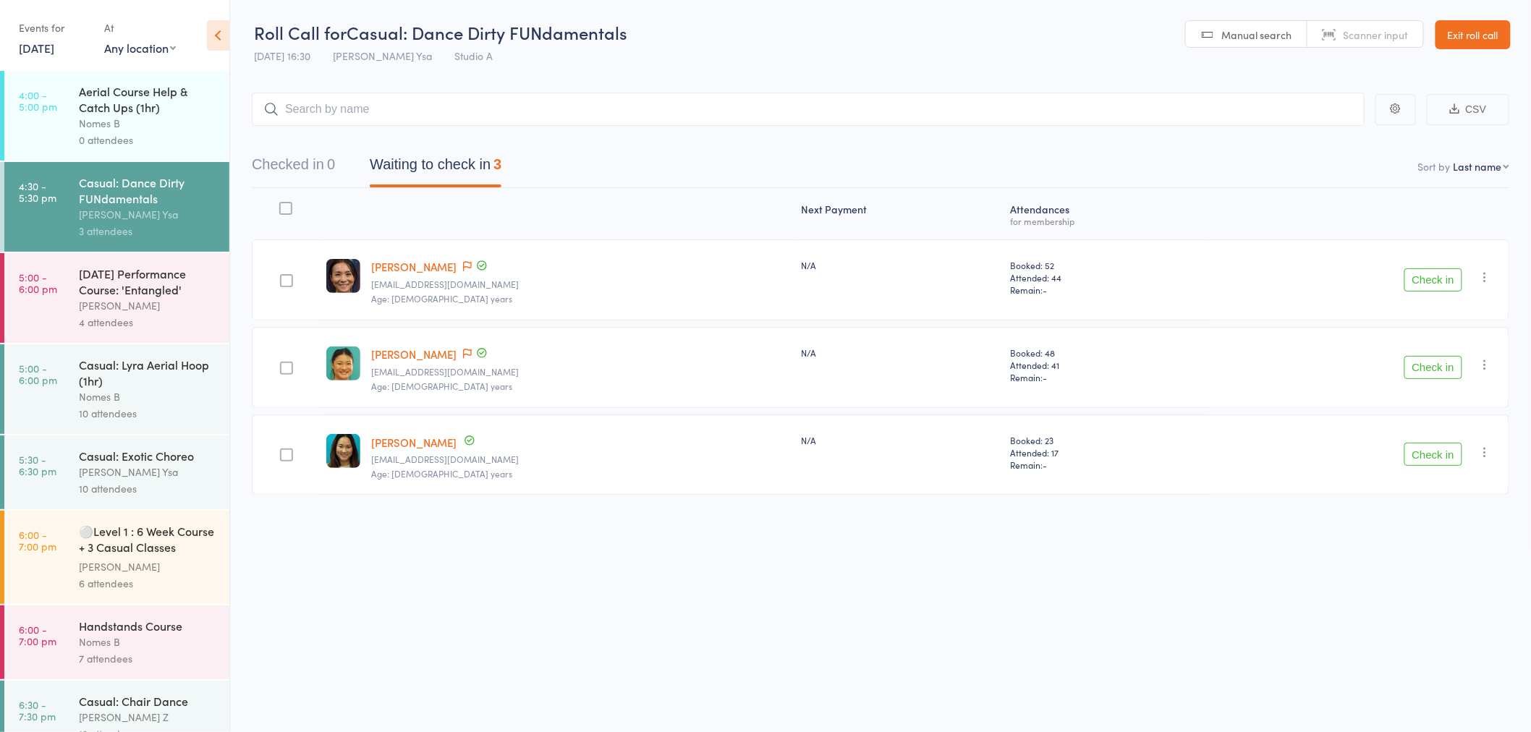
click at [117, 137] on div "0 attendees" at bounding box center [148, 140] width 138 height 17
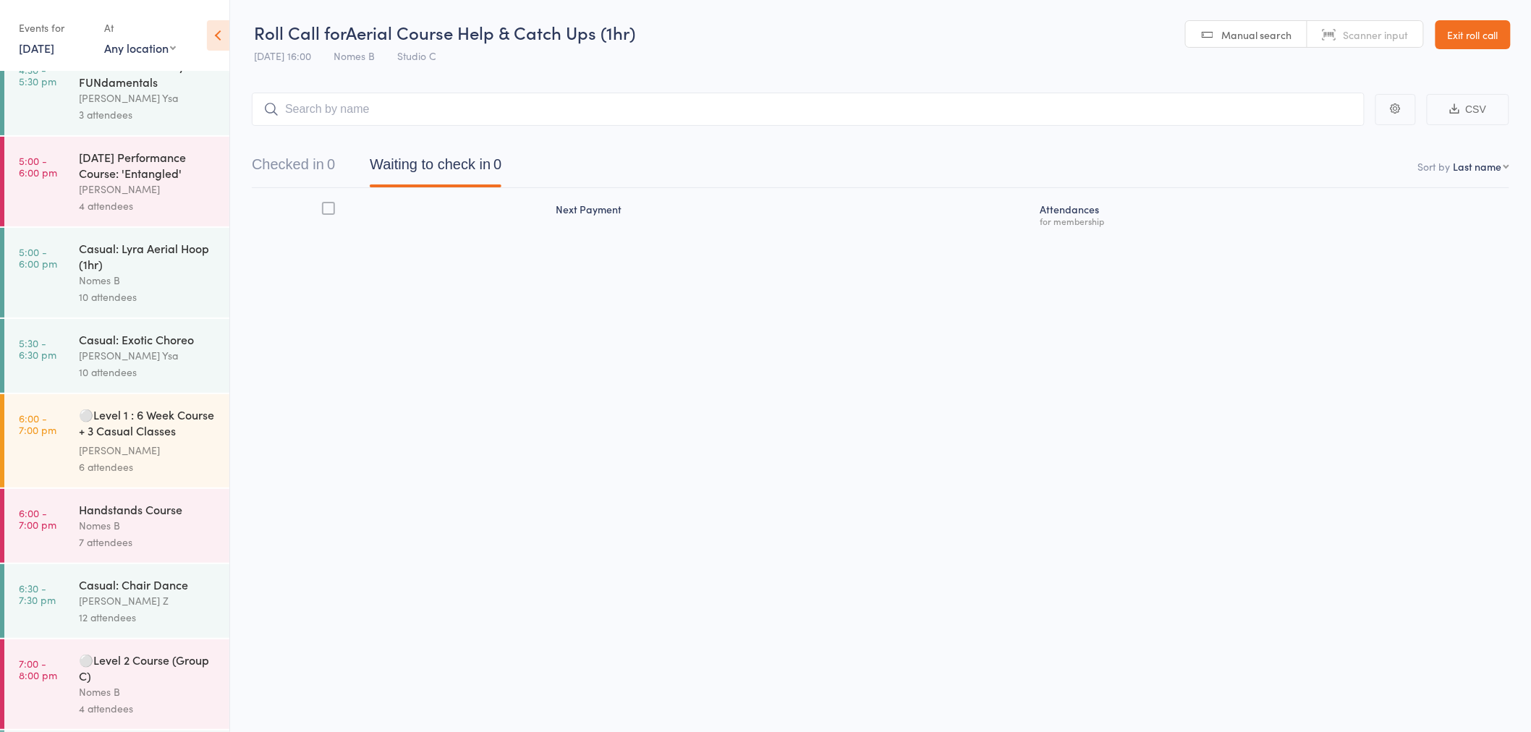
scroll to position [195, 0]
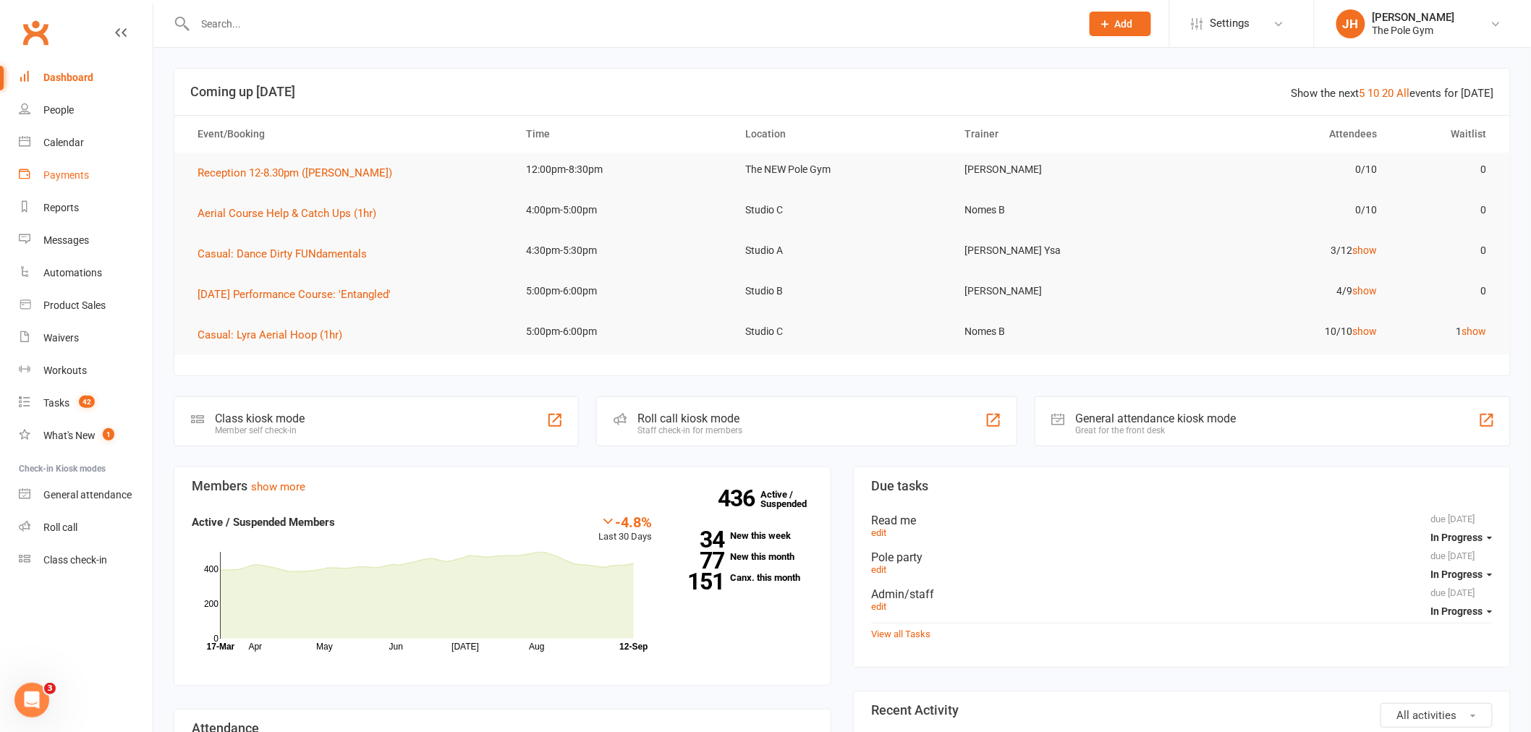
drag, startPoint x: 46, startPoint y: 160, endPoint x: 48, endPoint y: 134, distance: 26.2
click at [46, 159] on link "Payments" at bounding box center [86, 175] width 134 height 33
click at [0, 0] on div "Loading" at bounding box center [0, 0] width 0 height 0
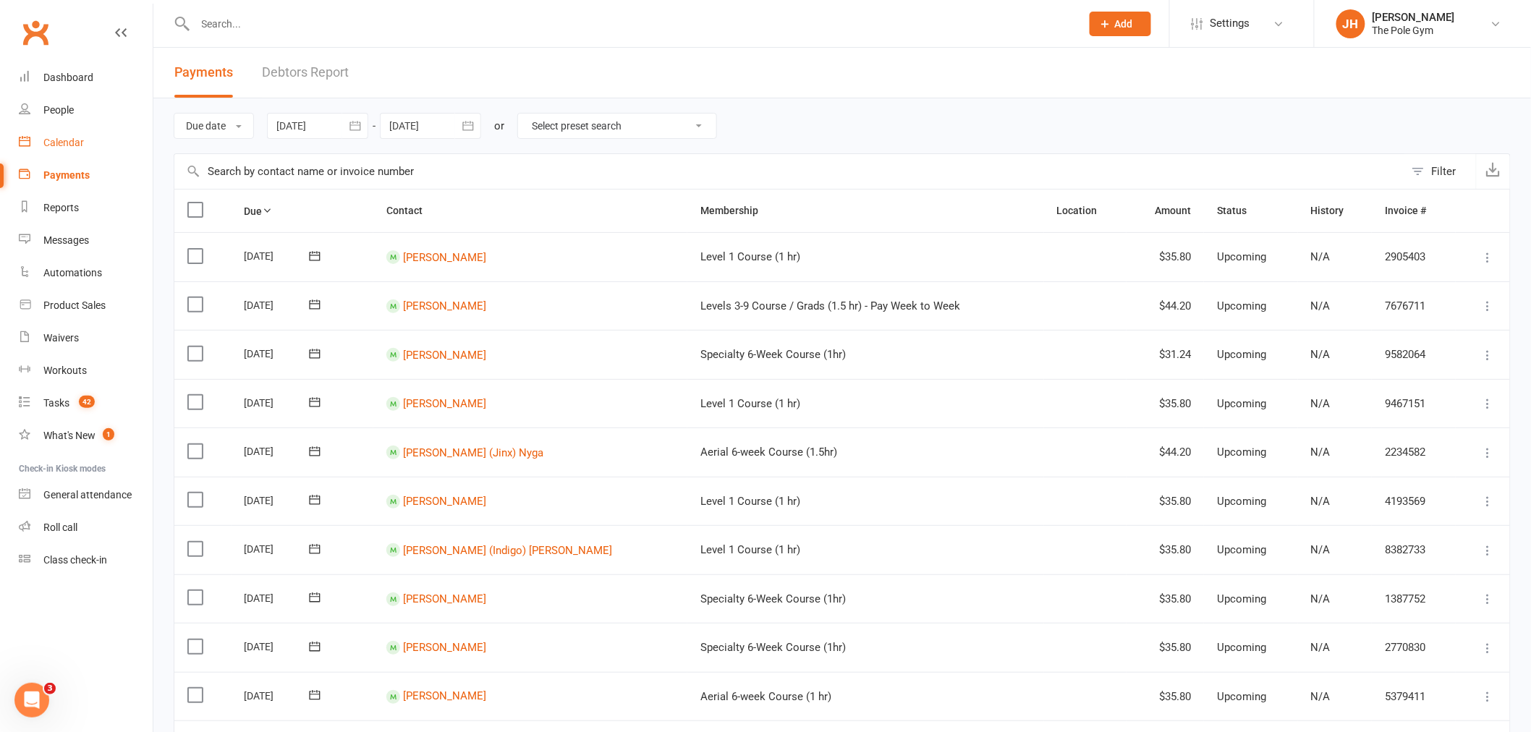
click at [70, 148] on link "Calendar" at bounding box center [86, 143] width 134 height 33
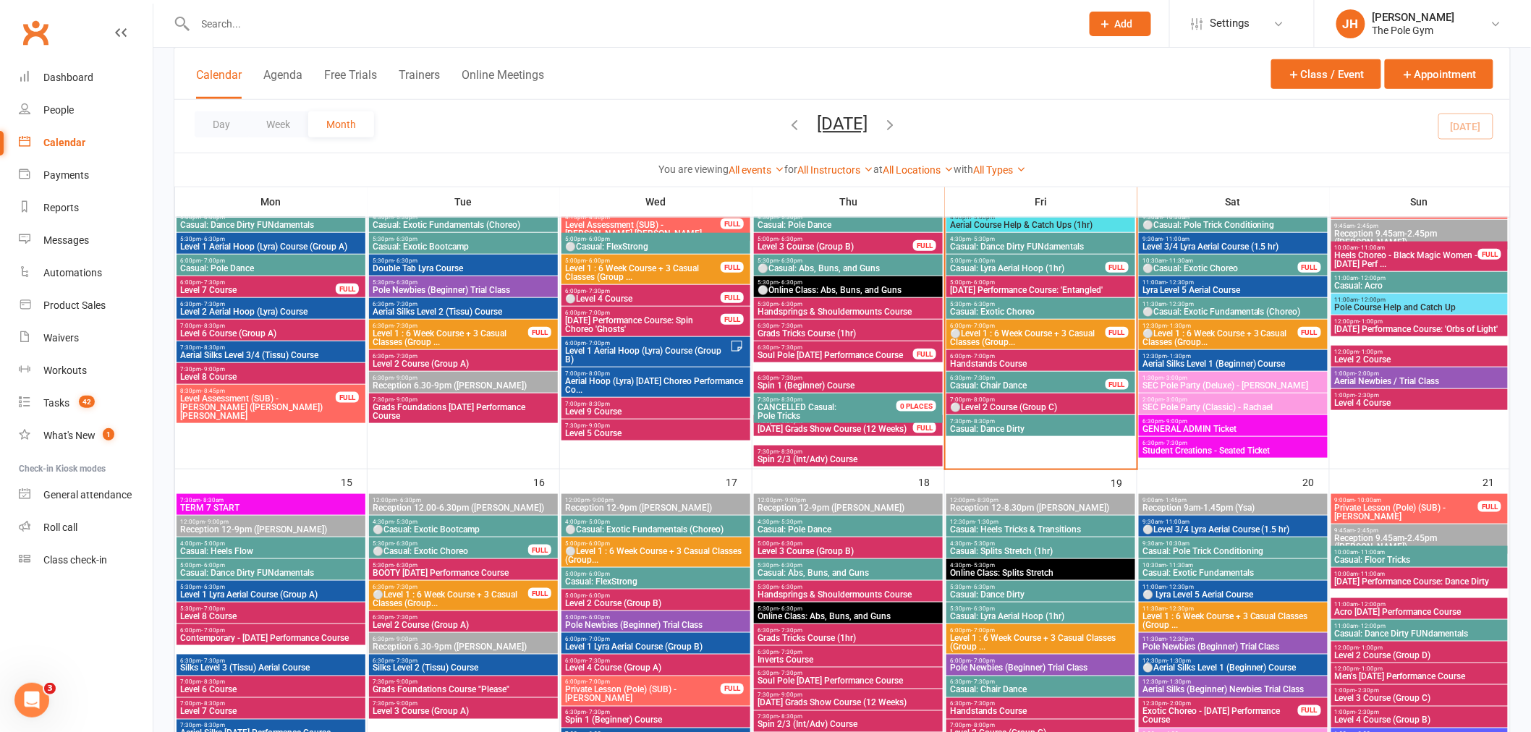
scroll to position [482, 0]
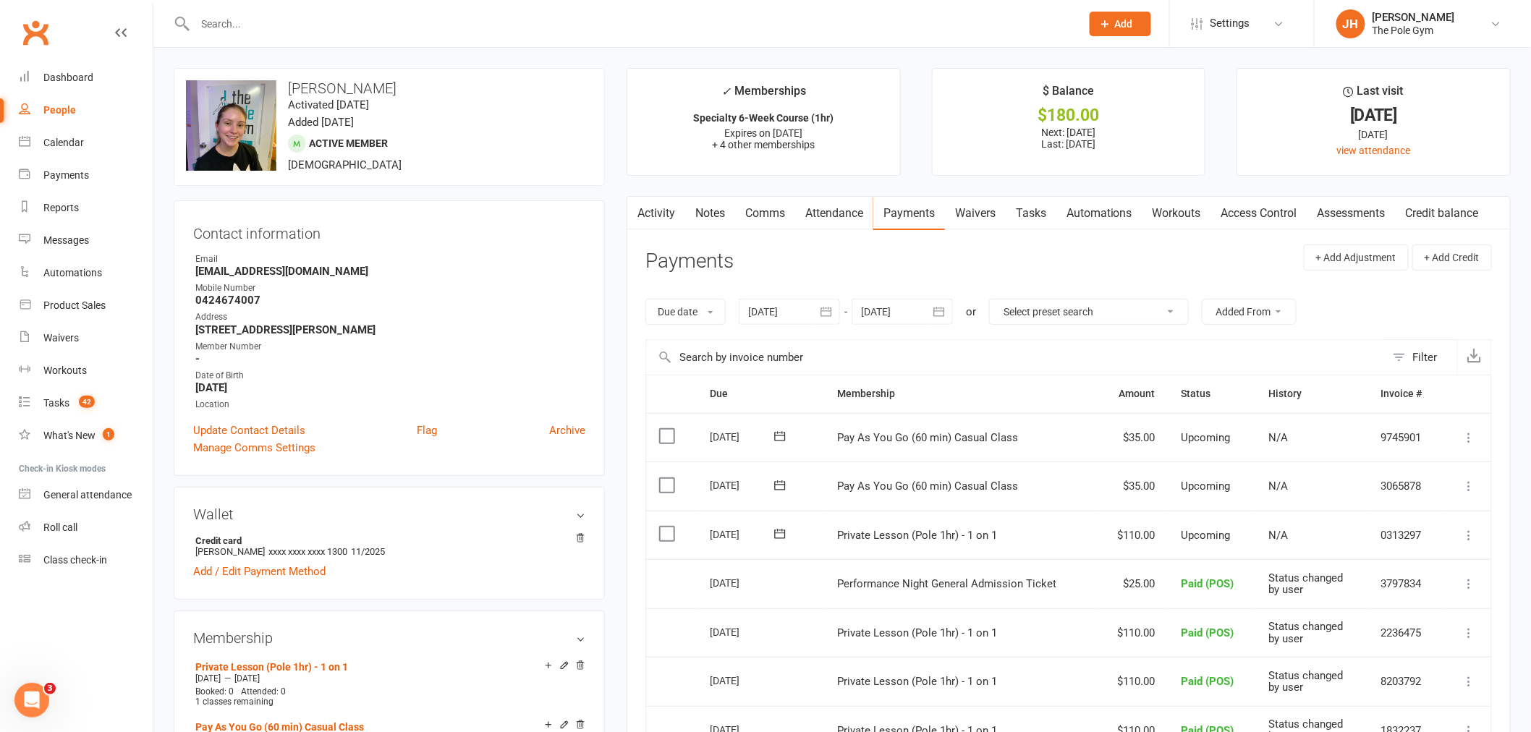
click at [1463, 527] on button at bounding box center [1469, 535] width 17 height 17
click at [1452, 582] on link "Mark as Paid (POS)" at bounding box center [1405, 592] width 143 height 29
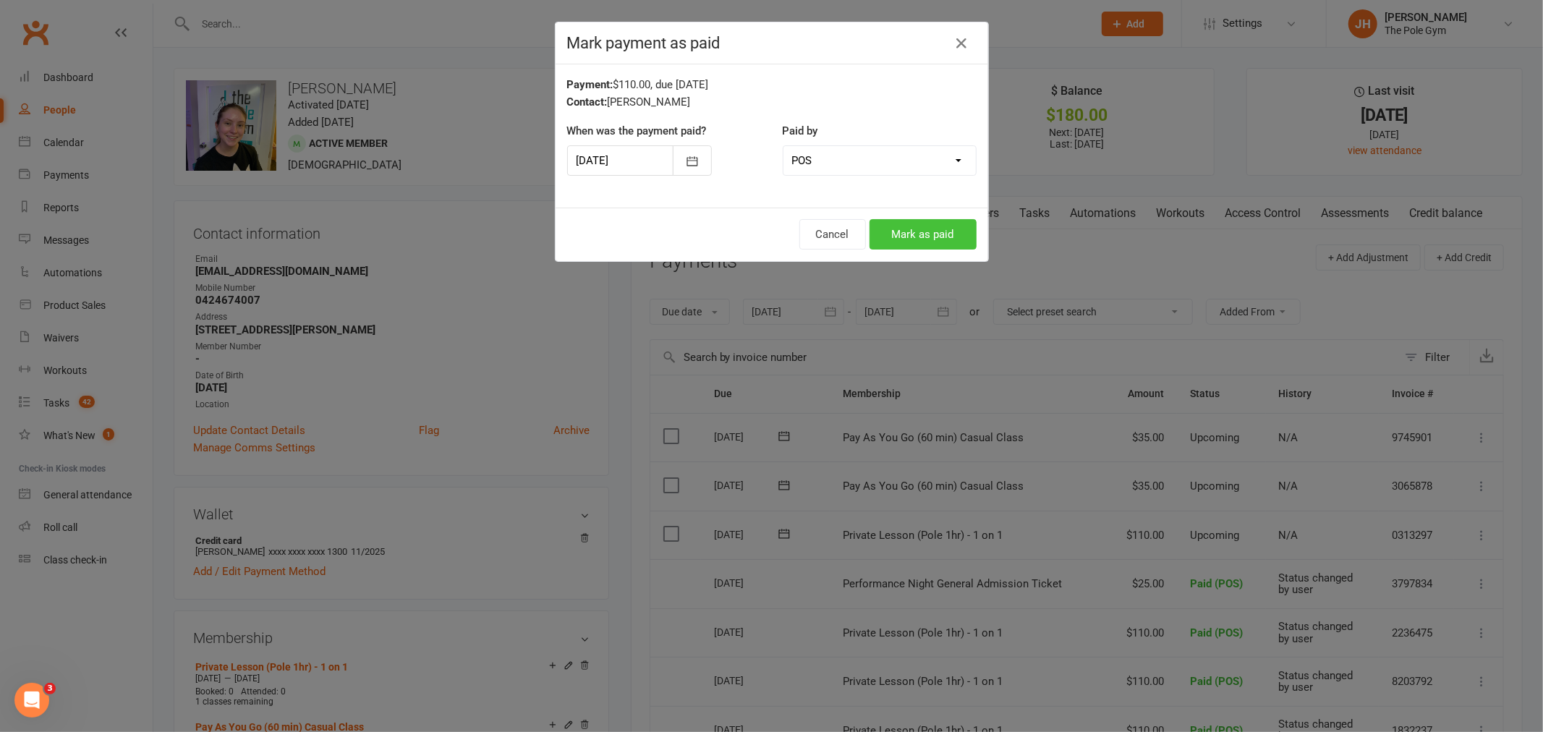
click at [912, 220] on button "Mark as paid" at bounding box center [923, 234] width 107 height 30
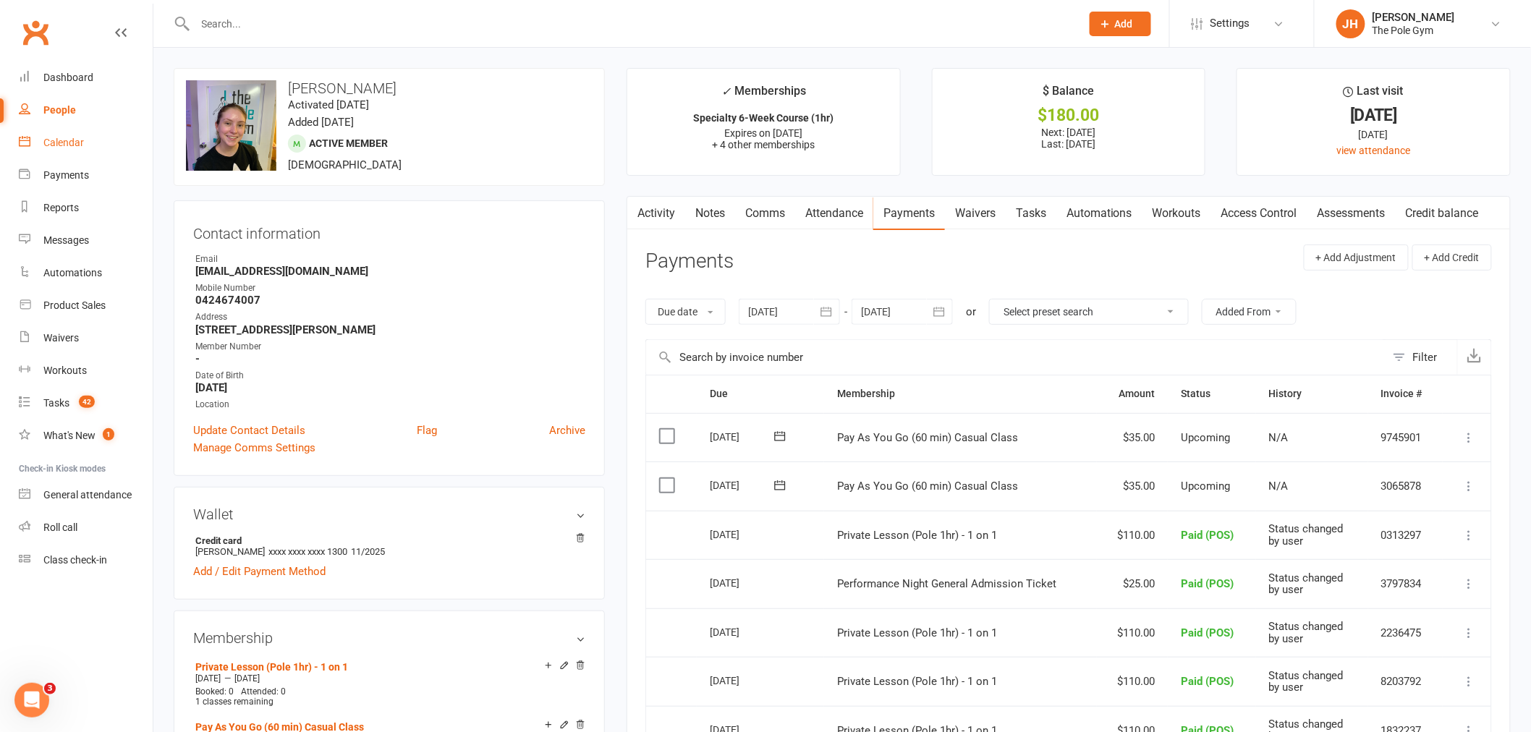
click at [69, 143] on div "Calendar" at bounding box center [63, 143] width 41 height 12
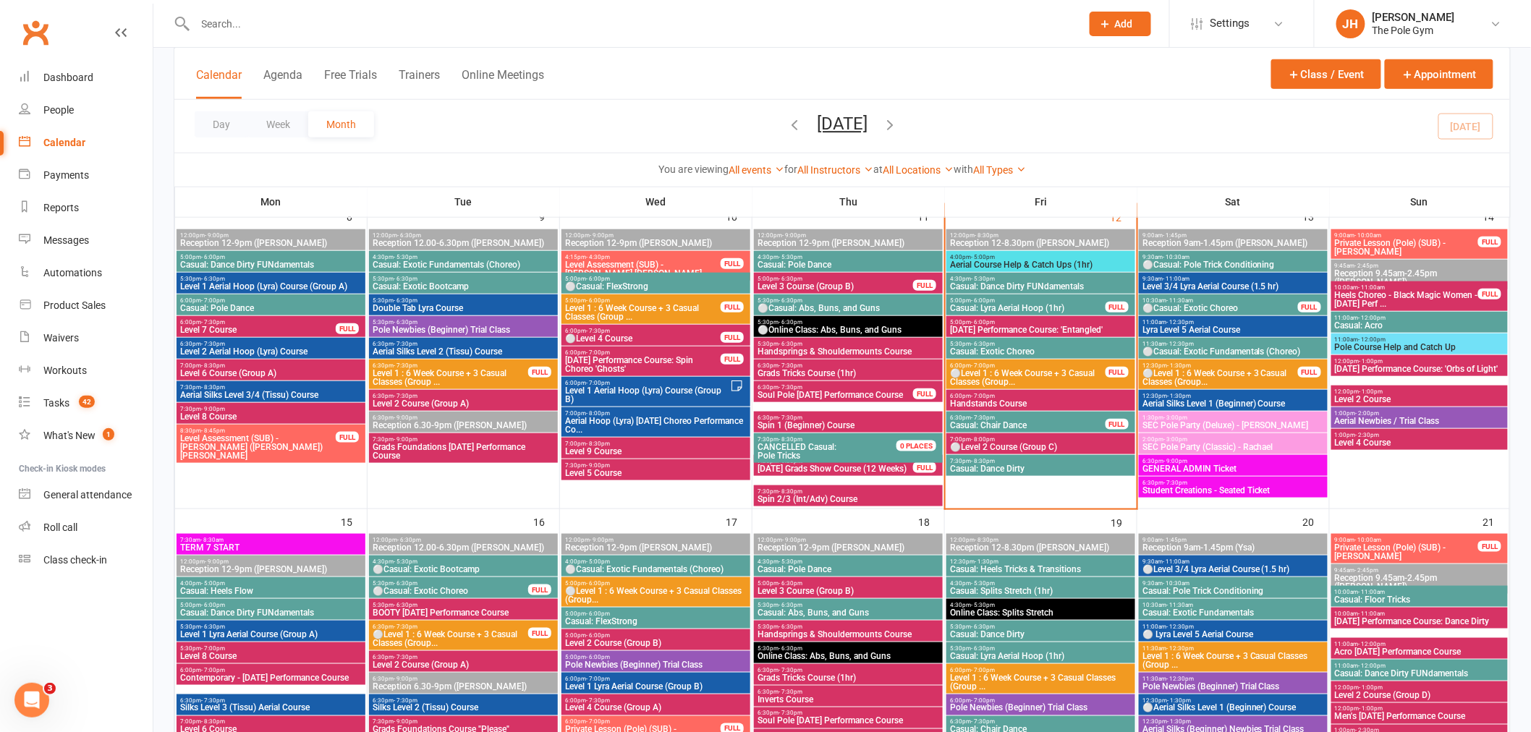
scroll to position [321, 0]
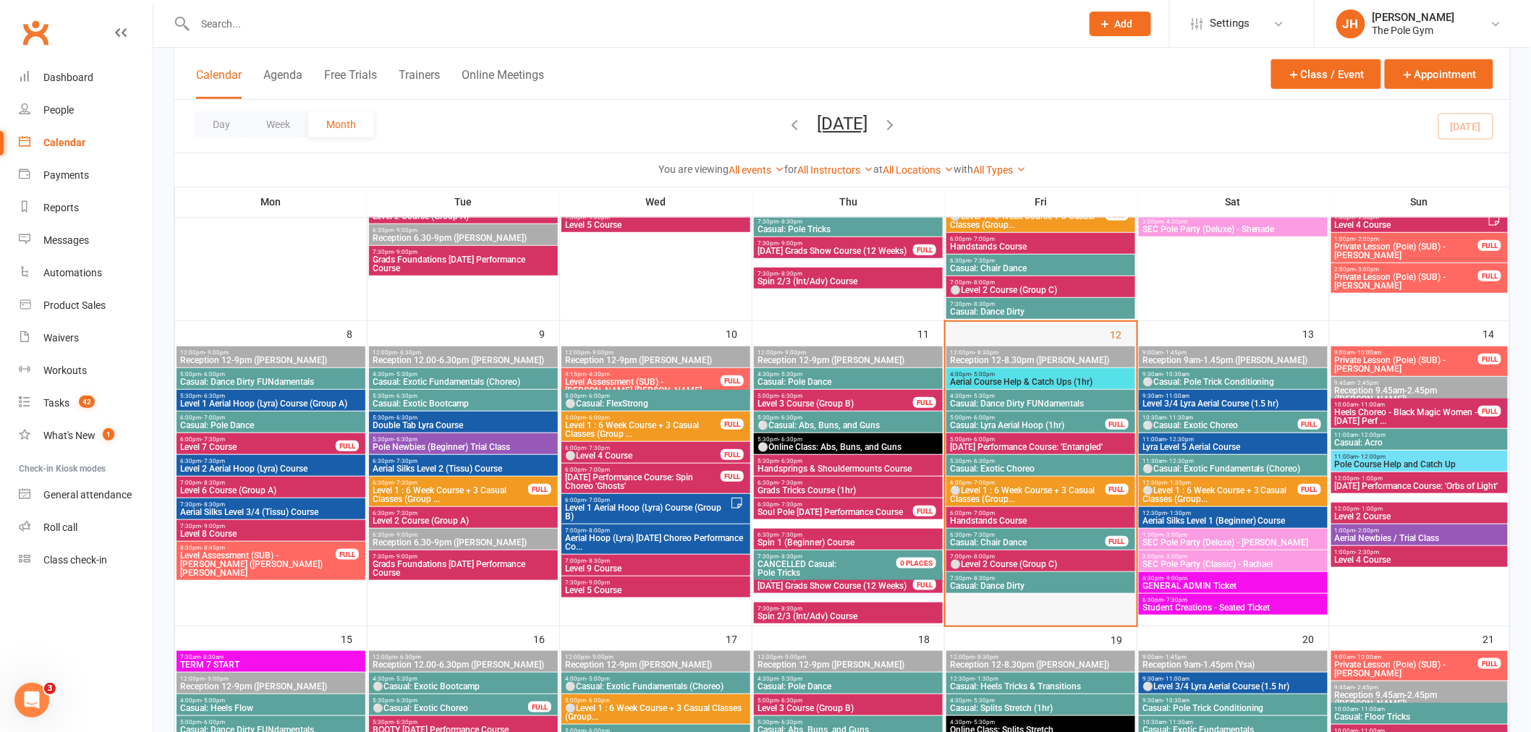
click at [1006, 598] on div at bounding box center [1041, 486] width 188 height 278
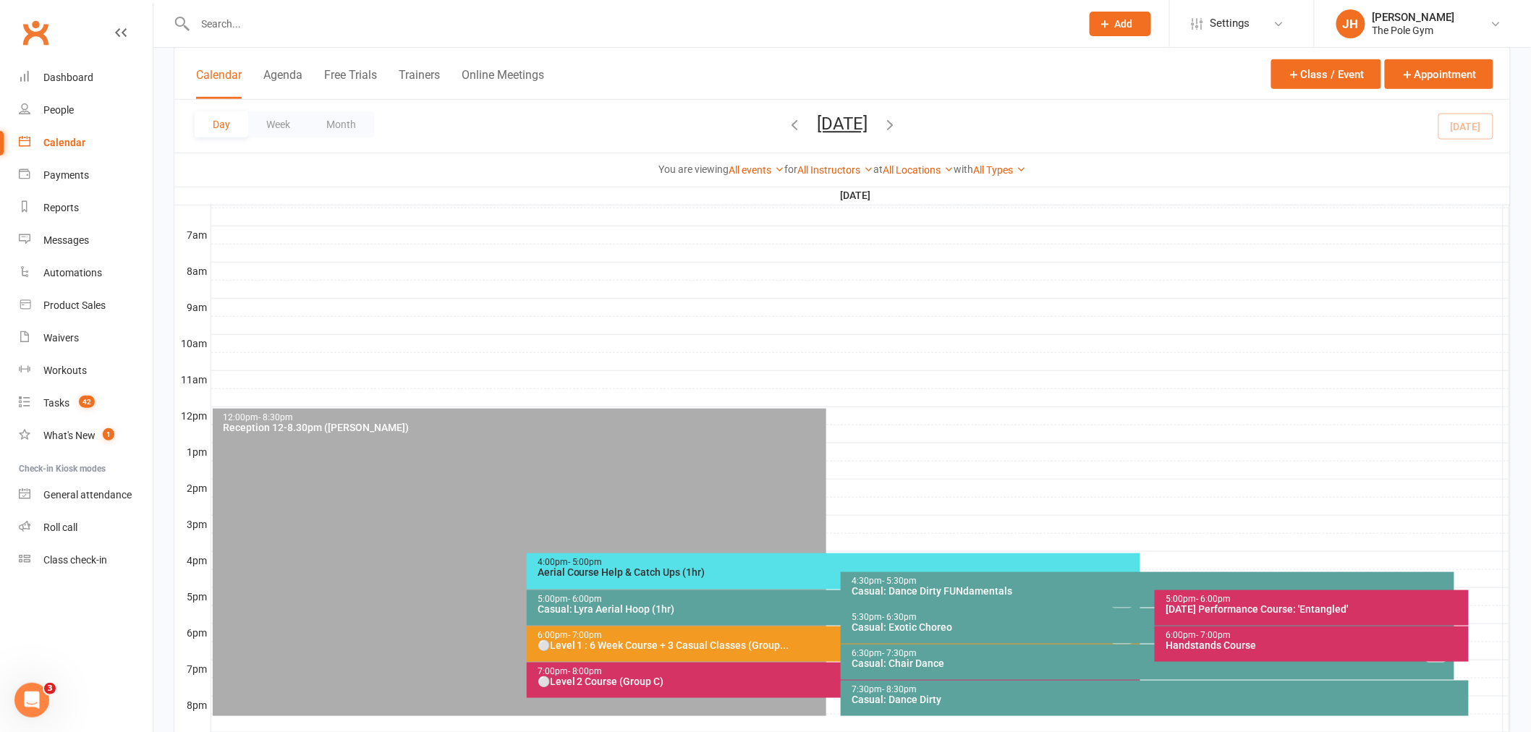
click at [1098, 479] on div at bounding box center [860, 470] width 1299 height 17
click at [1094, 449] on button "Add Appointment" at bounding box center [1106, 447] width 84 height 17
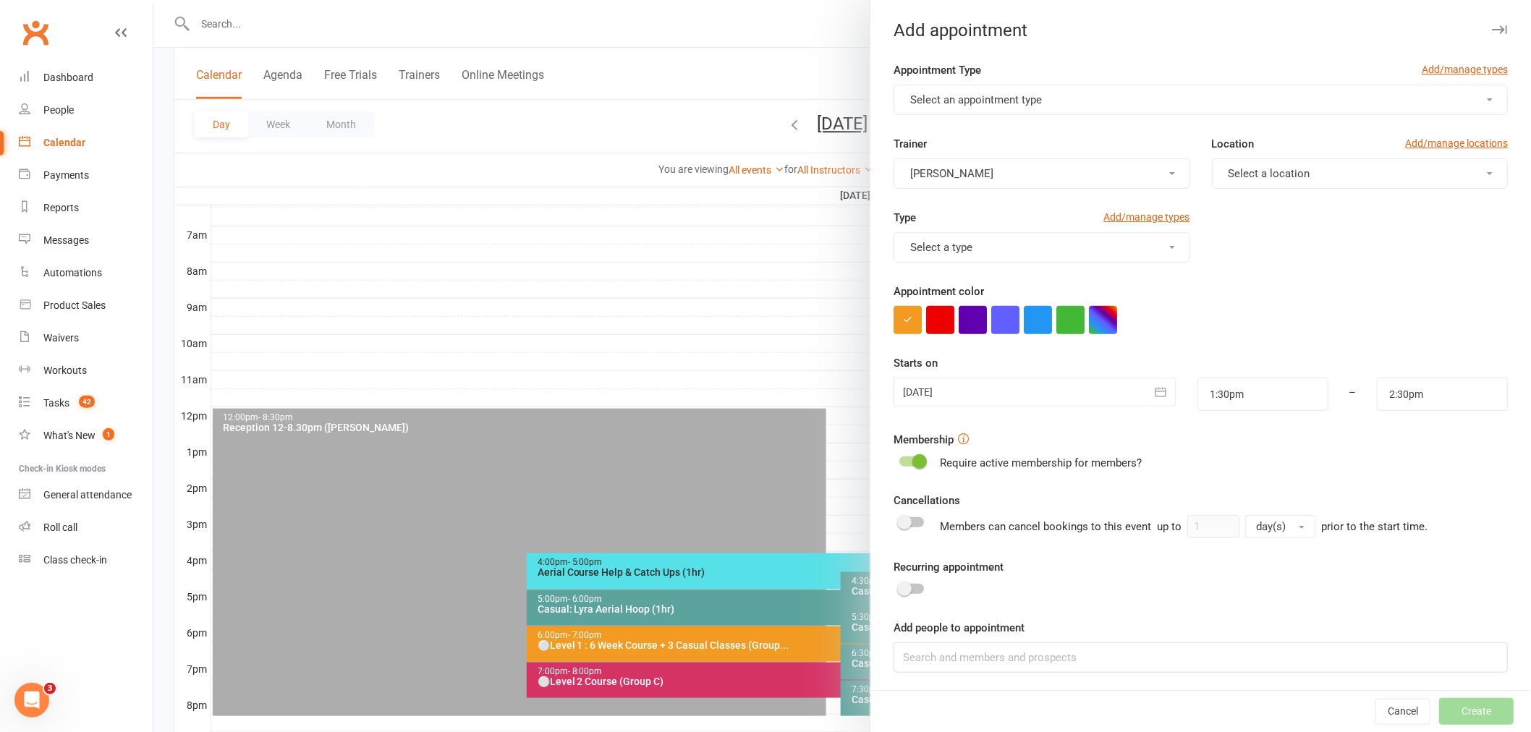
click at [979, 113] on button "Select an appointment type" at bounding box center [1201, 100] width 614 height 30
click at [986, 186] on span "Private Lesson (Pole) (SUB)" at bounding box center [973, 192] width 134 height 13
click at [1229, 175] on span "Select a location" at bounding box center [1270, 173] width 82 height 13
click at [1240, 177] on span "Select a location" at bounding box center [1270, 173] width 82 height 13
click at [1282, 177] on span "Select a location" at bounding box center [1270, 173] width 82 height 13
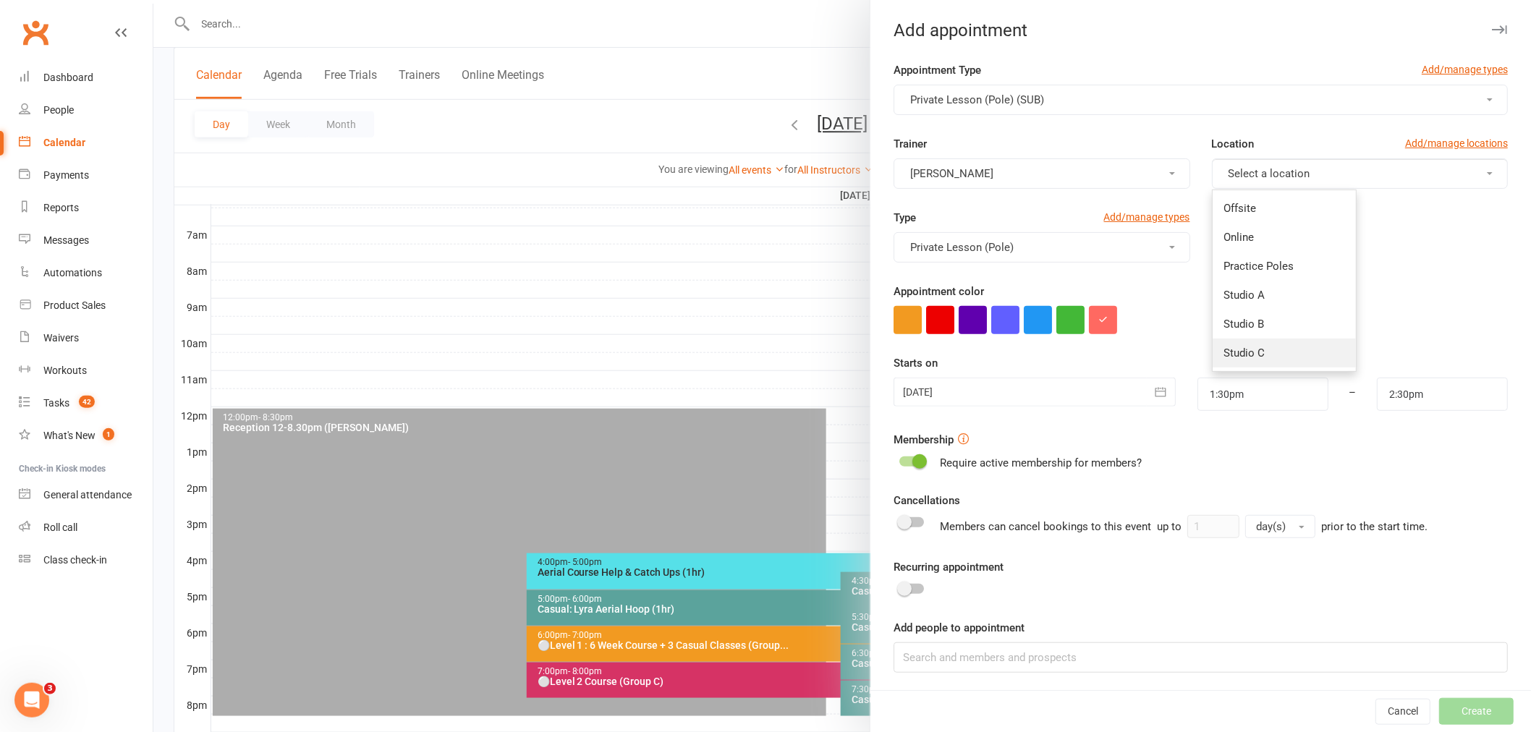
click at [1266, 355] on link "Studio C" at bounding box center [1284, 353] width 143 height 29
click at [986, 175] on button "[PERSON_NAME]" at bounding box center [1042, 173] width 296 height 30
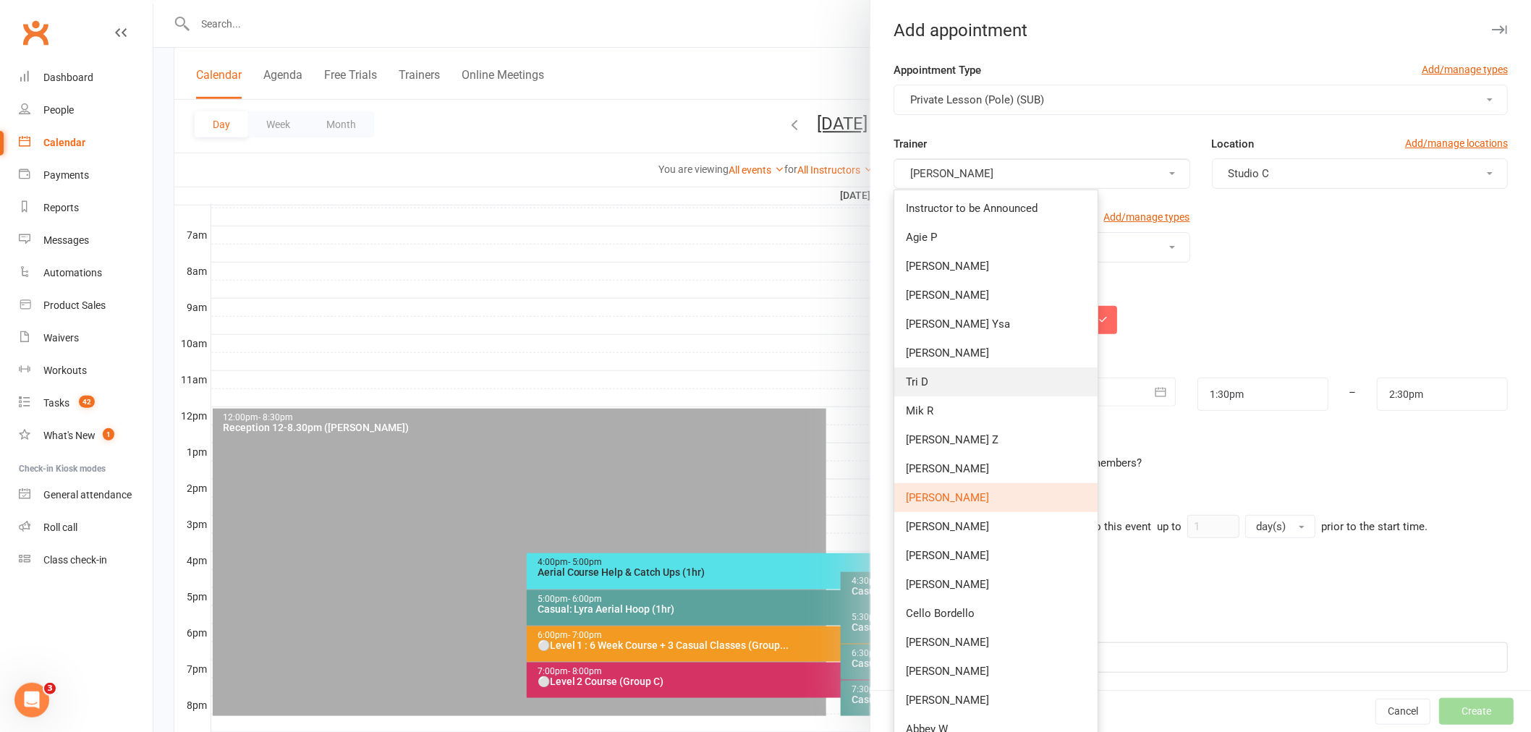
scroll to position [241, 0]
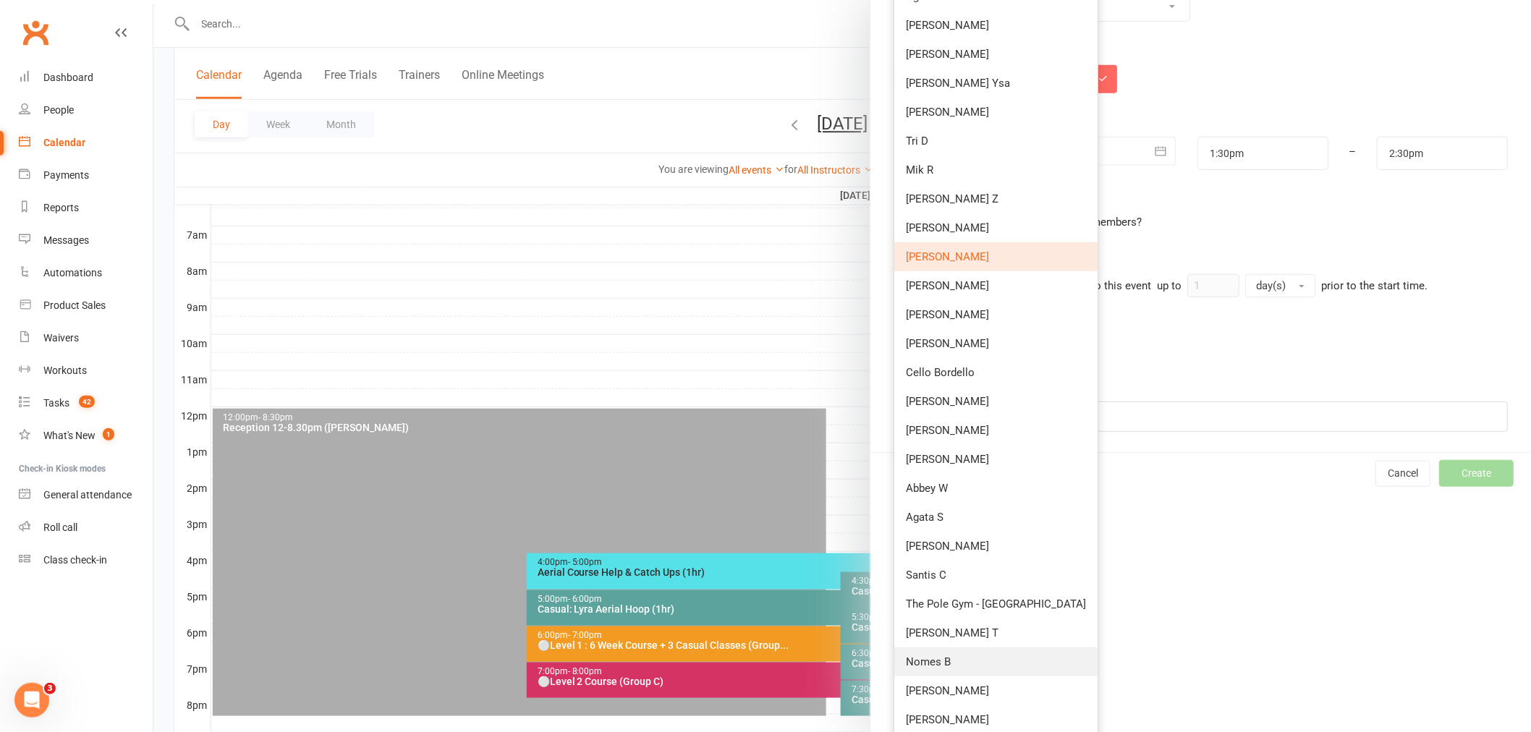
click at [944, 653] on link "Nomes B" at bounding box center [995, 662] width 203 height 29
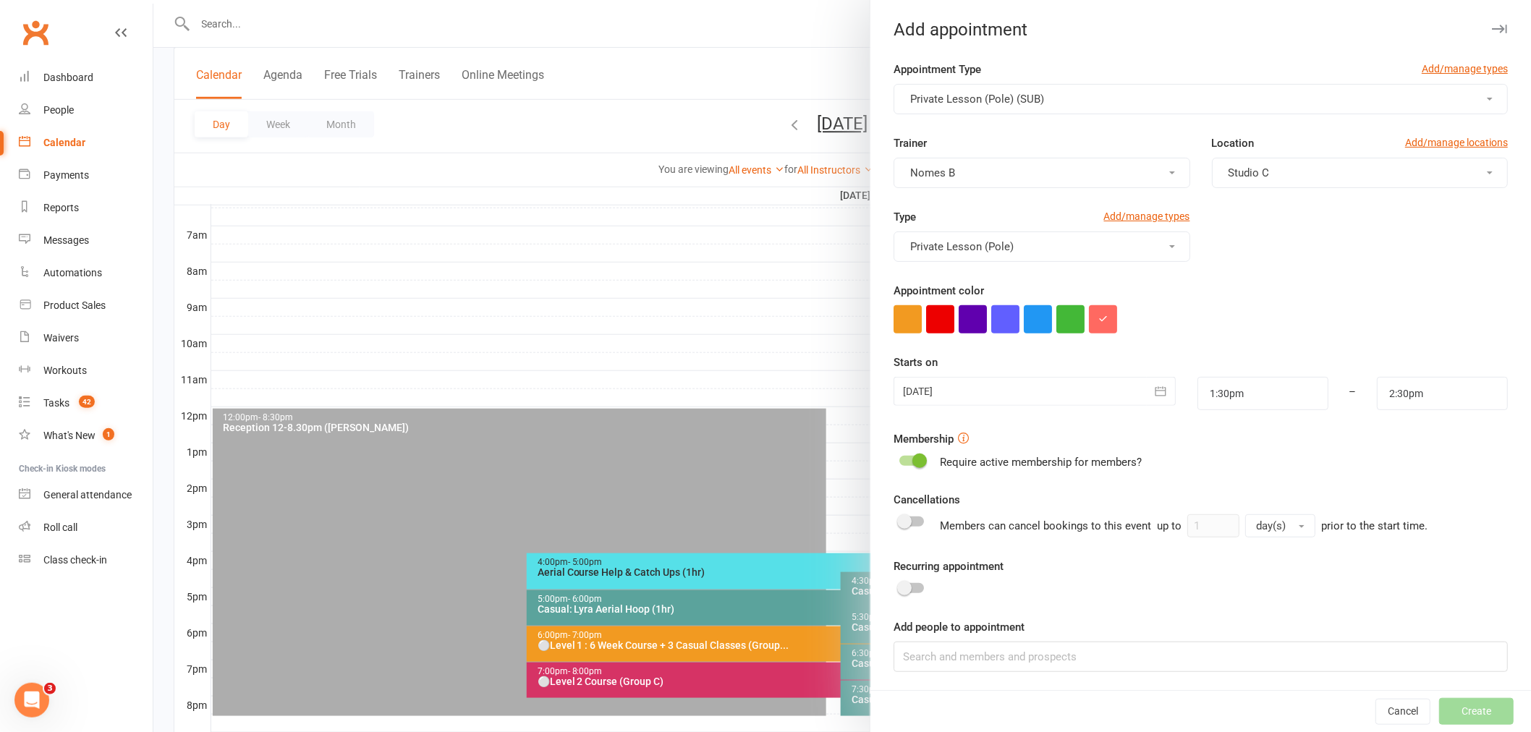
scroll to position [0, 0]
click at [1026, 656] on input at bounding box center [1201, 658] width 614 height 30
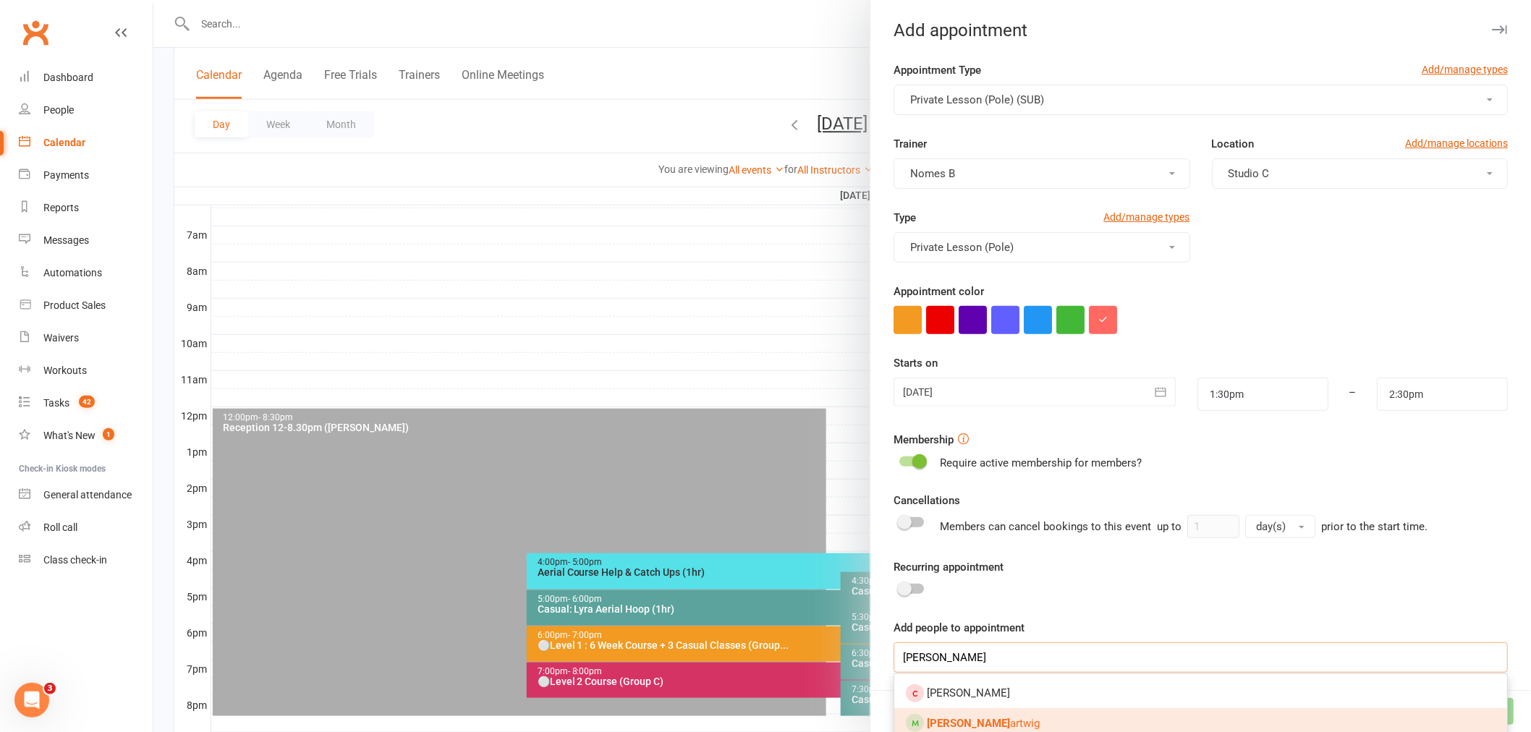
type input "melissa h"
click at [1051, 714] on link "Melissa H artwig" at bounding box center [1200, 723] width 613 height 30
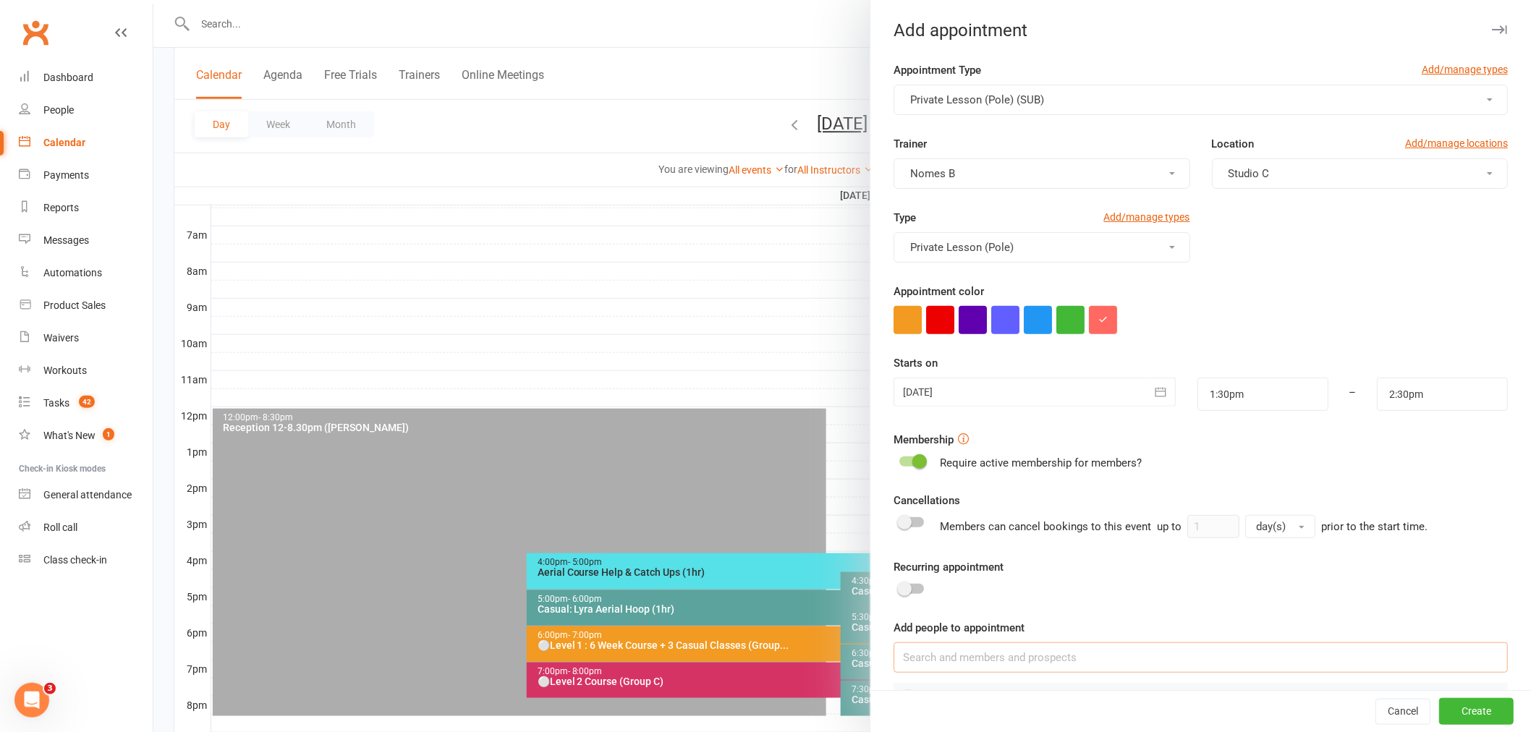
scroll to position [43, 0]
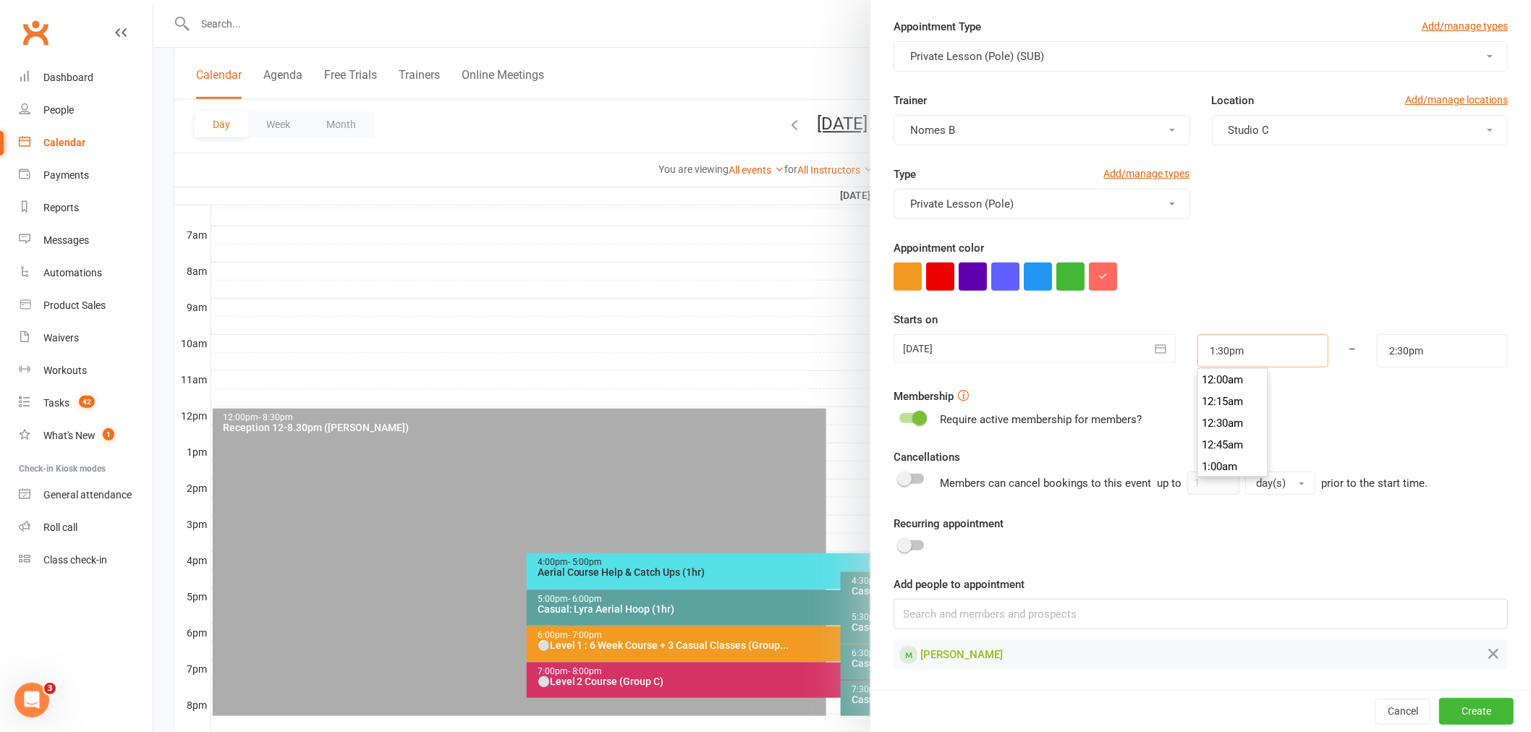
click at [1257, 347] on input "1:30pm" at bounding box center [1263, 350] width 131 height 33
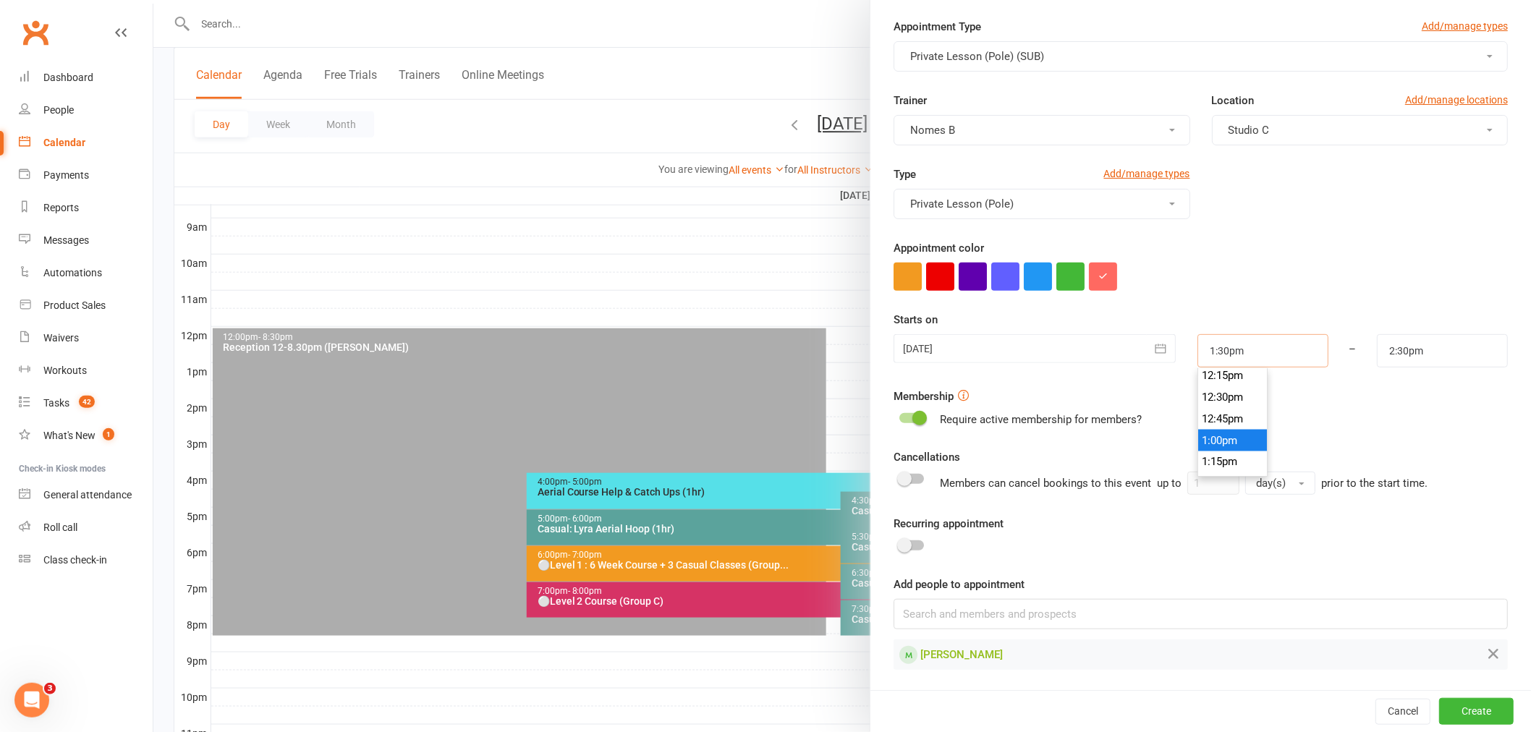
scroll to position [1148, 0]
type input "2:00pm"
type input "3:00pm"
click at [1219, 439] on li "2:00pm" at bounding box center [1232, 447] width 69 height 22
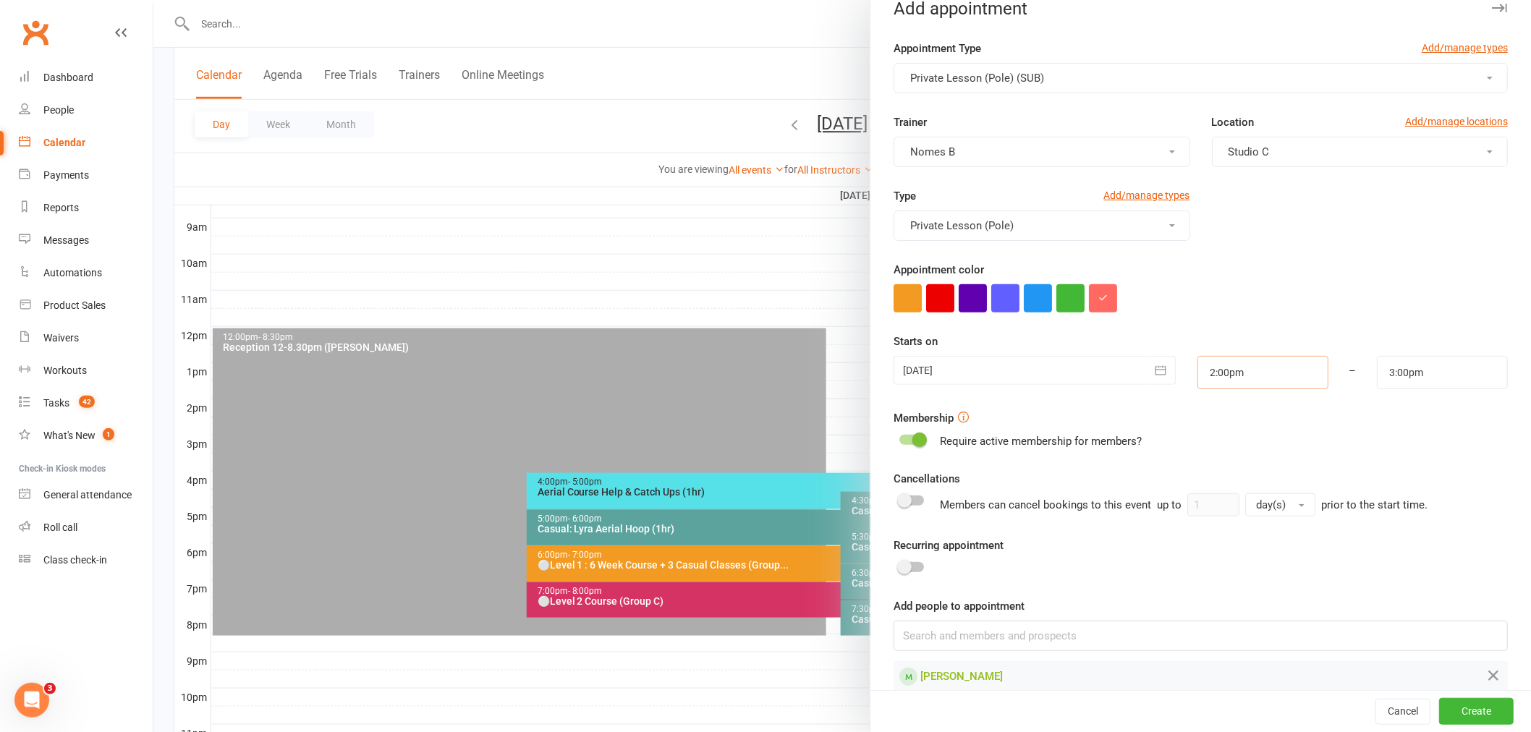
scroll to position [0, 0]
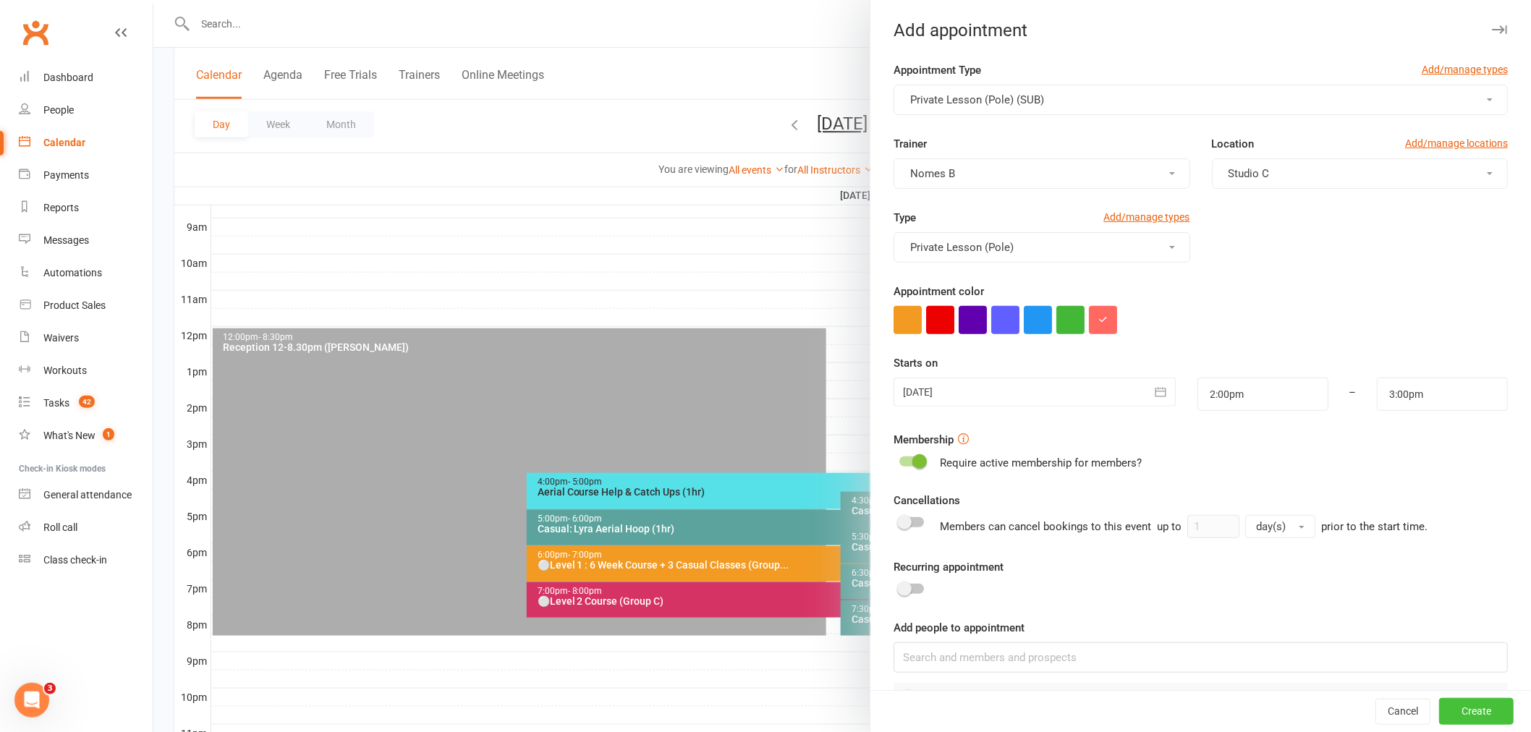
click at [1452, 706] on button "Create" at bounding box center [1476, 712] width 75 height 26
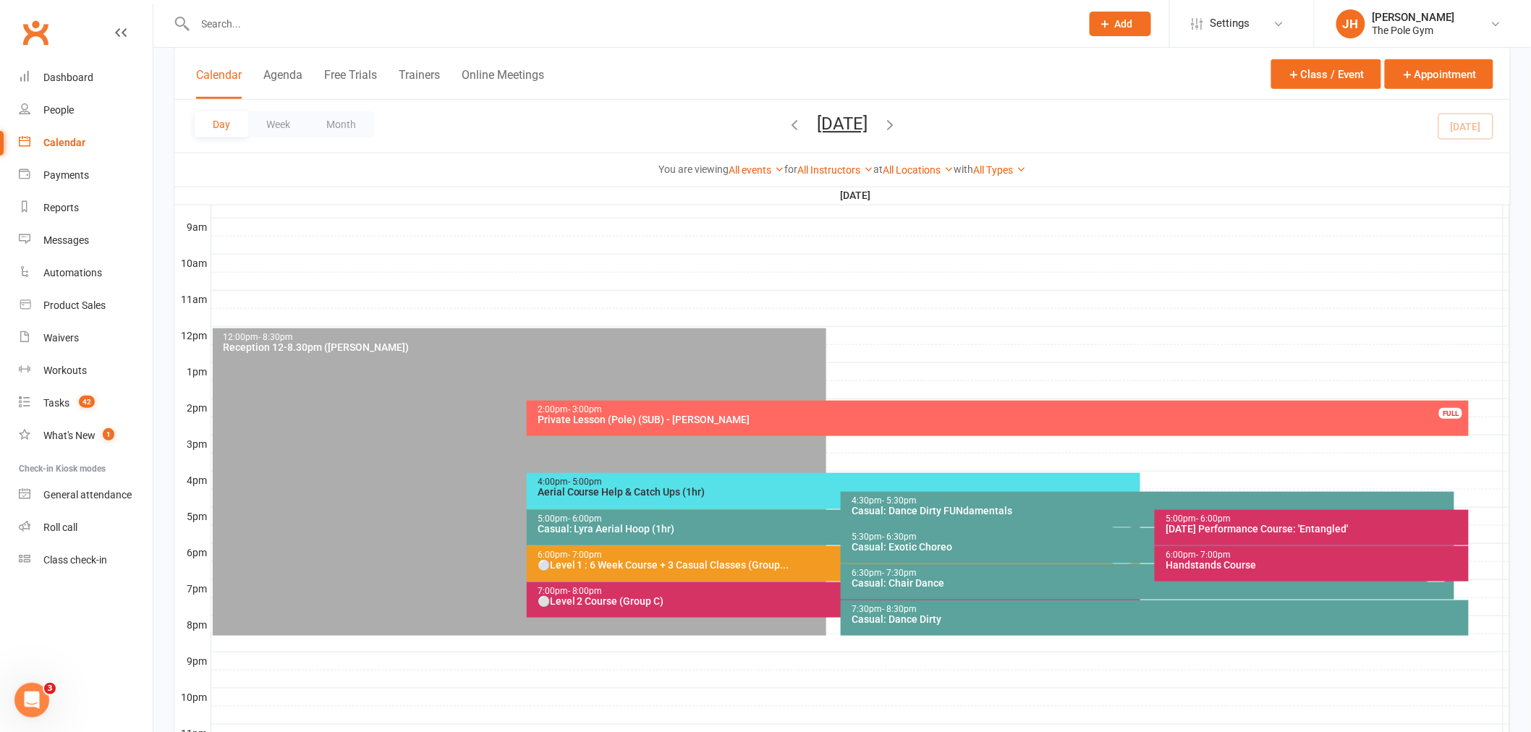
click at [670, 416] on div "Private Lesson (Pole) (SUB) - [PERSON_NAME]" at bounding box center [1002, 420] width 930 height 10
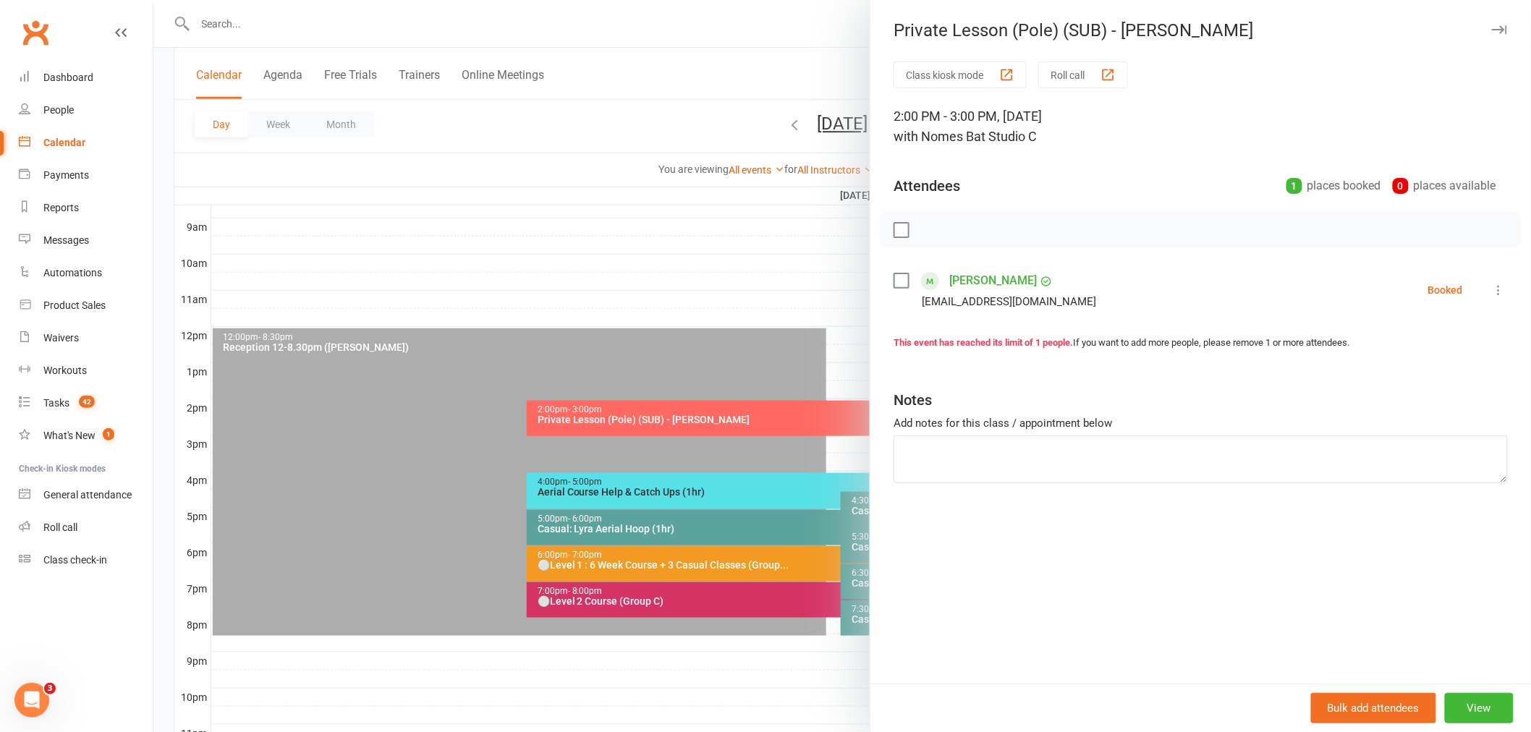
click at [994, 287] on link "Melissa Hartwig" at bounding box center [993, 280] width 88 height 23
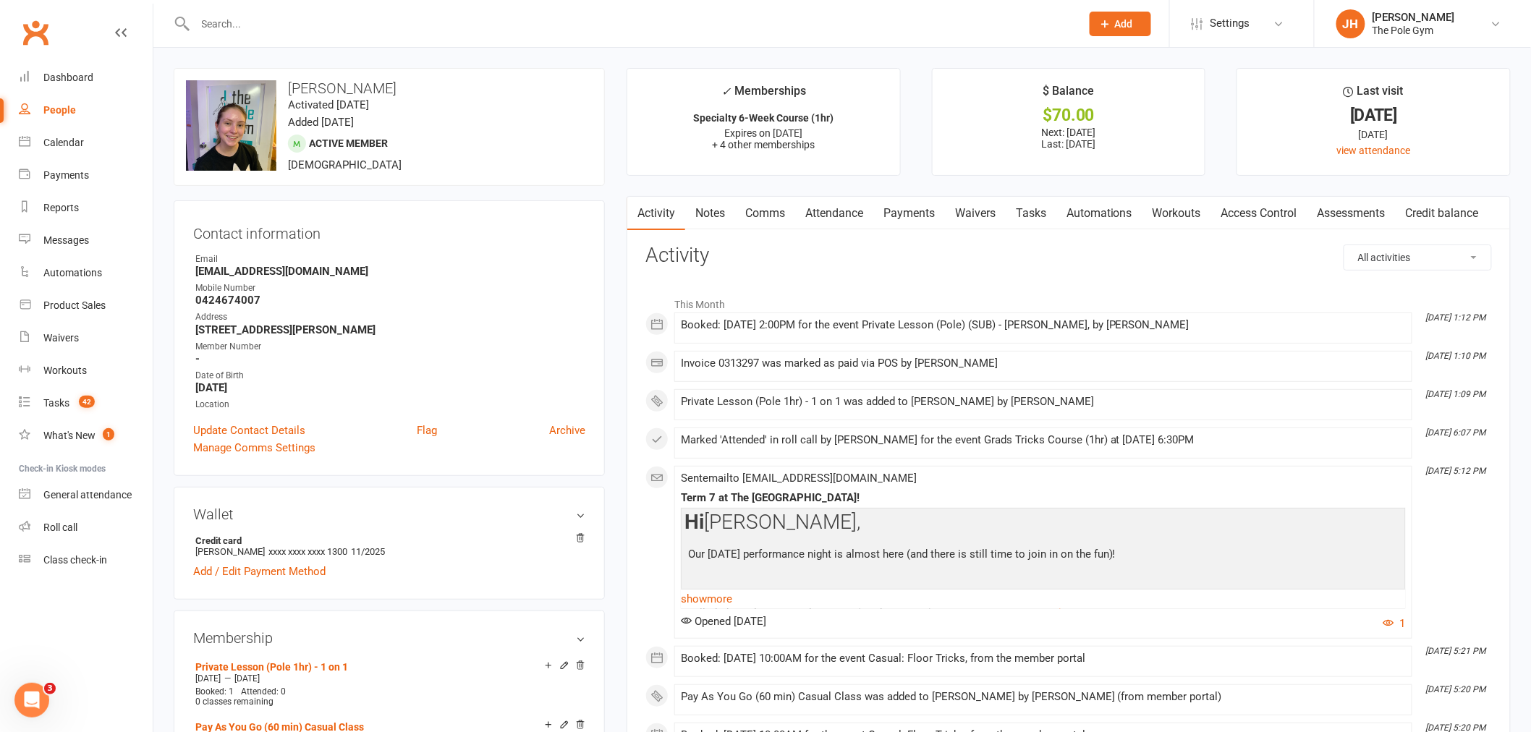
click at [897, 204] on link "Payments" at bounding box center [909, 213] width 72 height 33
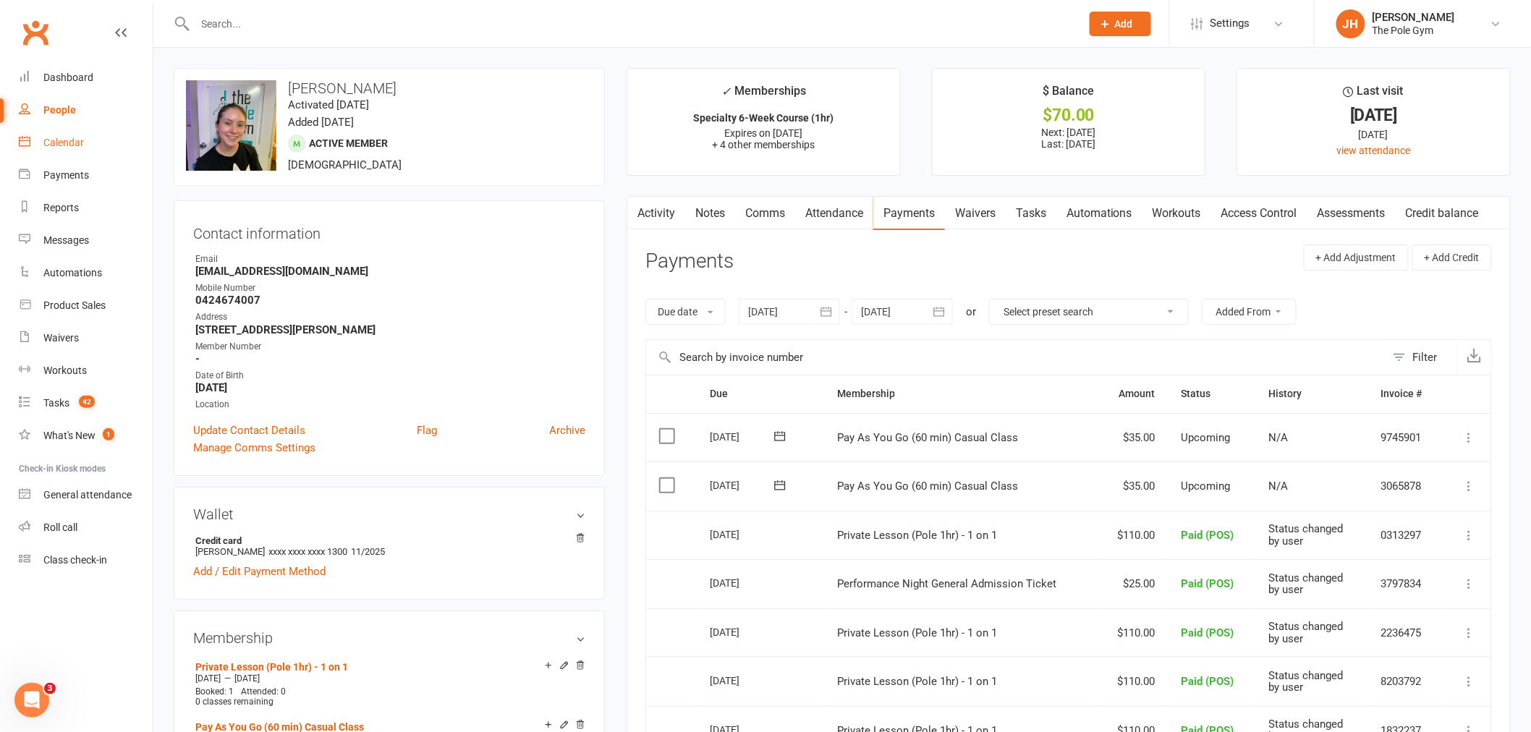
click at [54, 137] on div "Calendar" at bounding box center [63, 143] width 41 height 12
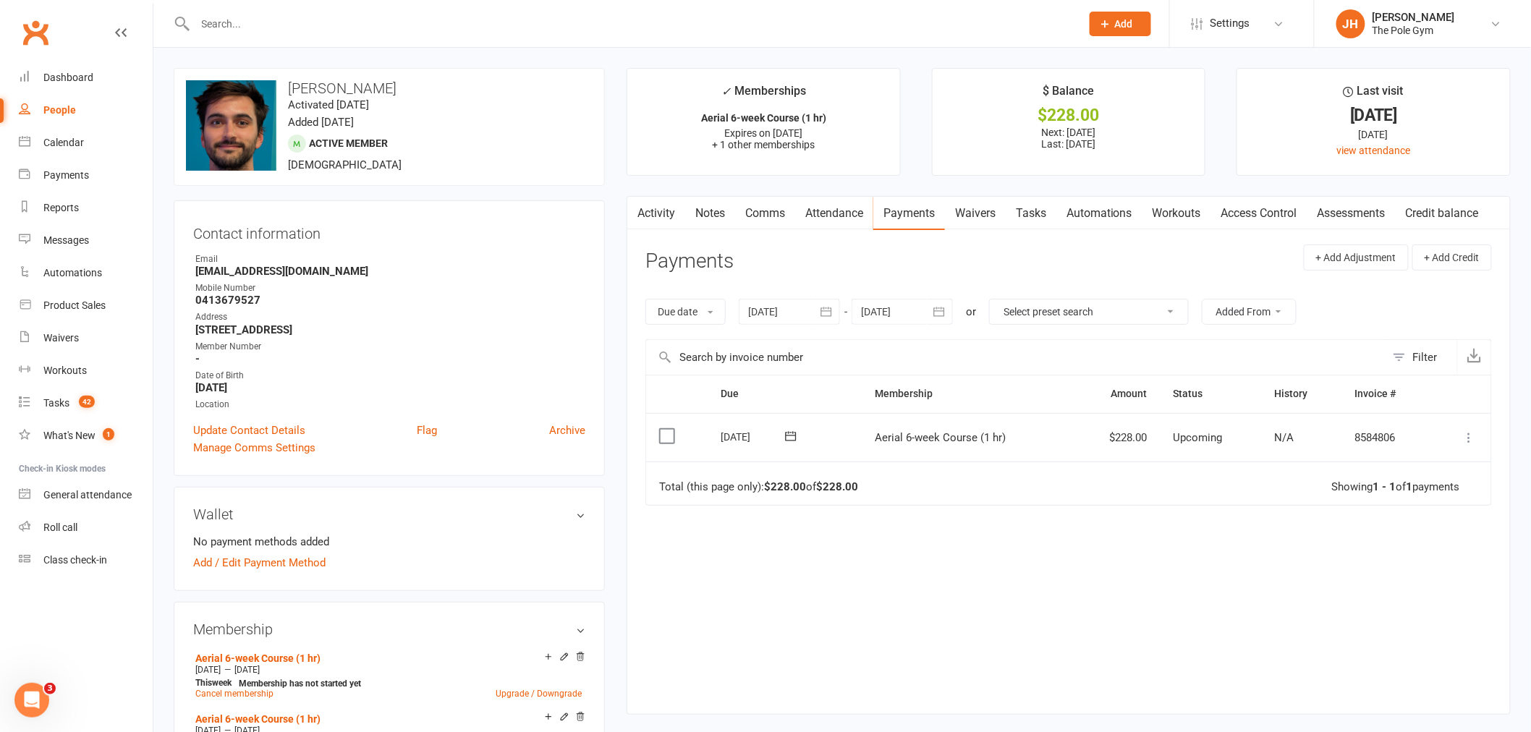
click at [1460, 436] on td "Mark as Paid (Cash) [PERSON_NAME] as Paid (POS) Mark as Paid (Other) Skip Chang…" at bounding box center [1462, 437] width 59 height 49
click at [1461, 435] on button at bounding box center [1469, 437] width 17 height 17
click at [1363, 501] on link "Mark as Paid (POS)" at bounding box center [1405, 494] width 143 height 29
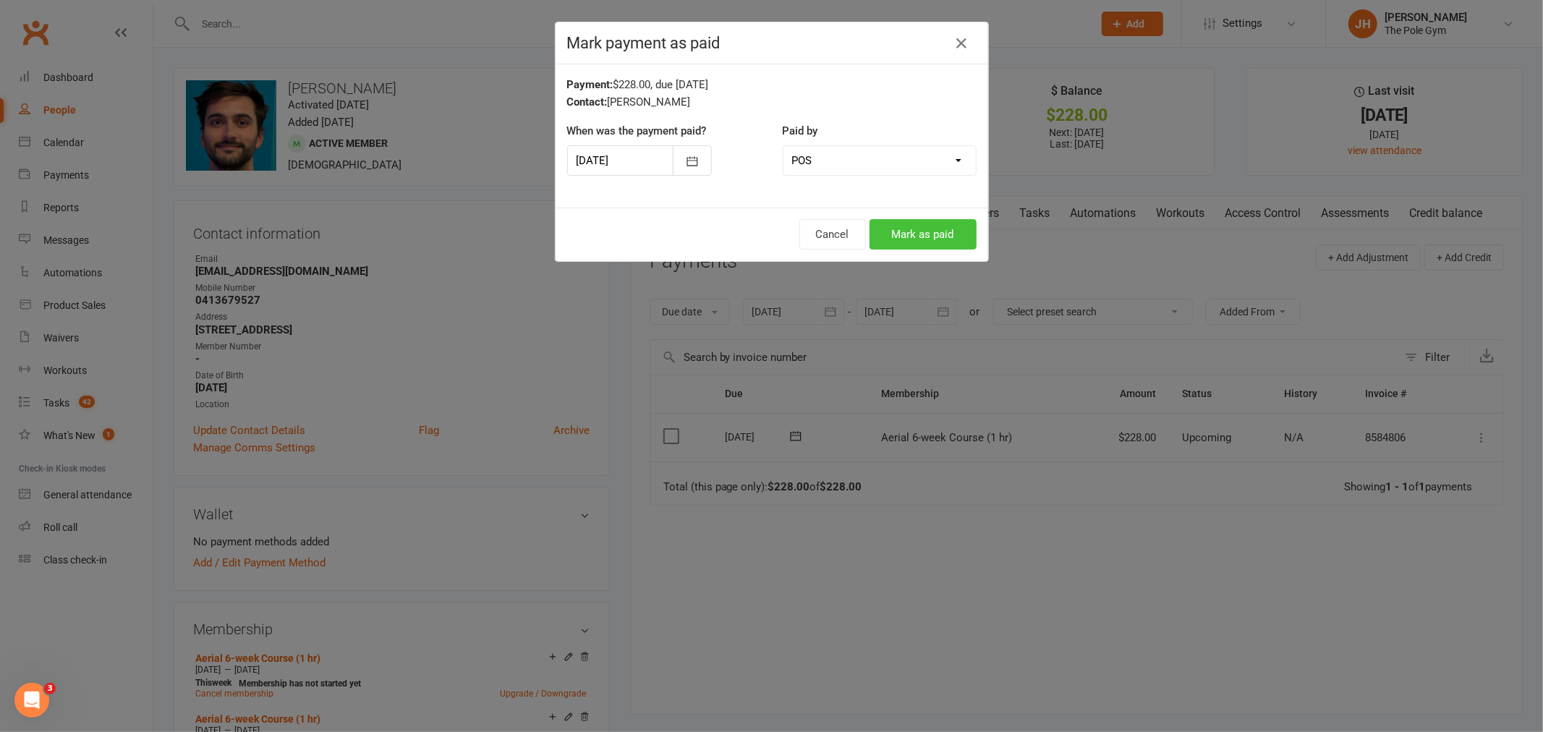
click at [938, 229] on button "Mark as paid" at bounding box center [923, 234] width 107 height 30
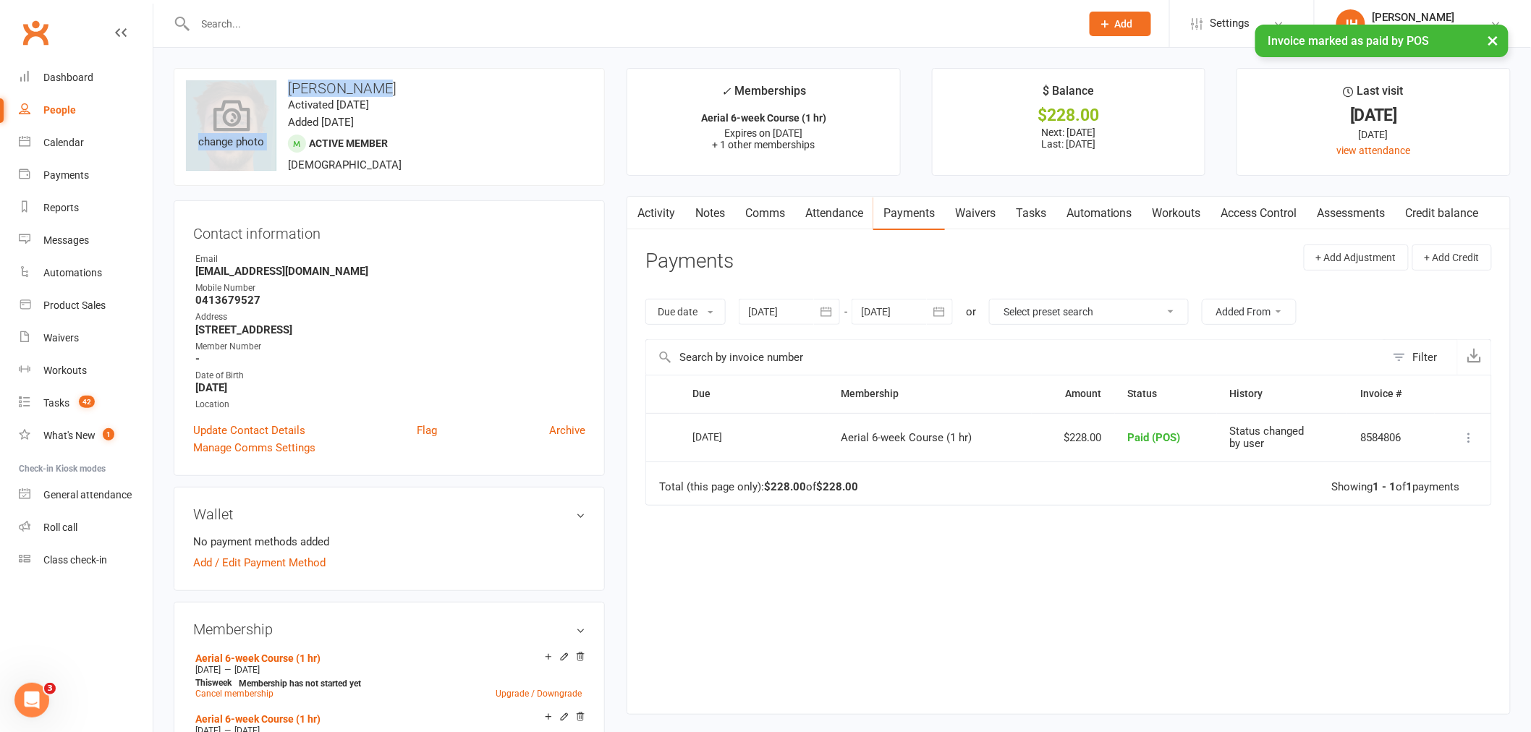
drag, startPoint x: 397, startPoint y: 77, endPoint x: 276, endPoint y: 91, distance: 121.6
click at [276, 91] on div "upload photo change photo [PERSON_NAME] Activated [DATE] Added [DATE] Active me…" at bounding box center [389, 127] width 431 height 118
copy div "change photo [PERSON_NAME]"
click at [64, 137] on div "Calendar" at bounding box center [63, 143] width 41 height 12
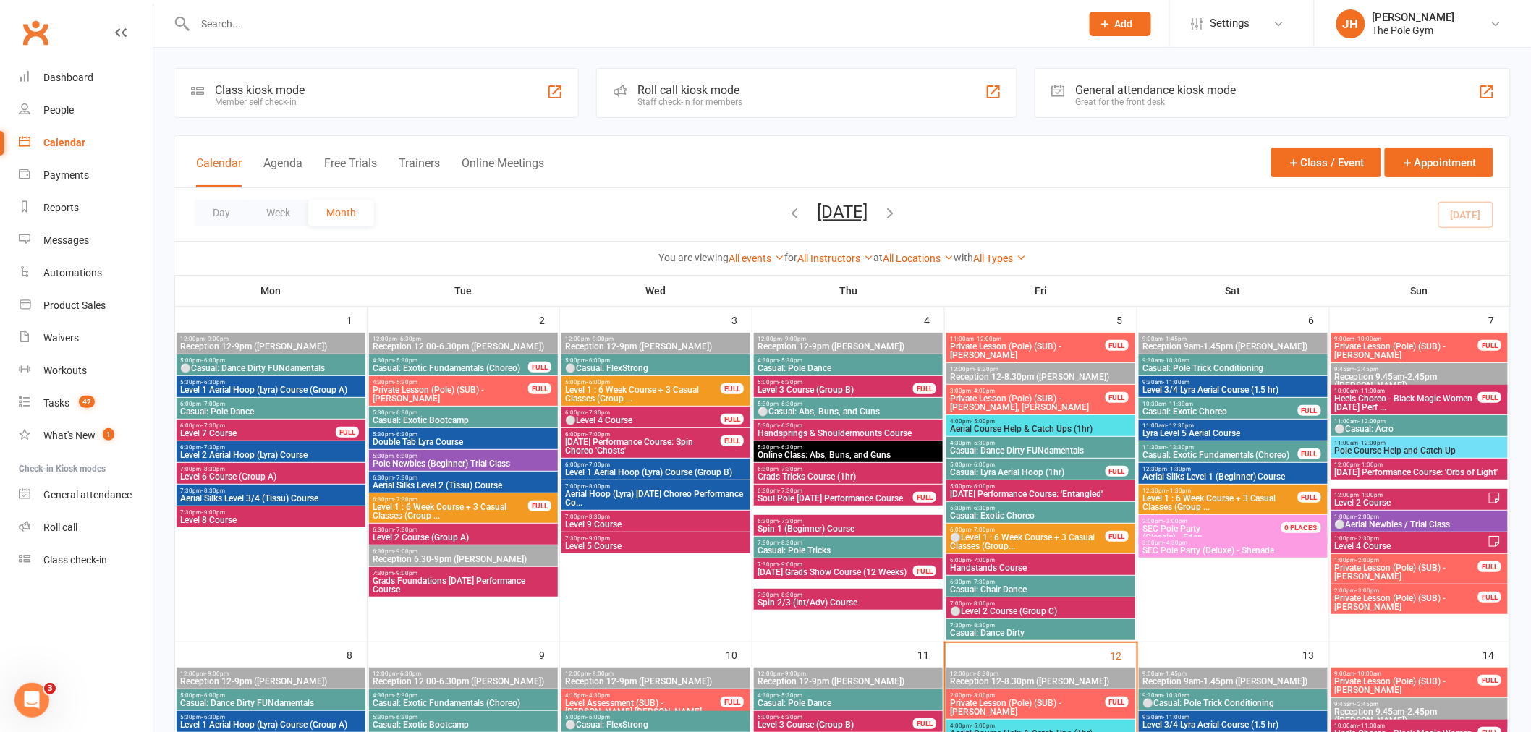
scroll to position [643, 0]
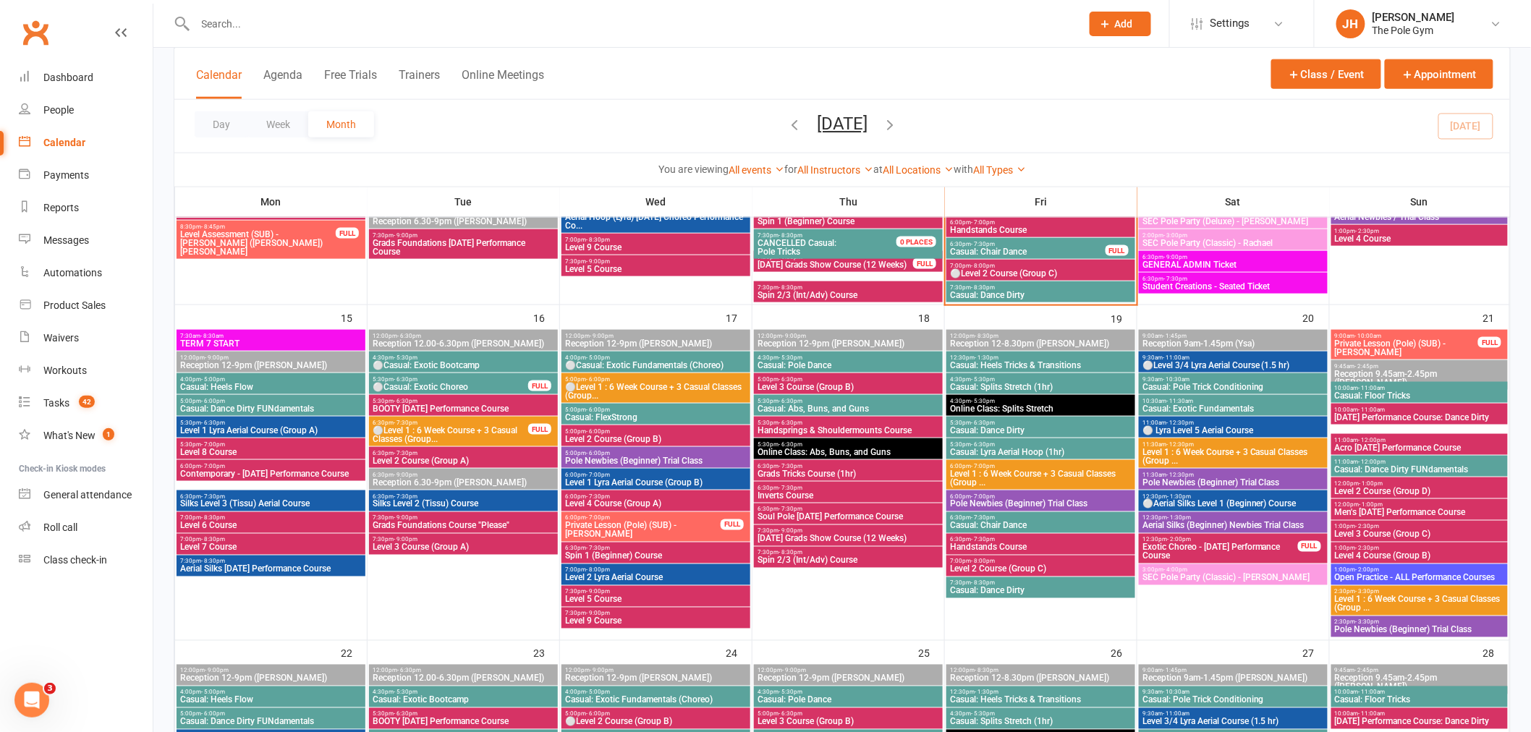
click at [270, 501] on span "Silks Level 3 (Tissu) Aerial Course" at bounding box center [270, 504] width 183 height 9
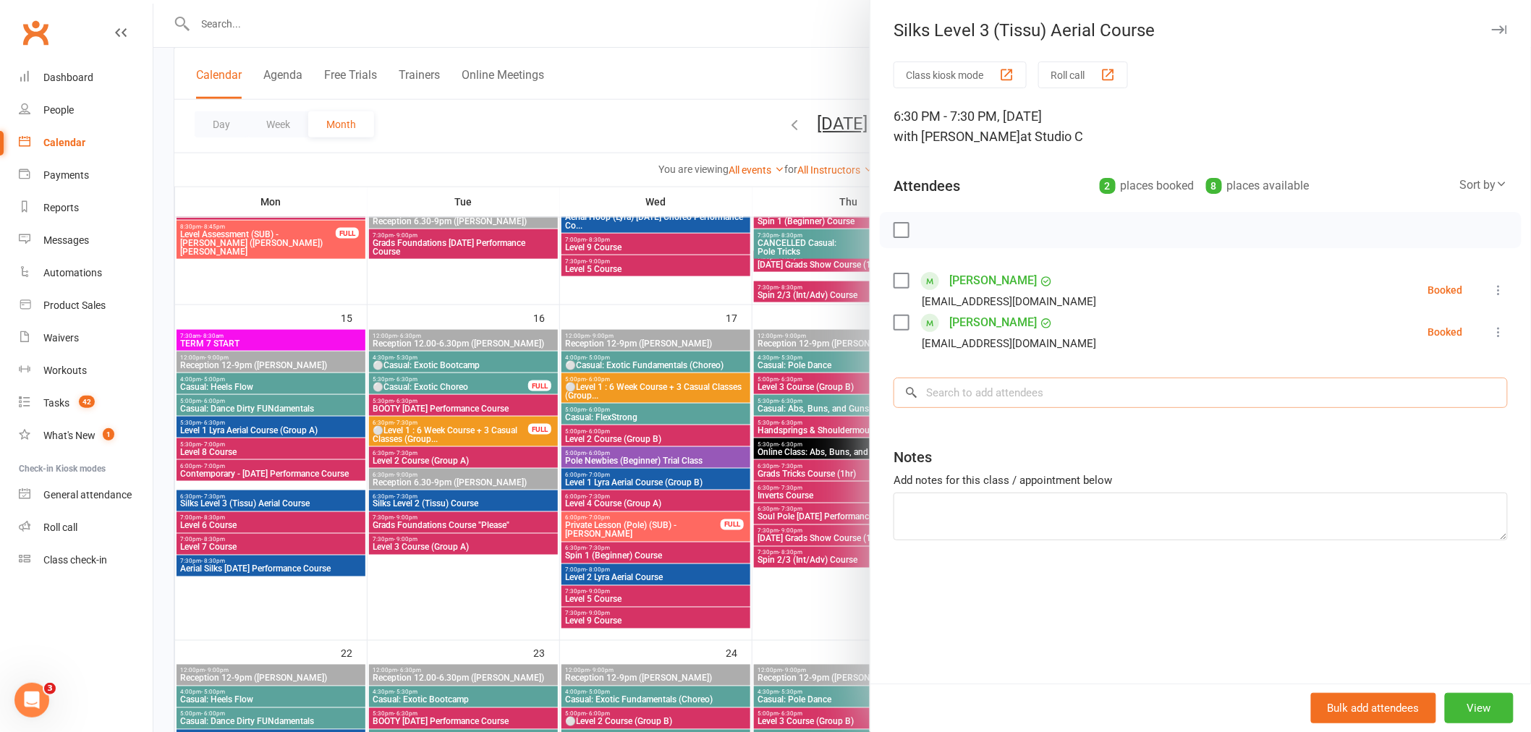
click at [981, 399] on input "search" at bounding box center [1201, 393] width 614 height 30
paste input "Keelan Stack"
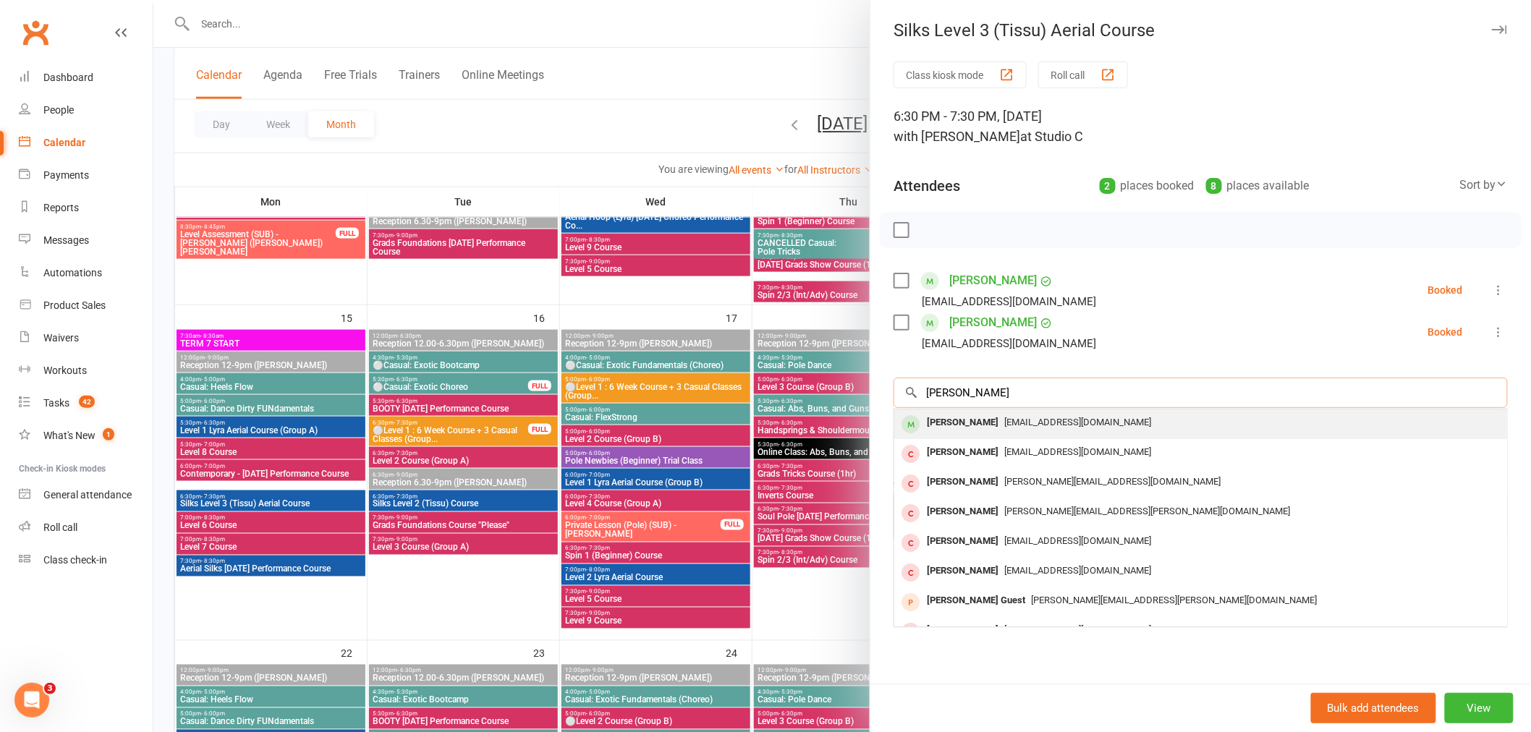
type input "Keelan Stack"
click at [963, 428] on div "Keelan Stack" at bounding box center [962, 422] width 83 height 21
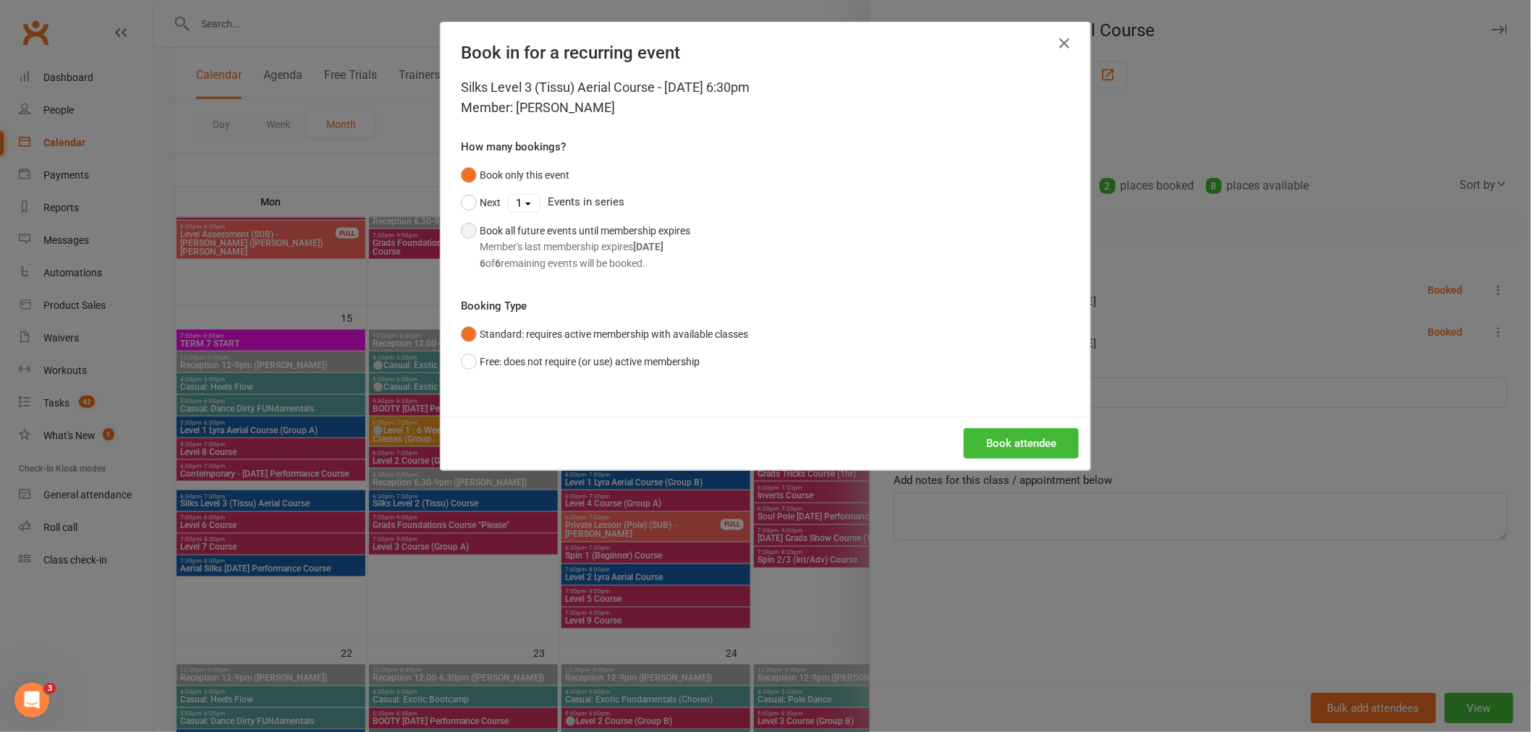
click at [585, 249] on div "Member's last membership expires Oct 26, 2025" at bounding box center [585, 247] width 211 height 16
click at [1000, 442] on button "Book attendee" at bounding box center [1021, 443] width 115 height 30
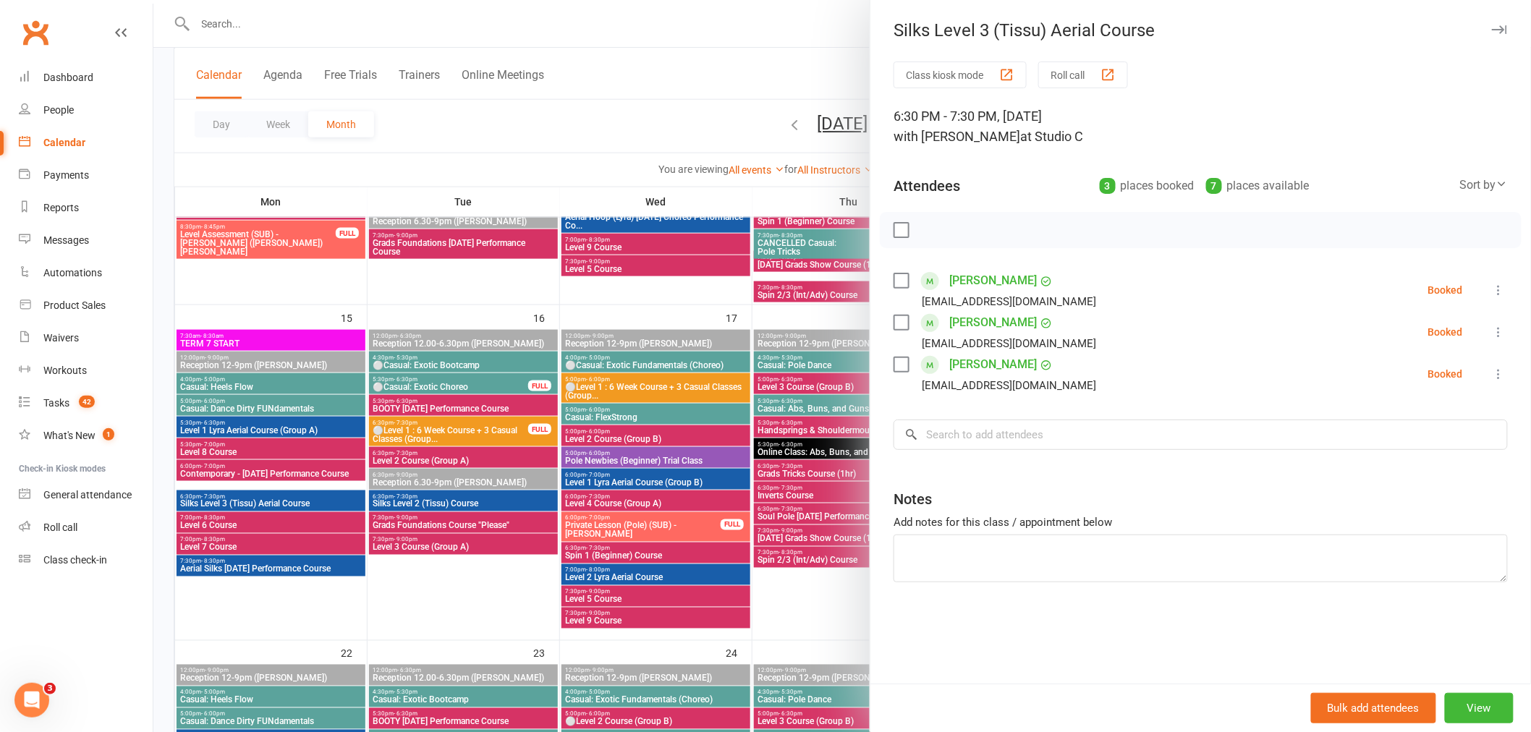
click at [731, 410] on div at bounding box center [842, 366] width 1378 height 732
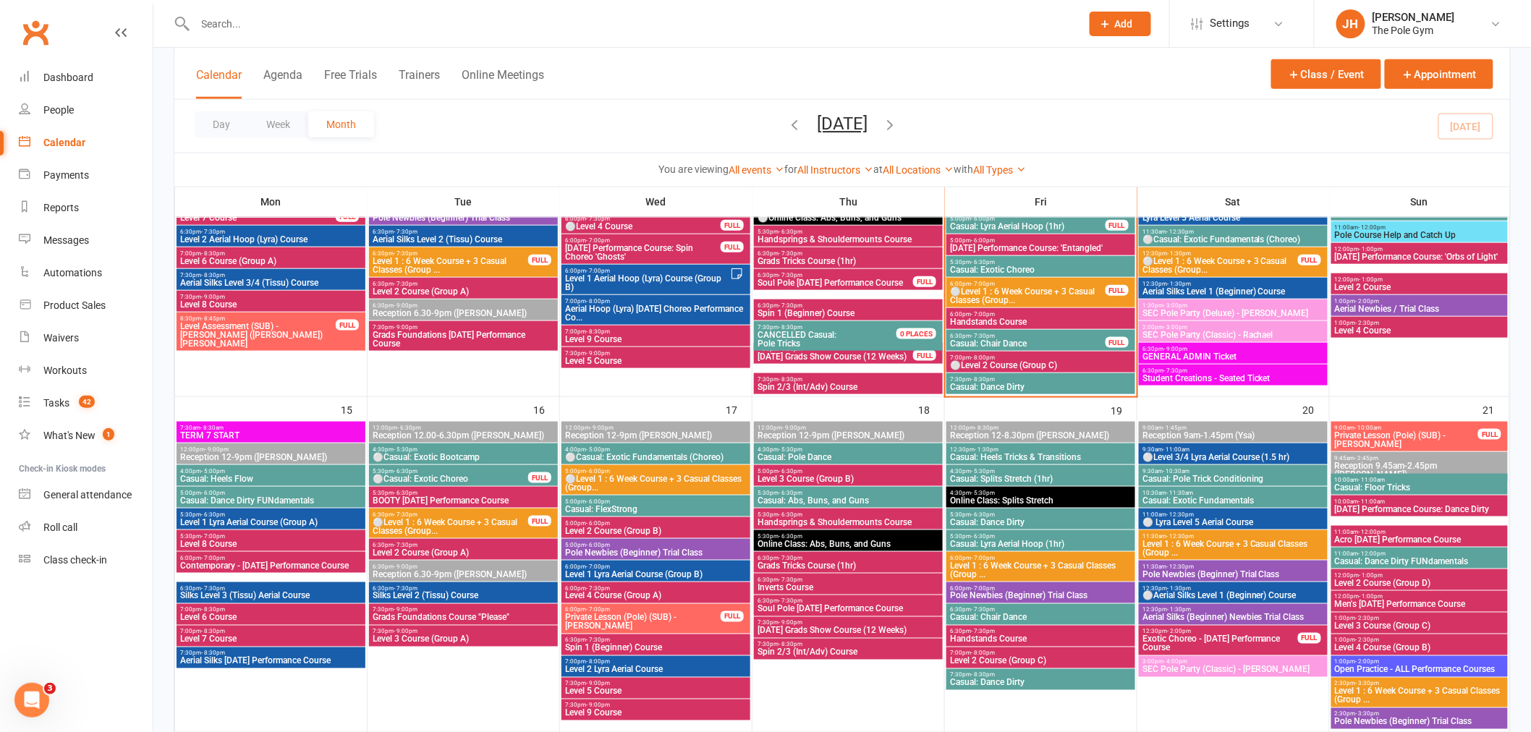
scroll to position [562, 0]
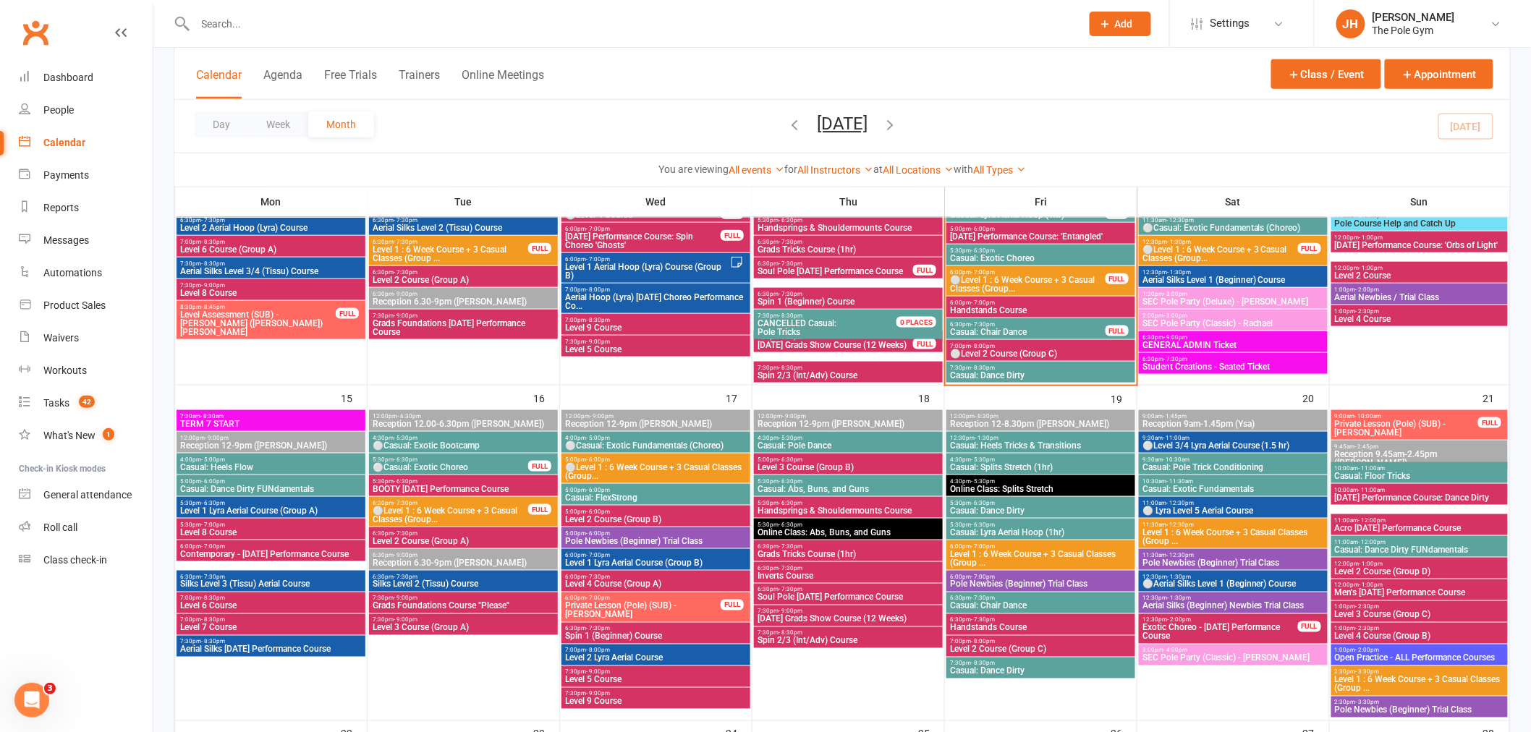
click at [262, 19] on input "text" at bounding box center [631, 24] width 880 height 20
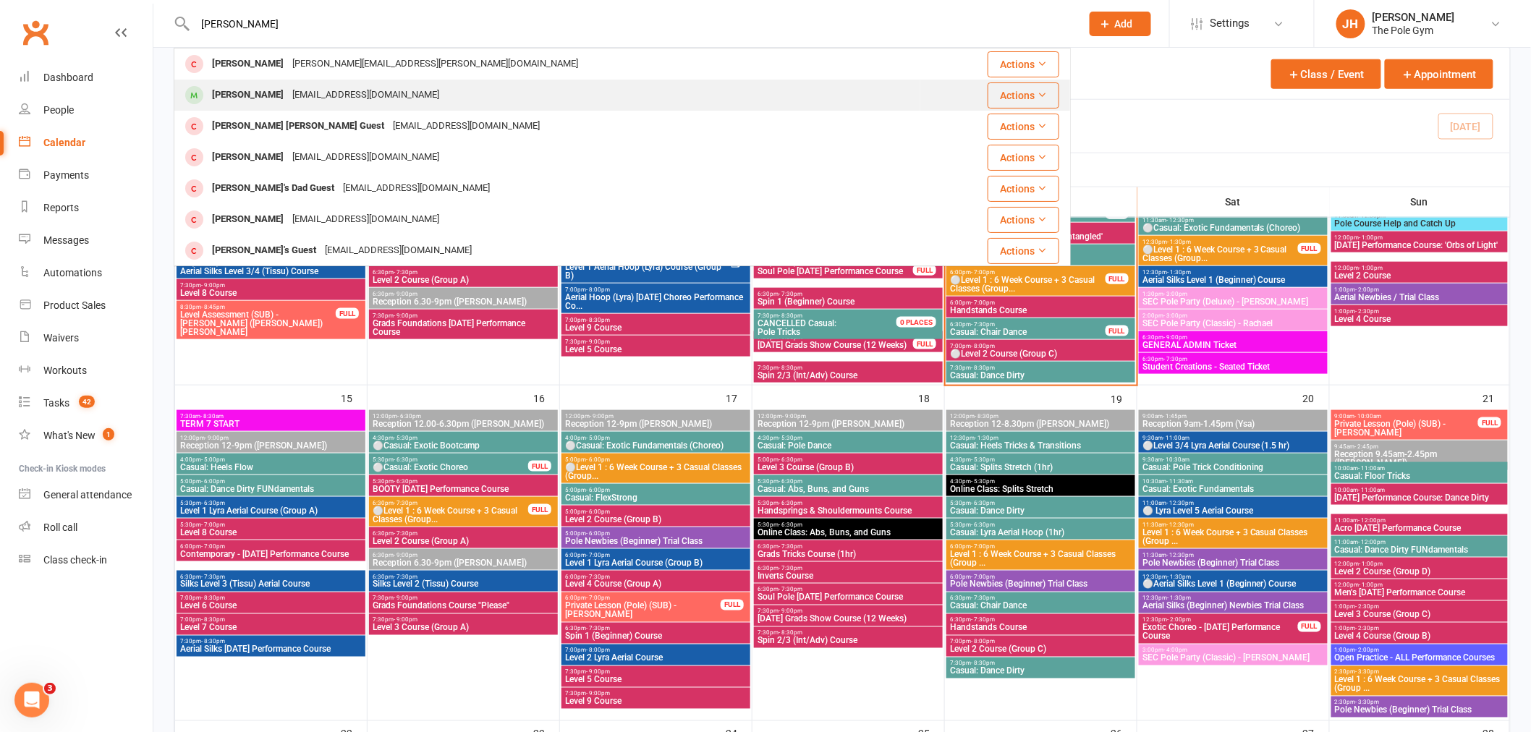
type input "rita"
click at [337, 96] on div "ritachen0624@hotmail.com" at bounding box center [366, 95] width 156 height 21
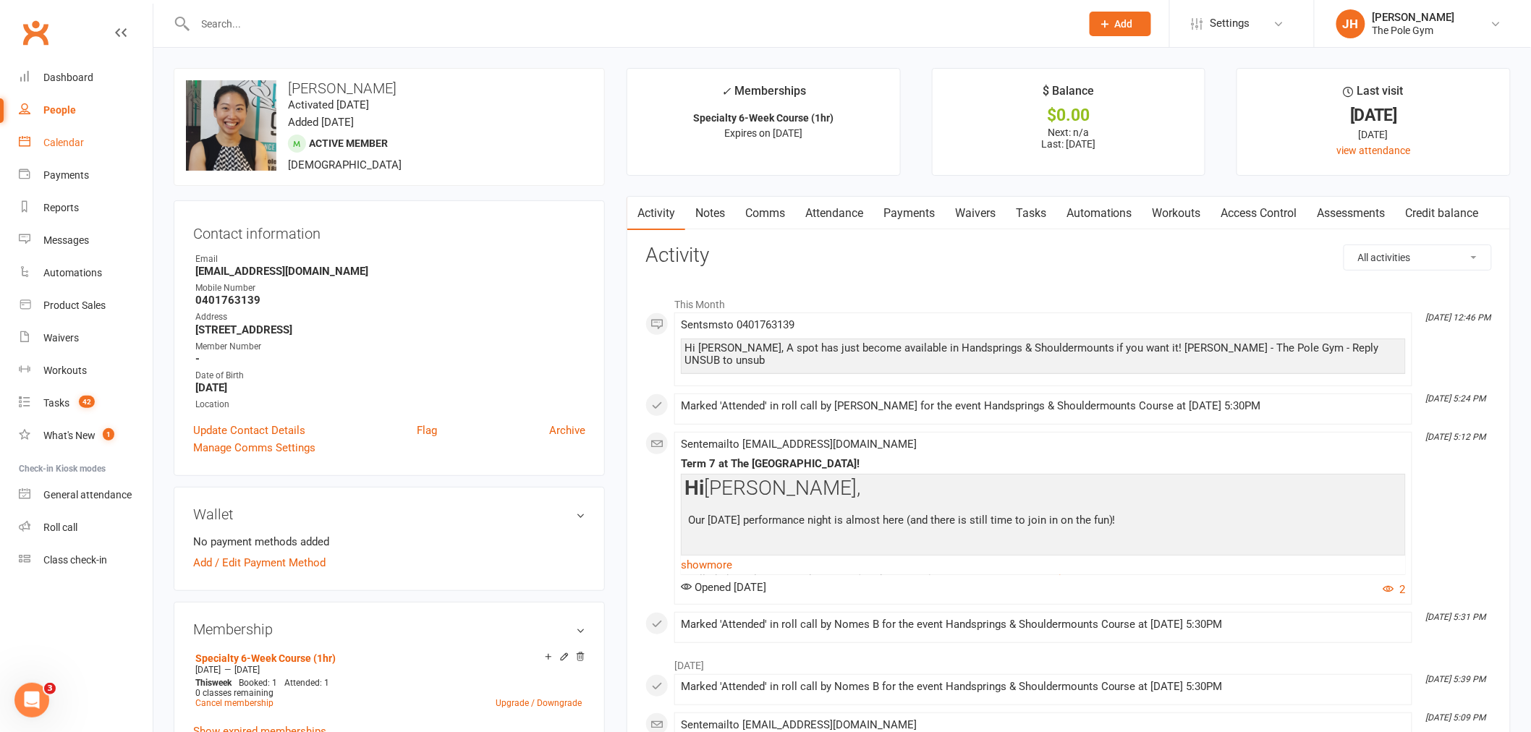
click at [48, 140] on div "Calendar" at bounding box center [63, 143] width 41 height 12
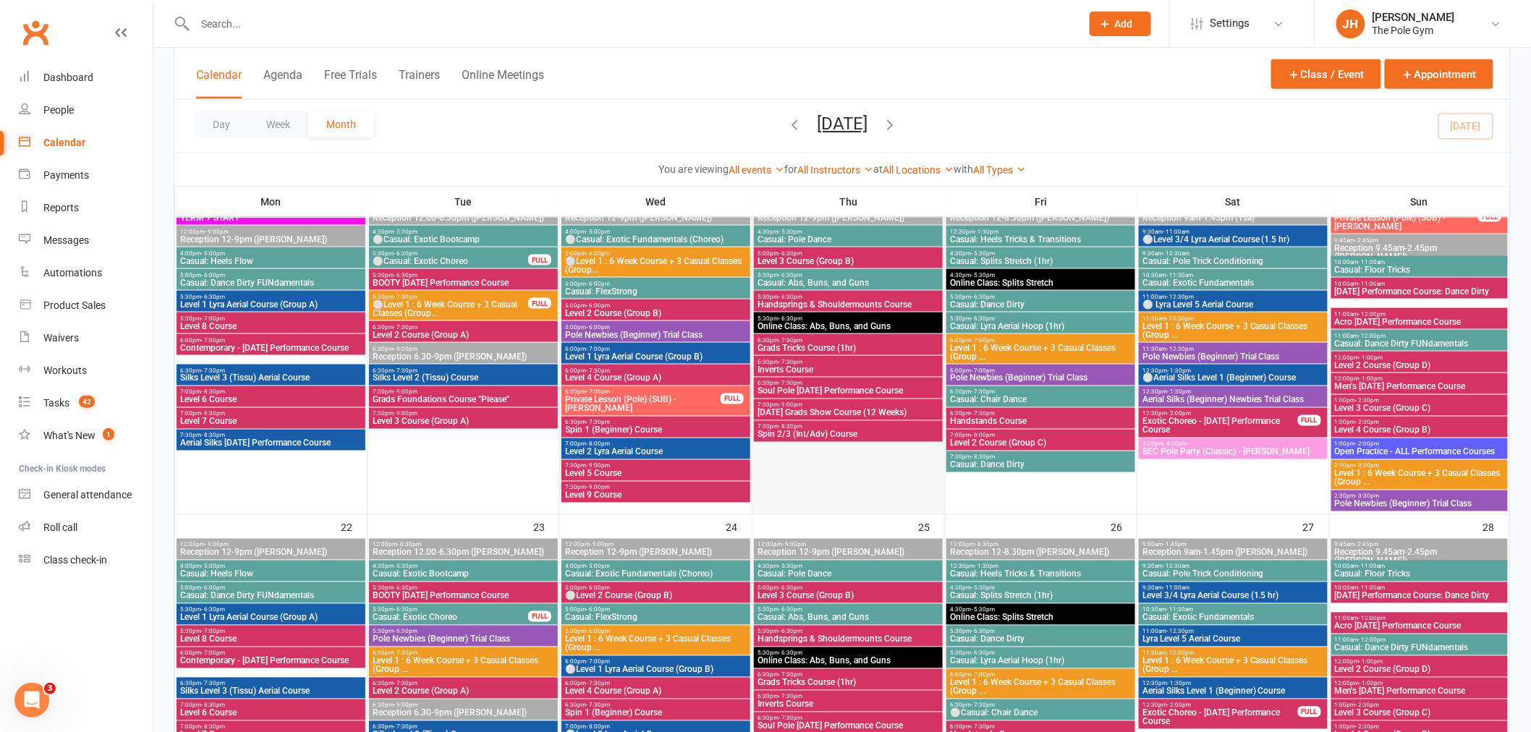
scroll to position [884, 0]
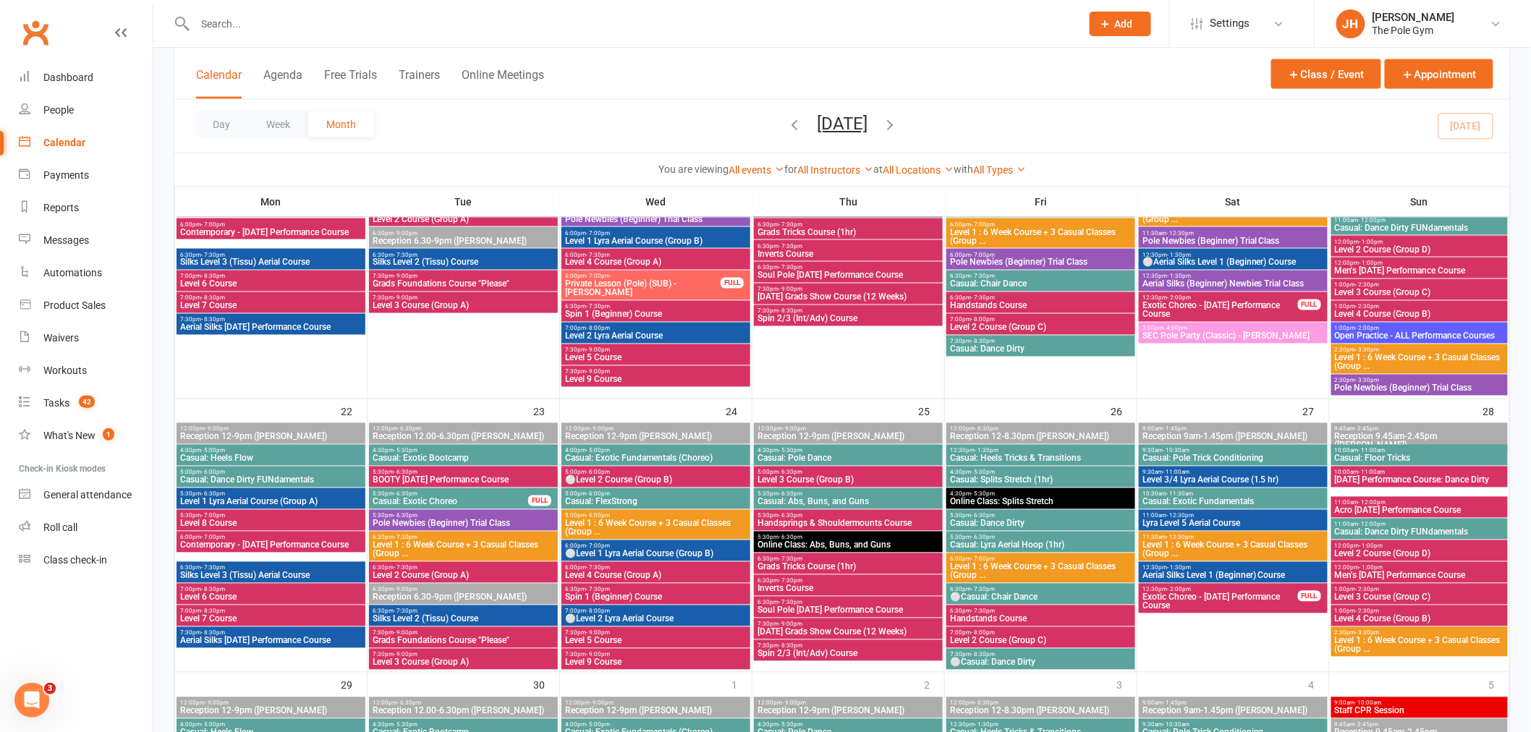
click at [808, 514] on span "5:30pm - 6:30pm" at bounding box center [848, 516] width 183 height 7
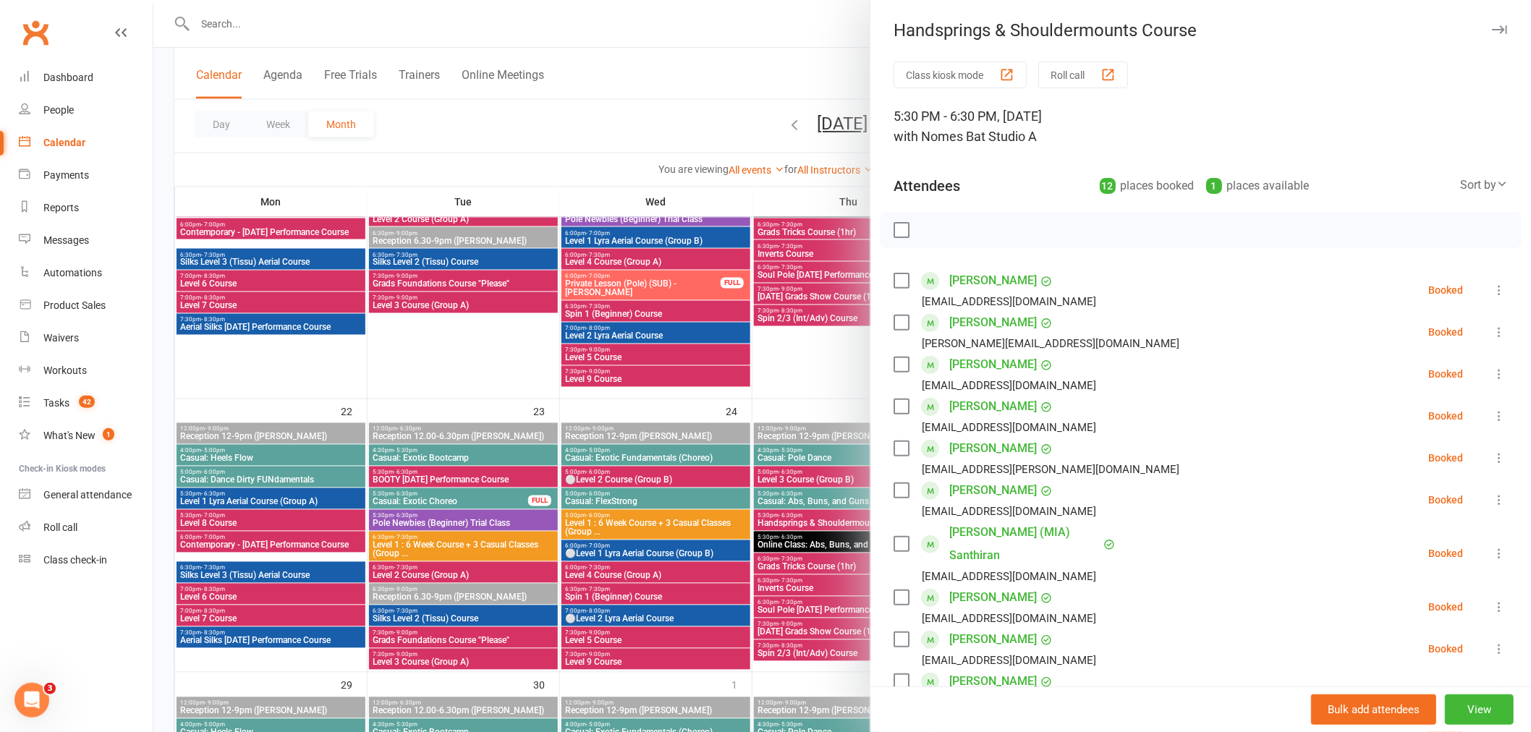
click at [808, 514] on div at bounding box center [842, 366] width 1378 height 732
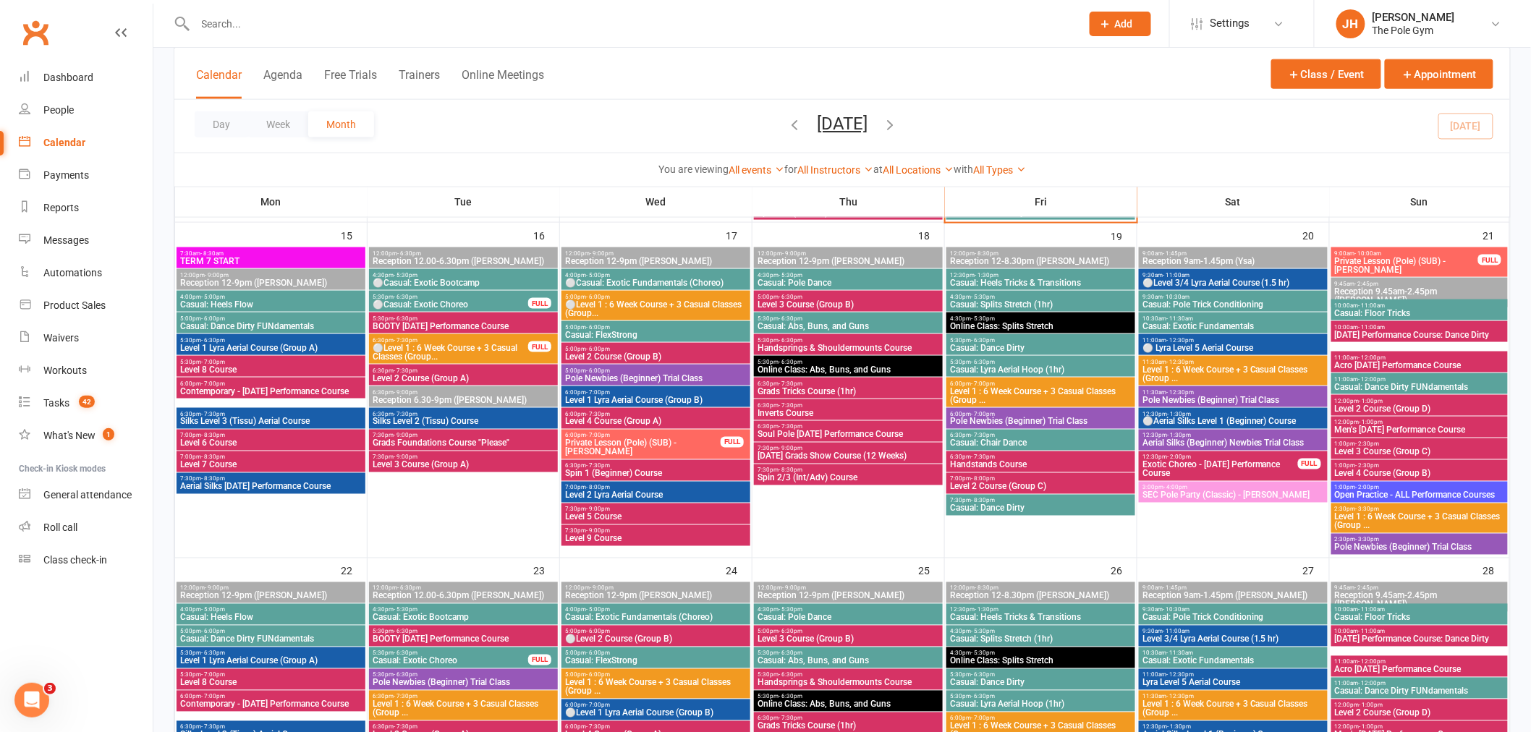
scroll to position [724, 0]
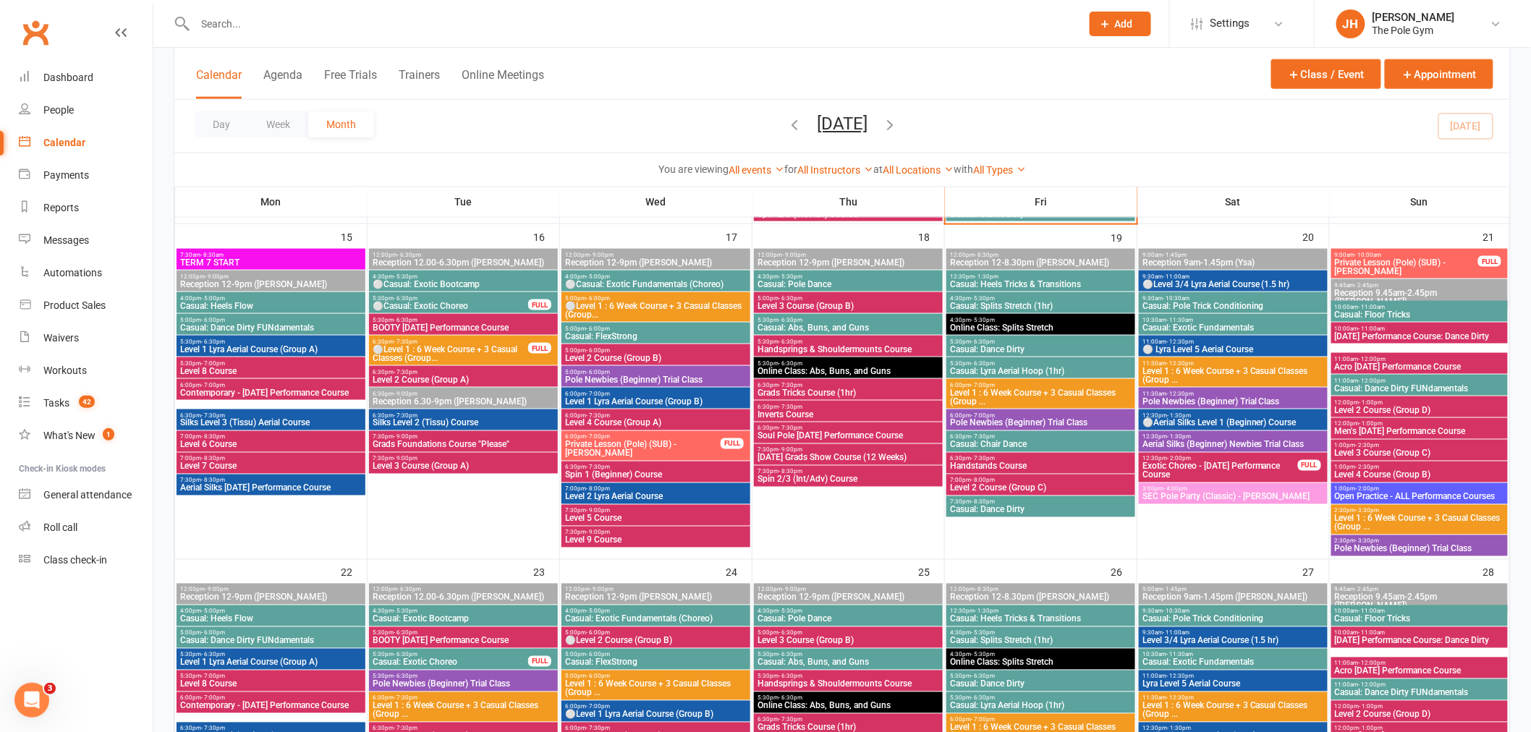
click at [300, 37] on div at bounding box center [622, 23] width 897 height 47
click at [295, 27] on input "text" at bounding box center [631, 24] width 880 height 20
paste input "Slow flow"
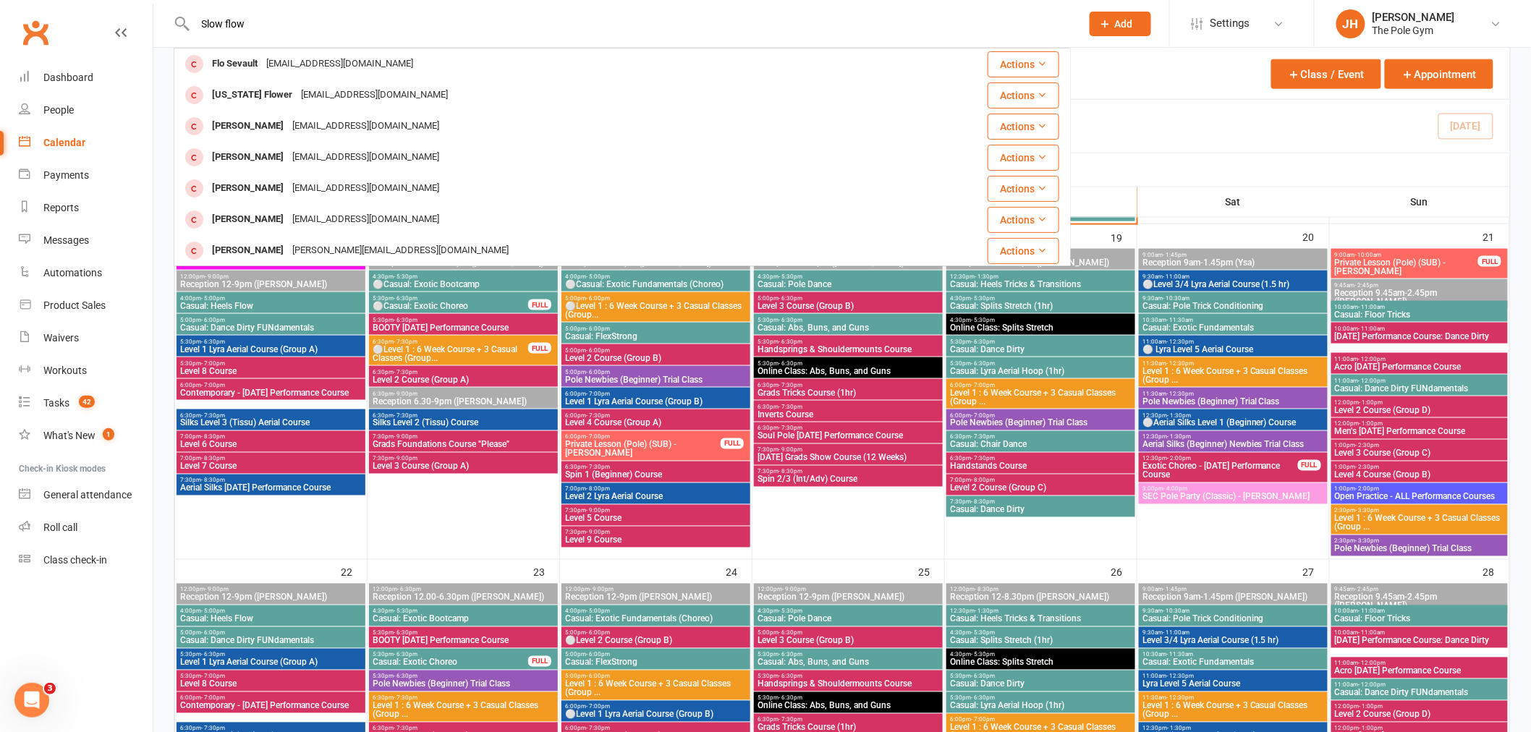
drag, startPoint x: 154, startPoint y: 33, endPoint x: 124, endPoint y: 37, distance: 29.9
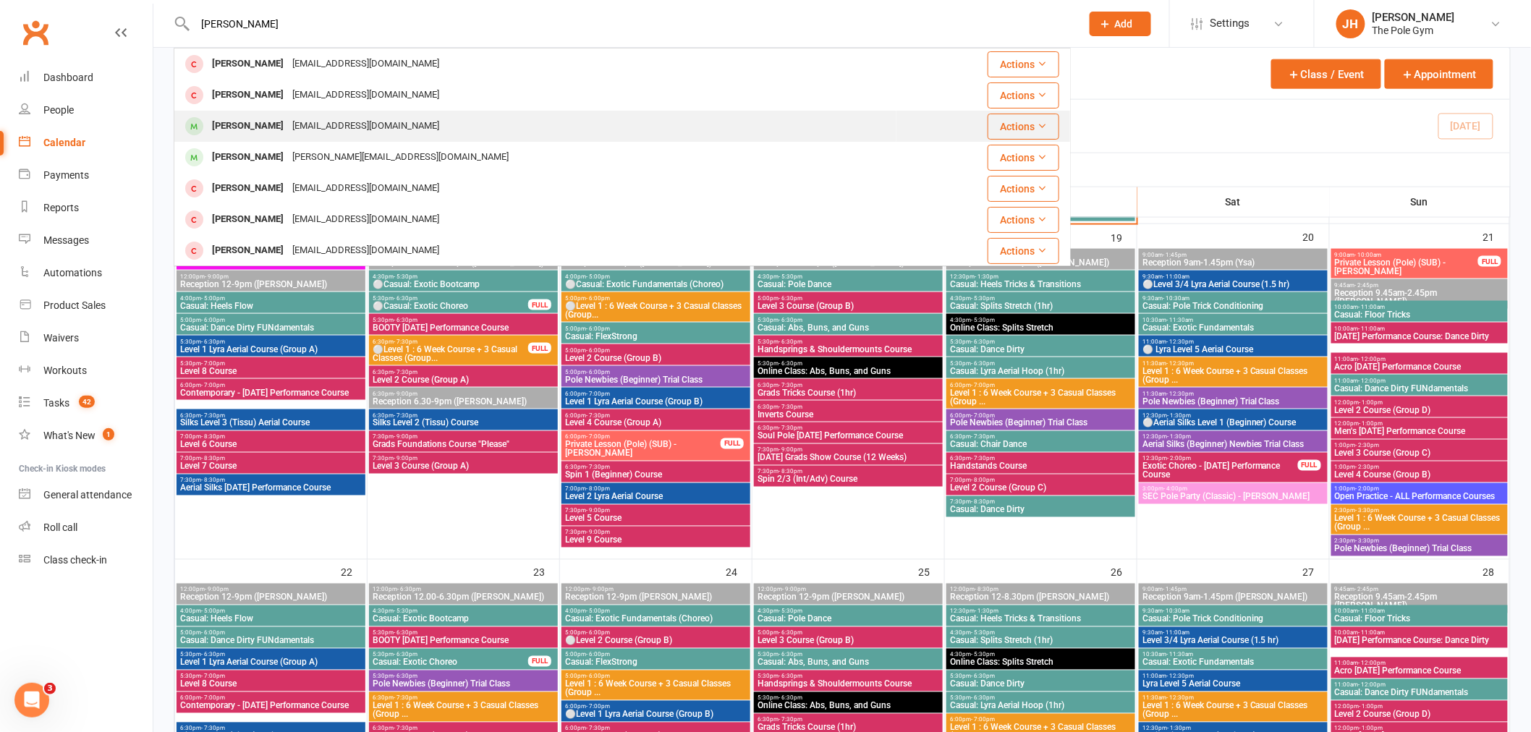
type input "zoe bu"
click at [331, 114] on div "Zoe Burrell zaburrell@hotmail.com" at bounding box center [535, 126] width 721 height 30
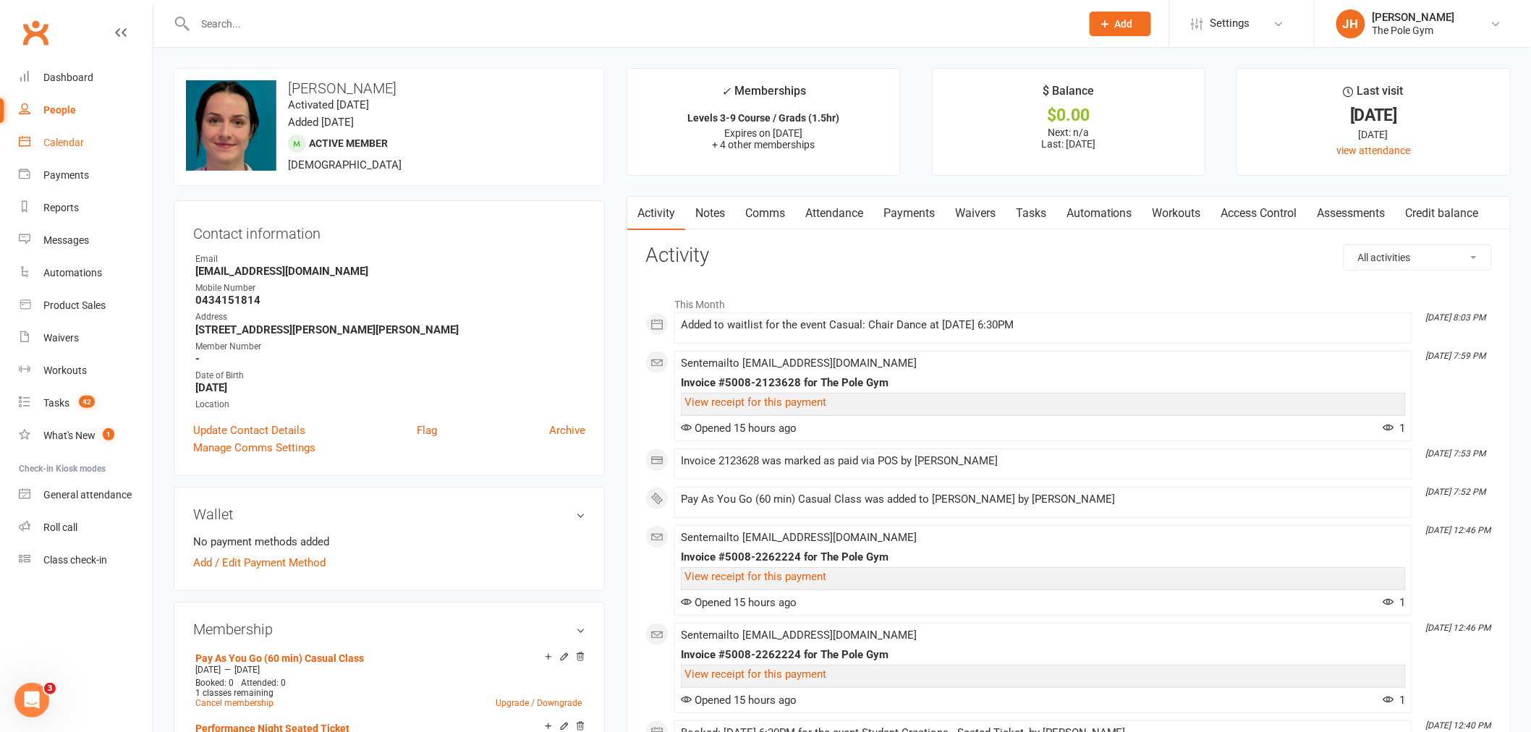
click at [71, 140] on div "Calendar" at bounding box center [63, 143] width 41 height 12
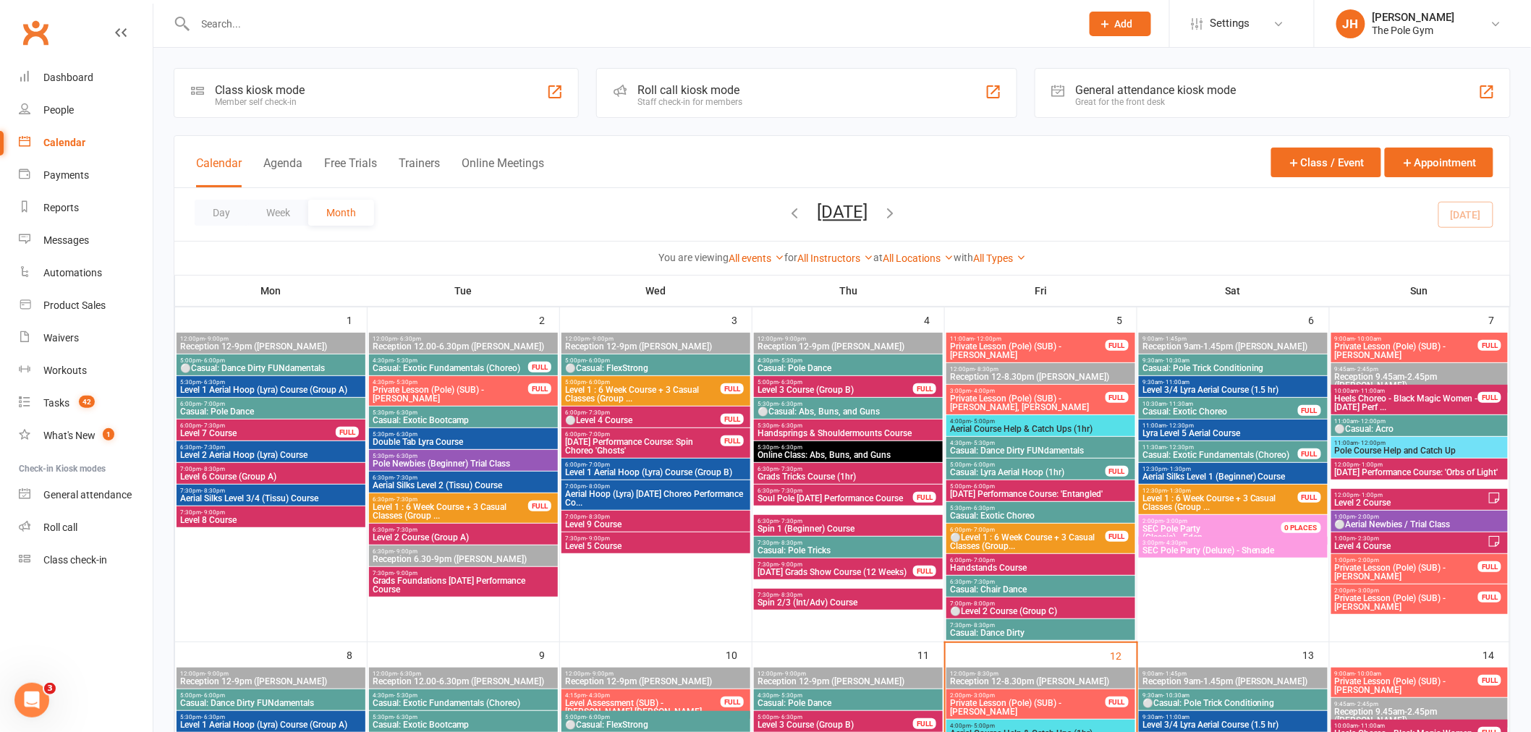
click at [418, 31] on input "text" at bounding box center [631, 24] width 880 height 20
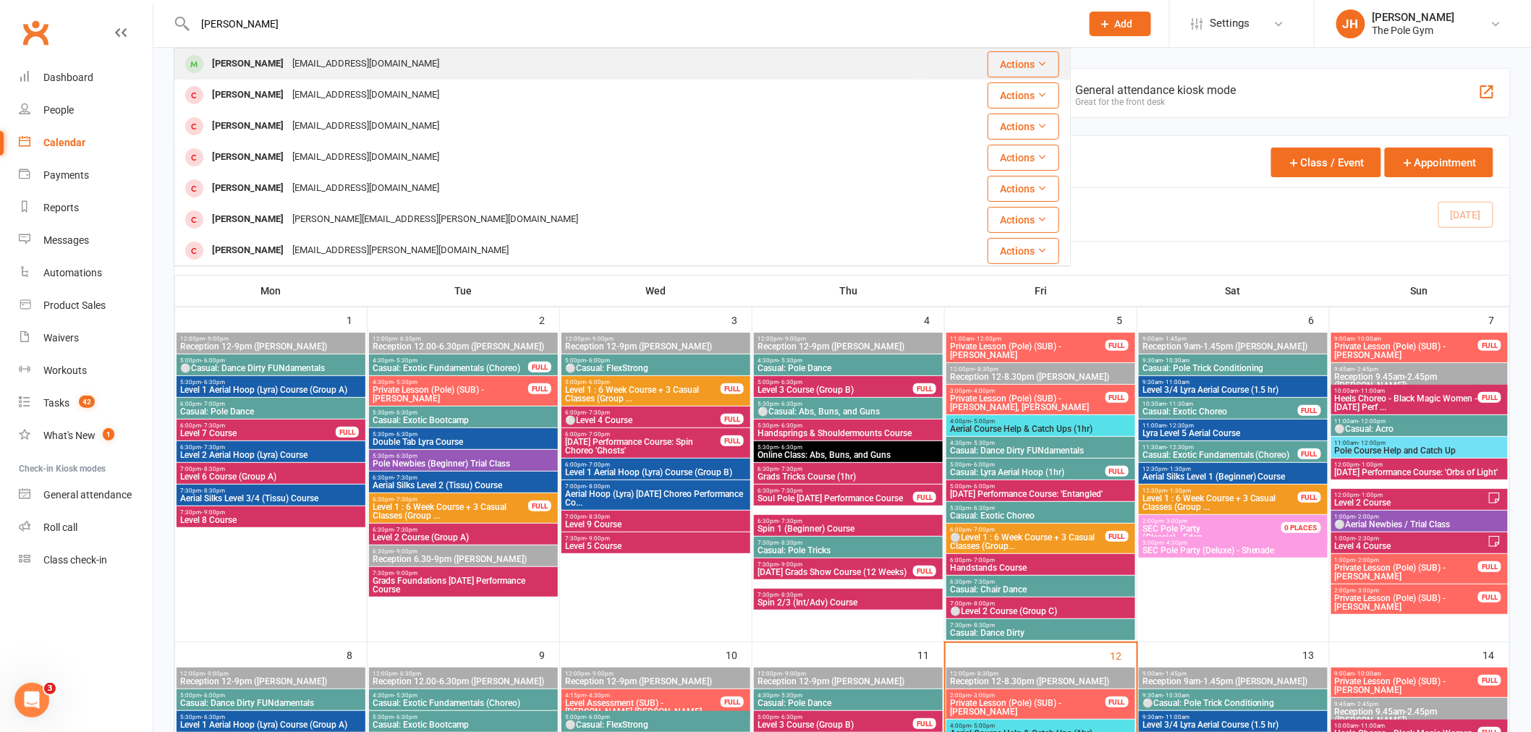
type input "craig"
click at [288, 59] on div "craigmalcolm@y7mail.com" at bounding box center [366, 64] width 156 height 21
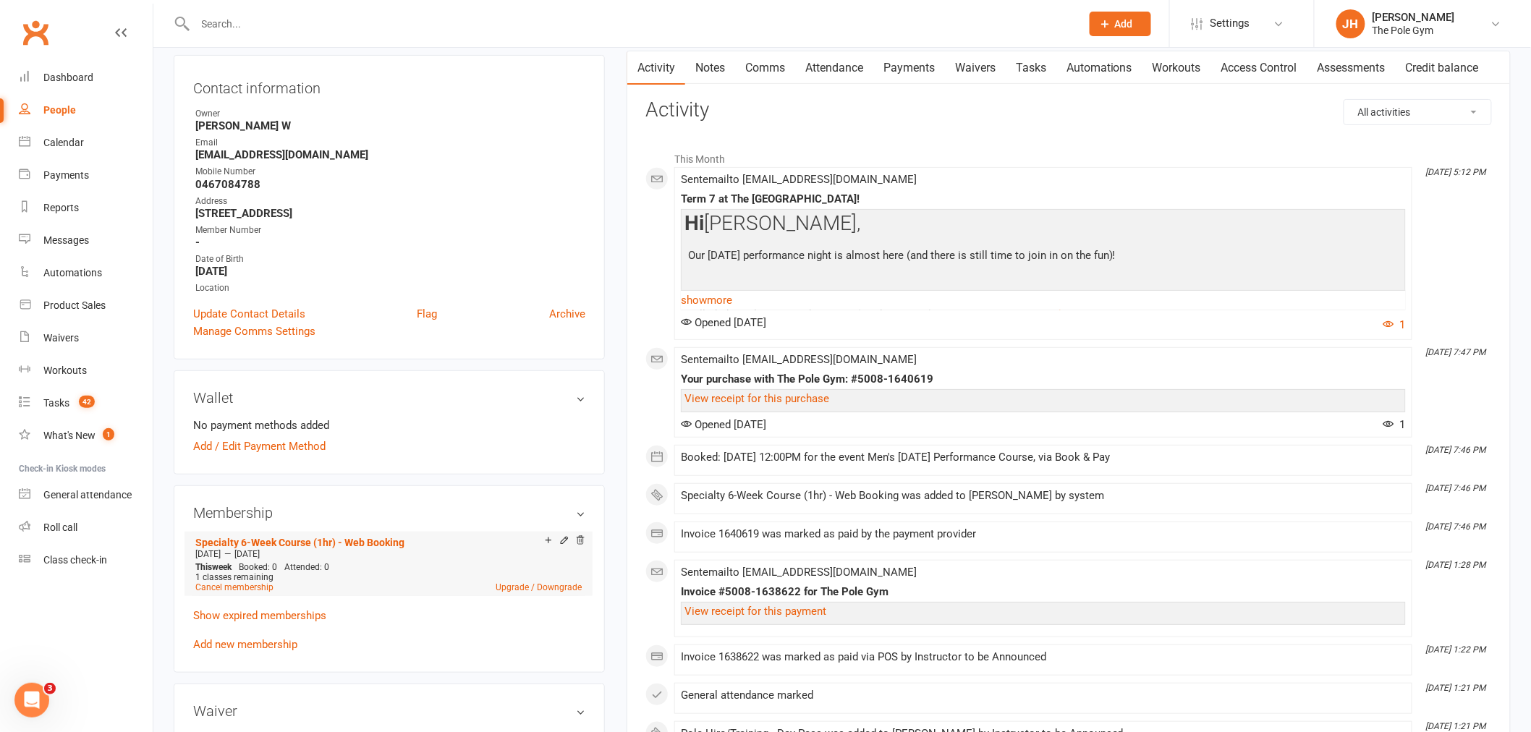
scroll to position [161, 0]
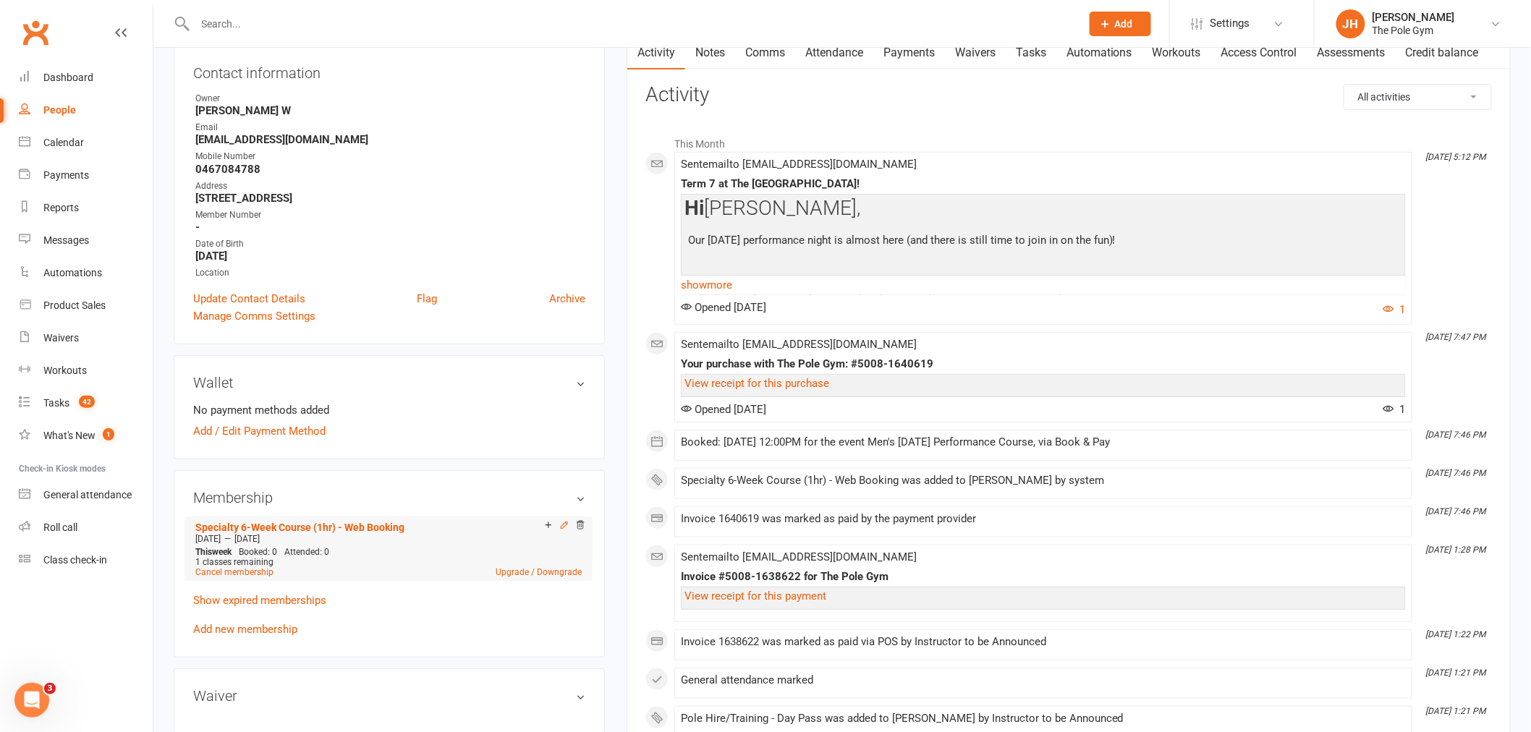
click at [566, 525] on icon at bounding box center [564, 525] width 10 height 10
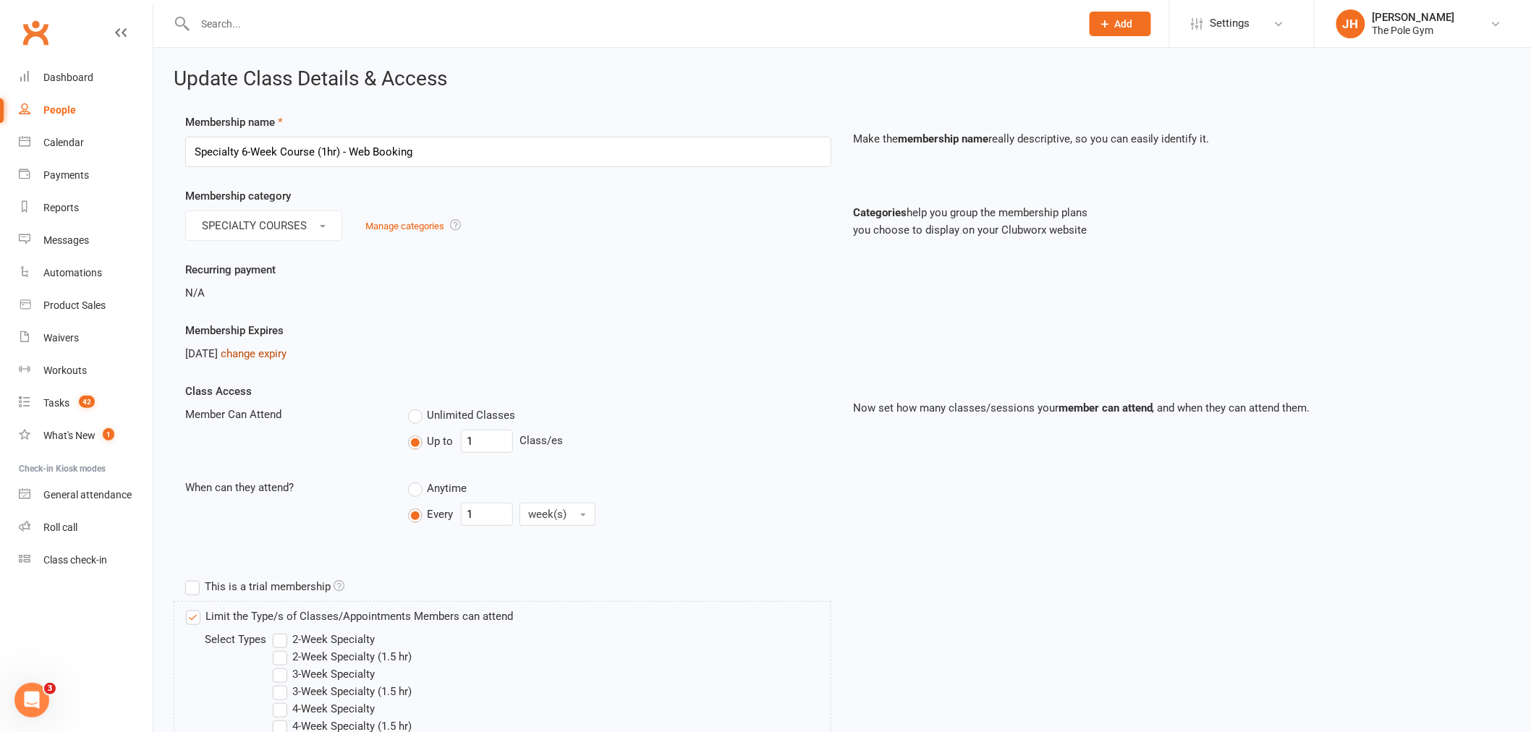
click at [276, 352] on link "change expiry" at bounding box center [254, 353] width 66 height 13
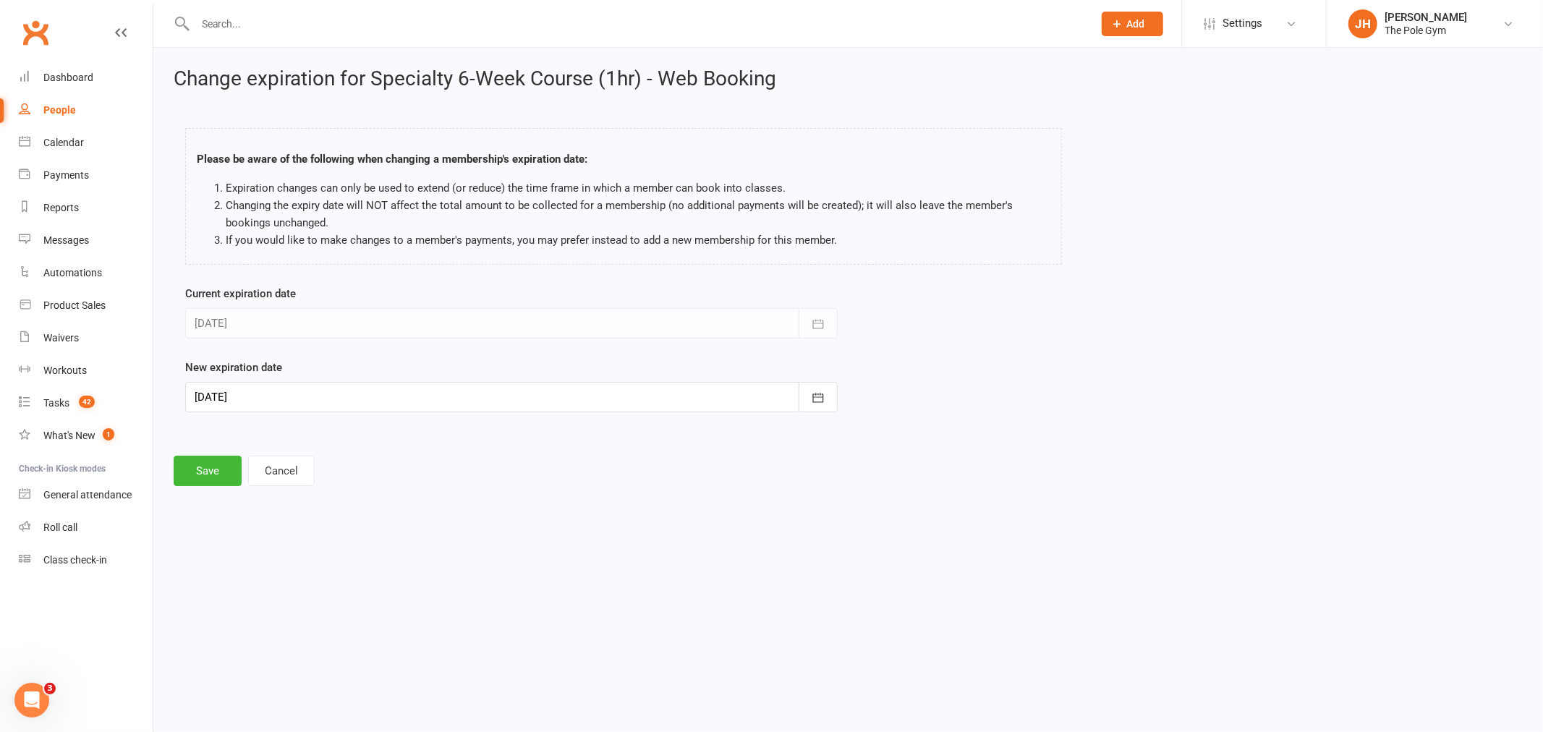
click at [250, 385] on div at bounding box center [511, 397] width 653 height 30
click at [242, 596] on span "26" at bounding box center [244, 599] width 12 height 12
type input "[DATE]"
click at [240, 387] on div at bounding box center [511, 397] width 653 height 30
click at [255, 593] on button "26" at bounding box center [244, 599] width 30 height 26
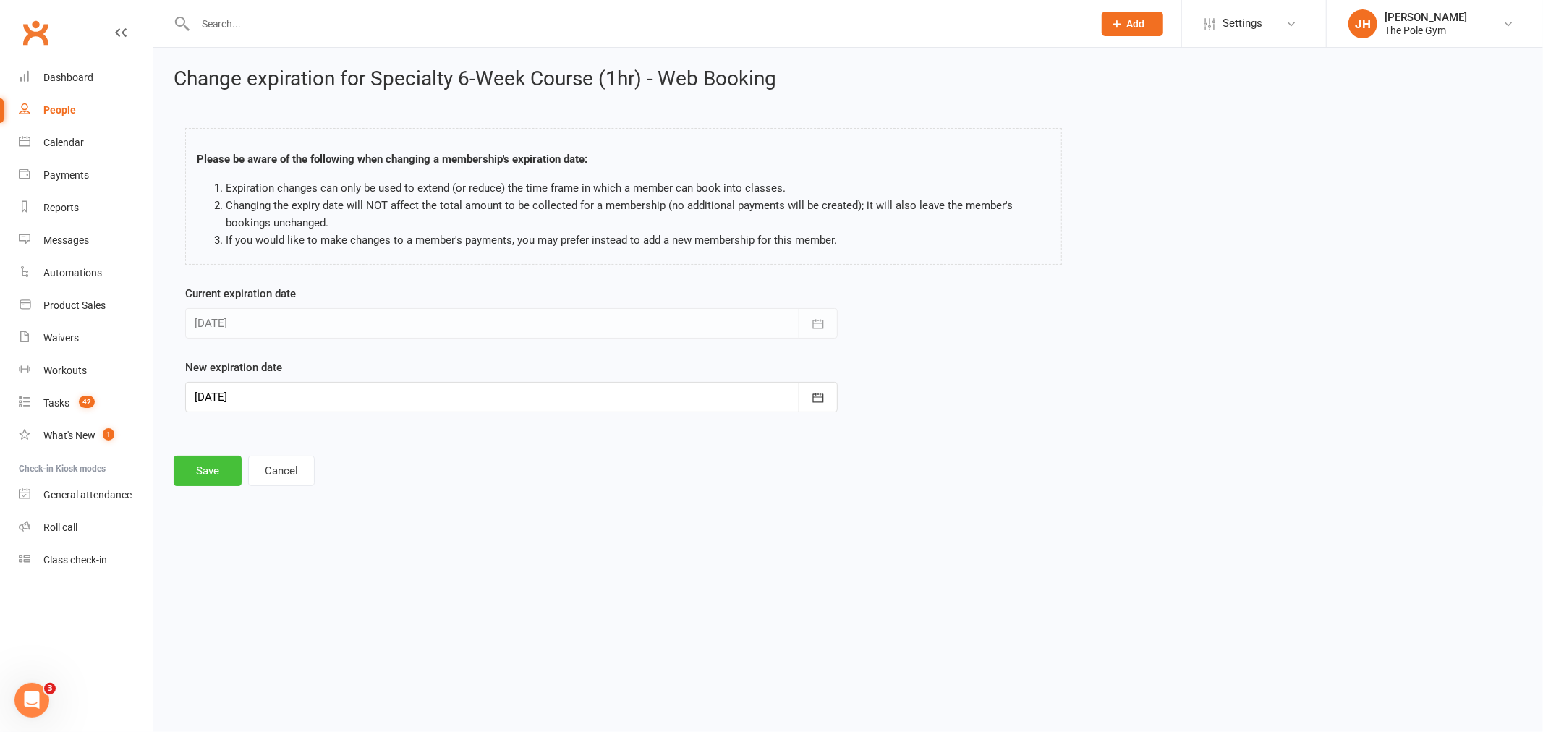
click at [208, 480] on button "Save" at bounding box center [208, 471] width 68 height 30
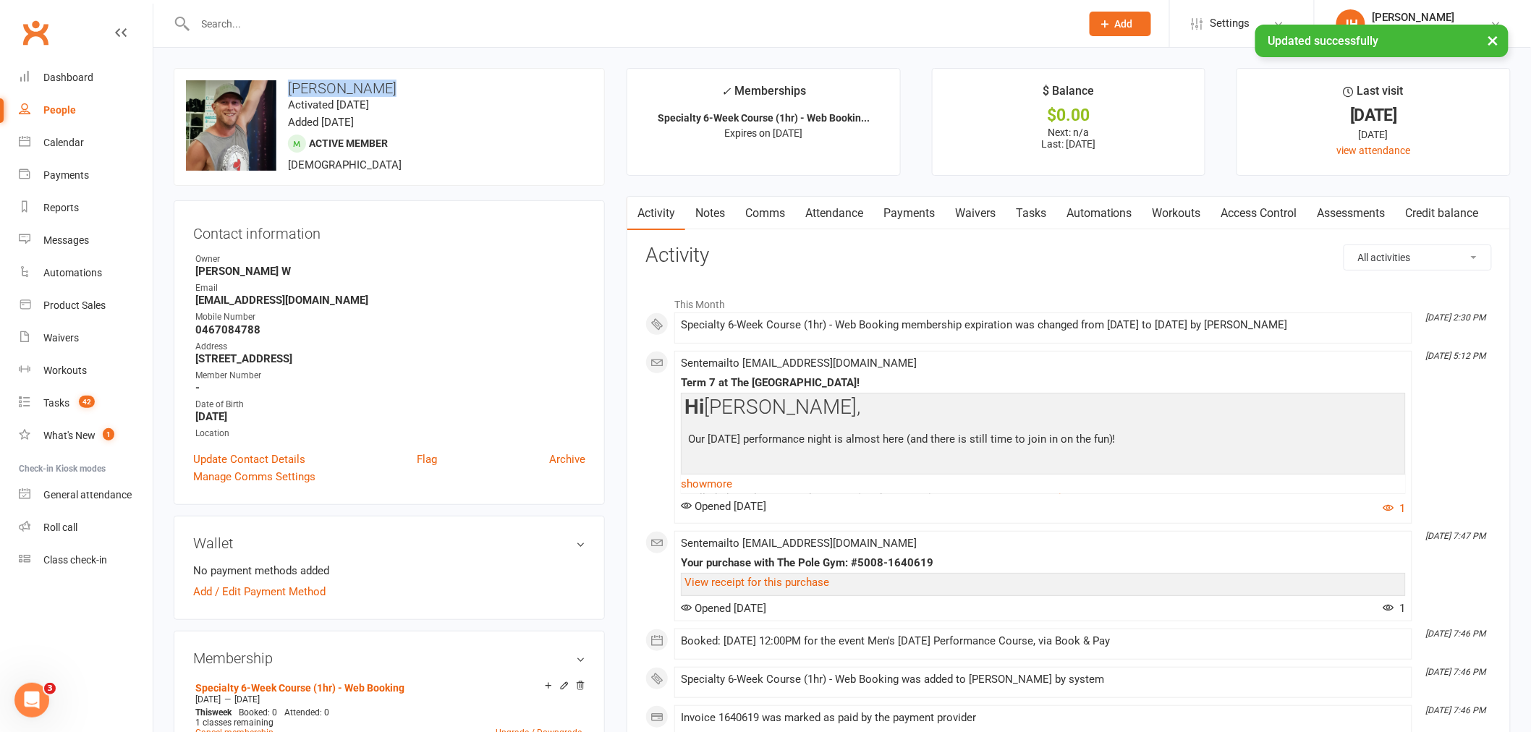
drag, startPoint x: 391, startPoint y: 80, endPoint x: 284, endPoint y: 78, distance: 107.8
click at [284, 78] on div "upload photo change photo Craig Malcolm Activated 6 March, 2022 Added 6 March, …" at bounding box center [389, 127] width 431 height 118
copy h3 "Craig Malcolm"
click at [81, 152] on link "Calendar" at bounding box center [86, 143] width 134 height 33
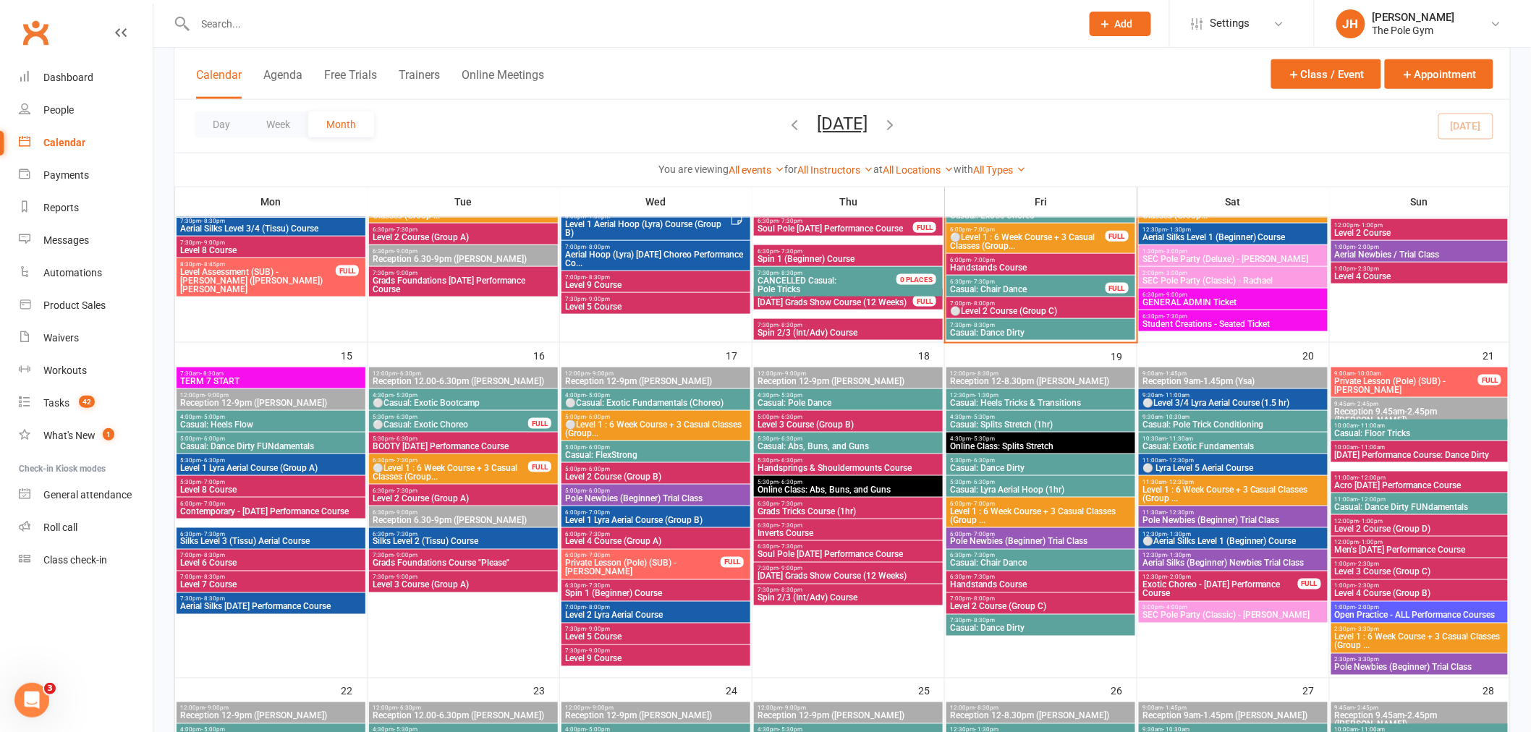
scroll to position [643, 0]
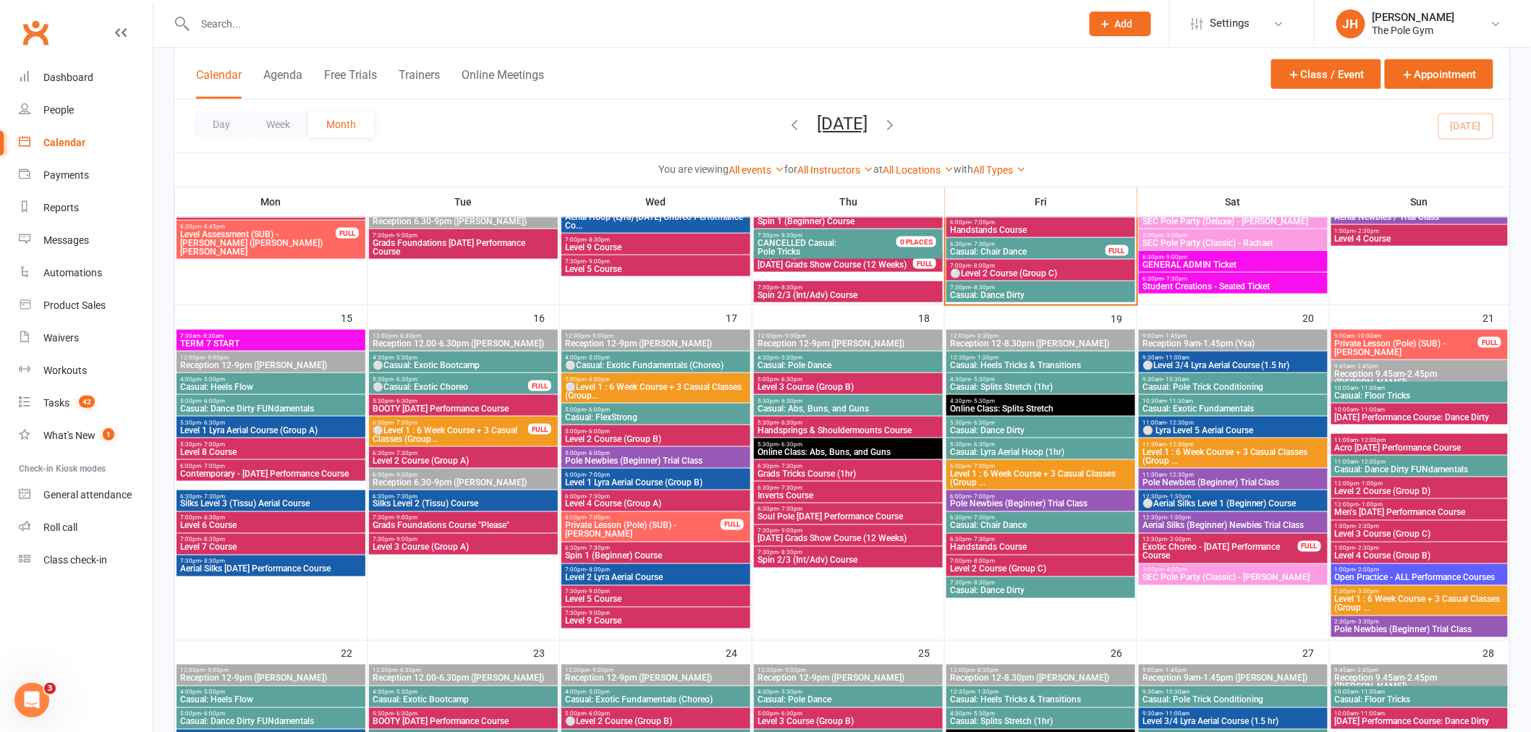
click at [1375, 509] on span "Men's [DATE] Performance Course" at bounding box center [1419, 513] width 171 height 9
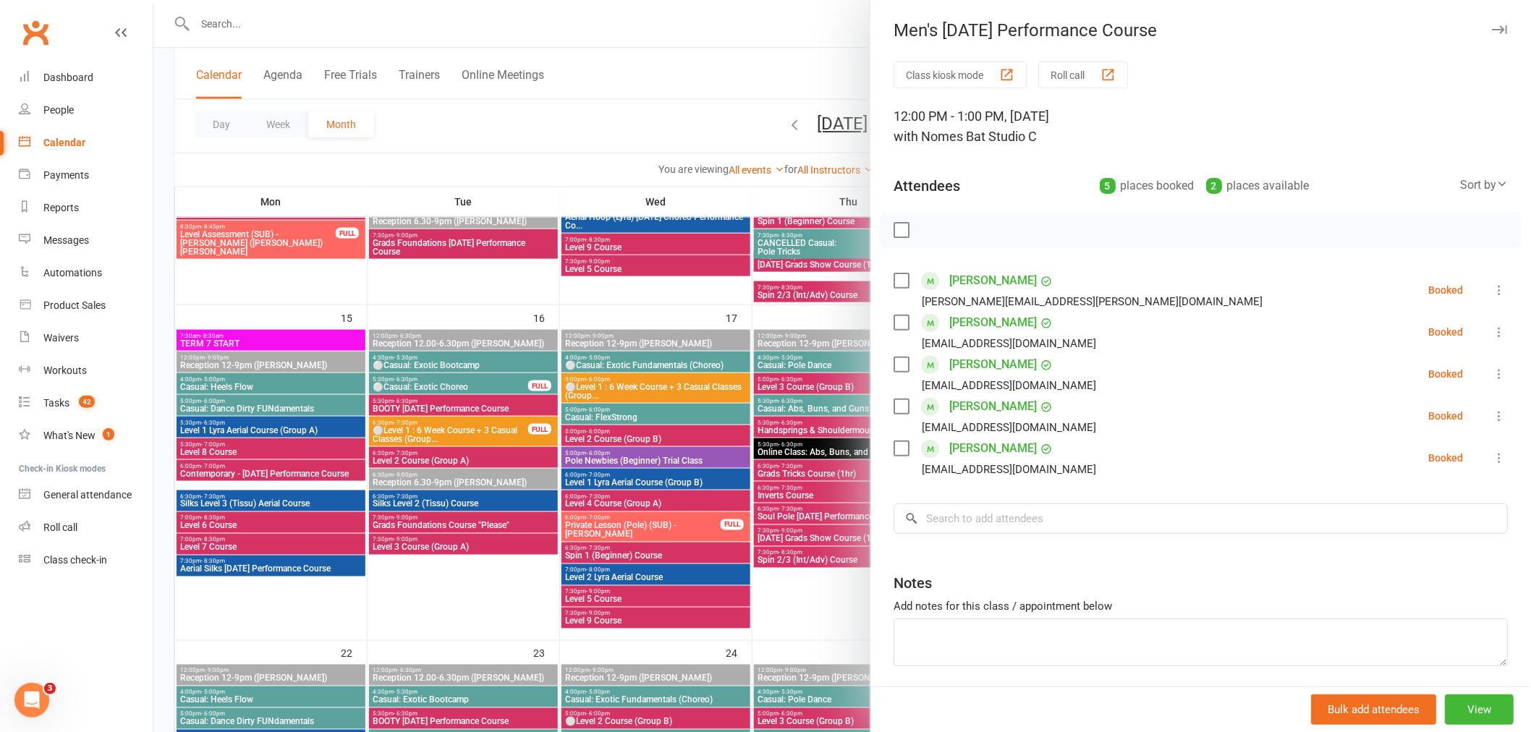
click at [787, 498] on div at bounding box center [842, 366] width 1378 height 732
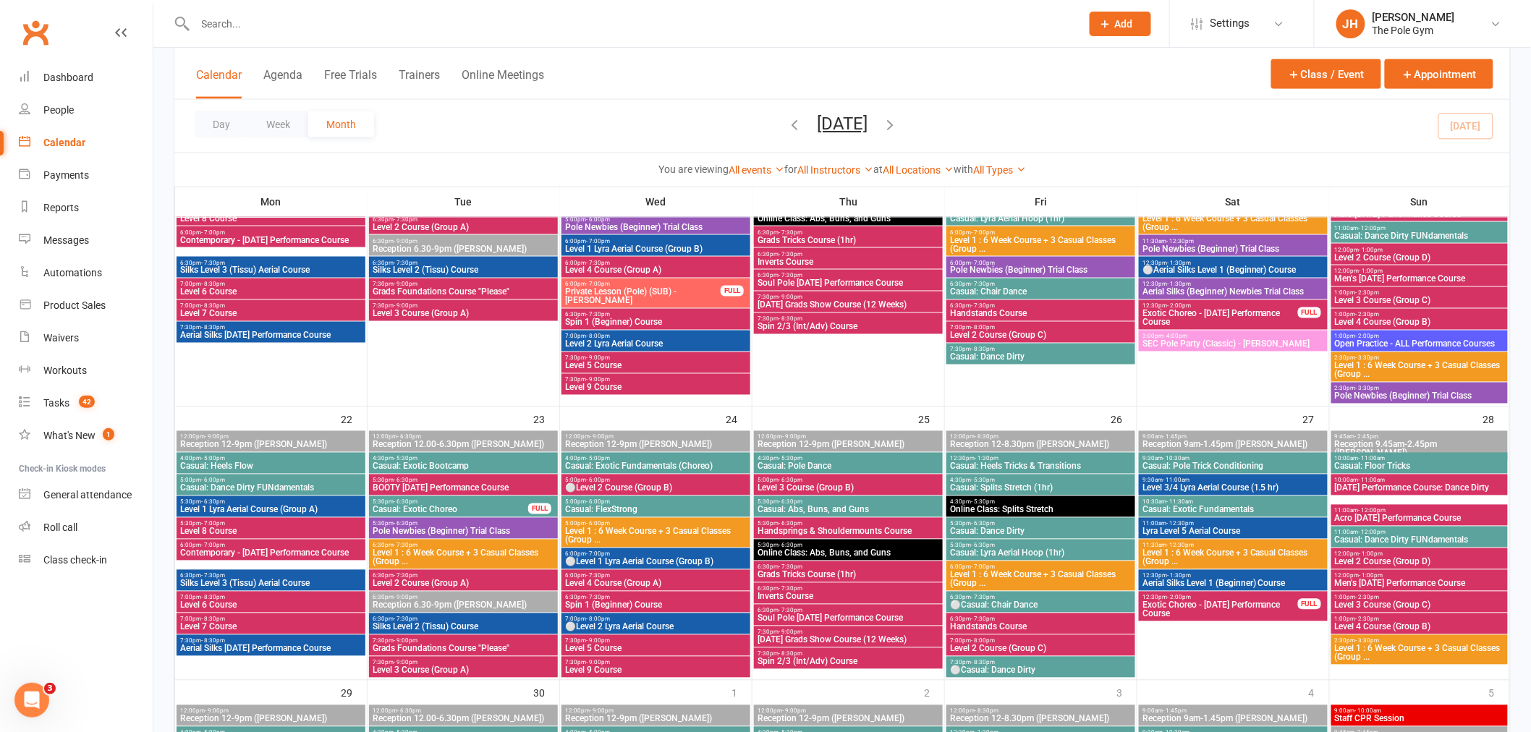
scroll to position [884, 0]
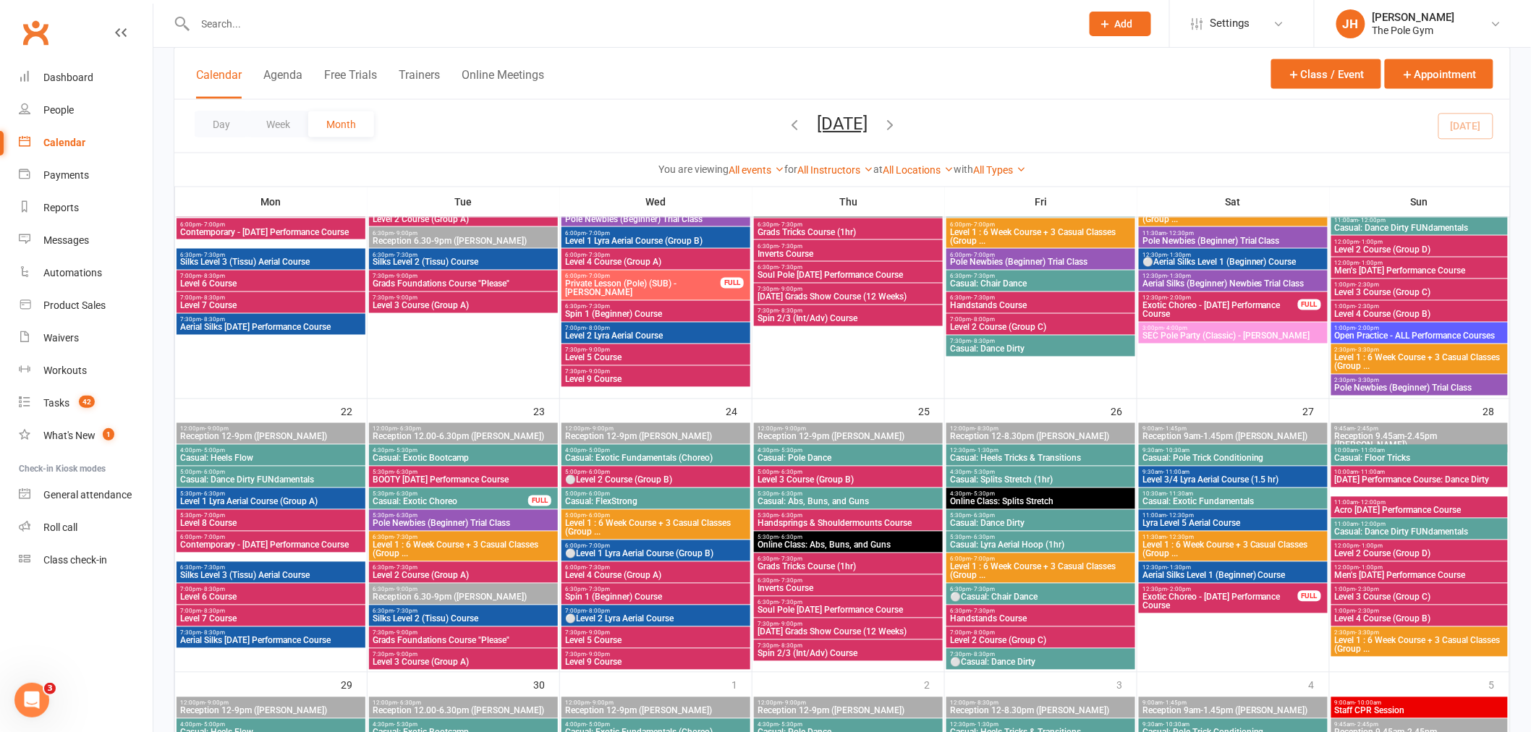
click at [1363, 503] on span "- 12:00pm" at bounding box center [1372, 503] width 27 height 7
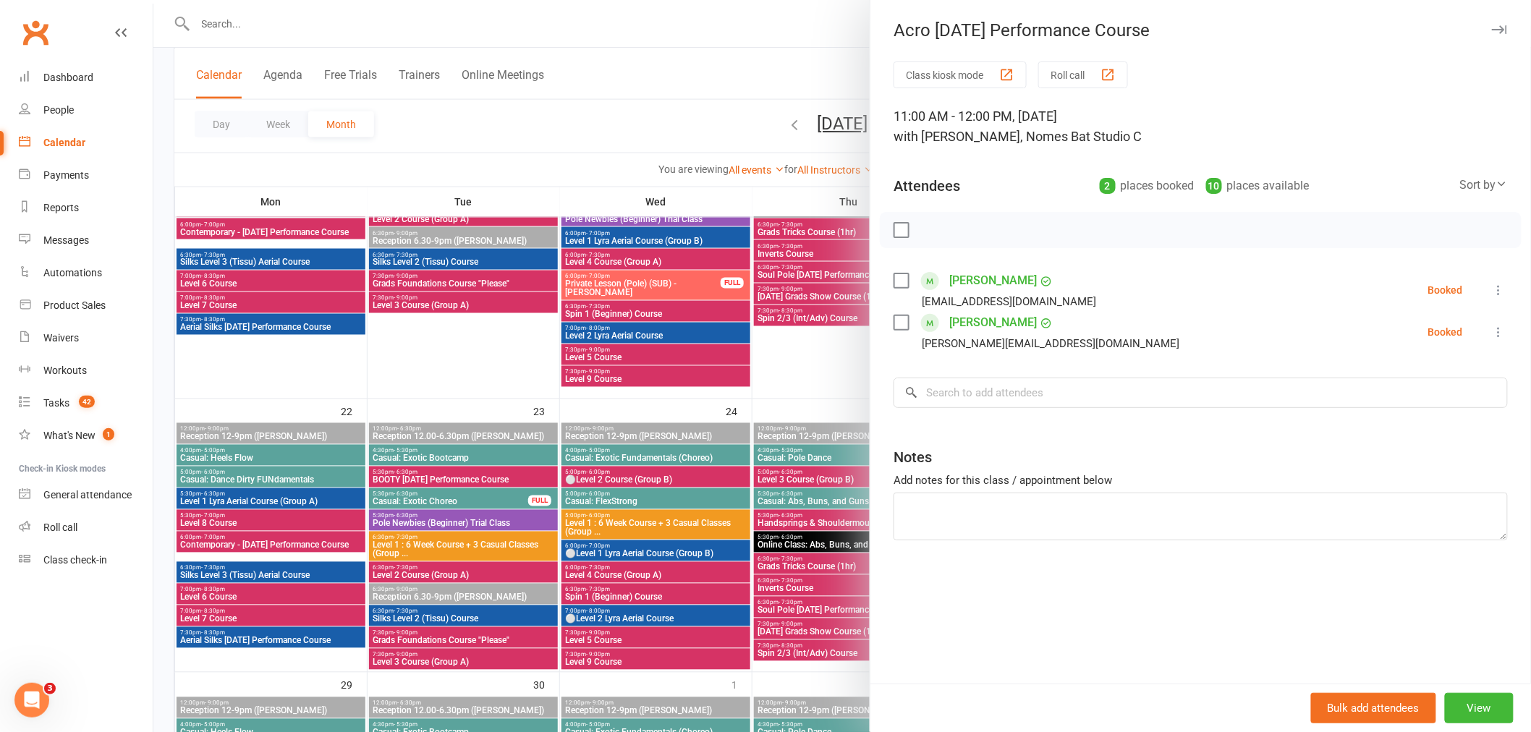
click at [702, 515] on div at bounding box center [842, 366] width 1378 height 732
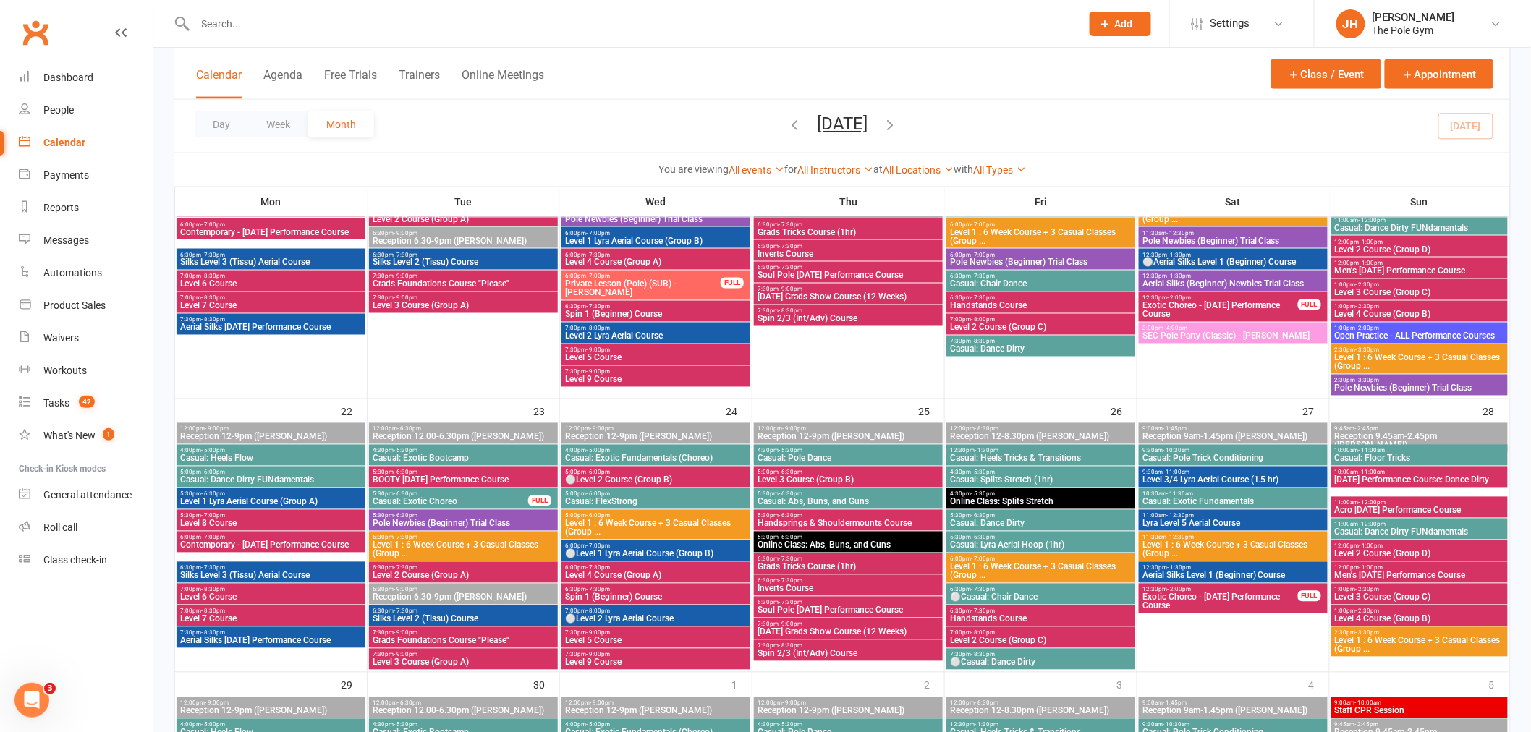
click at [1360, 576] on span "Men's [DATE] Performance Course" at bounding box center [1419, 576] width 171 height 9
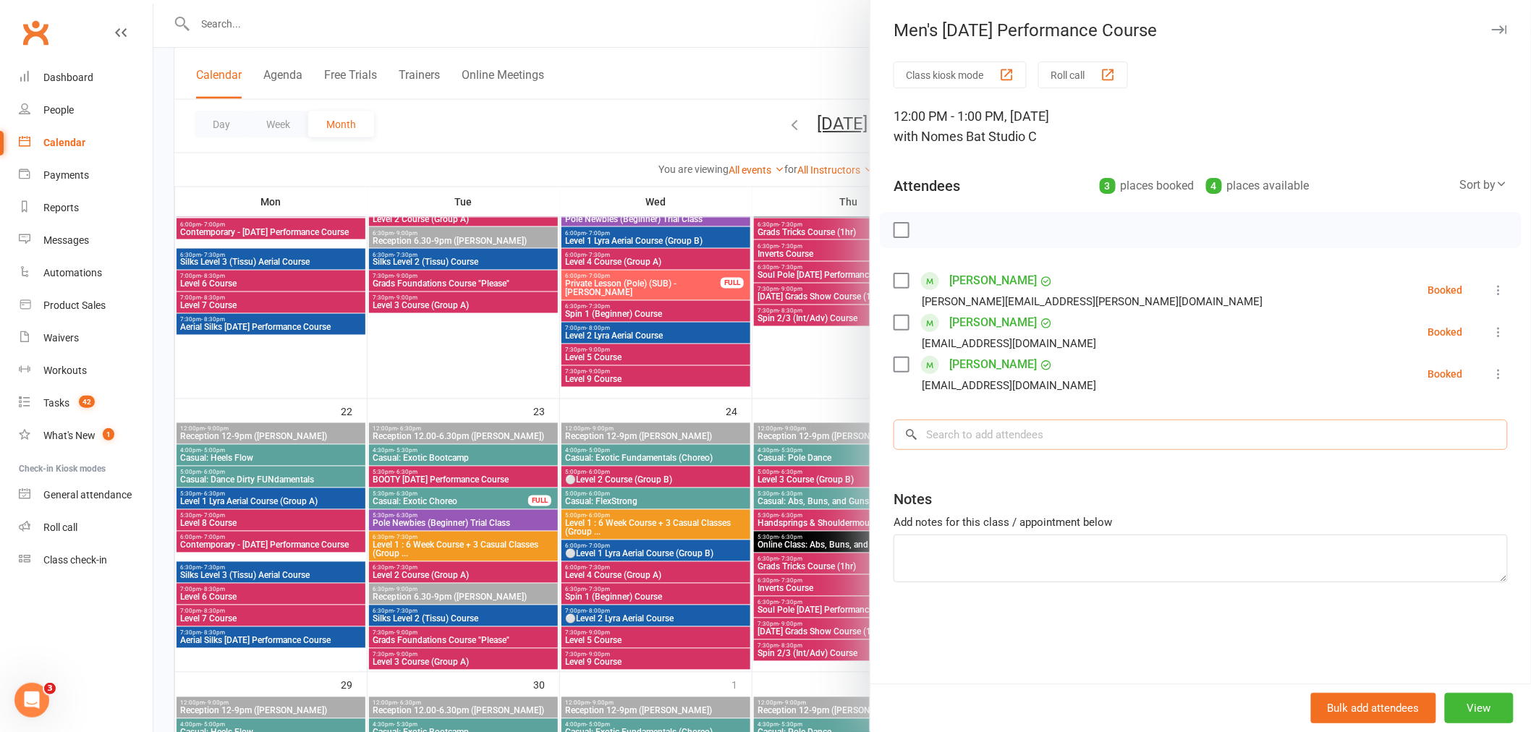
click at [1006, 438] on input "search" at bounding box center [1201, 435] width 614 height 30
paste input "Craig Malcolm"
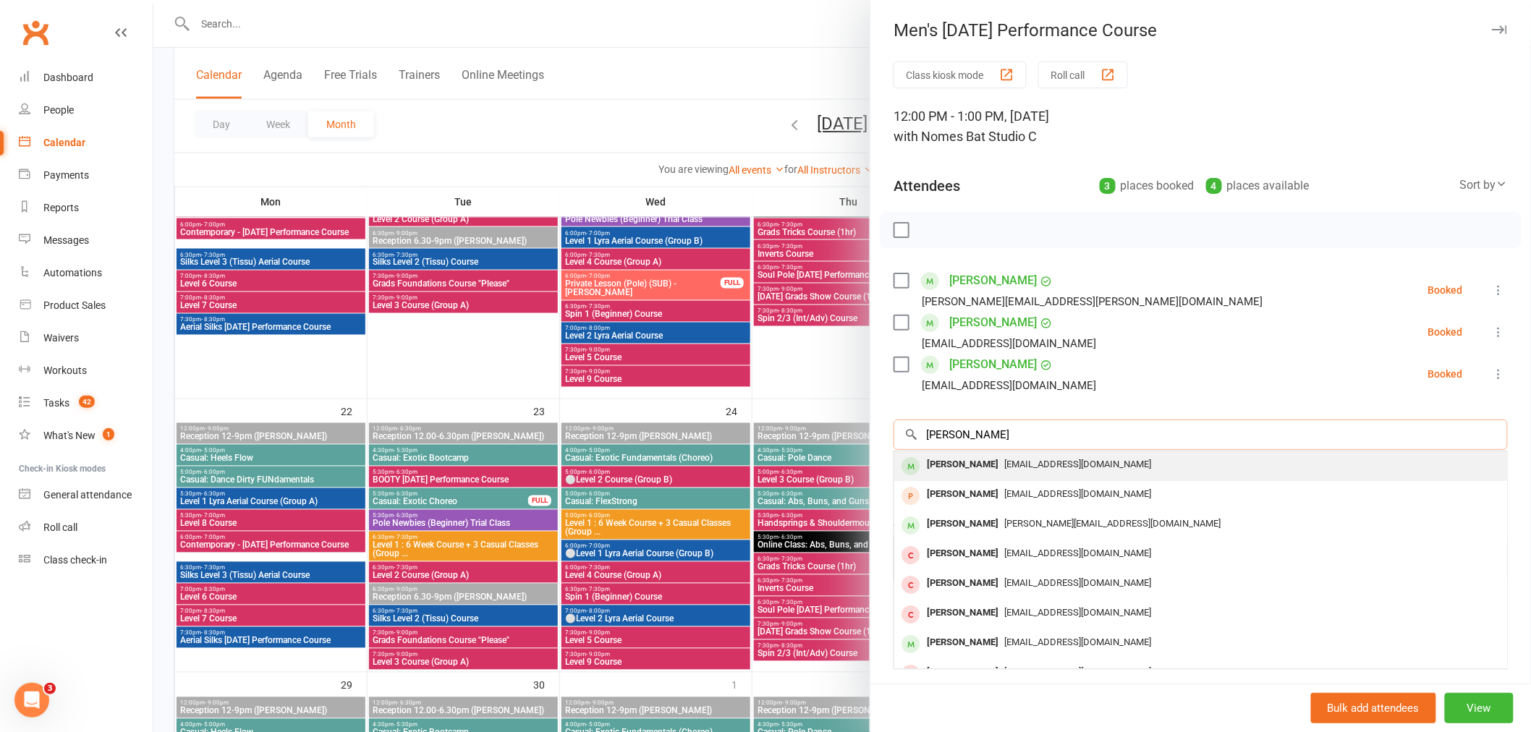
type input "Craig Malcolm"
click at [936, 465] on div "Craig Malcolm" at bounding box center [962, 464] width 83 height 21
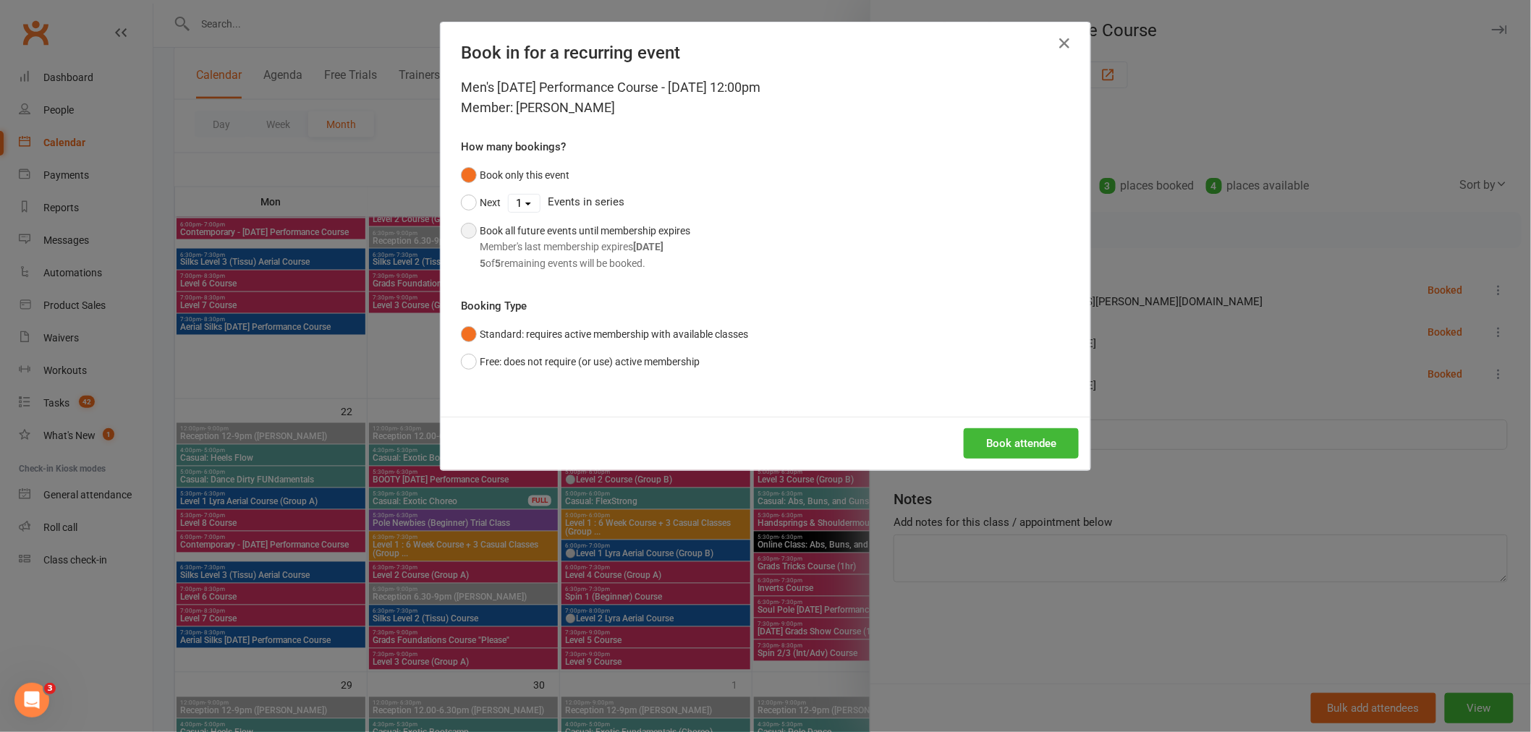
click at [461, 228] on button "Book all future events until membership expires Member's last membership expire…" at bounding box center [575, 247] width 229 height 60
click at [1017, 441] on button "Book attendee" at bounding box center [1021, 443] width 115 height 30
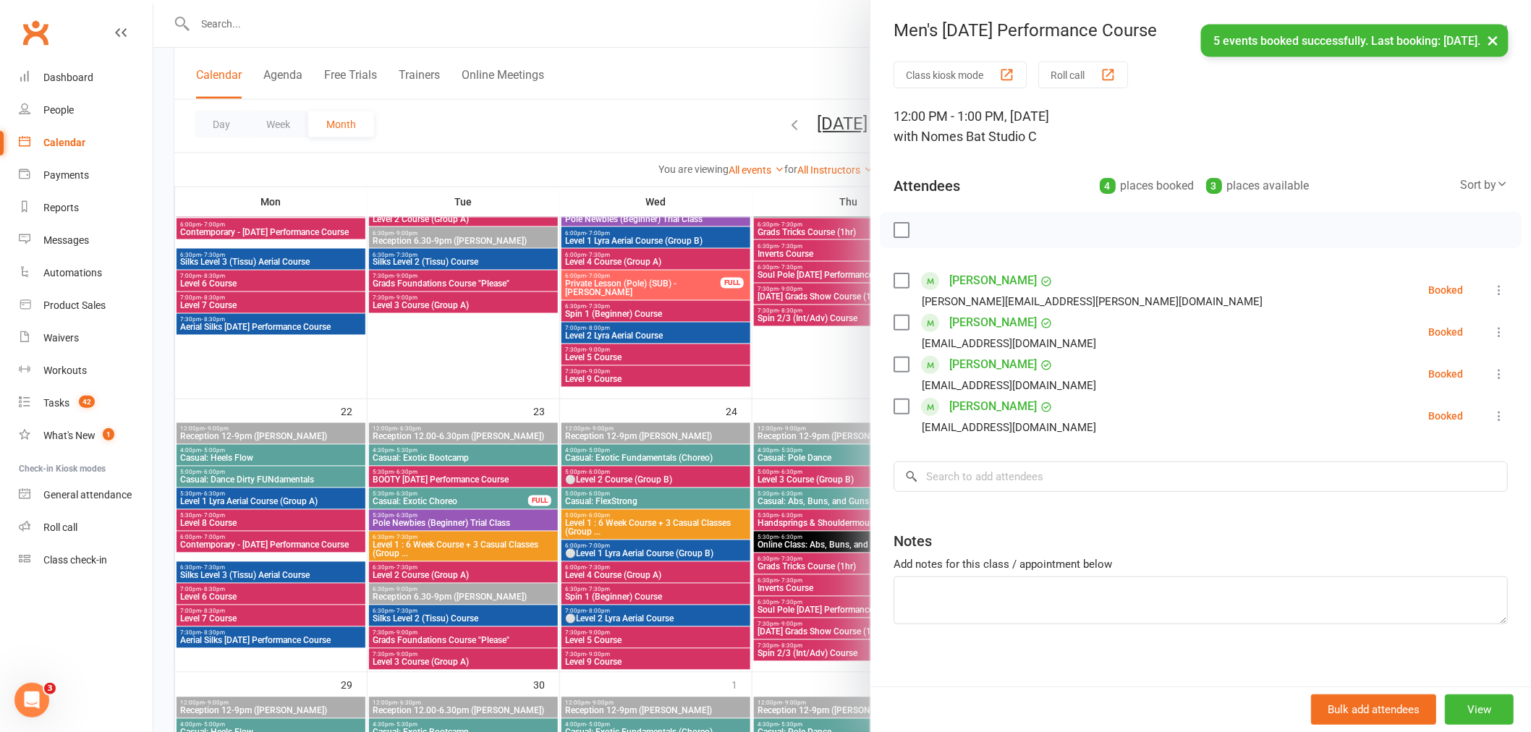
click at [834, 465] on div at bounding box center [842, 366] width 1378 height 732
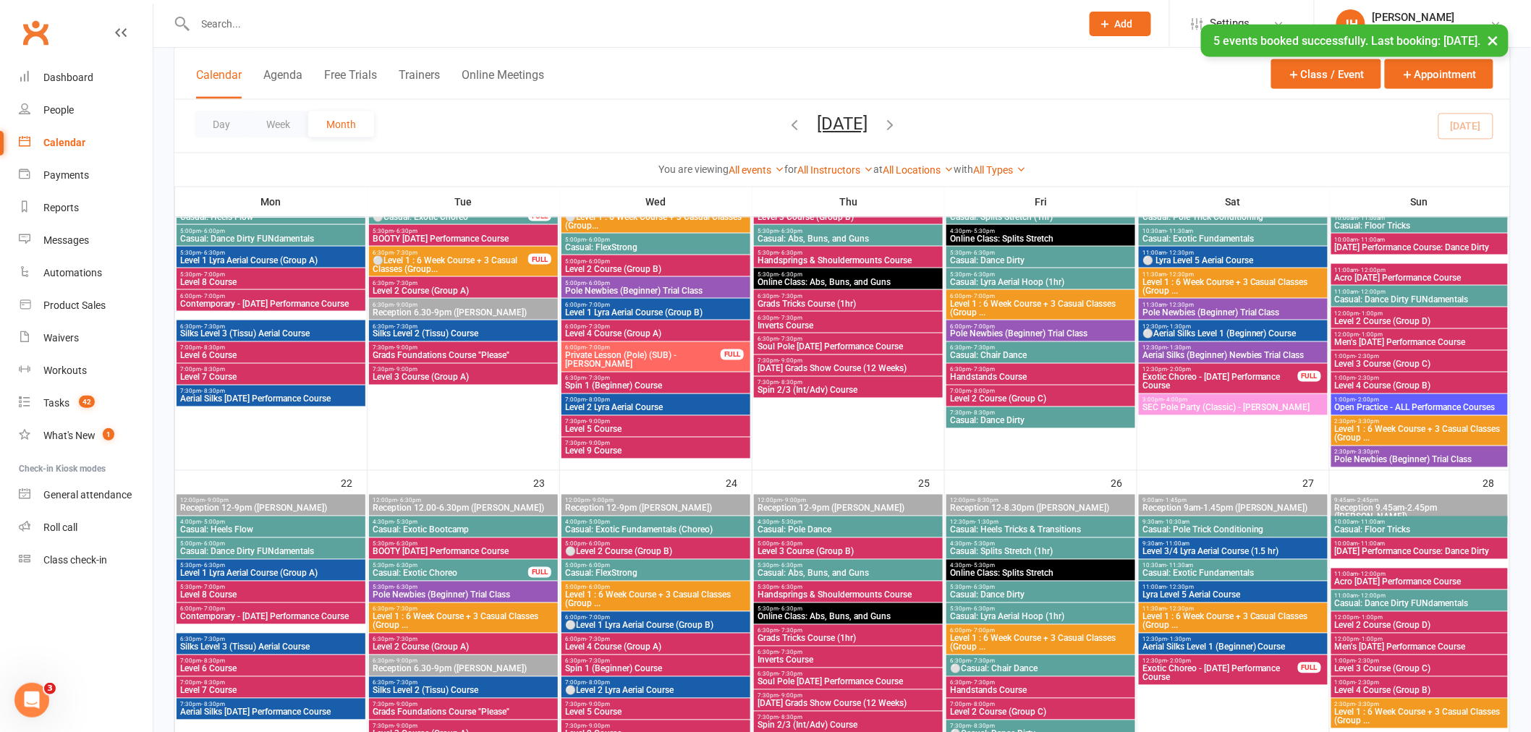
scroll to position [724, 0]
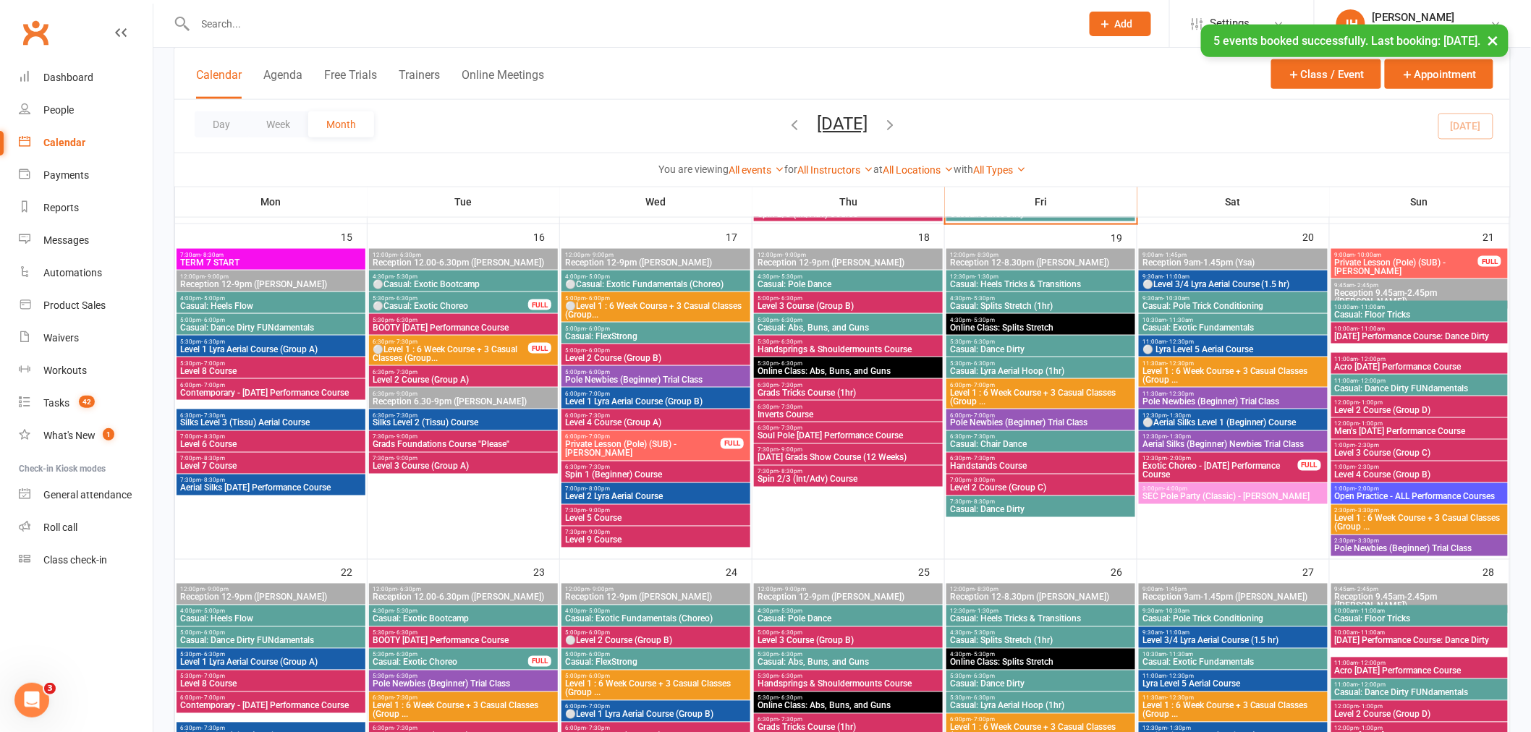
click at [1363, 428] on span "Men's [DATE] Performance Course" at bounding box center [1419, 432] width 171 height 9
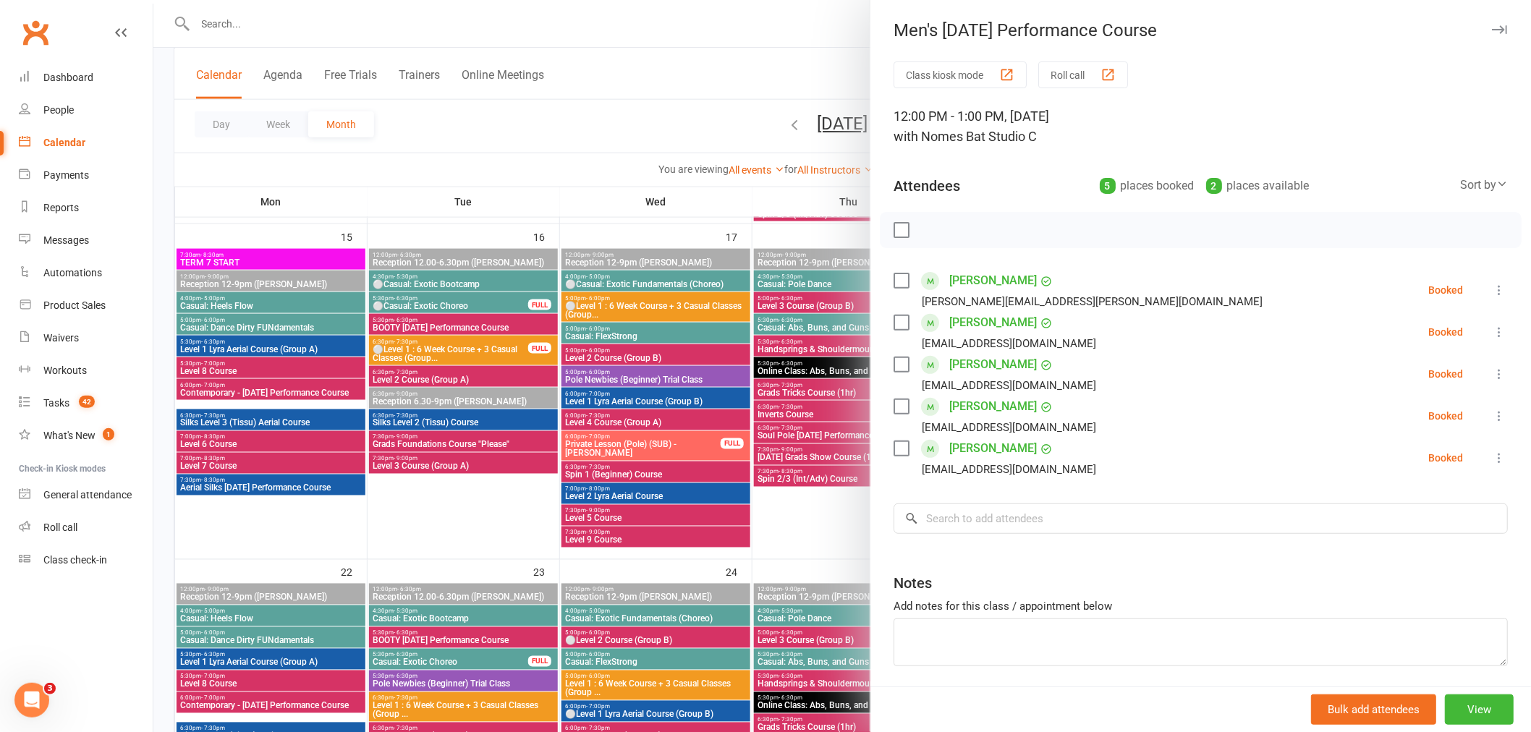
click at [753, 466] on div at bounding box center [842, 366] width 1378 height 732
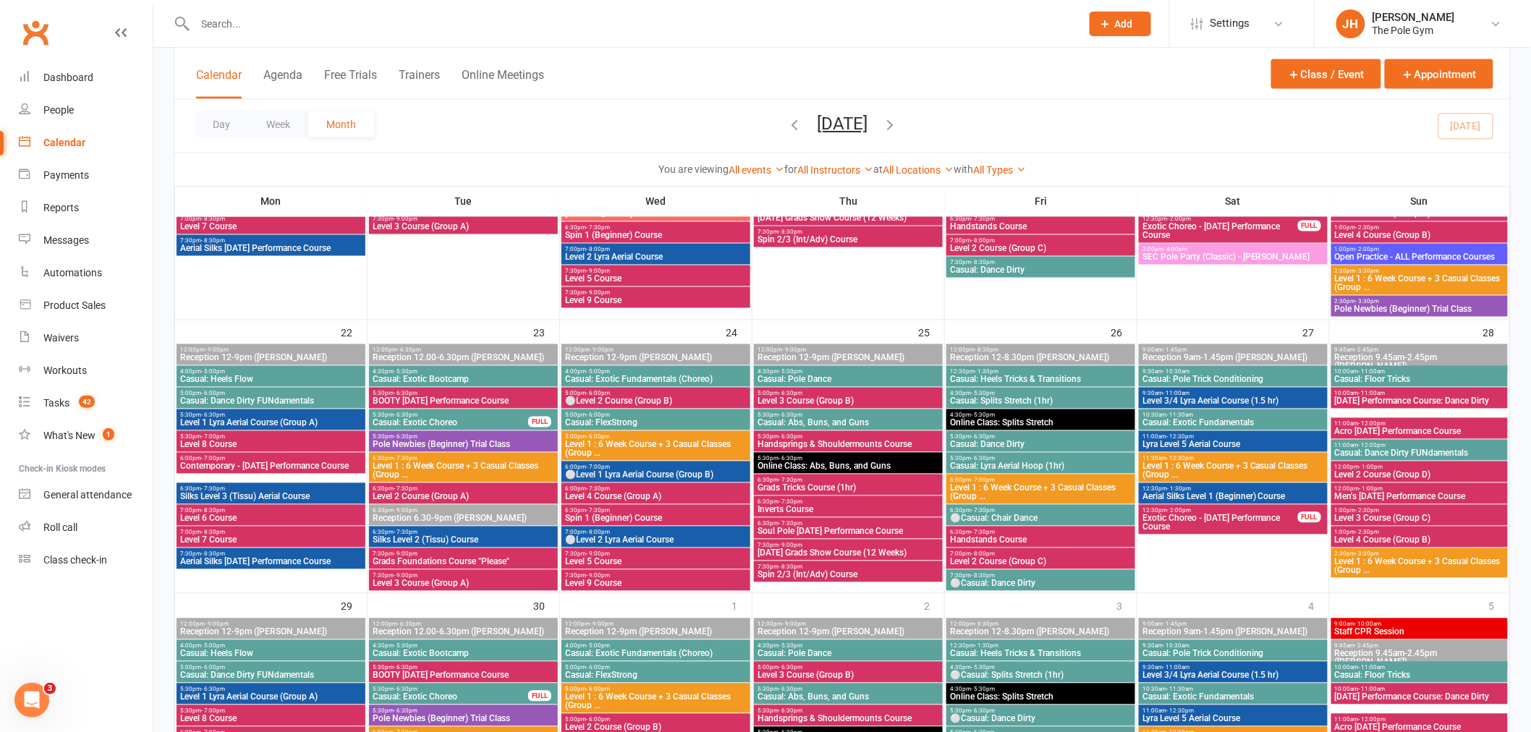
scroll to position [965, 0]
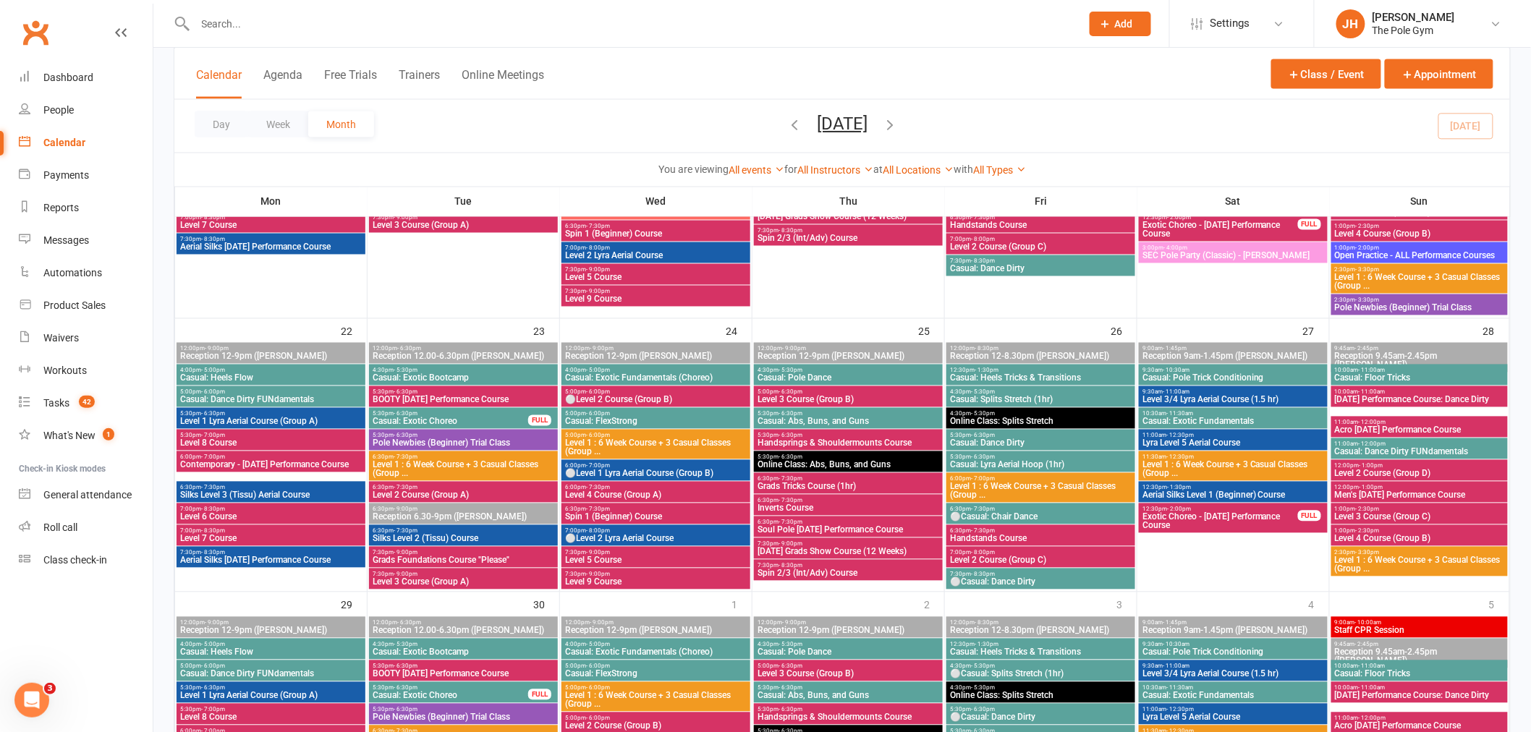
click at [1388, 487] on span "12:00pm - 1:00pm" at bounding box center [1419, 488] width 171 height 7
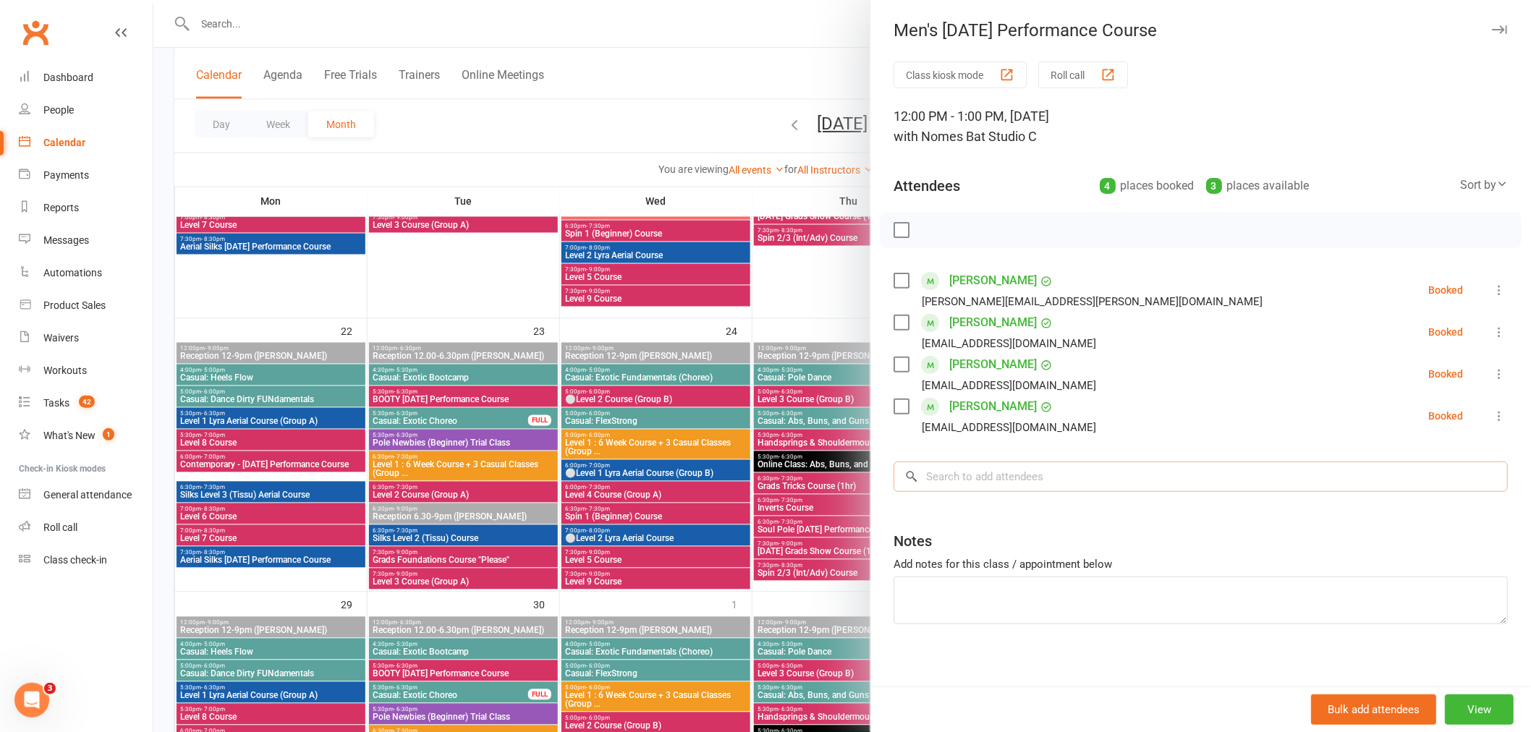
click at [973, 465] on input "search" at bounding box center [1201, 477] width 614 height 30
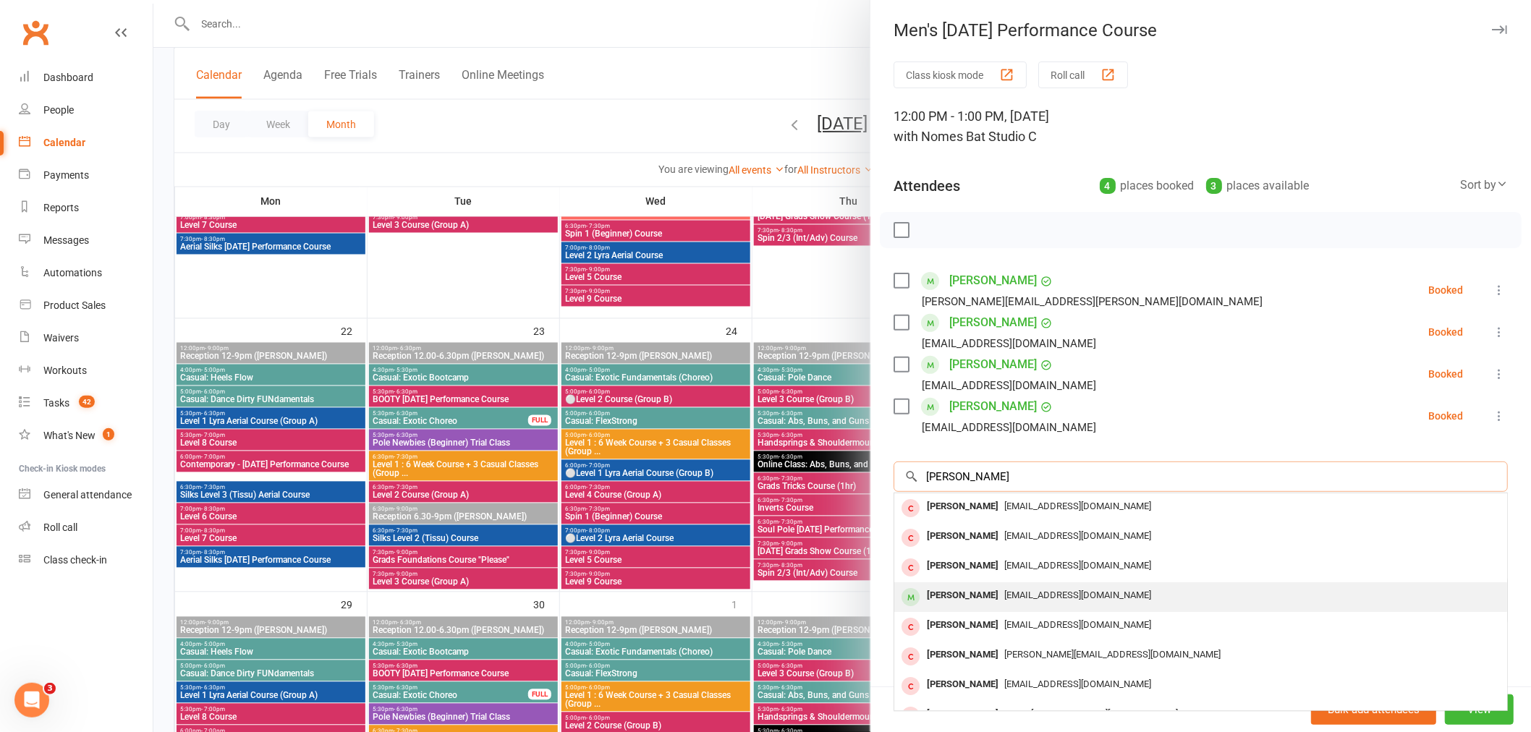
type input "[PERSON_NAME]"
click at [962, 603] on div "[PERSON_NAME]" at bounding box center [962, 595] width 83 height 21
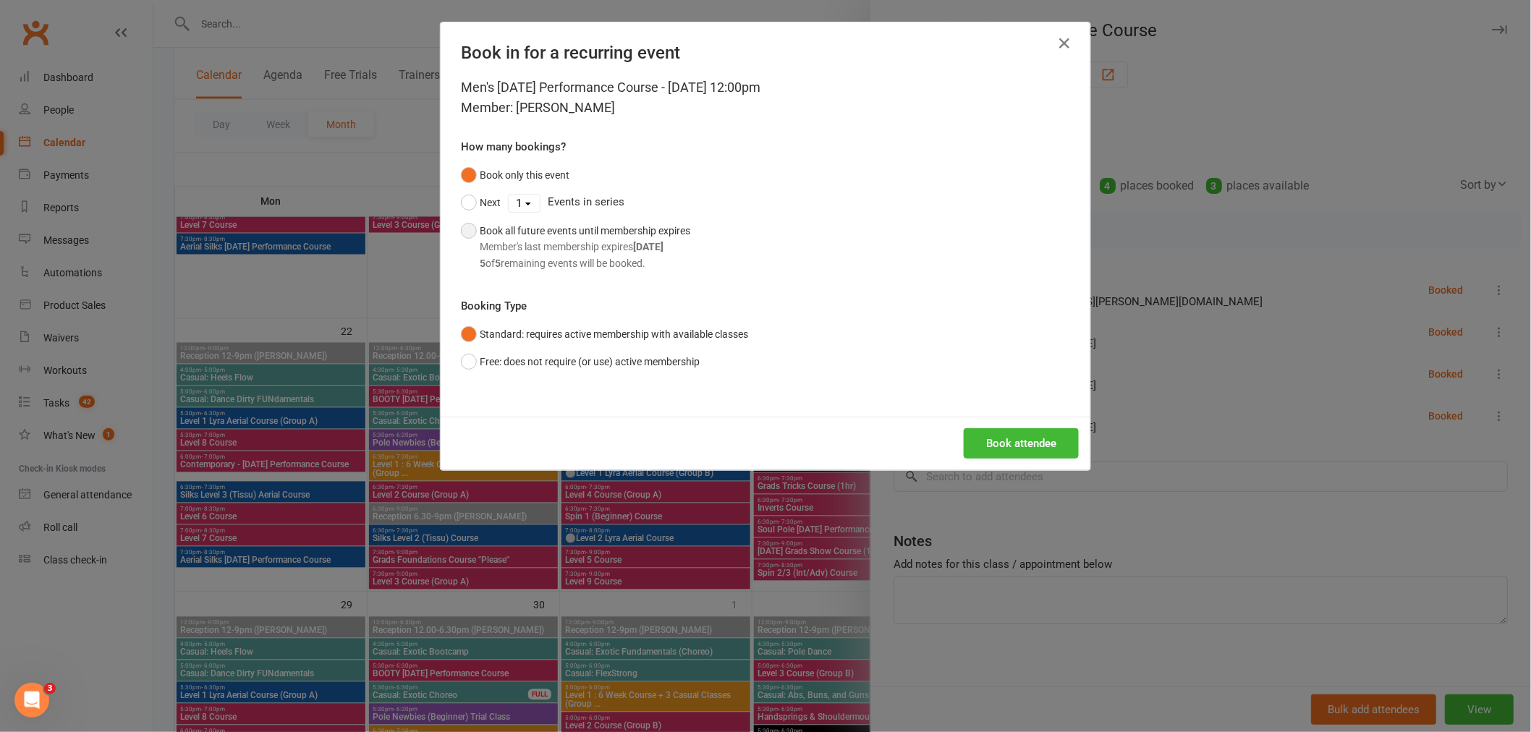
click at [552, 258] on div "5 of 5 remaining events will be booked." at bounding box center [585, 263] width 211 height 16
click at [964, 429] on button "Book attendee" at bounding box center [1021, 443] width 115 height 30
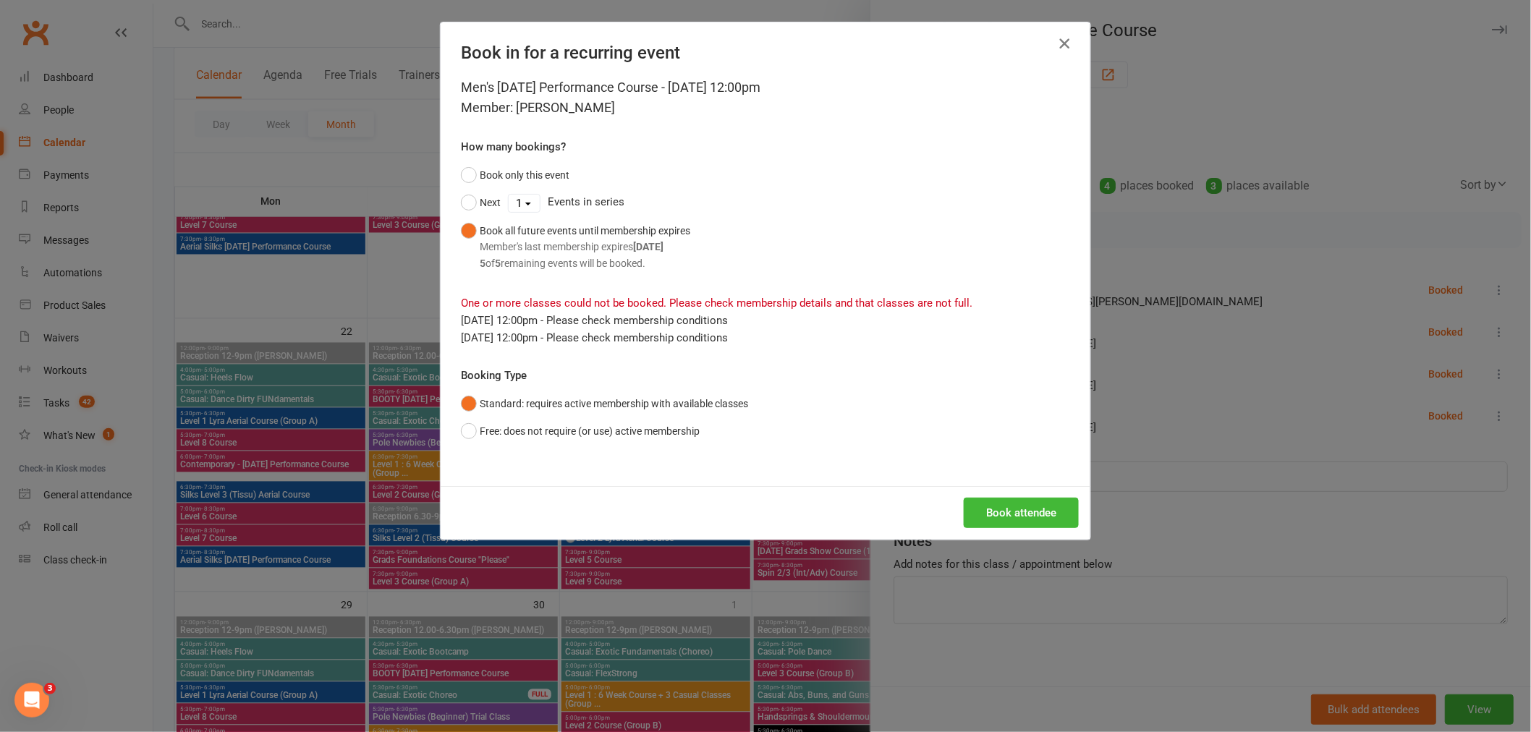
click at [1067, 46] on icon "button" at bounding box center [1064, 43] width 17 height 17
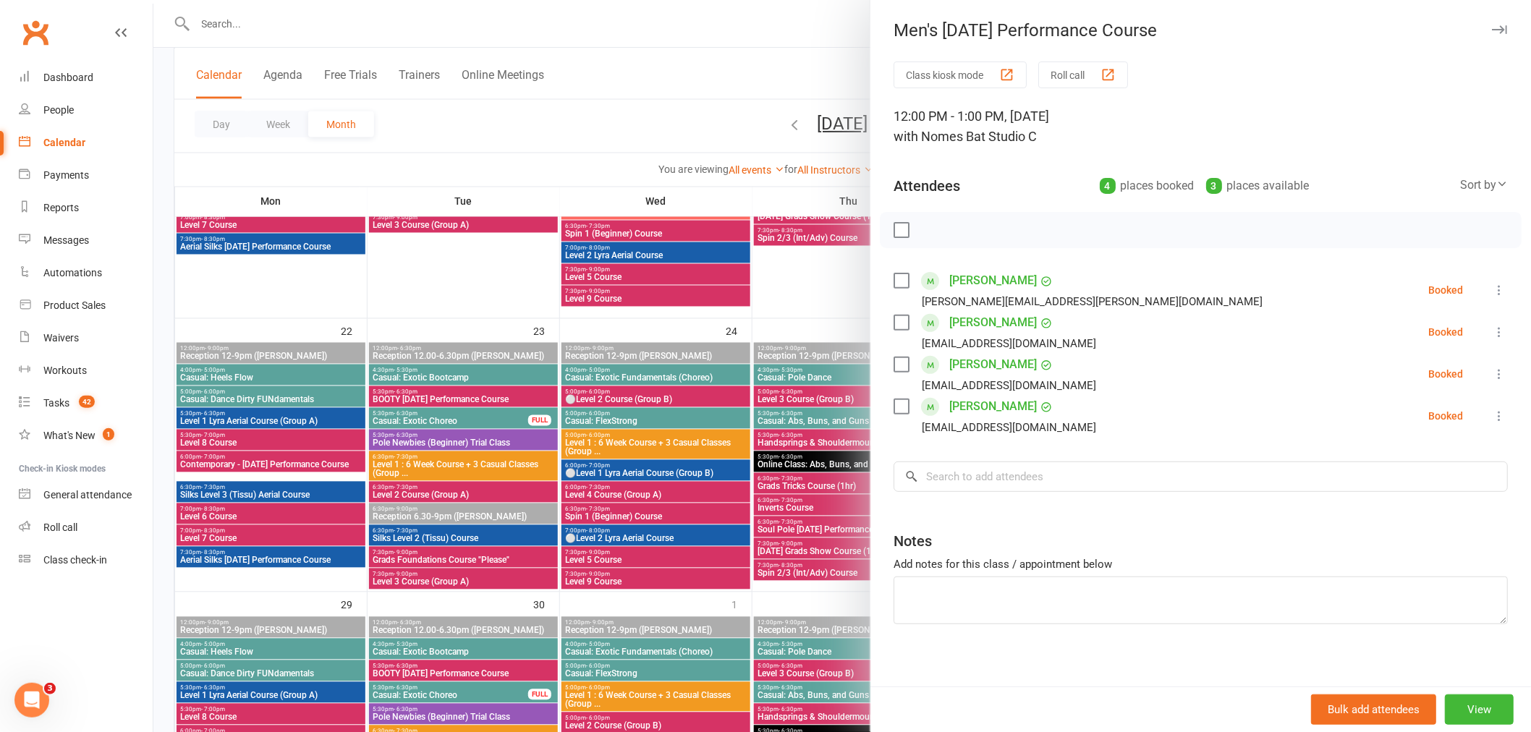
click at [789, 467] on div at bounding box center [842, 366] width 1378 height 732
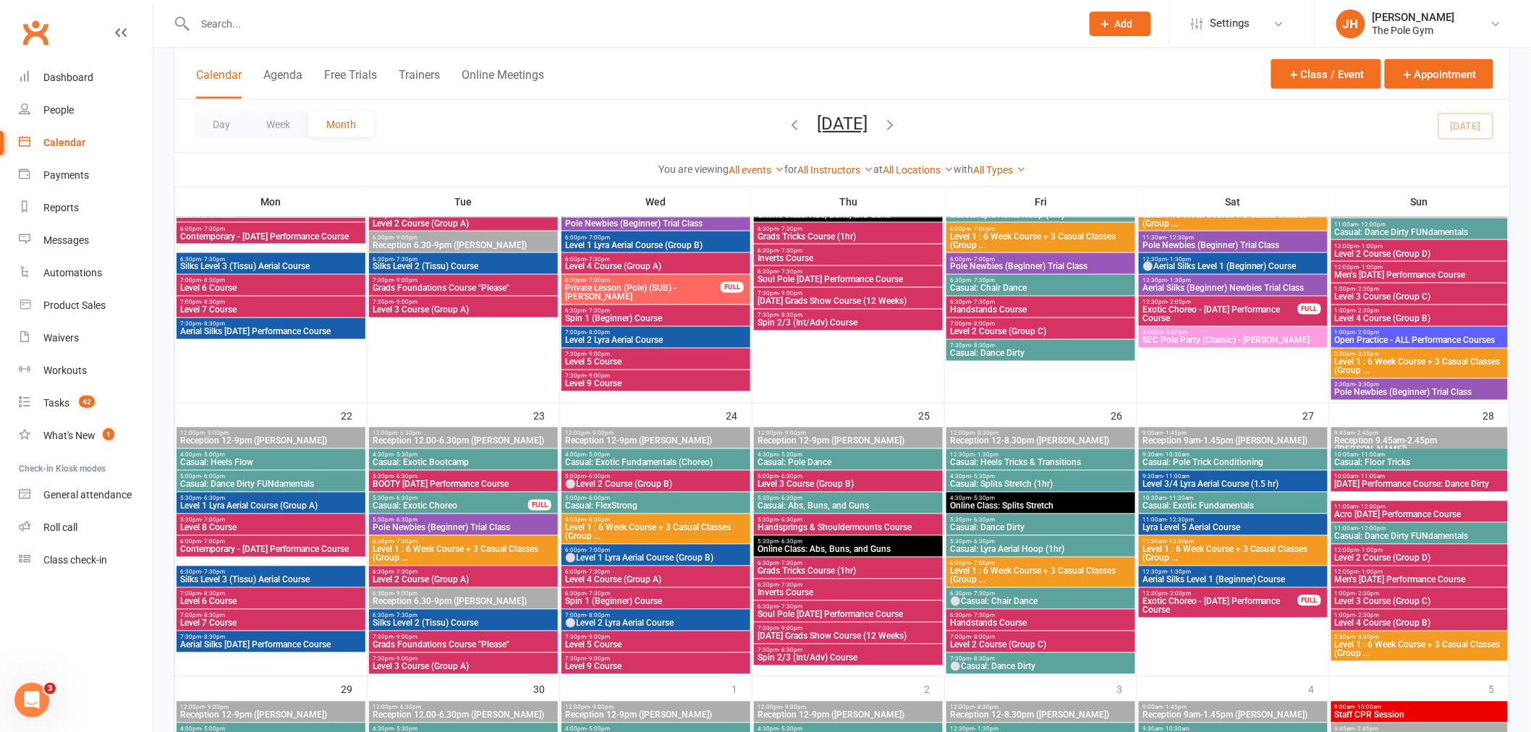
scroll to position [884, 0]
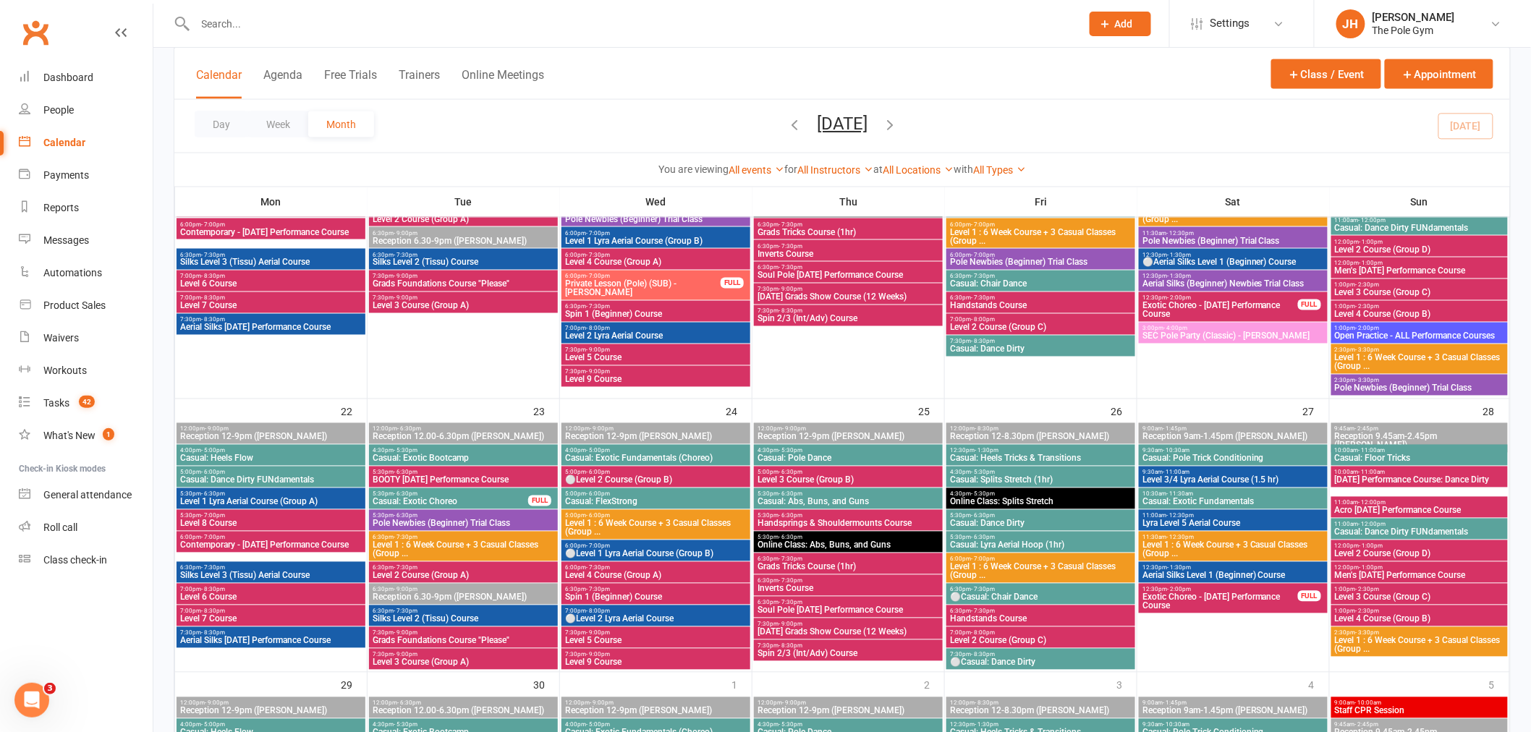
click at [1349, 572] on span "Men's [DATE] Performance Course" at bounding box center [1419, 576] width 171 height 9
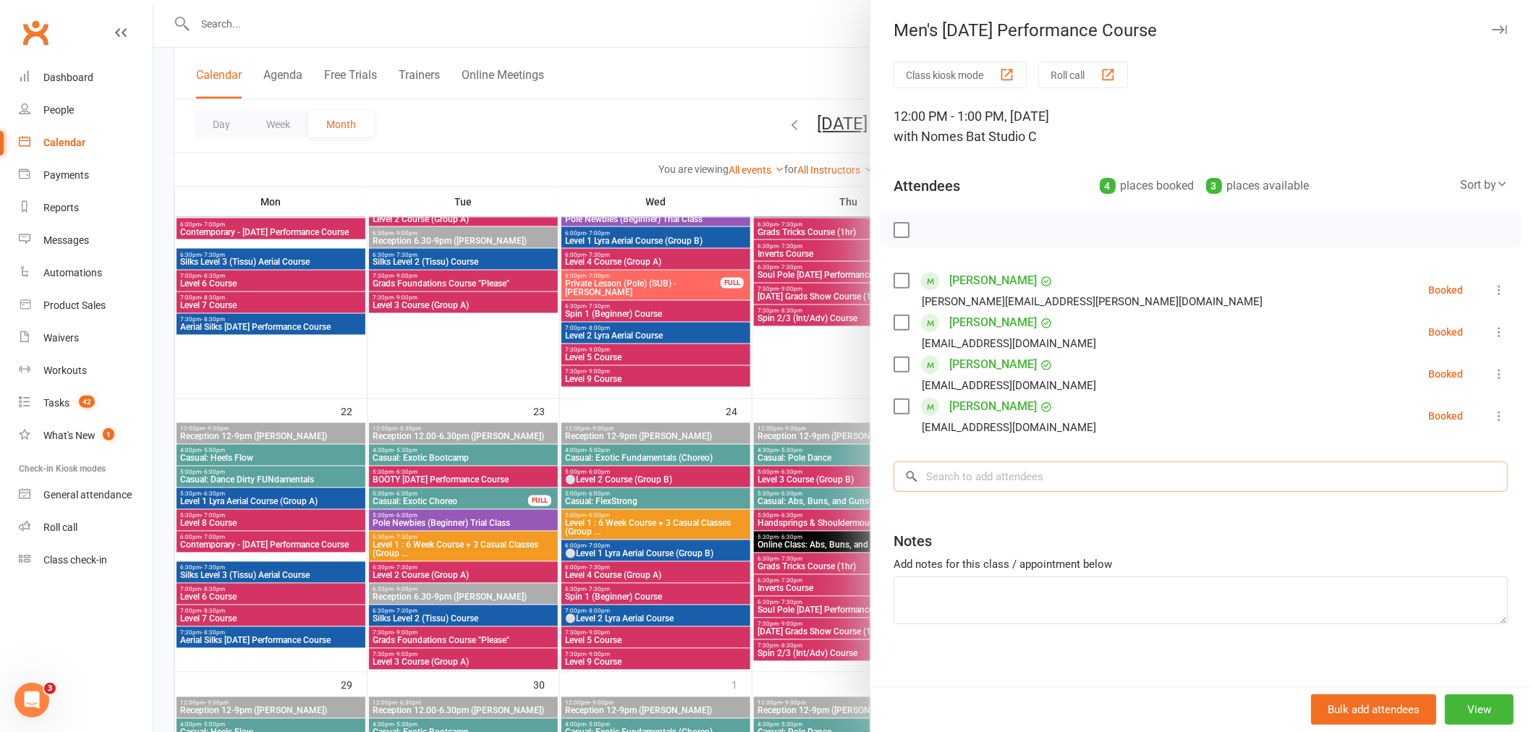
click at [994, 475] on input "search" at bounding box center [1201, 477] width 614 height 30
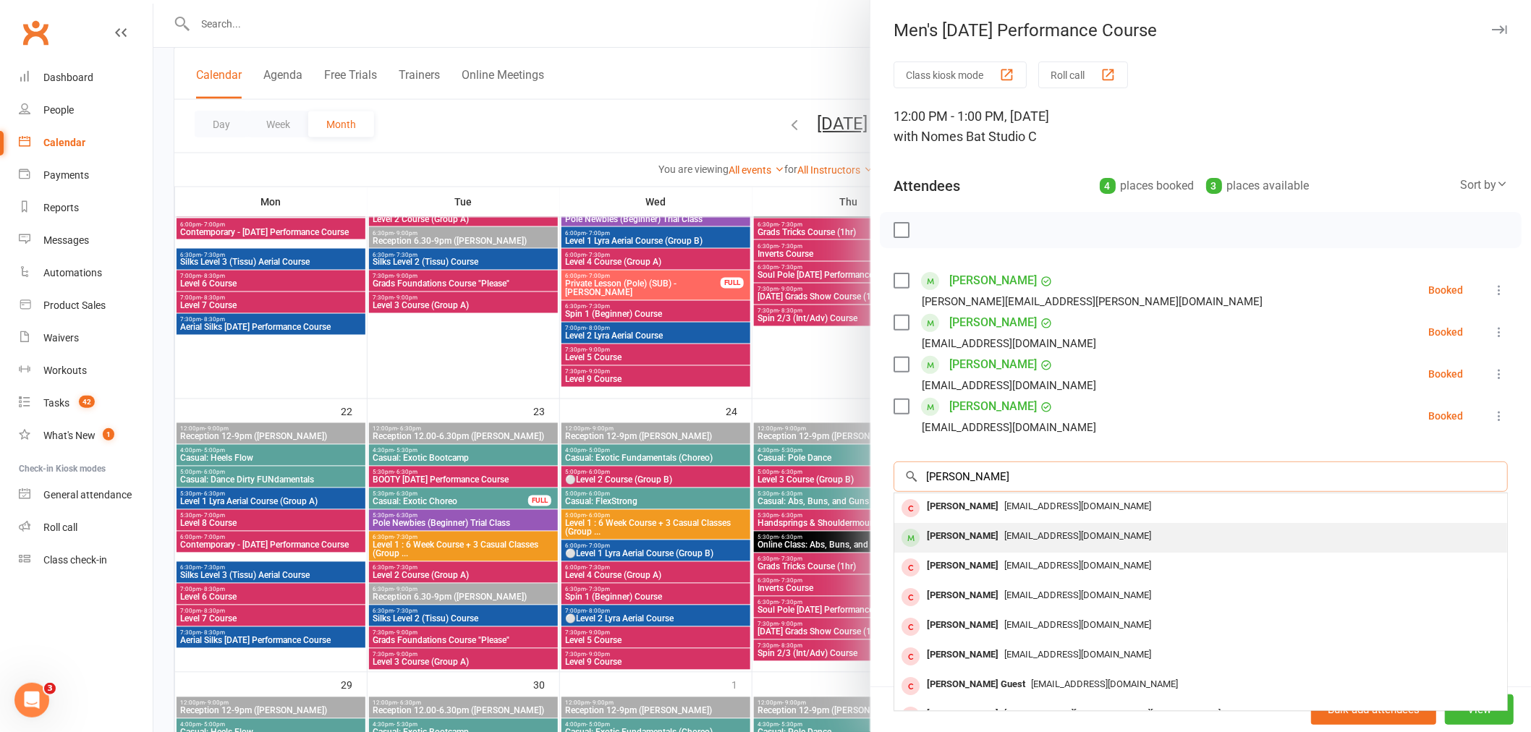
type input "[PERSON_NAME]"
click at [949, 546] on div "[PERSON_NAME]" at bounding box center [962, 536] width 83 height 21
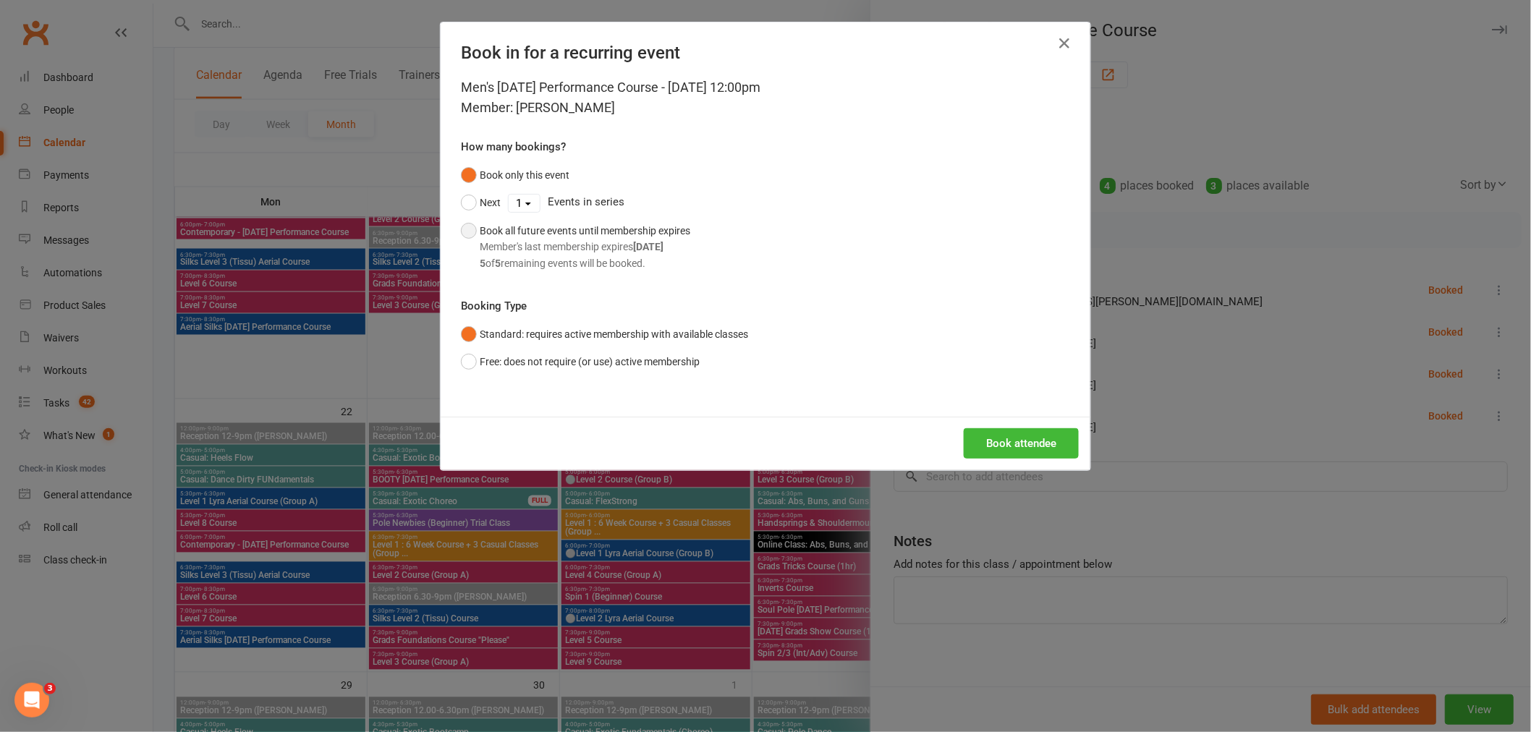
click at [535, 240] on div "Member's last membership expires Oct 26, 2025" at bounding box center [585, 247] width 211 height 16
click at [1024, 444] on button "Book attendee" at bounding box center [1021, 443] width 115 height 30
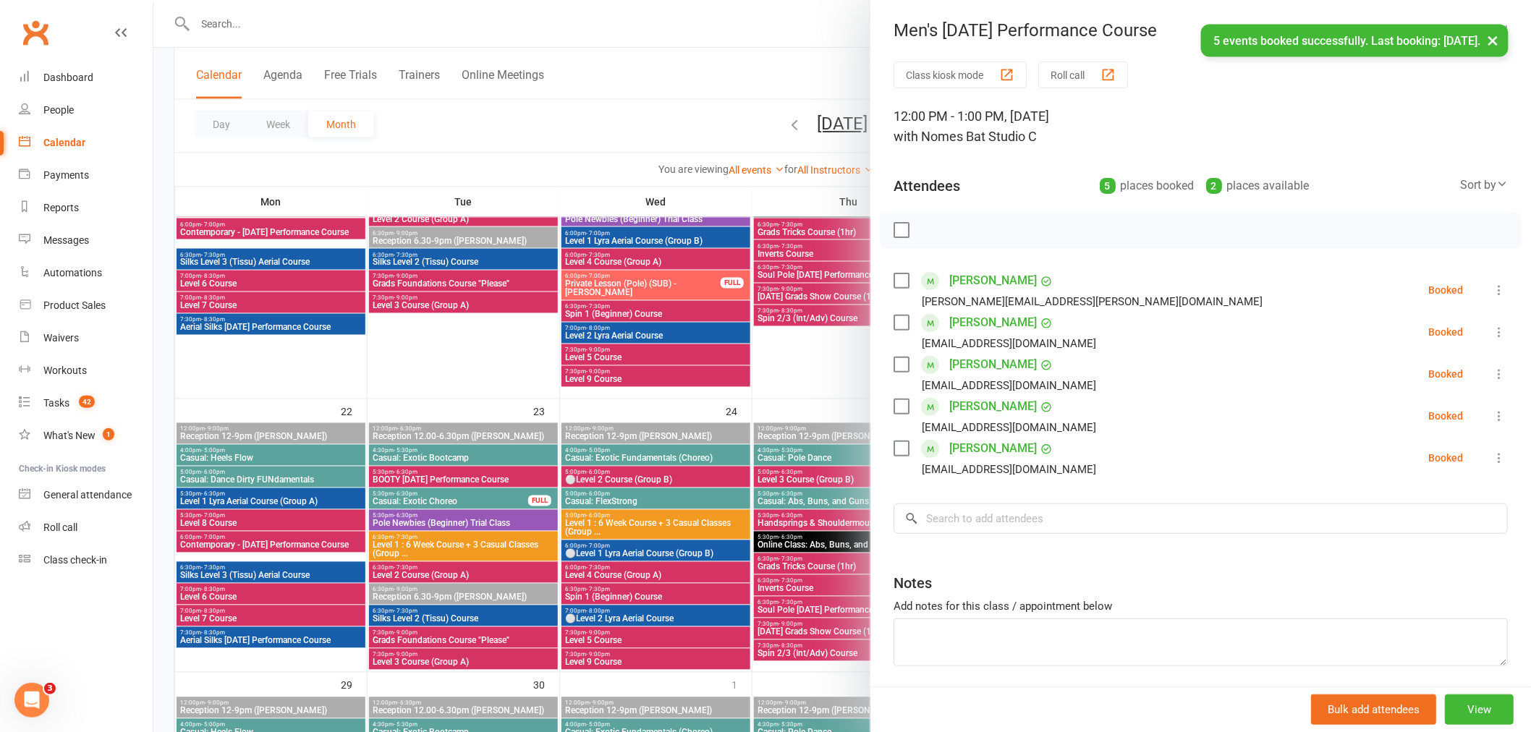
click at [717, 510] on div at bounding box center [842, 366] width 1378 height 732
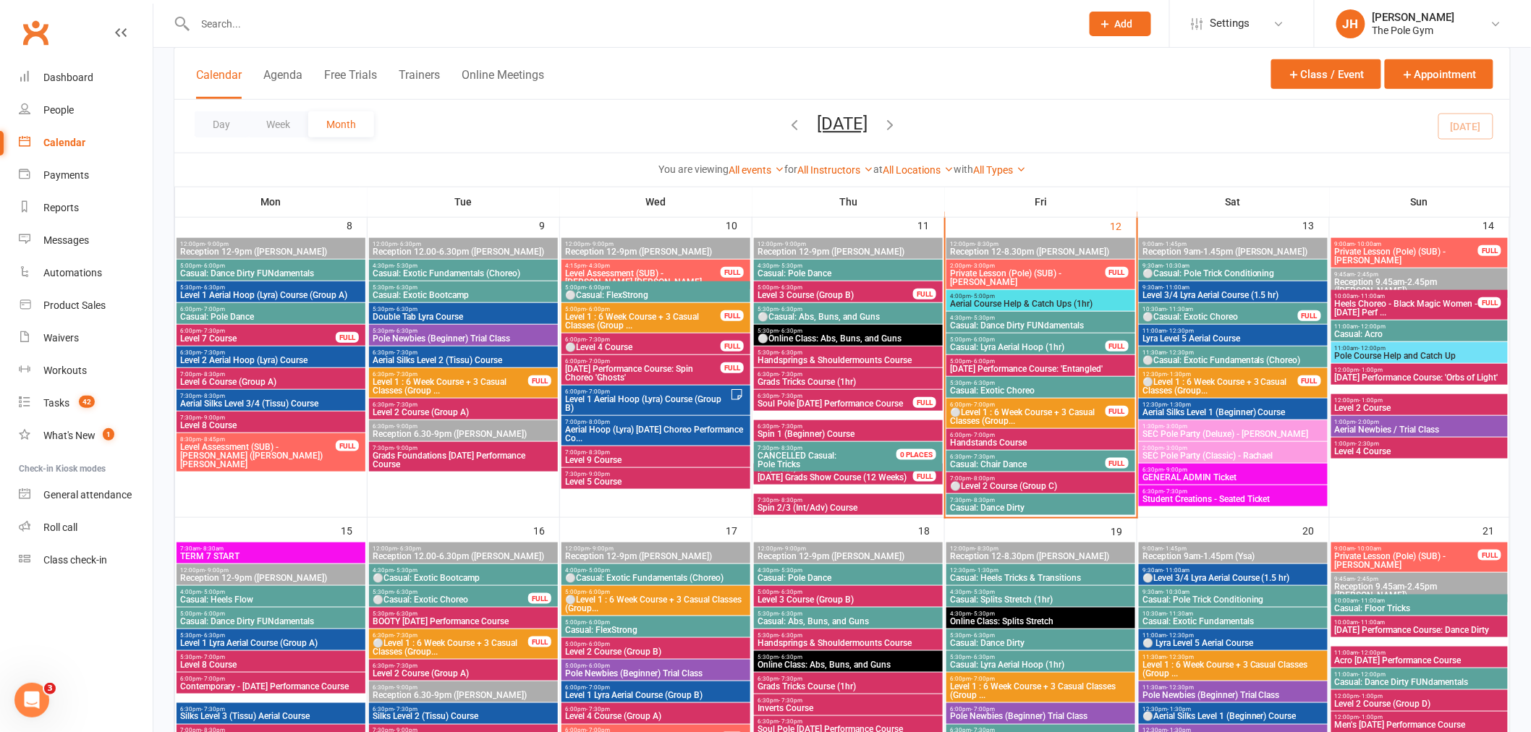
scroll to position [402, 0]
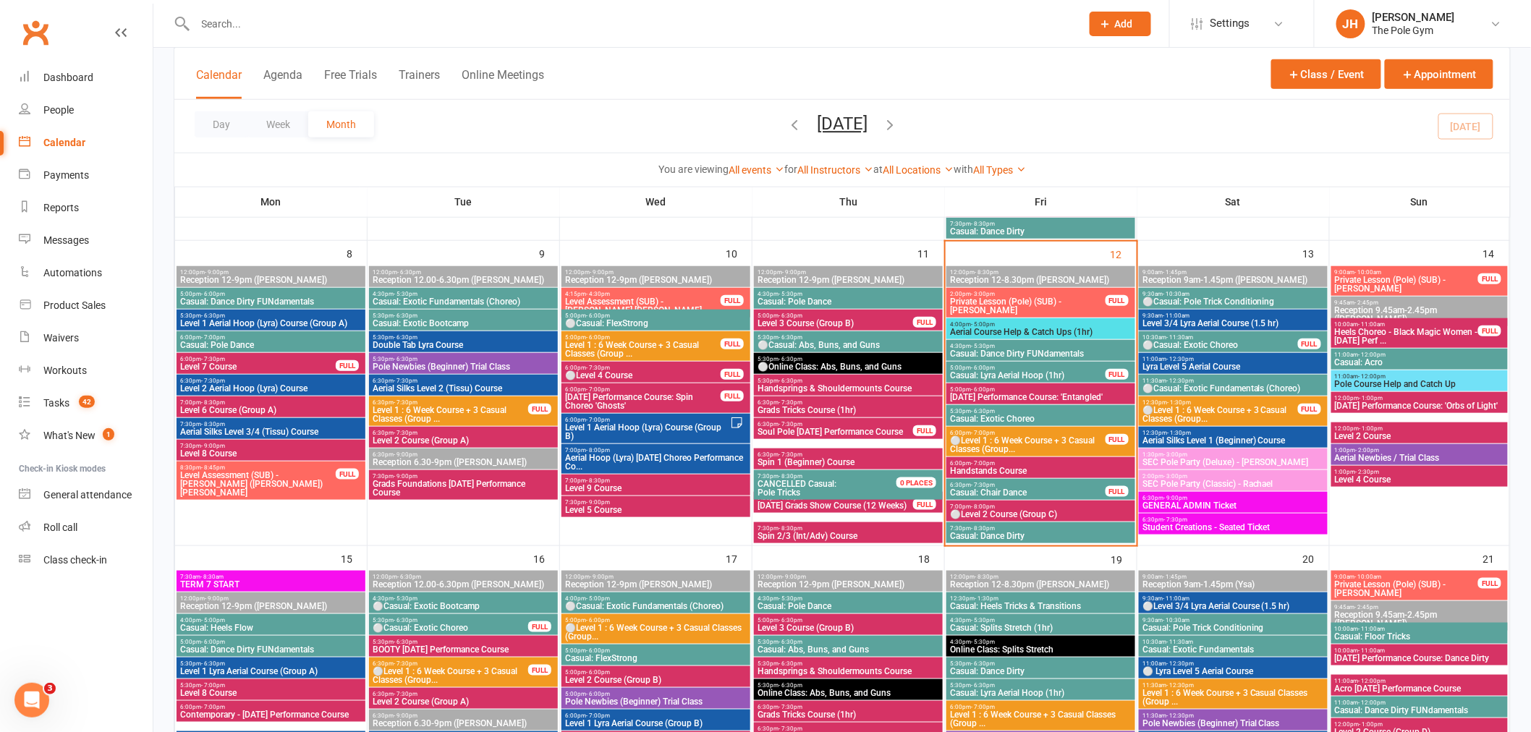
click at [1015, 365] on span "5:00pm - 6:00pm" at bounding box center [1027, 368] width 157 height 7
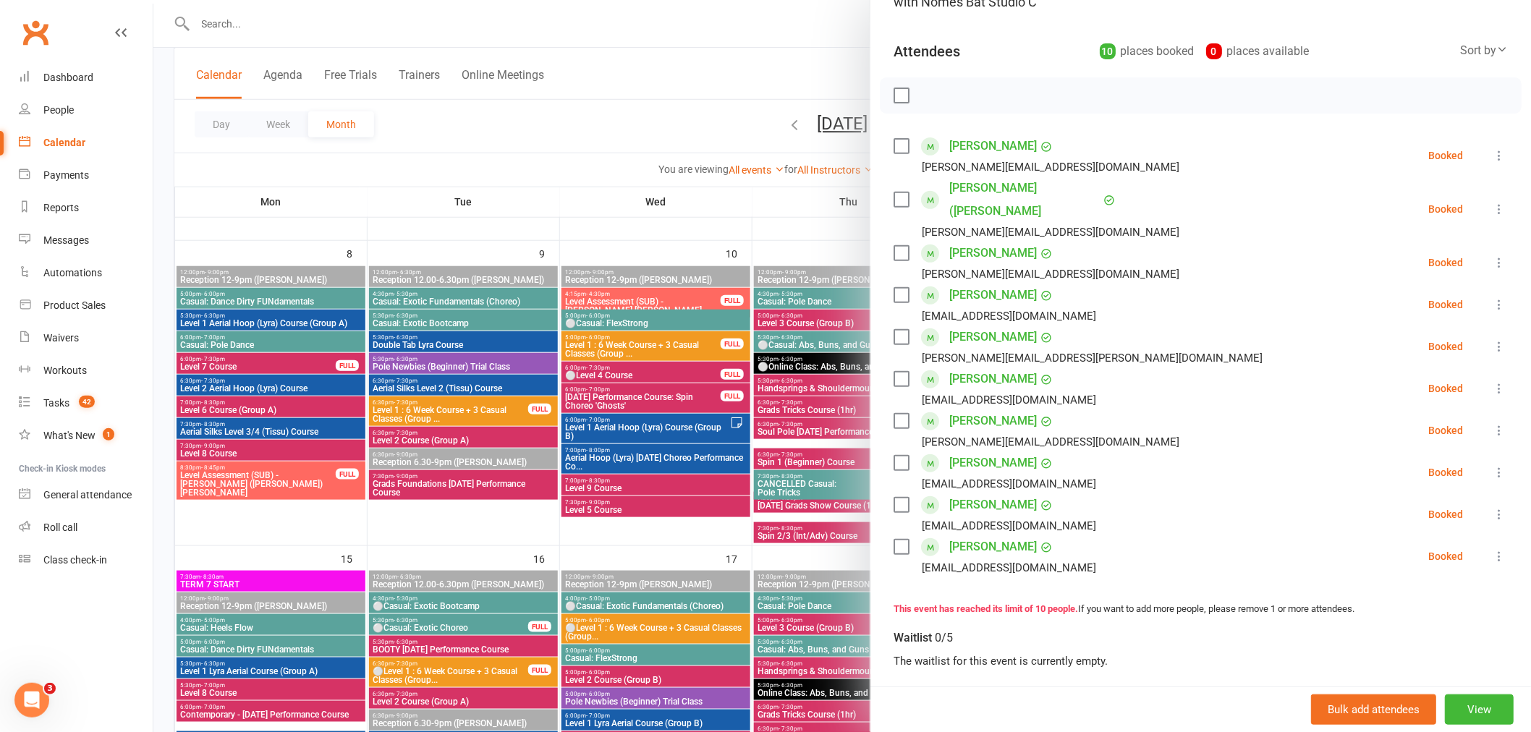
scroll to position [161, 0]
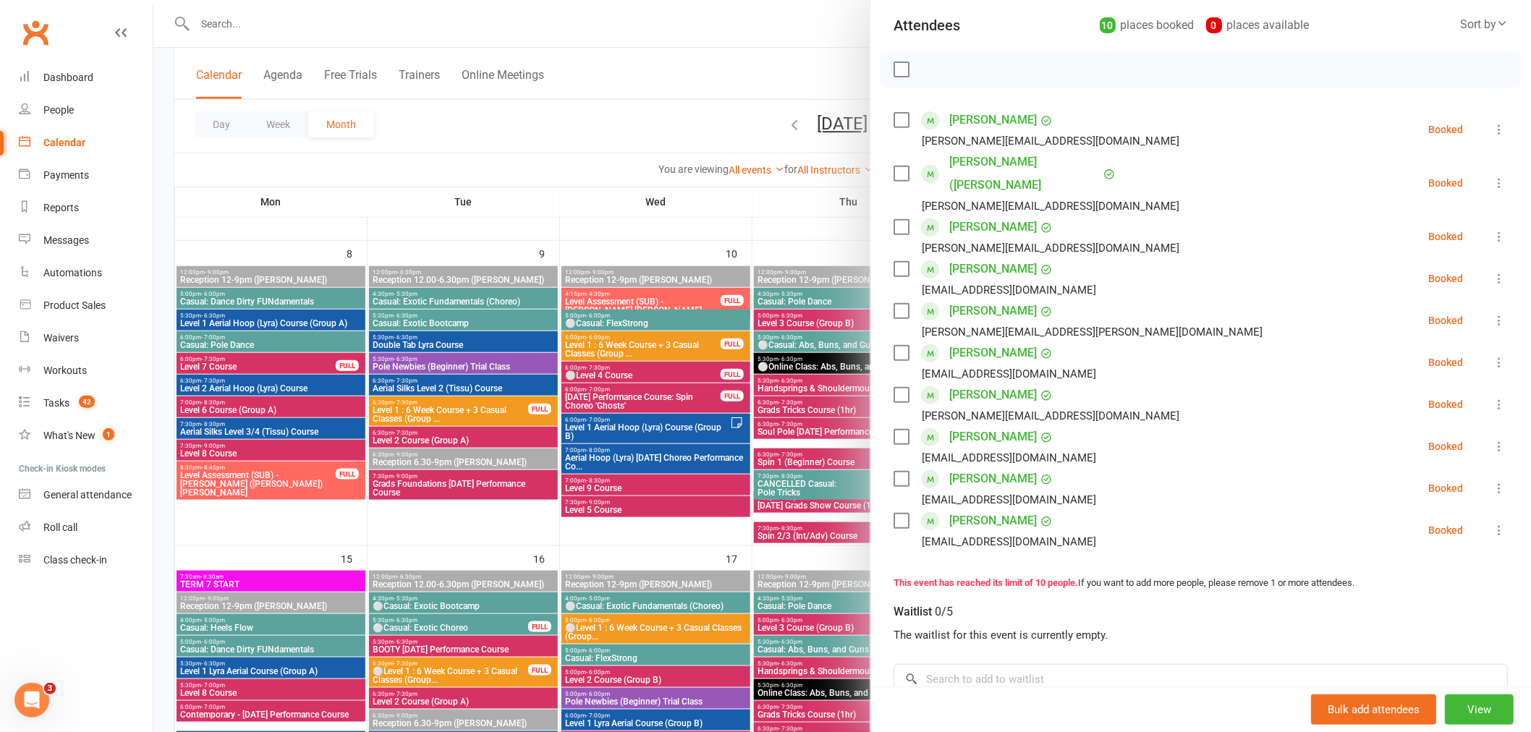
click at [706, 561] on div at bounding box center [842, 366] width 1378 height 732
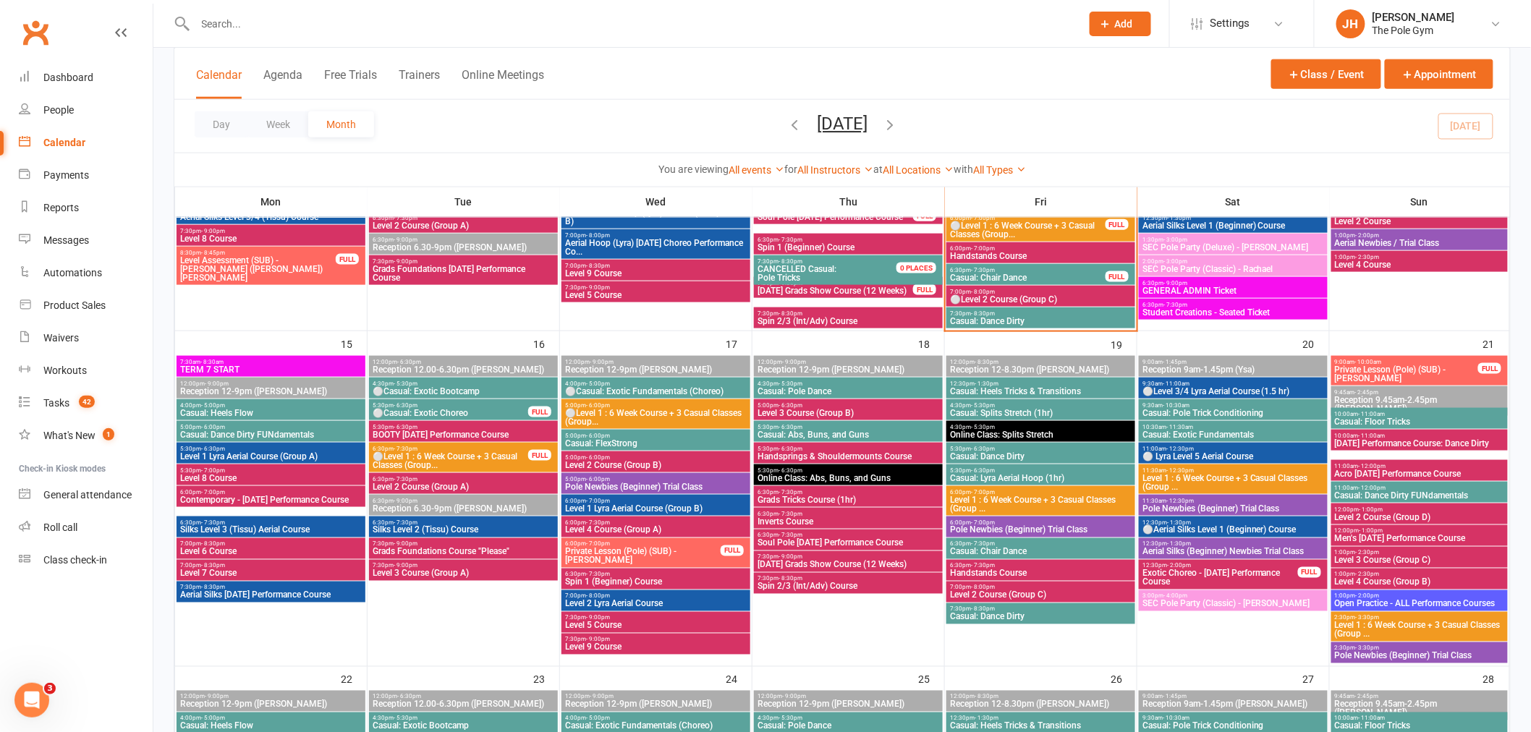
scroll to position [643, 0]
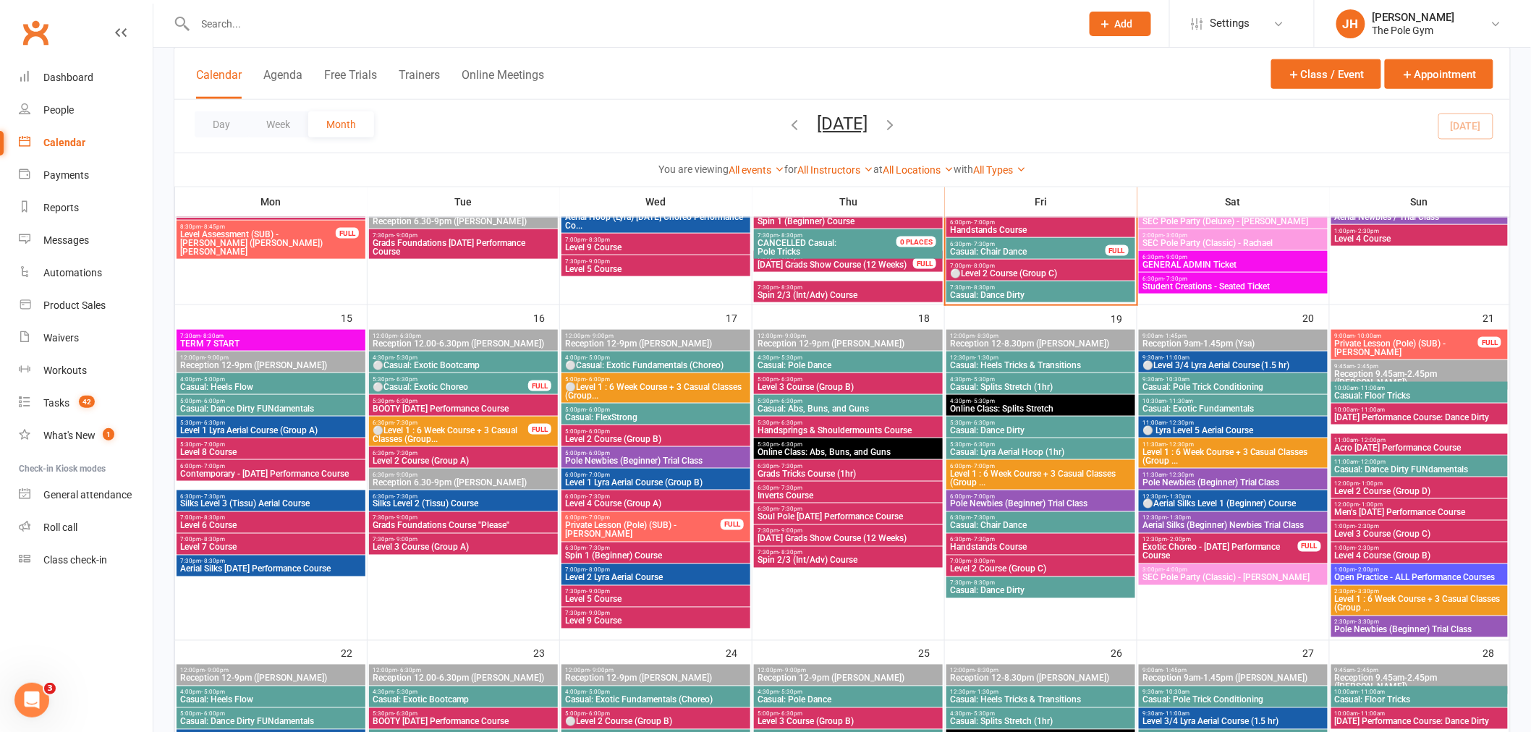
click at [1004, 452] on span "Casual: Lyra Aerial Hoop (1hr)" at bounding box center [1040, 452] width 183 height 9
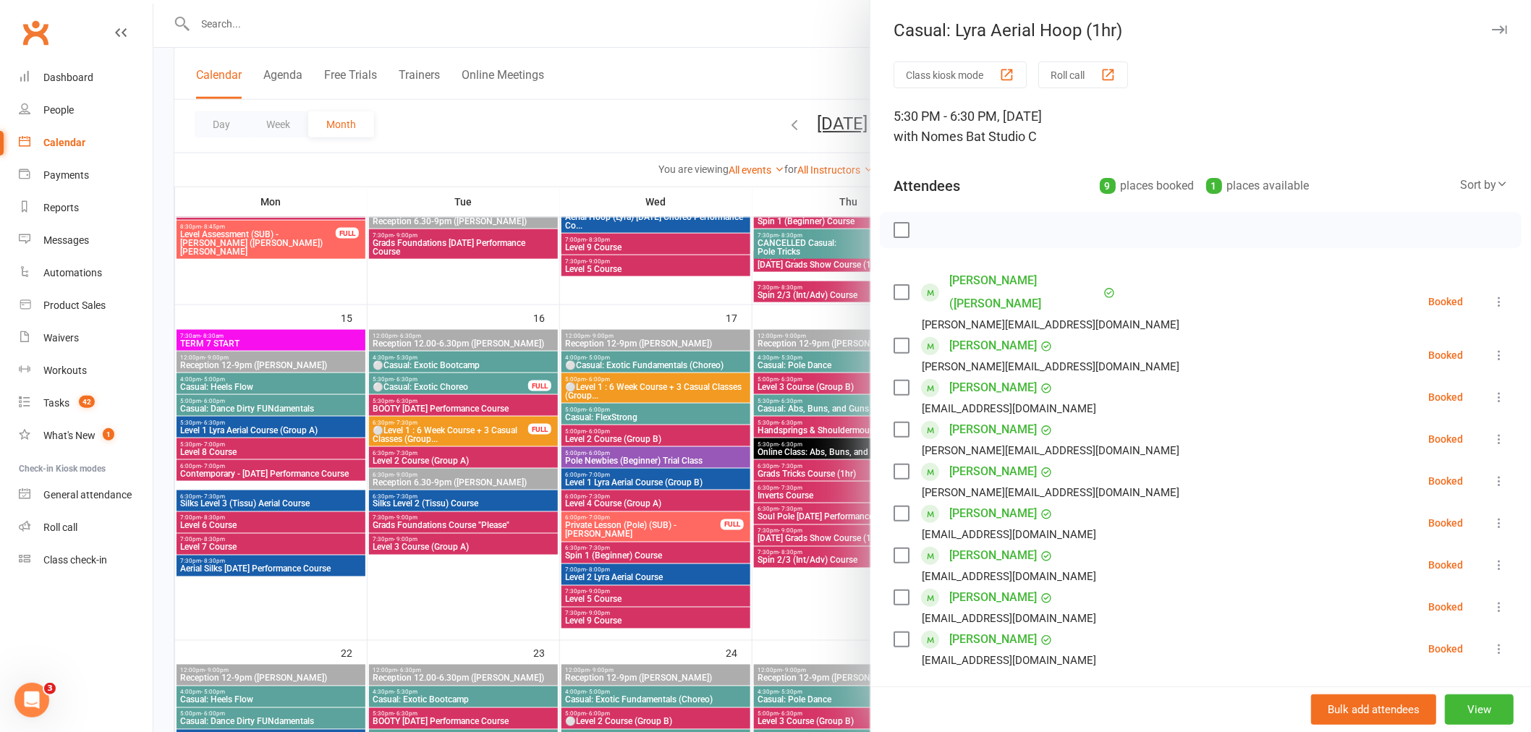
click at [1492, 558] on icon at bounding box center [1499, 565] width 14 height 14
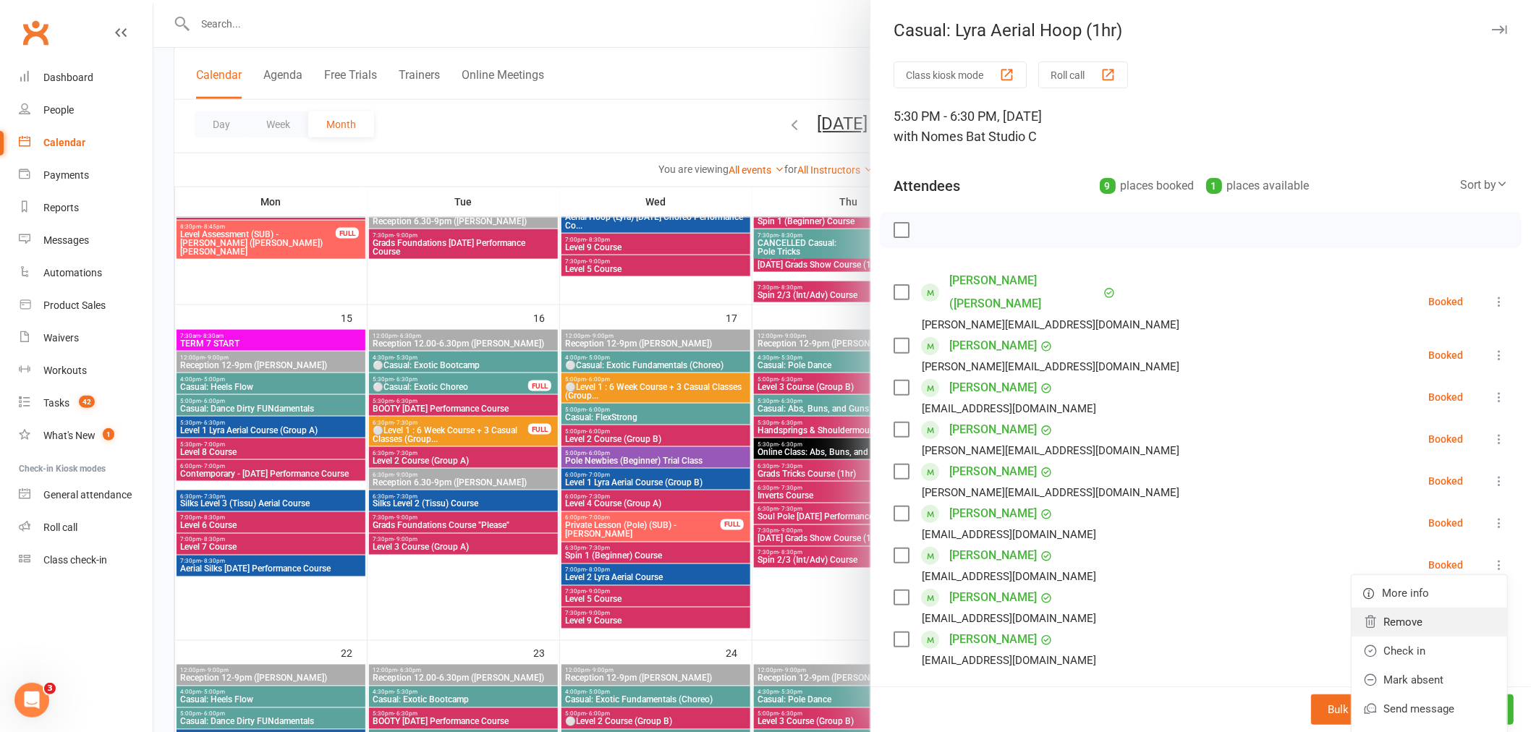
click at [1386, 608] on link "Remove" at bounding box center [1430, 622] width 156 height 29
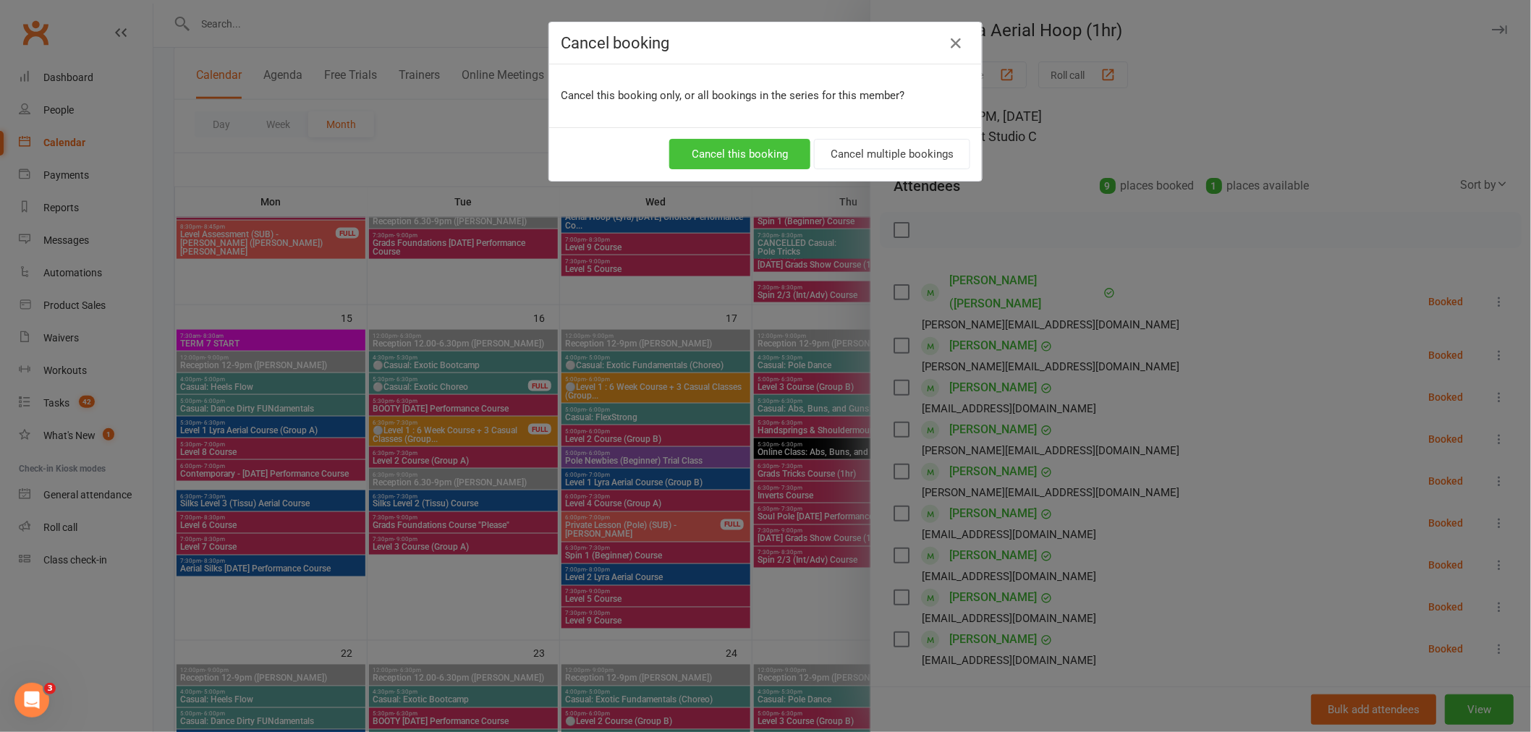
click at [725, 150] on button "Cancel this booking" at bounding box center [739, 154] width 141 height 30
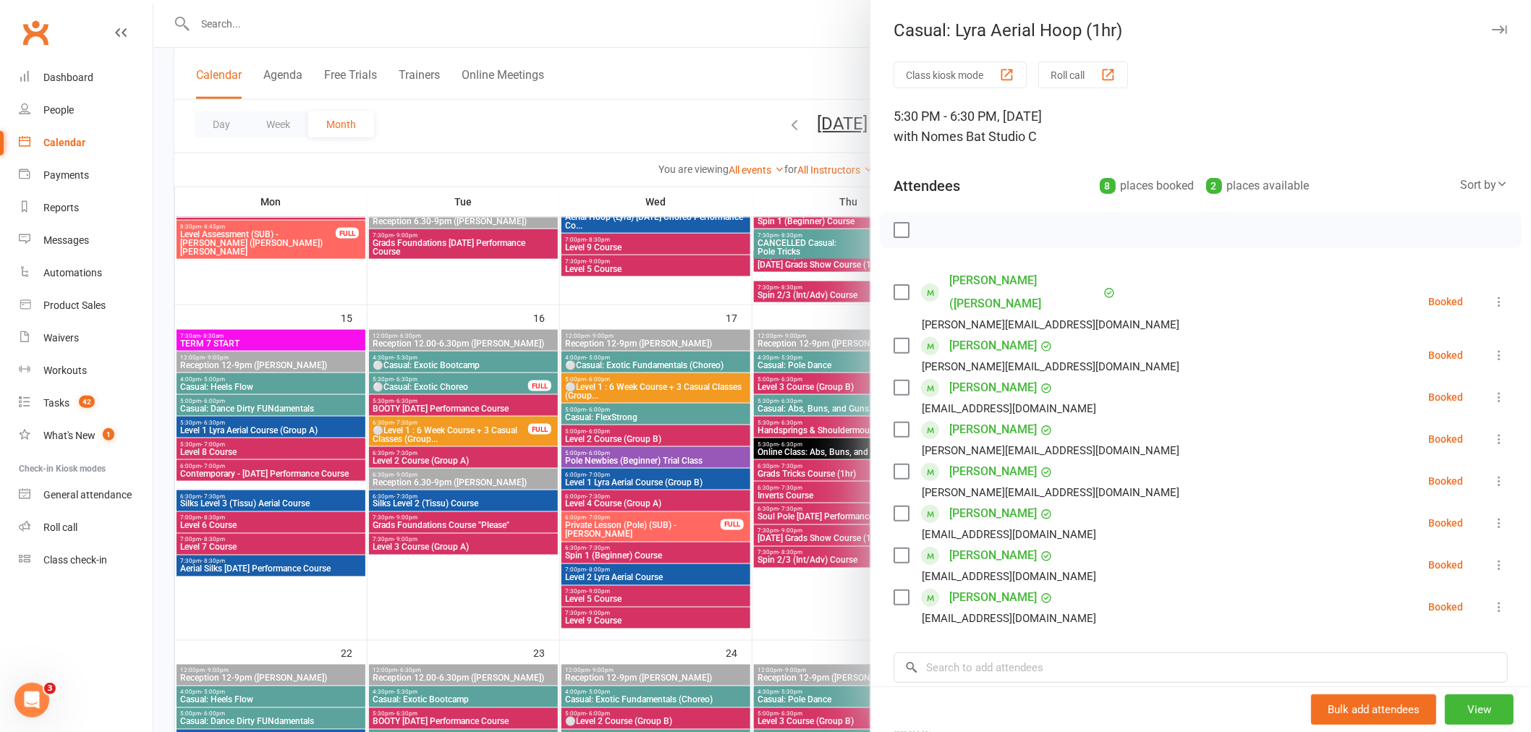
click at [803, 464] on div at bounding box center [842, 366] width 1378 height 732
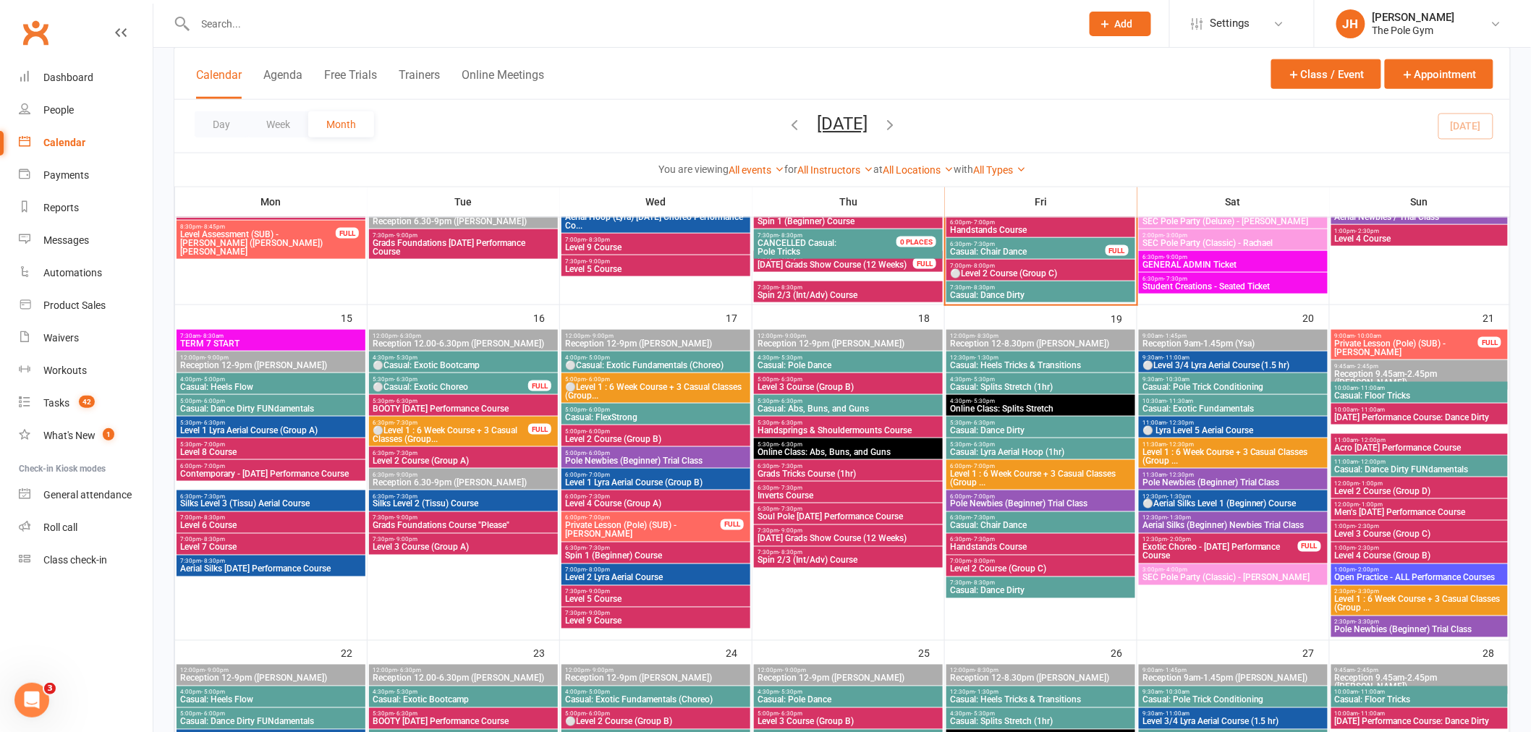
click at [859, 359] on span "4:30pm - 5:30pm" at bounding box center [848, 358] width 183 height 7
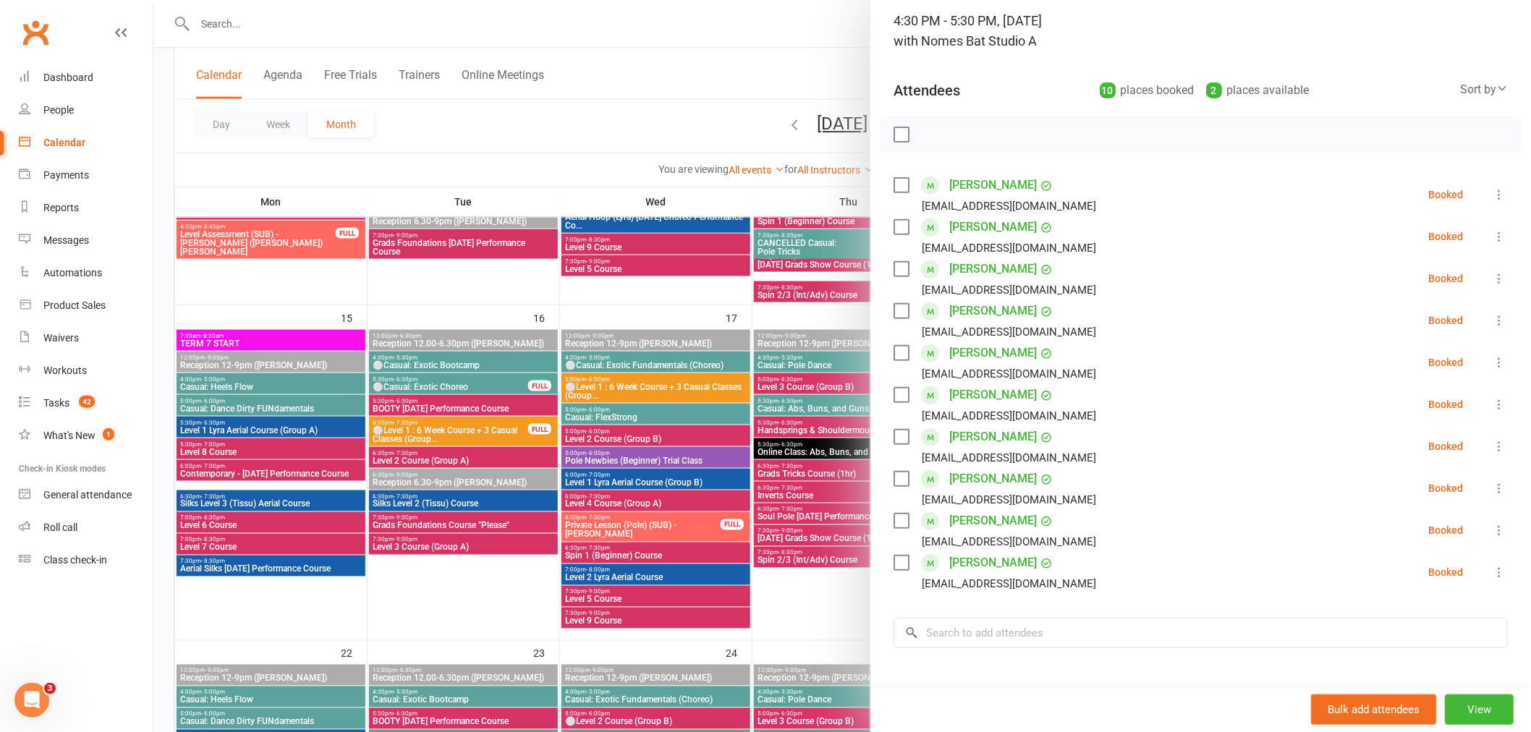
scroll to position [241, 0]
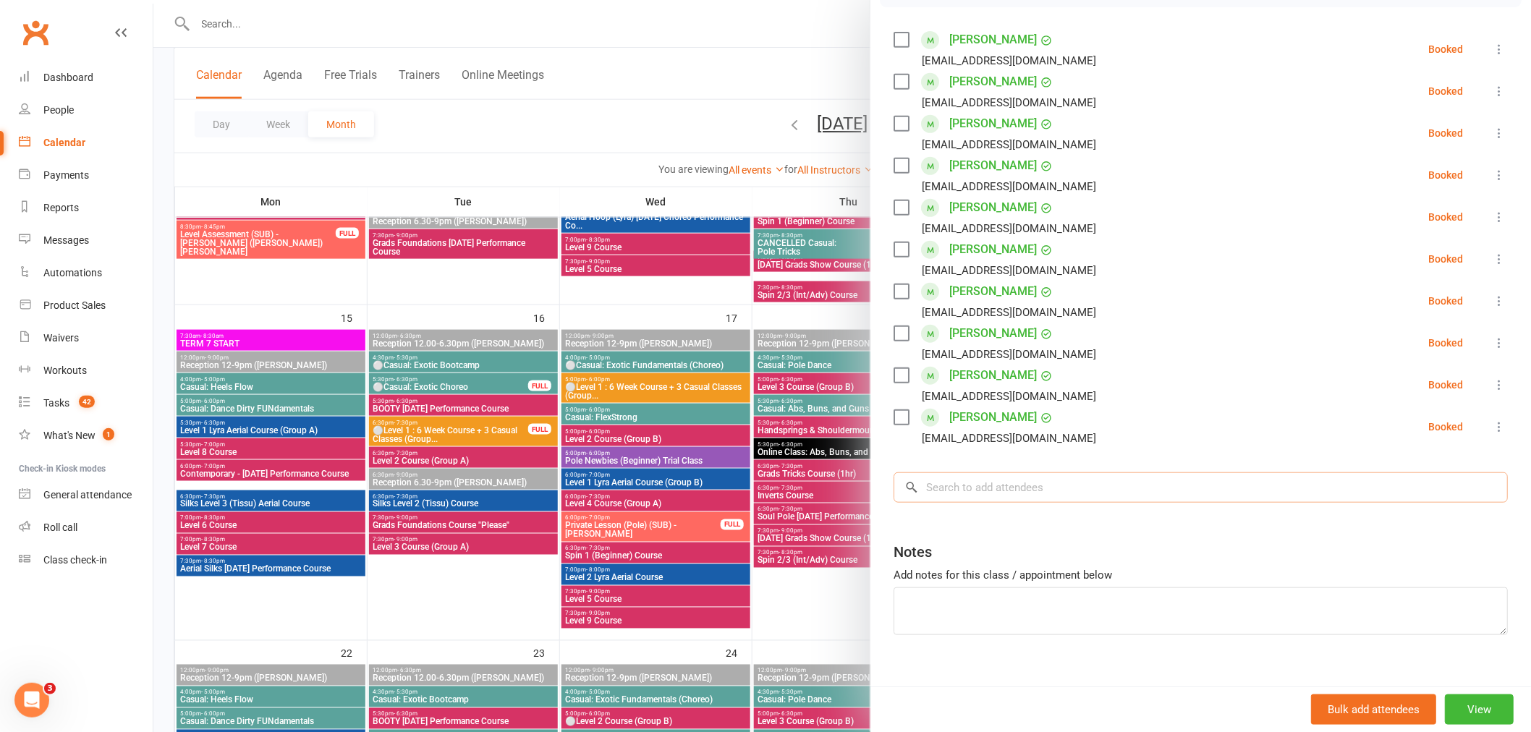
click at [956, 494] on input "search" at bounding box center [1201, 488] width 614 height 30
drag, startPoint x: 960, startPoint y: 479, endPoint x: 927, endPoint y: 483, distance: 33.5
click at [927, 483] on input "hurna" at bounding box center [1201, 488] width 614 height 30
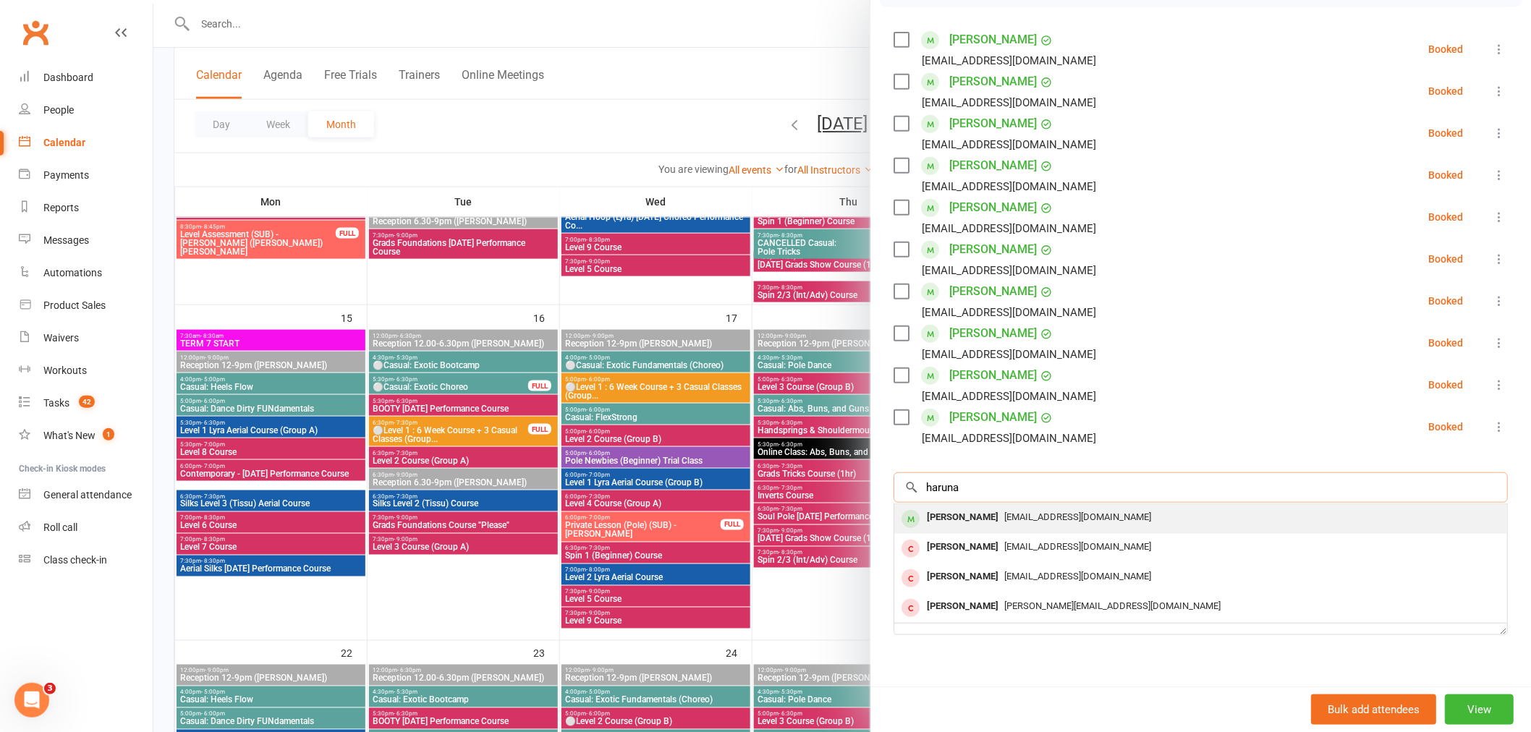
type input "haruna"
click at [980, 507] on div "Haruna Rinella" at bounding box center [962, 517] width 83 height 21
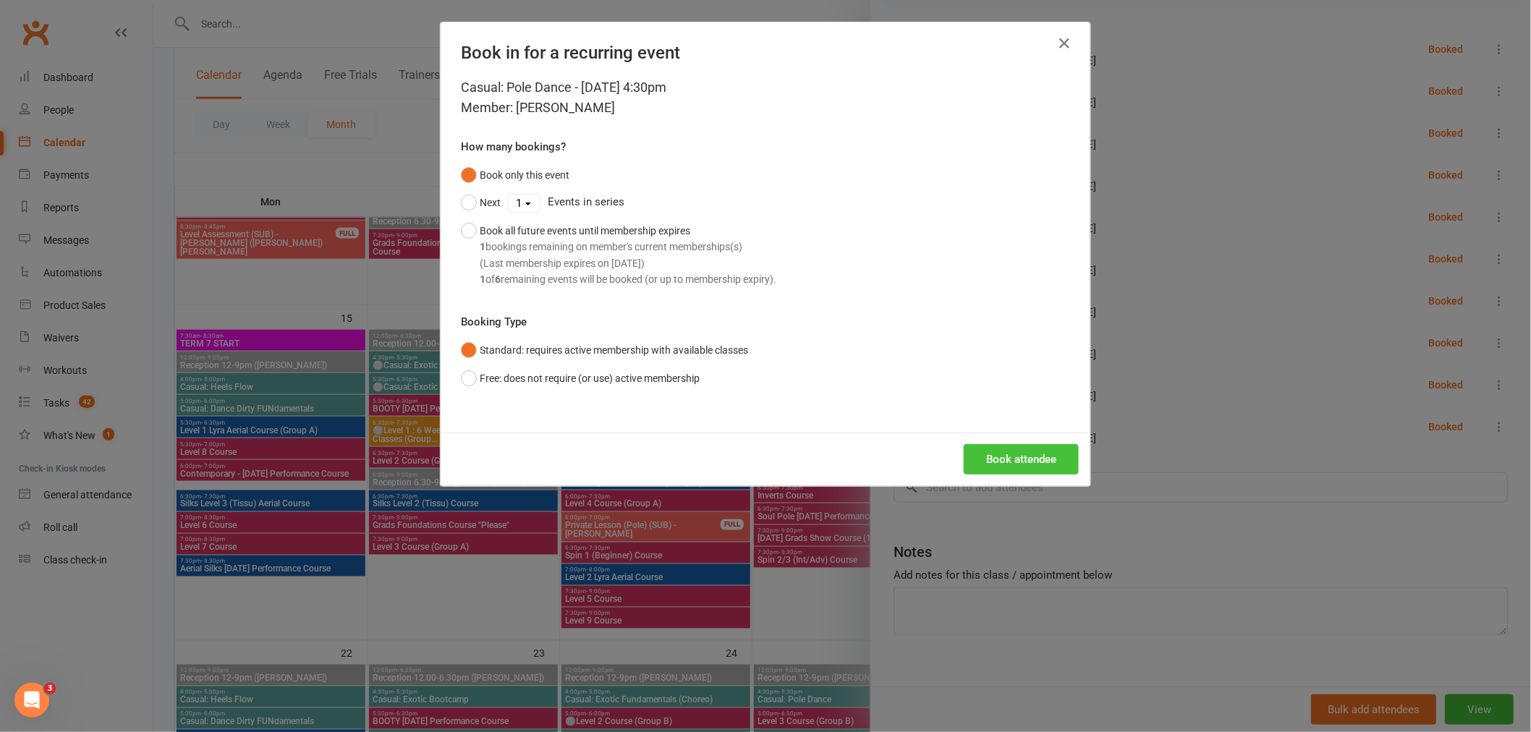
click at [1028, 446] on button "Book attendee" at bounding box center [1021, 459] width 115 height 30
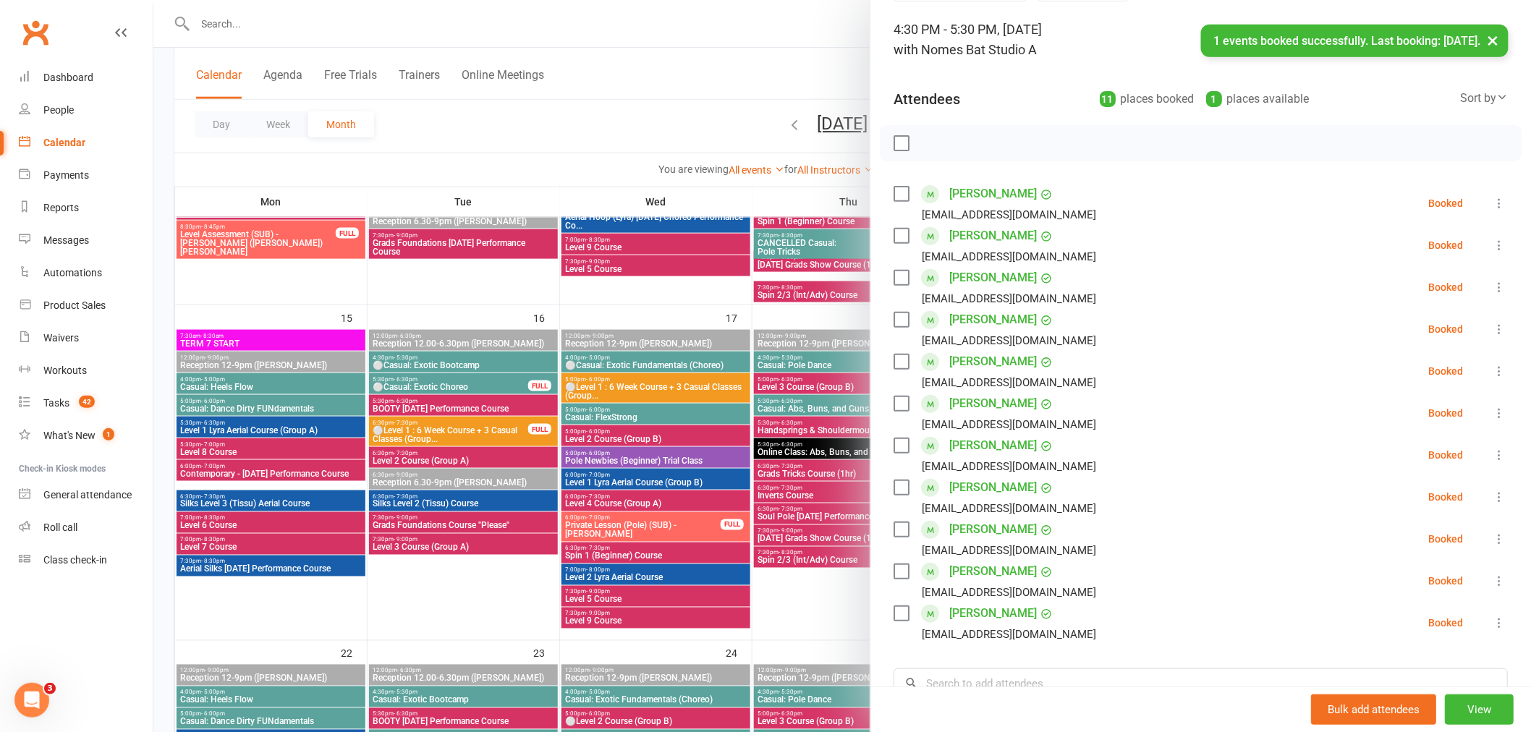
scroll to position [80, 0]
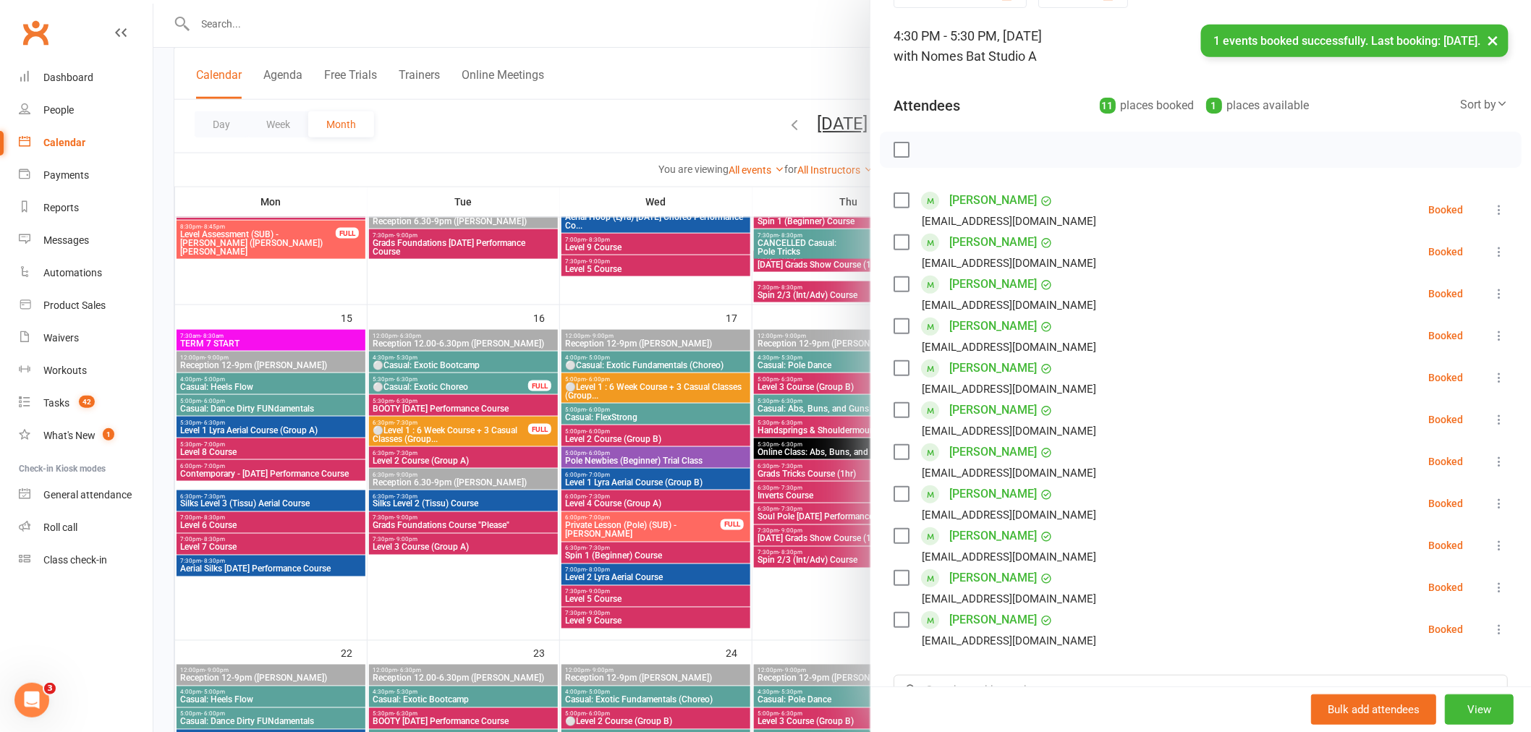
click at [751, 415] on div at bounding box center [842, 366] width 1378 height 732
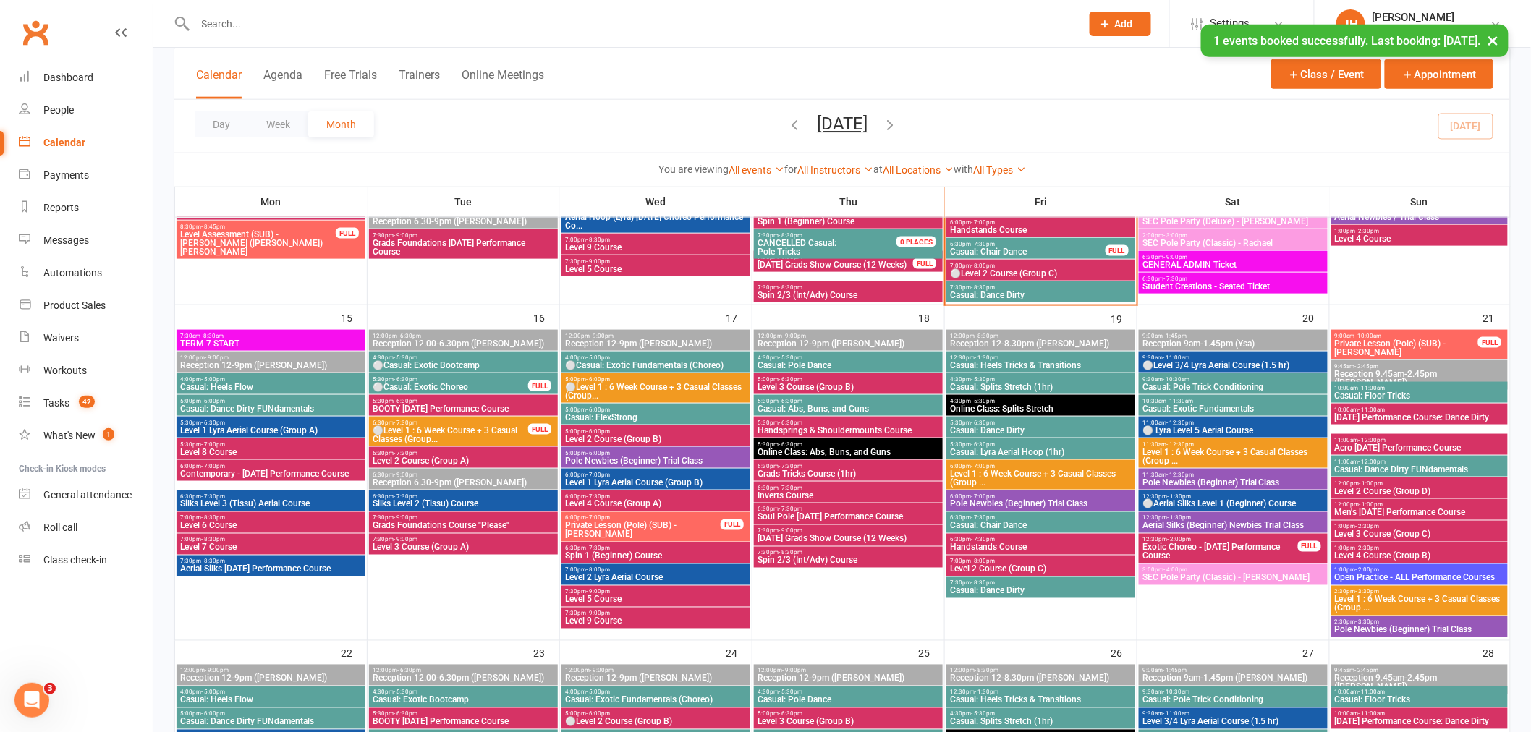
click at [892, 359] on span "4:30pm - 5:30pm" at bounding box center [848, 358] width 183 height 7
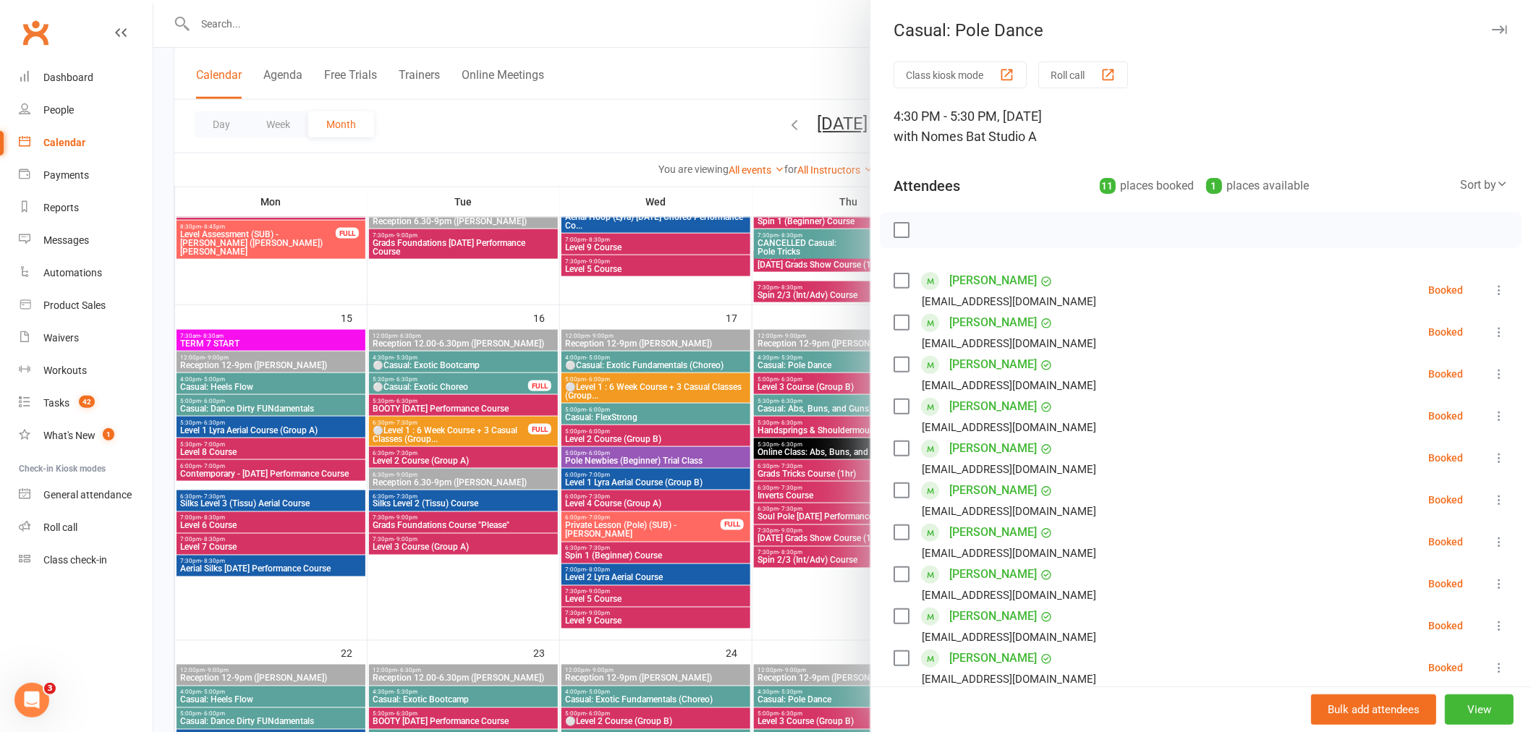
click at [828, 386] on div at bounding box center [842, 366] width 1378 height 732
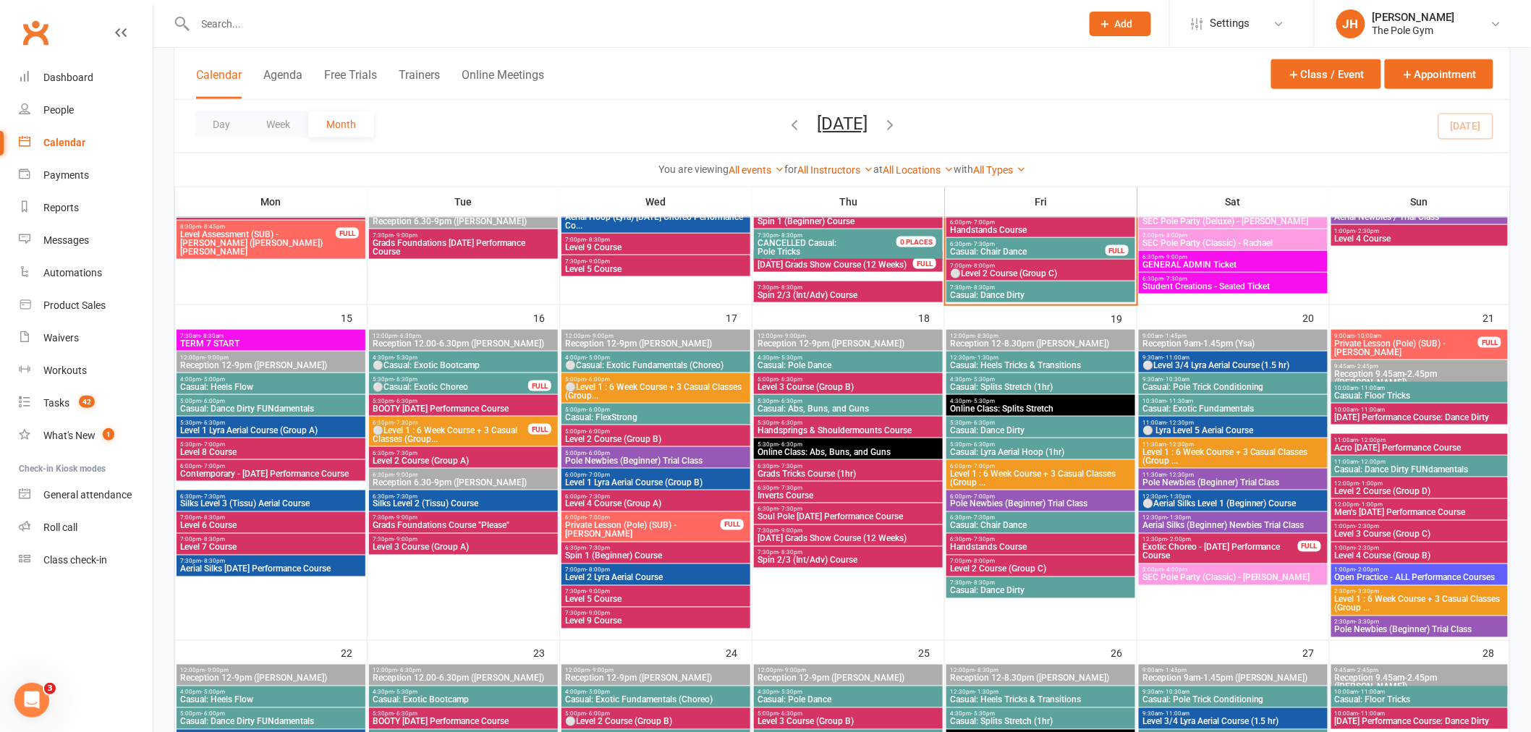
click at [896, 357] on span "4:30pm - 5:30pm" at bounding box center [848, 358] width 183 height 7
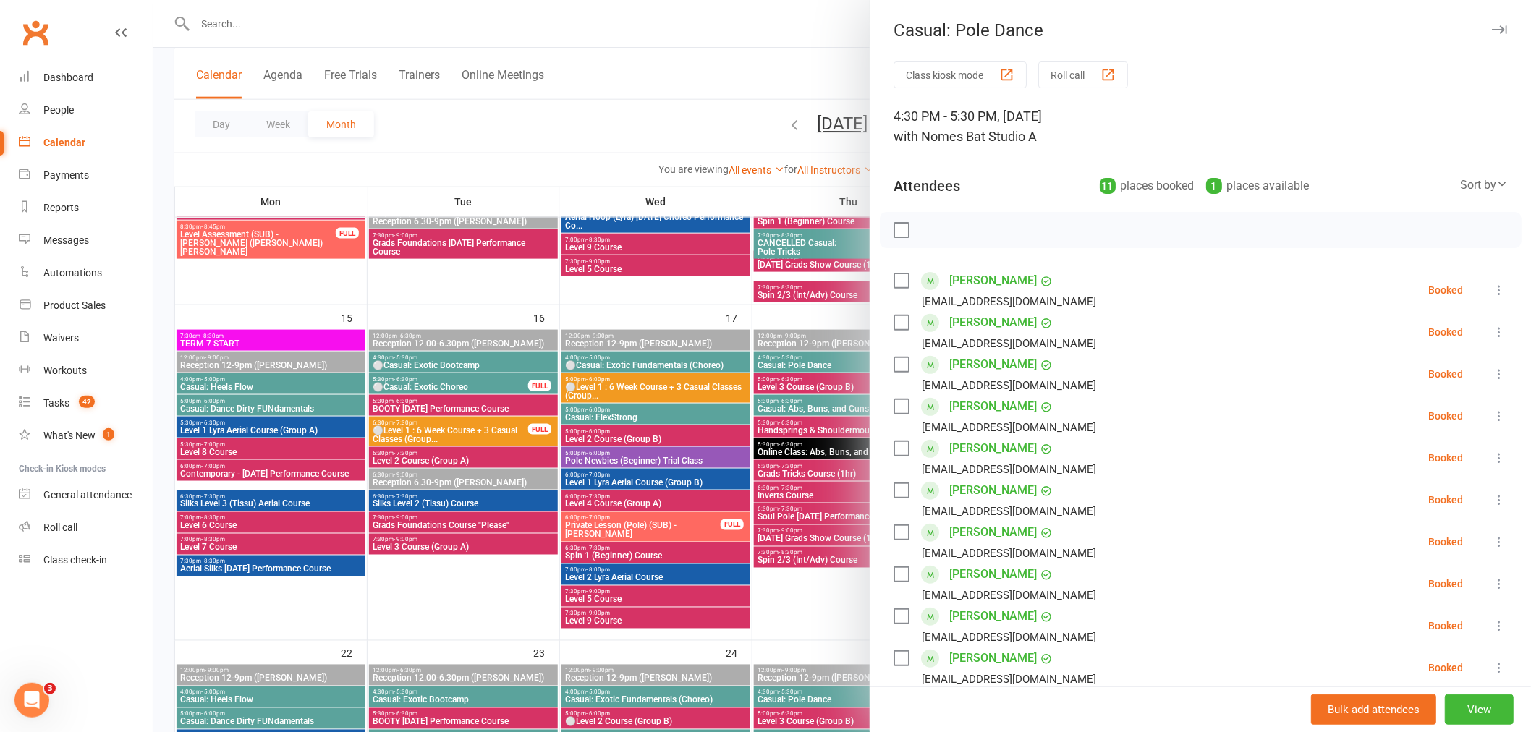
click at [838, 360] on div at bounding box center [842, 366] width 1378 height 732
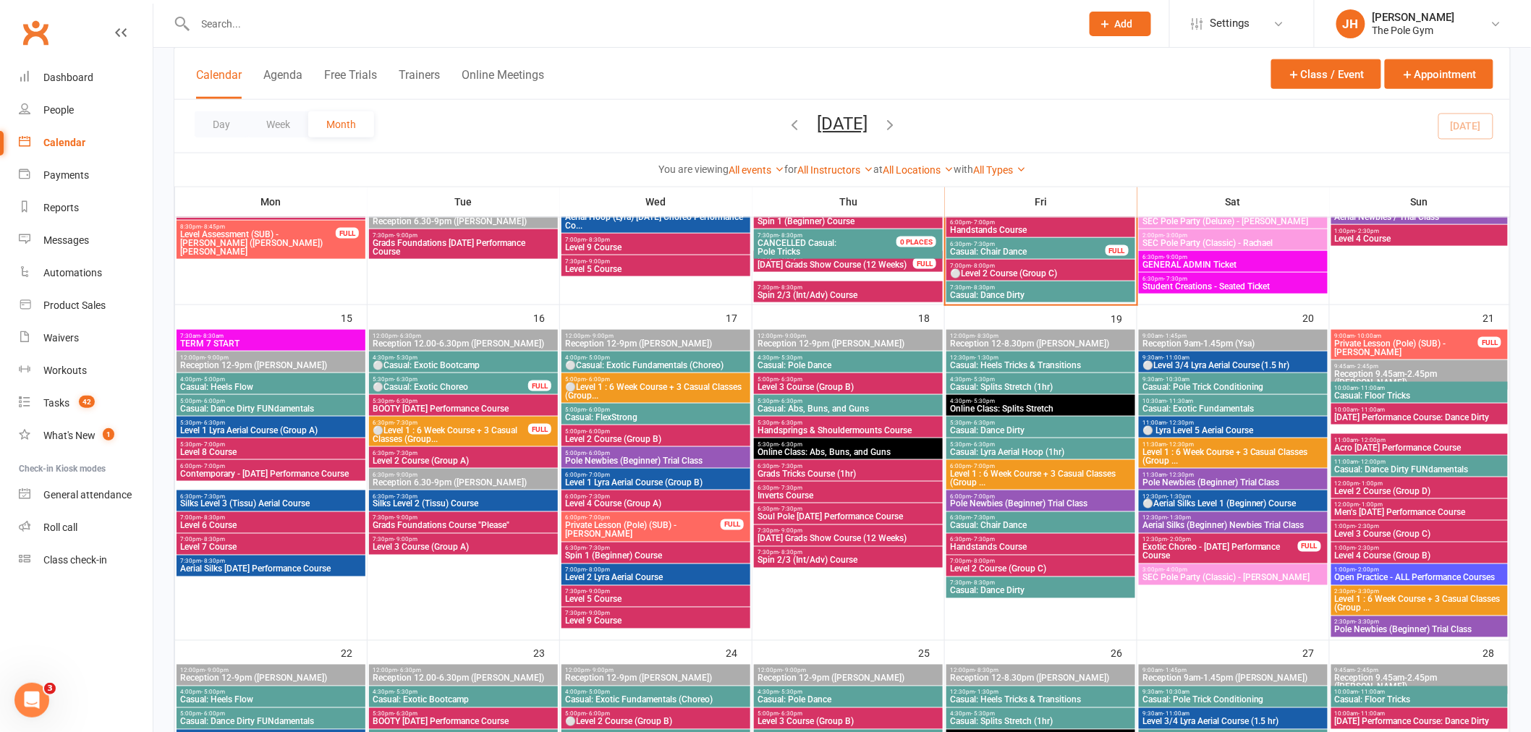
click at [892, 356] on span "4:30pm - 5:30pm" at bounding box center [848, 358] width 183 height 7
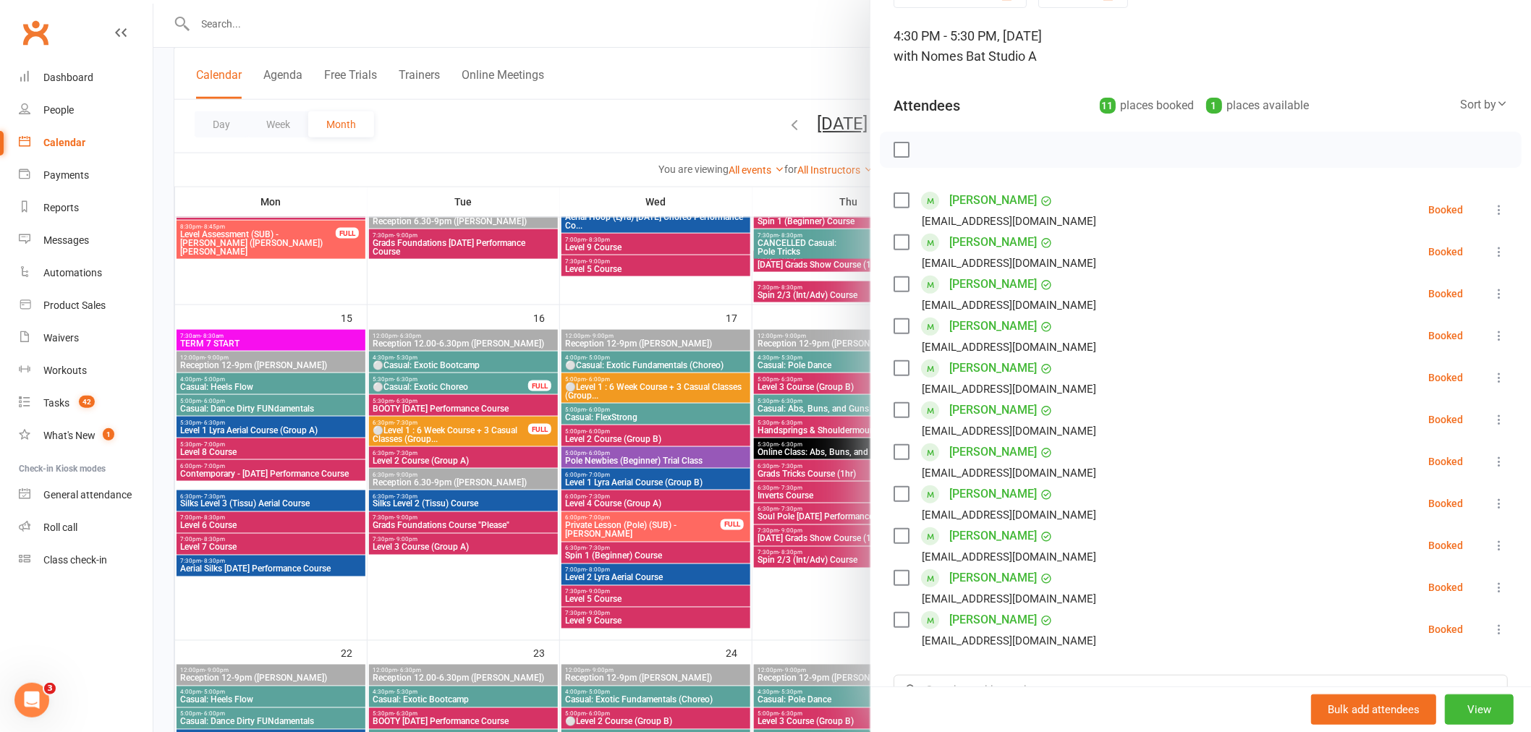
click at [745, 470] on div at bounding box center [842, 366] width 1378 height 732
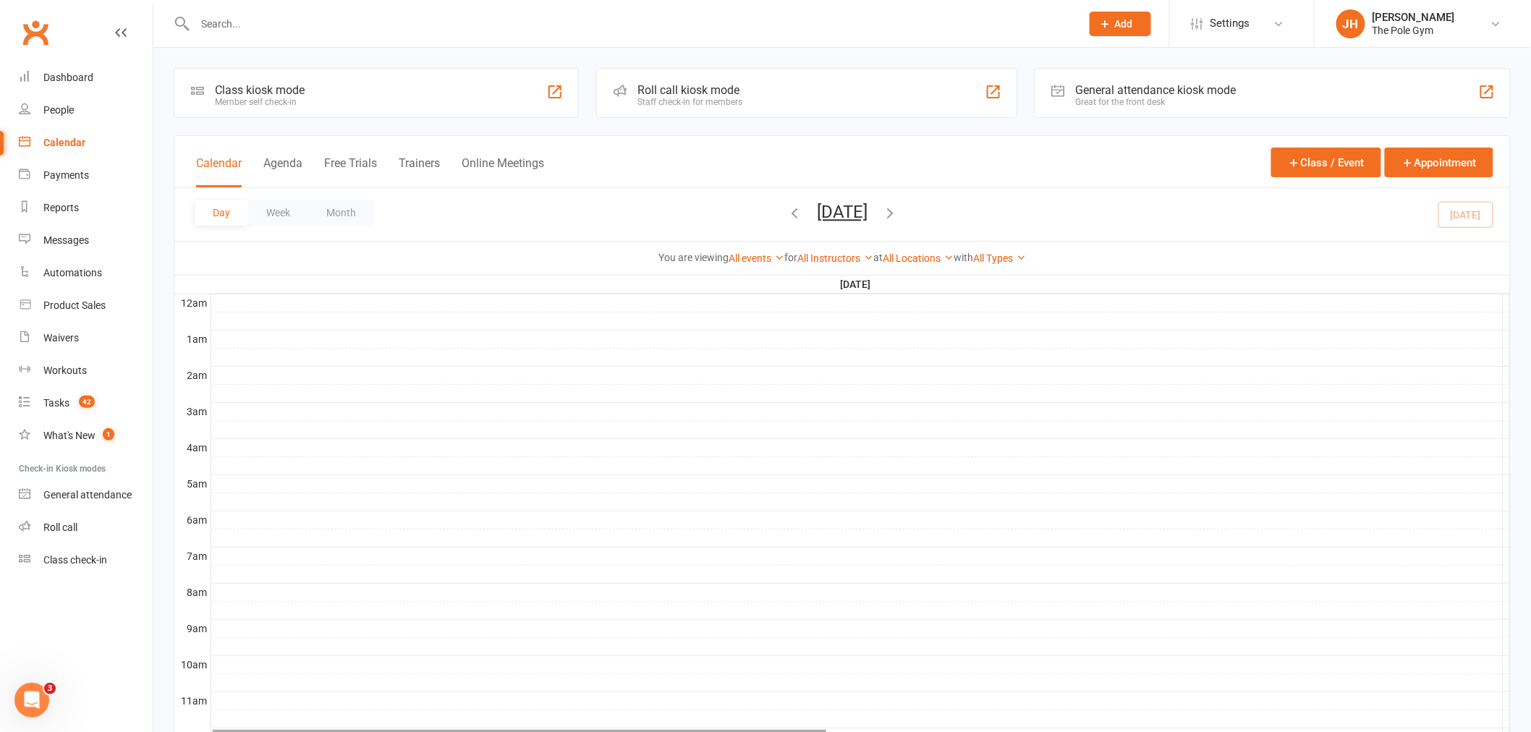
drag, startPoint x: 301, startPoint y: 20, endPoint x: 301, endPoint y: 3, distance: 16.6
click at [301, 15] on input "text" at bounding box center [631, 24] width 880 height 20
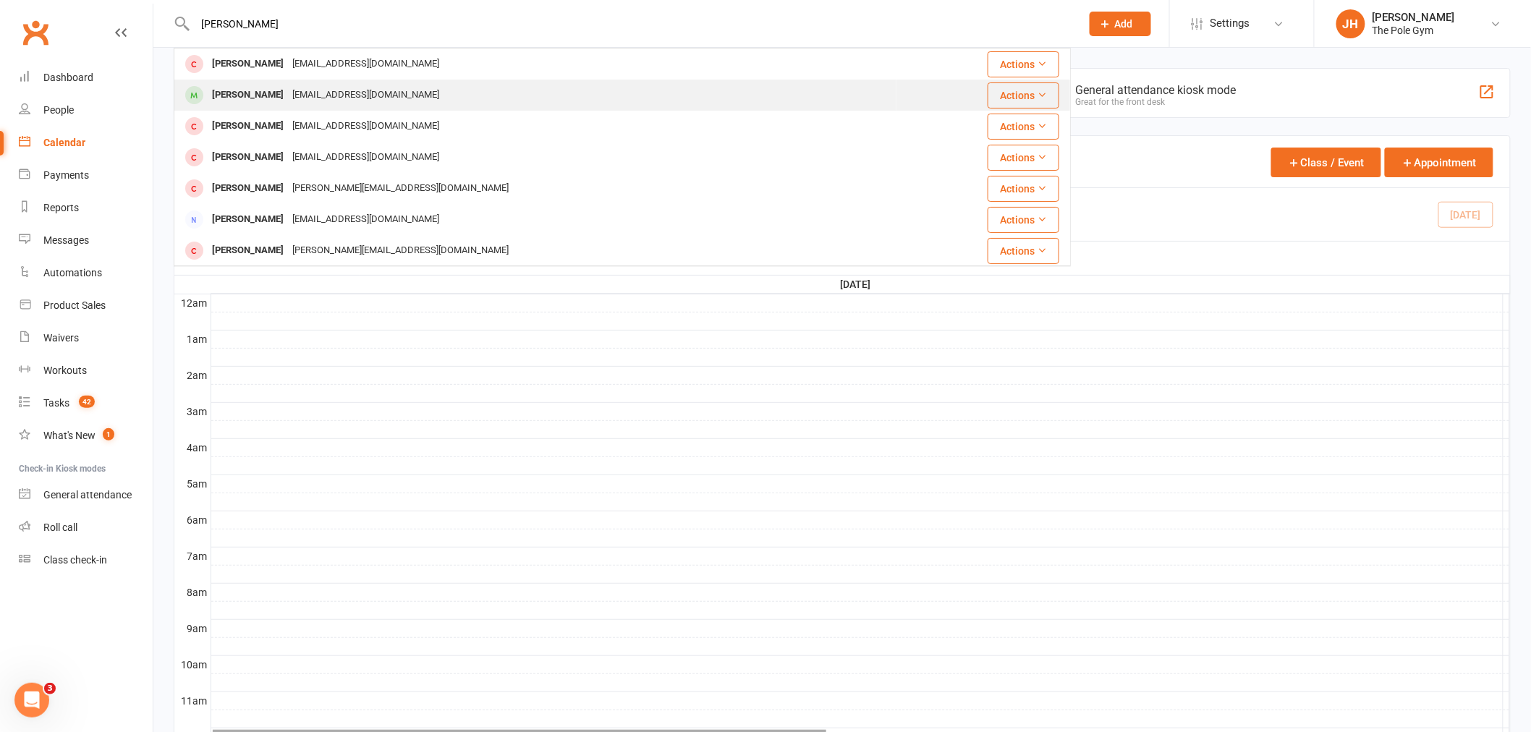
type input "[PERSON_NAME]"
click at [276, 93] on div "[PERSON_NAME]" at bounding box center [248, 95] width 80 height 21
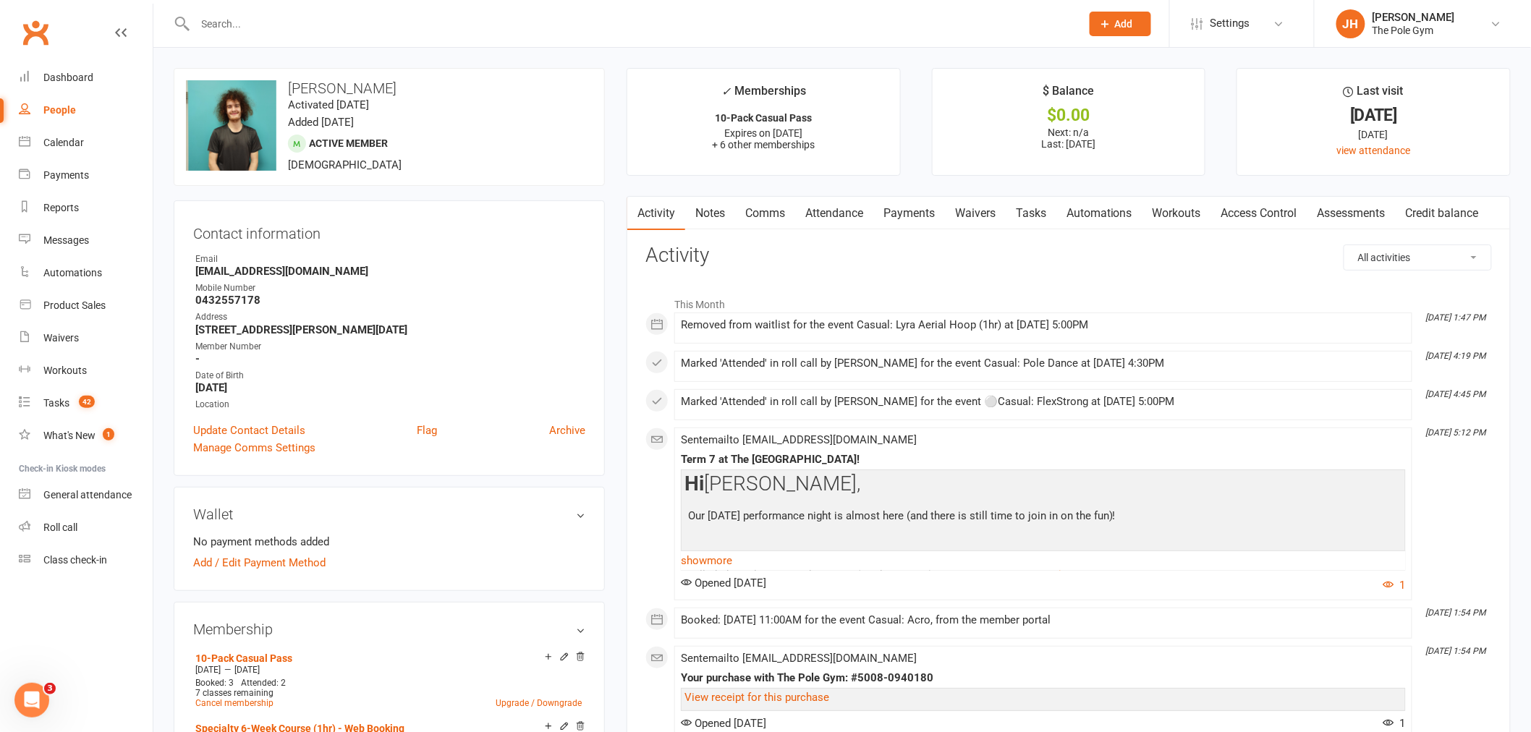
scroll to position [241, 0]
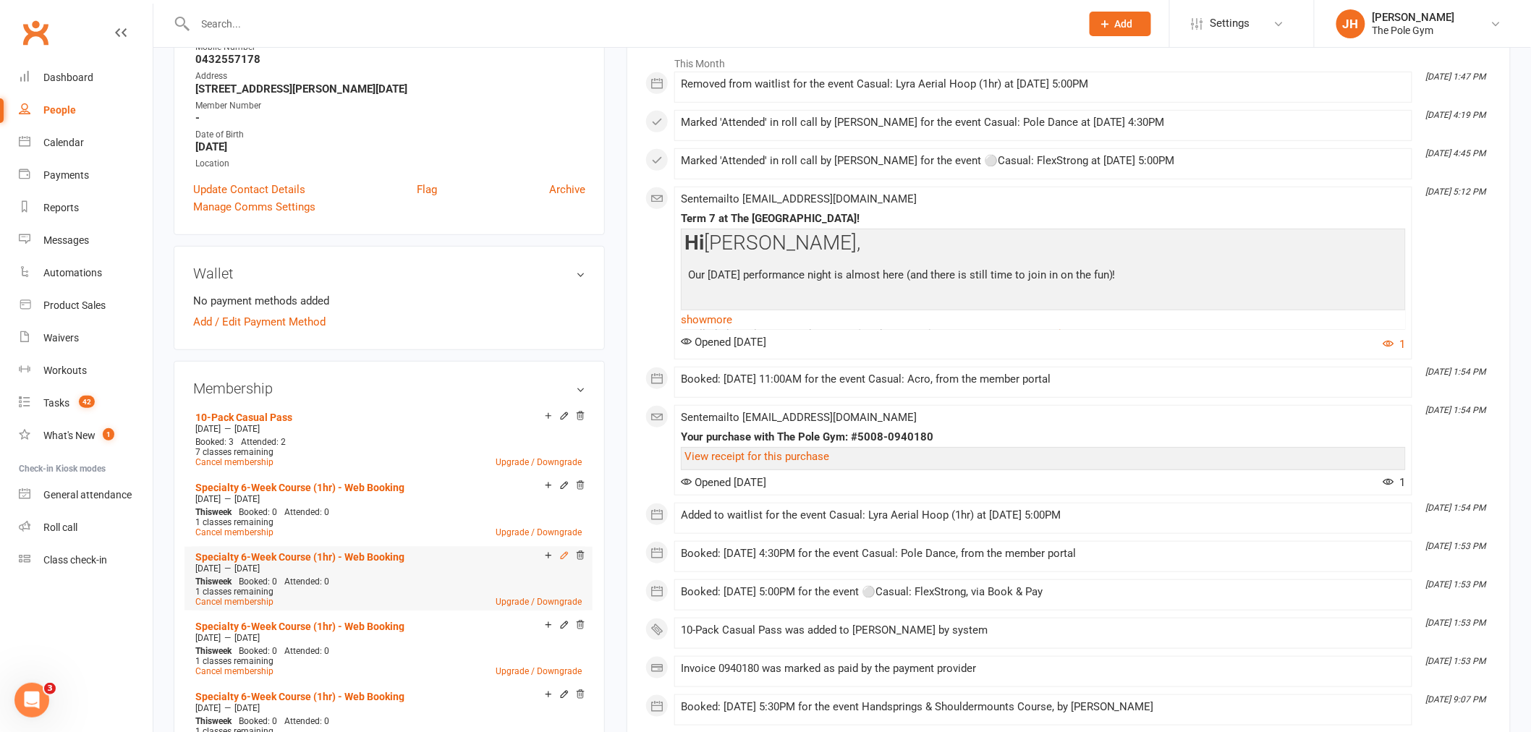
click at [567, 555] on icon at bounding box center [564, 556] width 10 height 10
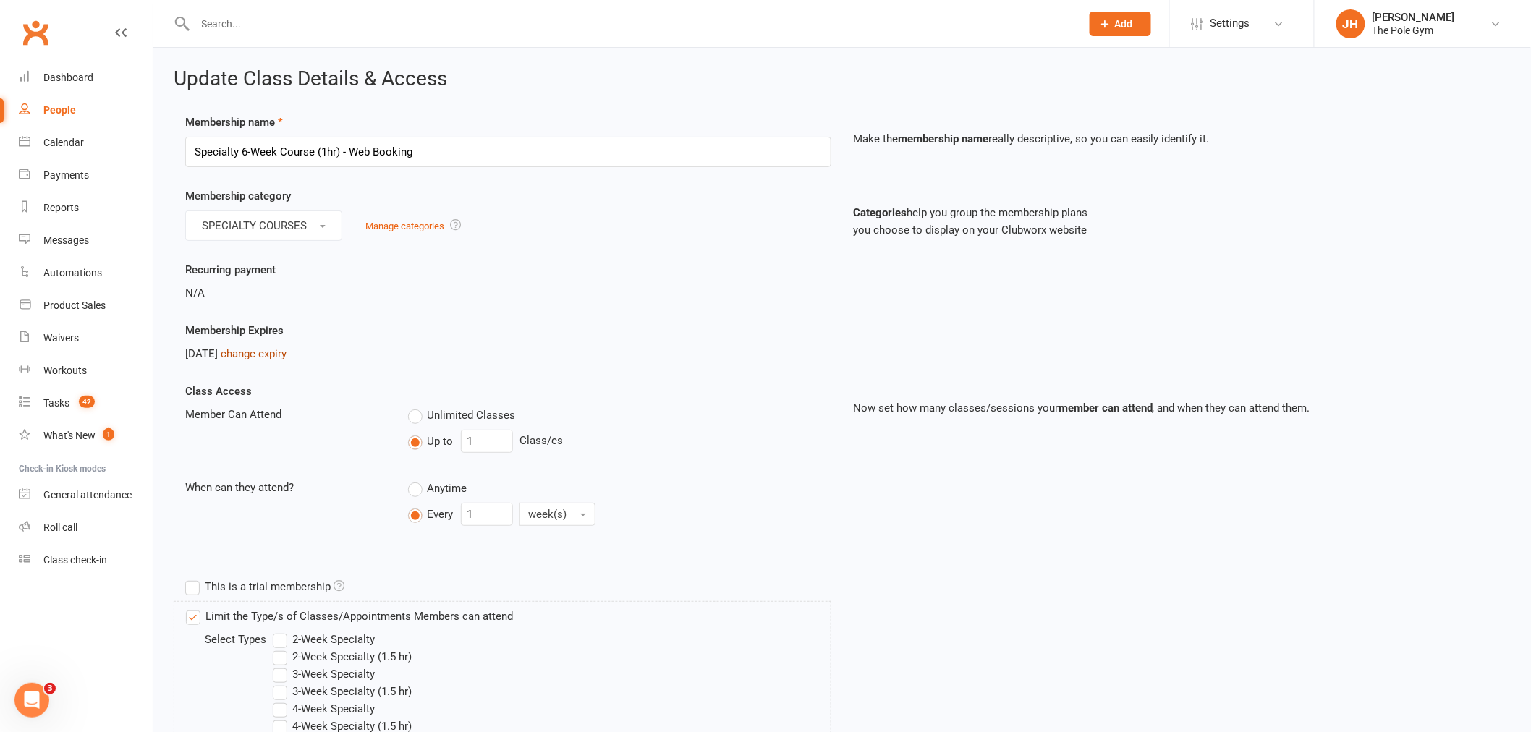
click at [287, 347] on link "change expiry" at bounding box center [254, 353] width 66 height 13
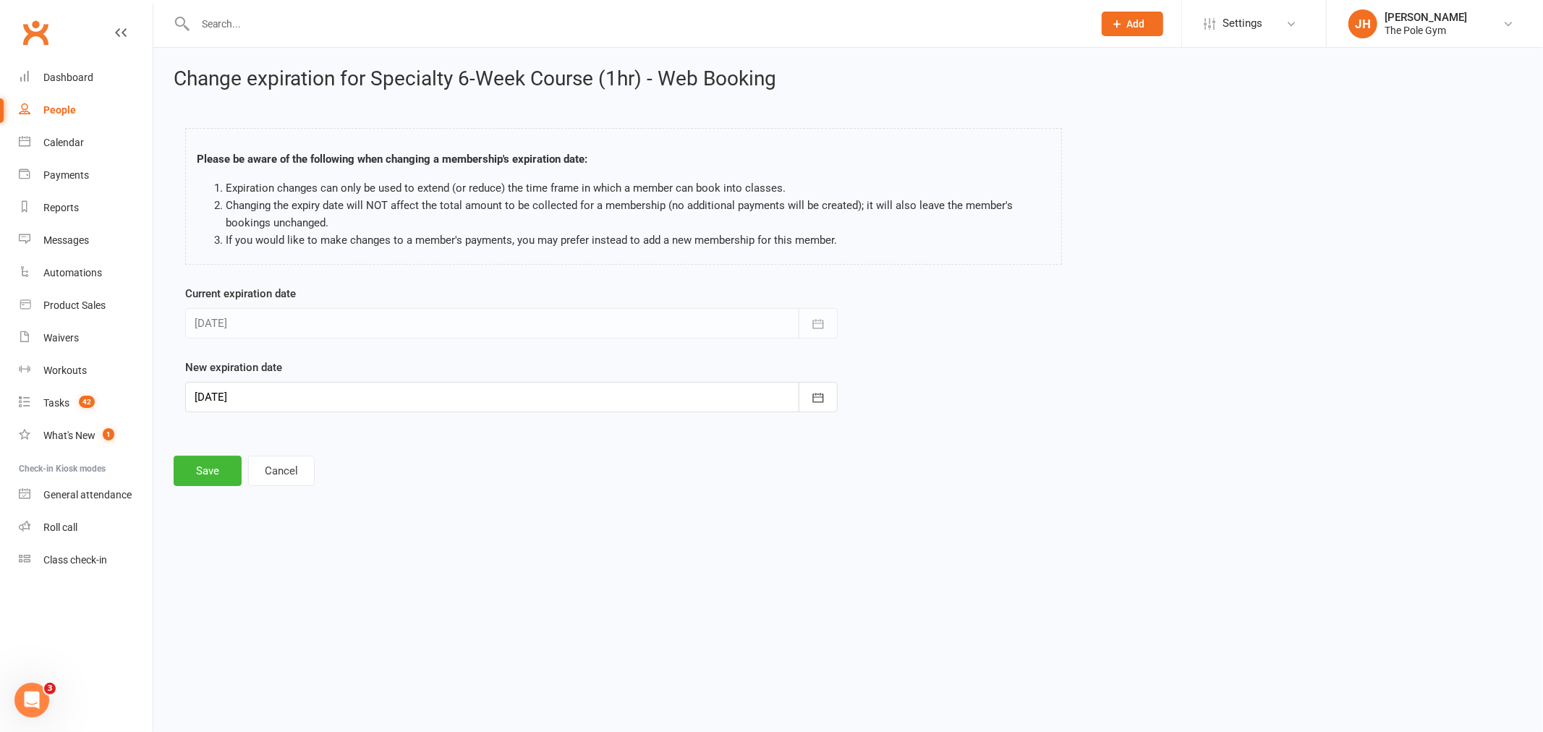
click at [244, 402] on div at bounding box center [511, 397] width 653 height 30
click at [247, 597] on span "26" at bounding box center [244, 599] width 12 height 12
type input "[DATE]"
click at [218, 480] on button "Save" at bounding box center [208, 471] width 68 height 30
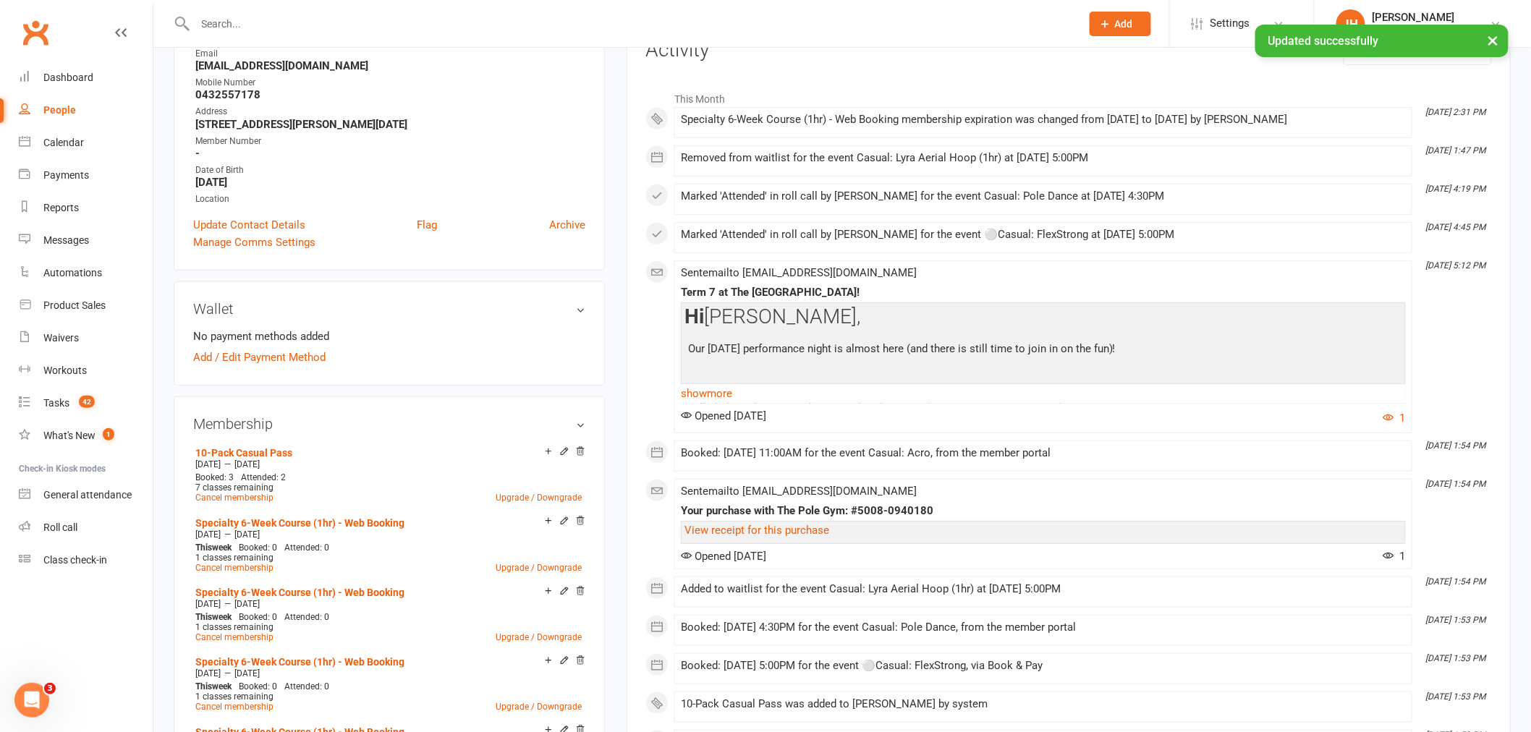
scroll to position [321, 0]
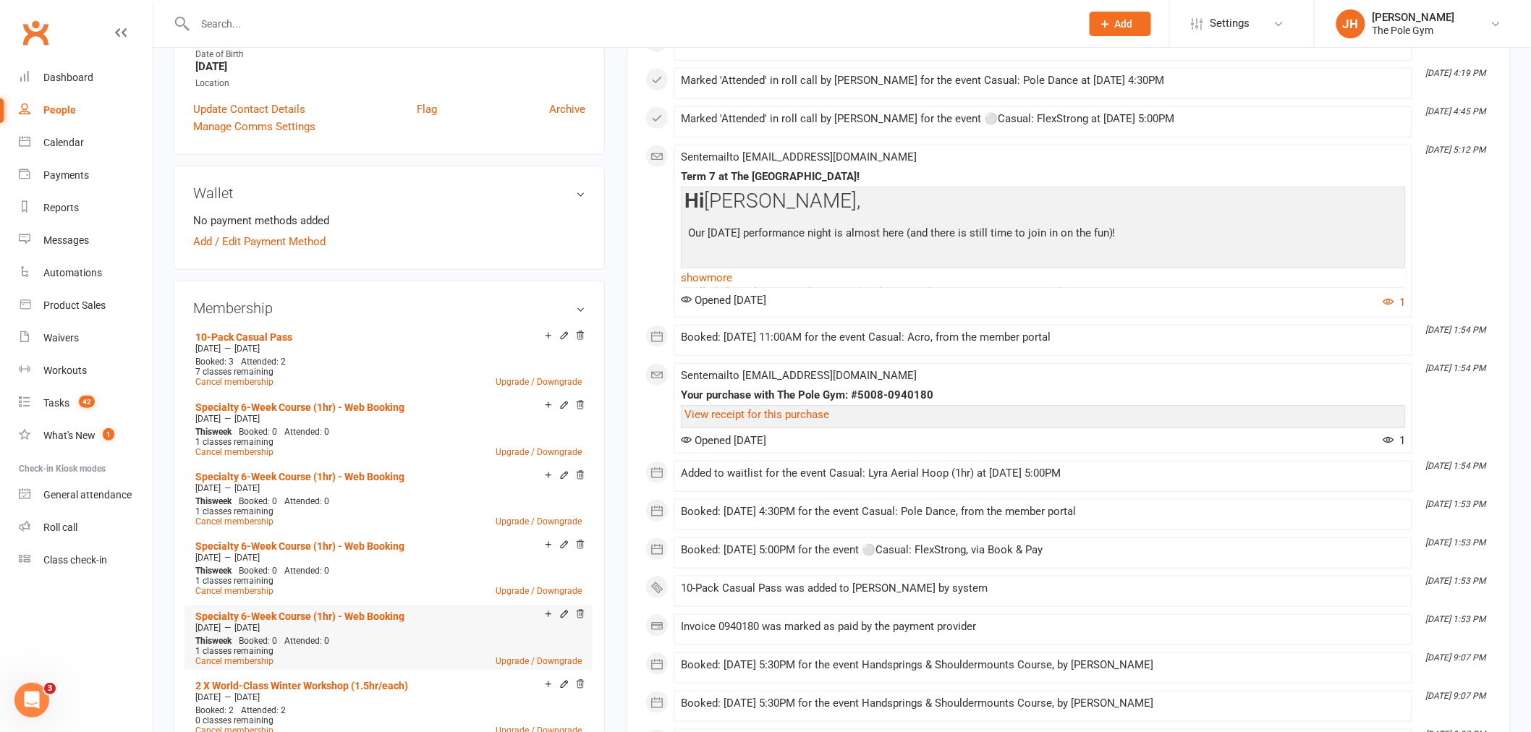
click at [561, 611] on icon at bounding box center [564, 614] width 10 height 10
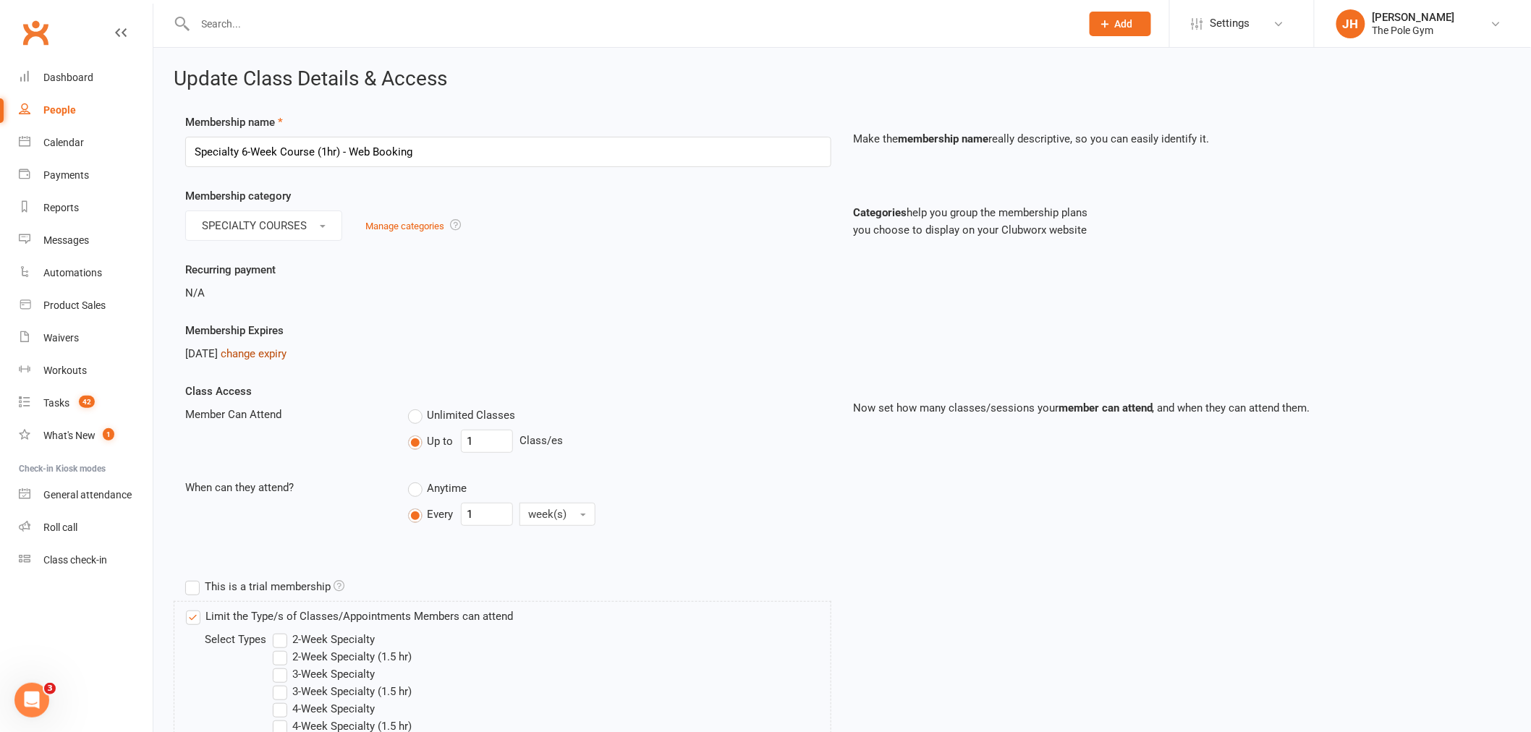
click at [286, 352] on link "change expiry" at bounding box center [254, 353] width 66 height 13
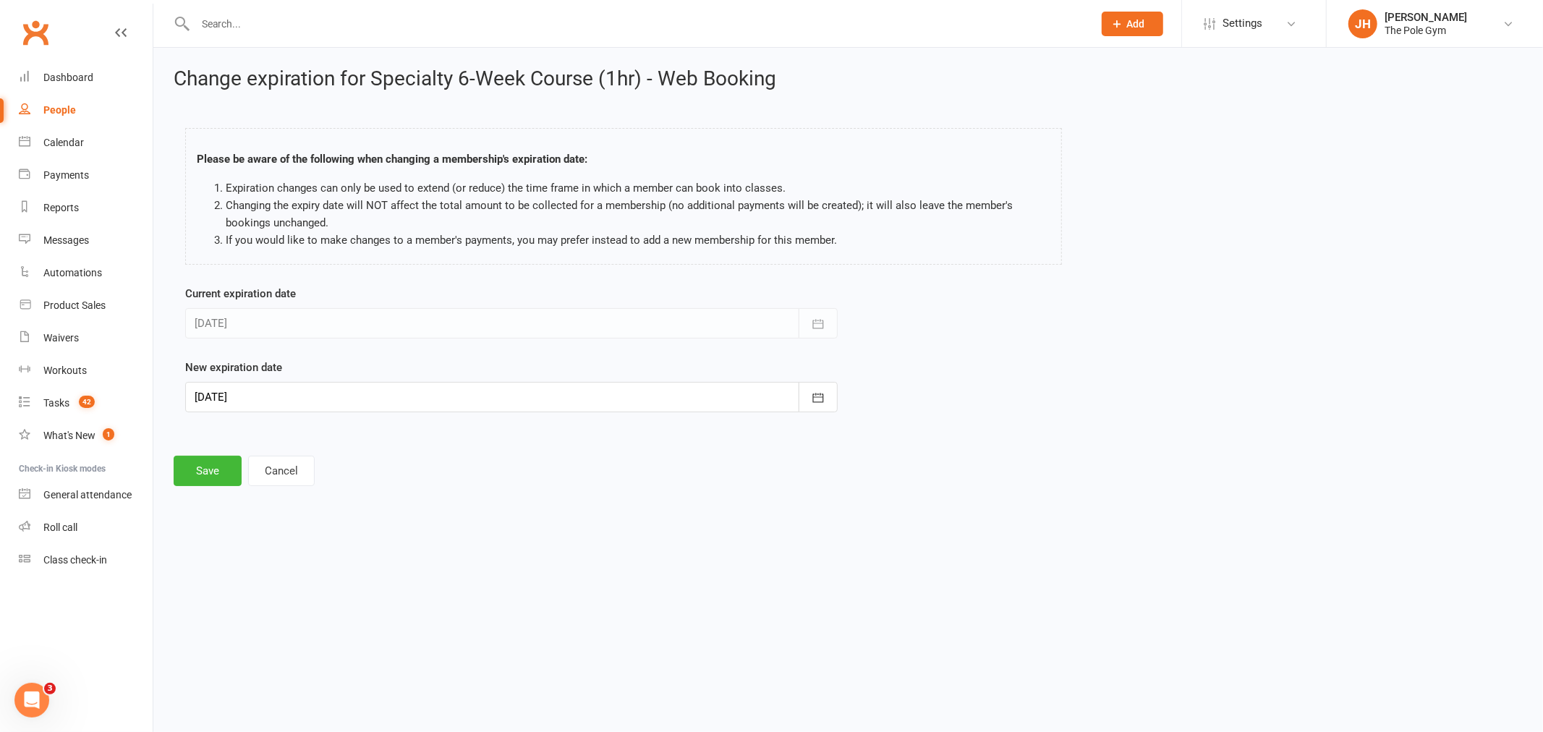
click at [248, 399] on div at bounding box center [511, 397] width 653 height 30
click at [239, 594] on span "26" at bounding box center [244, 599] width 12 height 12
type input "[DATE]"
click at [213, 494] on div "Change expiration for Specialty 6-Week Course (1hr) - Web Booking Please be awa…" at bounding box center [848, 277] width 1390 height 459
click at [213, 475] on button "Save" at bounding box center [208, 471] width 68 height 30
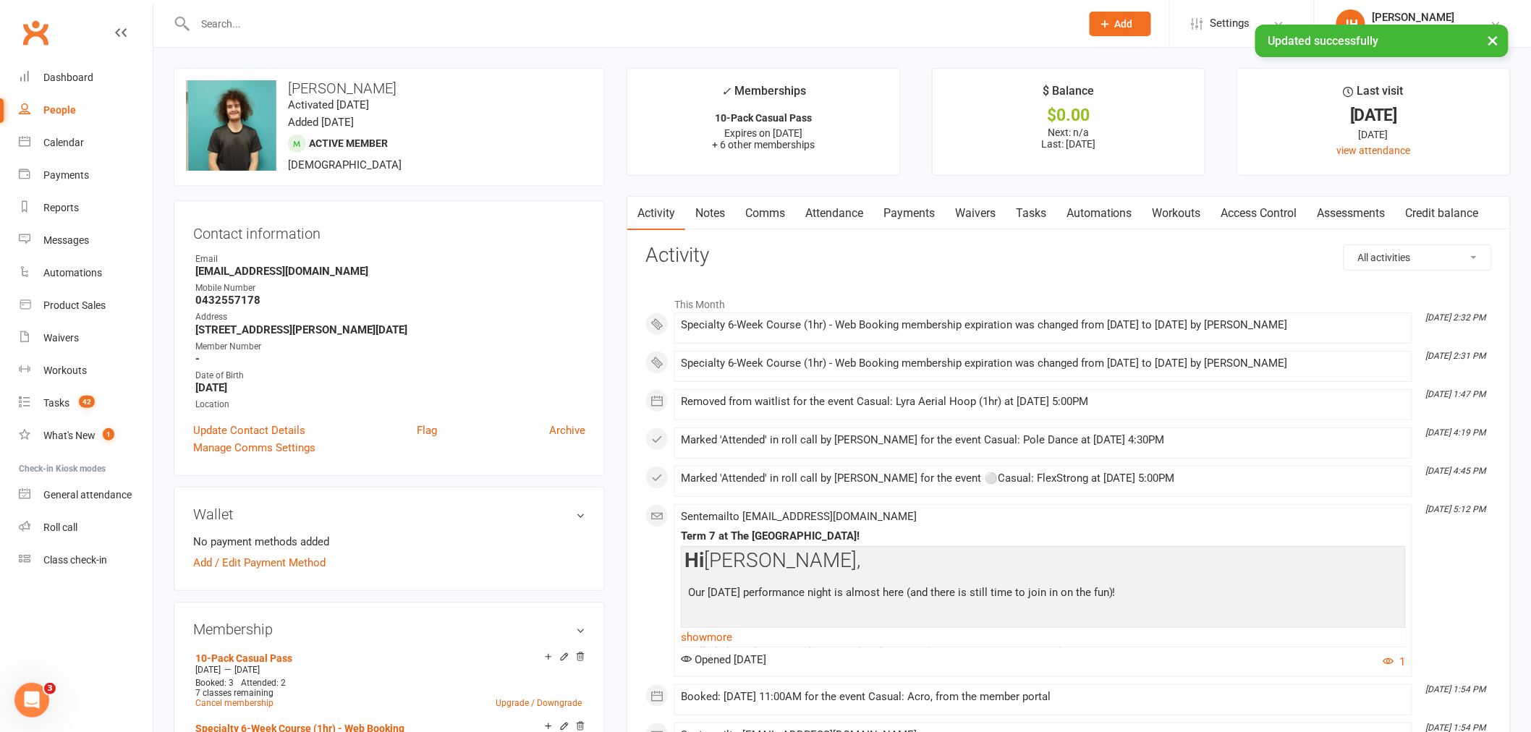
scroll to position [321, 0]
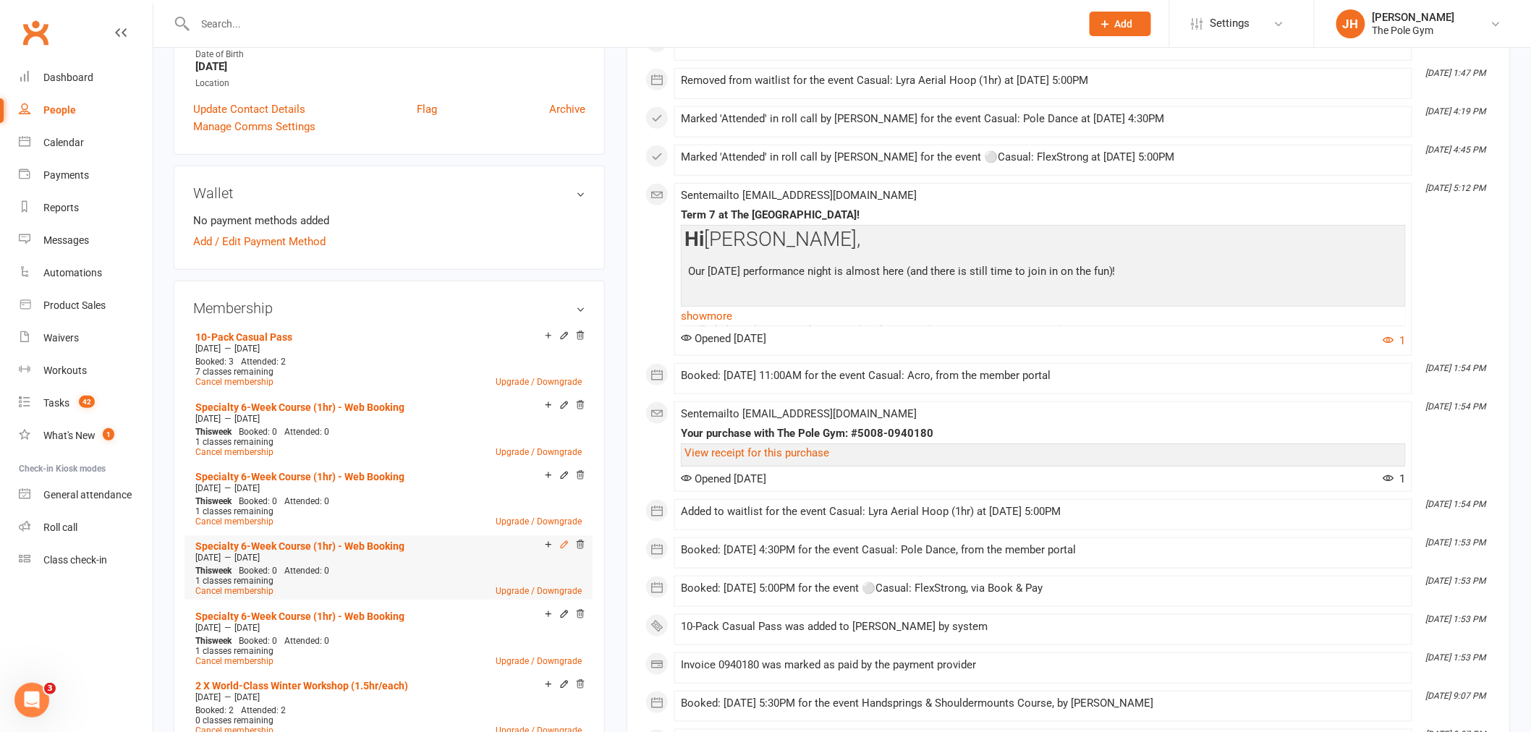
click at [562, 541] on icon at bounding box center [564, 544] width 7 height 7
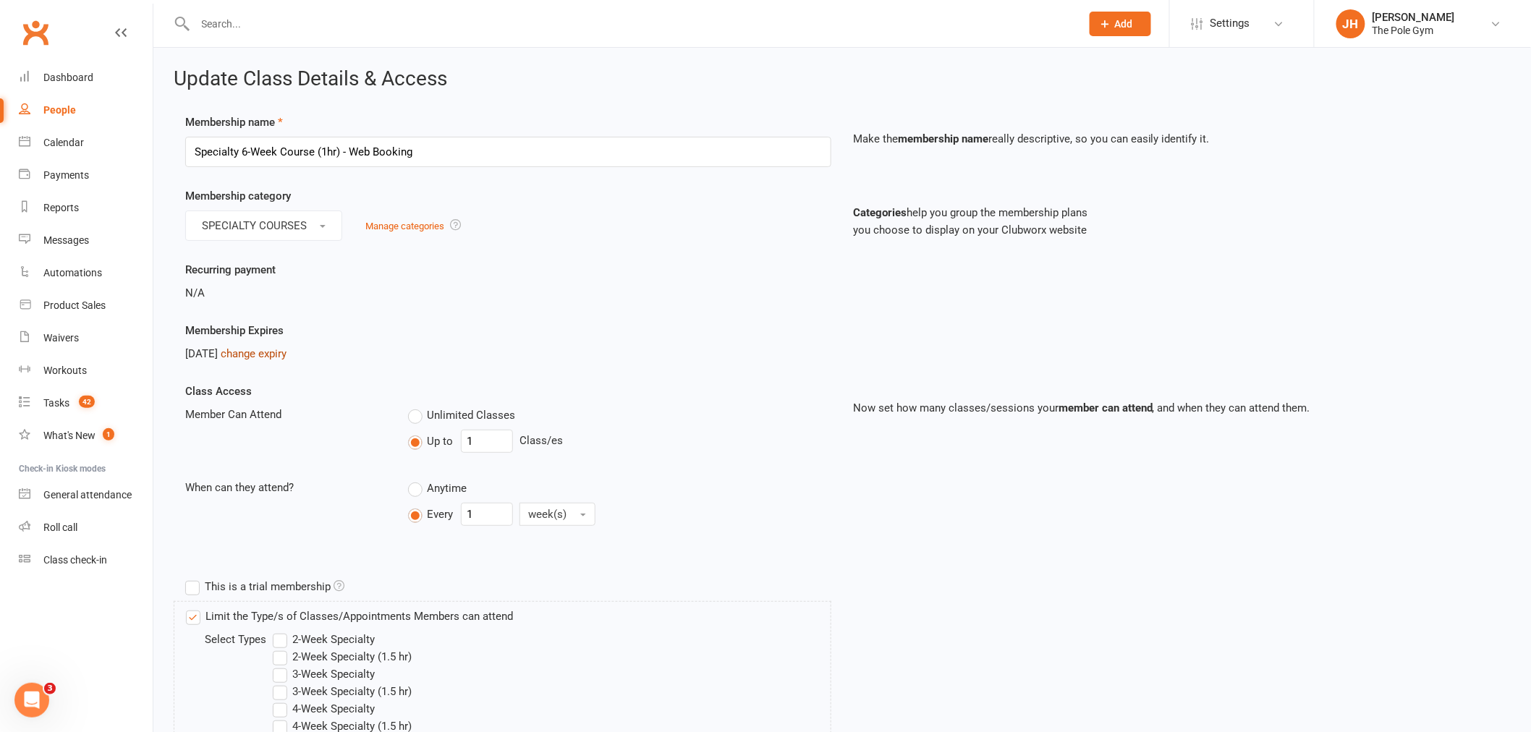
click at [287, 350] on link "change expiry" at bounding box center [254, 353] width 66 height 13
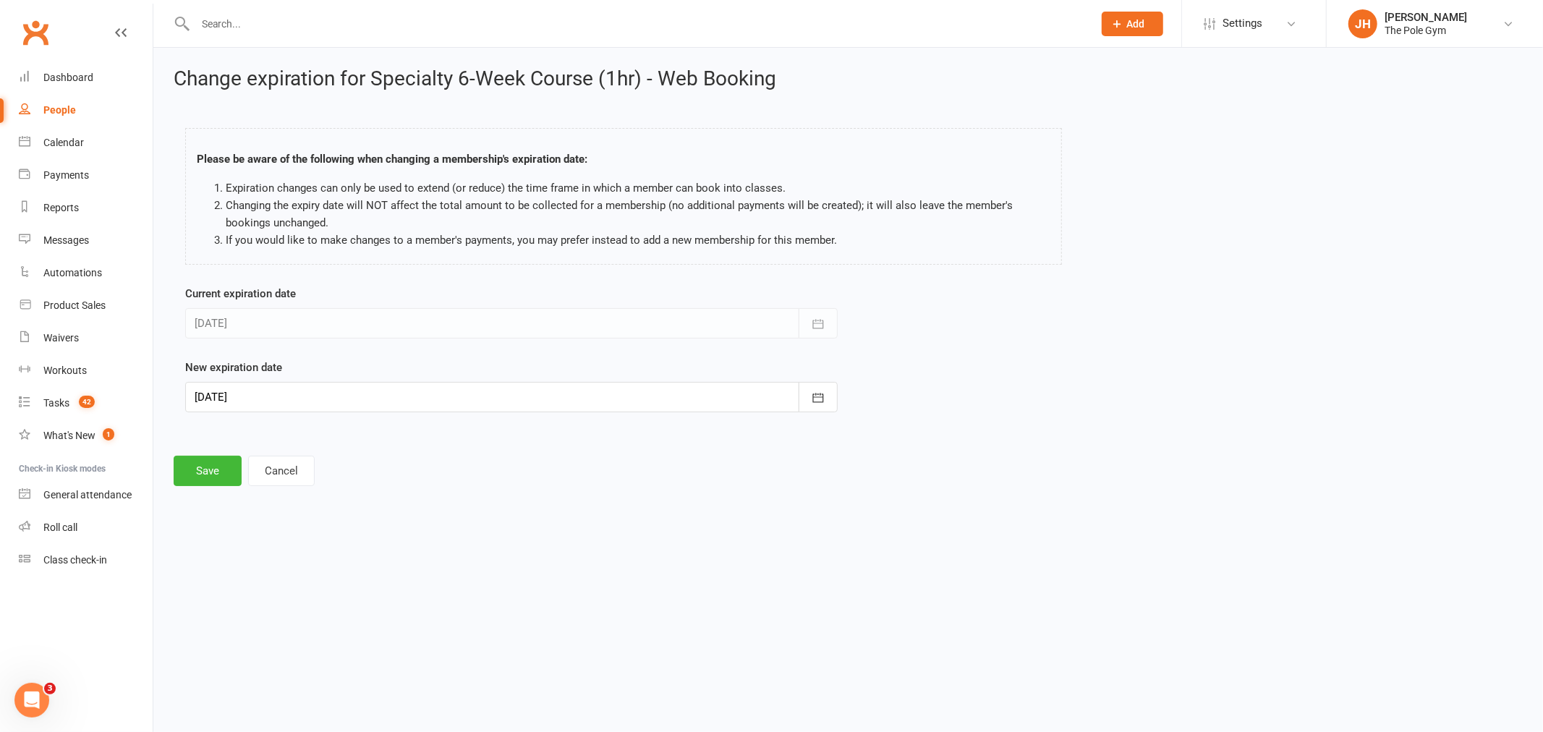
click at [297, 385] on div at bounding box center [511, 397] width 653 height 30
click at [245, 598] on span "26" at bounding box center [244, 599] width 12 height 12
type input "[DATE]"
click at [197, 479] on button "Save" at bounding box center [208, 471] width 68 height 30
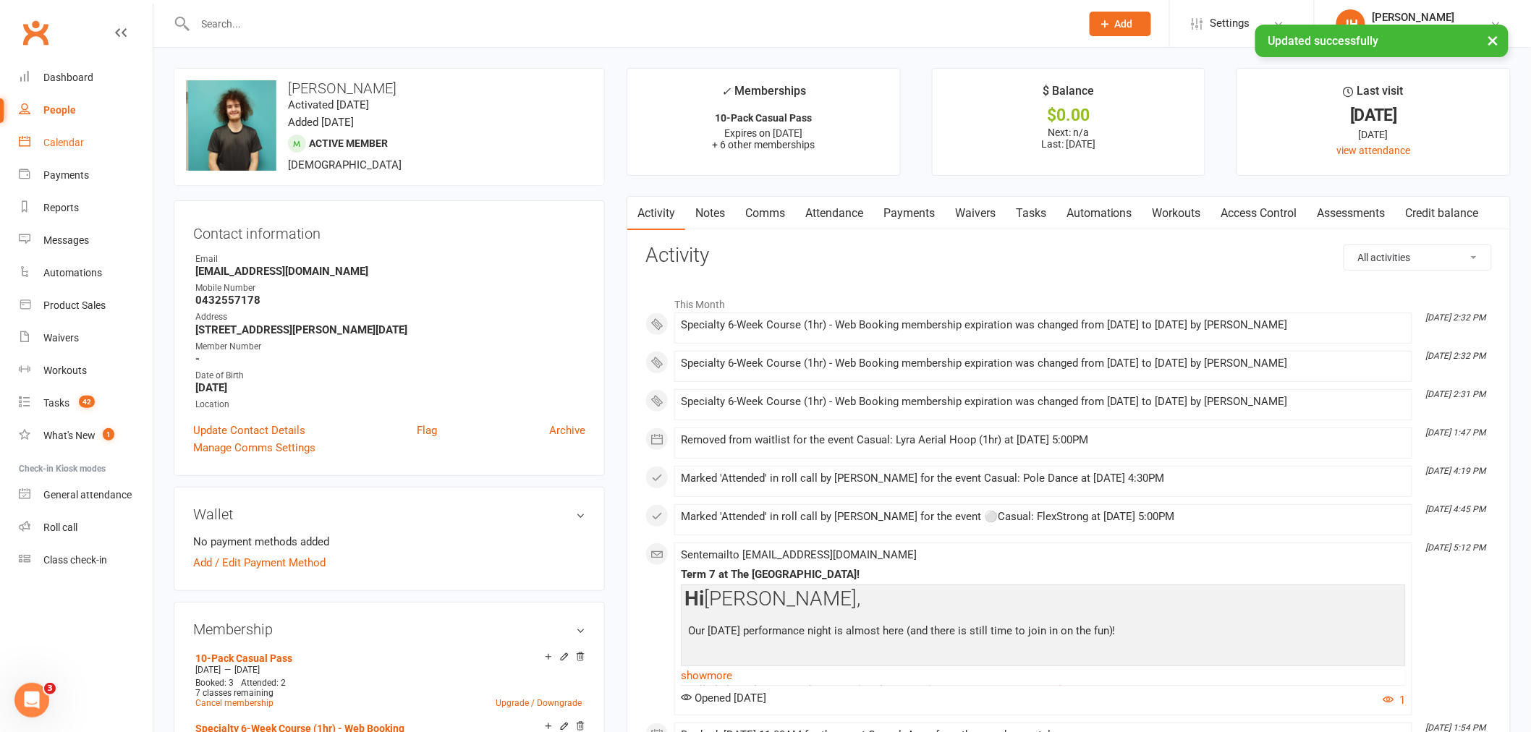
click at [82, 148] on link "Calendar" at bounding box center [86, 143] width 134 height 33
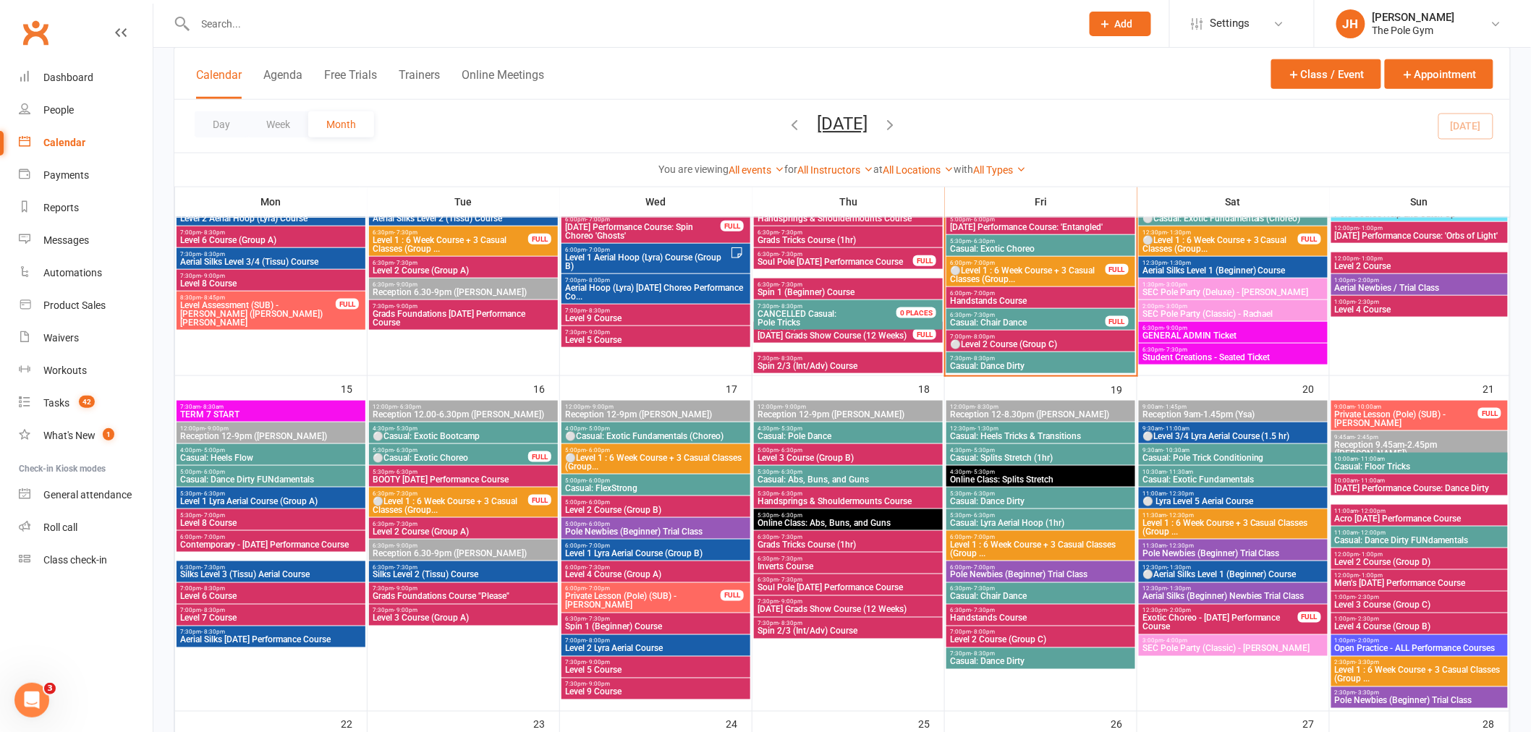
scroll to position [724, 0]
